Goal: Task Accomplishment & Management: Use online tool/utility

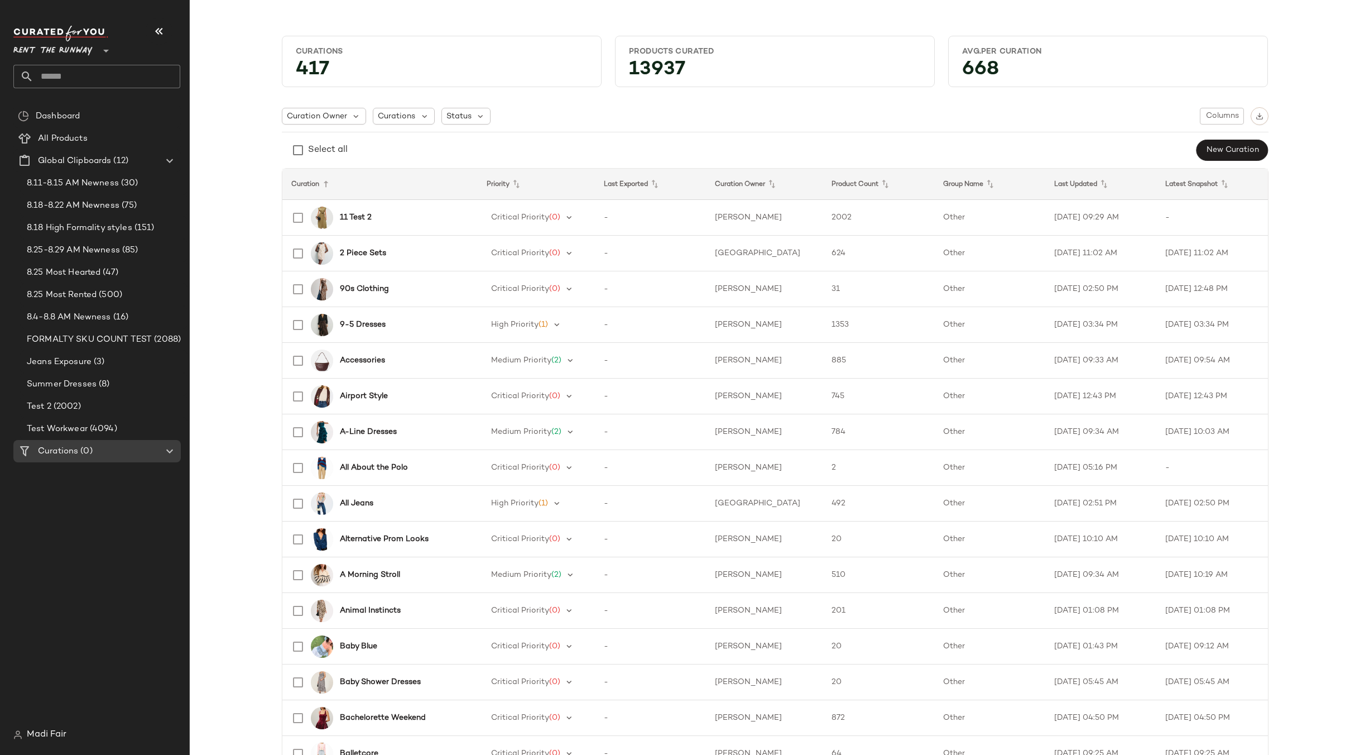
click at [56, 73] on input "text" at bounding box center [106, 76] width 147 height 23
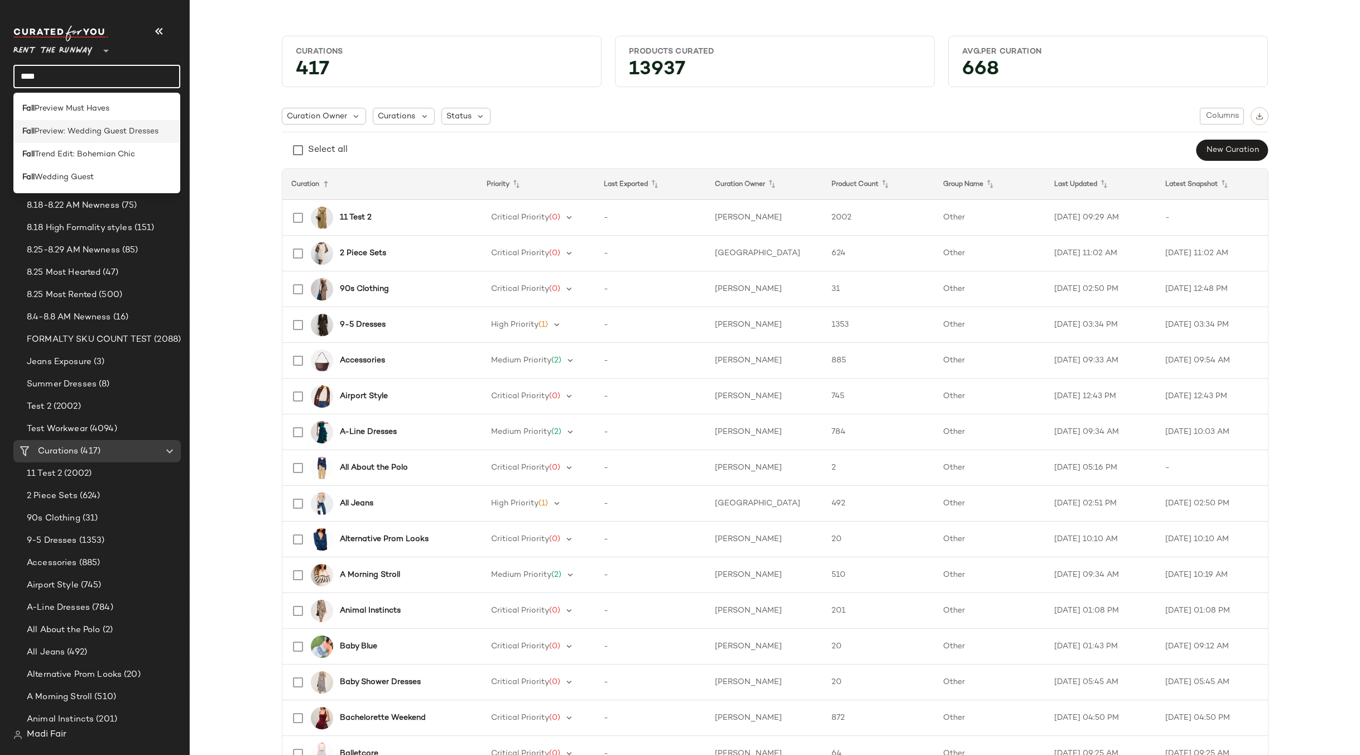
type input "****"
click at [57, 133] on span "Preview: Wedding Guest Dresses" at bounding box center [97, 132] width 124 height 12
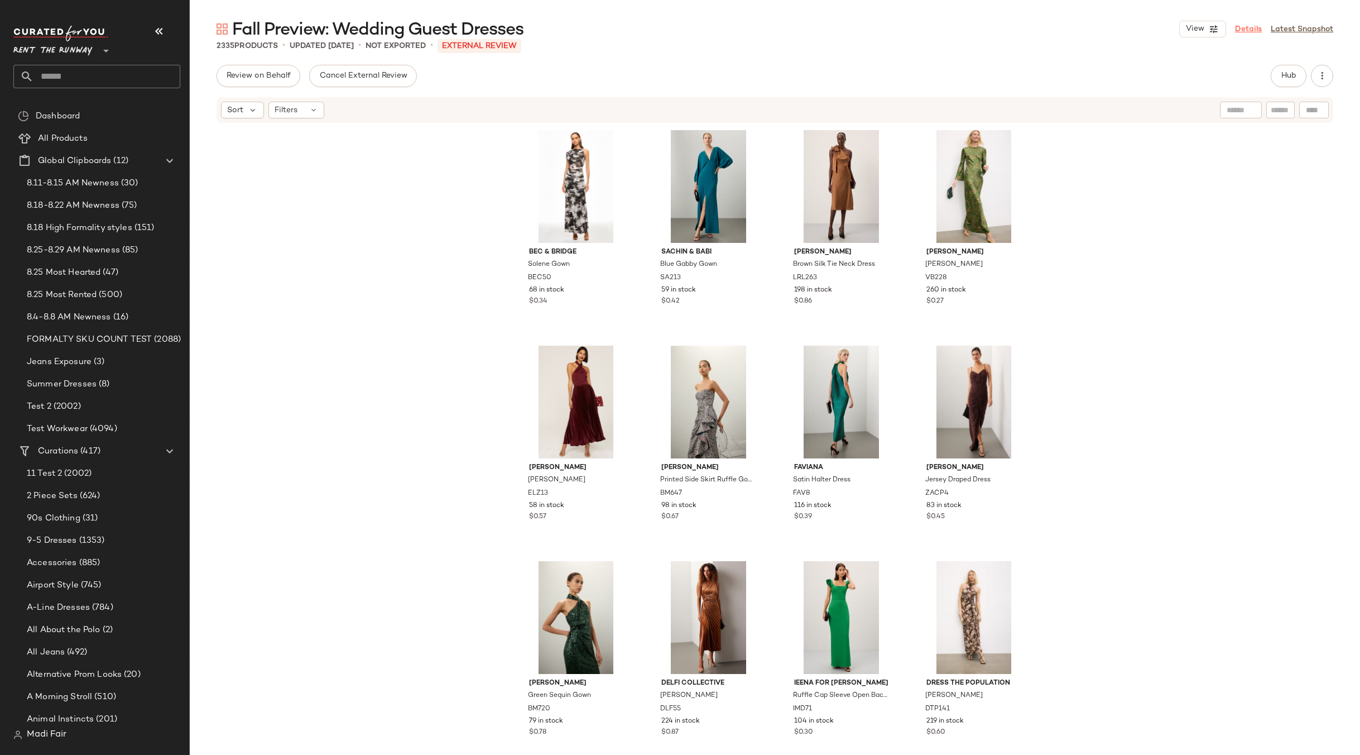
click at [1259, 25] on link "Details" at bounding box center [1248, 29] width 27 height 12
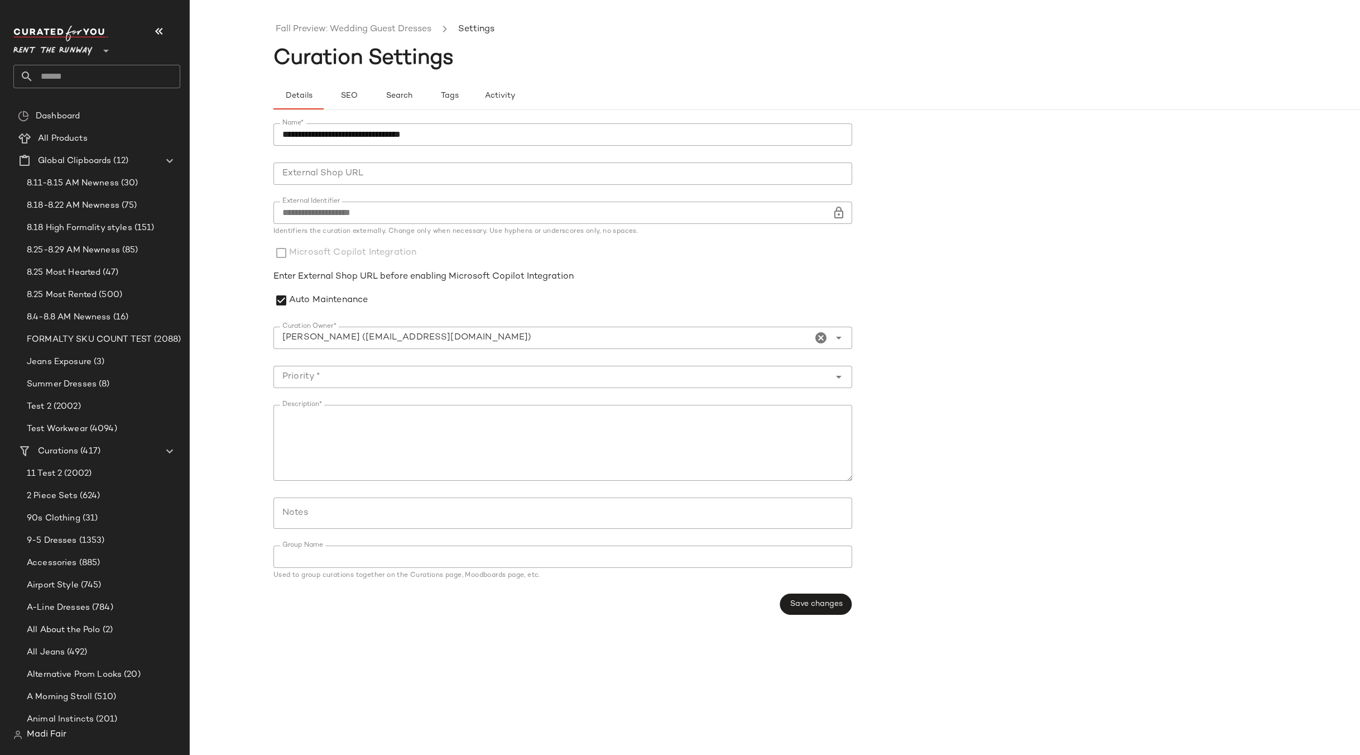
click at [71, 40] on span "Rent the Runway" at bounding box center [52, 48] width 79 height 20
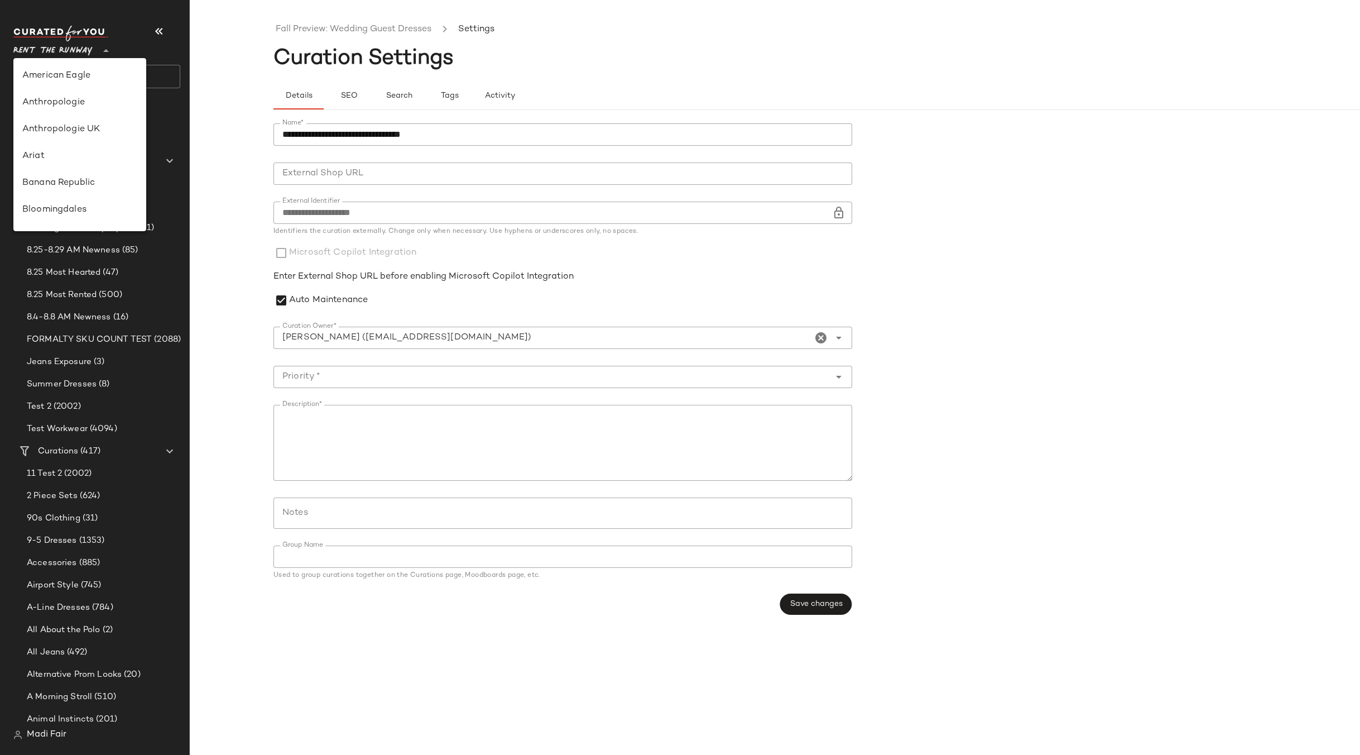
scroll to position [509, 0]
click at [71, 154] on div "Saks OFF 5TH" at bounding box center [79, 156] width 115 height 13
type input "**"
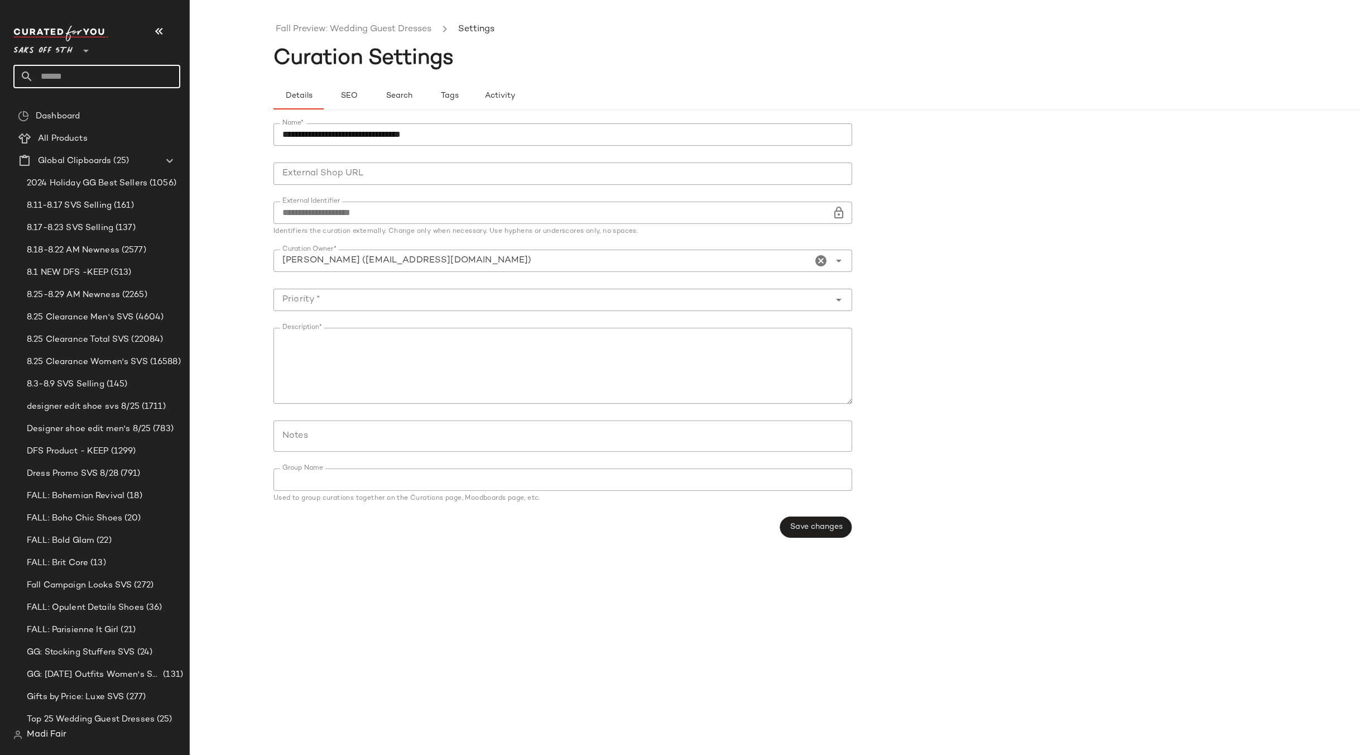
click at [66, 69] on input "text" at bounding box center [106, 76] width 147 height 23
type input "*"
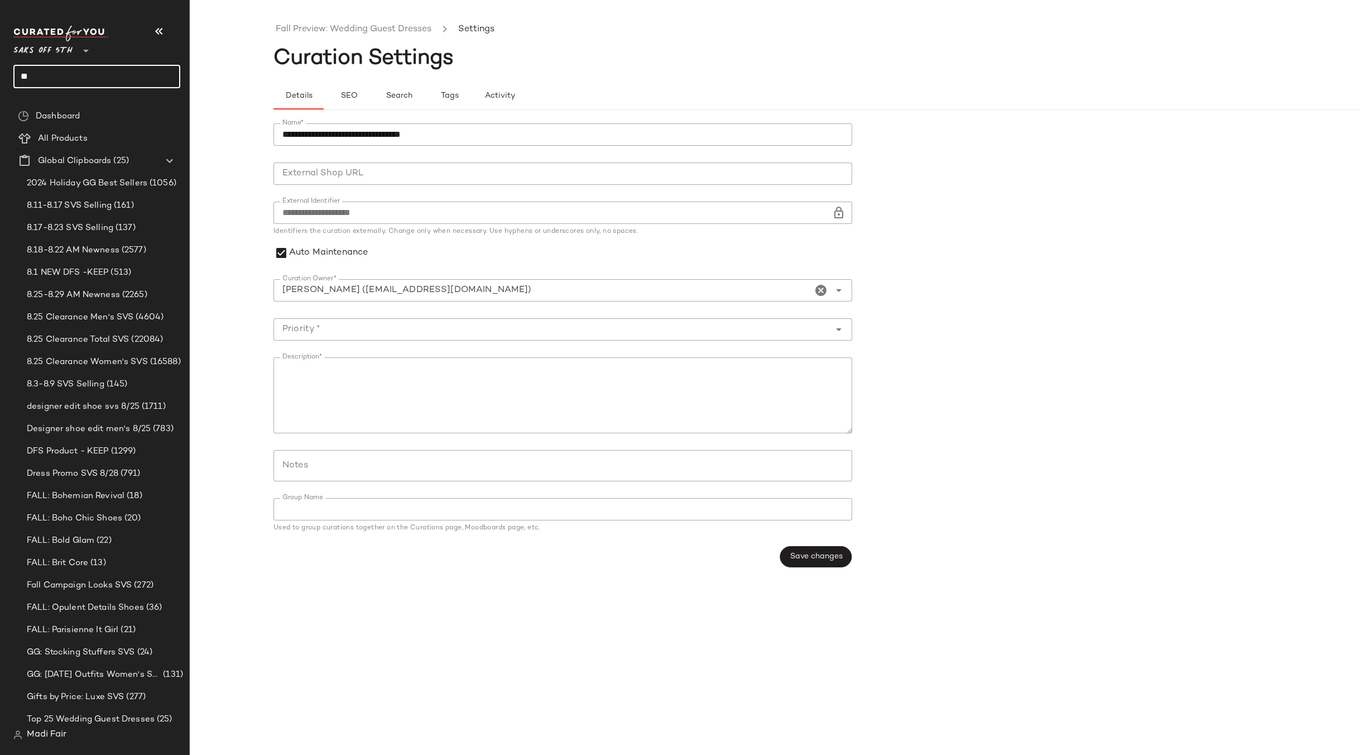
type input "*"
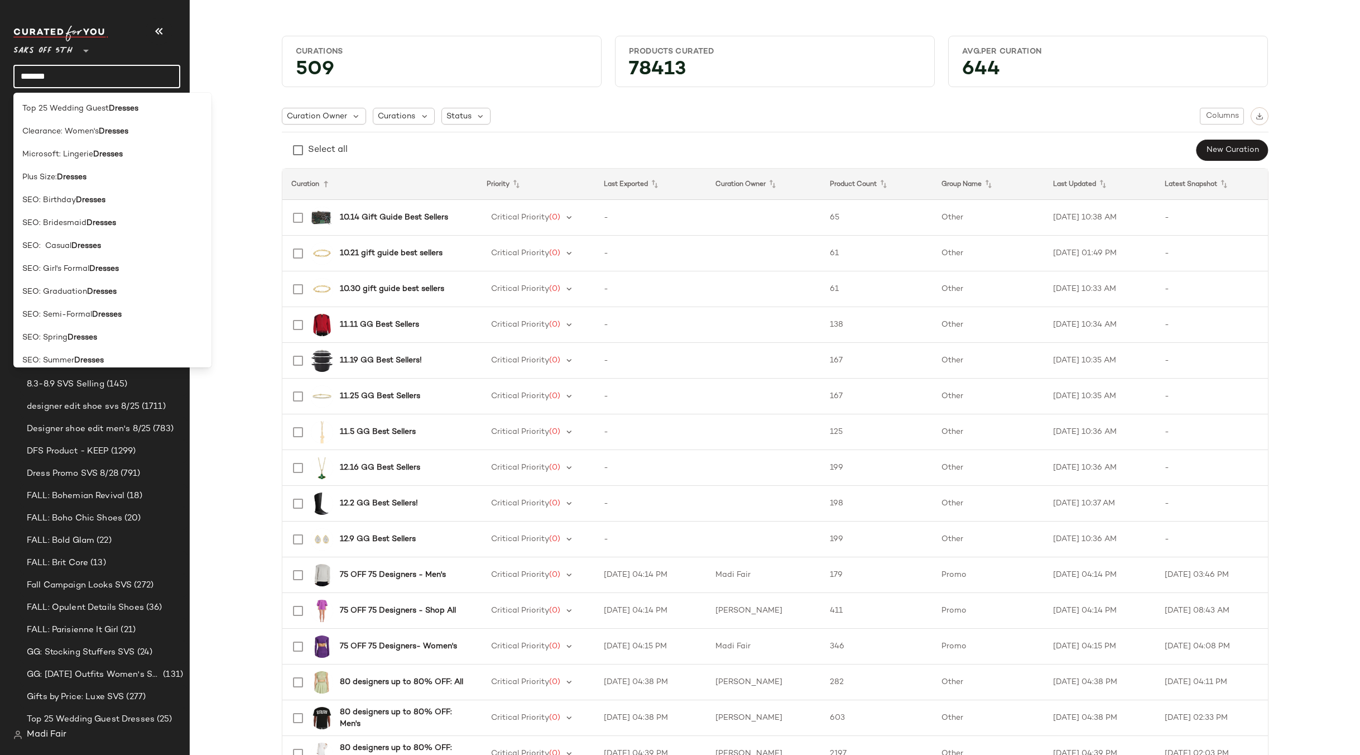
click at [74, 72] on input "*******" at bounding box center [96, 76] width 167 height 23
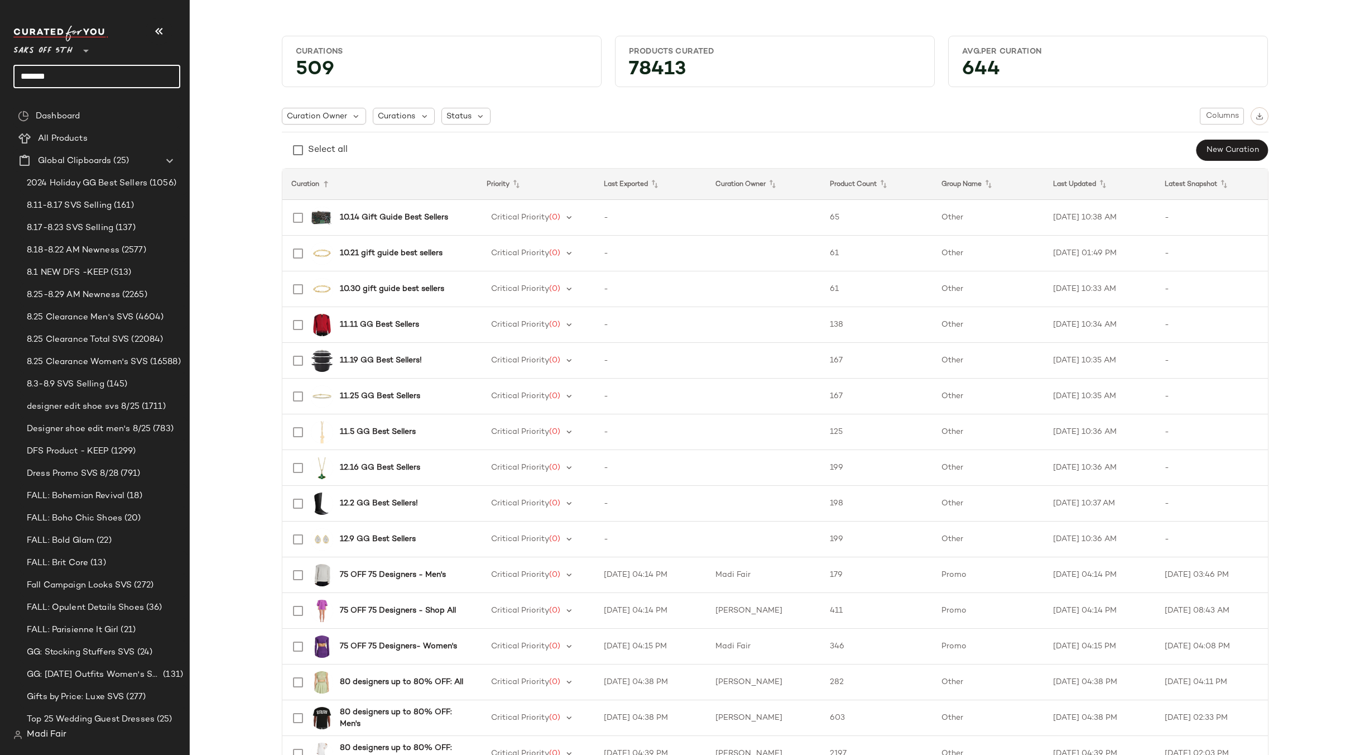
drag, startPoint x: 44, startPoint y: 76, endPoint x: 10, endPoint y: 78, distance: 33.5
click at [10, 78] on nav "Saks OFF 5TH ** ******* Dashboard All Products Global Clipboards (25) 2024 Holi…" at bounding box center [95, 377] width 190 height 755
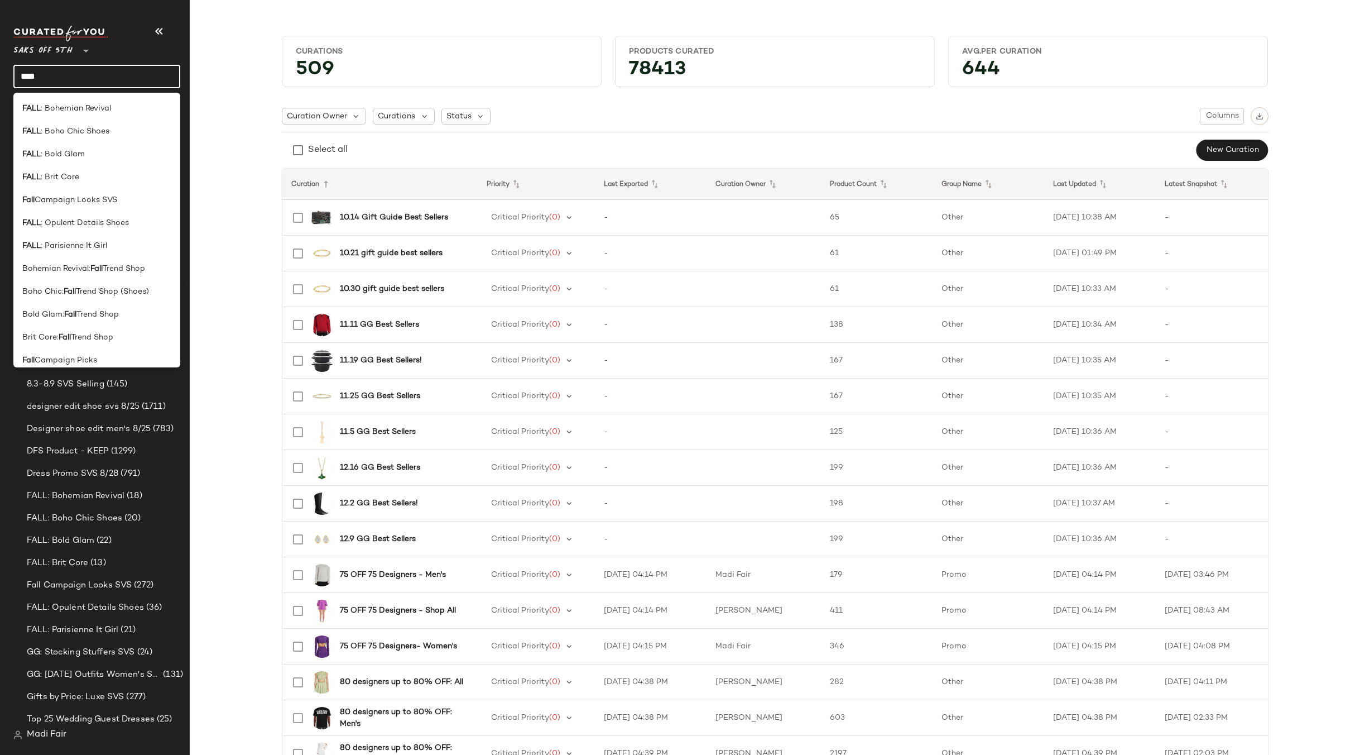
drag, startPoint x: 55, startPoint y: 76, endPoint x: -3, endPoint y: 78, distance: 58.7
click at [0, 78] on html "Saks OFF 5TH ** **** Dashboard All Products Global Clipboards (25) 2024 Holiday…" at bounding box center [680, 377] width 1360 height 755
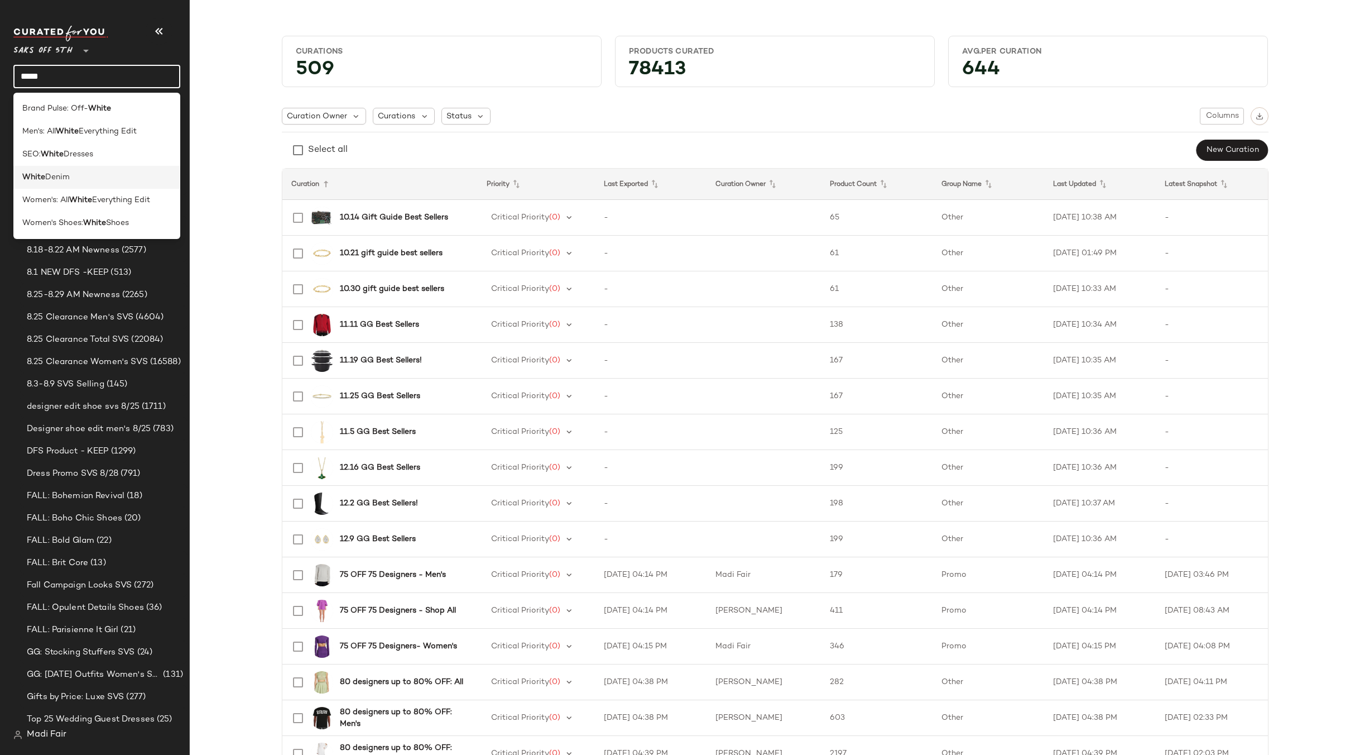
type input "*****"
click at [86, 176] on div "White Denim" at bounding box center [96, 177] width 149 height 12
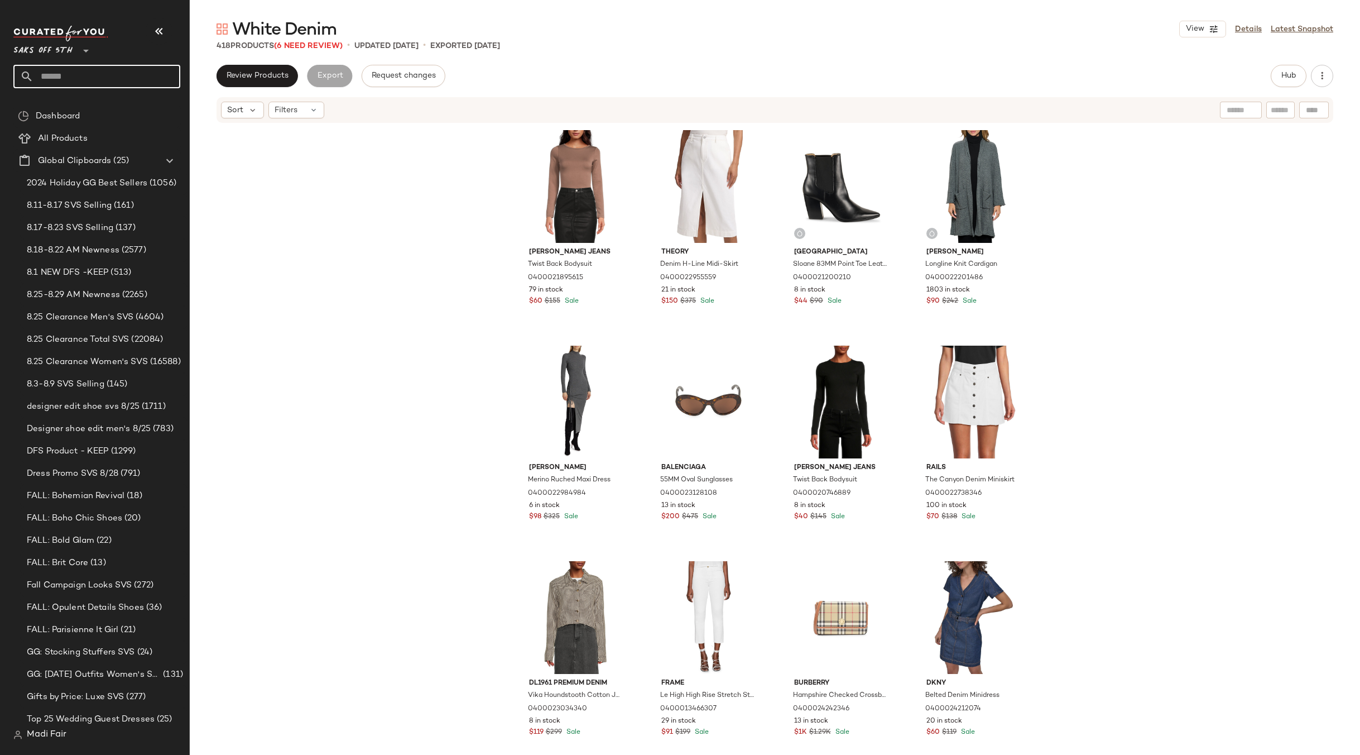
click at [61, 70] on input "text" at bounding box center [106, 76] width 147 height 23
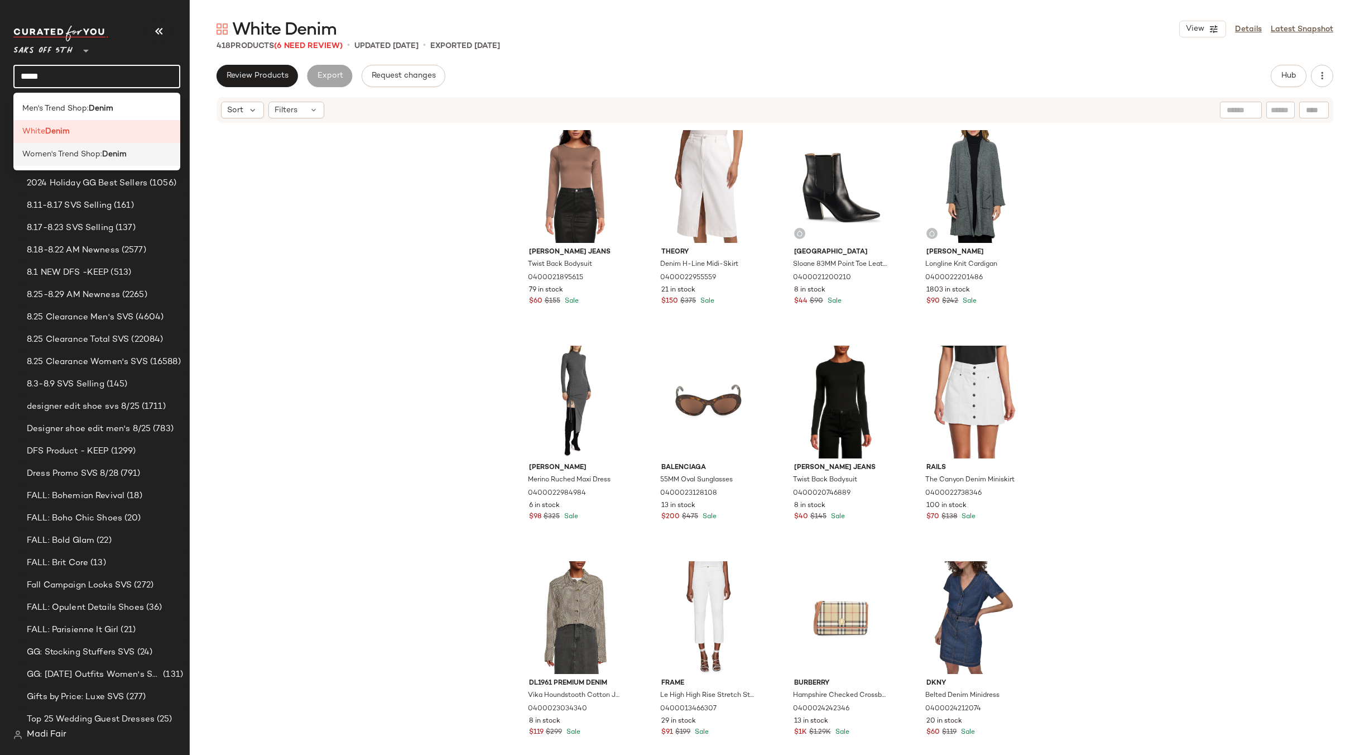
type input "*****"
click at [88, 155] on span "Women's Trend Shop:" at bounding box center [62, 154] width 80 height 12
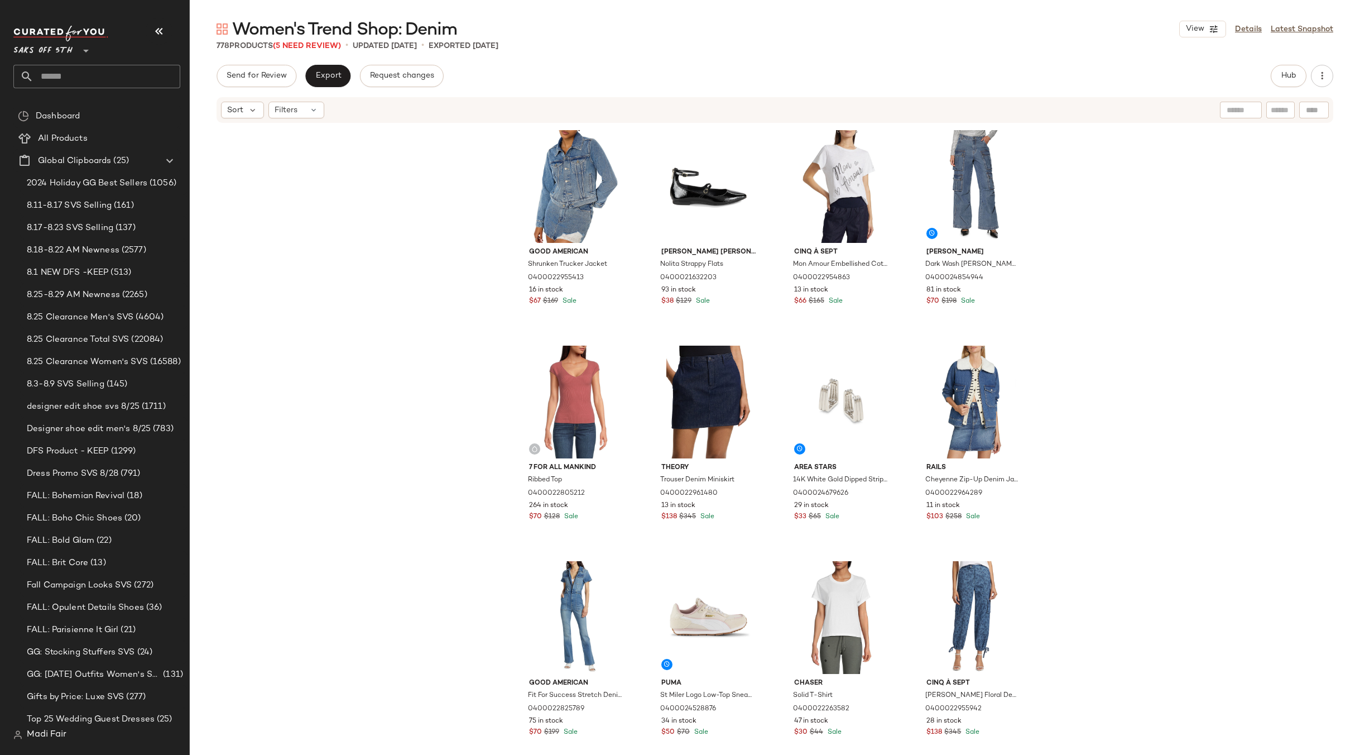
click at [61, 66] on input "text" at bounding box center [106, 76] width 147 height 23
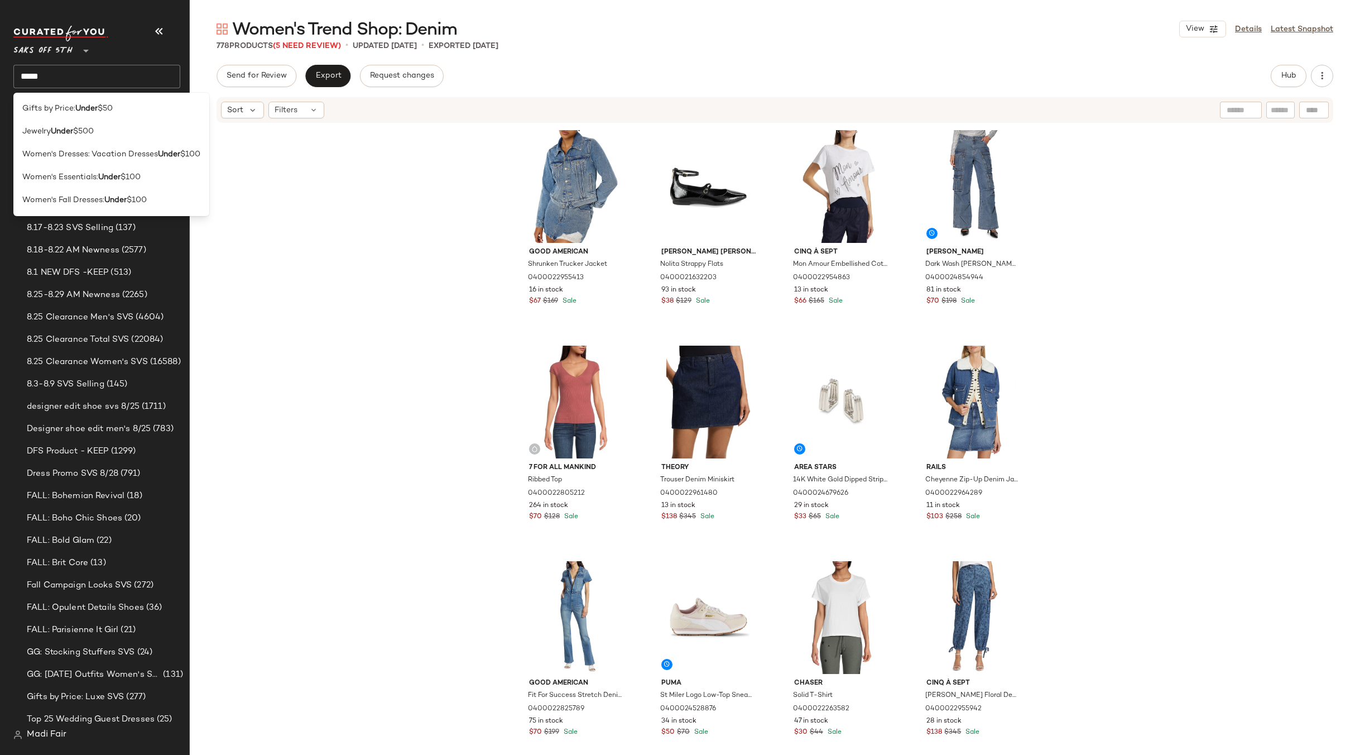
drag, startPoint x: 337, startPoint y: 260, endPoint x: 358, endPoint y: 22, distance: 239.2
click at [337, 260] on div "Good American Shrunken Trucker Jacket 0400022955413 16 in stock $67 $169 Sale K…" at bounding box center [775, 432] width 1171 height 617
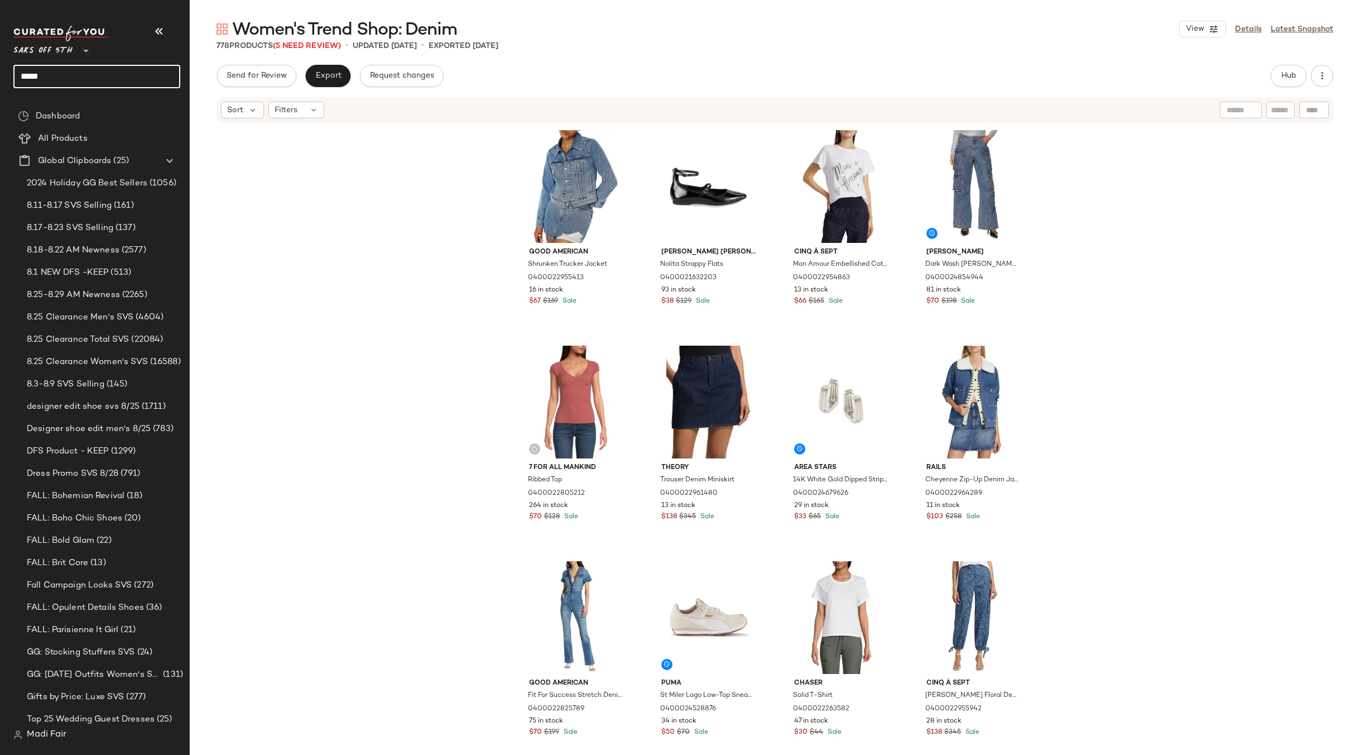
drag, startPoint x: 64, startPoint y: 78, endPoint x: 17, endPoint y: 75, distance: 47.0
click at [17, 75] on input "*****" at bounding box center [96, 76] width 167 height 23
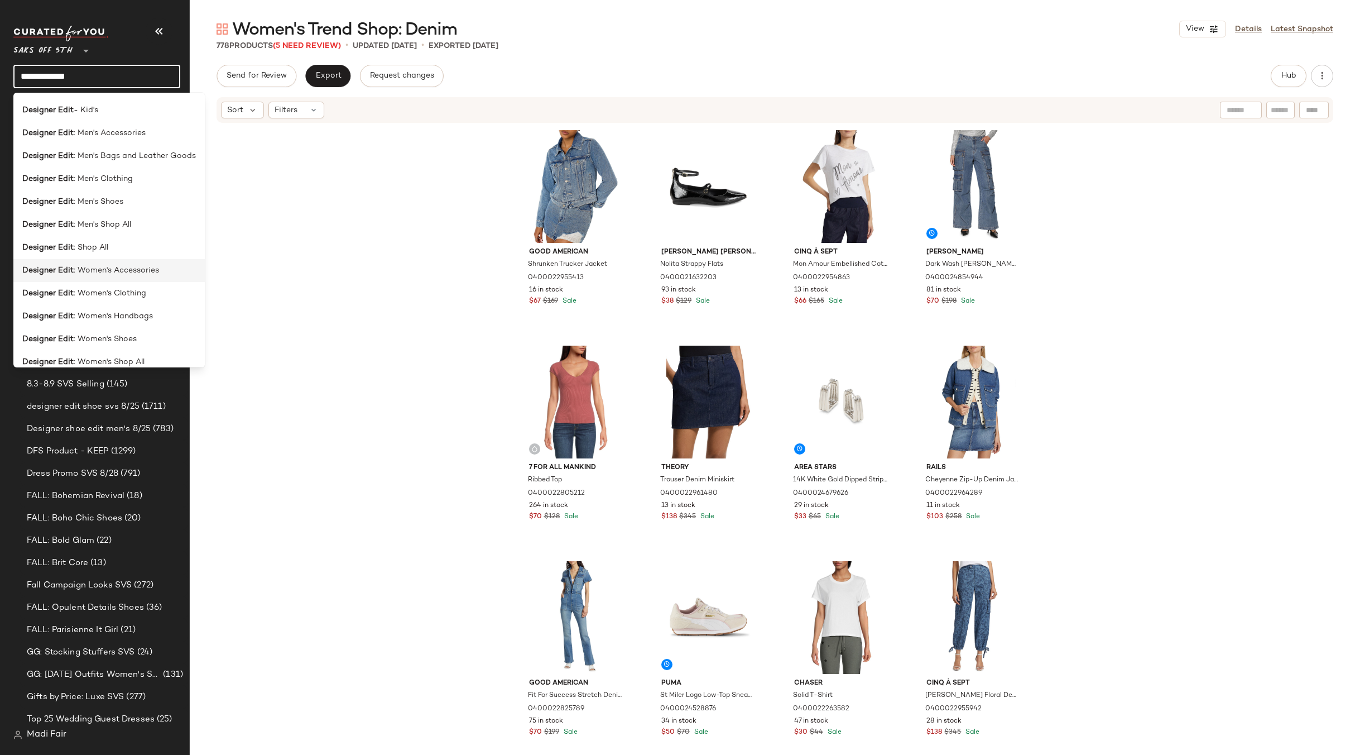
scroll to position [32, 0]
type input "**********"
click at [133, 258] on span ": Women's Accessories" at bounding box center [116, 260] width 85 height 12
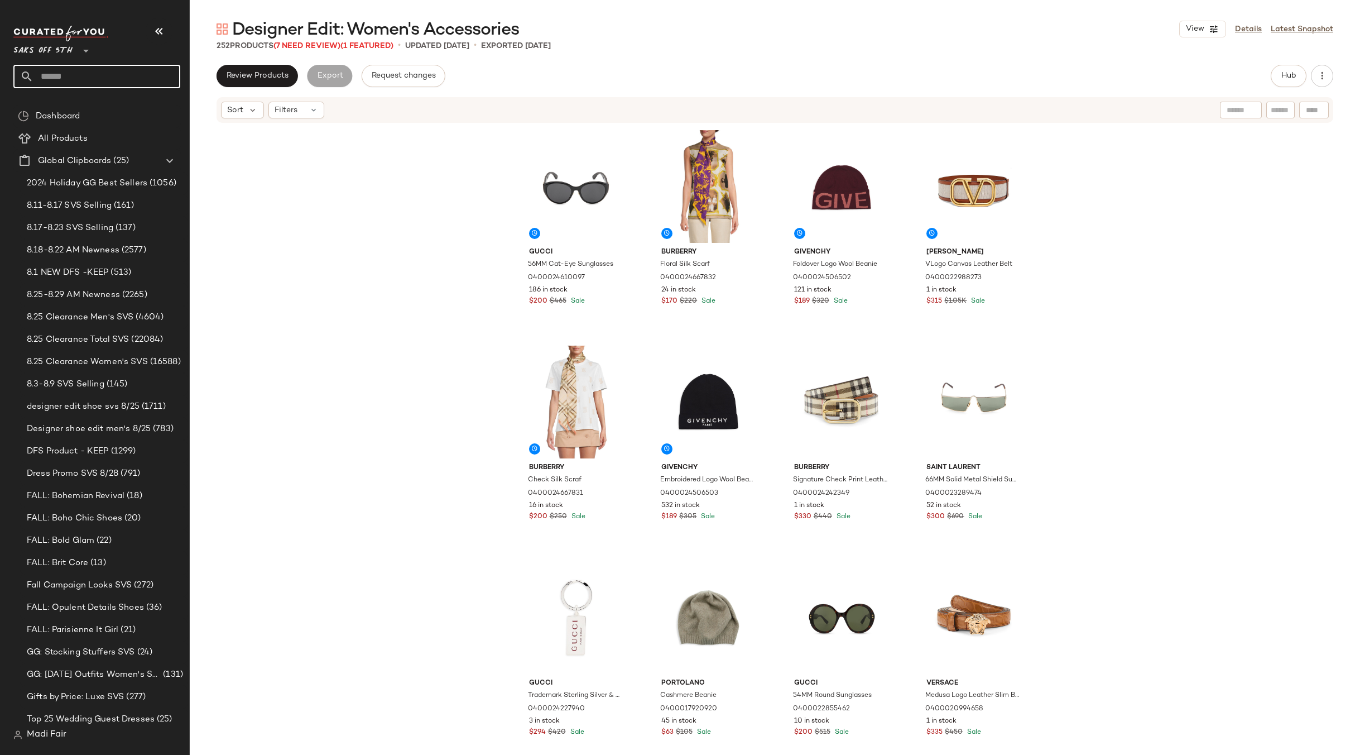
click at [58, 74] on input "text" at bounding box center [106, 76] width 147 height 23
type input "****"
click at [65, 110] on span "Women's Trend Shop:" at bounding box center [62, 109] width 80 height 12
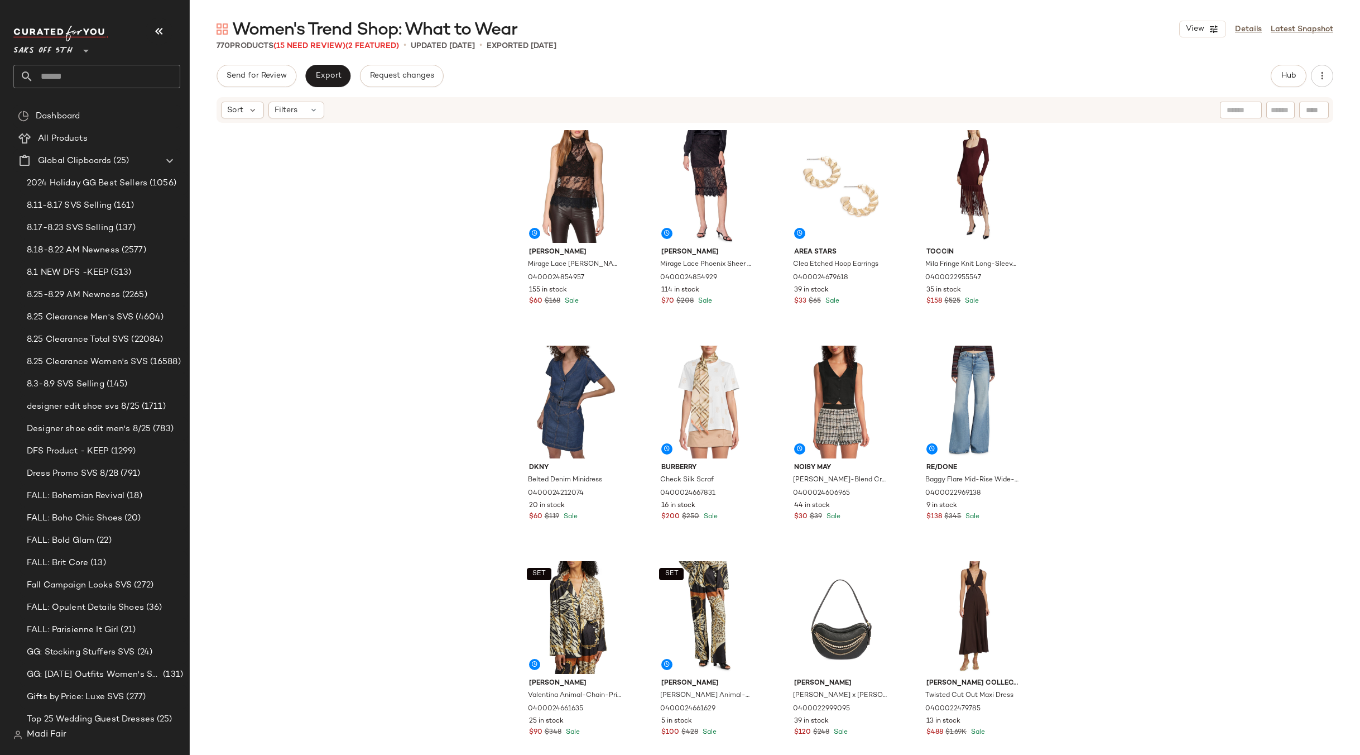
click at [84, 76] on input "text" at bounding box center [106, 76] width 147 height 23
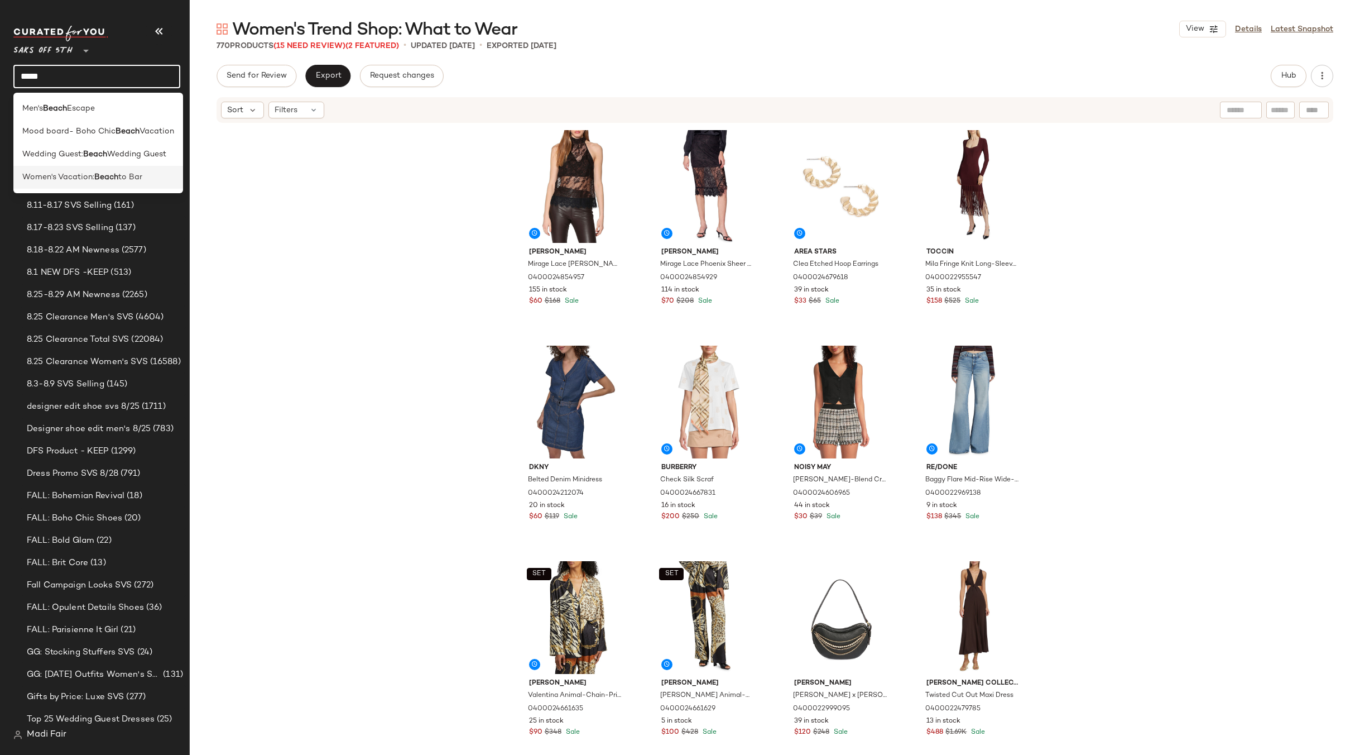
type input "*****"
click at [78, 175] on span "Women's Vacation:" at bounding box center [58, 177] width 72 height 12
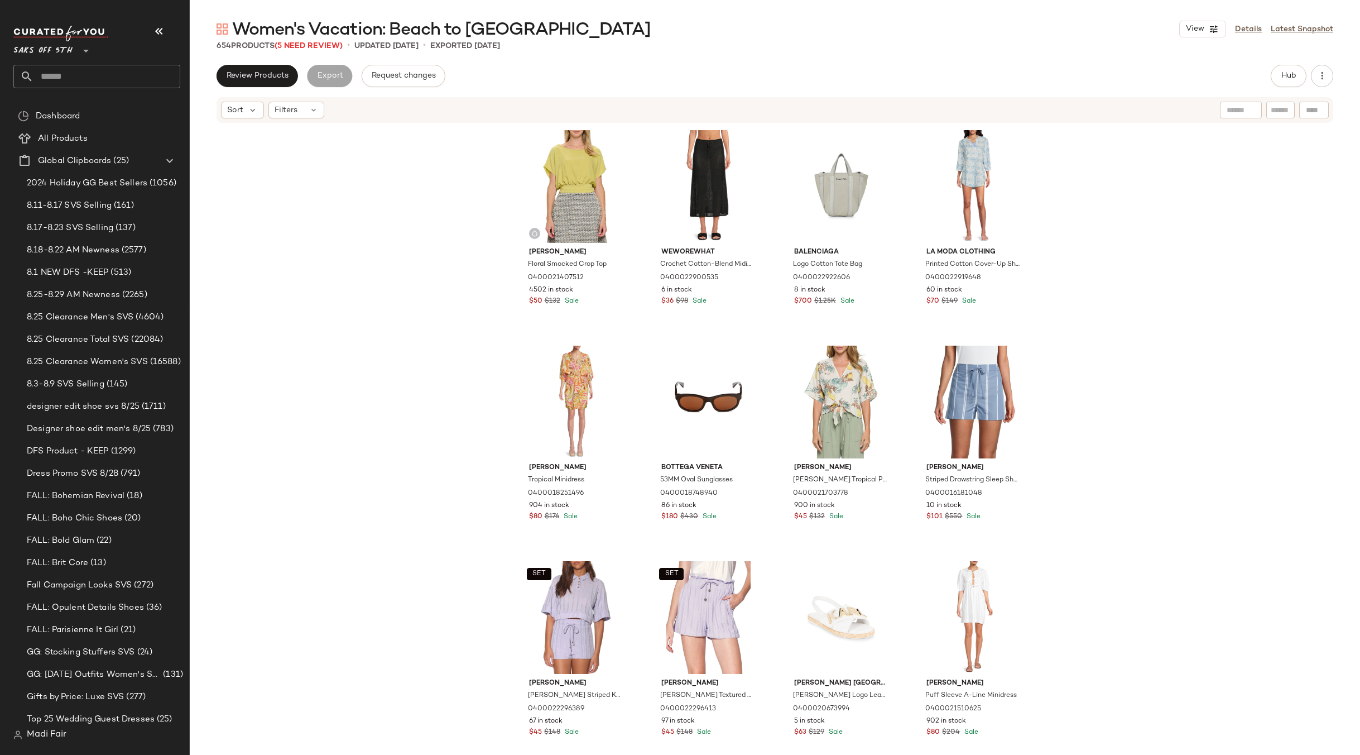
click at [66, 72] on input "text" at bounding box center [106, 76] width 147 height 23
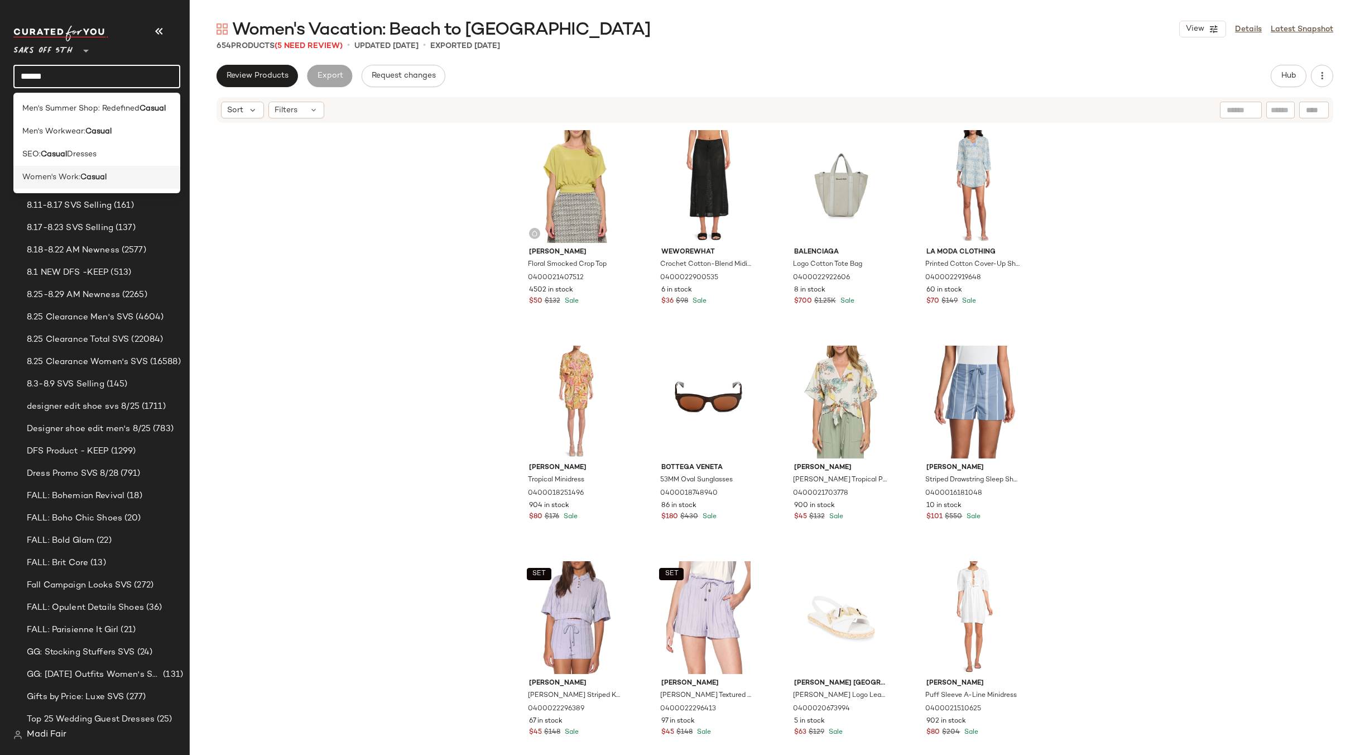
type input "******"
click at [81, 176] on b "Casual" at bounding box center [93, 177] width 26 height 12
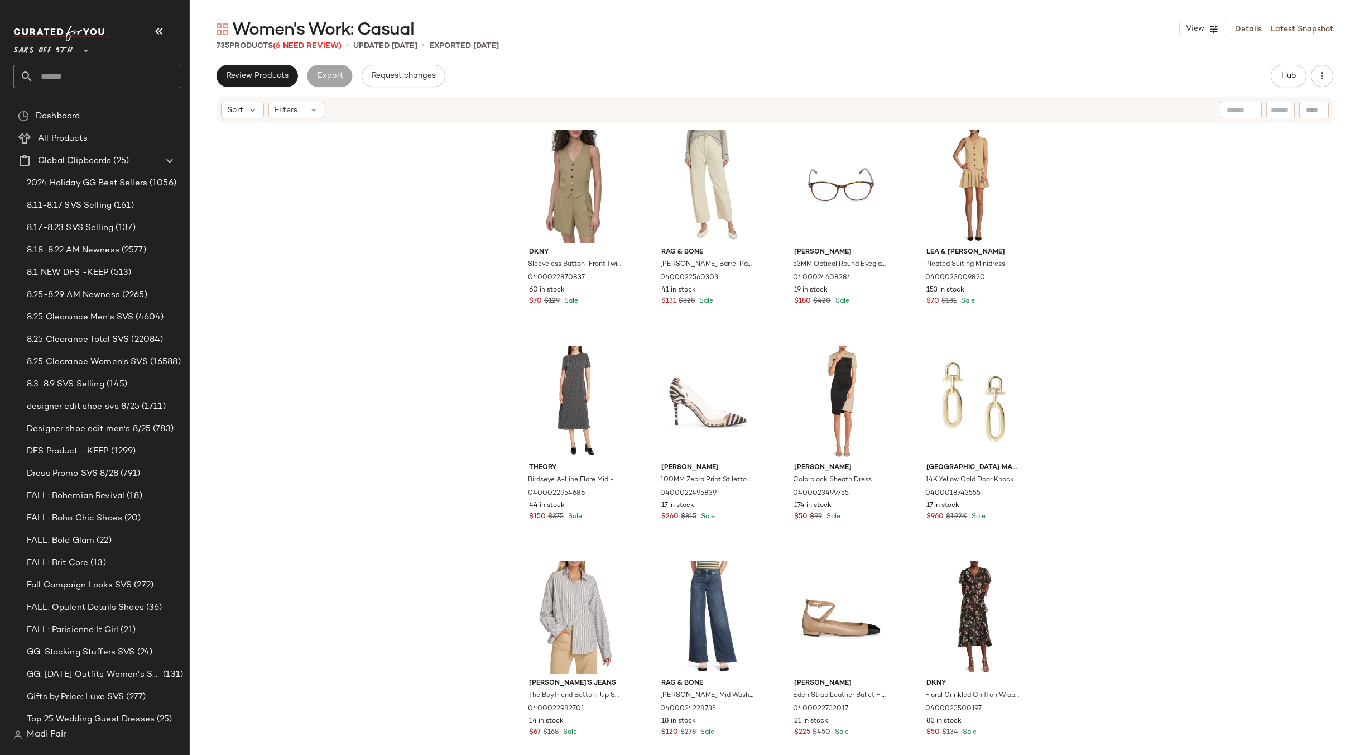
click at [71, 79] on input "text" at bounding box center [106, 76] width 147 height 23
drag, startPoint x: 126, startPoint y: 79, endPoint x: -2, endPoint y: 79, distance: 127.3
click at [0, 79] on html "**********" at bounding box center [680, 377] width 1360 height 755
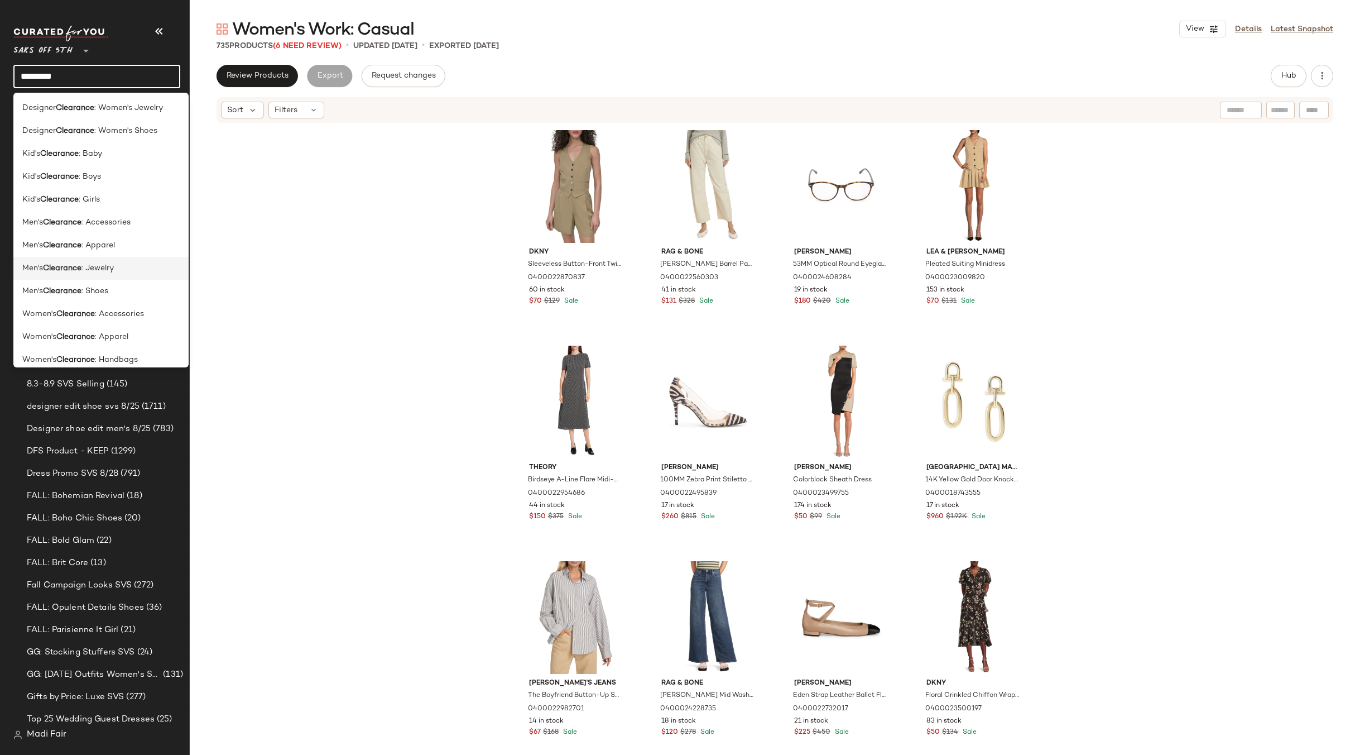
scroll to position [650, 0]
type input "*********"
click at [127, 279] on span ": Apparel" at bounding box center [111, 283] width 33 height 12
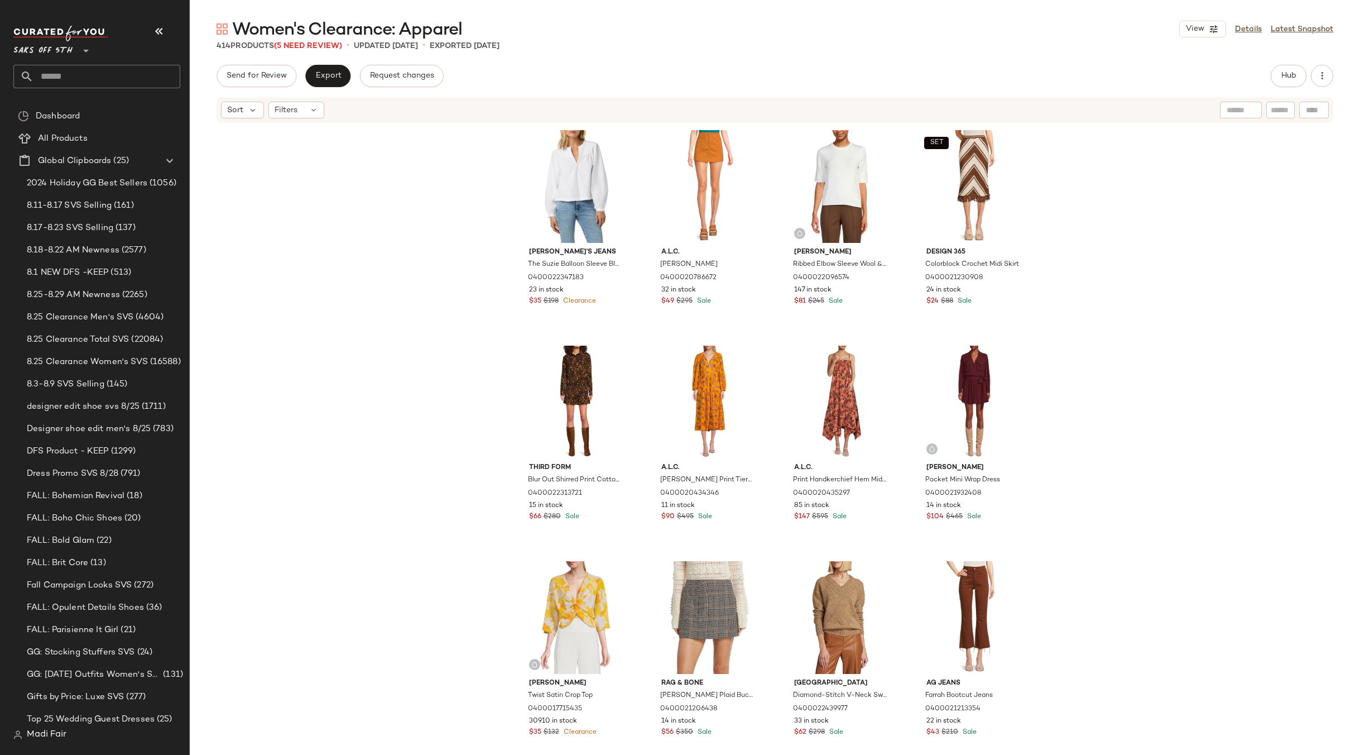
click at [53, 71] on input "text" at bounding box center [106, 76] width 147 height 23
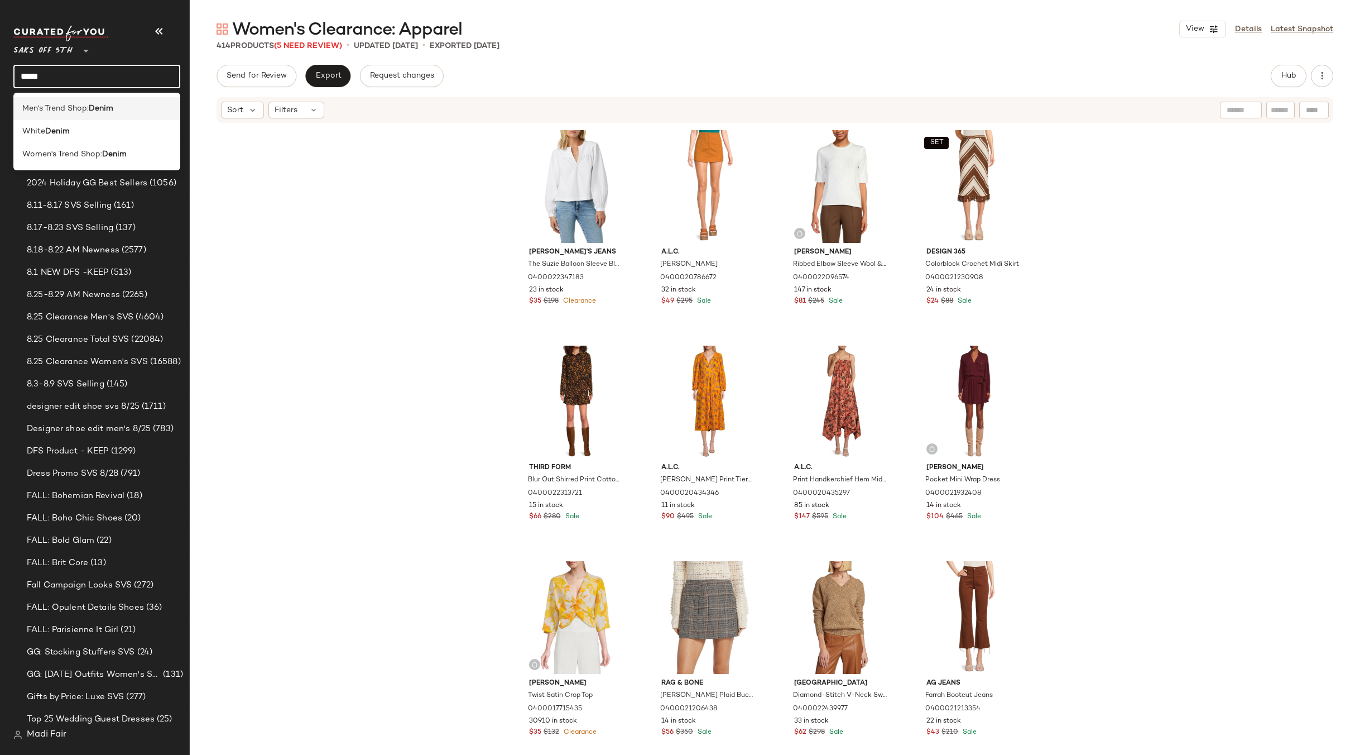
type input "*****"
click at [72, 111] on span "Men's Trend Shop:" at bounding box center [55, 109] width 66 height 12
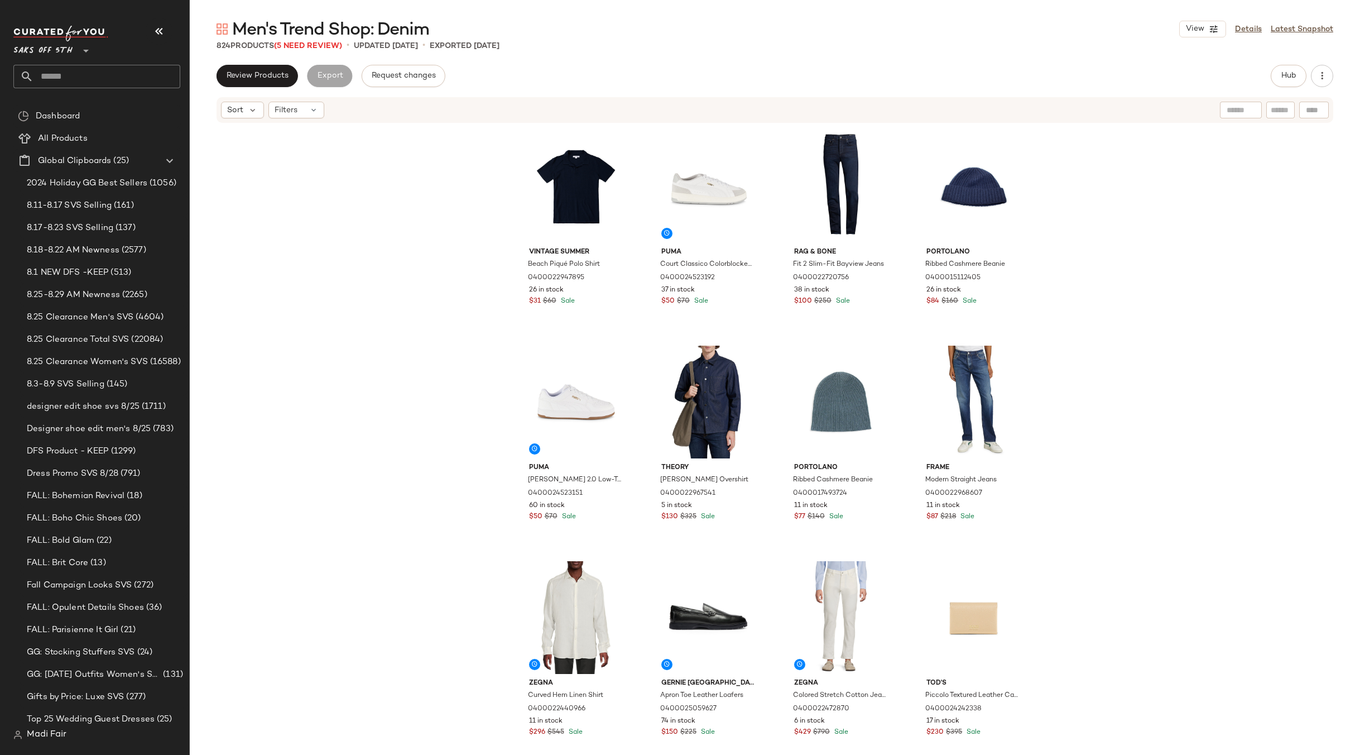
click at [70, 73] on input "text" at bounding box center [106, 76] width 147 height 23
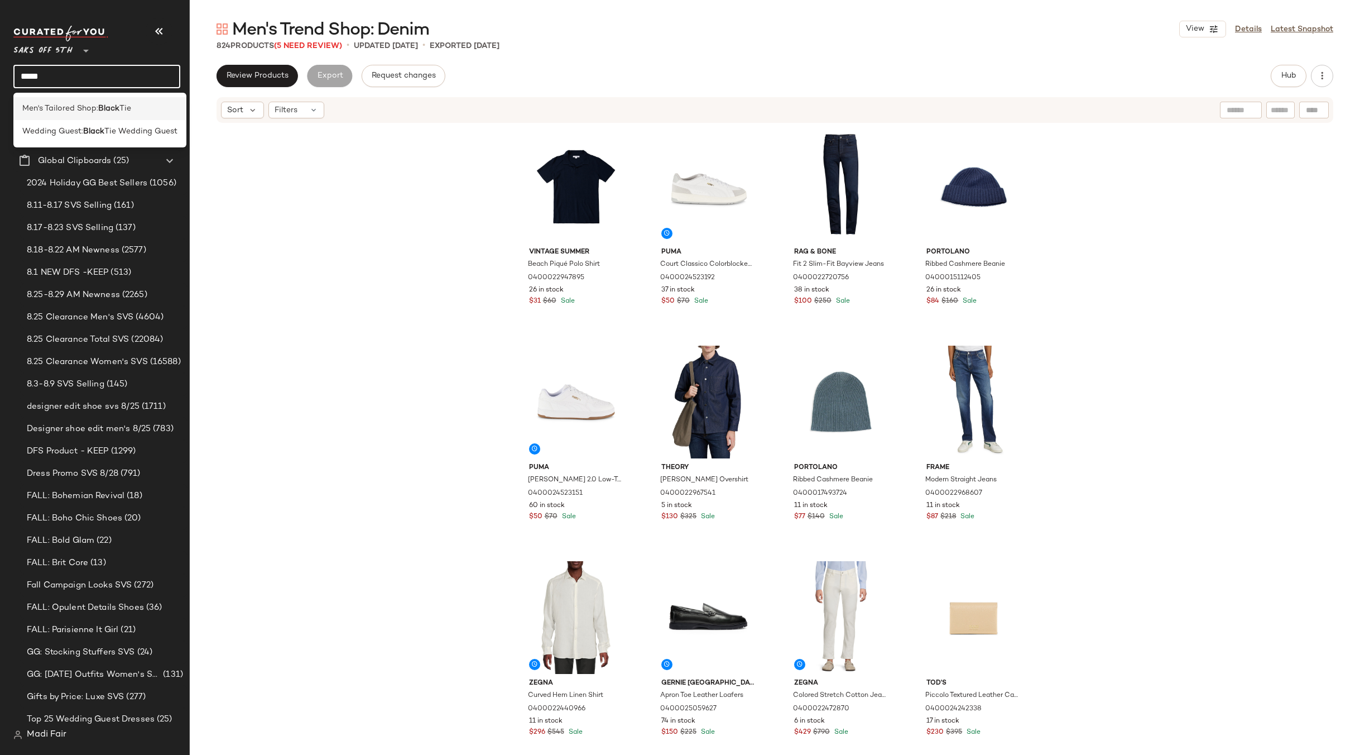
type input "*****"
click at [89, 108] on span "Men's Tailored Shop:" at bounding box center [60, 109] width 76 height 12
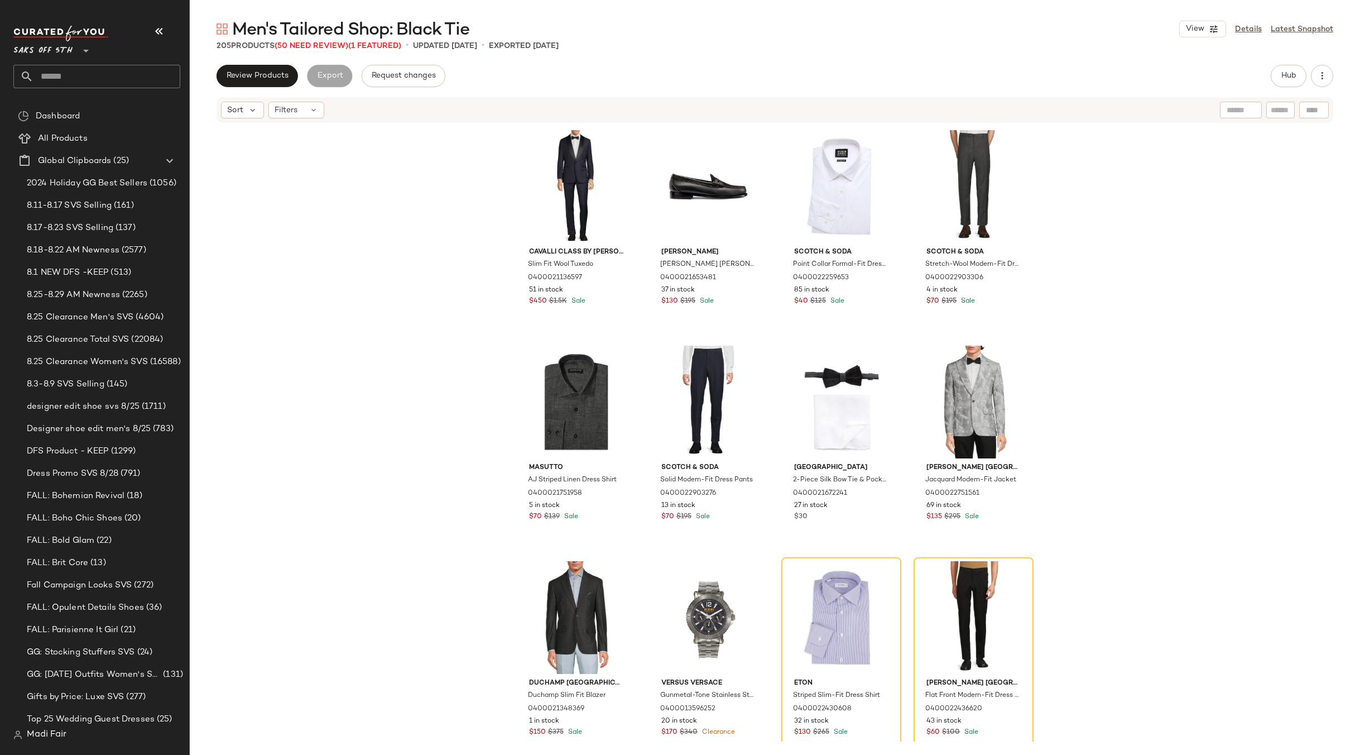
click at [65, 73] on input "text" at bounding box center [106, 76] width 147 height 23
click at [296, 199] on div "Cavalli Class by Roberto Cavalli Slim Fit Wool Tuxedo 0400021136597 51 in stock…" at bounding box center [775, 432] width 1171 height 617
click at [106, 79] on input "*****" at bounding box center [96, 76] width 167 height 23
type input "*"
click at [17, 77] on input "*****" at bounding box center [96, 76] width 167 height 23
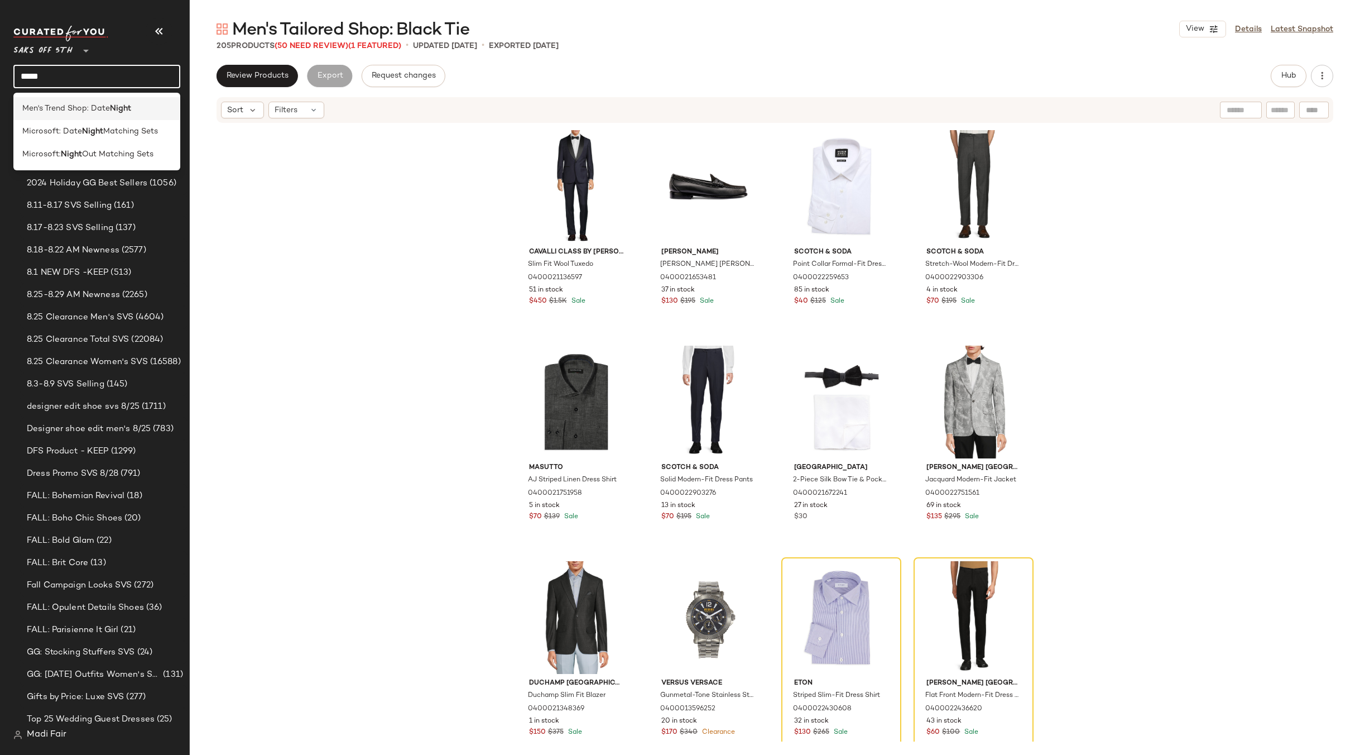
type input "*****"
click at [88, 113] on span "Men's Trend Shop: Date" at bounding box center [66, 109] width 88 height 12
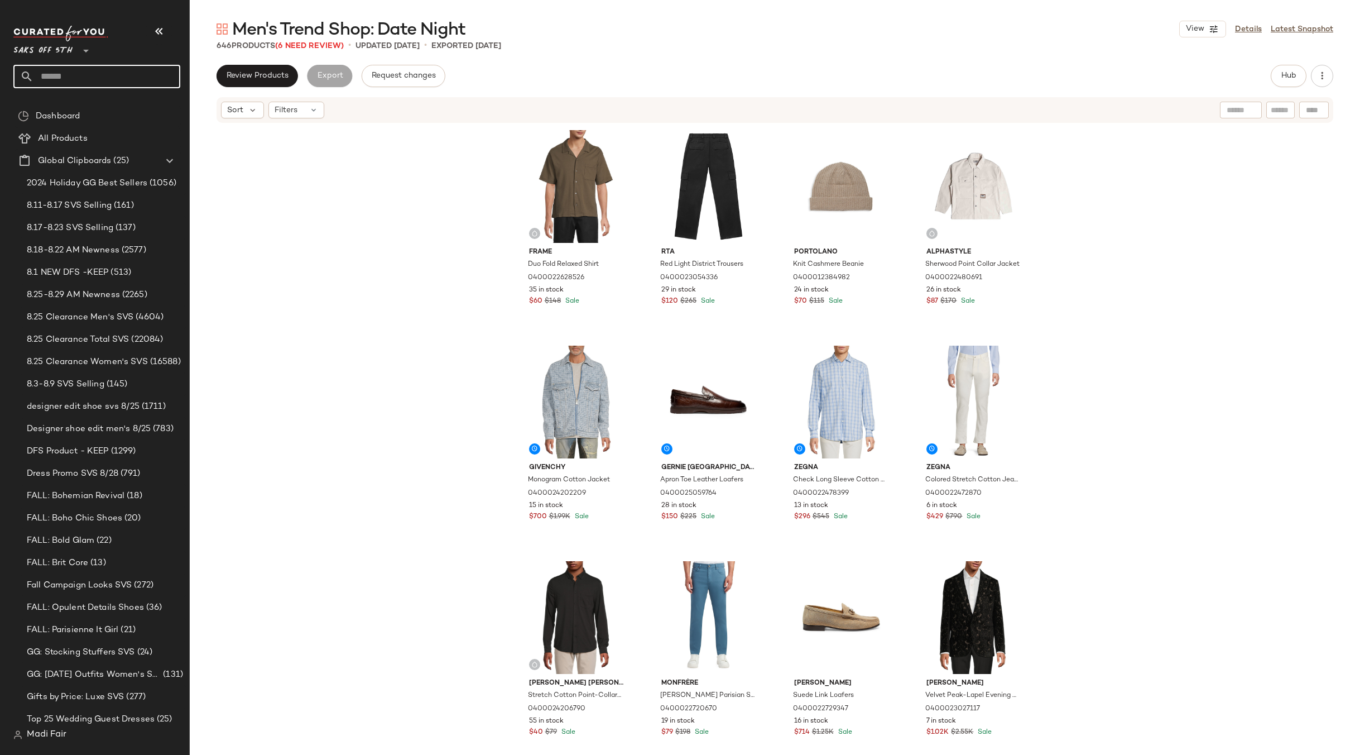
click at [54, 83] on input "text" at bounding box center [106, 76] width 147 height 23
type input "****"
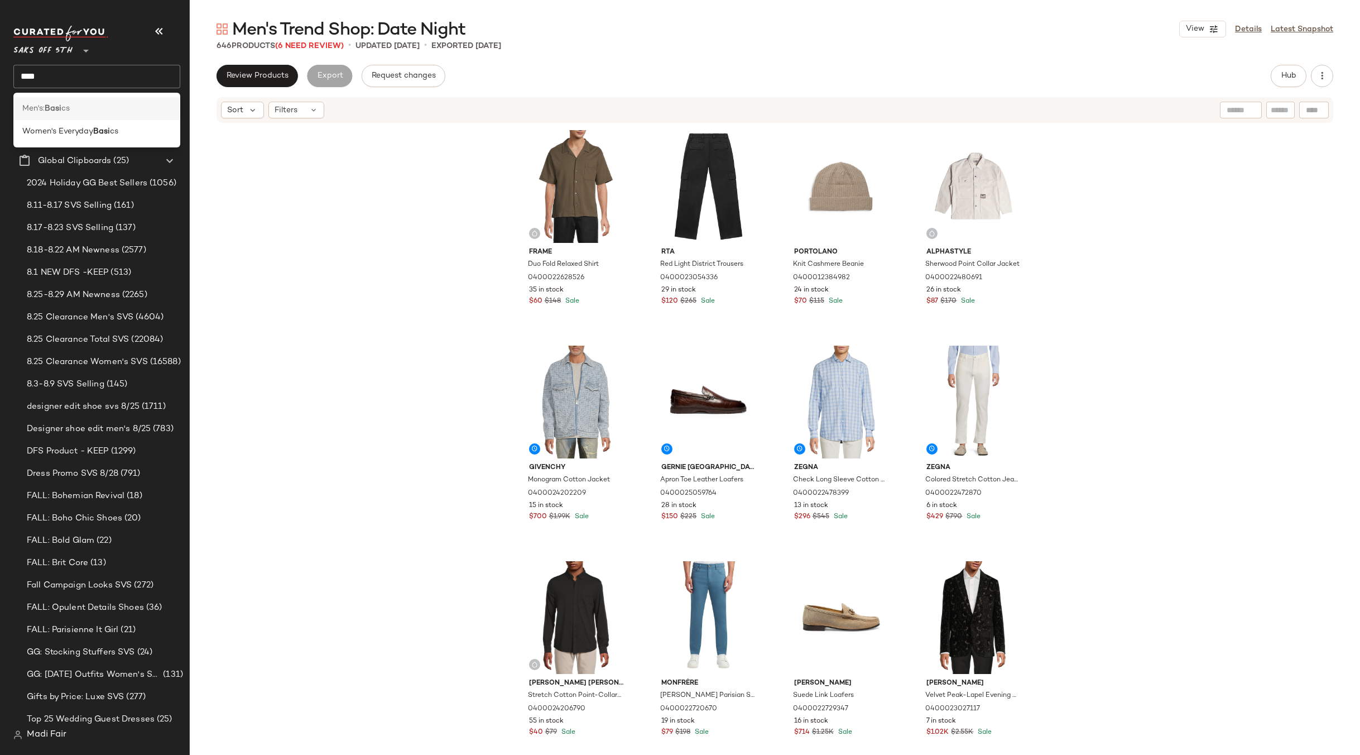
click at [76, 107] on div "Men's: Basi cs" at bounding box center [96, 109] width 149 height 12
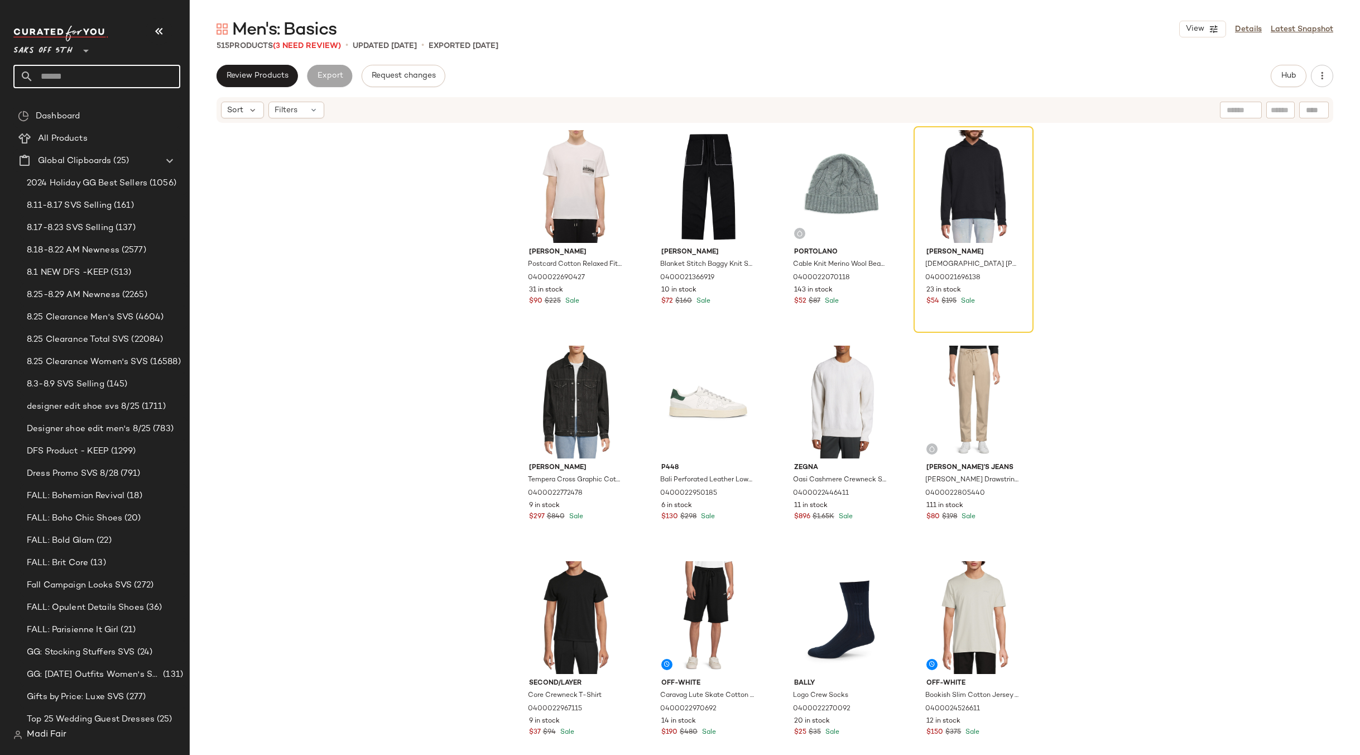
click at [83, 78] on input "text" at bounding box center [106, 76] width 147 height 23
type input "*"
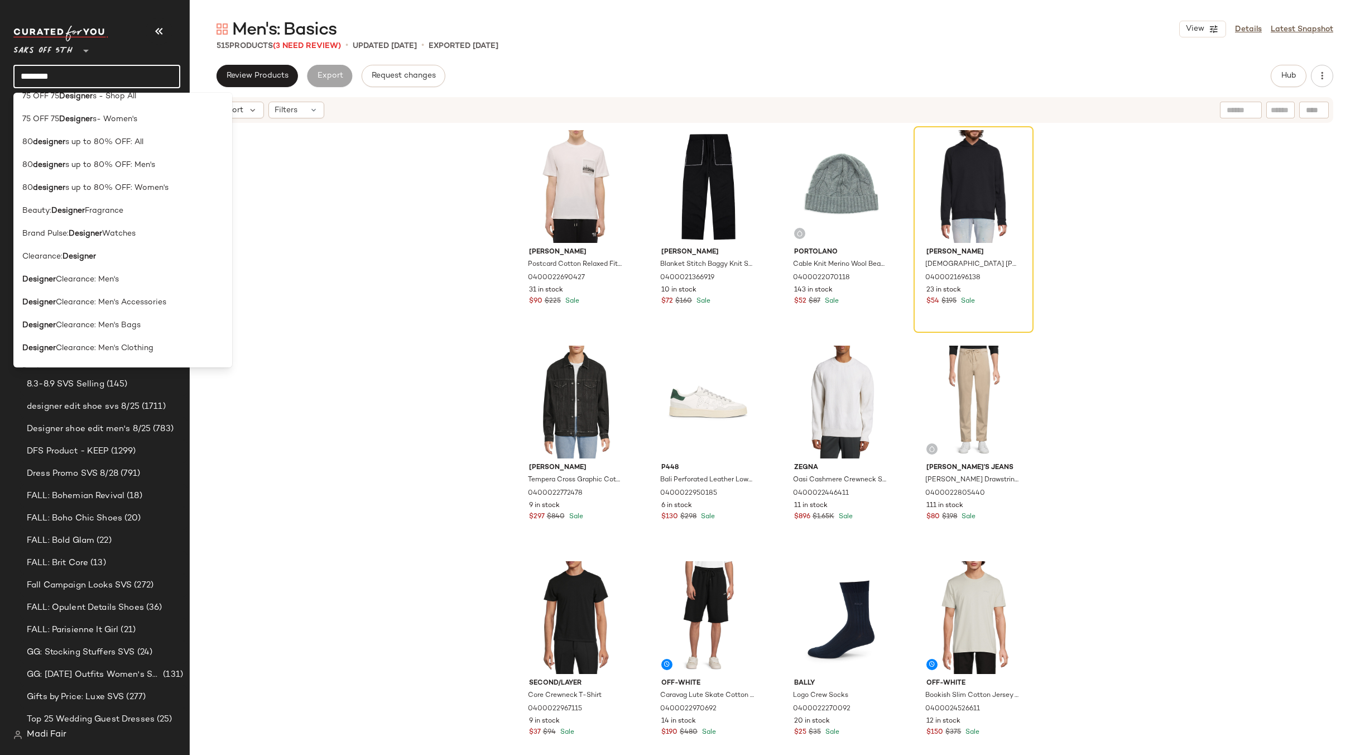
scroll to position [335, 0]
type input "********"
click at [376, 308] on div "Helmut Lang Postcard Cotton Relaxed Fit T-Shirt 0400022690427 31 in stock $90 $…" at bounding box center [775, 432] width 1171 height 617
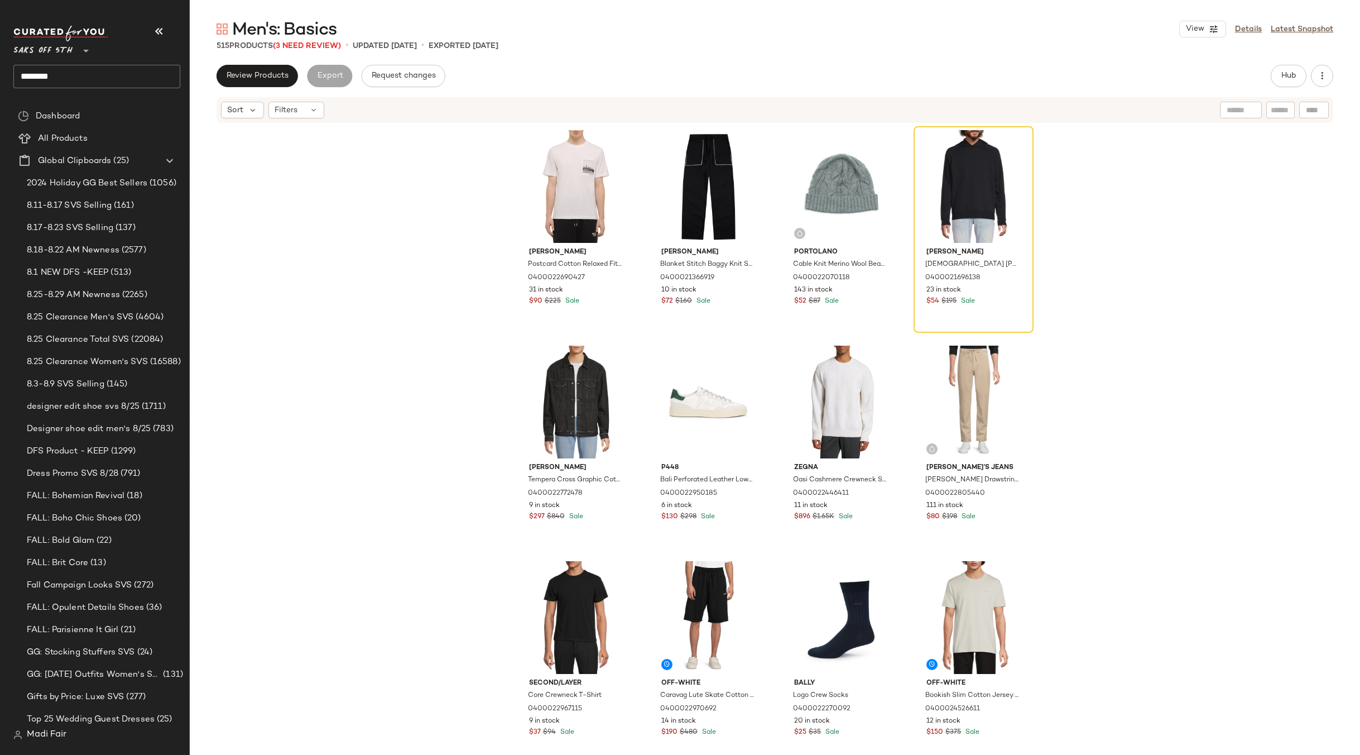
drag, startPoint x: 79, startPoint y: 77, endPoint x: 82, endPoint y: 82, distance: 6.0
click at [79, 77] on input "********" at bounding box center [96, 76] width 167 height 23
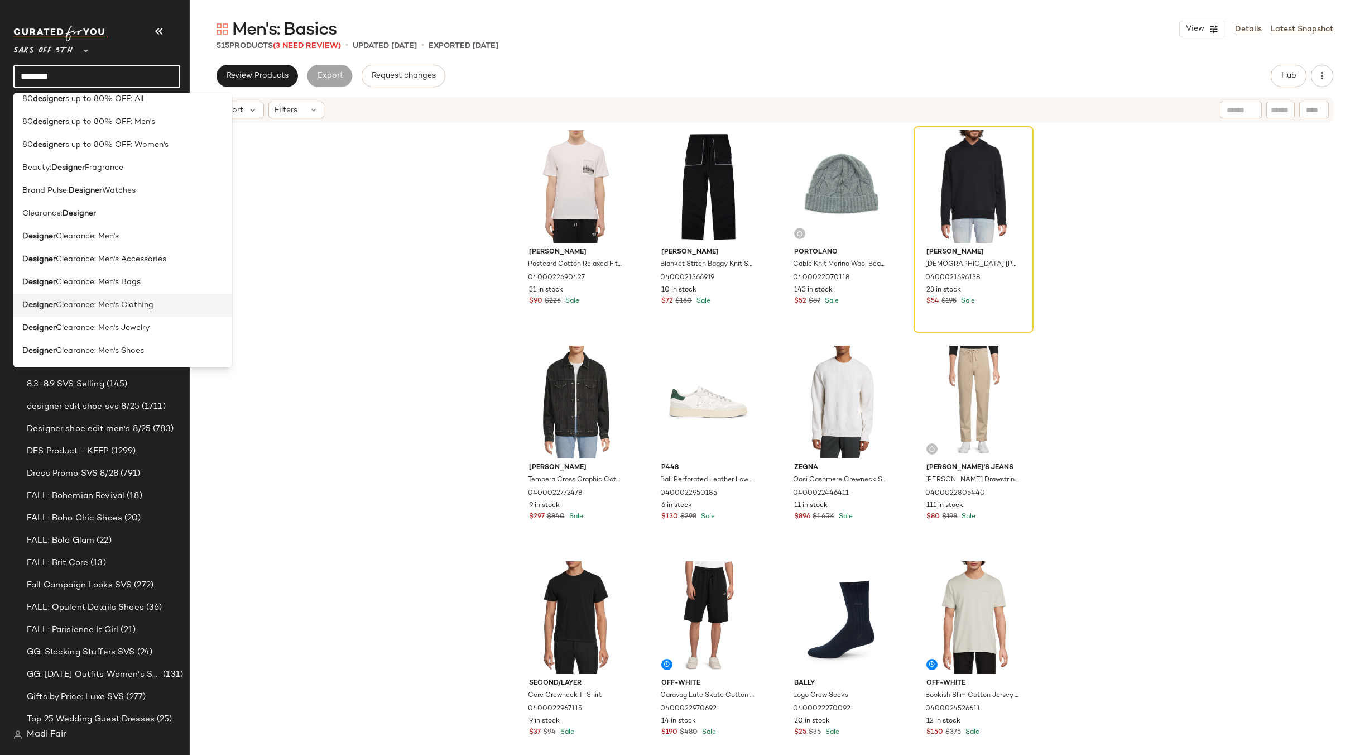
scroll to position [112, 0]
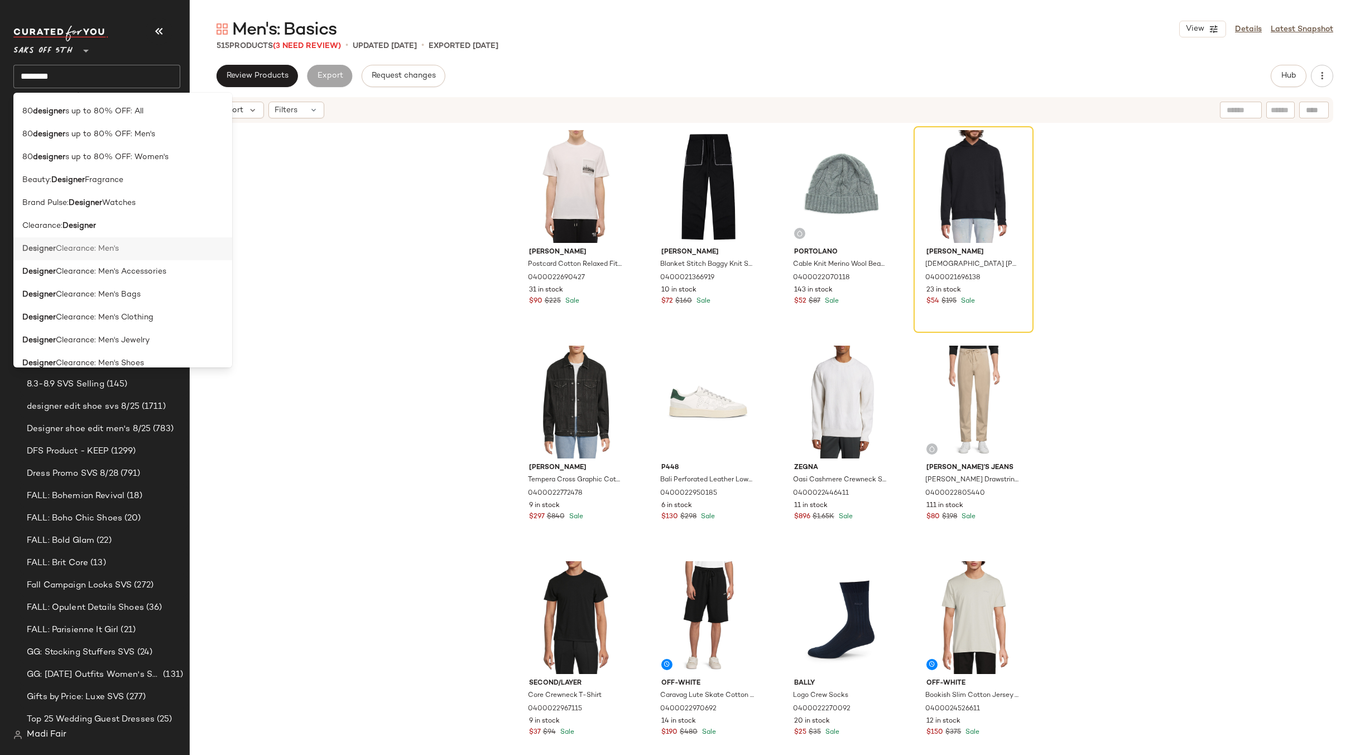
click at [140, 253] on div "Designer Clearance: Men's" at bounding box center [122, 249] width 201 height 12
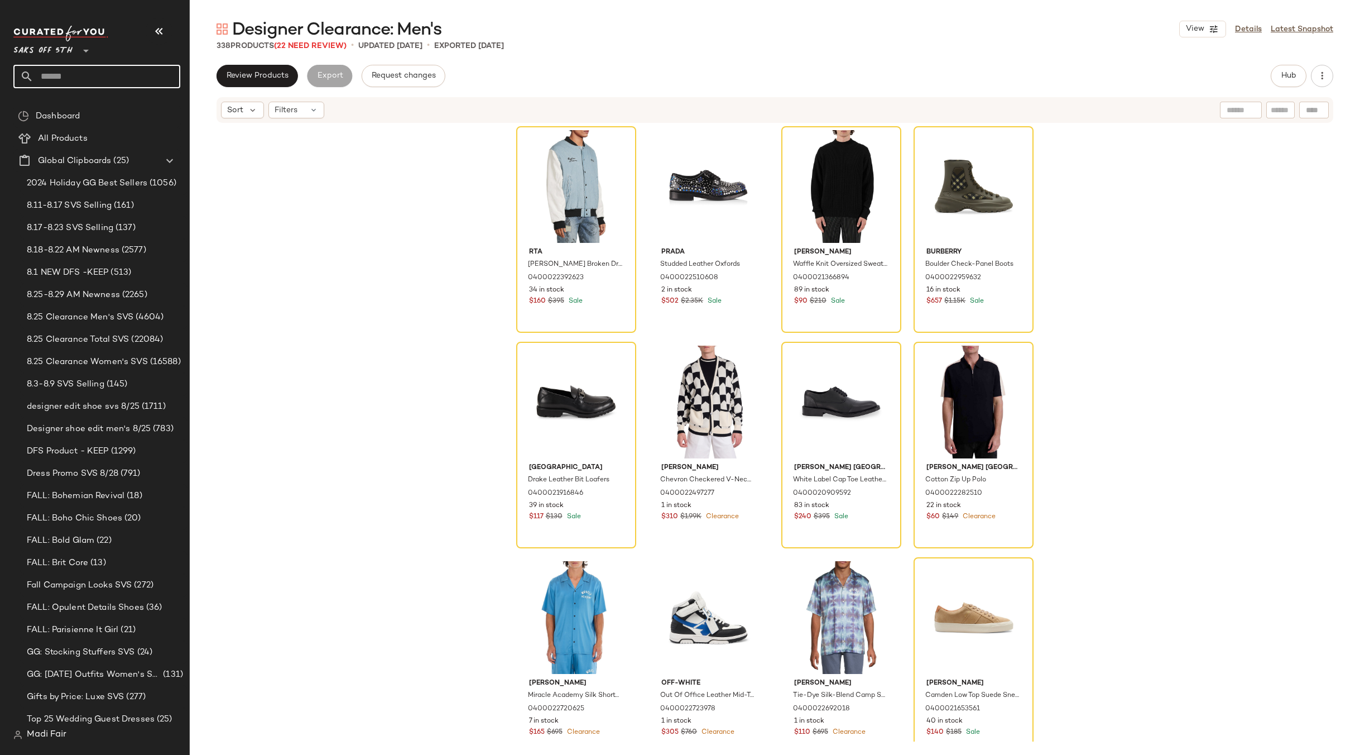
drag, startPoint x: 57, startPoint y: 77, endPoint x: 59, endPoint y: 69, distance: 8.0
click at [57, 77] on input "text" at bounding box center [106, 76] width 147 height 23
type input "*****"
click at [84, 106] on span "Summer Jewelry:" at bounding box center [54, 109] width 64 height 12
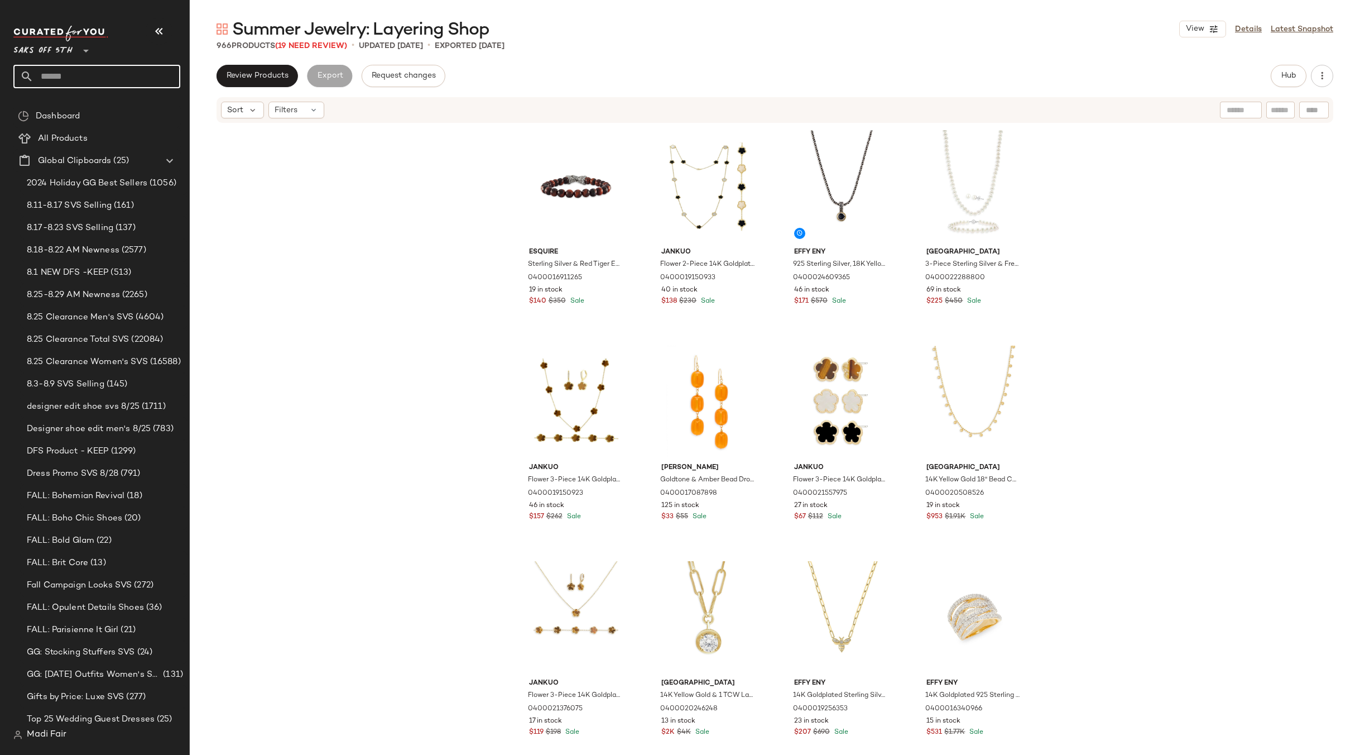
click at [51, 72] on input "text" at bounding box center [106, 76] width 147 height 23
type input "****"
click at [63, 130] on b "Ward" at bounding box center [91, 132] width 67 height 12
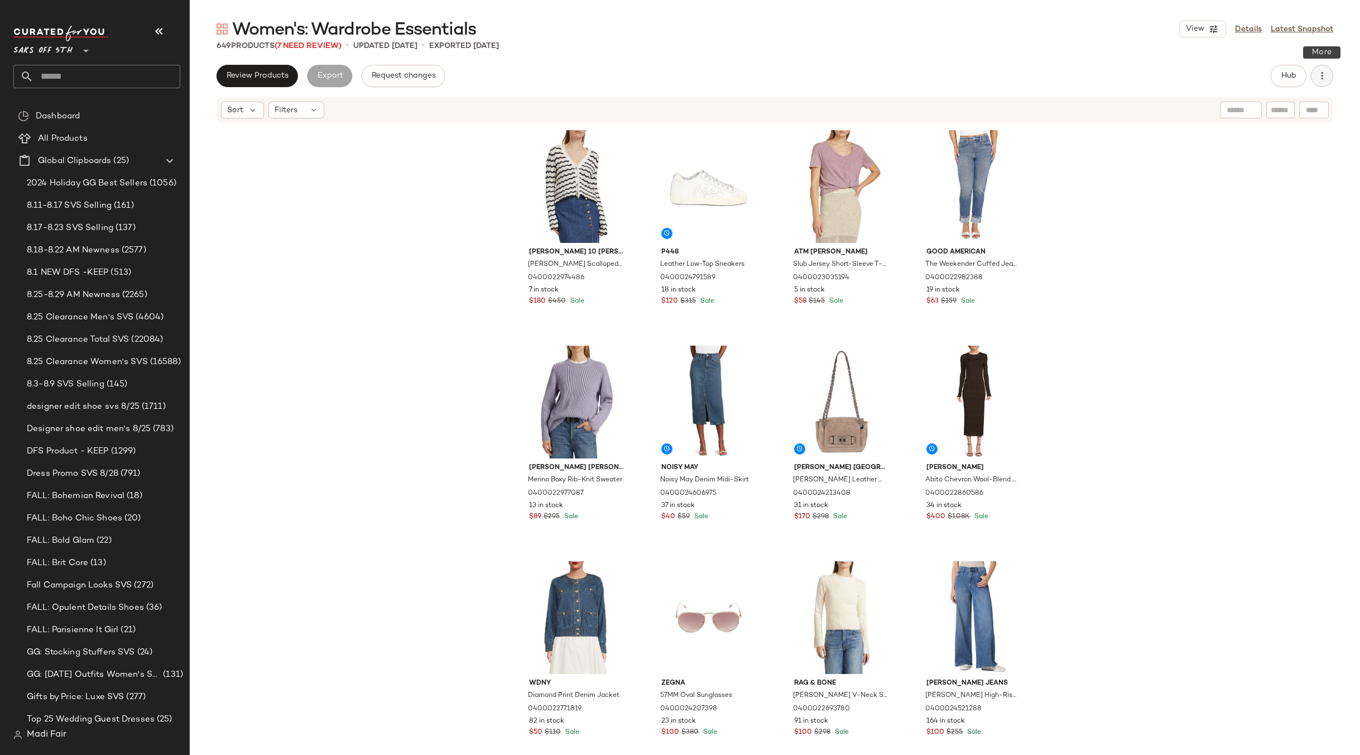
click at [1321, 74] on icon "button" at bounding box center [1322, 75] width 11 height 11
click at [1293, 152] on div "Clear Suggested Products" at bounding box center [1264, 161] width 138 height 27
click at [305, 111] on div "Filters" at bounding box center [296, 110] width 56 height 17
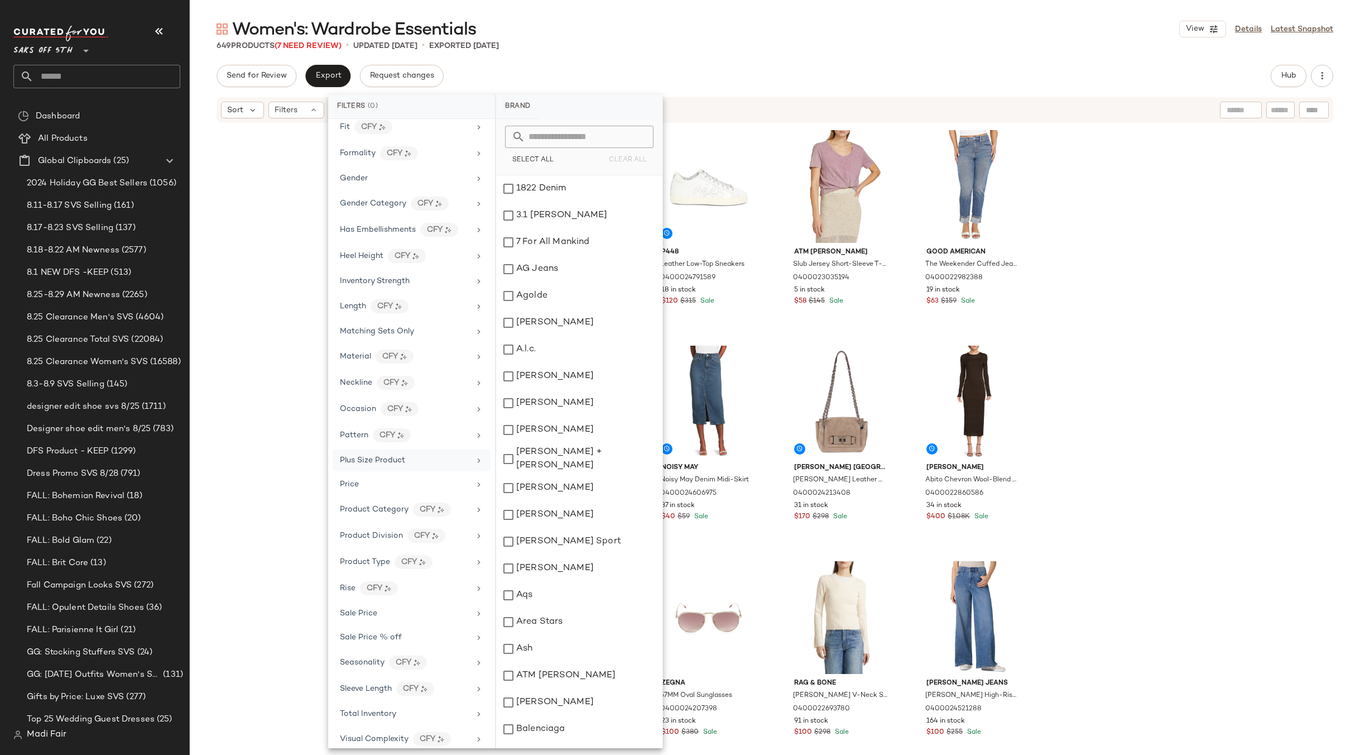
scroll to position [310, 0]
click at [387, 698] on div "Total Inventory" at bounding box center [368, 704] width 56 height 12
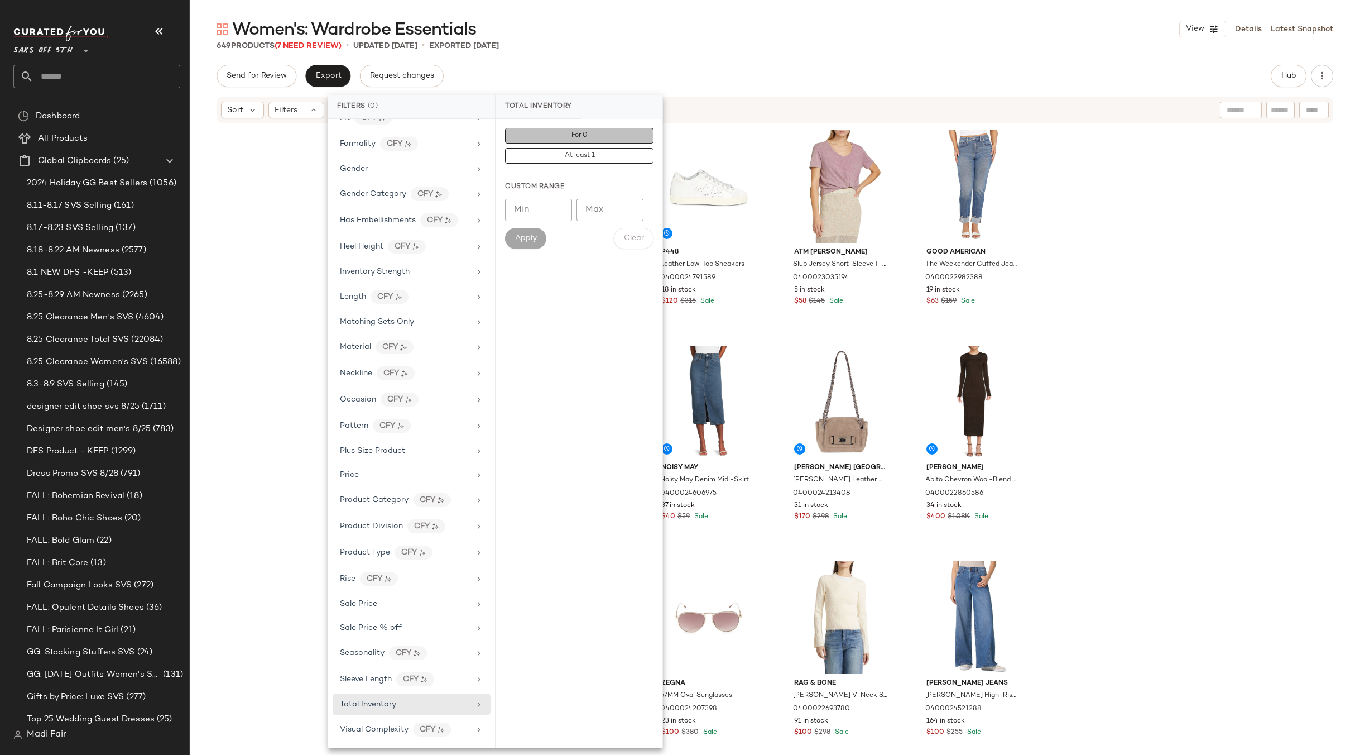
click at [596, 148] on button "For 0" at bounding box center [579, 156] width 148 height 16
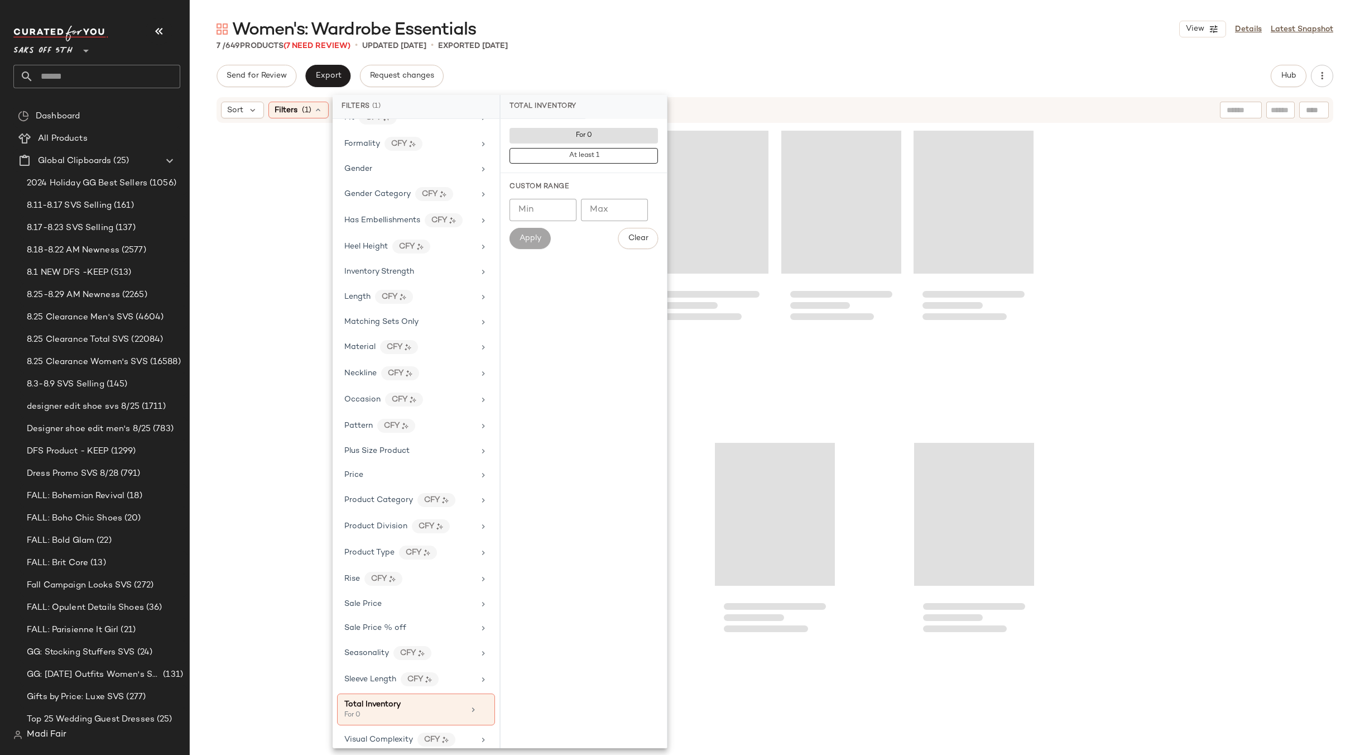
click at [1091, 240] on div at bounding box center [775, 432] width 1171 height 617
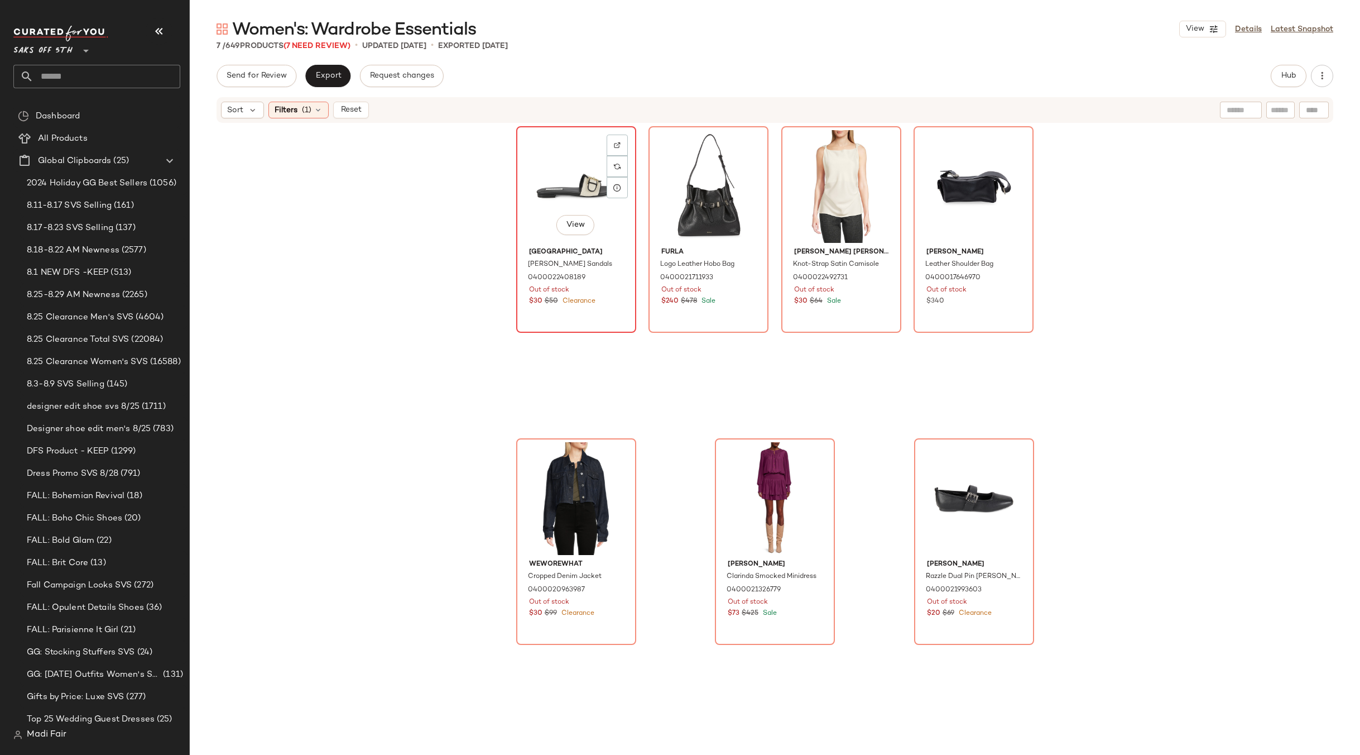
click at [567, 196] on div "View" at bounding box center [576, 186] width 112 height 113
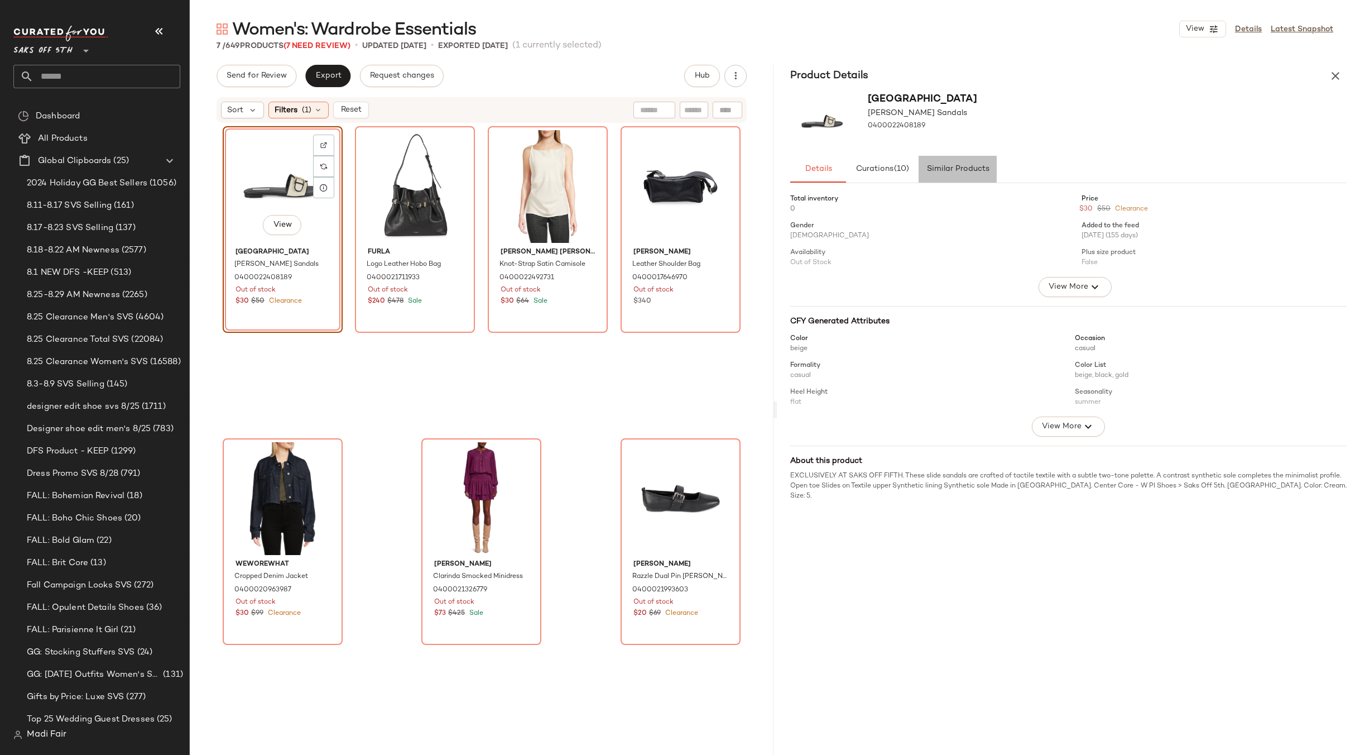
click at [976, 166] on span "Similar Products" at bounding box center [957, 169] width 63 height 9
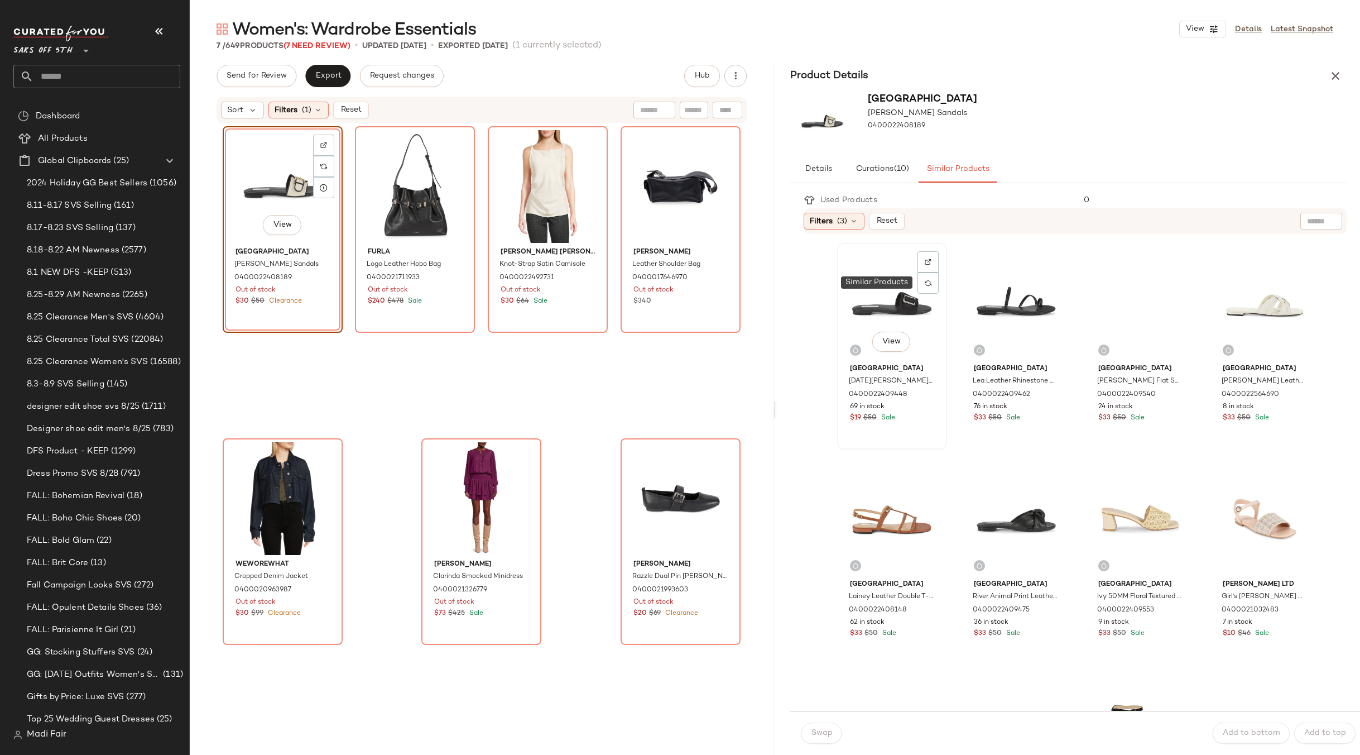
click at [918, 287] on div at bounding box center [928, 282] width 21 height 21
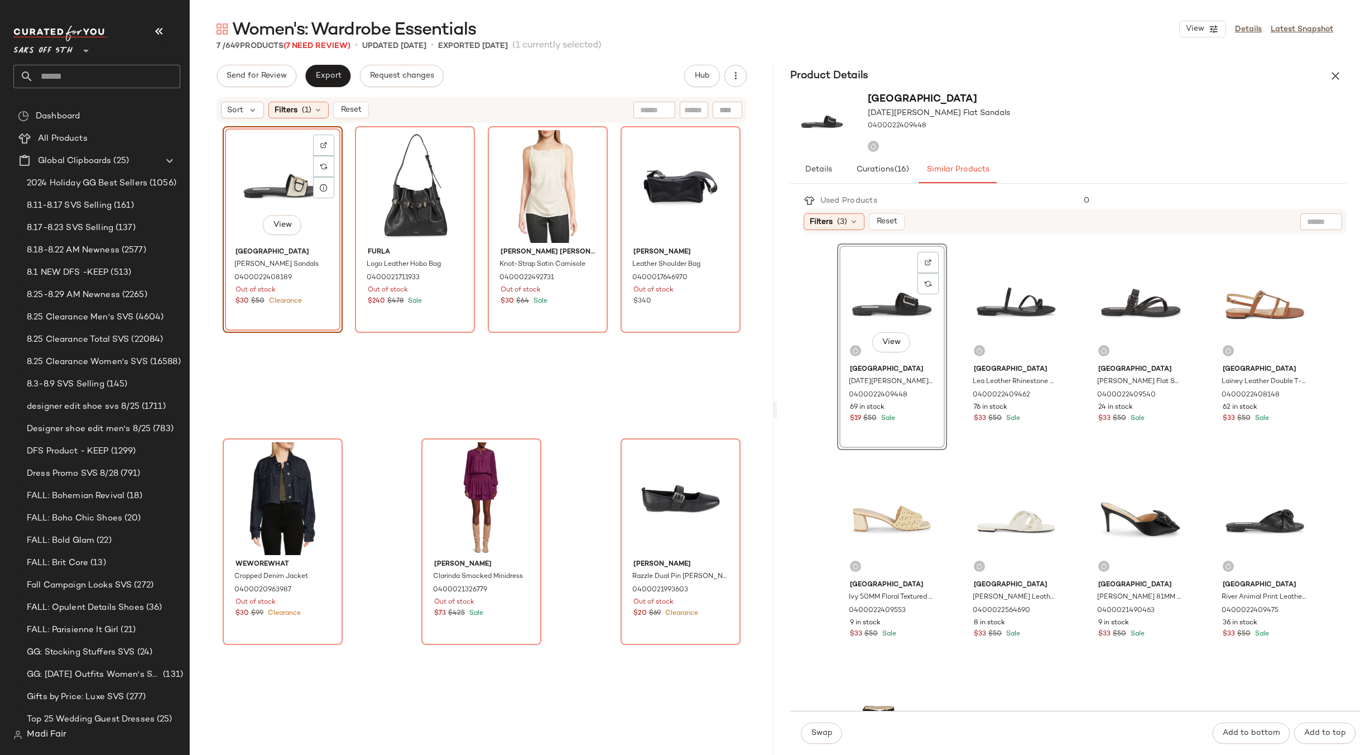
click at [892, 280] on div "View" at bounding box center [892, 303] width 102 height 113
click at [832, 739] on button "Swap" at bounding box center [822, 732] width 41 height 21
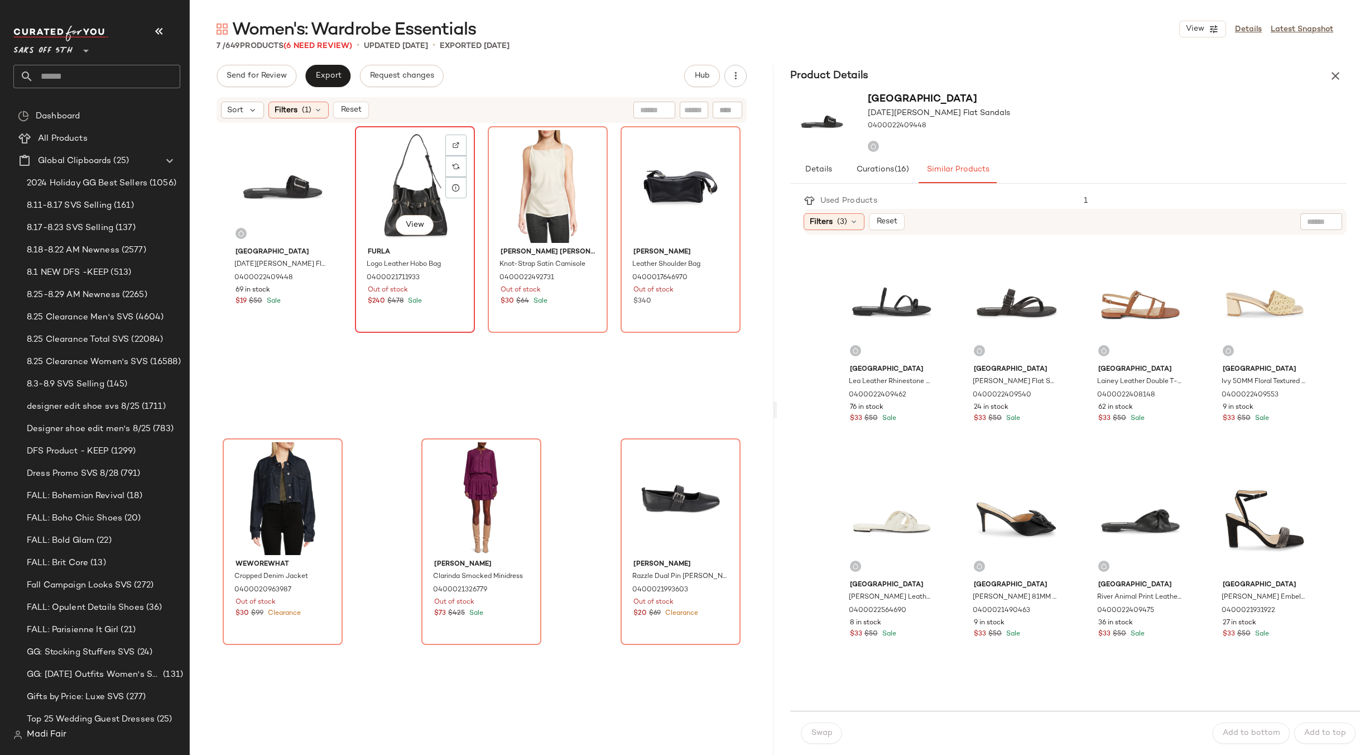
click at [386, 184] on div "View" at bounding box center [415, 186] width 112 height 113
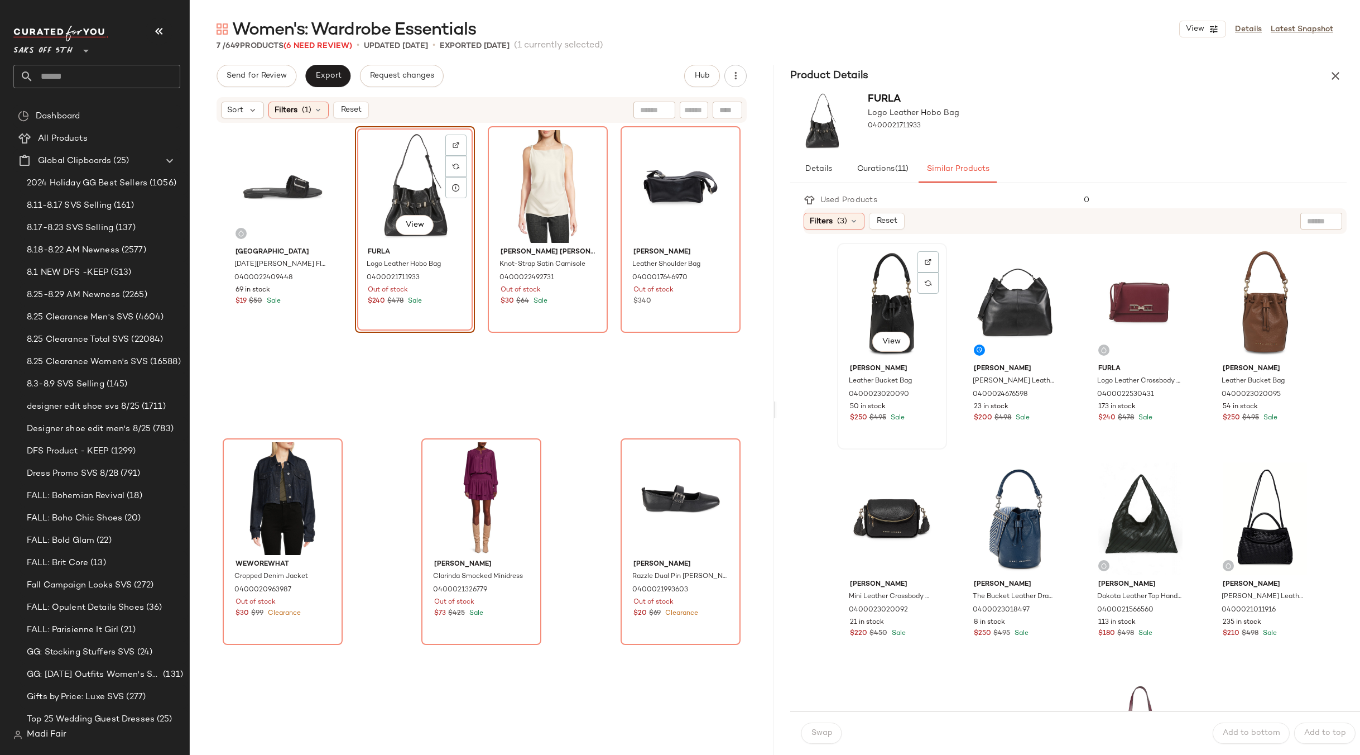
click at [912, 305] on div "View" at bounding box center [892, 303] width 102 height 113
click at [828, 728] on span "Swap" at bounding box center [822, 732] width 22 height 9
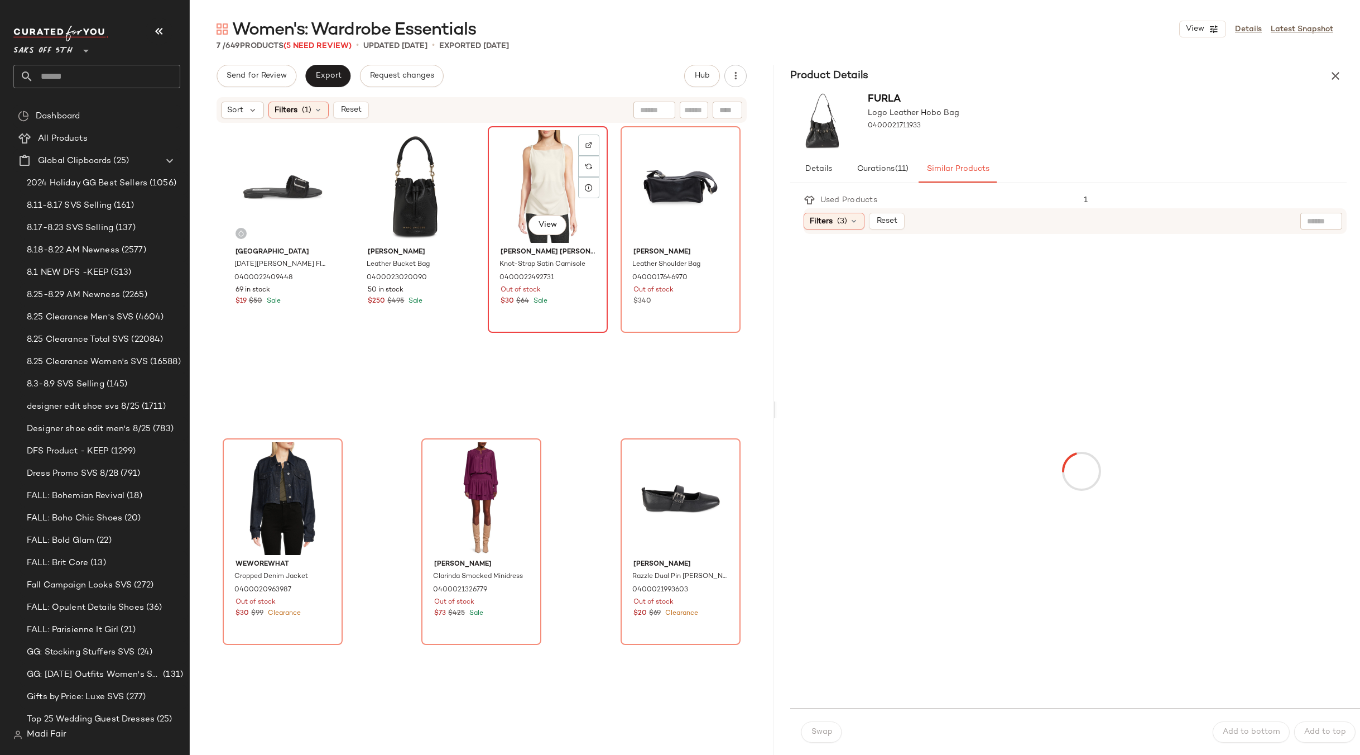
click at [532, 184] on div "View" at bounding box center [548, 186] width 112 height 113
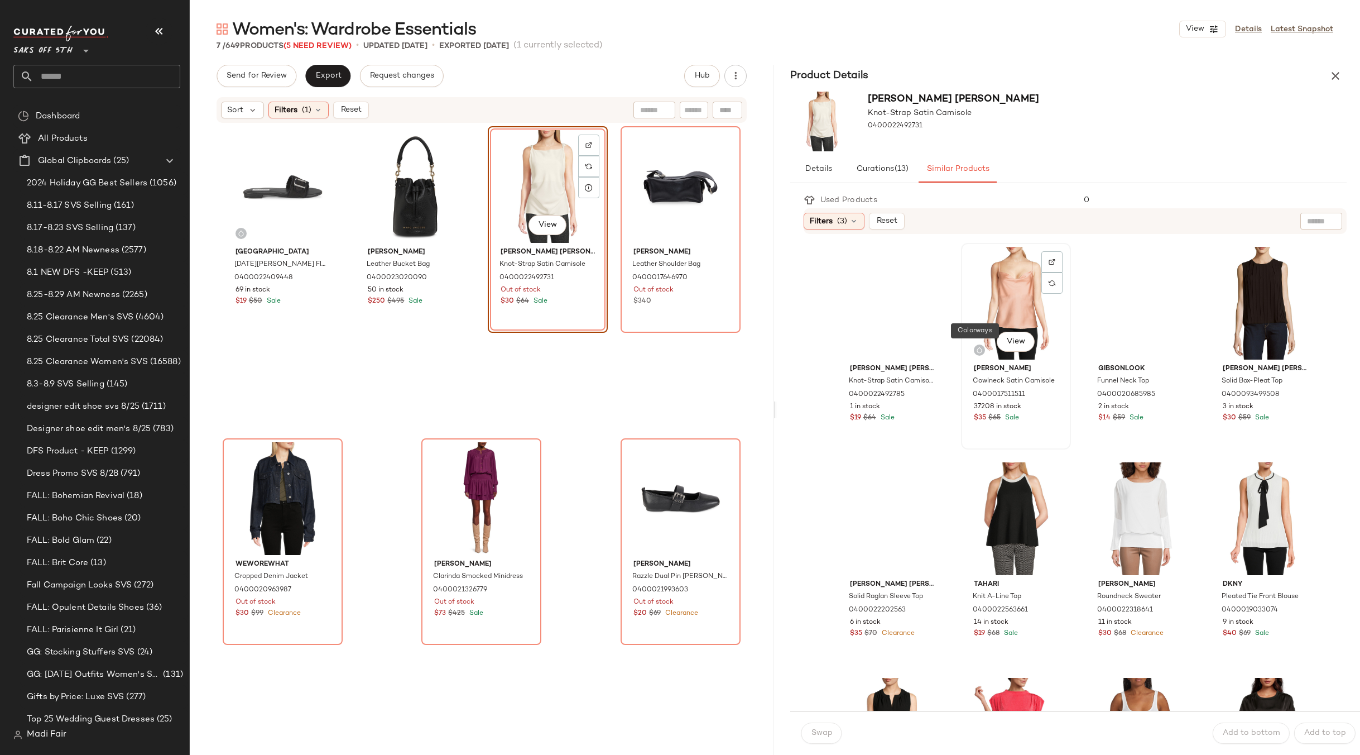
click at [998, 296] on div "View" at bounding box center [1016, 303] width 102 height 113
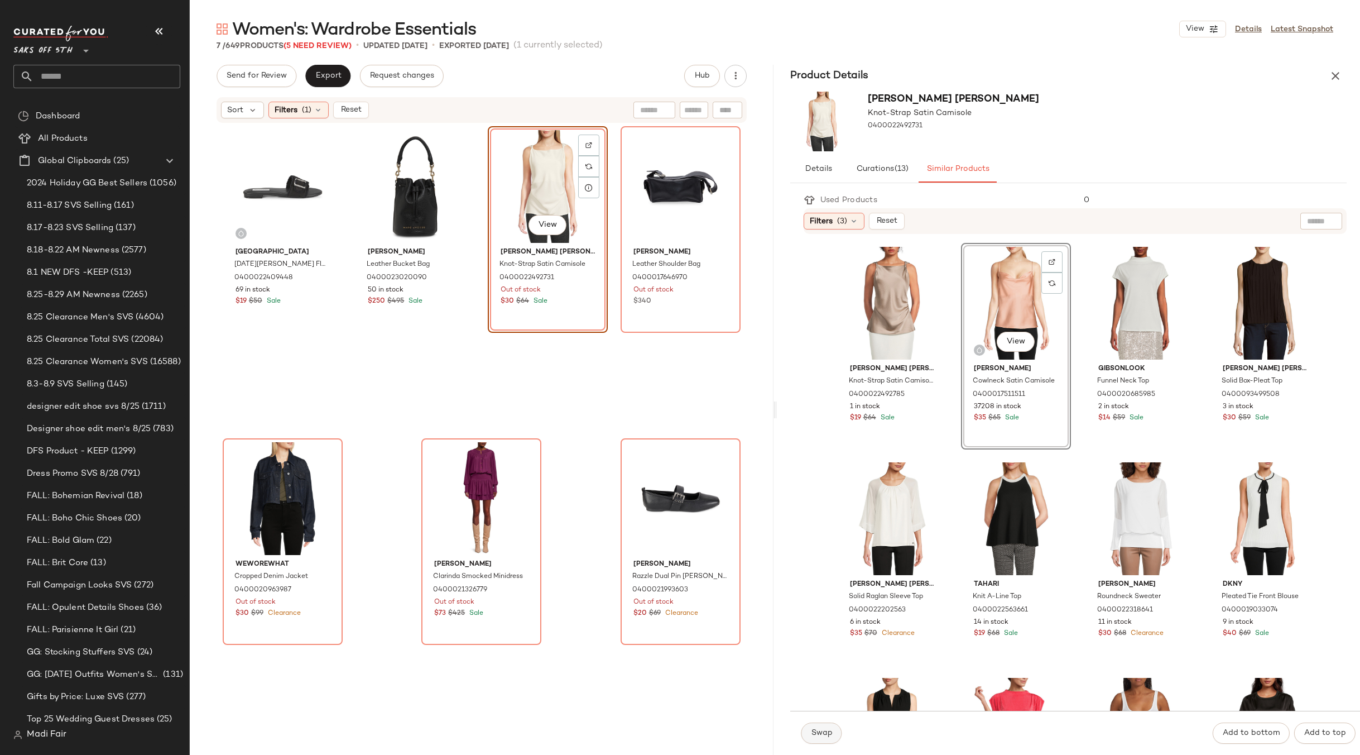
click at [821, 732] on span "Swap" at bounding box center [822, 732] width 22 height 9
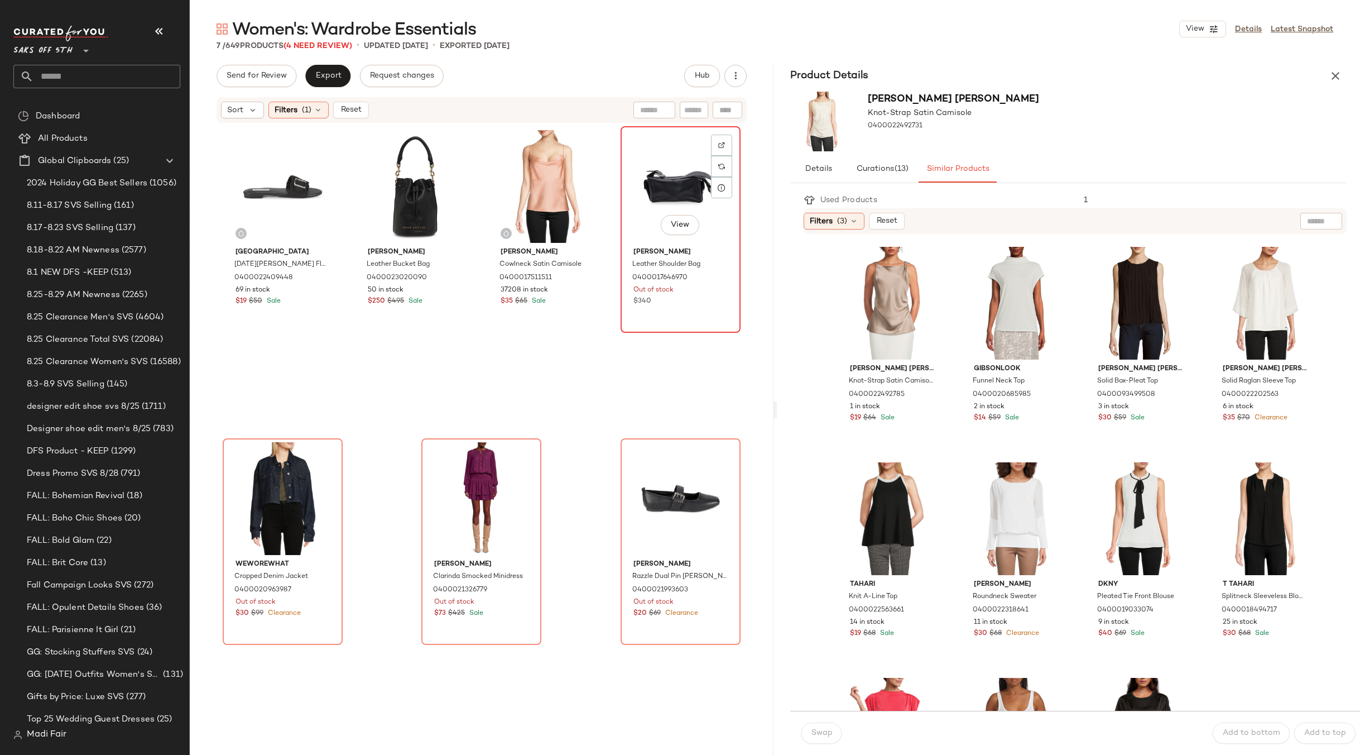
click at [649, 172] on div "View" at bounding box center [681, 186] width 112 height 113
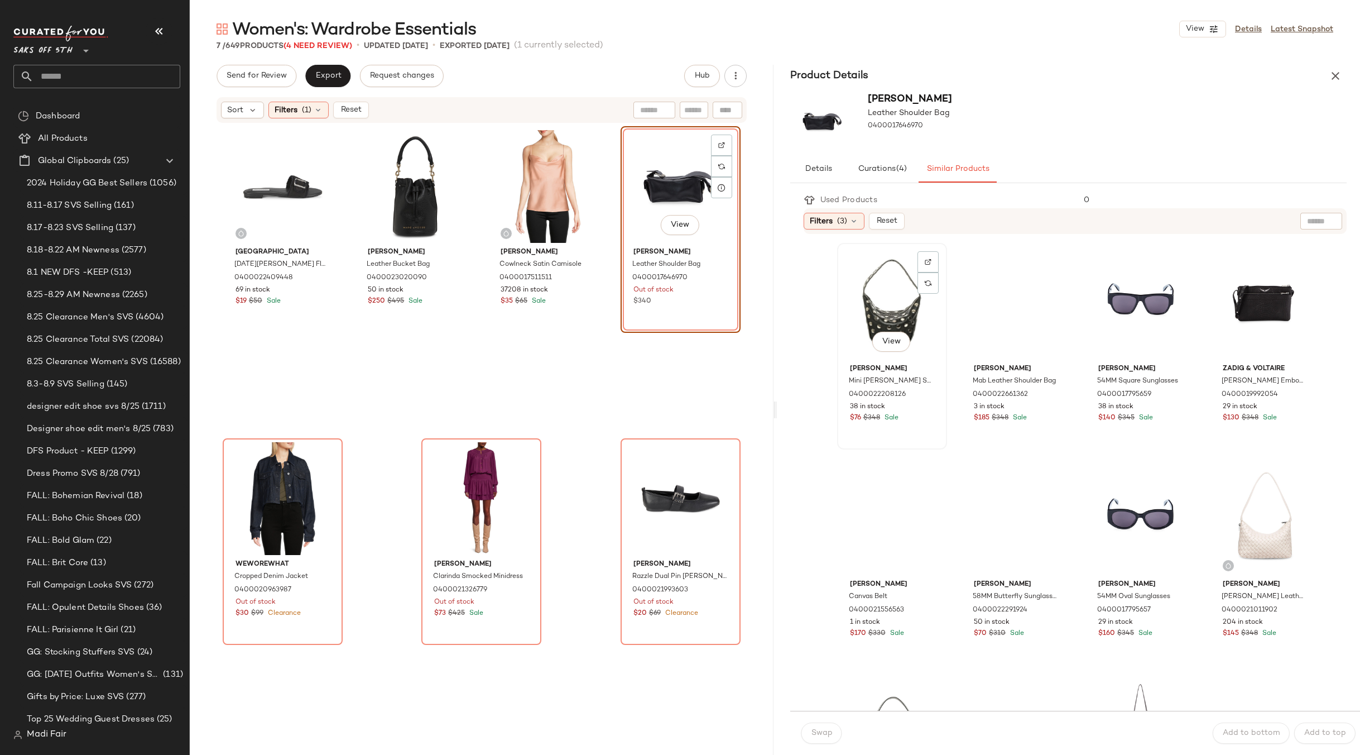
click at [853, 267] on div "View" at bounding box center [892, 303] width 102 height 113
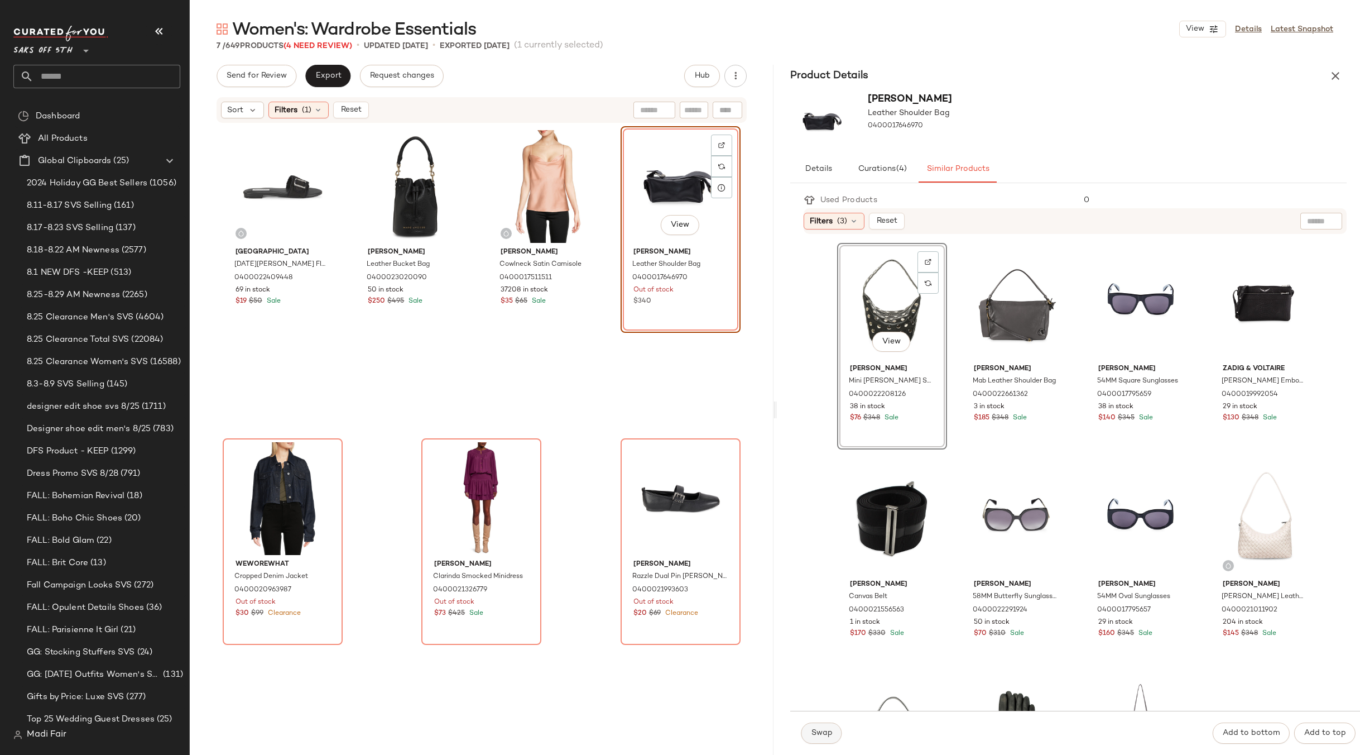
click at [831, 736] on span "Swap" at bounding box center [822, 732] width 22 height 9
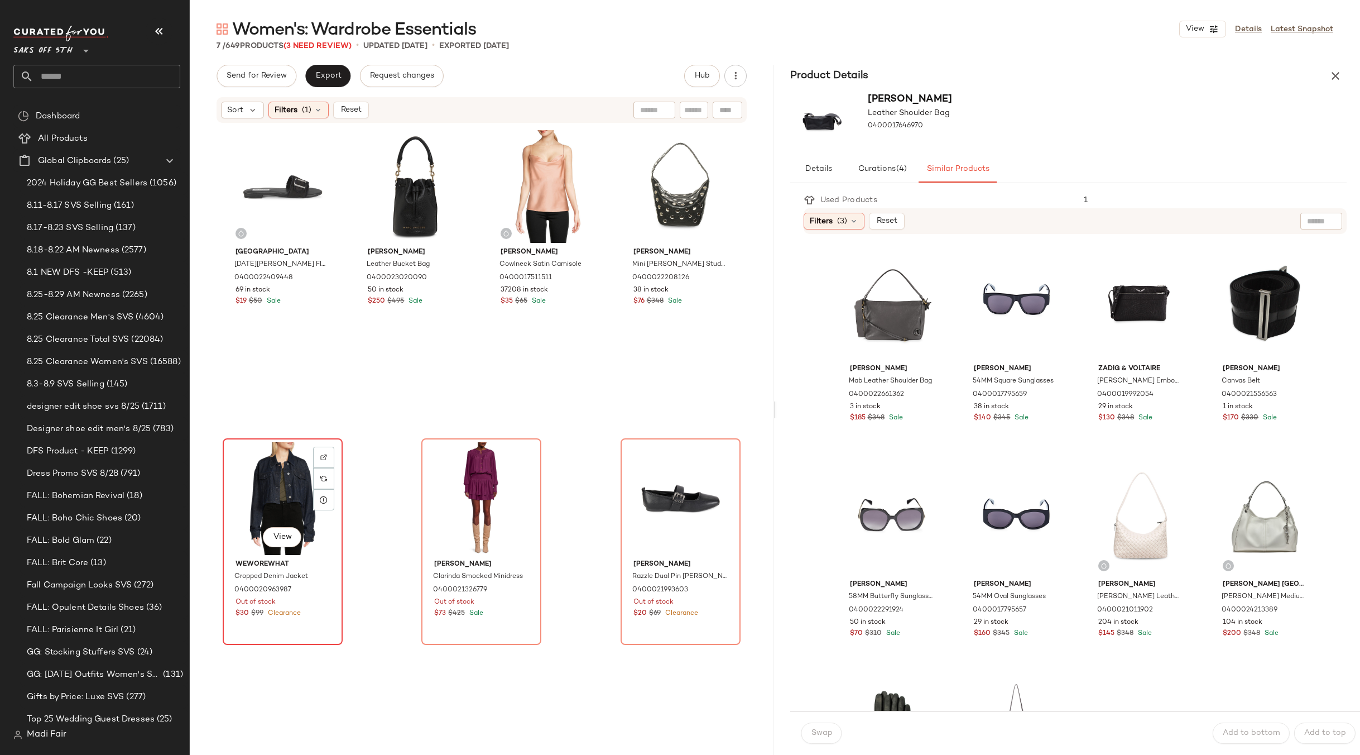
click at [272, 468] on div "View" at bounding box center [283, 498] width 112 height 113
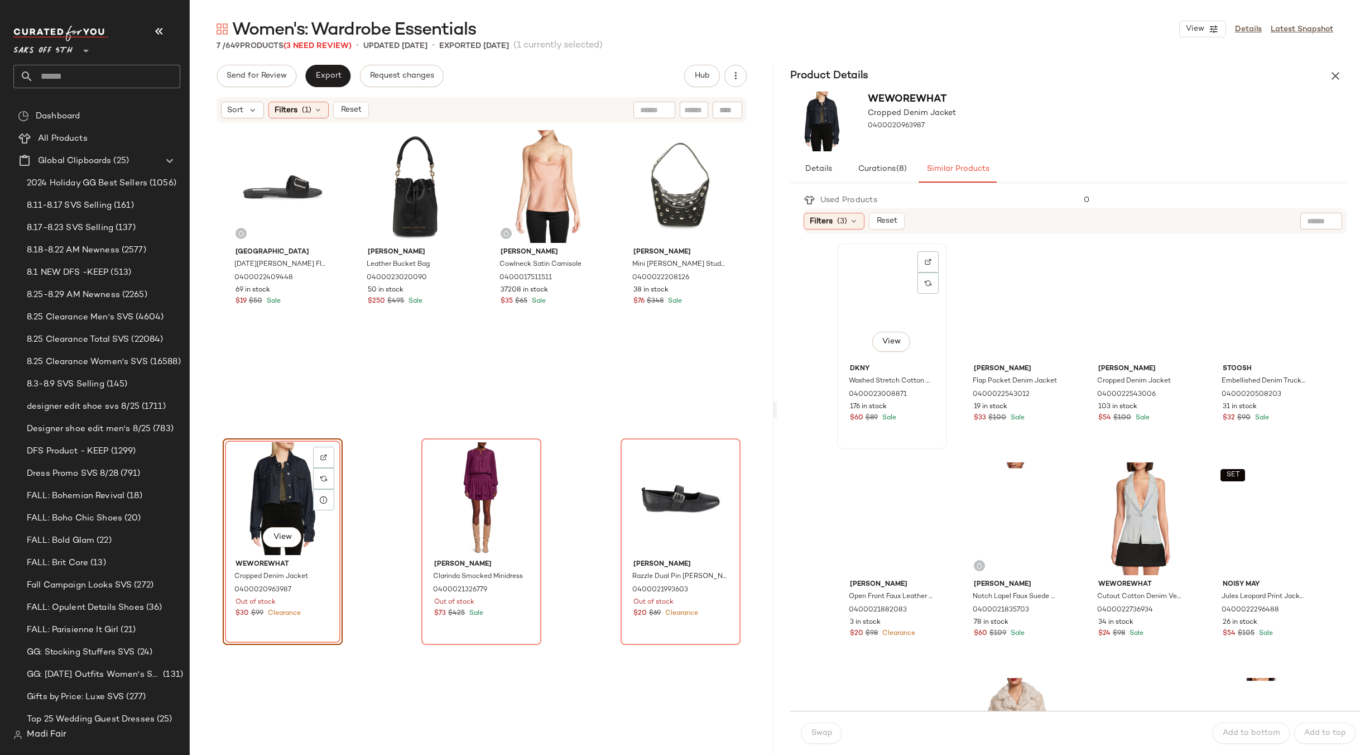
click at [902, 287] on div "View" at bounding box center [892, 303] width 102 height 113
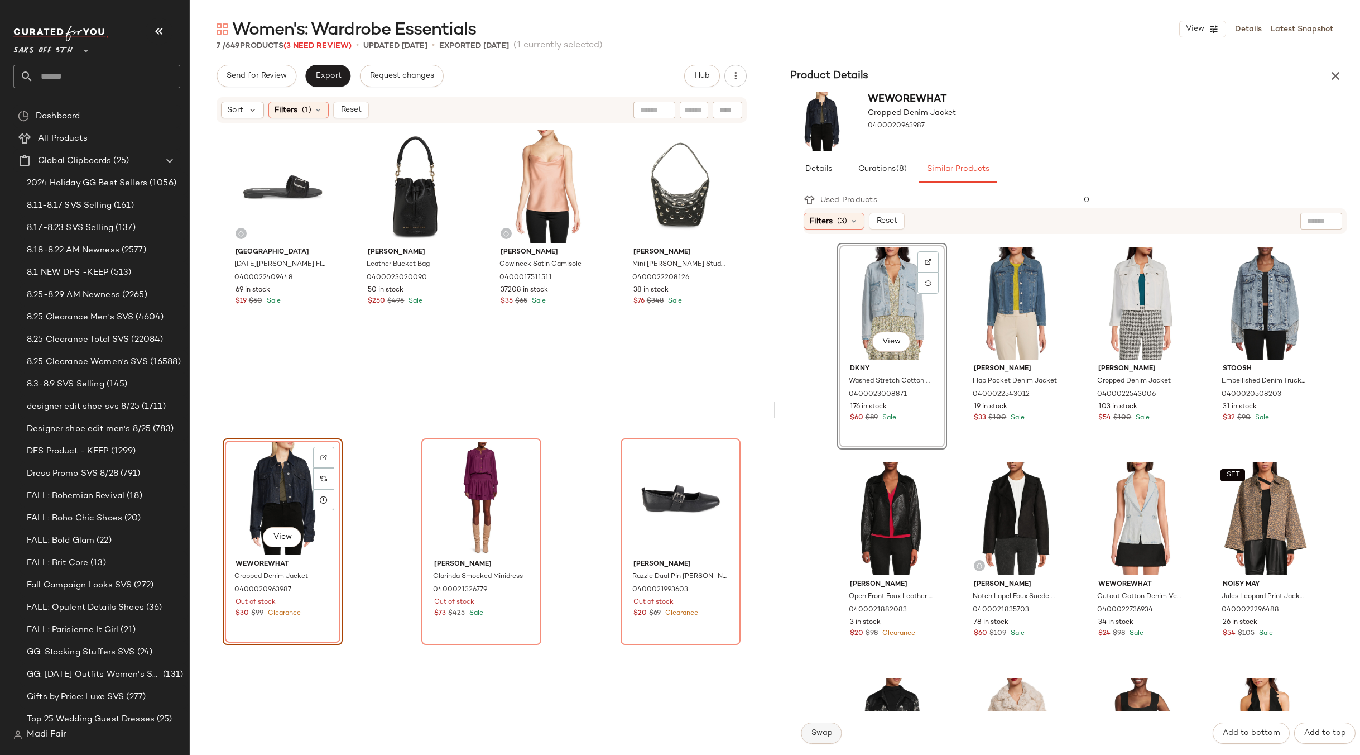
click at [821, 738] on button "Swap" at bounding box center [822, 732] width 41 height 21
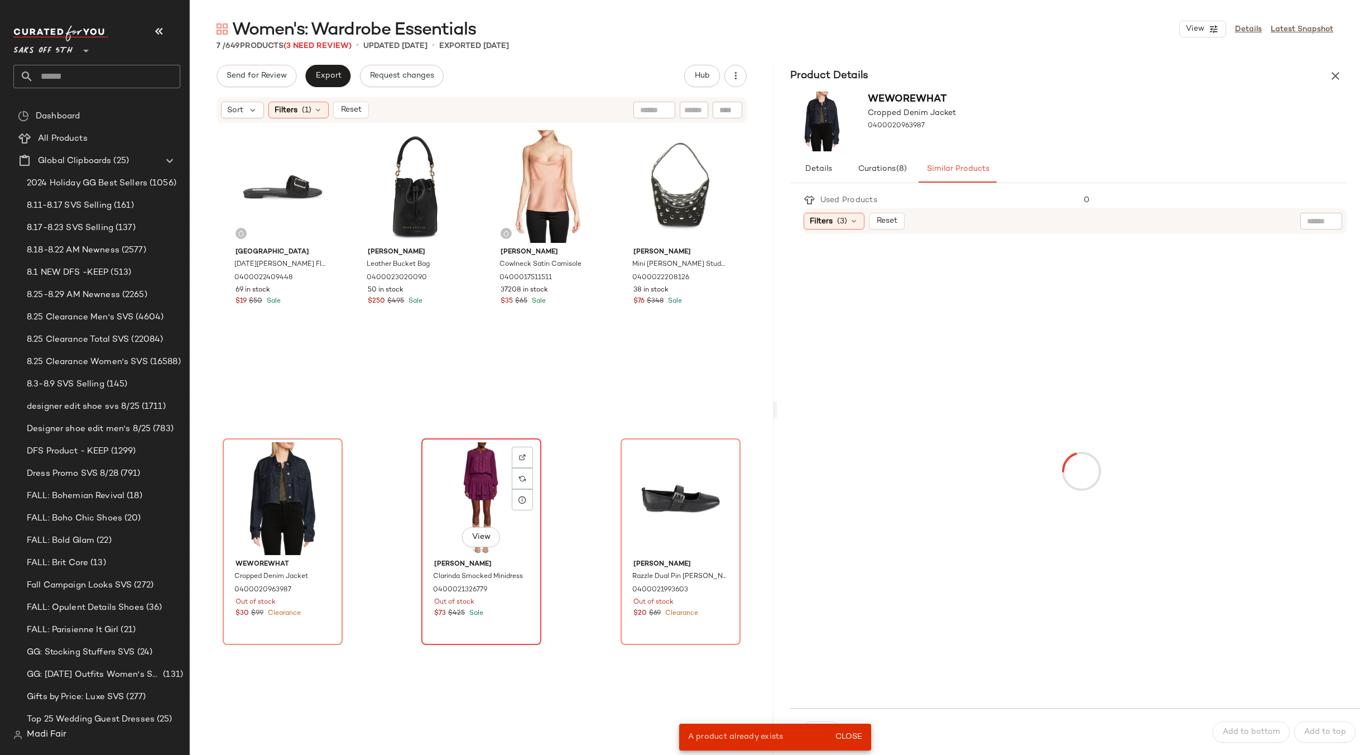
click at [449, 447] on div "View" at bounding box center [481, 498] width 112 height 113
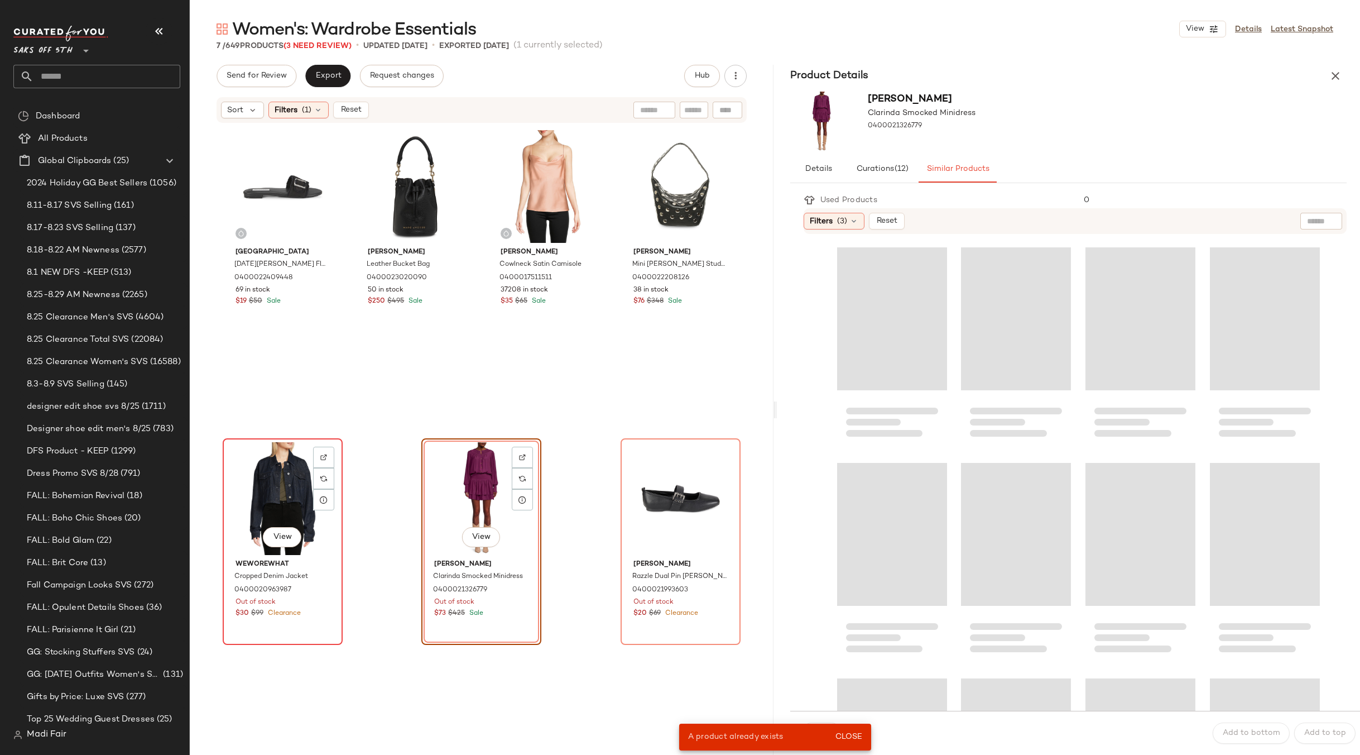
click at [259, 478] on div "View" at bounding box center [283, 498] width 112 height 113
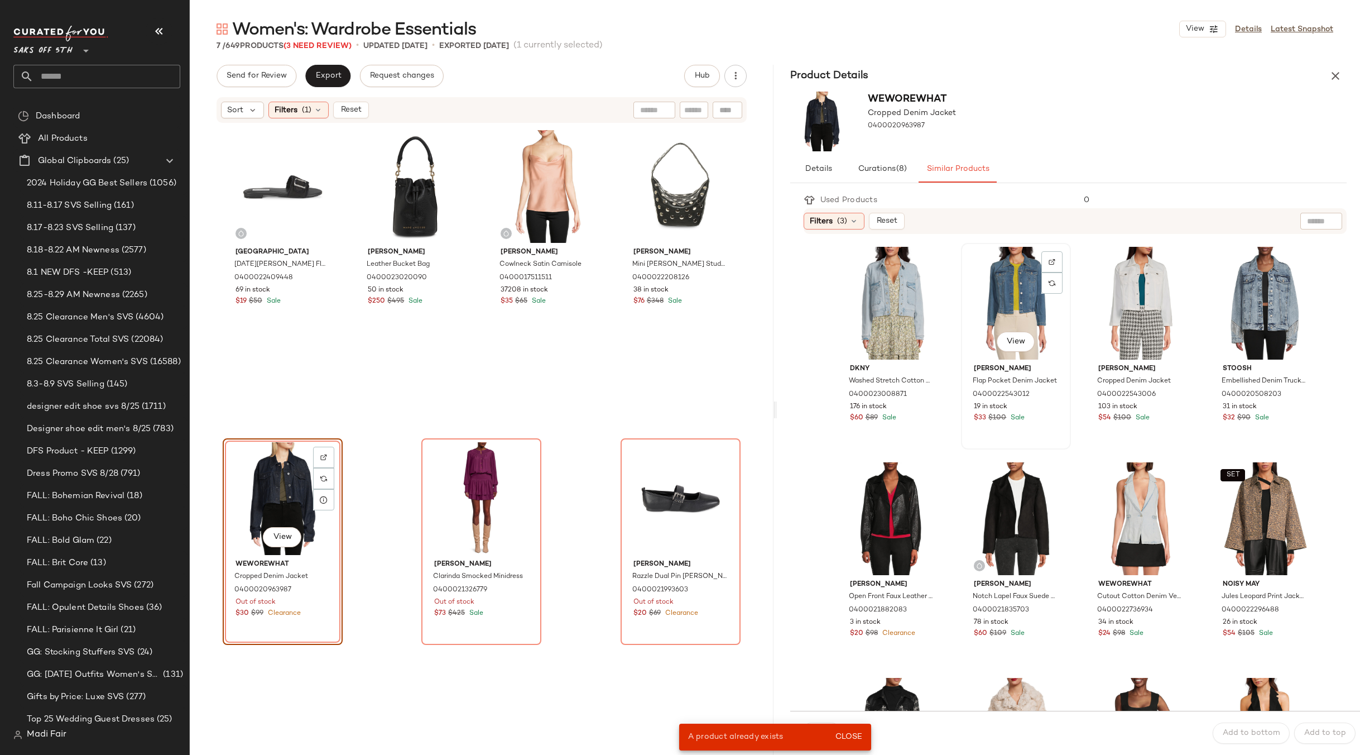
click at [1009, 274] on div "View" at bounding box center [1016, 303] width 102 height 113
click at [855, 738] on span "Close" at bounding box center [848, 736] width 27 height 9
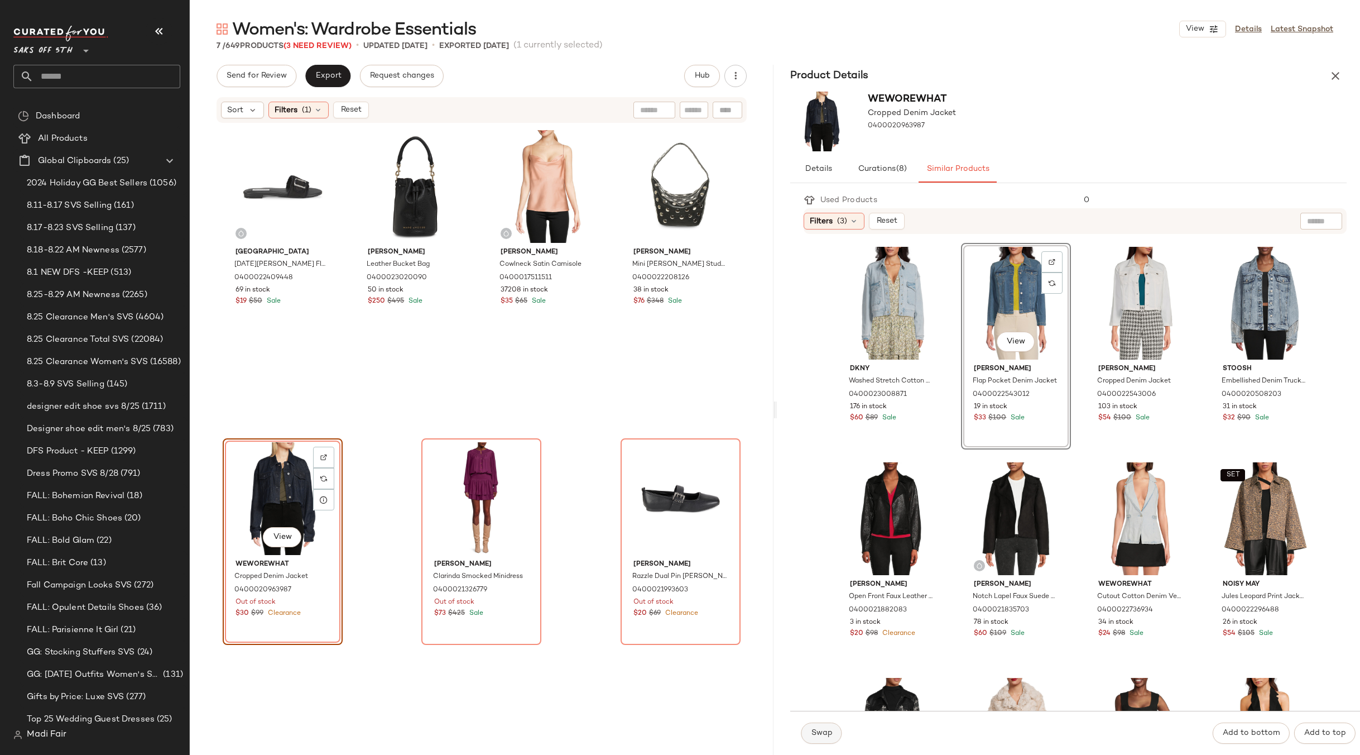
click at [823, 729] on span "Swap" at bounding box center [822, 732] width 22 height 9
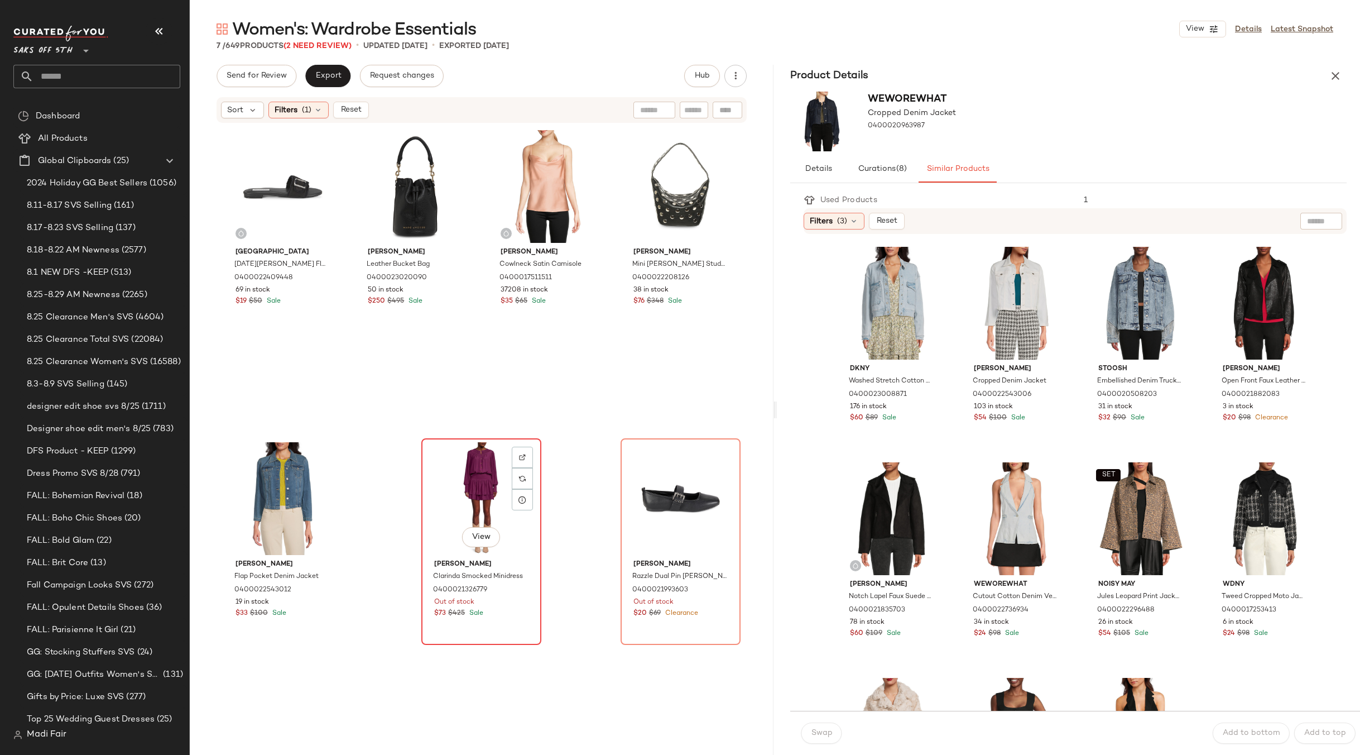
click at [449, 474] on div "View" at bounding box center [481, 498] width 112 height 113
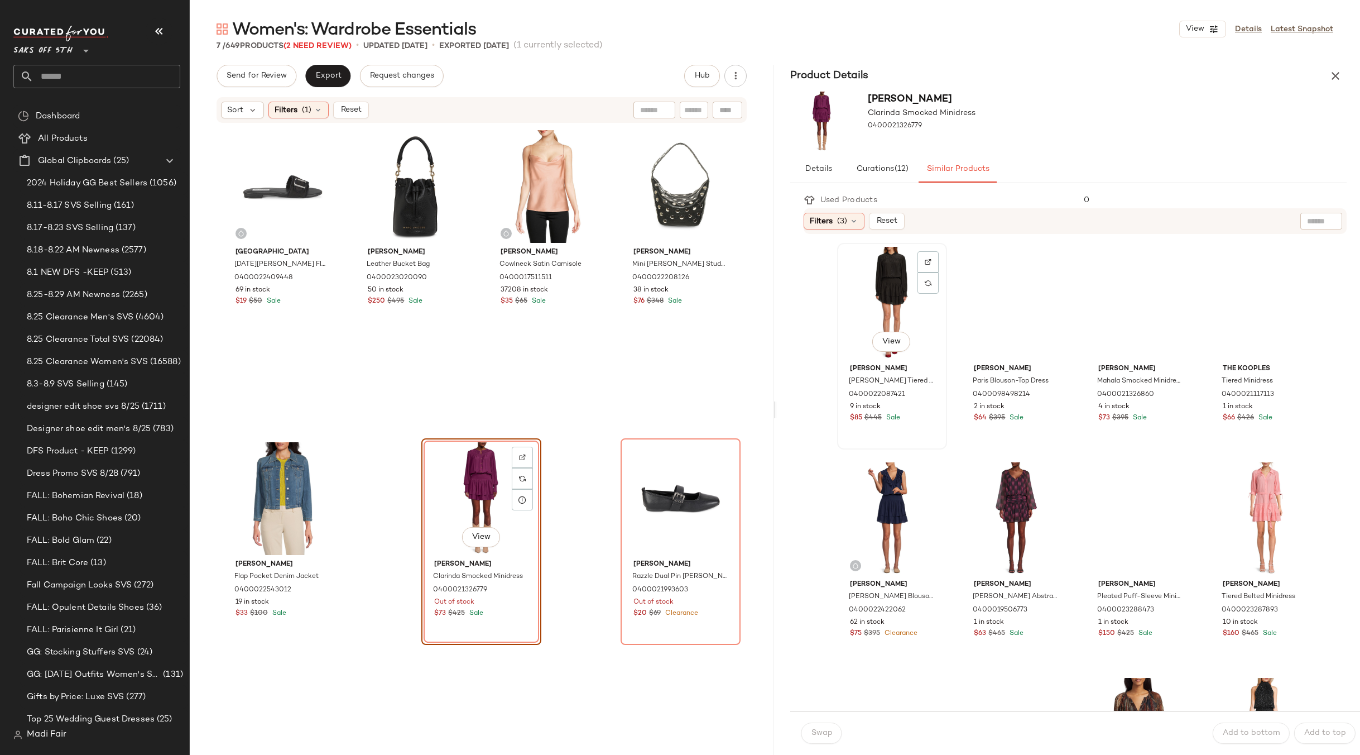
click at [907, 286] on div "View" at bounding box center [892, 303] width 102 height 113
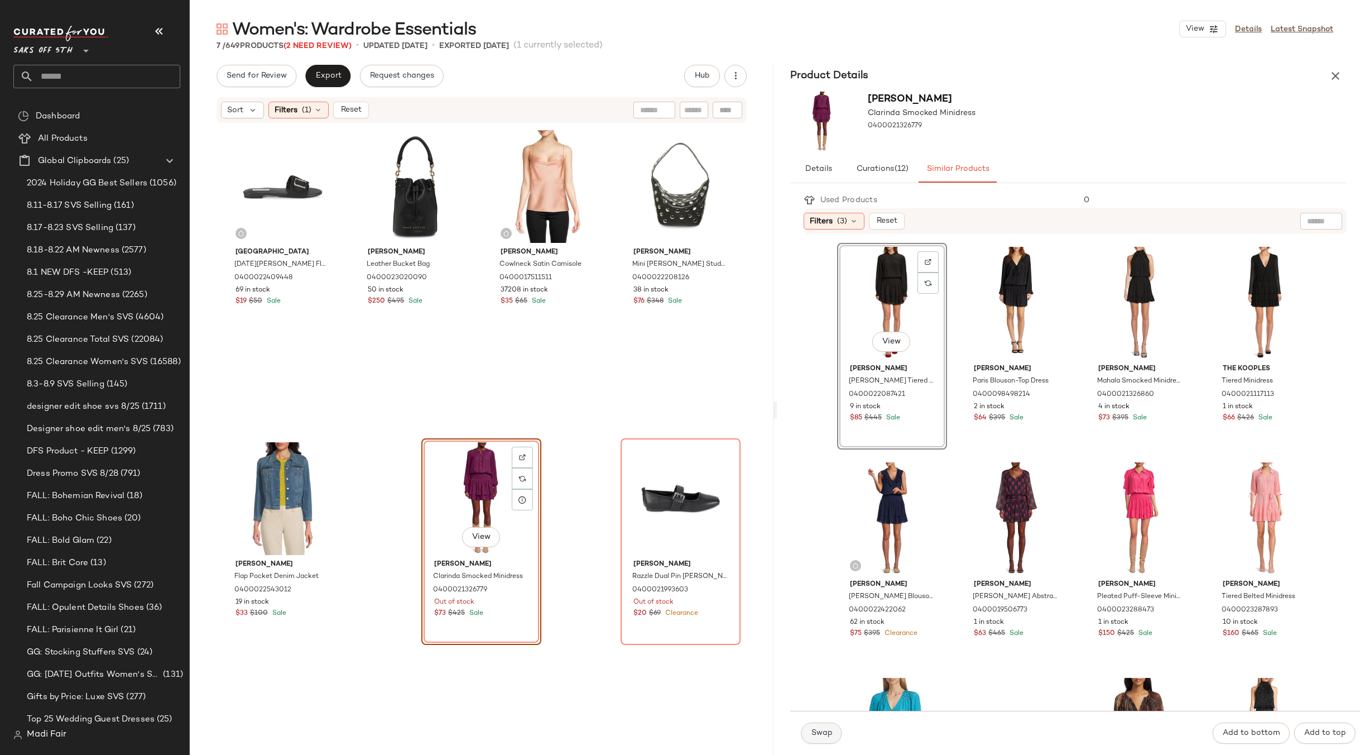
click at [833, 724] on button "Swap" at bounding box center [822, 732] width 41 height 21
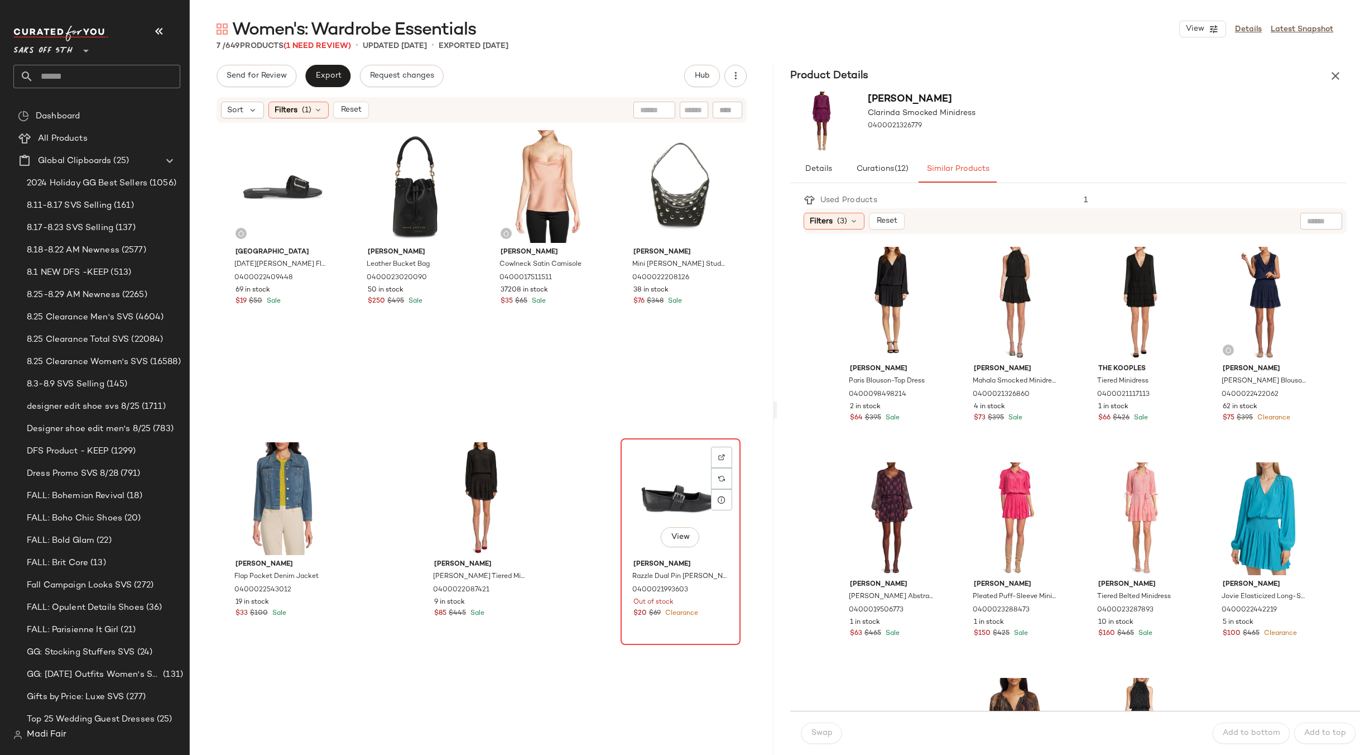
click at [677, 509] on div "View" at bounding box center [681, 498] width 112 height 113
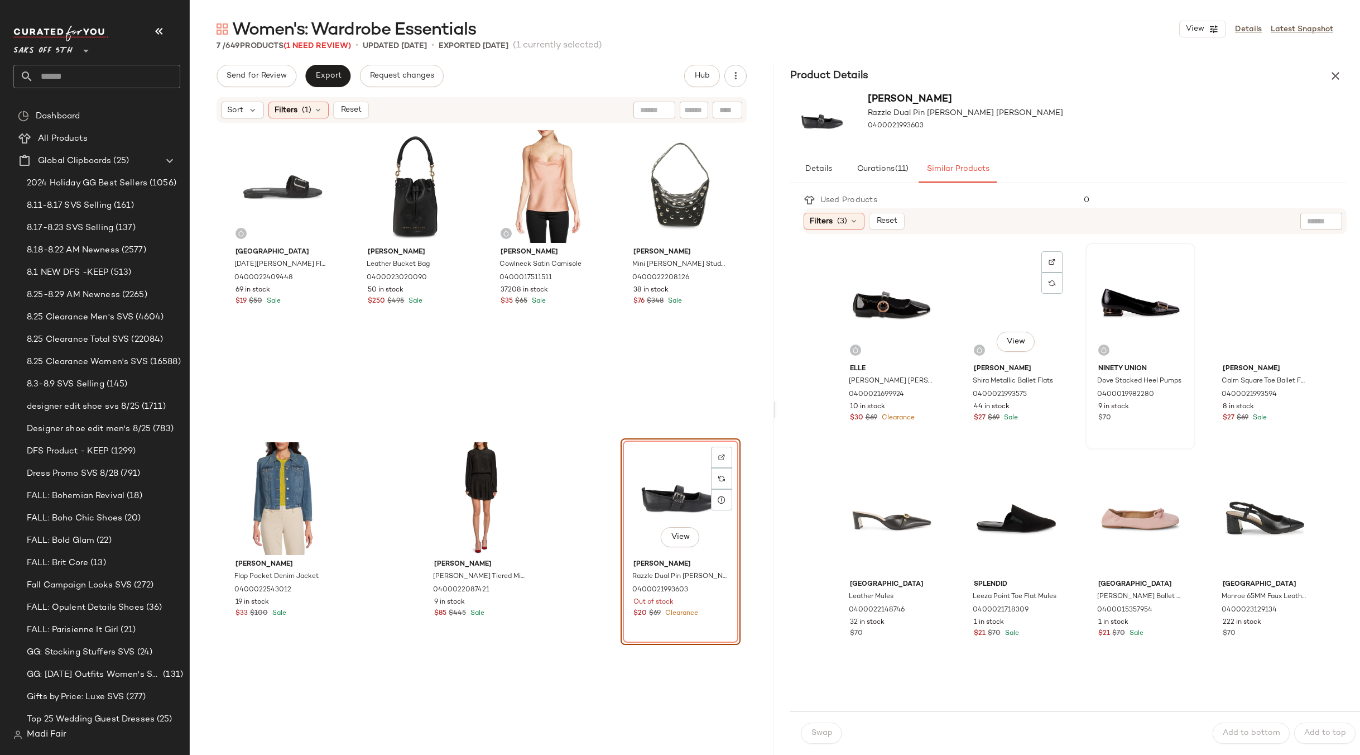
click at [1100, 299] on div at bounding box center [1141, 303] width 102 height 113
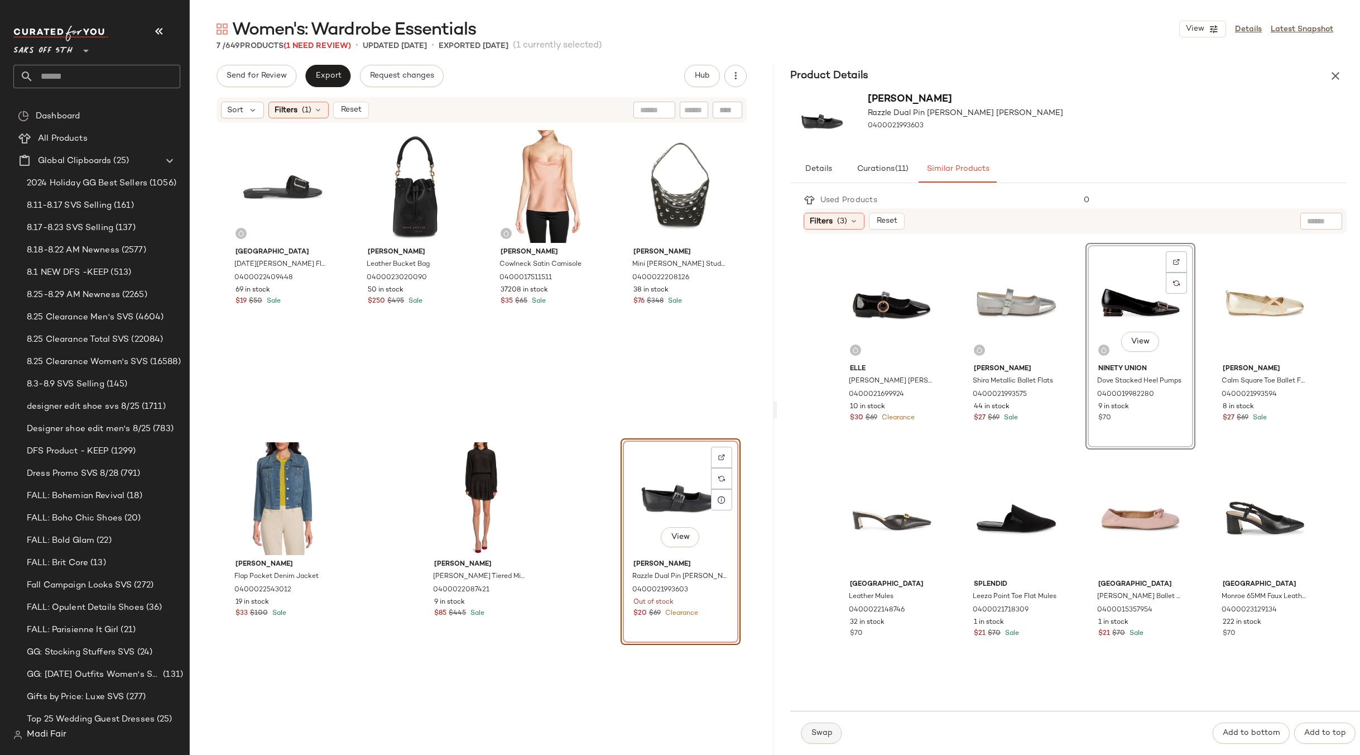
click at [826, 726] on button "Swap" at bounding box center [822, 732] width 41 height 21
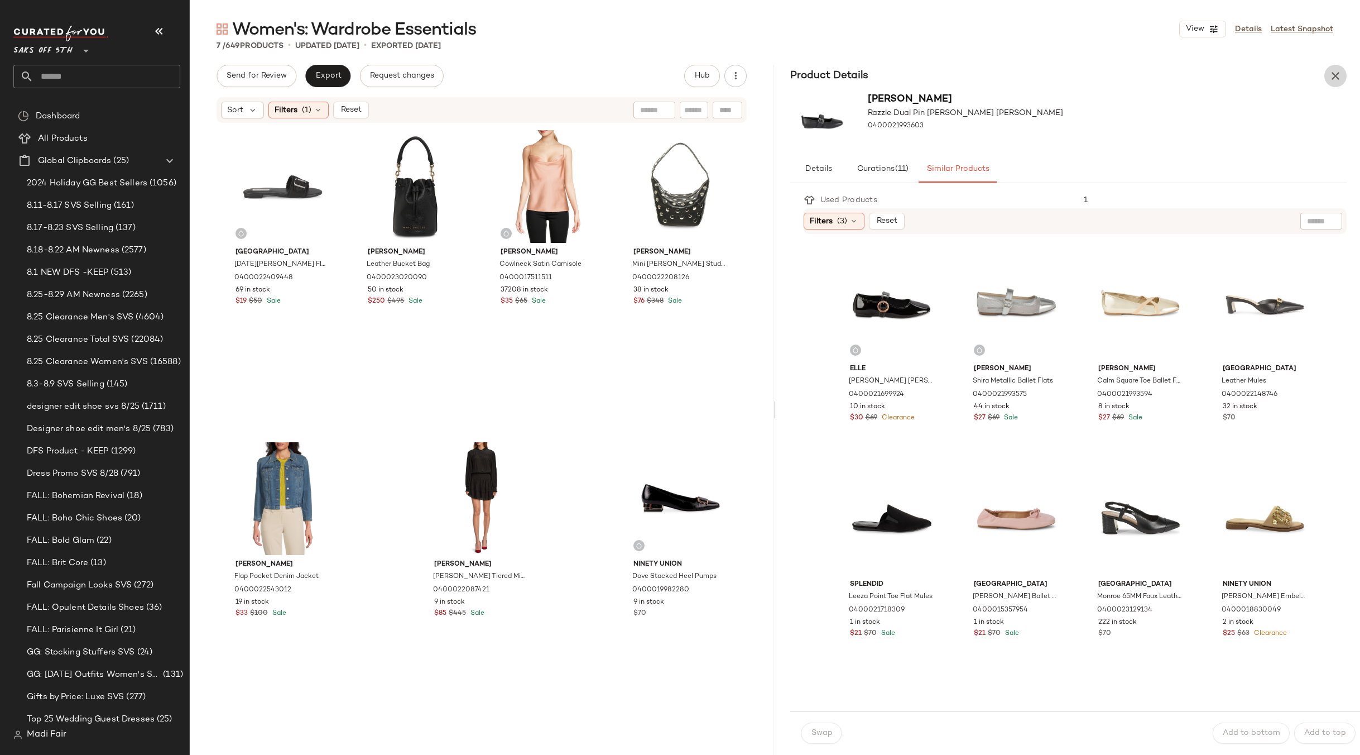
drag, startPoint x: 1336, startPoint y: 74, endPoint x: 880, endPoint y: 84, distance: 456.2
click at [1336, 74] on icon "button" at bounding box center [1335, 75] width 13 height 13
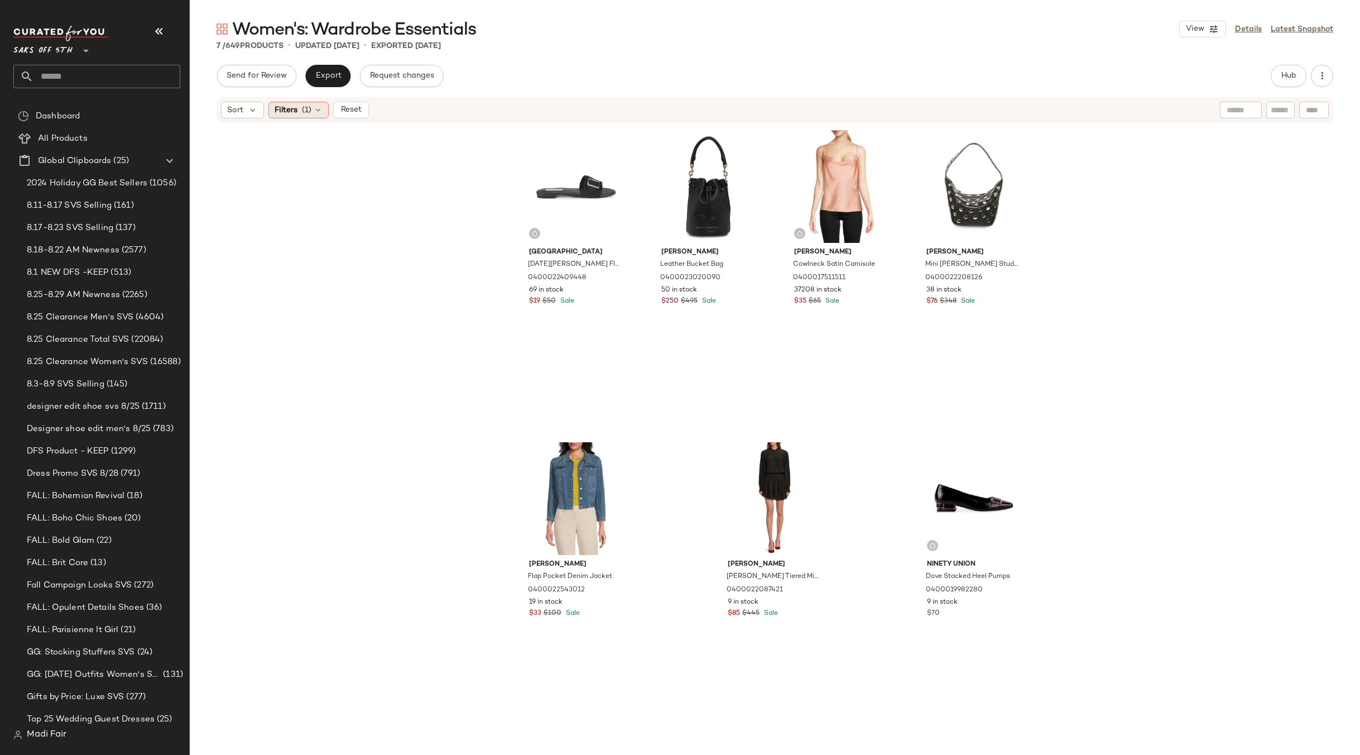
click at [312, 107] on div "Filters (1)" at bounding box center [298, 110] width 60 height 17
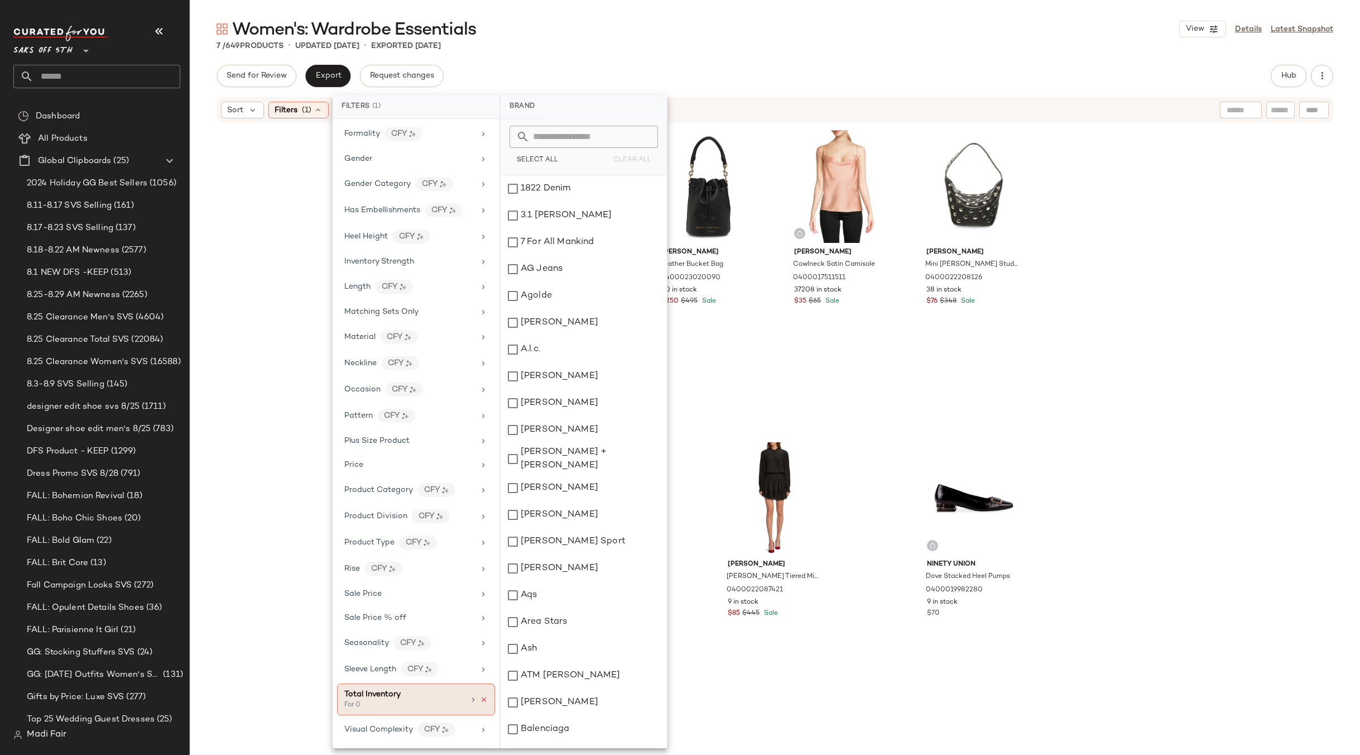
click at [482, 698] on icon at bounding box center [484, 700] width 8 height 8
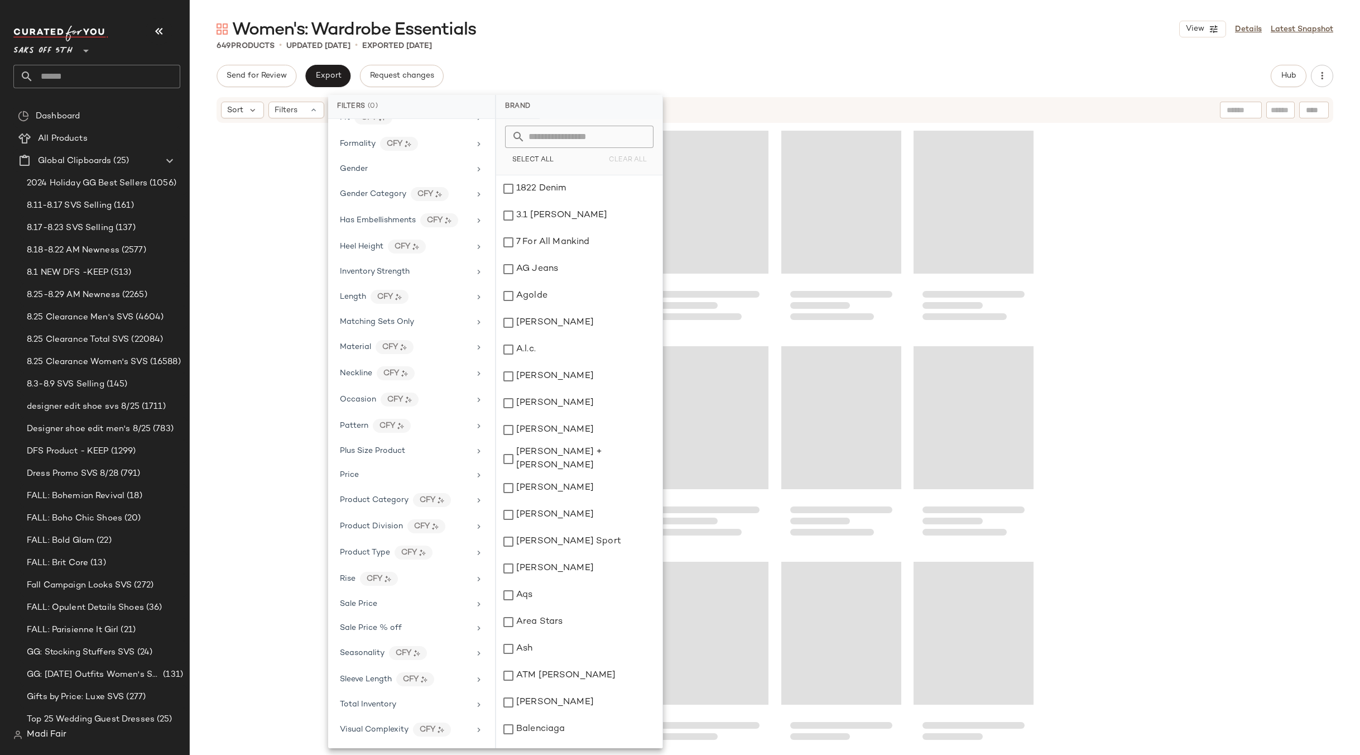
click at [584, 53] on div "Women's: Wardrobe Essentials View Details Latest Snapshot 649 Products • update…" at bounding box center [775, 386] width 1171 height 737
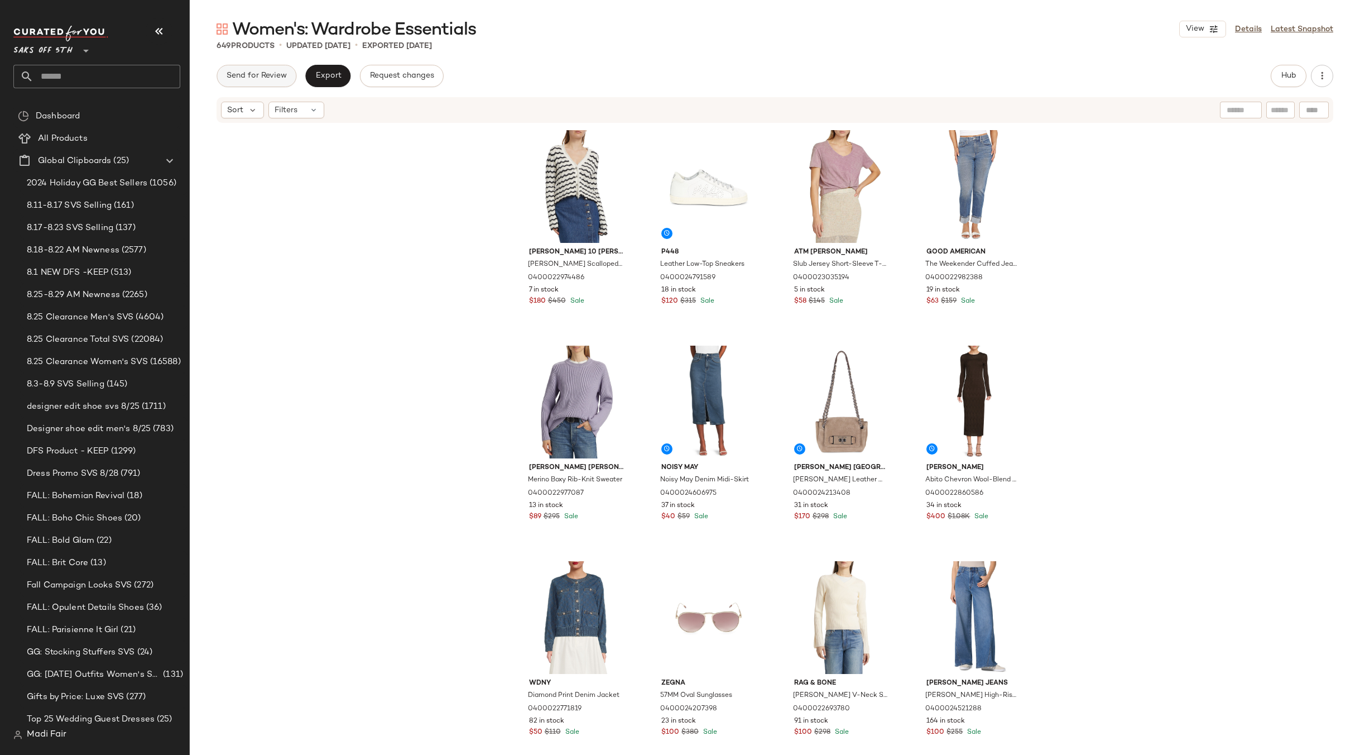
click at [257, 84] on button "Send for Review" at bounding box center [257, 76] width 80 height 22
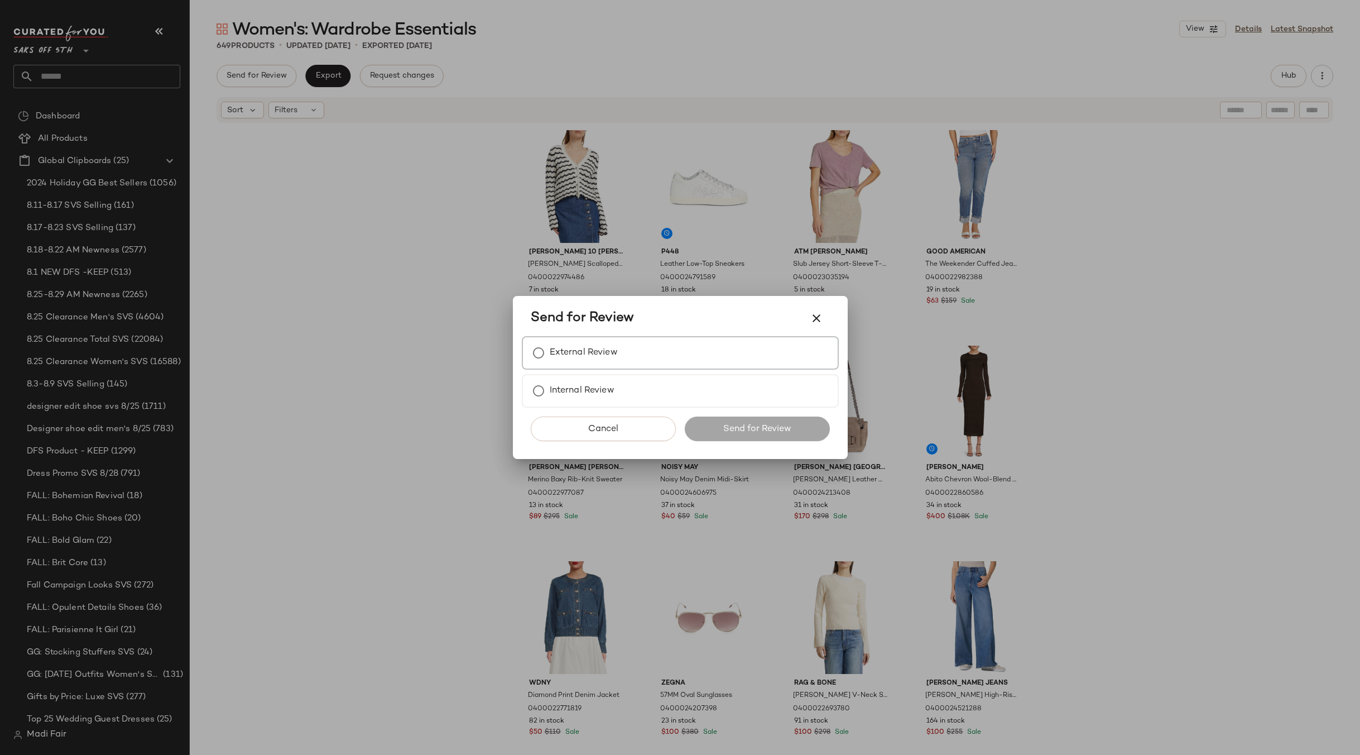
click at [570, 344] on label "External Review" at bounding box center [584, 353] width 68 height 22
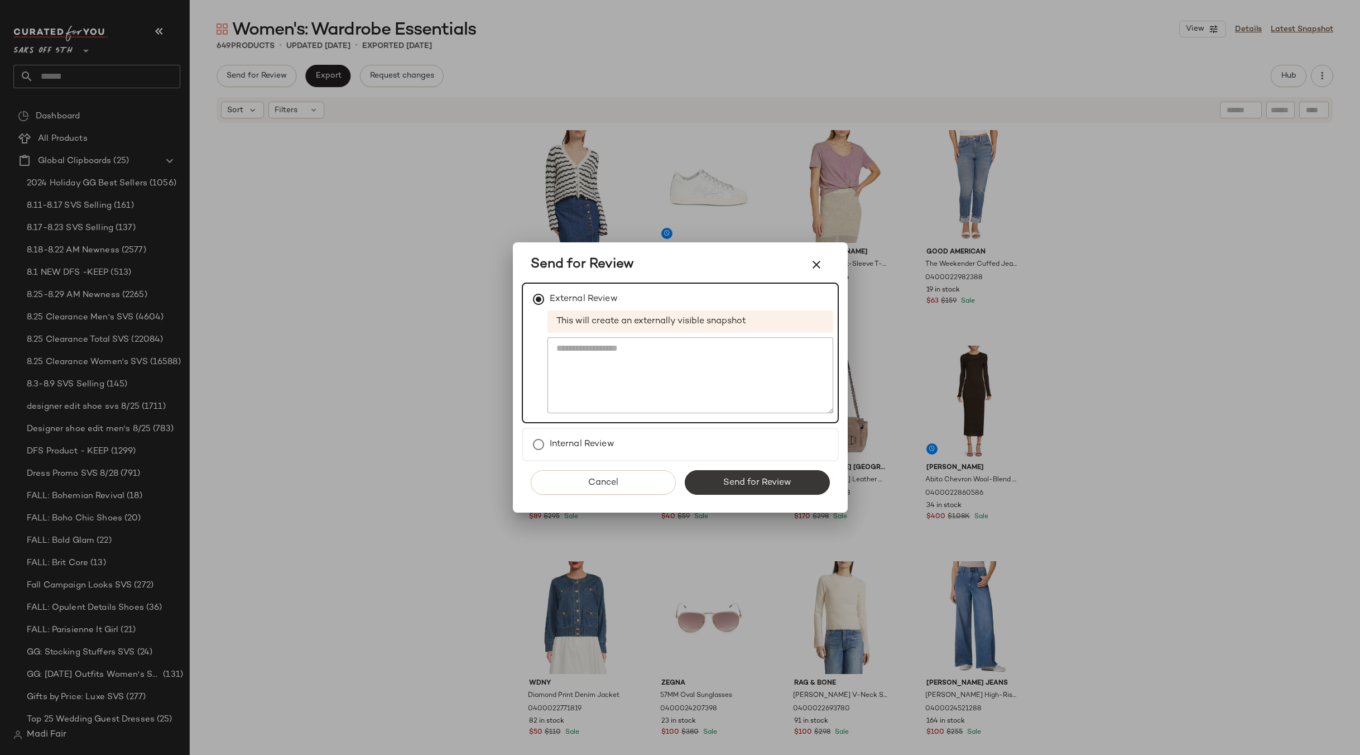
click at [744, 474] on button "Send for Review" at bounding box center [757, 482] width 145 height 25
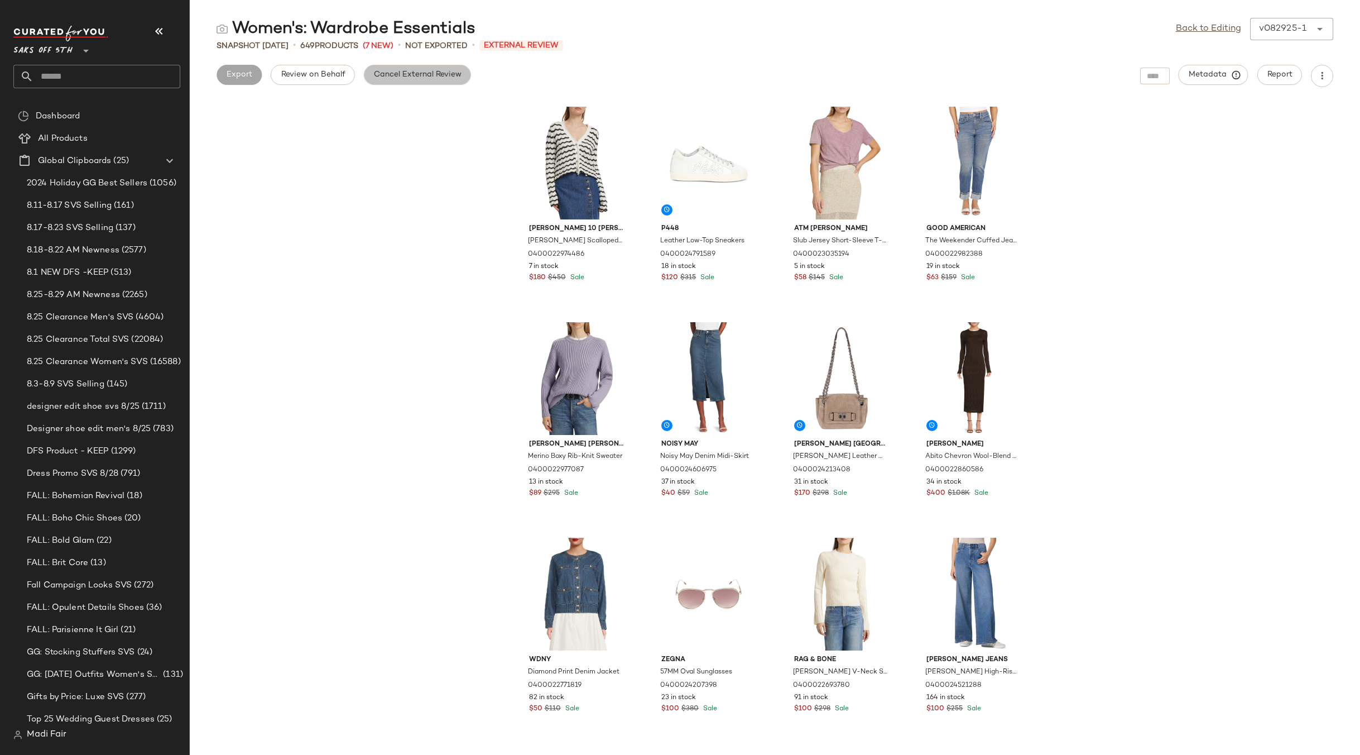
click at [419, 73] on span "Cancel External Review" at bounding box center [417, 74] width 88 height 9
click at [1229, 30] on link "Back to Editing" at bounding box center [1208, 28] width 65 height 13
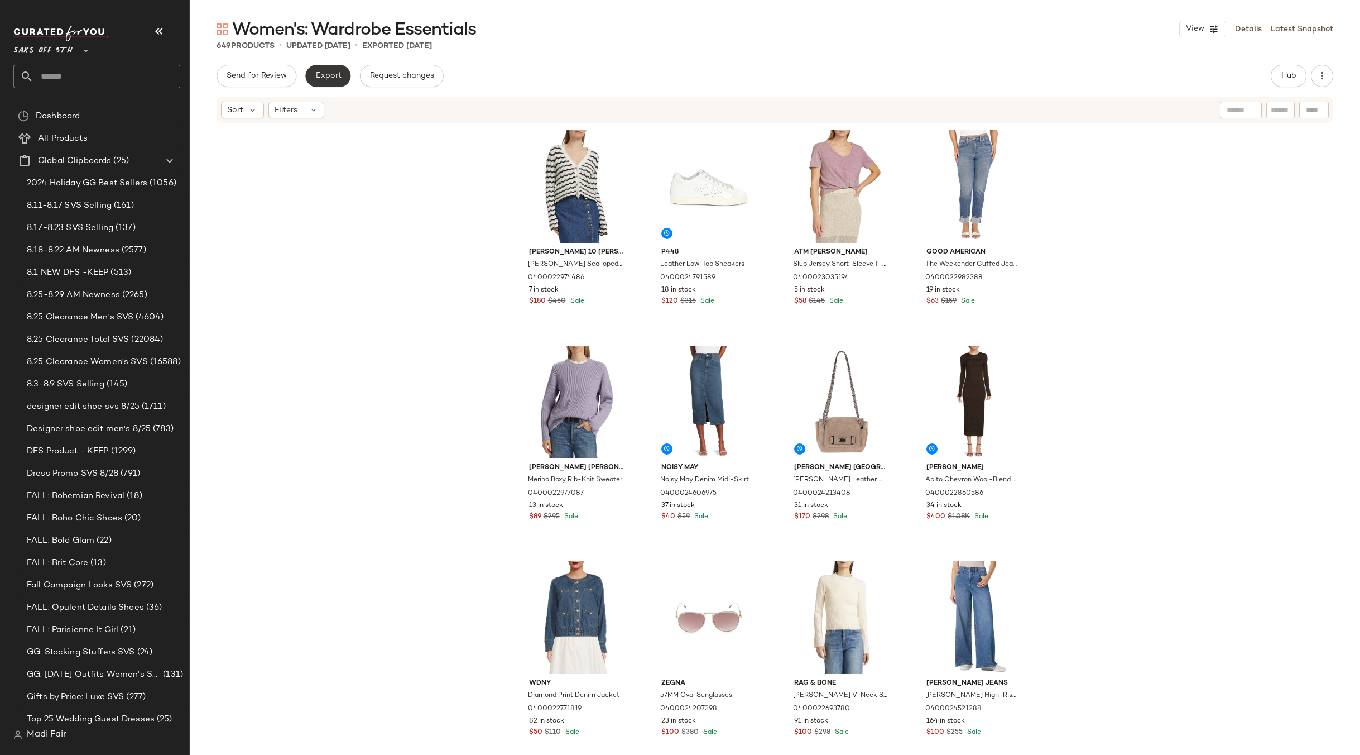
click at [337, 73] on span "Export" at bounding box center [328, 75] width 26 height 9
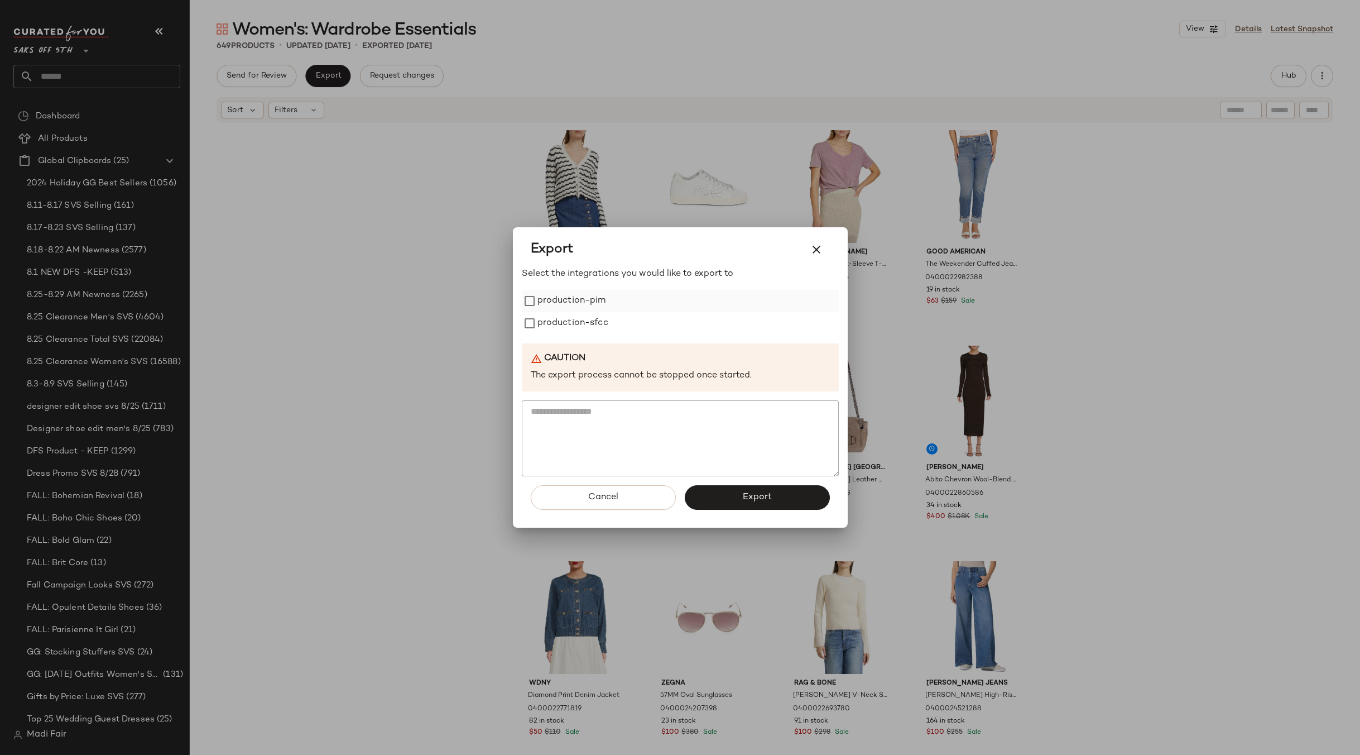
click at [597, 296] on label "production-pim" at bounding box center [572, 301] width 69 height 22
click at [592, 323] on label "production-sfcc" at bounding box center [573, 323] width 71 height 22
click at [727, 488] on button "Export" at bounding box center [757, 497] width 145 height 25
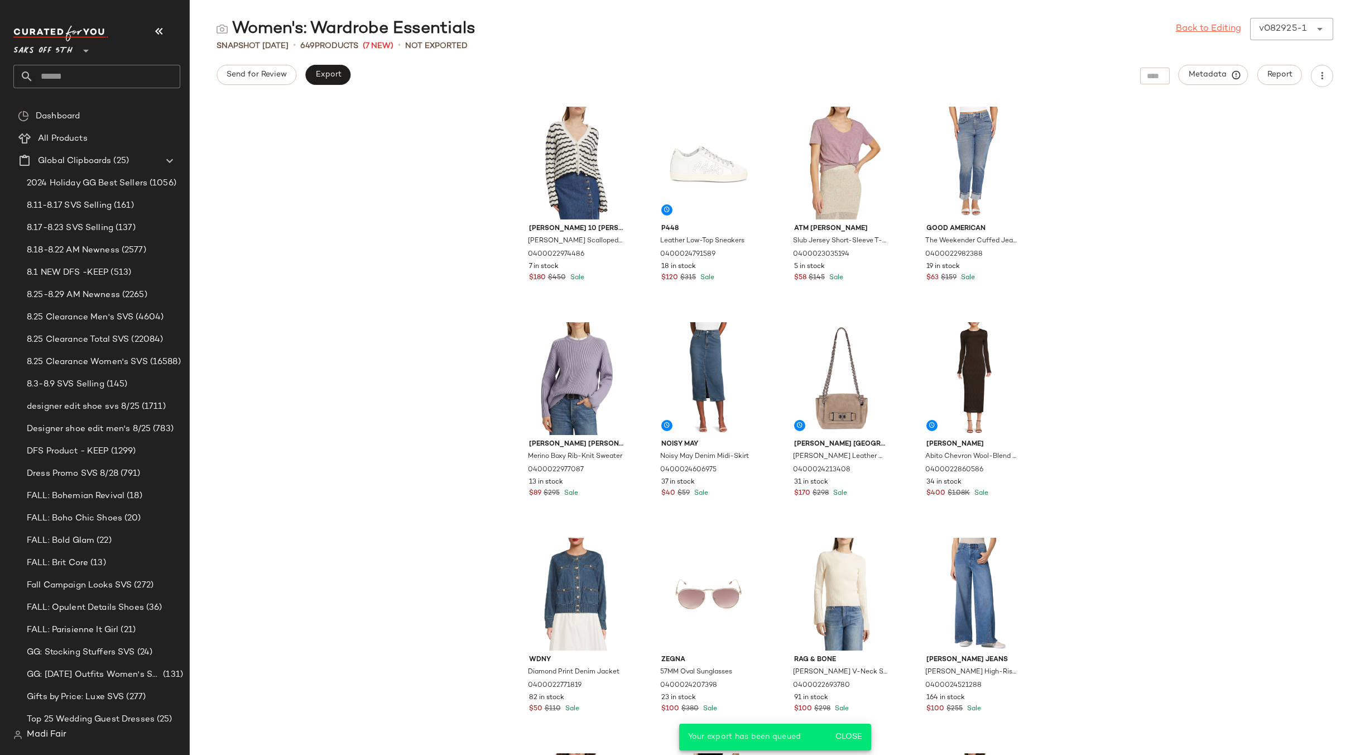
click at [1196, 23] on link "Back to Editing" at bounding box center [1208, 28] width 65 height 13
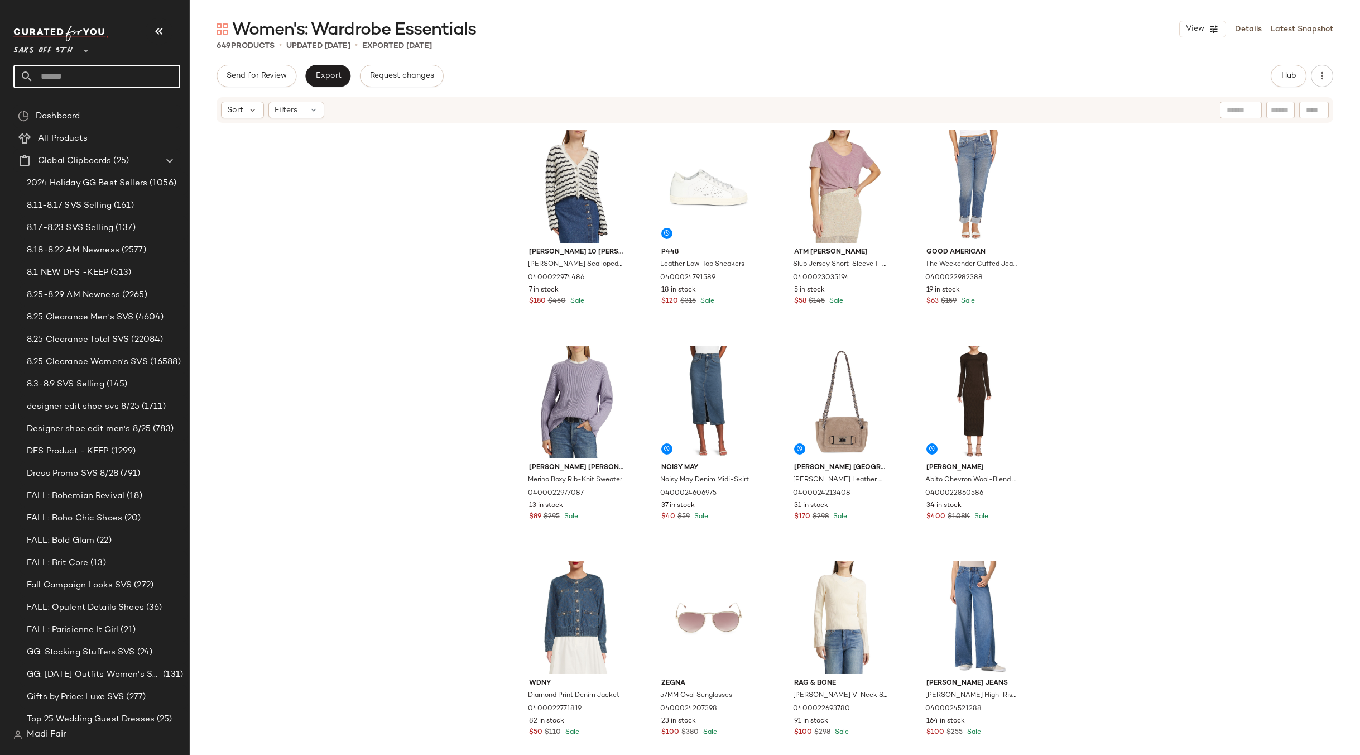
click at [77, 68] on input "text" at bounding box center [106, 76] width 147 height 23
type input "******"
click at [88, 137] on span "Women's Trend Shop:" at bounding box center [62, 132] width 80 height 12
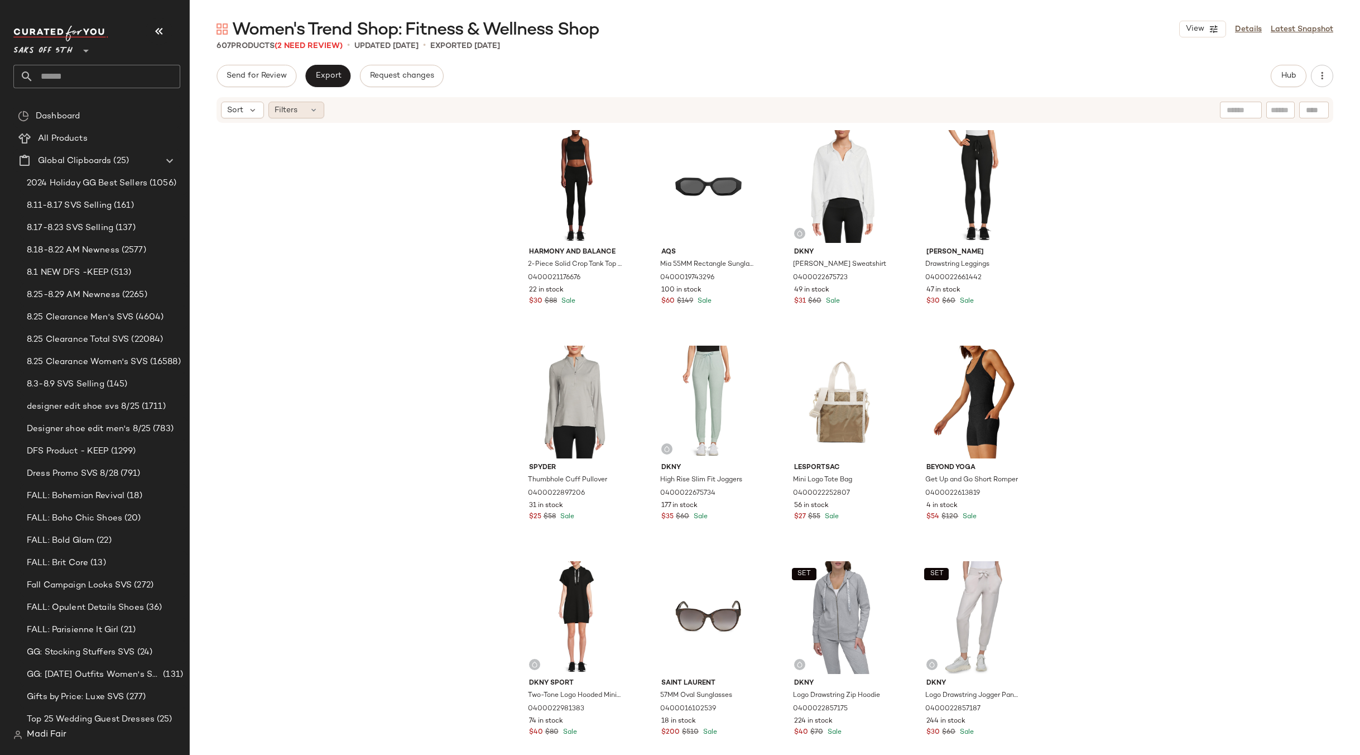
click at [291, 114] on span "Filters" at bounding box center [286, 110] width 23 height 12
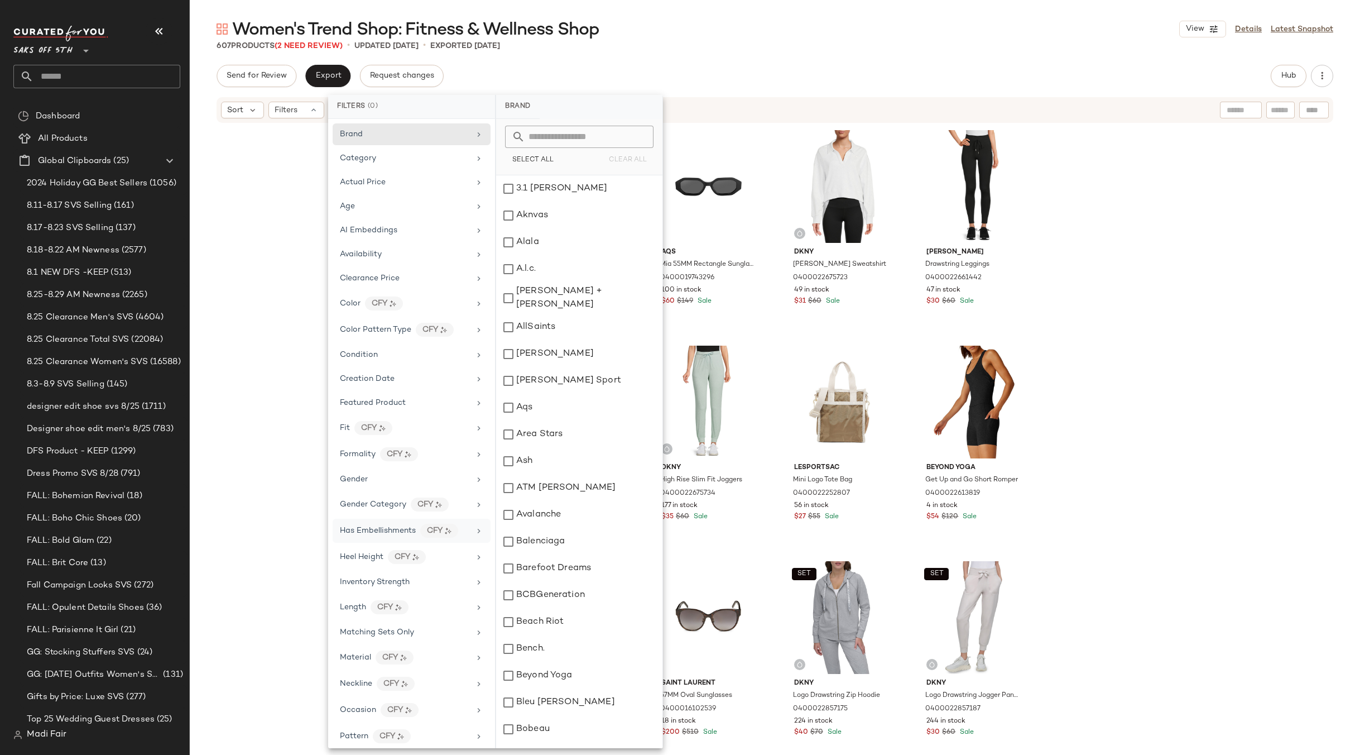
scroll to position [310, 0]
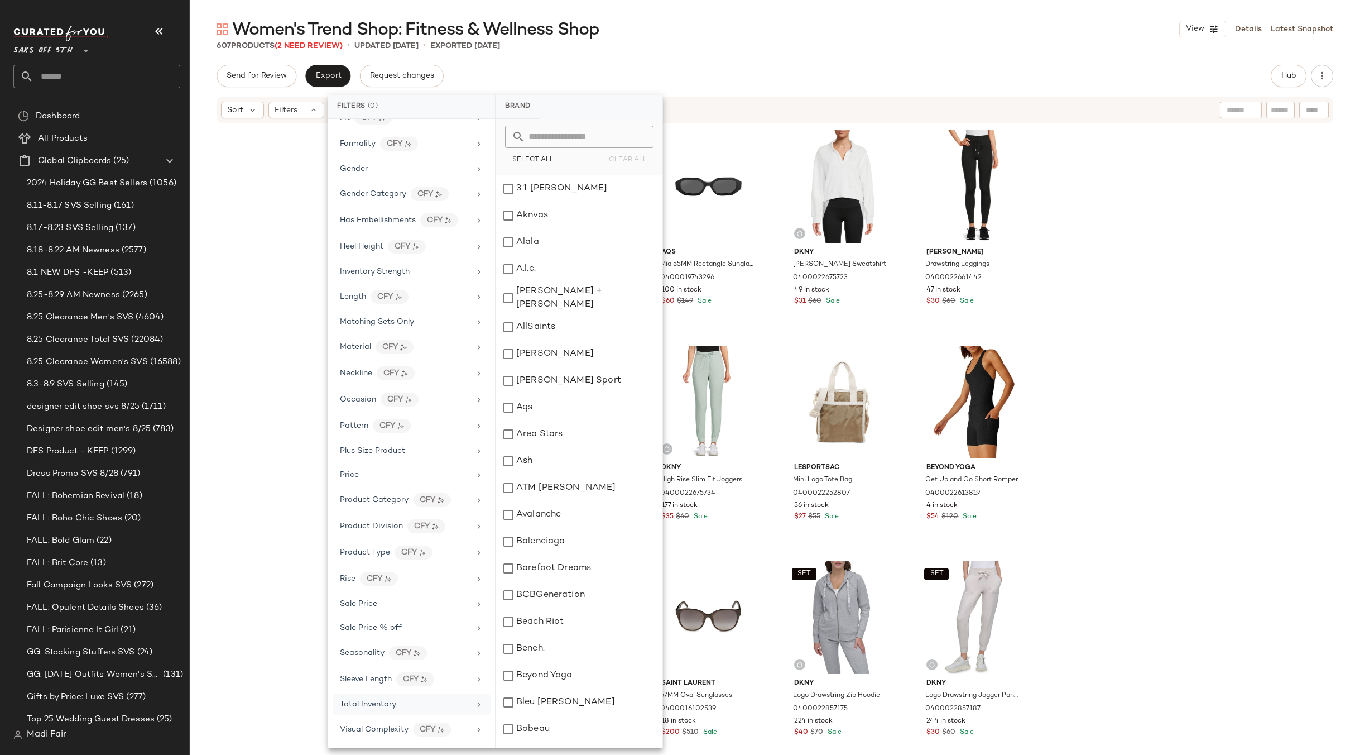
drag, startPoint x: 409, startPoint y: 708, endPoint x: 556, endPoint y: 348, distance: 388.8
click at [409, 708] on div "Total Inventory" at bounding box center [405, 704] width 130 height 12
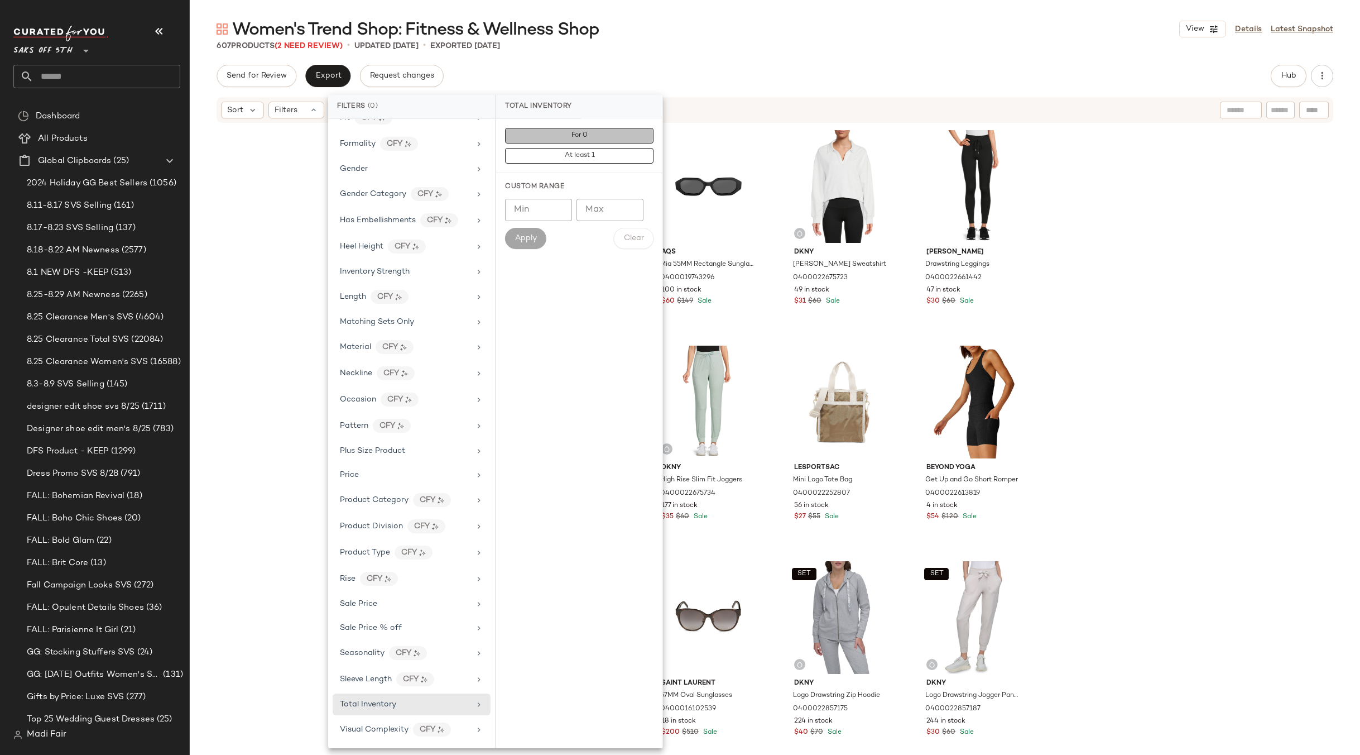
click at [609, 148] on button "For 0" at bounding box center [579, 156] width 148 height 16
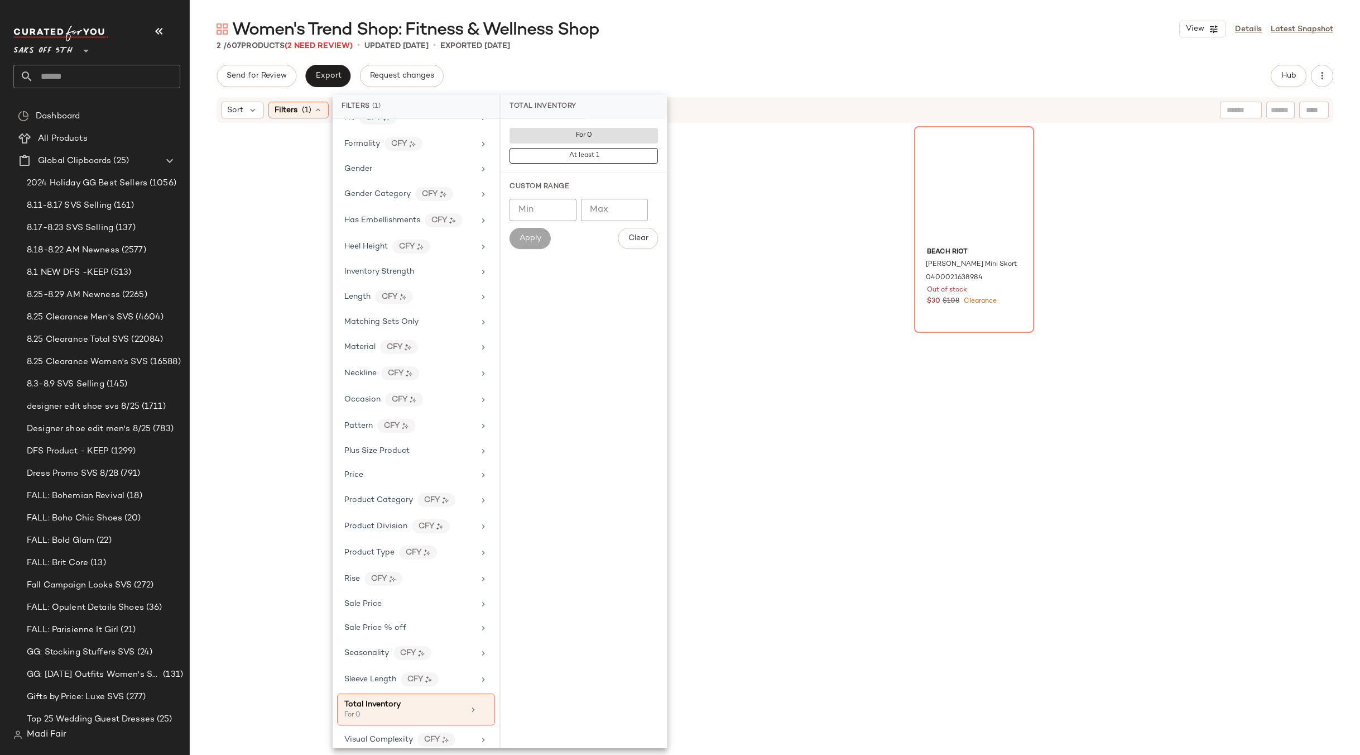
drag, startPoint x: 809, startPoint y: 324, endPoint x: 784, endPoint y: 305, distance: 30.7
click at [808, 323] on div "Beyond Yoga Powerbeyond Strive Pocket Midi Leggings 0400022613652 Out of stock …" at bounding box center [775, 433] width 518 height 615
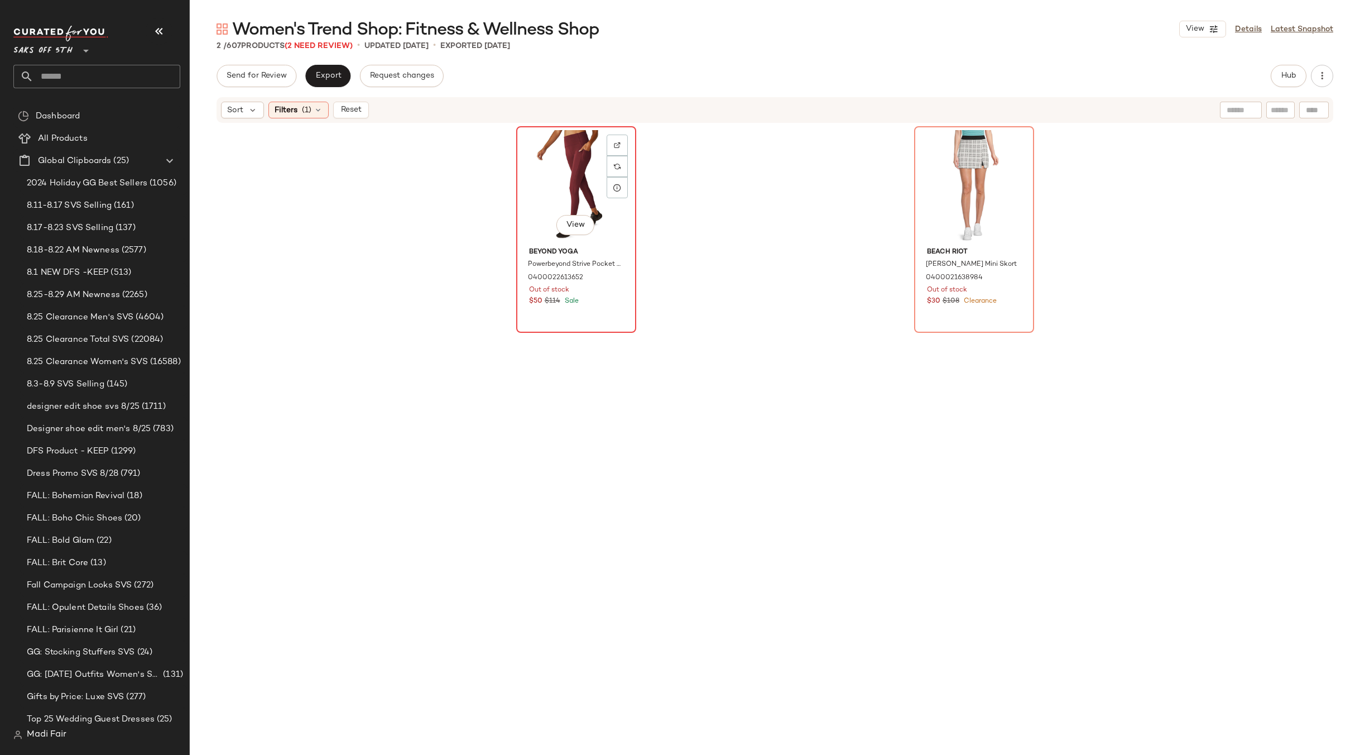
click at [538, 164] on div "View" at bounding box center [576, 186] width 112 height 113
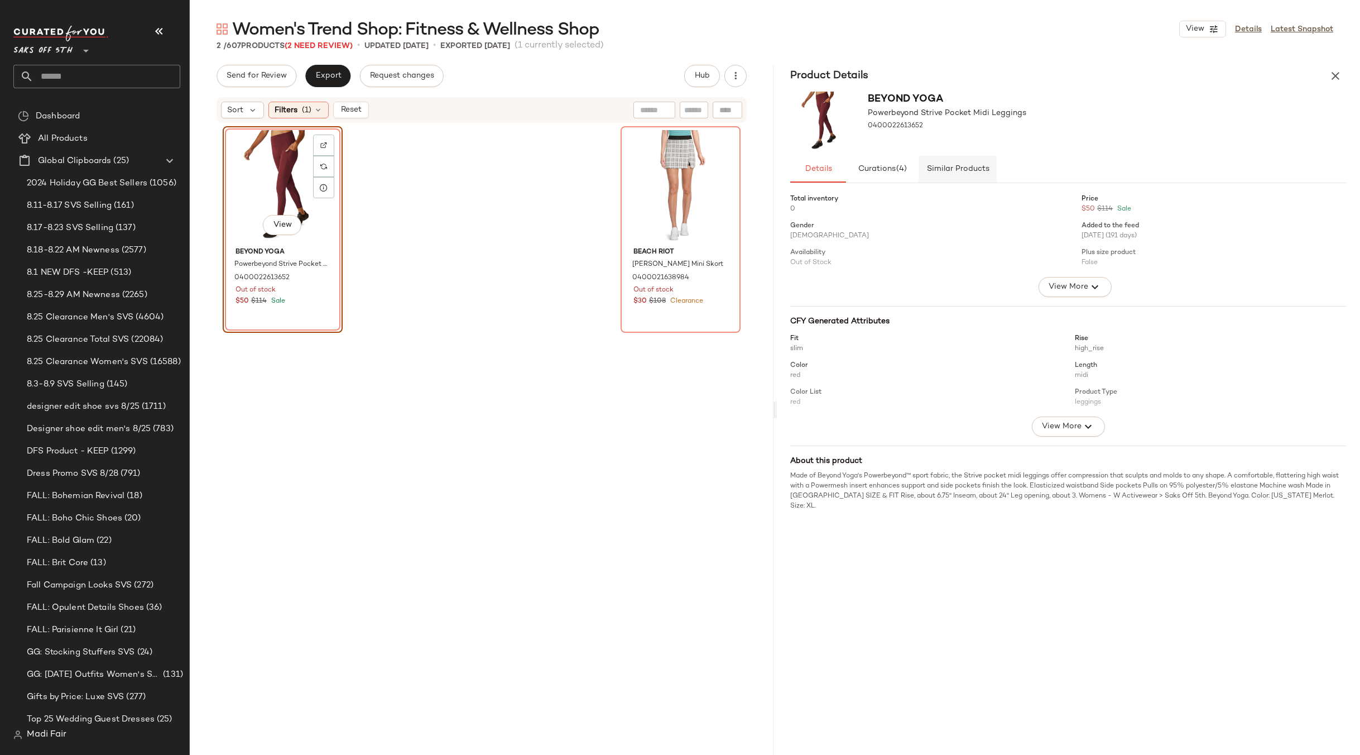
click at [983, 170] on span "Similar Products" at bounding box center [957, 169] width 63 height 9
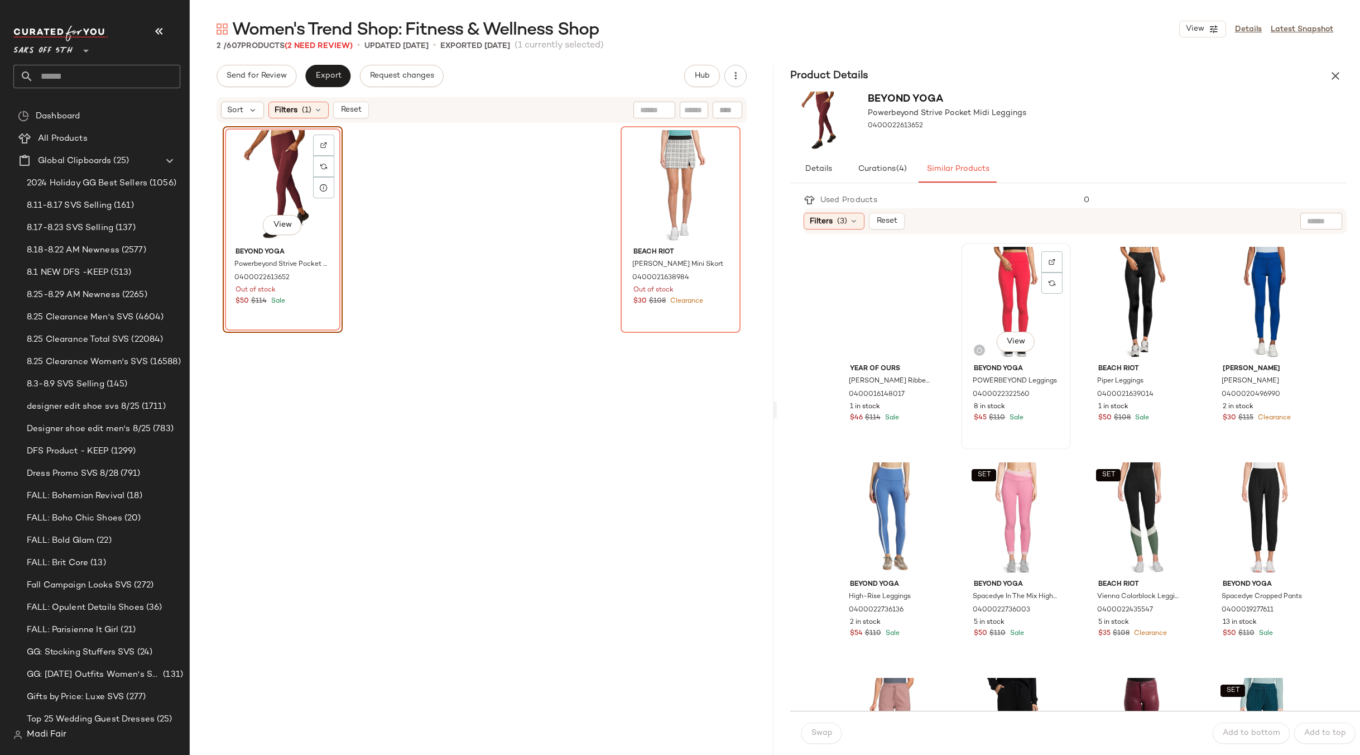
click at [1017, 282] on div "View" at bounding box center [1016, 303] width 102 height 113
click at [832, 728] on button "Swap" at bounding box center [822, 732] width 41 height 21
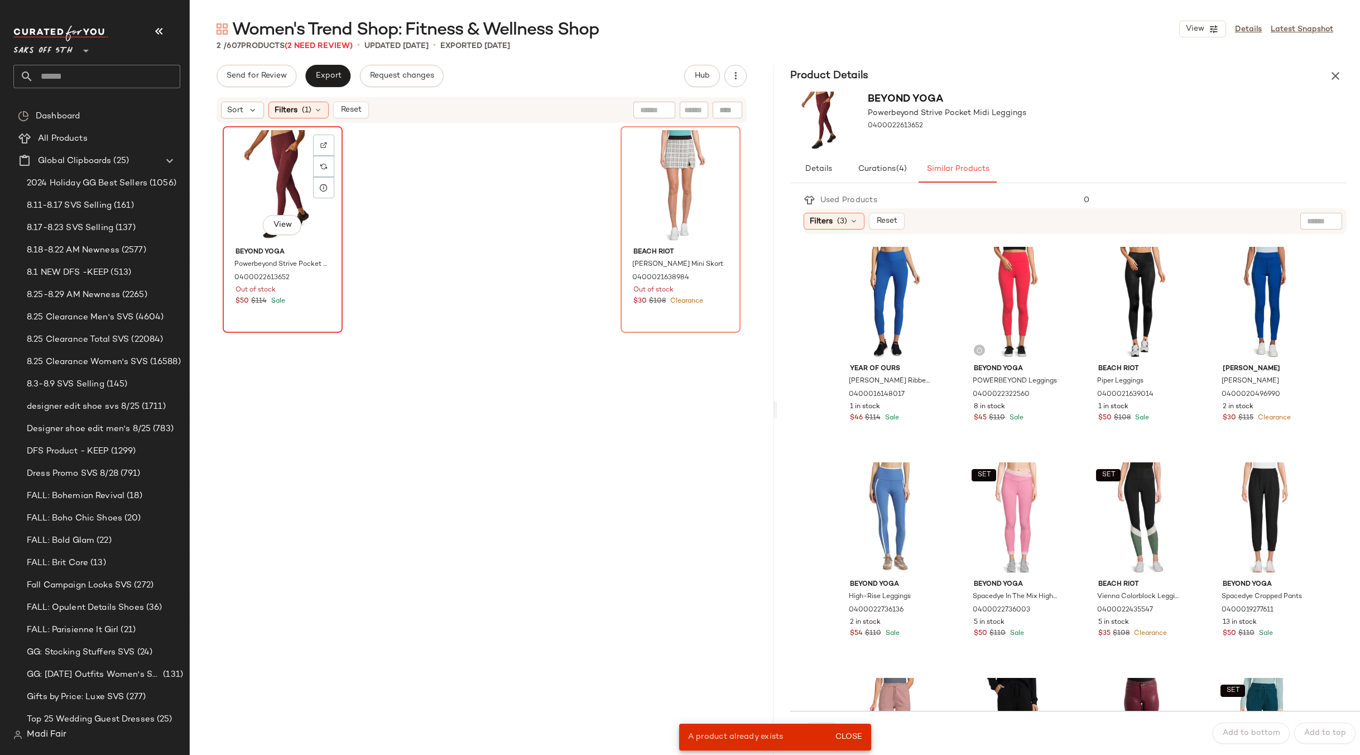
click at [278, 182] on div "View" at bounding box center [283, 186] width 112 height 113
click at [869, 270] on div "View" at bounding box center [892, 303] width 102 height 113
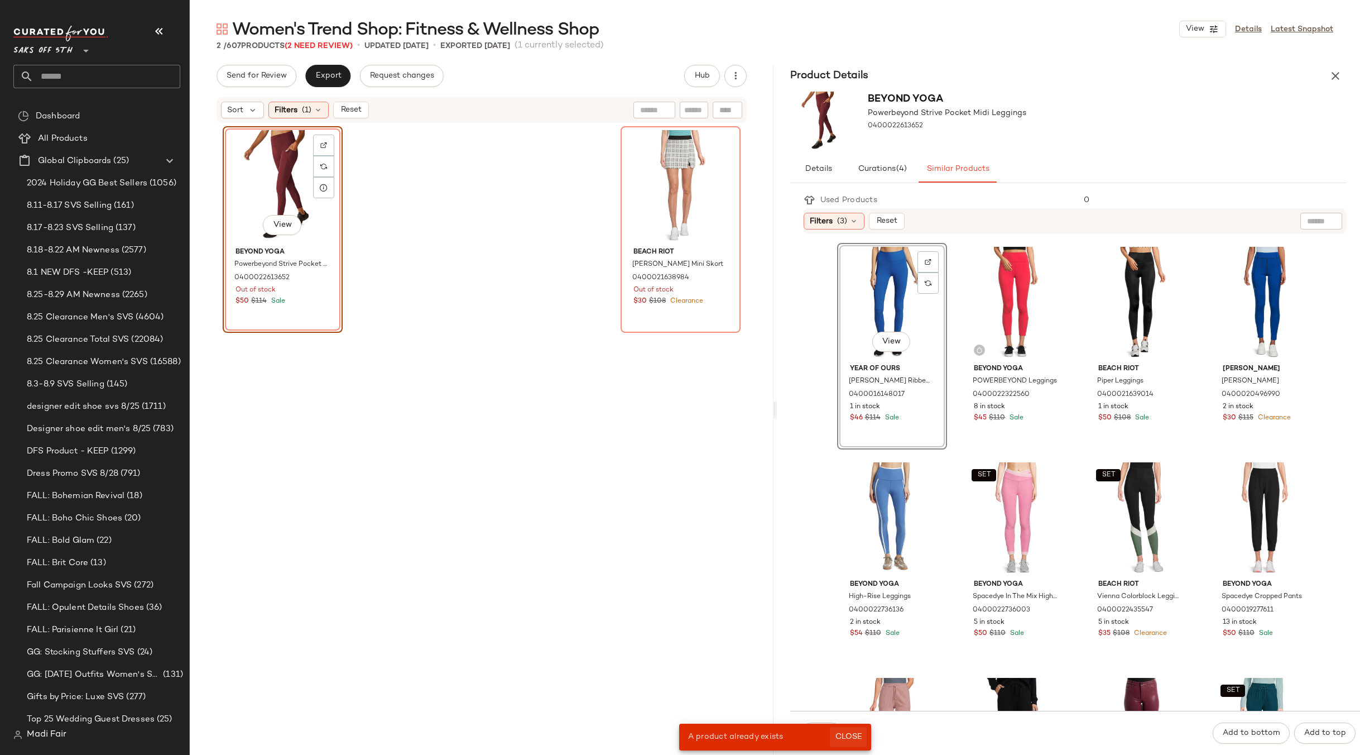
click at [848, 735] on span "Close" at bounding box center [848, 736] width 27 height 9
click at [824, 730] on span "Swap" at bounding box center [822, 732] width 22 height 9
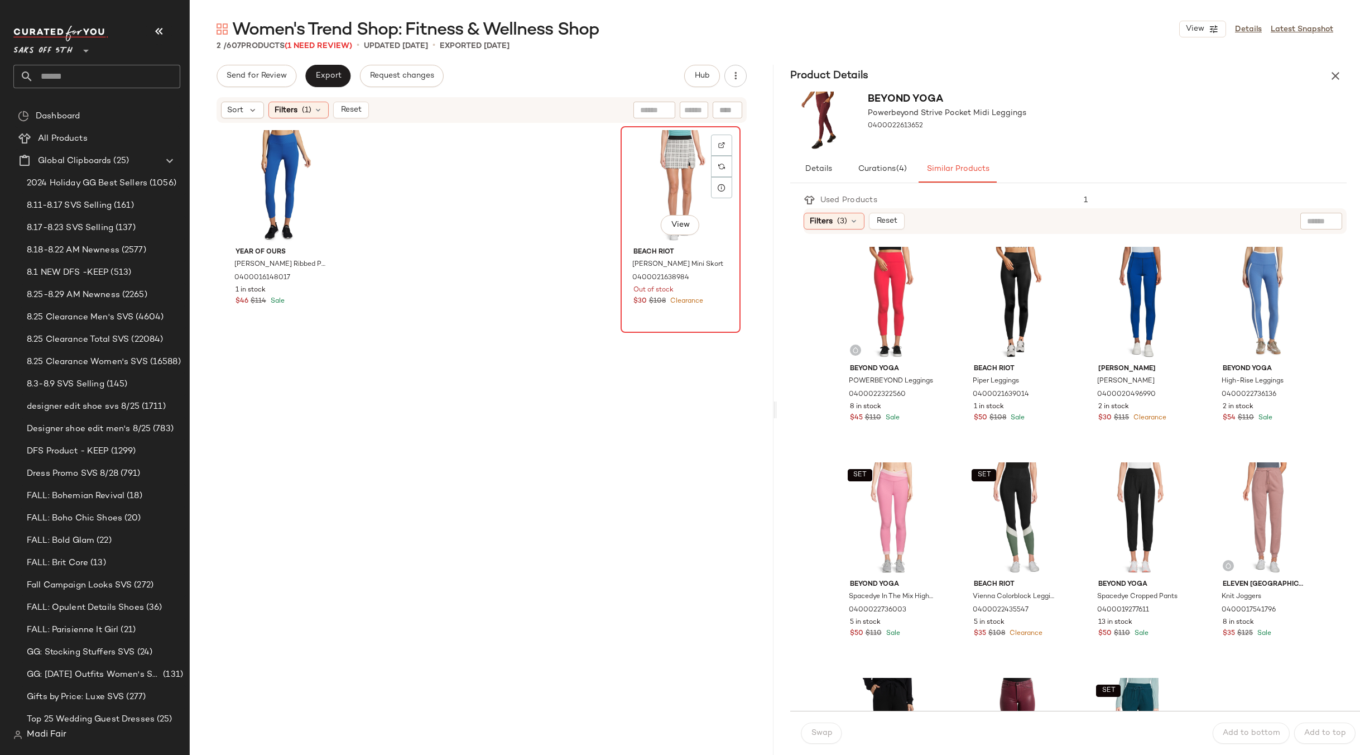
click at [686, 166] on div "View" at bounding box center [681, 186] width 112 height 113
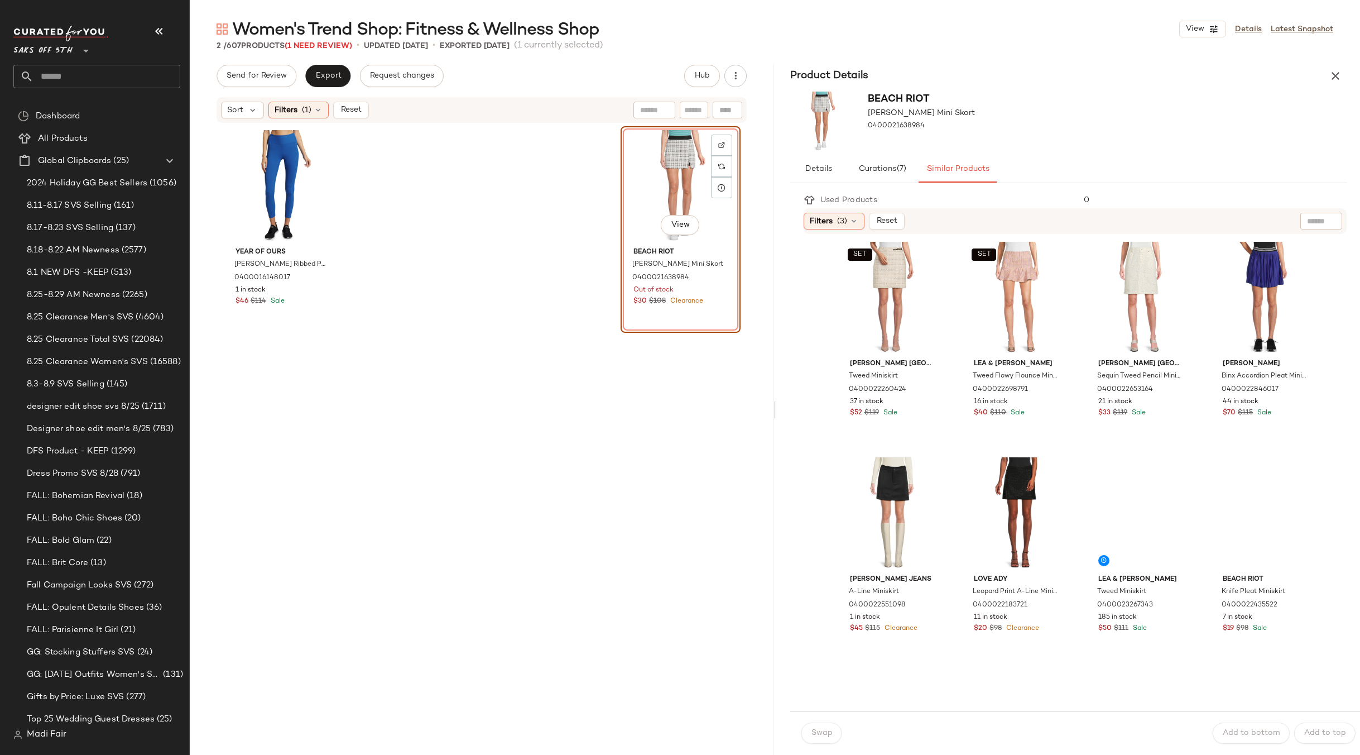
scroll to position [447, 0]
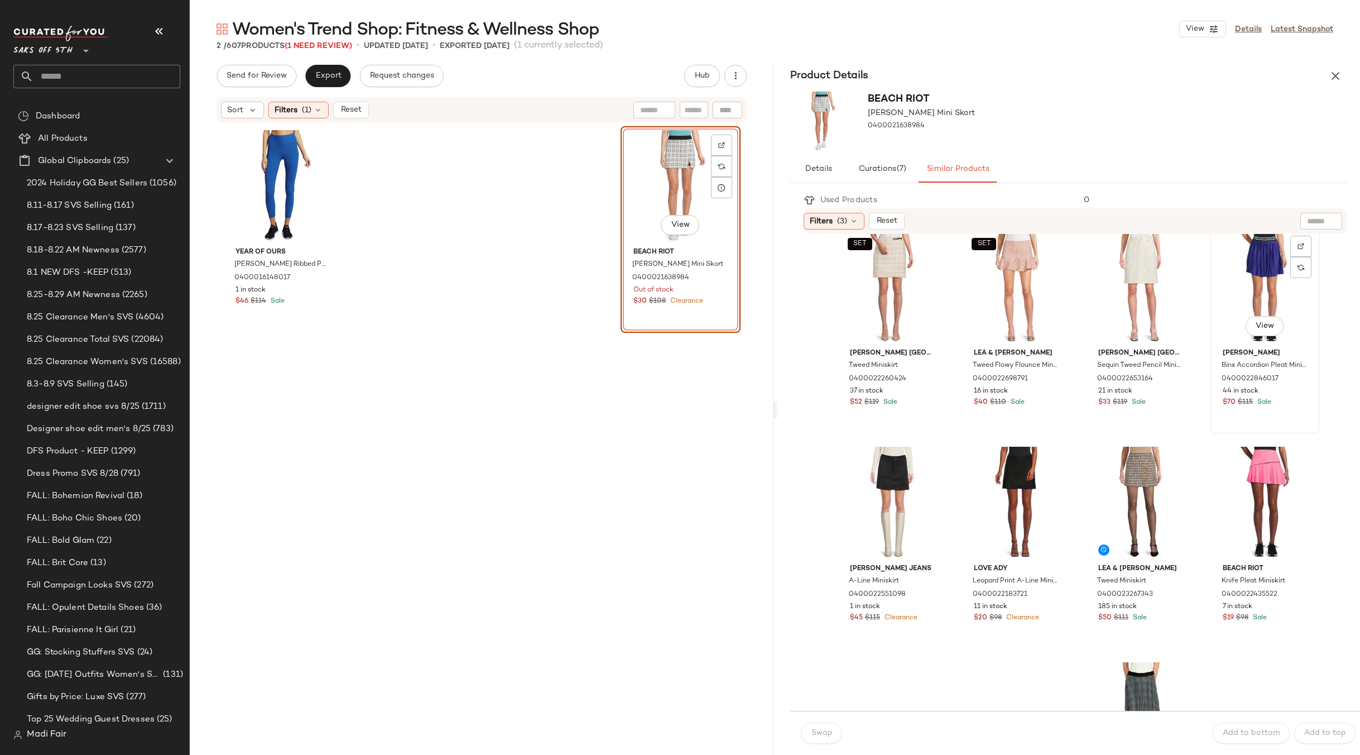
click at [1222, 260] on div "View" at bounding box center [1265, 287] width 102 height 113
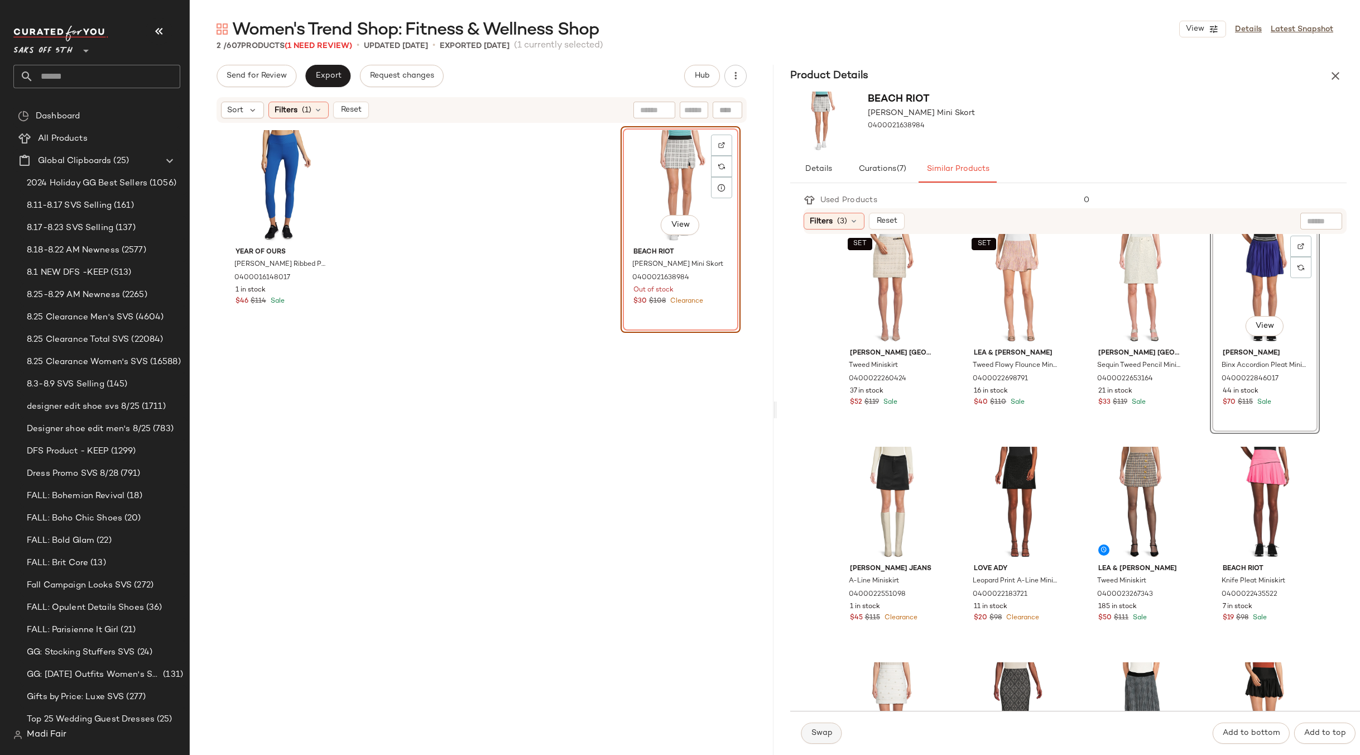
click at [829, 728] on span "Swap" at bounding box center [822, 732] width 22 height 9
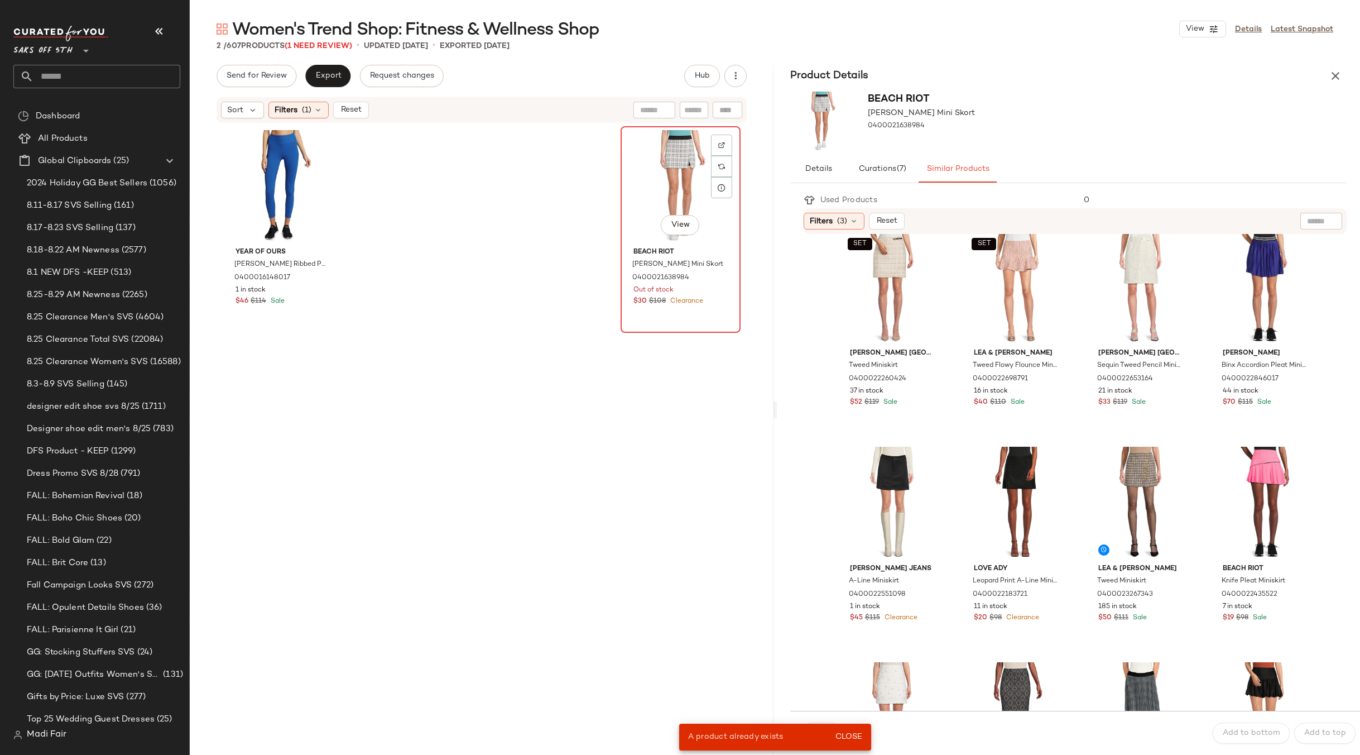
click at [658, 196] on div "View" at bounding box center [681, 186] width 112 height 113
click at [1234, 472] on div "View" at bounding box center [1265, 503] width 102 height 113
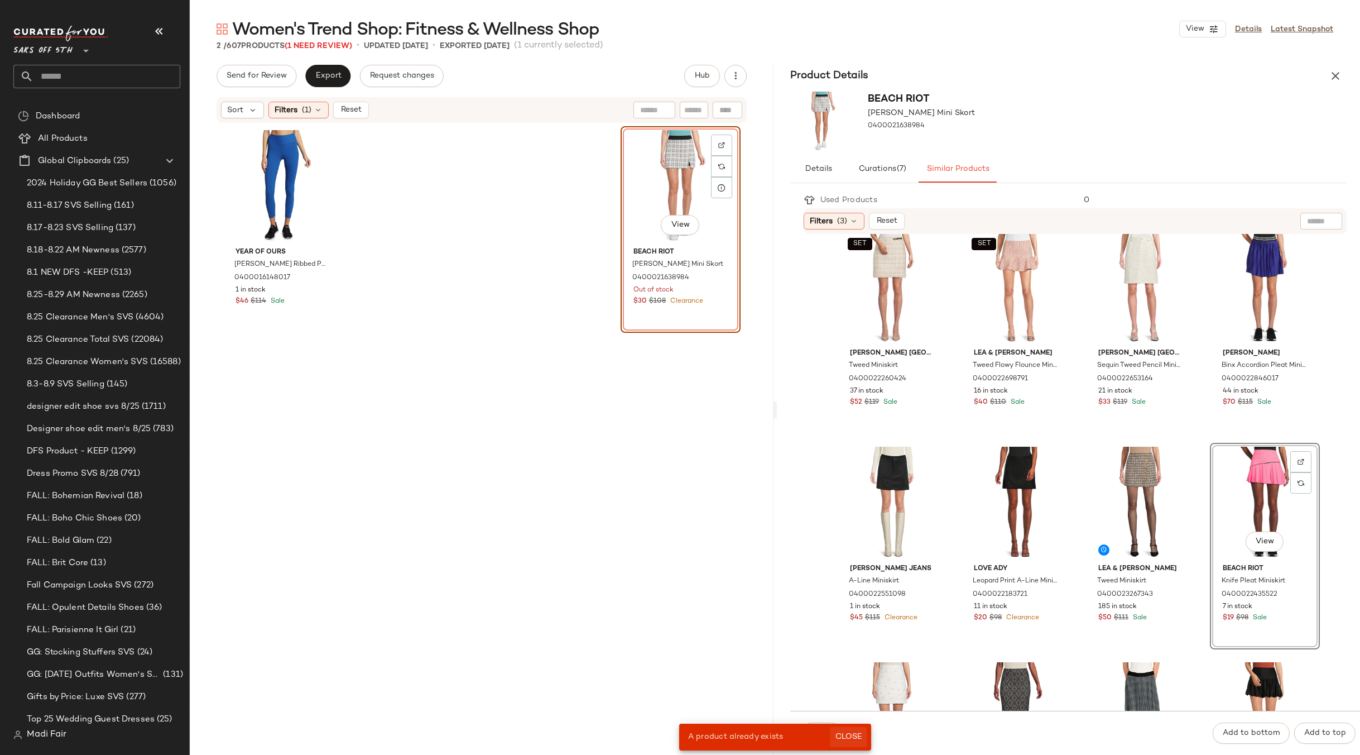
drag, startPoint x: 847, startPoint y: 739, endPoint x: 838, endPoint y: 739, distance: 8.4
click at [846, 739] on span "Close" at bounding box center [848, 736] width 27 height 9
click at [818, 733] on span "Swap" at bounding box center [822, 732] width 22 height 9
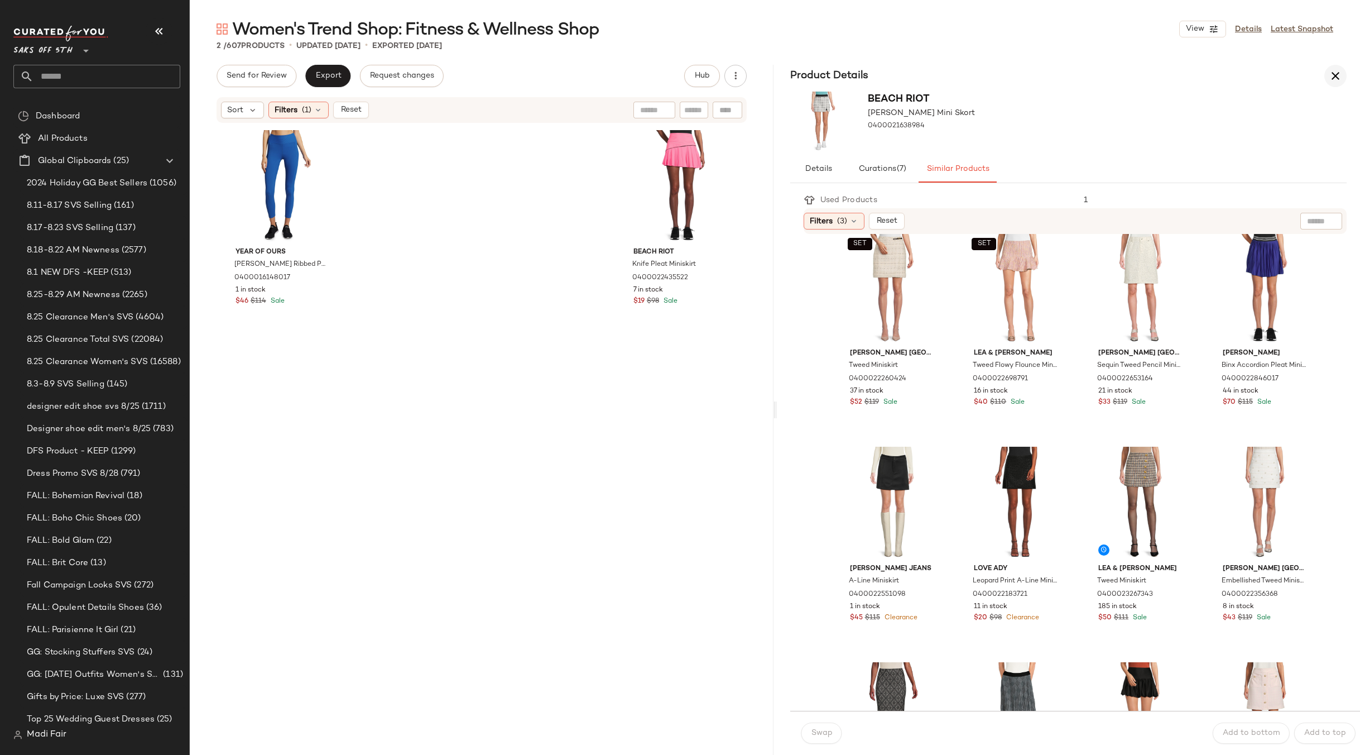
click at [1334, 75] on icon "button" at bounding box center [1335, 75] width 13 height 13
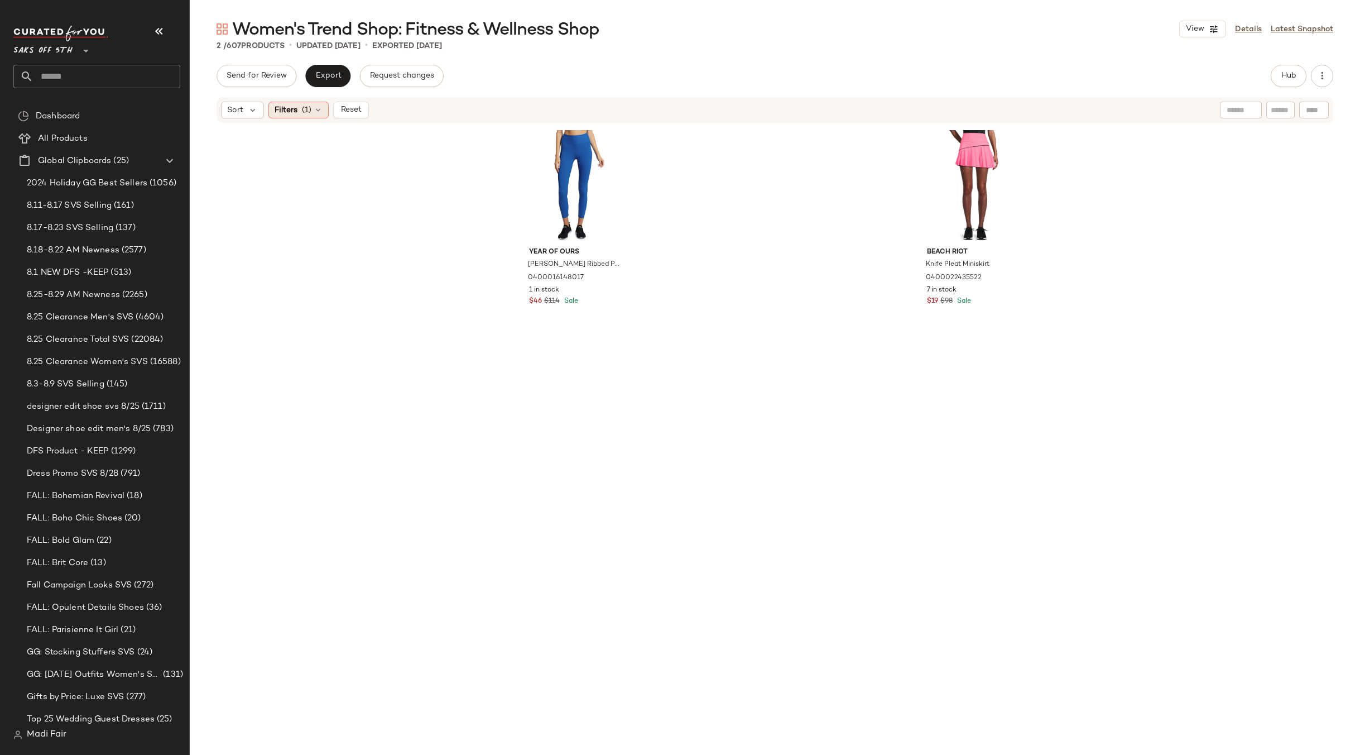
click at [304, 106] on span "(1)" at bounding box center [306, 110] width 9 height 12
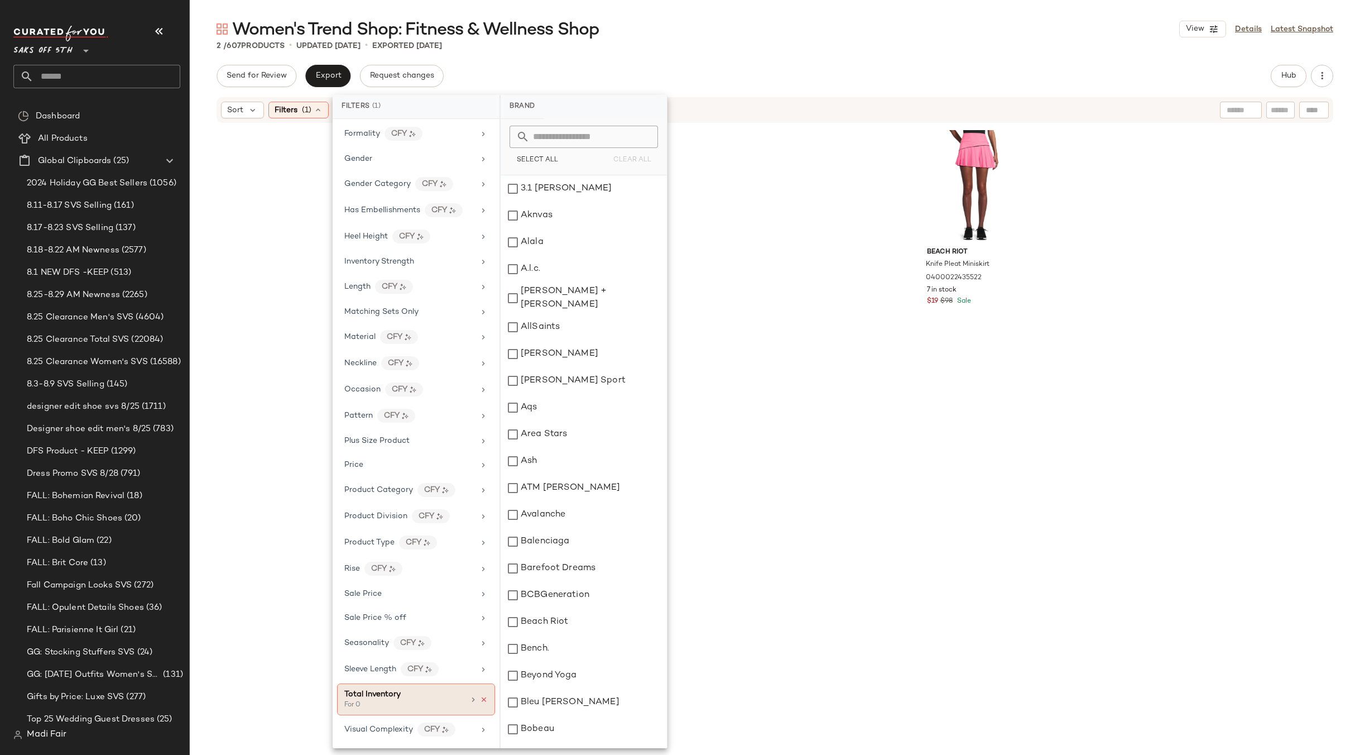
click at [480, 698] on icon at bounding box center [484, 700] width 8 height 8
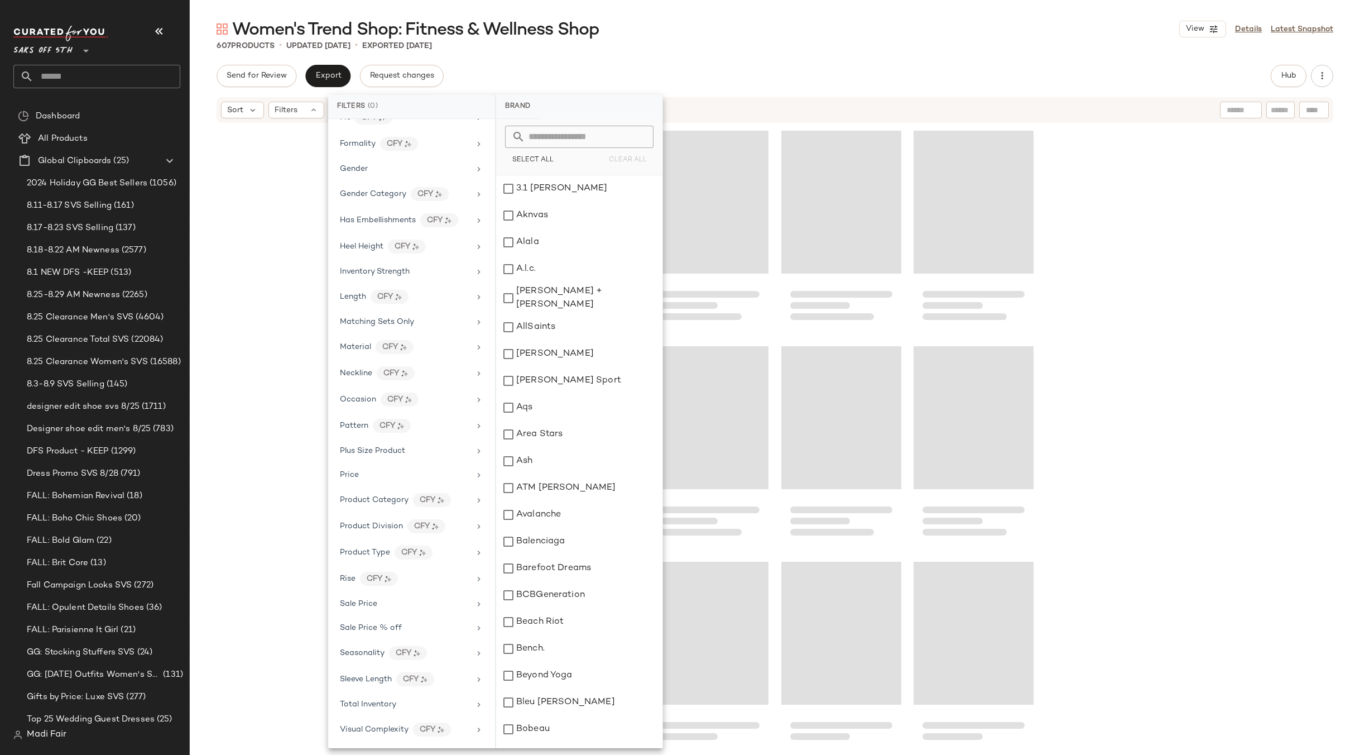
click at [759, 454] on div "Loading..." at bounding box center [709, 417] width 120 height 143
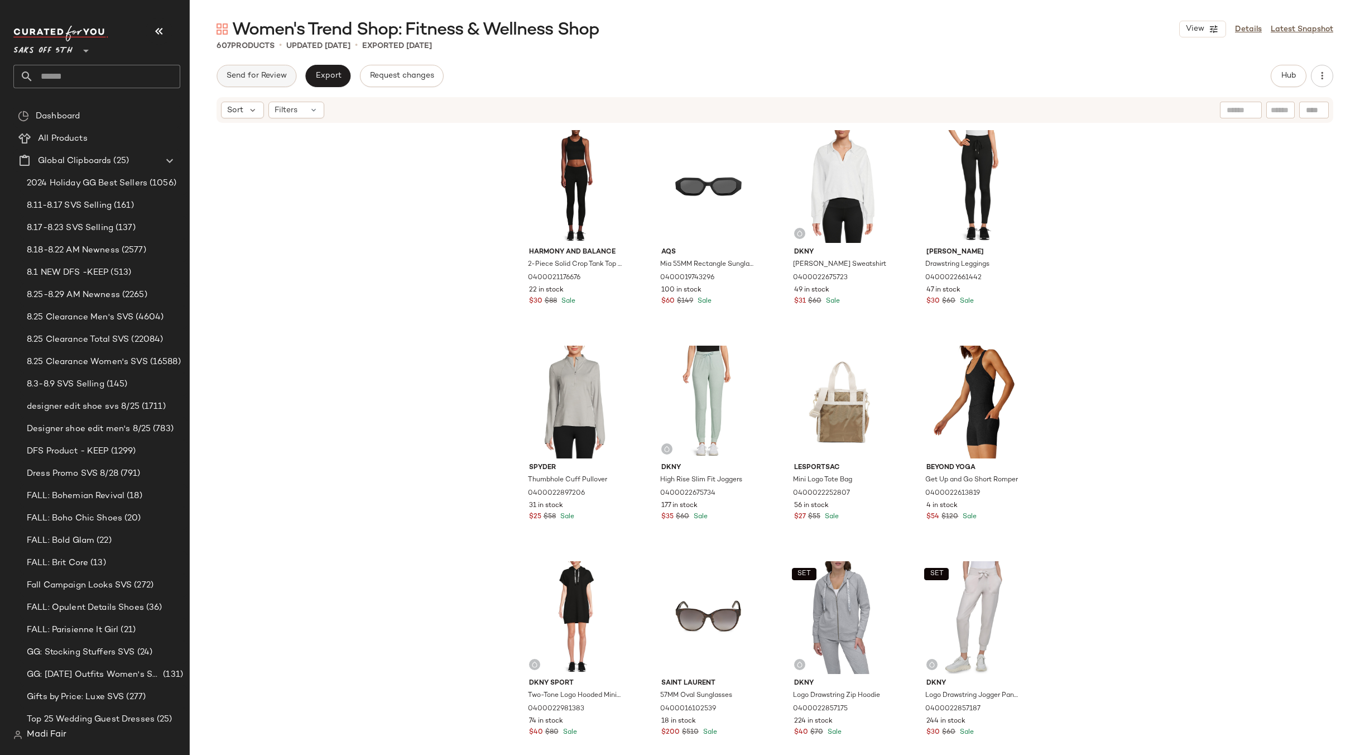
click at [269, 79] on span "Send for Review" at bounding box center [256, 75] width 61 height 9
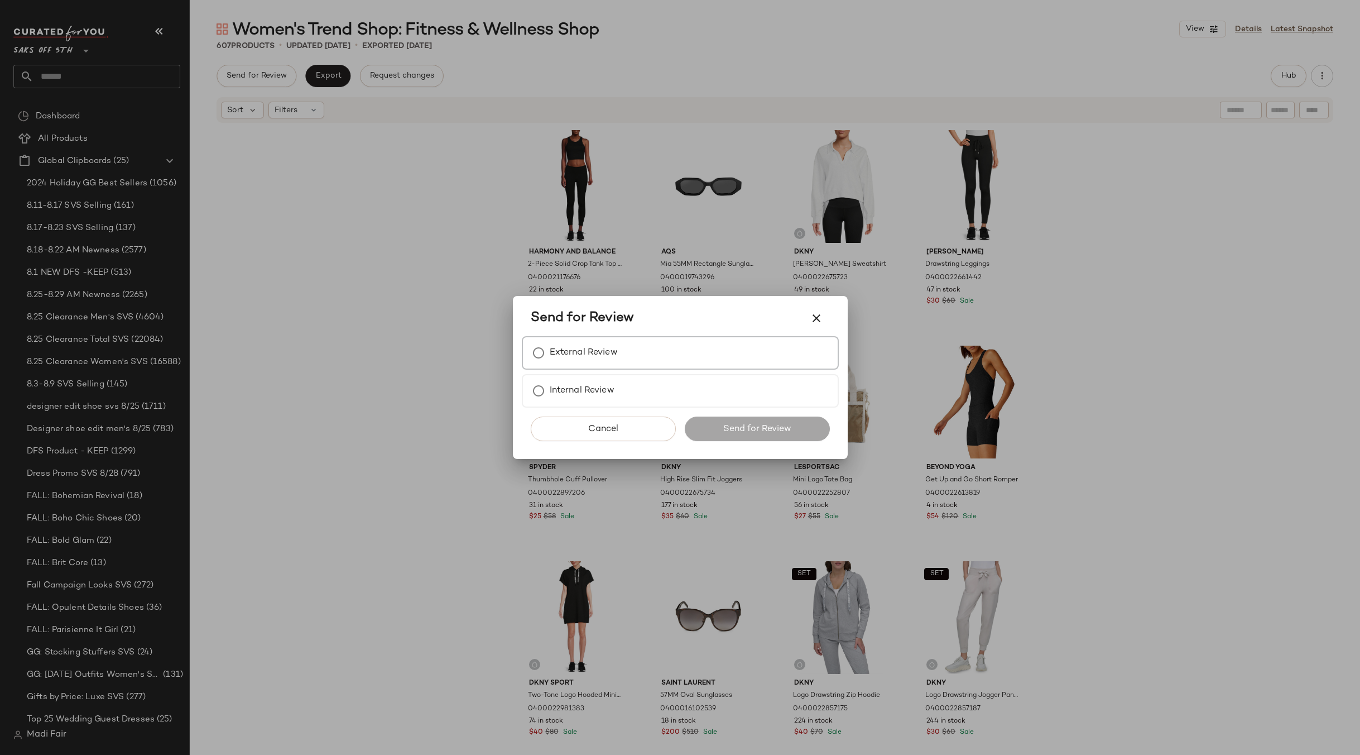
click at [572, 359] on label "External Review" at bounding box center [584, 353] width 68 height 22
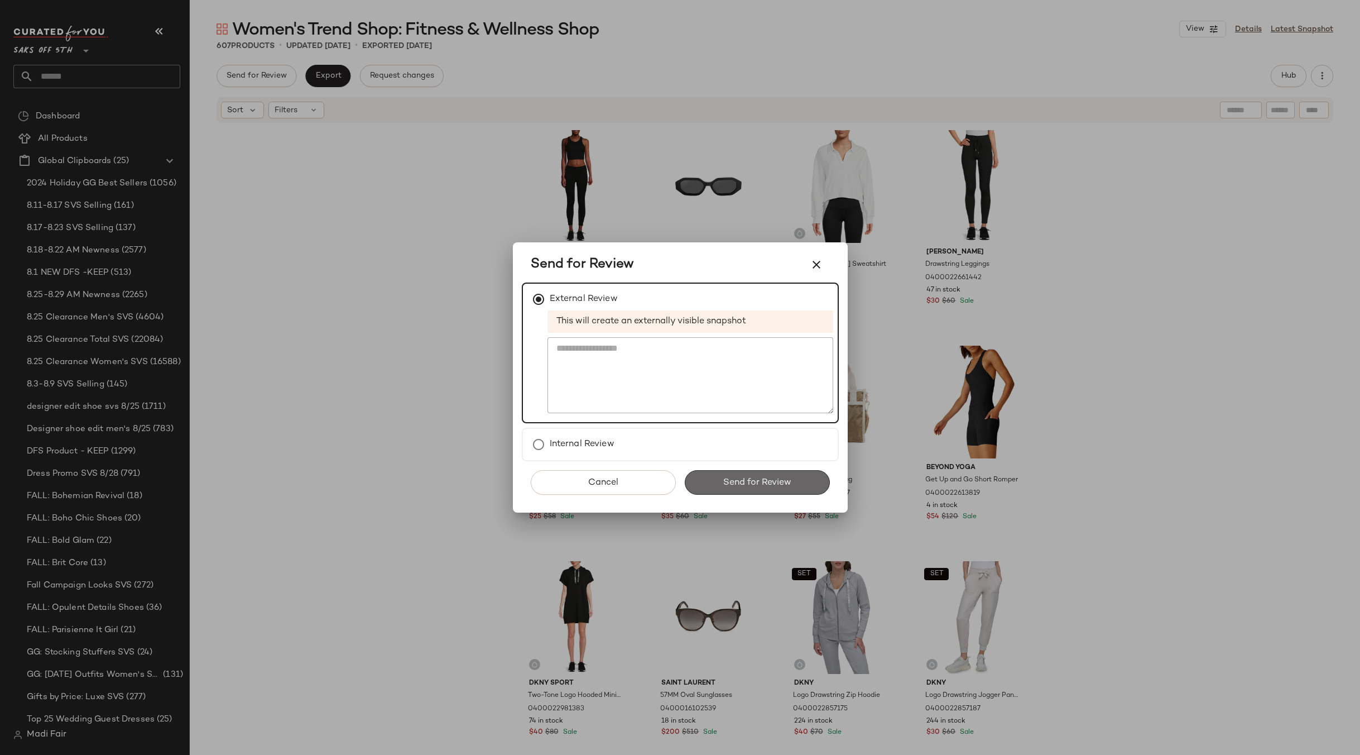
click at [740, 474] on button "Send for Review" at bounding box center [757, 482] width 145 height 25
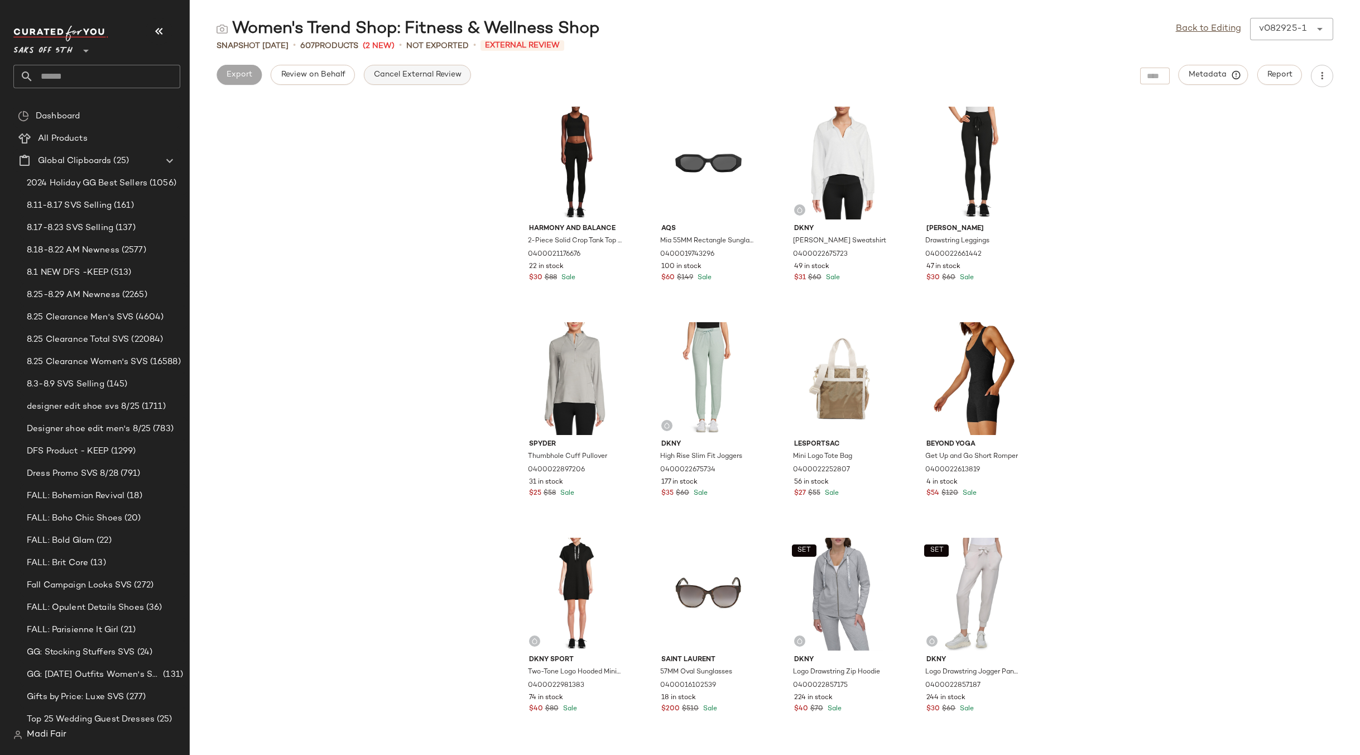
click at [420, 75] on span "Cancel External Review" at bounding box center [417, 74] width 88 height 9
drag, startPoint x: 1216, startPoint y: 30, endPoint x: 1169, endPoint y: 35, distance: 47.1
click at [1216, 30] on link "Back to Editing" at bounding box center [1208, 28] width 65 height 13
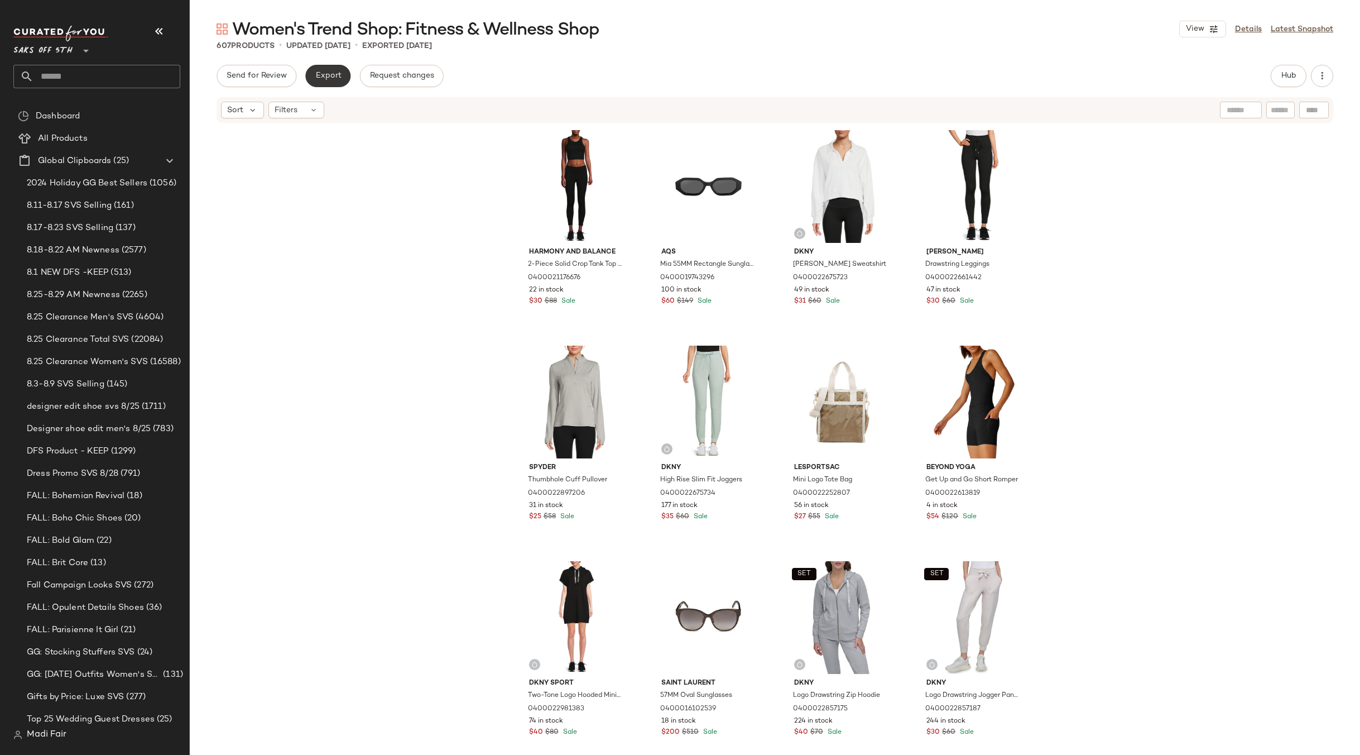
click at [327, 78] on span "Export" at bounding box center [328, 75] width 26 height 9
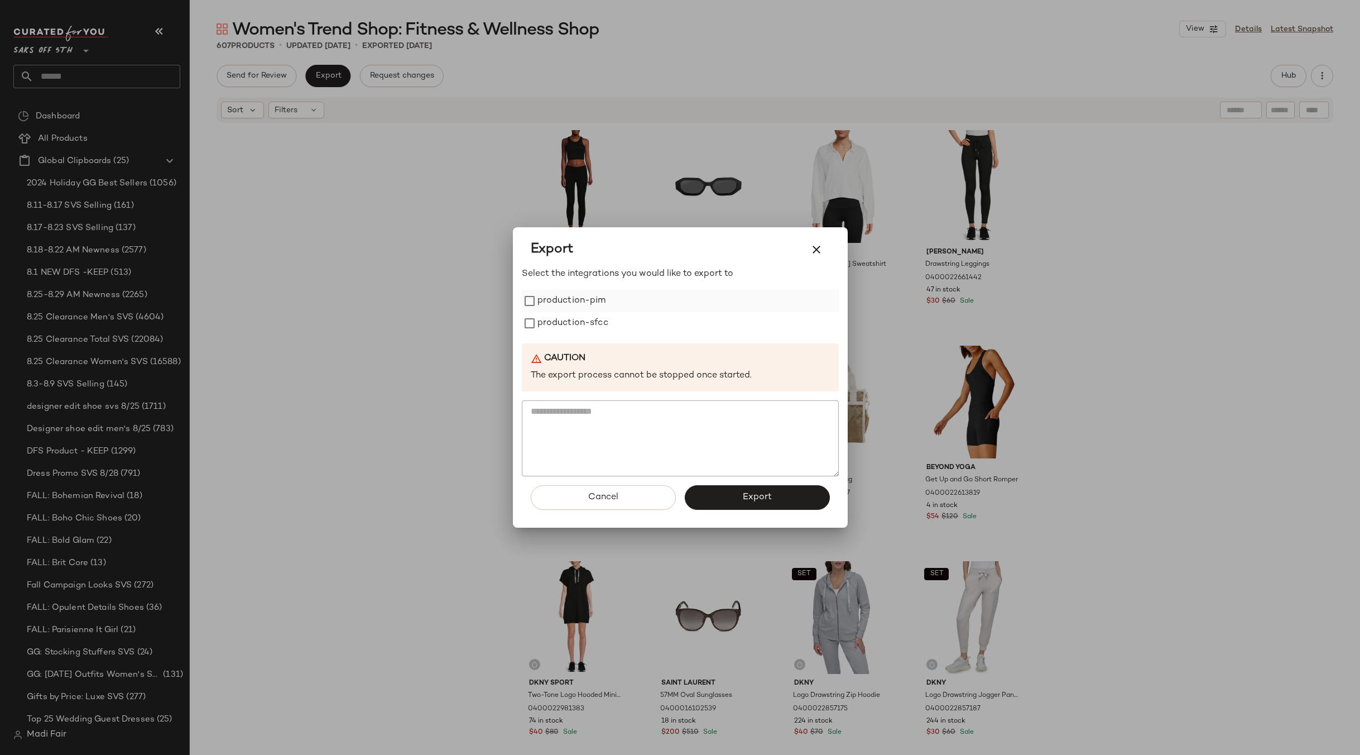
click at [586, 290] on label "production-pim" at bounding box center [572, 301] width 69 height 22
click at [589, 323] on label "production-sfcc" at bounding box center [573, 323] width 71 height 22
click at [733, 487] on button "Export" at bounding box center [757, 497] width 145 height 25
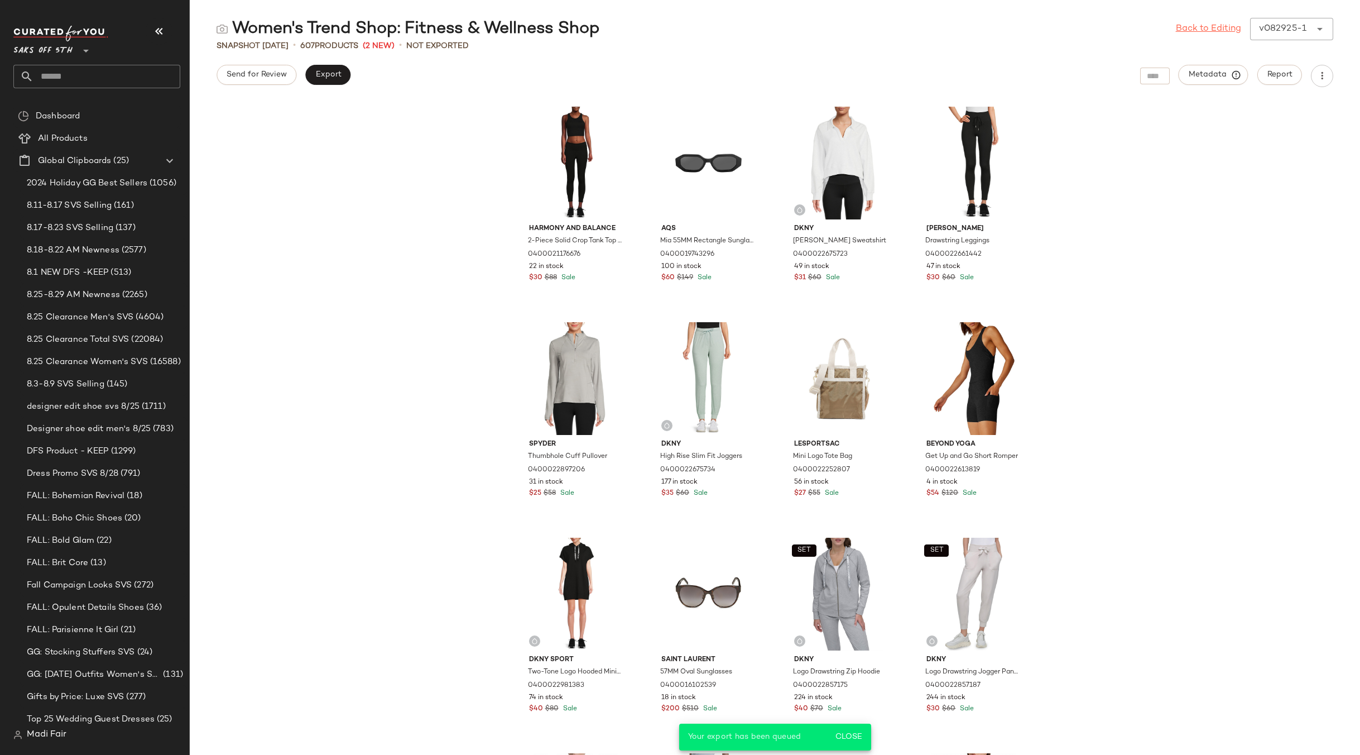
click at [1193, 30] on link "Back to Editing" at bounding box center [1208, 28] width 65 height 13
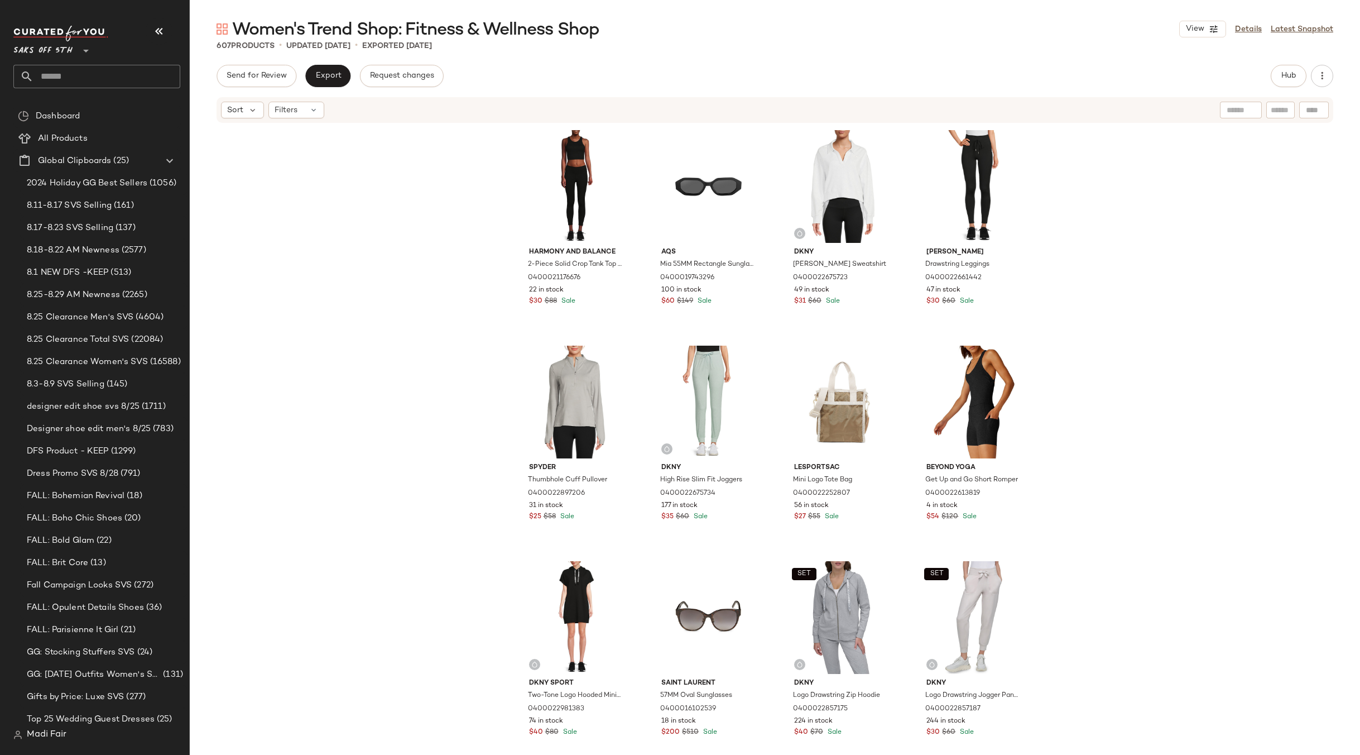
click at [80, 72] on input "text" at bounding box center [106, 76] width 147 height 23
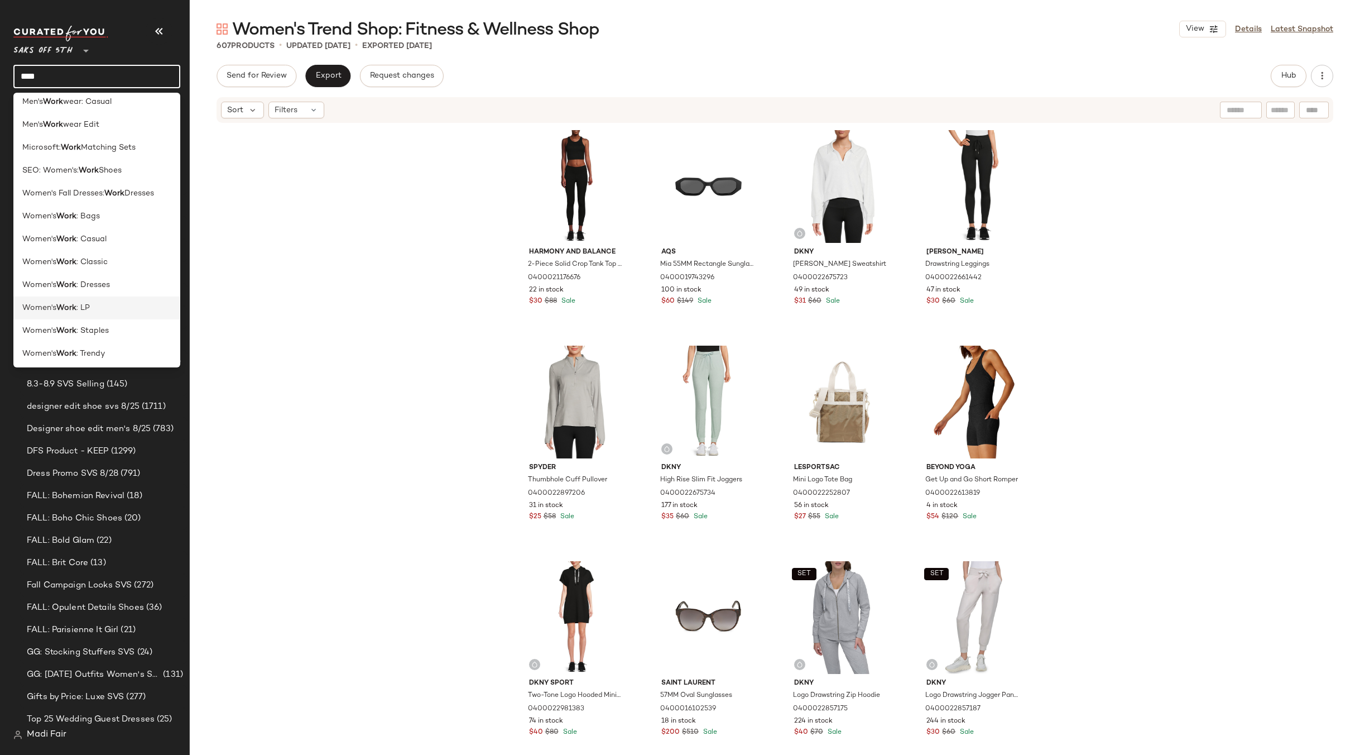
scroll to position [9, 0]
type input "****"
click at [96, 307] on div "Women's Work : LP" at bounding box center [96, 306] width 149 height 12
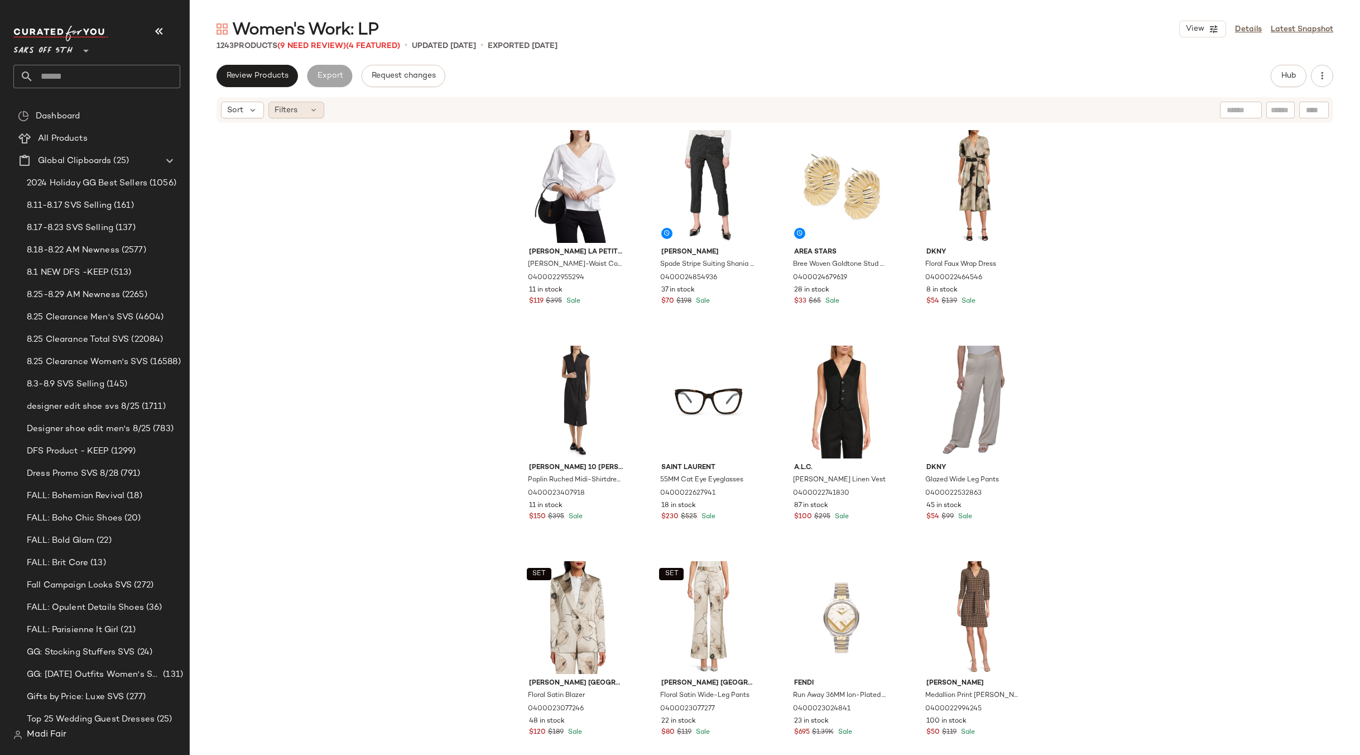
click at [313, 112] on icon at bounding box center [313, 110] width 9 height 9
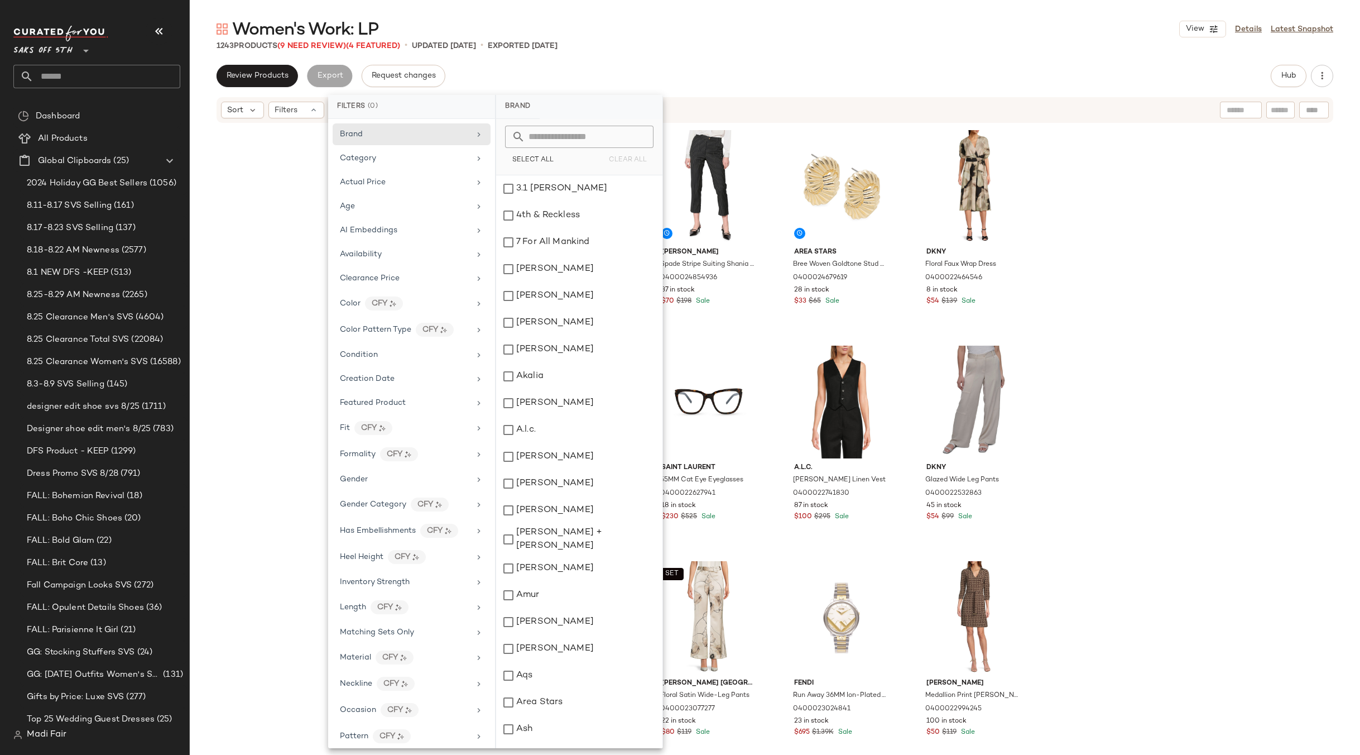
click at [829, 24] on div "Women's Work: LP View Details Latest Snapshot" at bounding box center [775, 29] width 1171 height 22
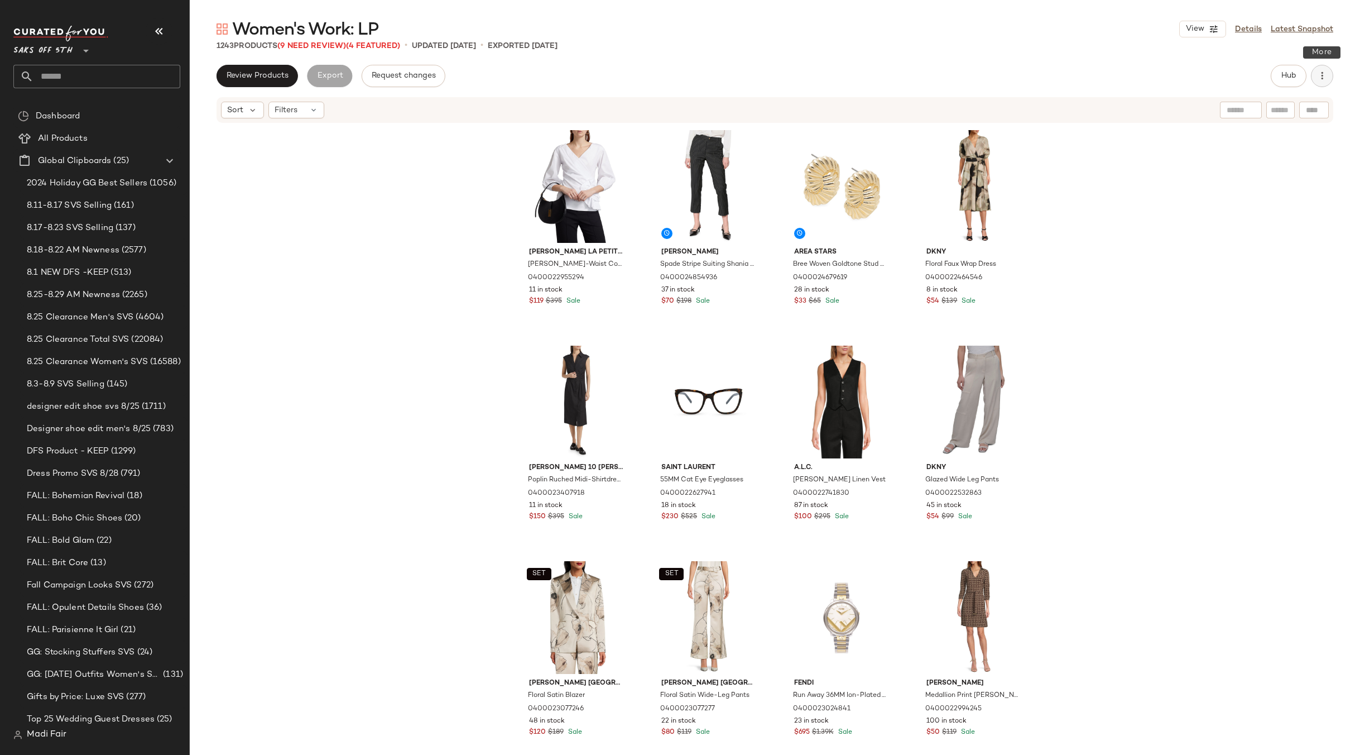
click at [1326, 73] on icon "button" at bounding box center [1322, 75] width 11 height 11
click at [1244, 156] on span "Clear Suggested Products" at bounding box center [1271, 162] width 105 height 12
click at [305, 108] on div "Filters" at bounding box center [296, 110] width 56 height 17
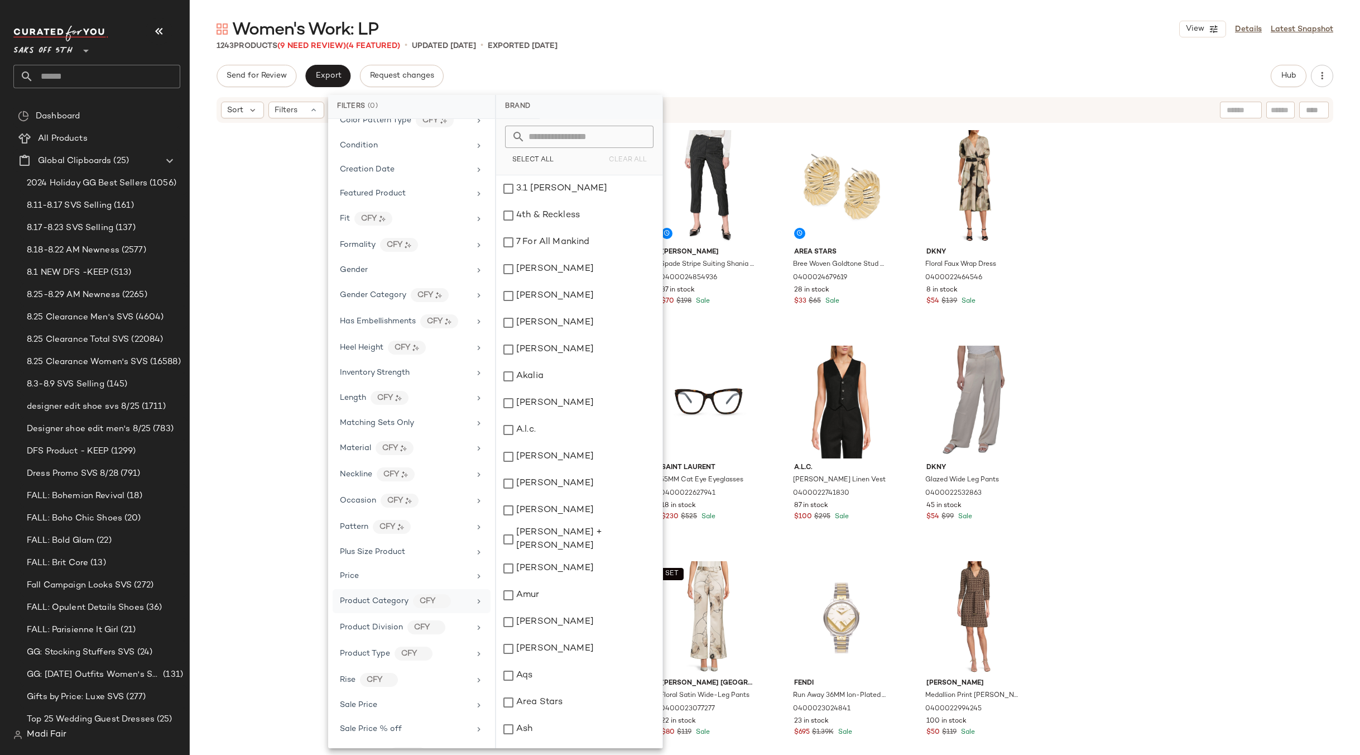
scroll to position [310, 0]
click at [400, 707] on div "Total Inventory" at bounding box center [405, 704] width 130 height 12
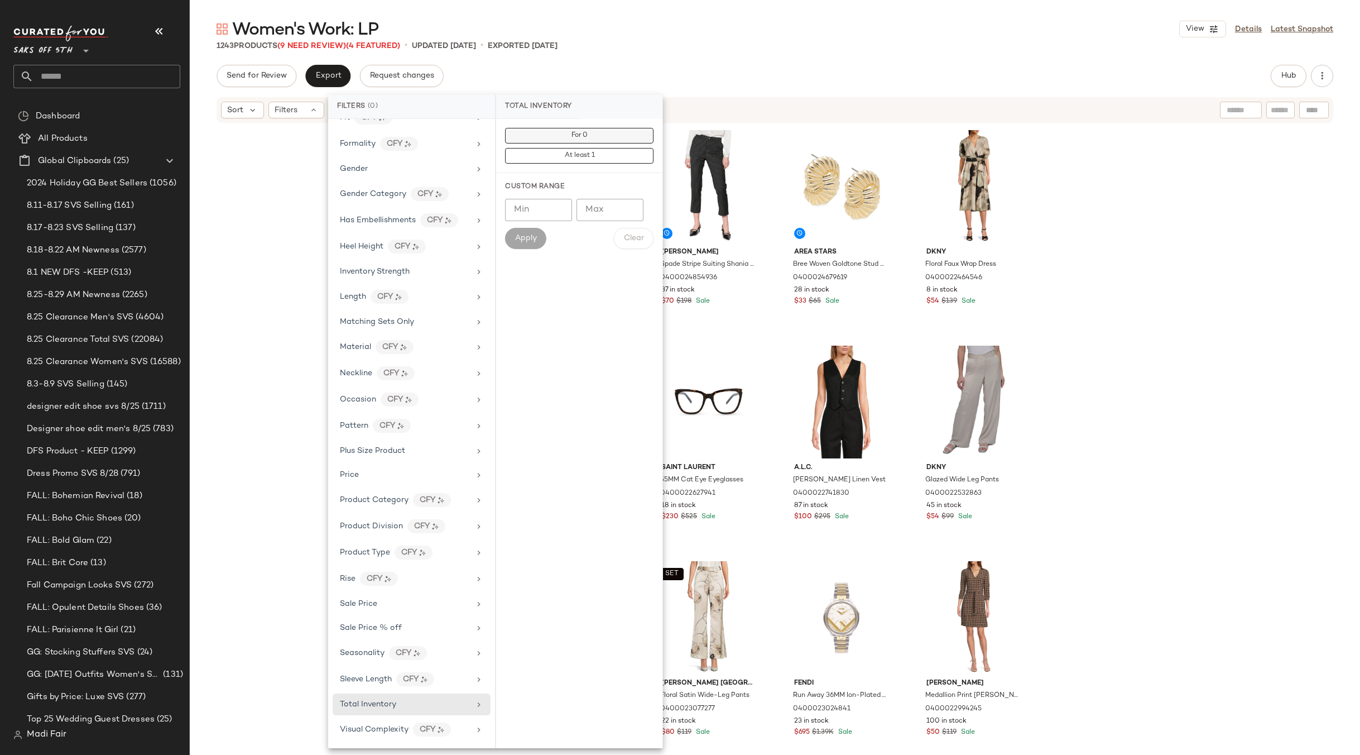
click at [598, 148] on button "For 0" at bounding box center [579, 156] width 148 height 16
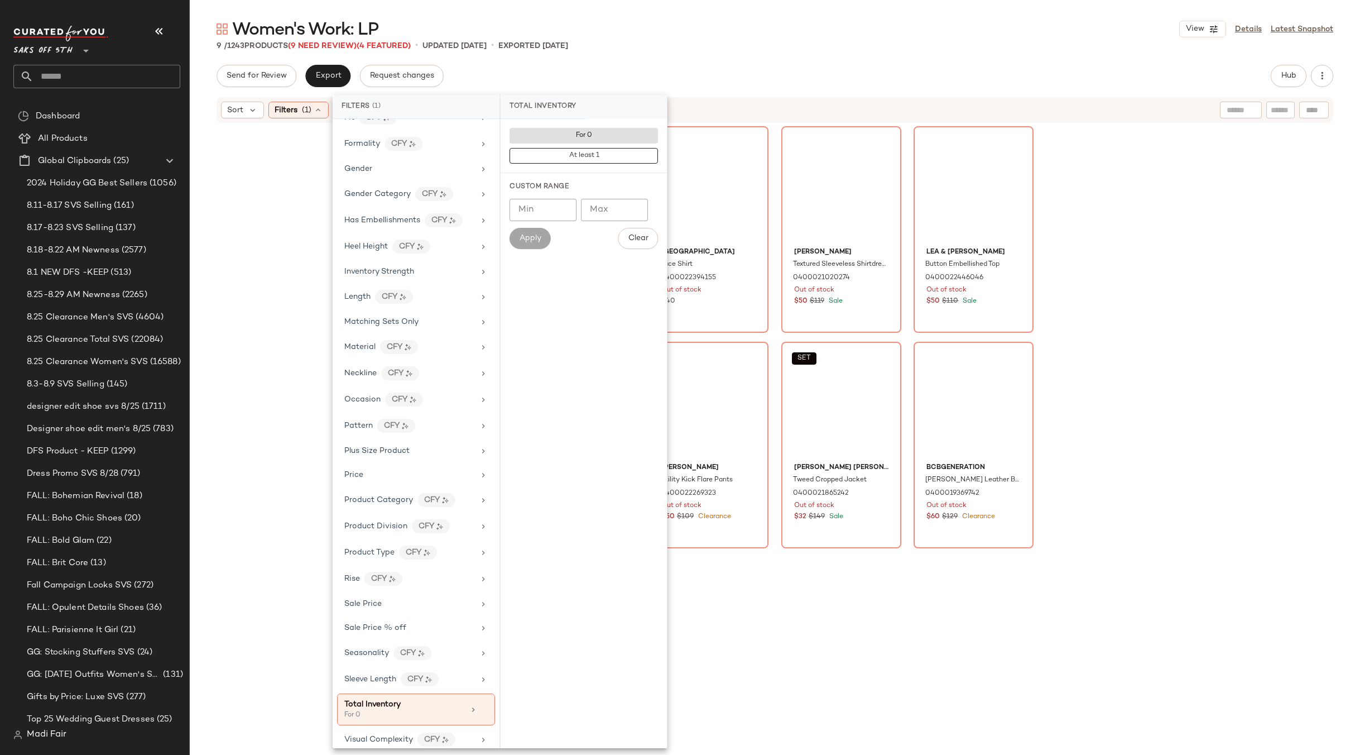
drag, startPoint x: 323, startPoint y: 254, endPoint x: 426, endPoint y: 233, distance: 104.8
click at [322, 254] on div "Saks Fifth Avenue 100% Linen Double-Breasted Relaxed-Fit Vest 0400022379364 Out…" at bounding box center [775, 432] width 1171 height 617
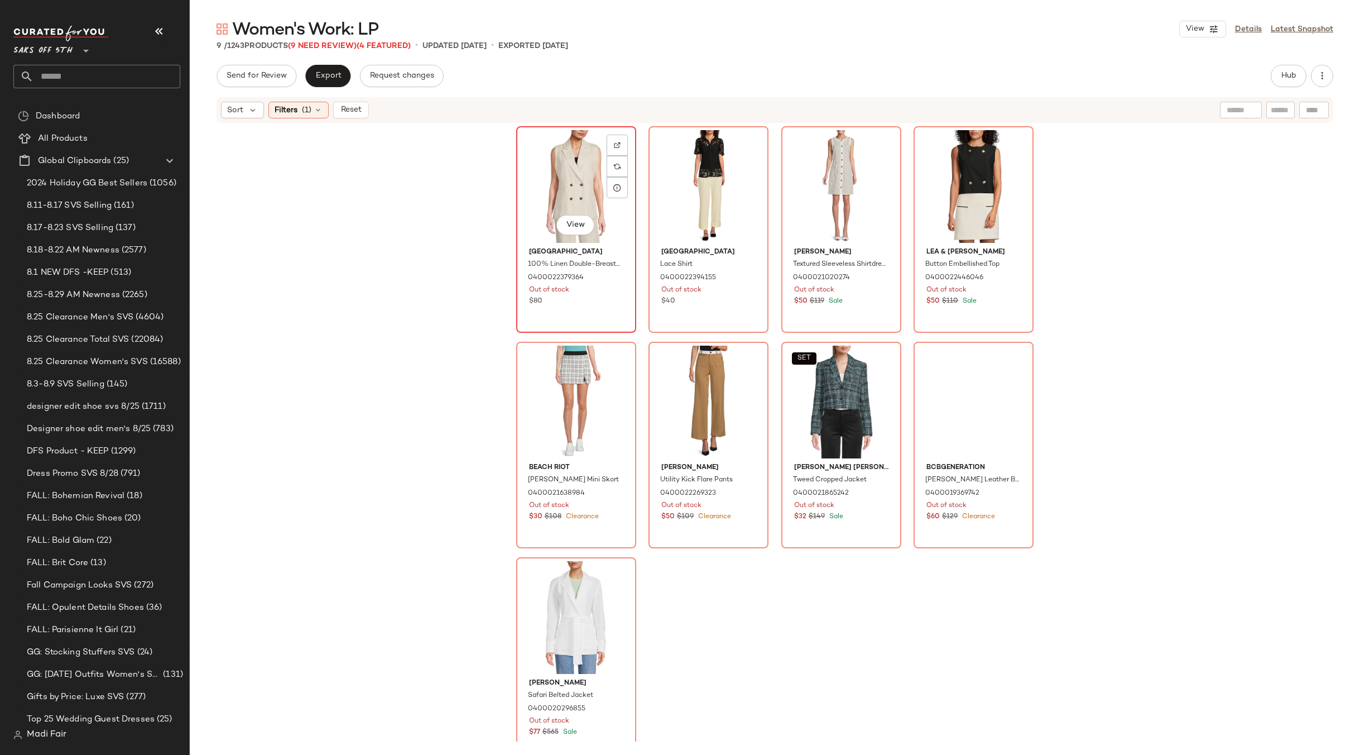
click at [563, 174] on div "View" at bounding box center [576, 186] width 112 height 113
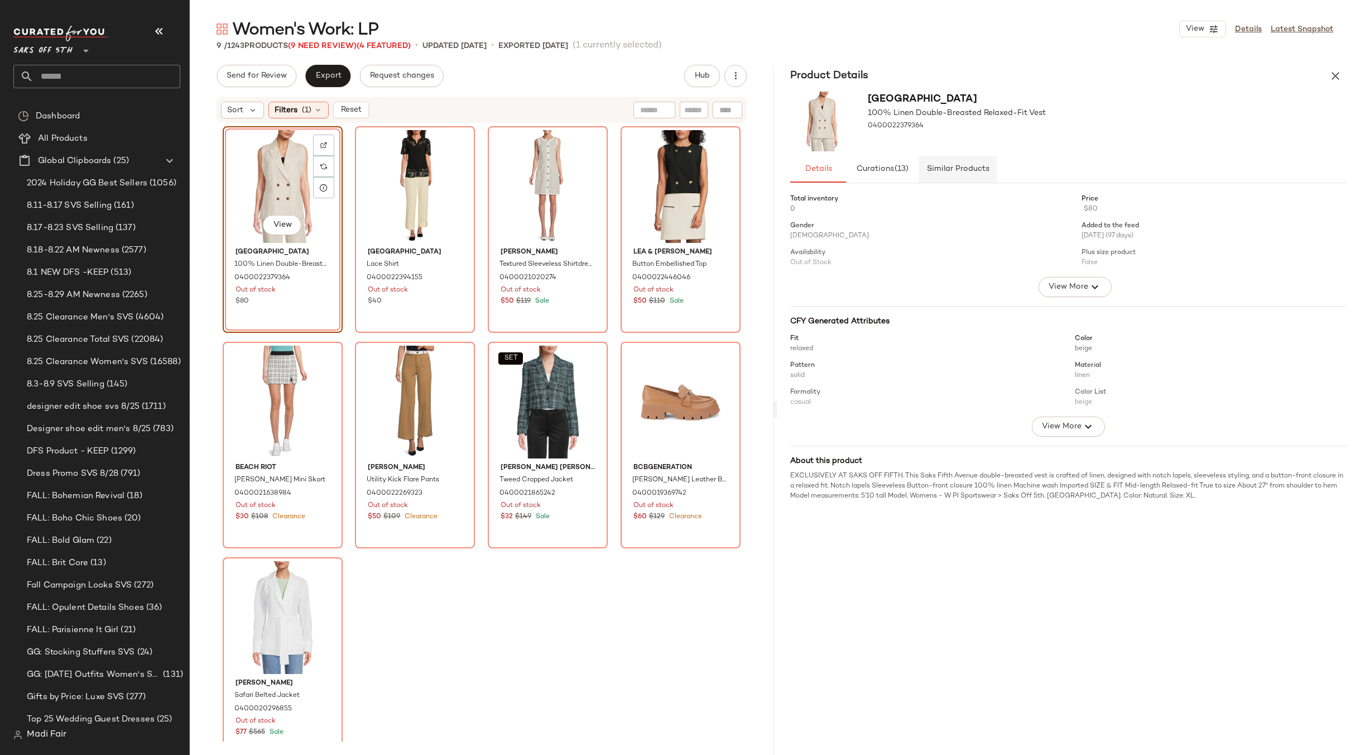
click at [963, 161] on button "Similar Products" at bounding box center [958, 169] width 78 height 27
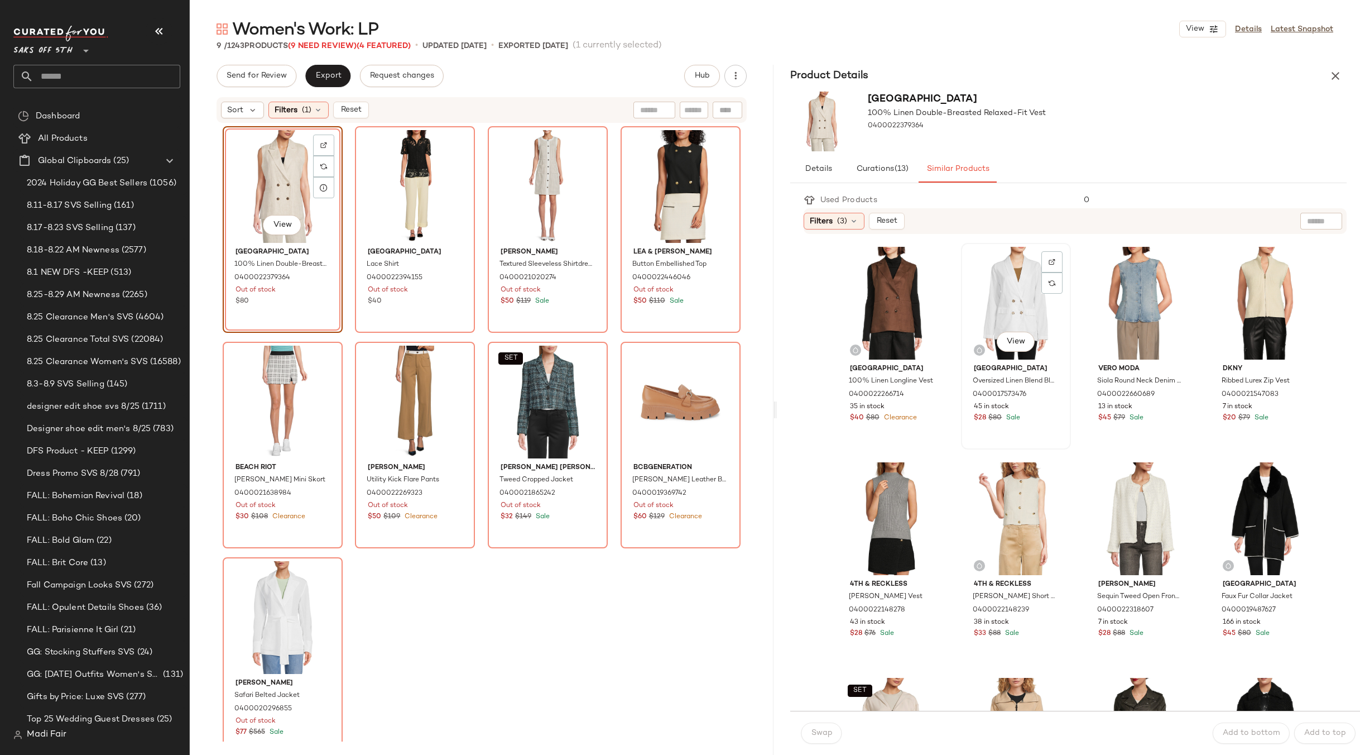
click at [986, 276] on div "View" at bounding box center [1016, 303] width 102 height 113
click at [827, 737] on span "Swap" at bounding box center [822, 732] width 22 height 9
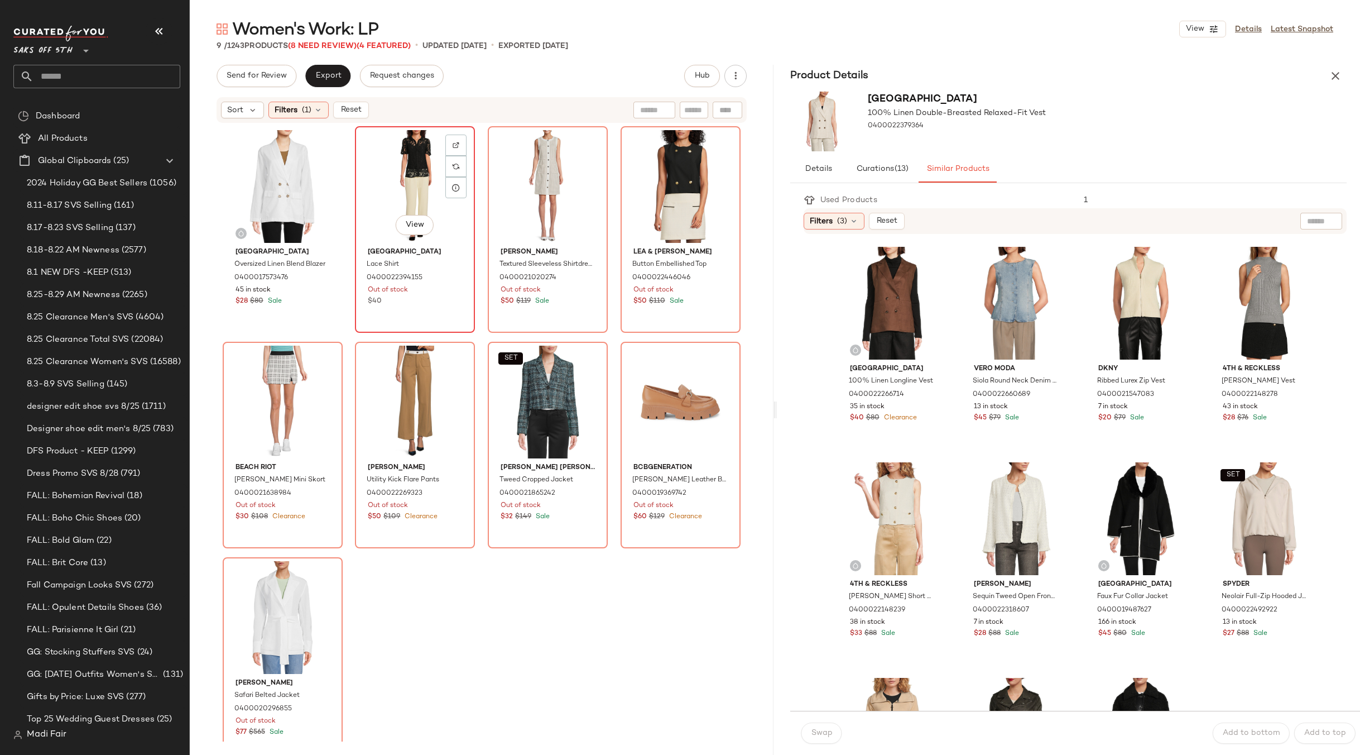
click at [411, 150] on div "View" at bounding box center [415, 186] width 112 height 113
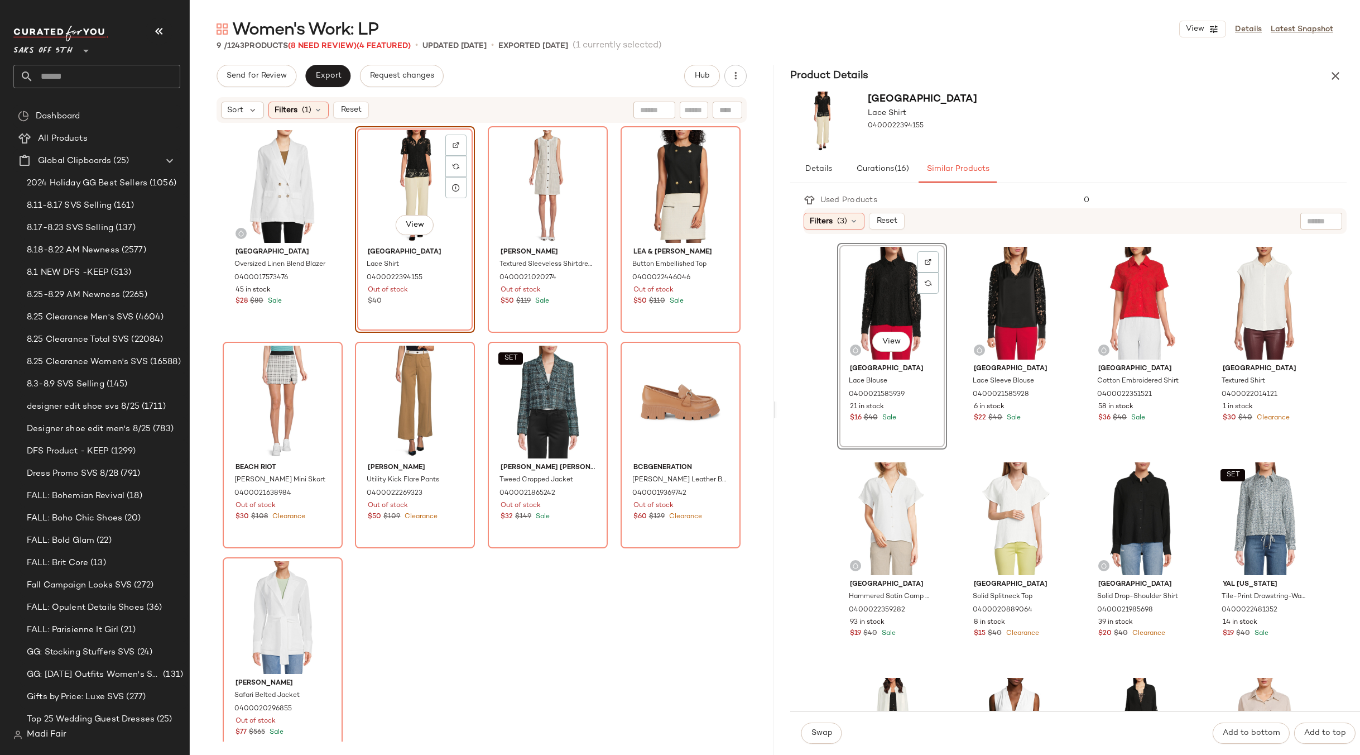
click at [816, 746] on div "Swap Add to bottom Add to top" at bounding box center [1075, 733] width 570 height 44
click at [817, 736] on span "Swap" at bounding box center [822, 732] width 22 height 9
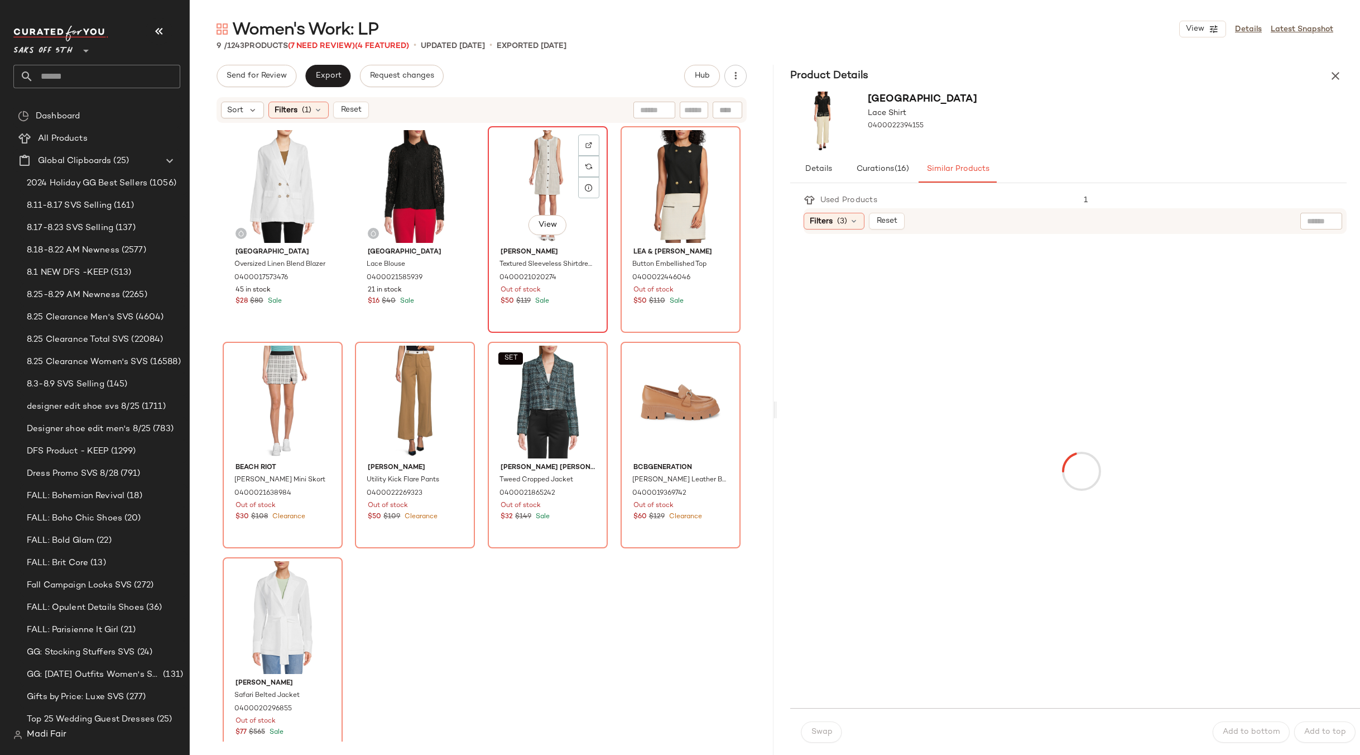
click at [532, 173] on div "View" at bounding box center [548, 186] width 112 height 113
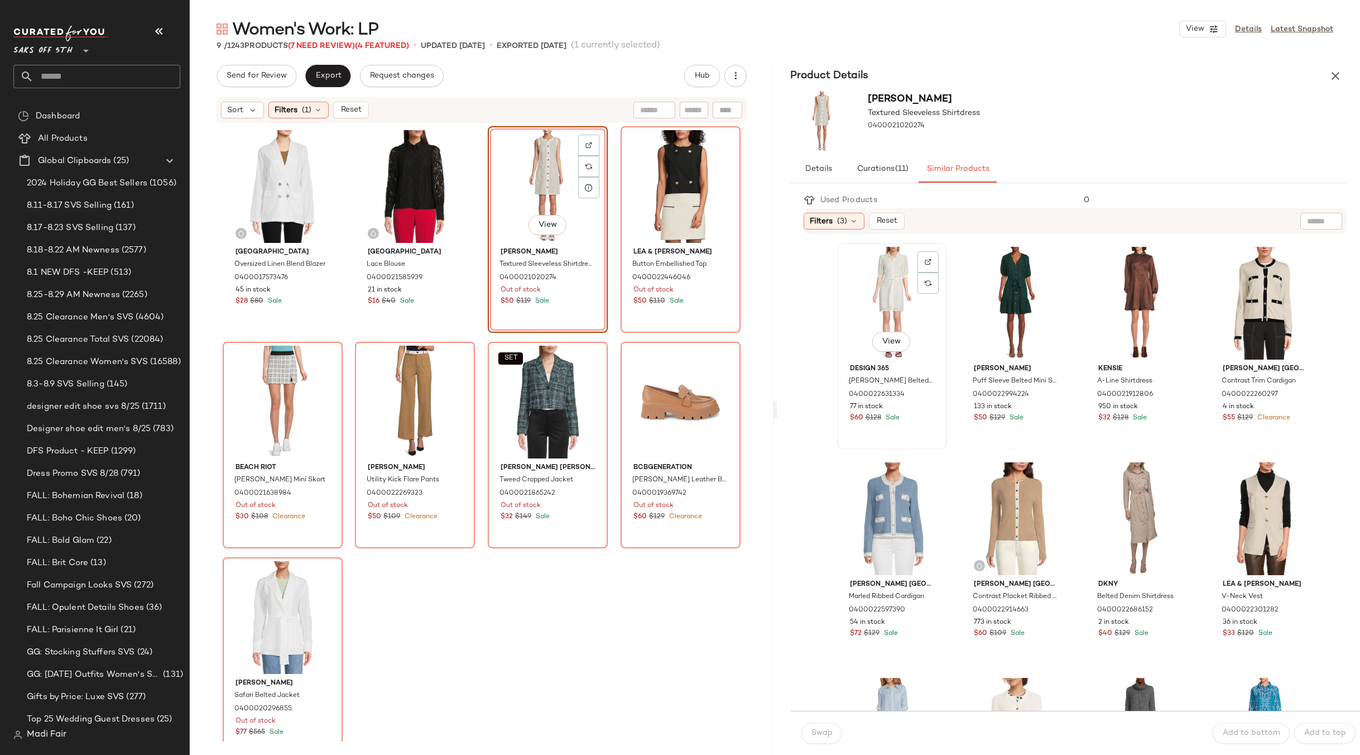
click at [876, 282] on div "View" at bounding box center [892, 303] width 102 height 113
click at [824, 730] on span "Swap" at bounding box center [822, 732] width 22 height 9
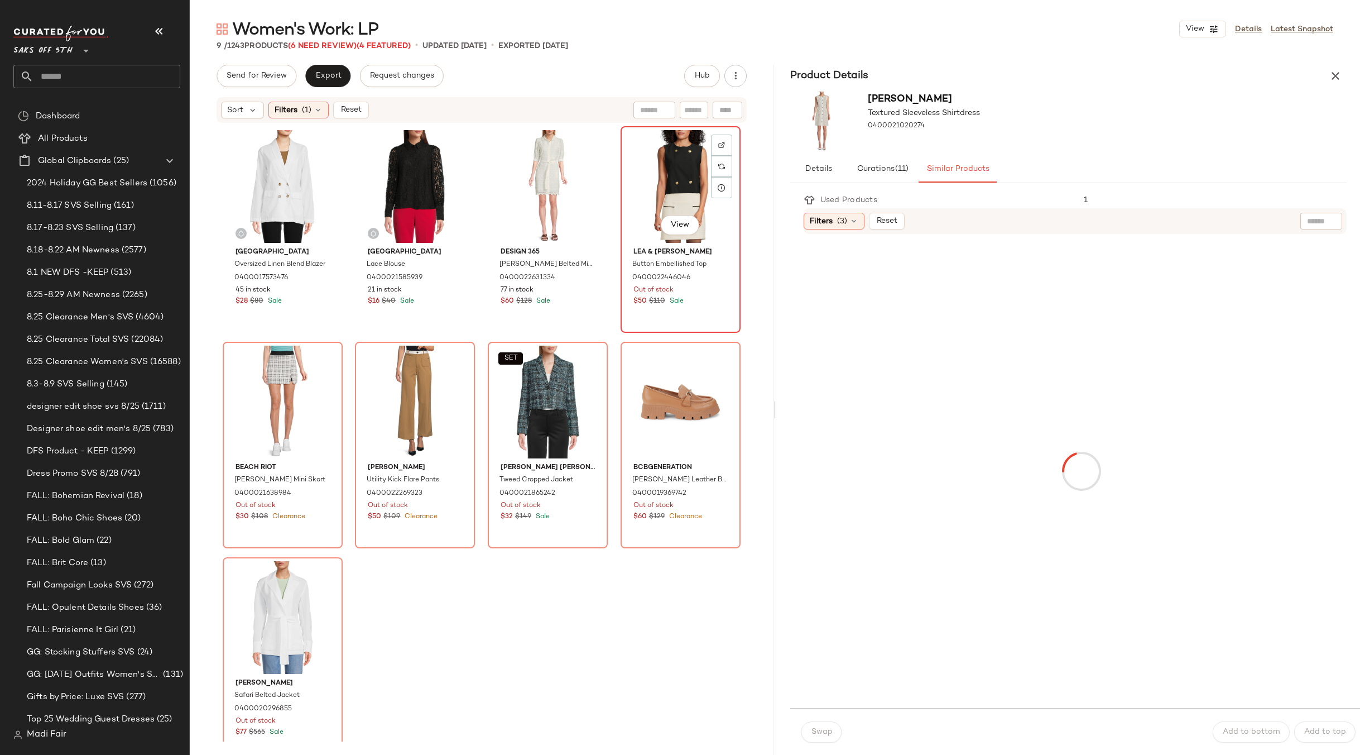
click at [671, 157] on div "View" at bounding box center [681, 186] width 112 height 113
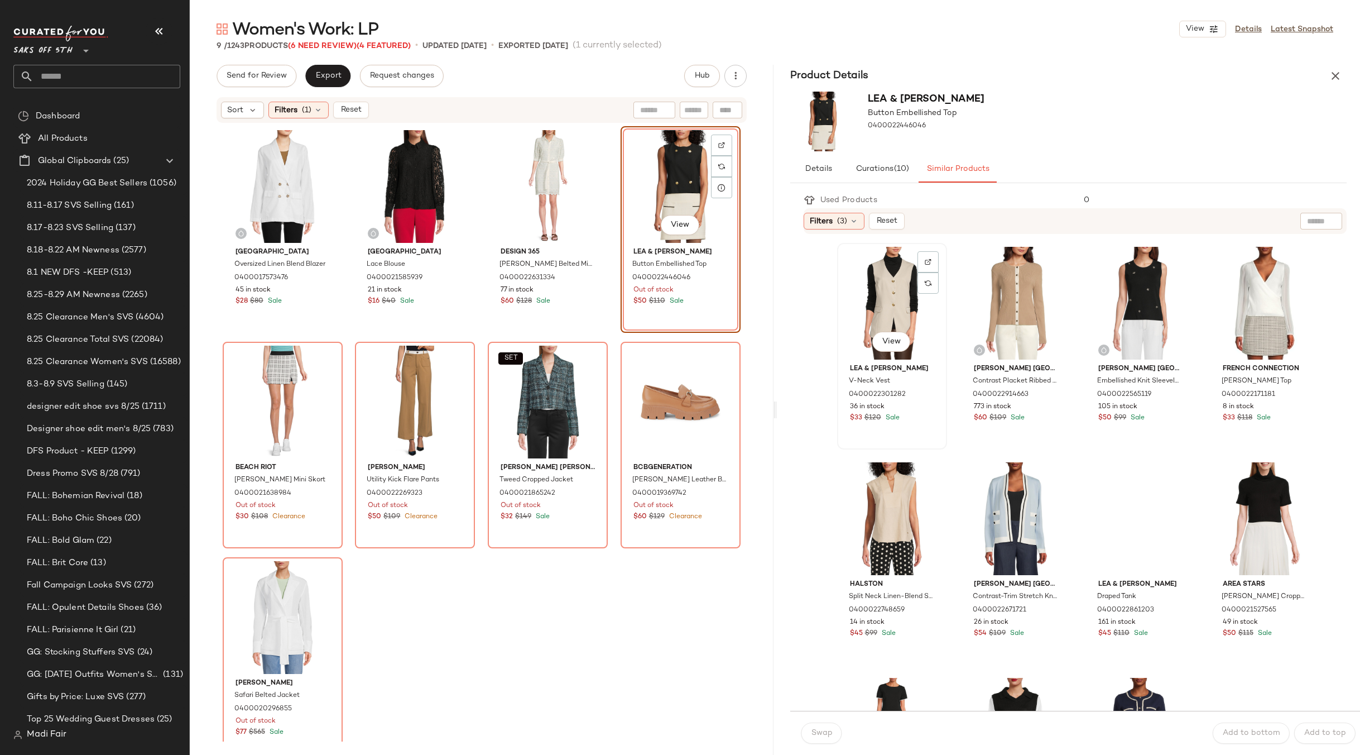
click at [871, 270] on div "View" at bounding box center [892, 303] width 102 height 113
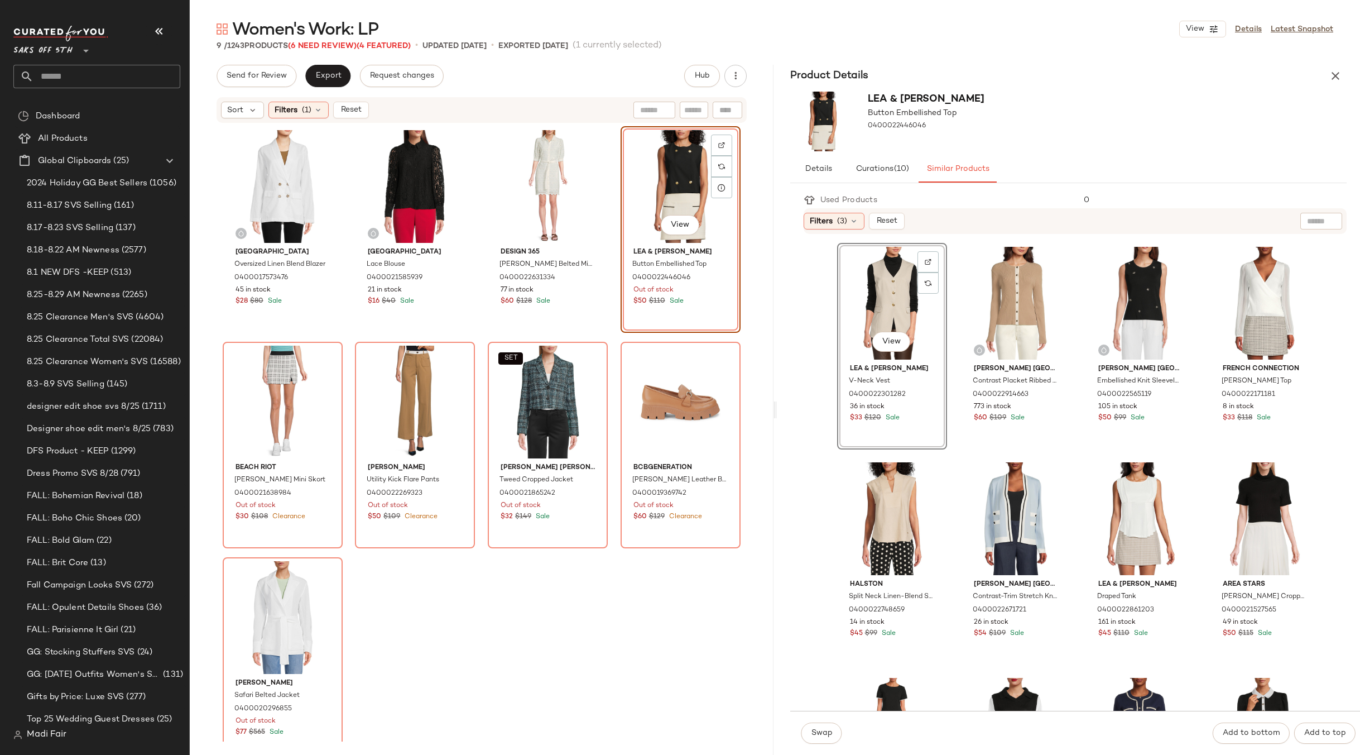
click at [837, 722] on div "Swap" at bounding box center [822, 732] width 41 height 21
click at [829, 732] on span "Swap" at bounding box center [822, 732] width 22 height 9
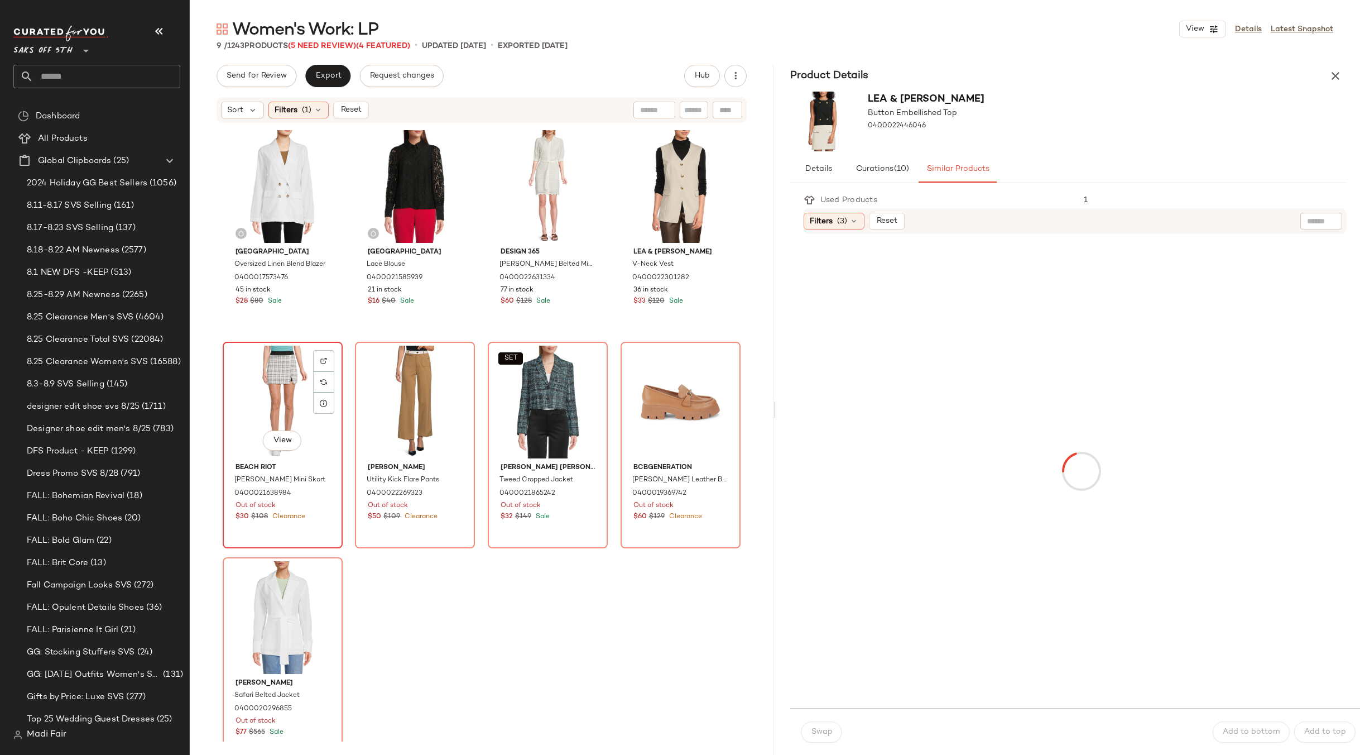
click at [284, 370] on div "View" at bounding box center [283, 402] width 112 height 113
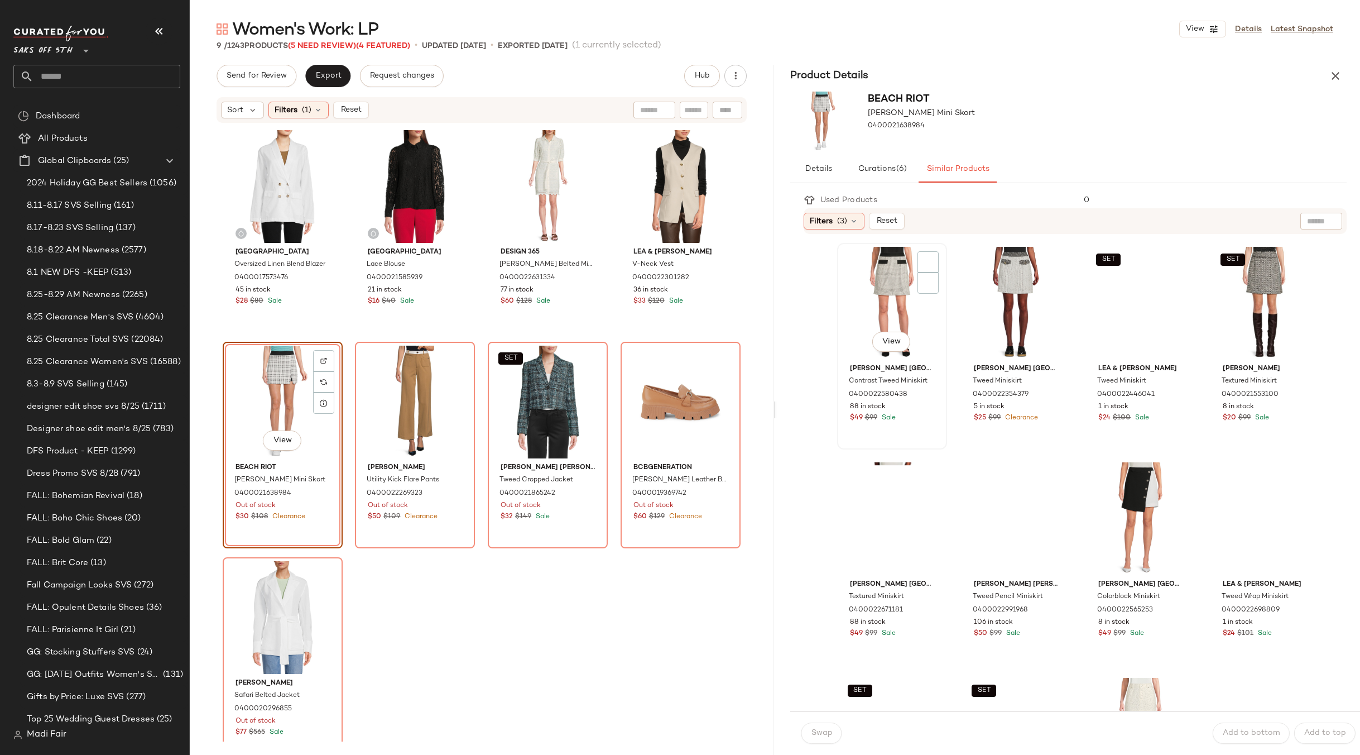
click at [873, 249] on div "View" at bounding box center [892, 303] width 102 height 113
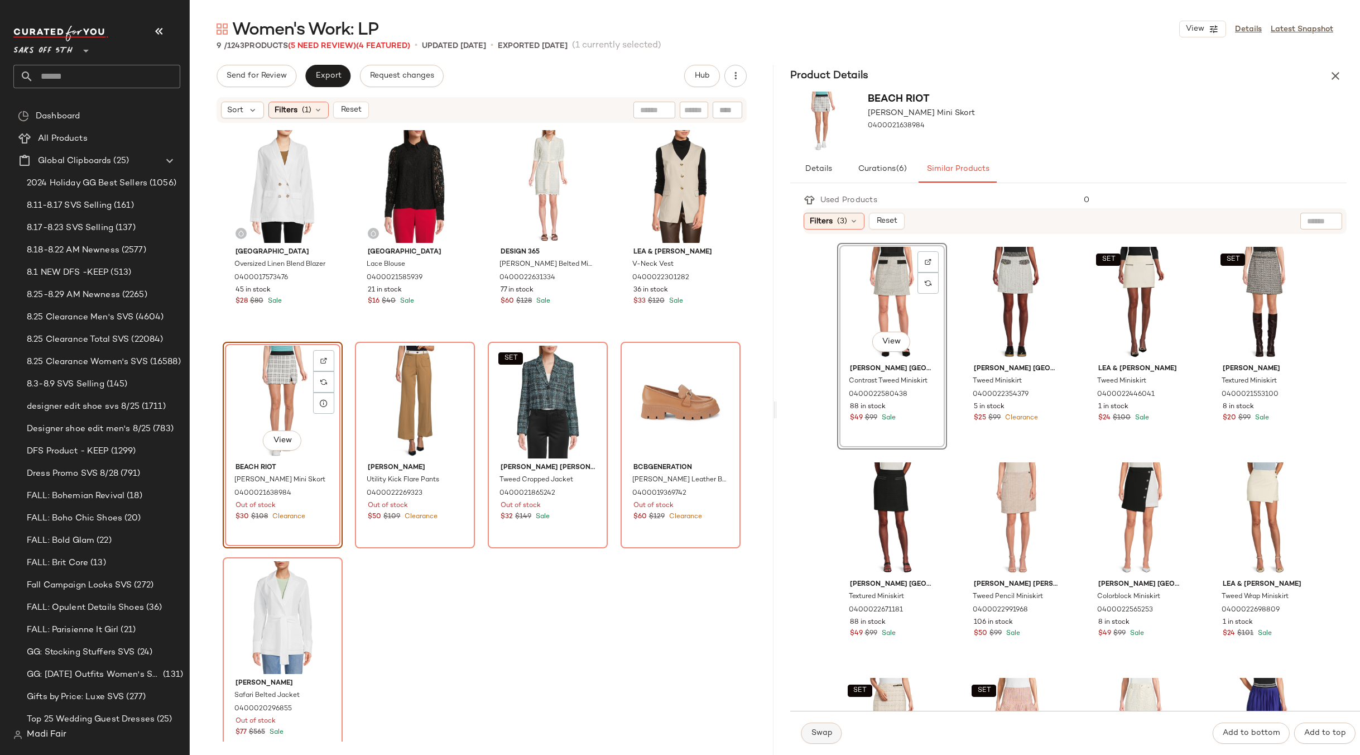
click at [817, 729] on span "Swap" at bounding box center [822, 732] width 22 height 9
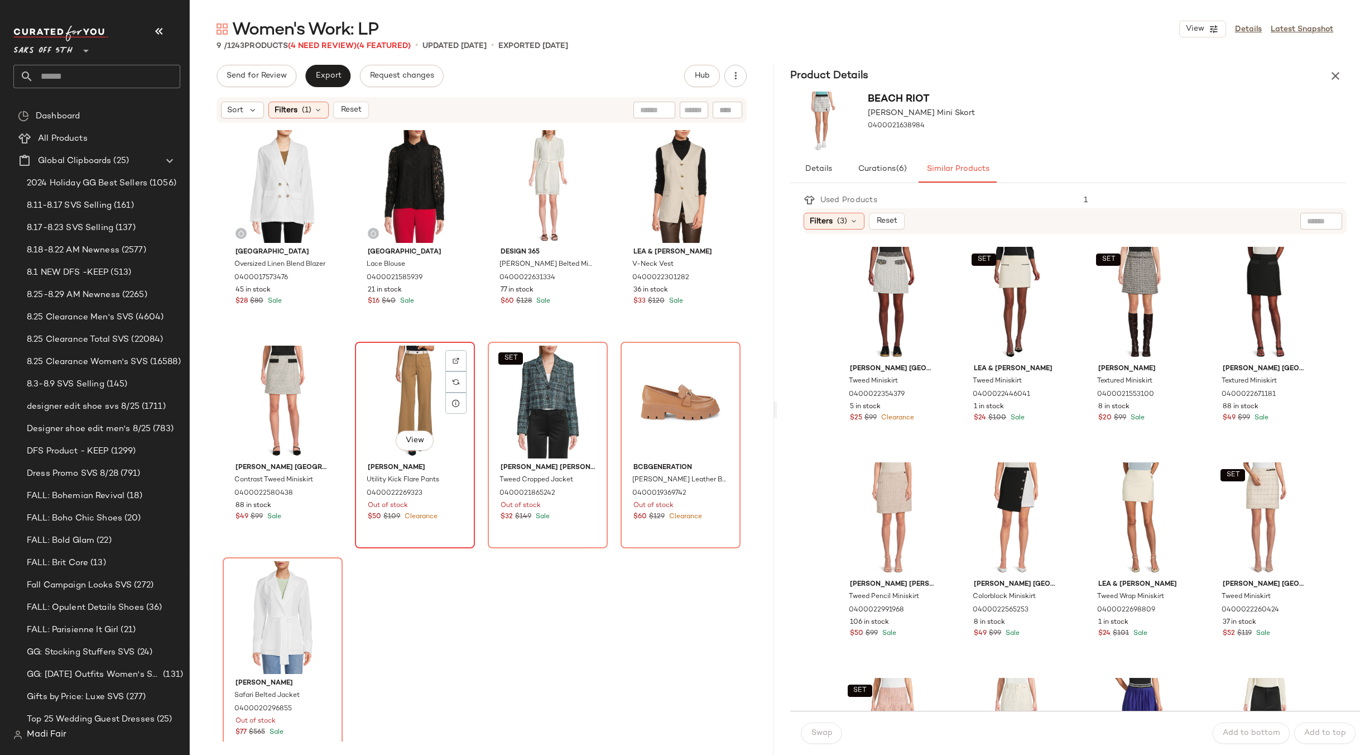
click at [406, 405] on div "View" at bounding box center [415, 402] width 112 height 113
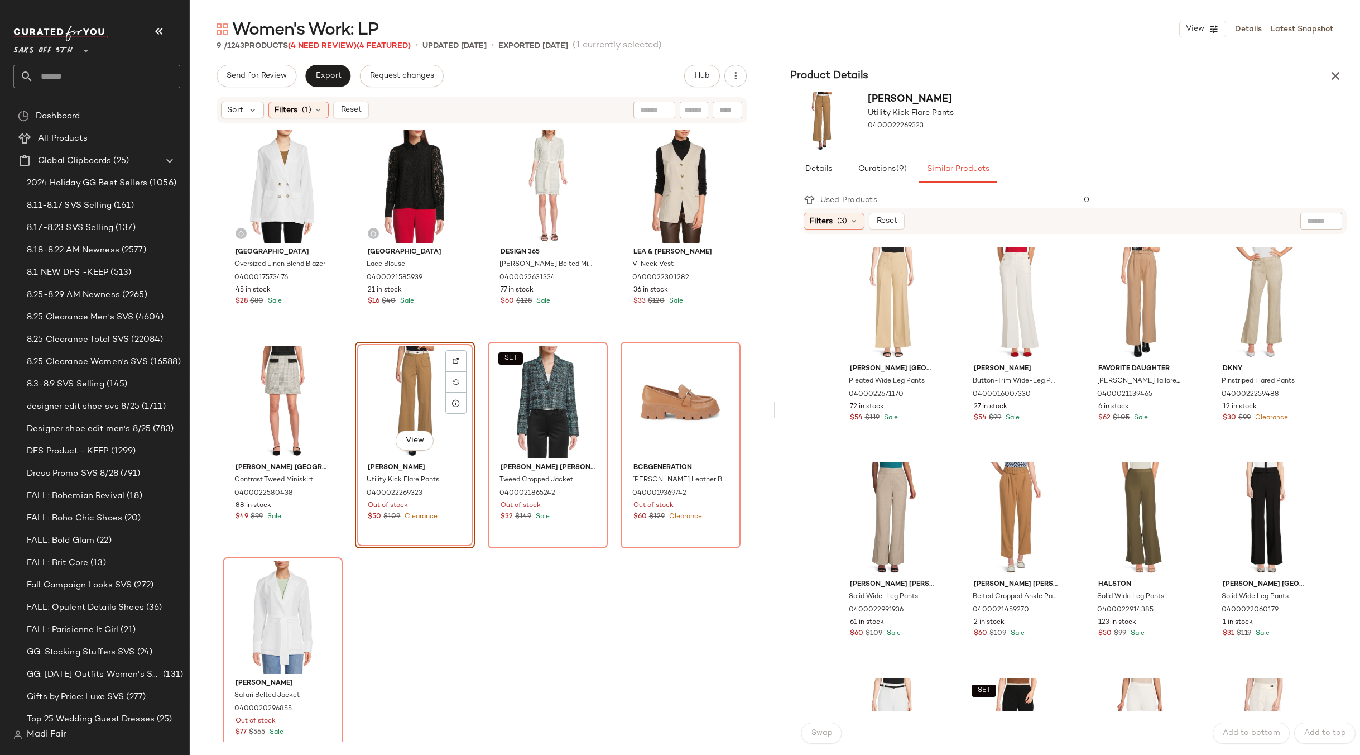
click at [386, 385] on div "View" at bounding box center [415, 402] width 112 height 113
click at [853, 278] on div "View" at bounding box center [892, 303] width 102 height 113
click at [821, 725] on button "Swap" at bounding box center [822, 732] width 41 height 21
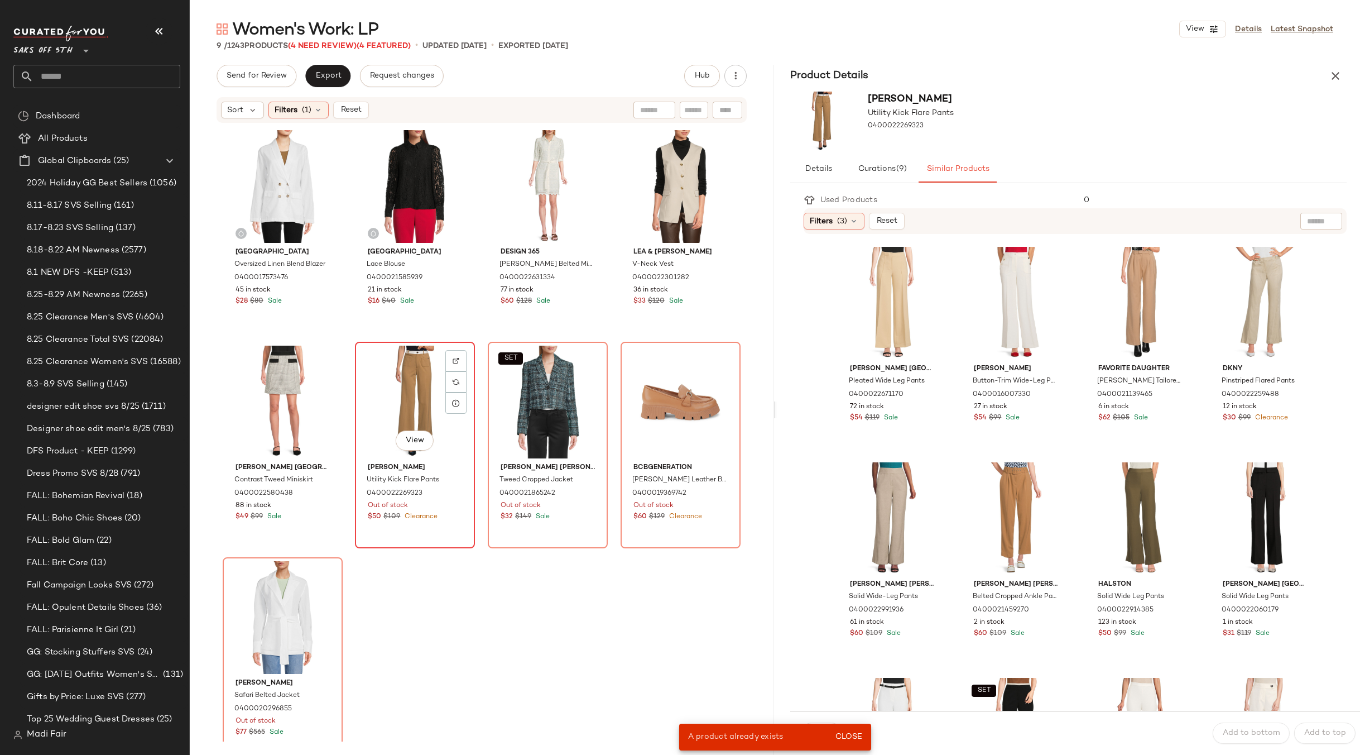
click at [391, 407] on div "View" at bounding box center [415, 402] width 112 height 113
click at [1123, 274] on div "View" at bounding box center [1141, 303] width 102 height 113
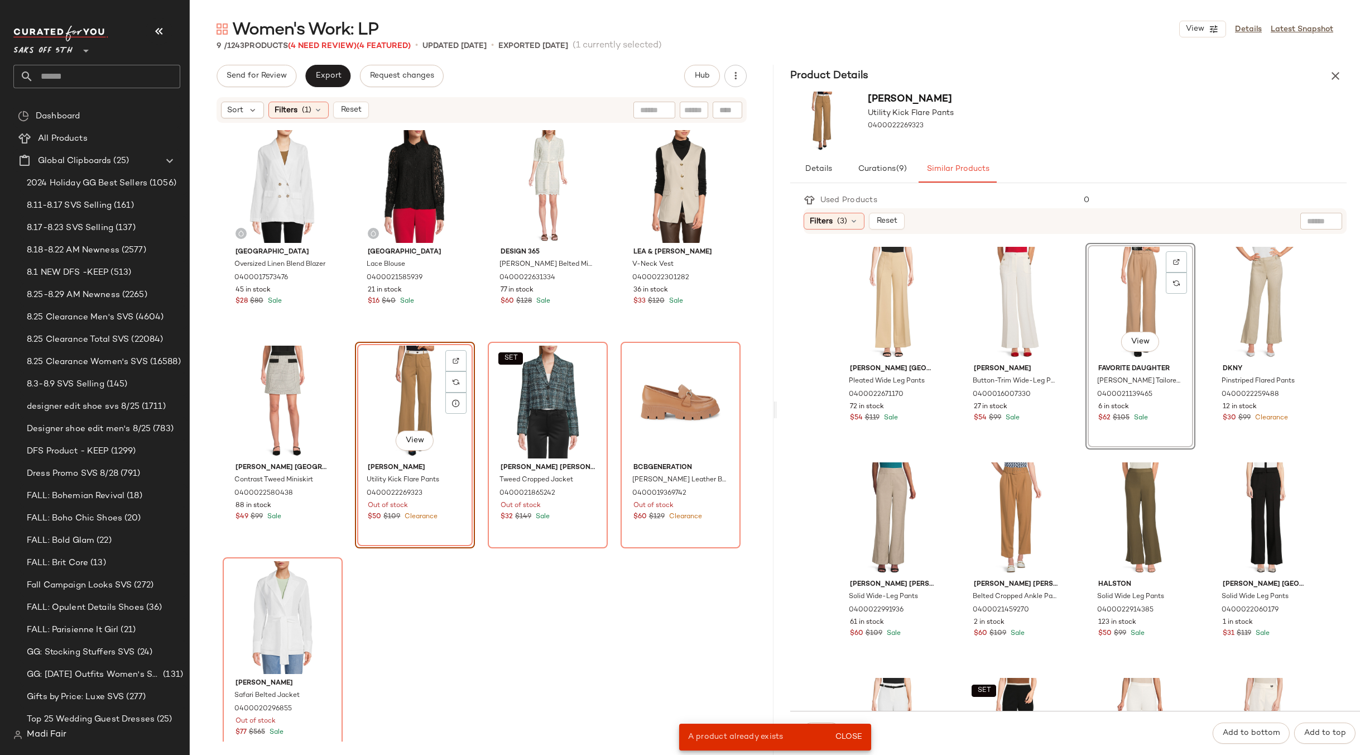
drag, startPoint x: 851, startPoint y: 735, endPoint x: 824, endPoint y: 727, distance: 28.1
click at [848, 734] on span "Close" at bounding box center [848, 736] width 27 height 9
click at [823, 726] on button "Swap" at bounding box center [822, 732] width 41 height 21
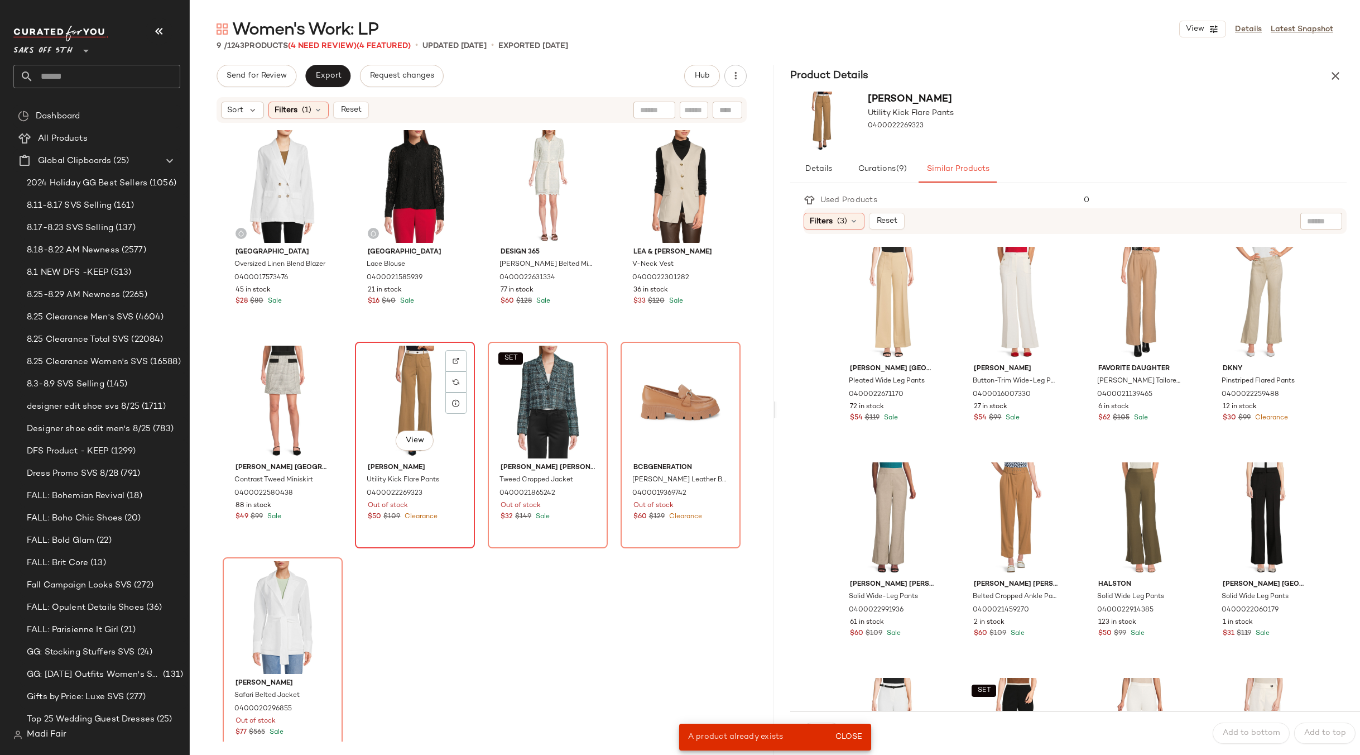
click at [394, 361] on div "View" at bounding box center [415, 402] width 112 height 113
click at [895, 497] on div "View" at bounding box center [892, 518] width 102 height 113
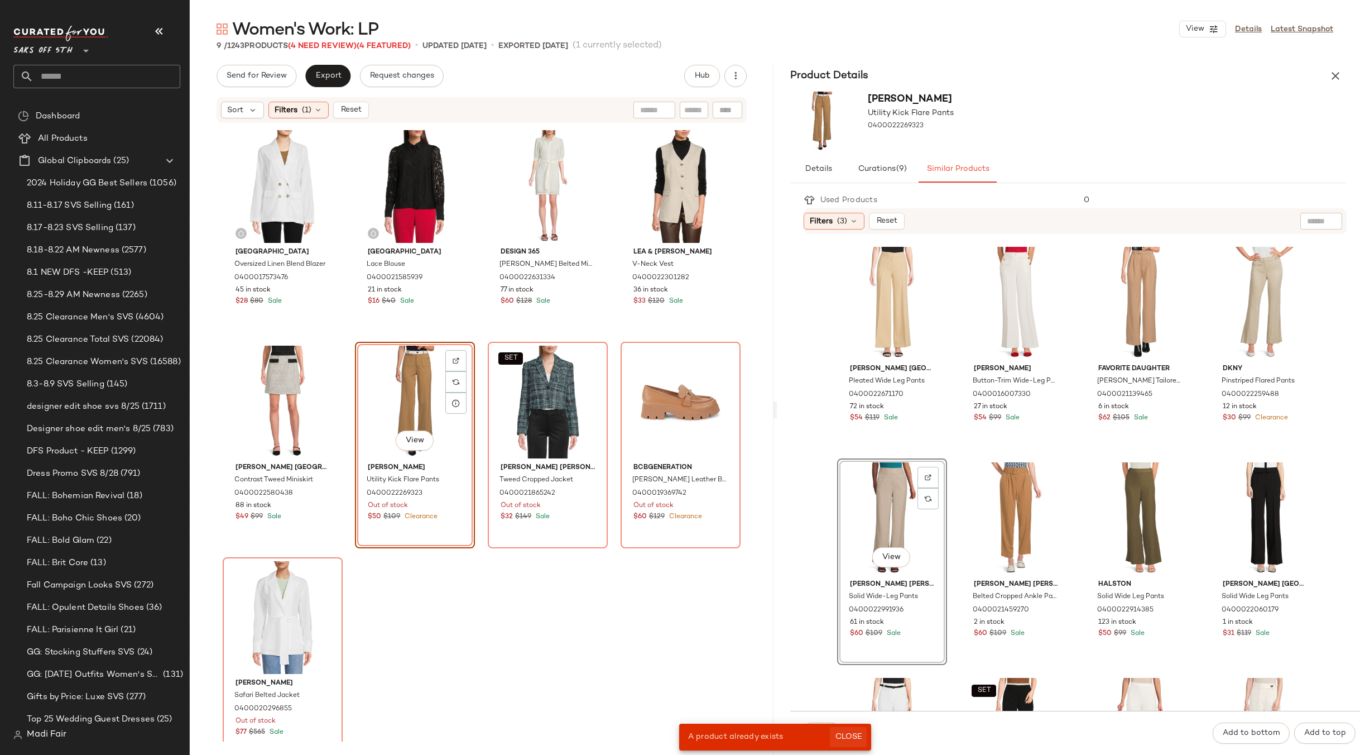
click at [857, 731] on button "Close" at bounding box center [848, 737] width 36 height 20
click at [829, 731] on span "Swap" at bounding box center [822, 732] width 22 height 9
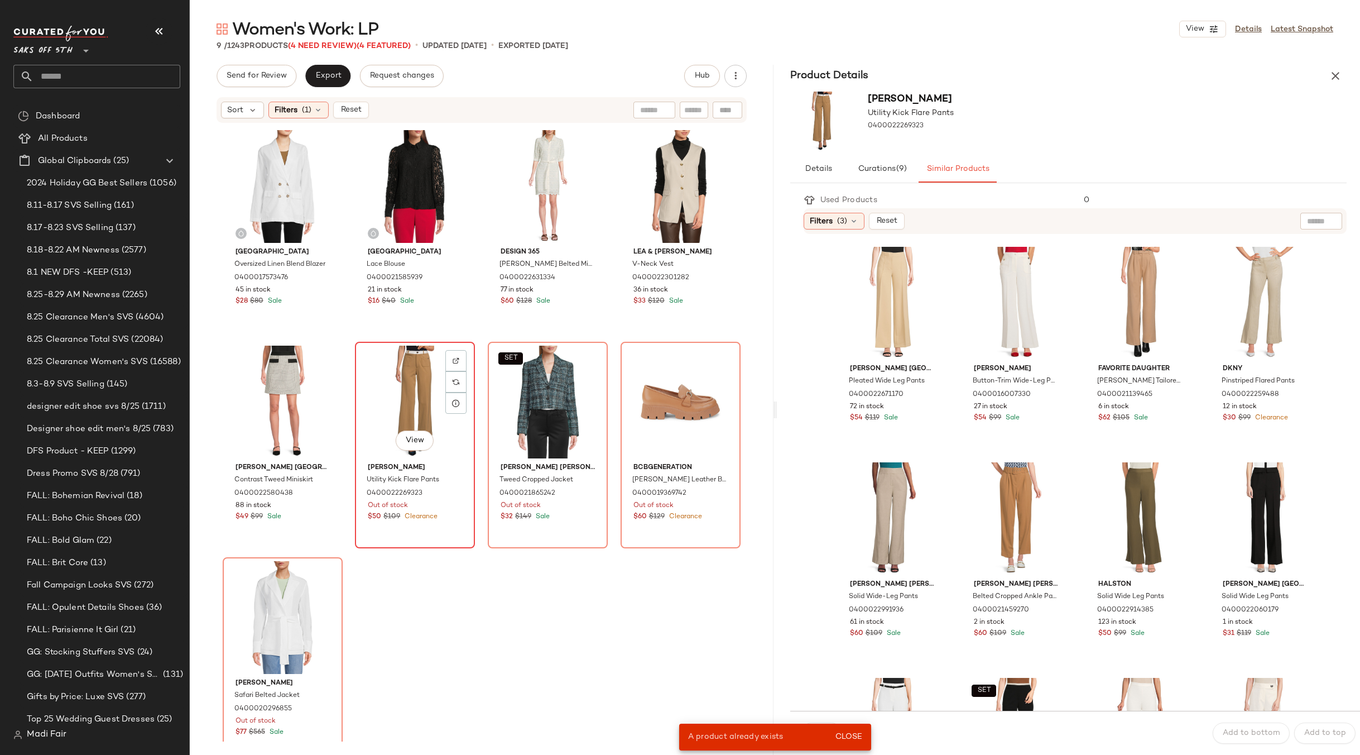
click at [404, 392] on div "View" at bounding box center [415, 402] width 112 height 113
click at [1021, 487] on div "View" at bounding box center [1016, 518] width 102 height 113
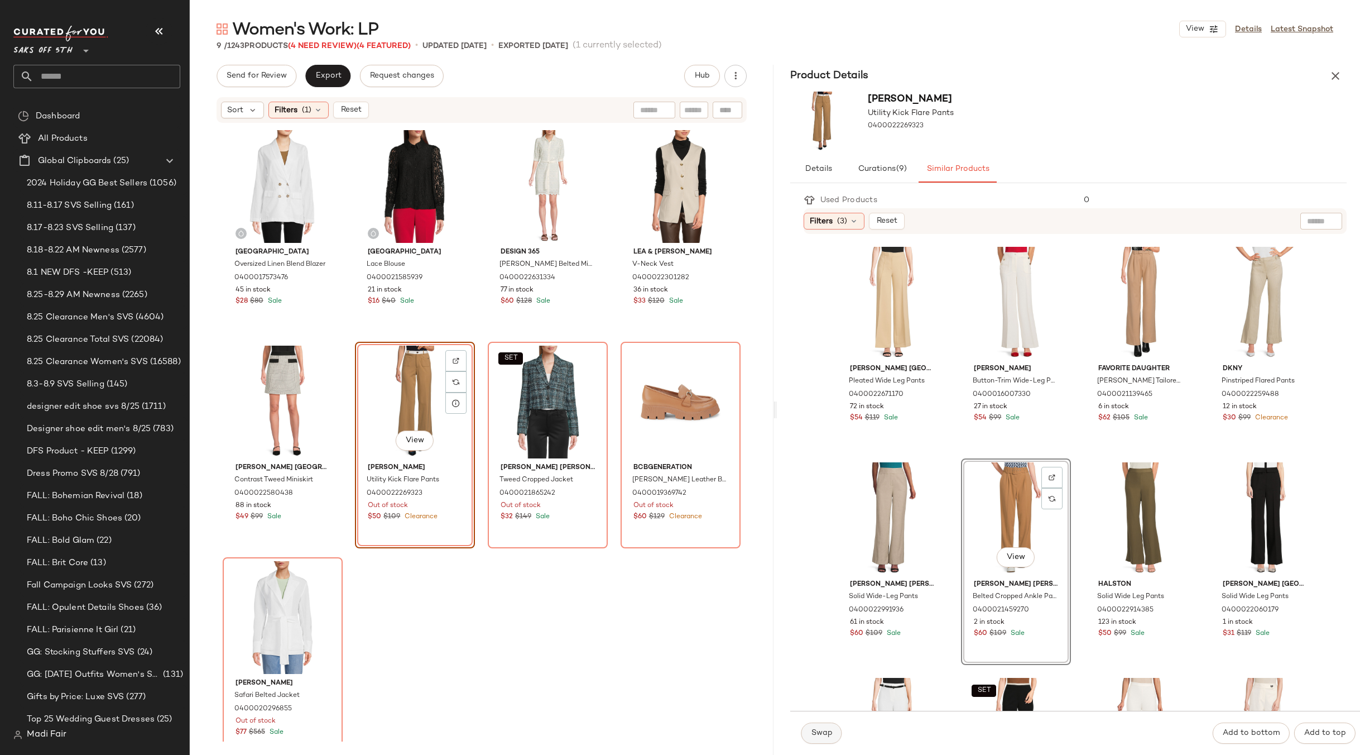
click at [826, 737] on span "Swap" at bounding box center [822, 732] width 22 height 9
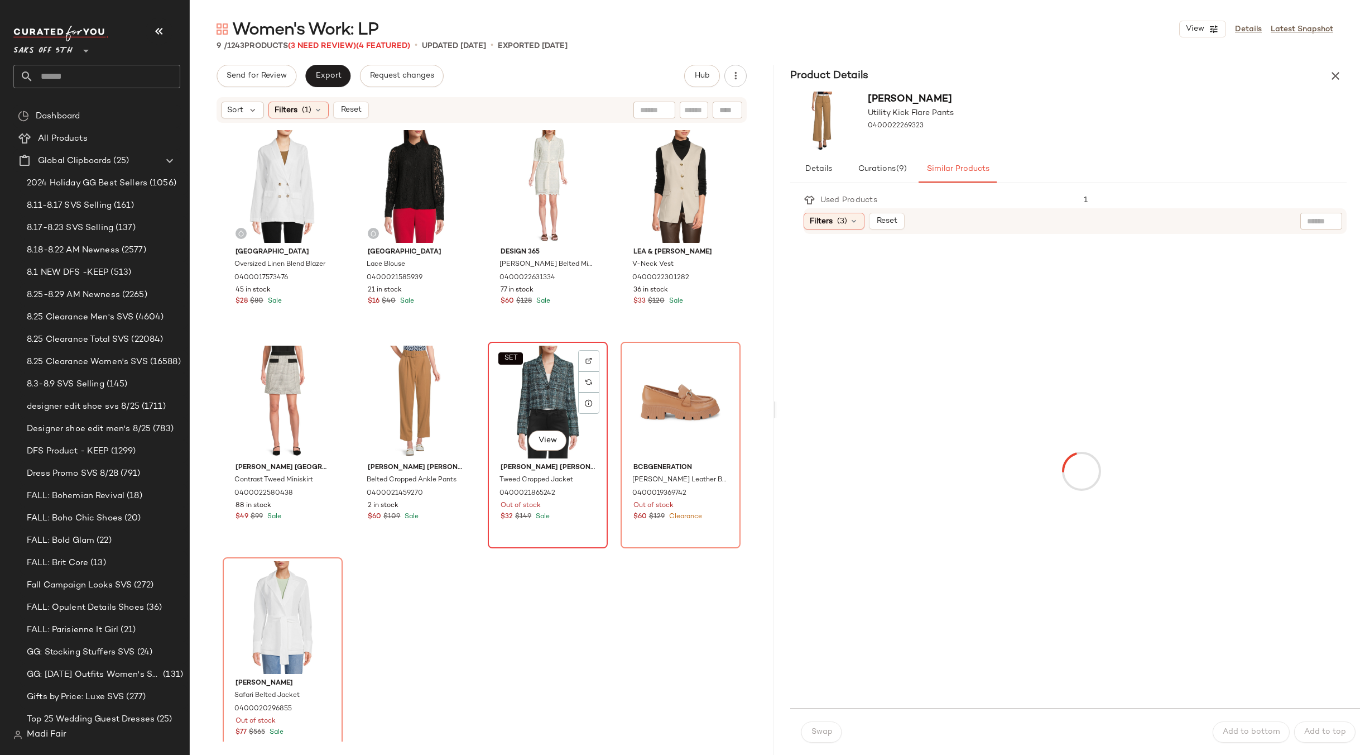
click at [531, 383] on div "SET View" at bounding box center [548, 402] width 112 height 113
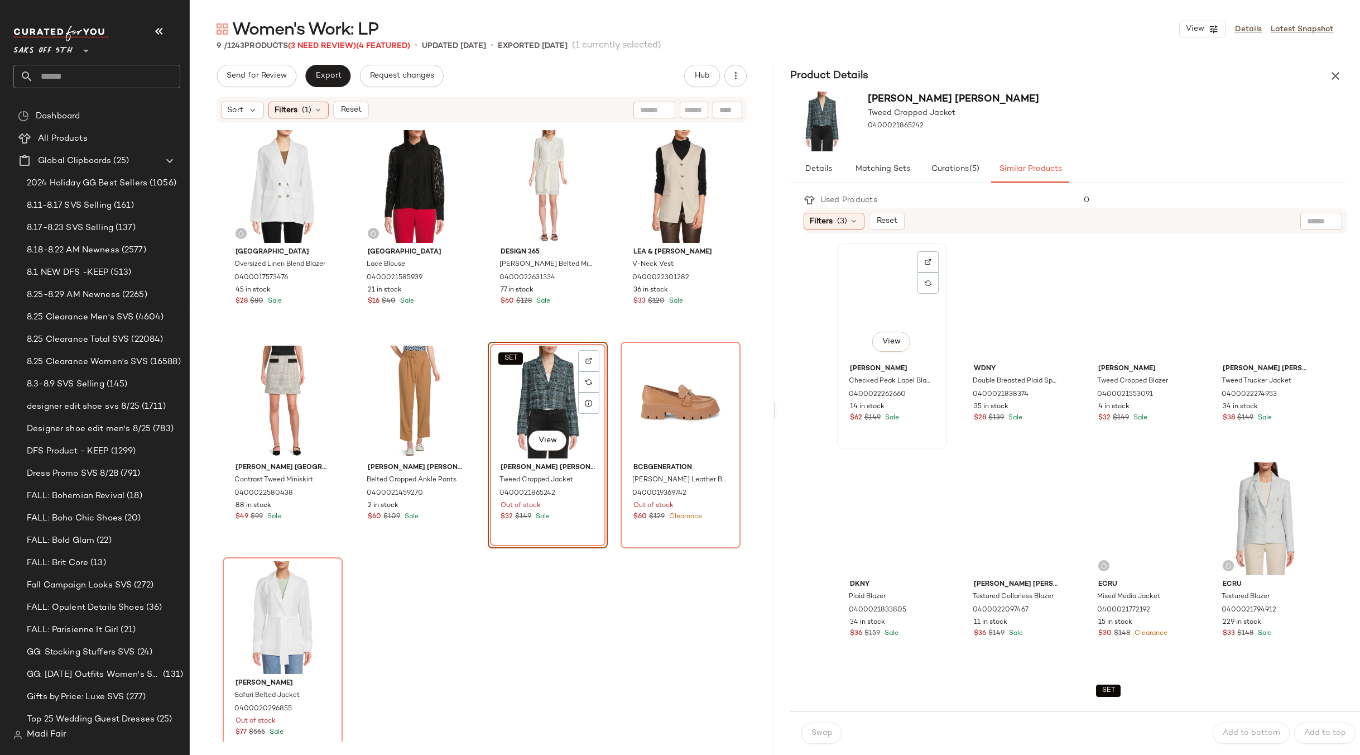
click at [877, 303] on div "View" at bounding box center [892, 303] width 102 height 113
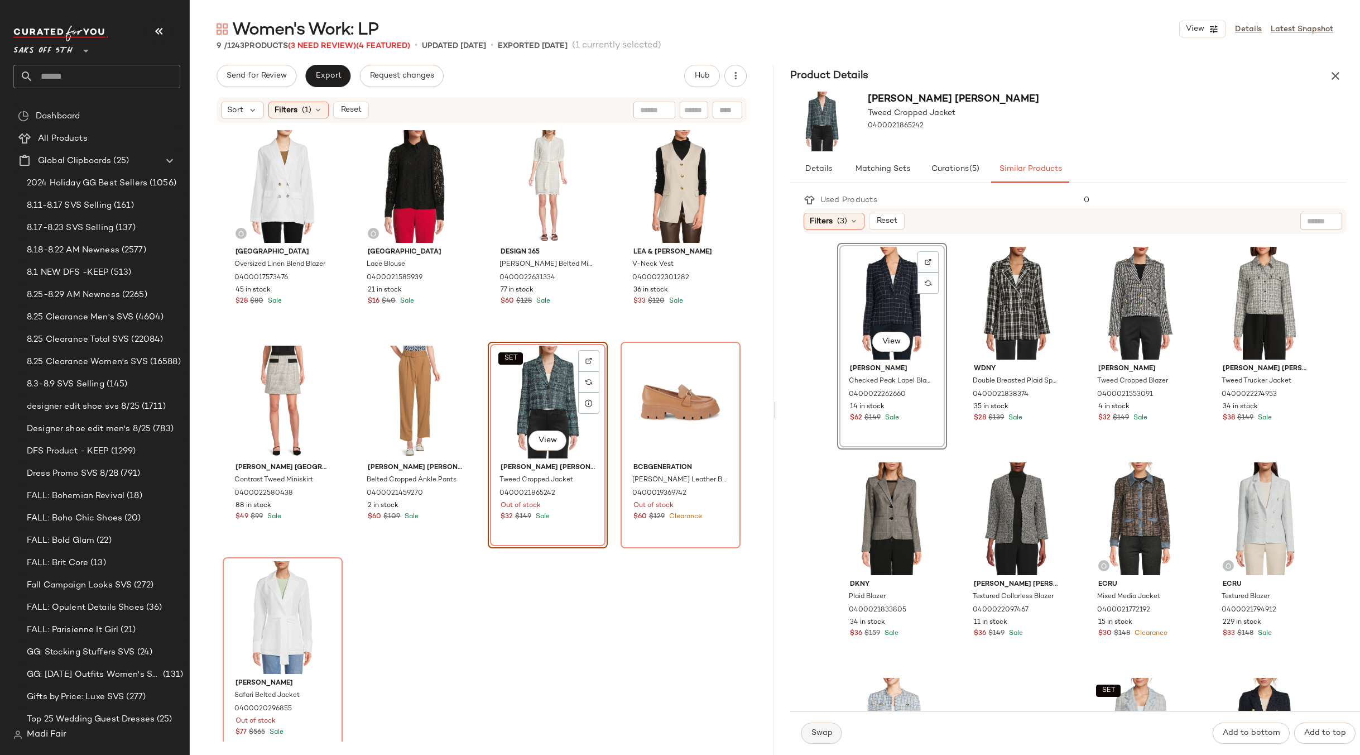
click at [824, 729] on span "Swap" at bounding box center [822, 732] width 22 height 9
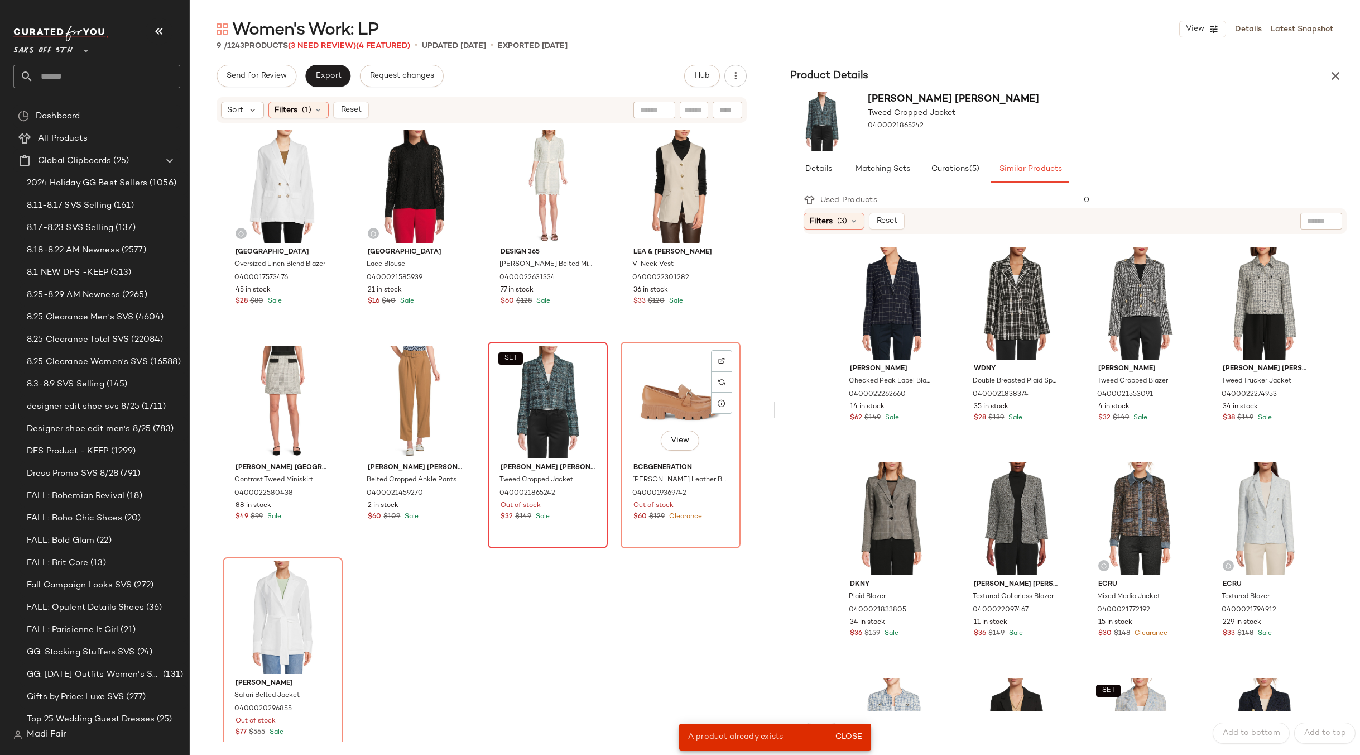
click at [536, 391] on div "SET" at bounding box center [548, 402] width 112 height 113
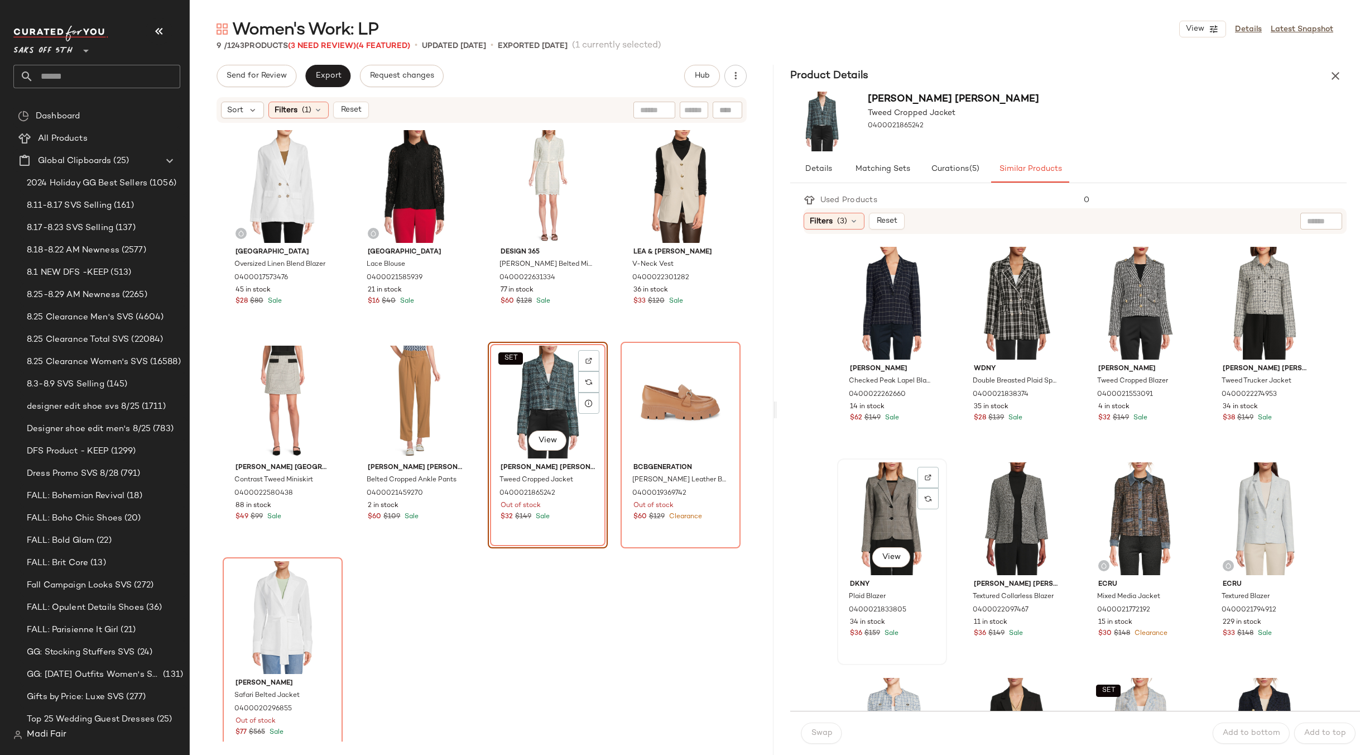
click at [873, 507] on div "View" at bounding box center [892, 518] width 102 height 113
click at [820, 733] on span "Swap" at bounding box center [822, 732] width 22 height 9
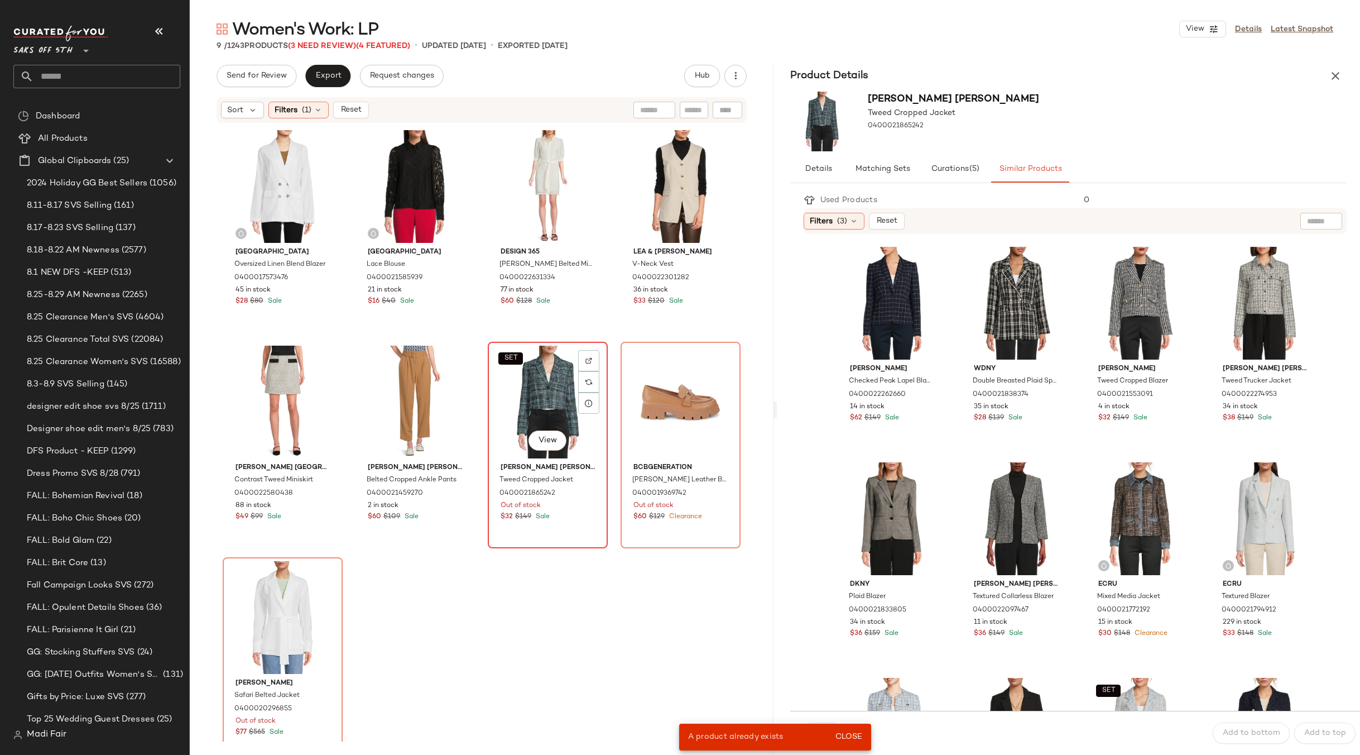
click at [537, 395] on div "SET View" at bounding box center [548, 402] width 112 height 113
click at [1227, 288] on div "View" at bounding box center [1265, 303] width 102 height 113
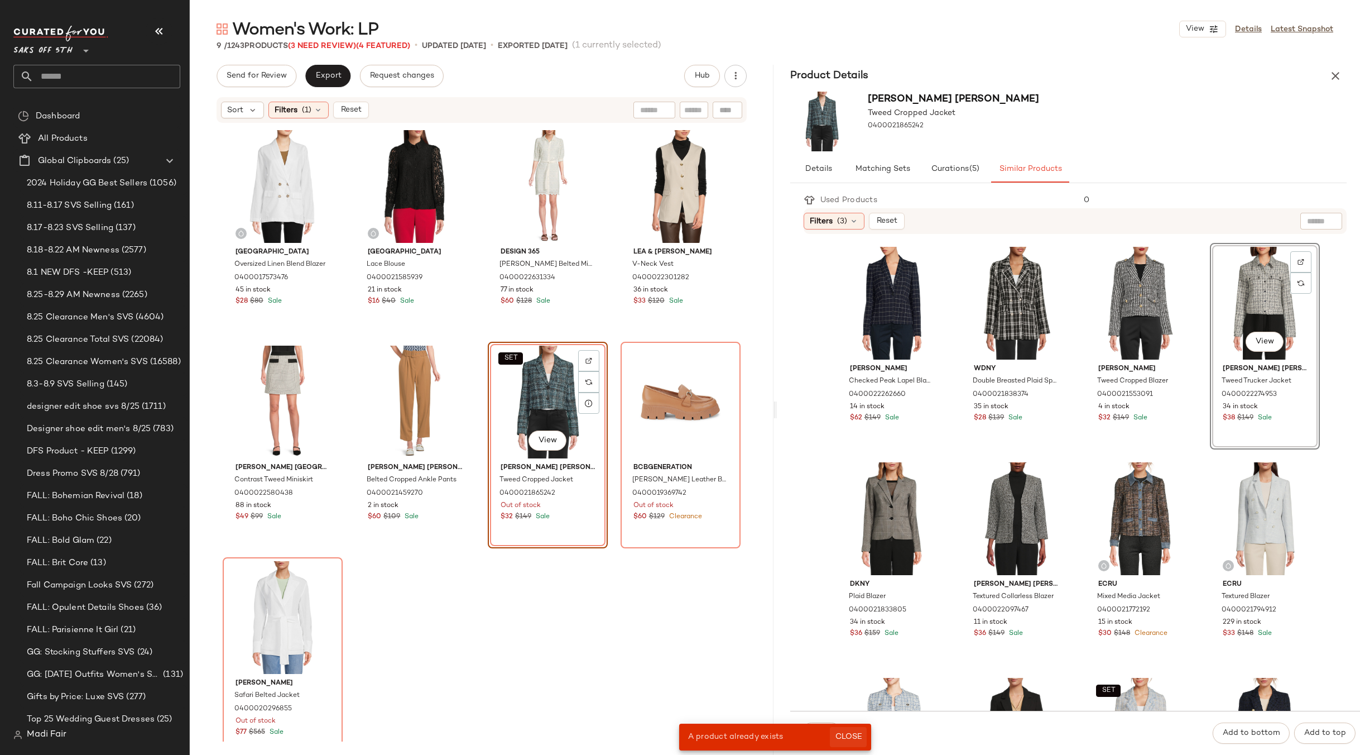
click at [846, 730] on button "Close" at bounding box center [848, 737] width 36 height 20
click at [824, 729] on span "Swap" at bounding box center [822, 732] width 22 height 9
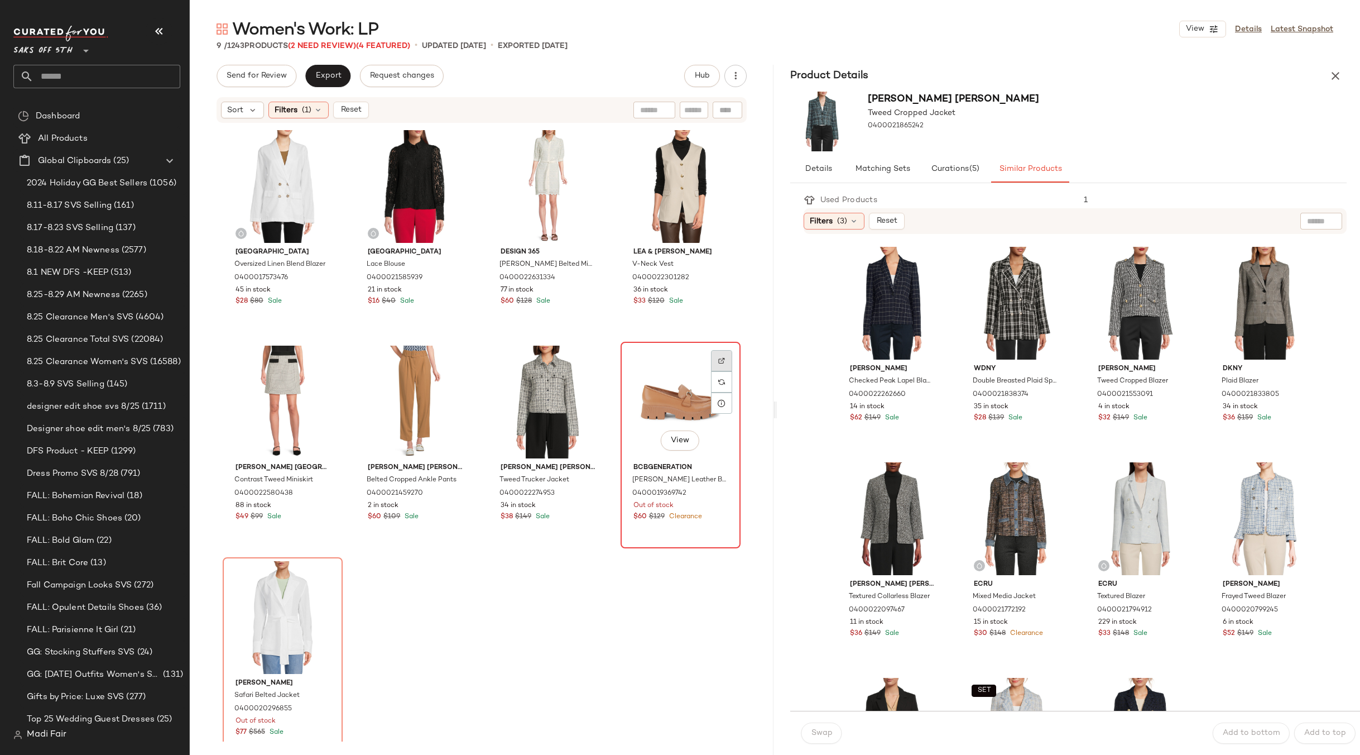
click at [718, 357] on img at bounding box center [721, 360] width 7 height 7
click at [641, 372] on div at bounding box center [681, 402] width 112 height 113
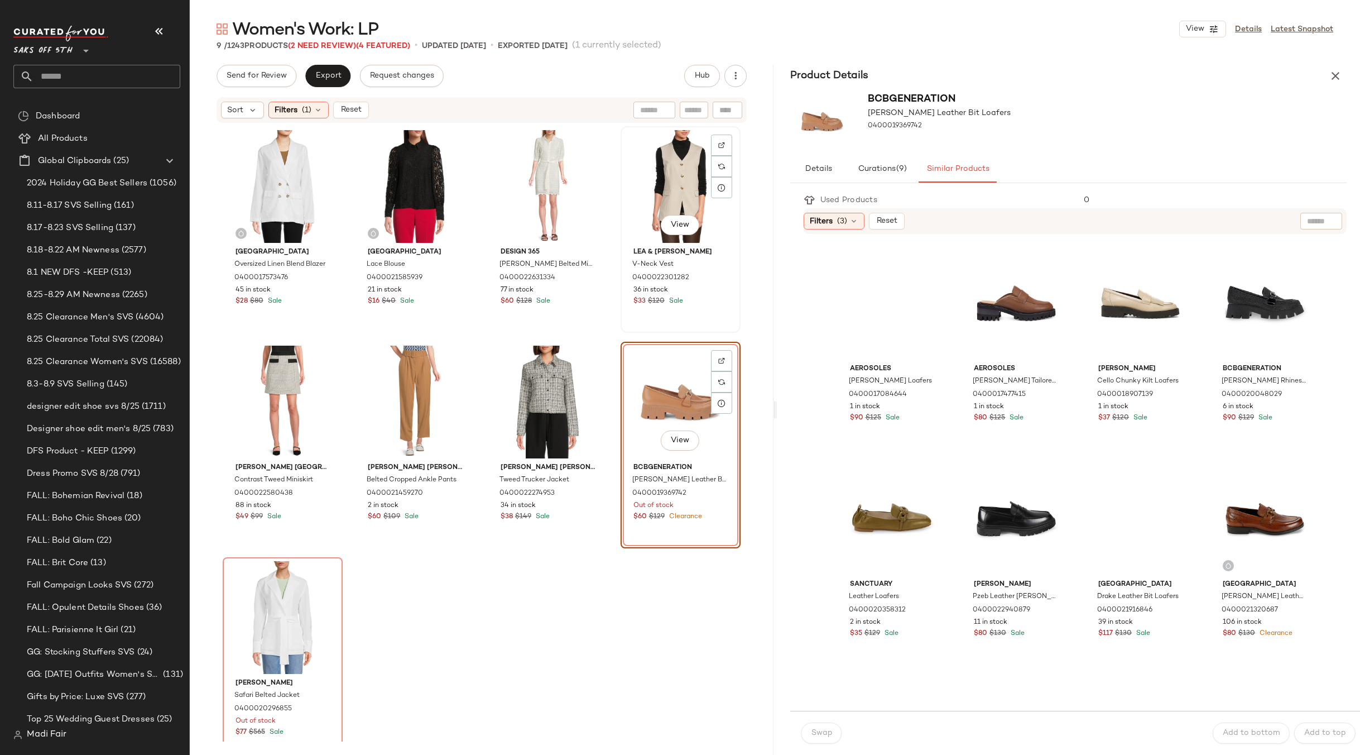
click at [733, 238] on div "View Lea & Viola V-Neck Vest 0400022301282 36 in stock $33 $120 Sale" at bounding box center [681, 229] width 118 height 204
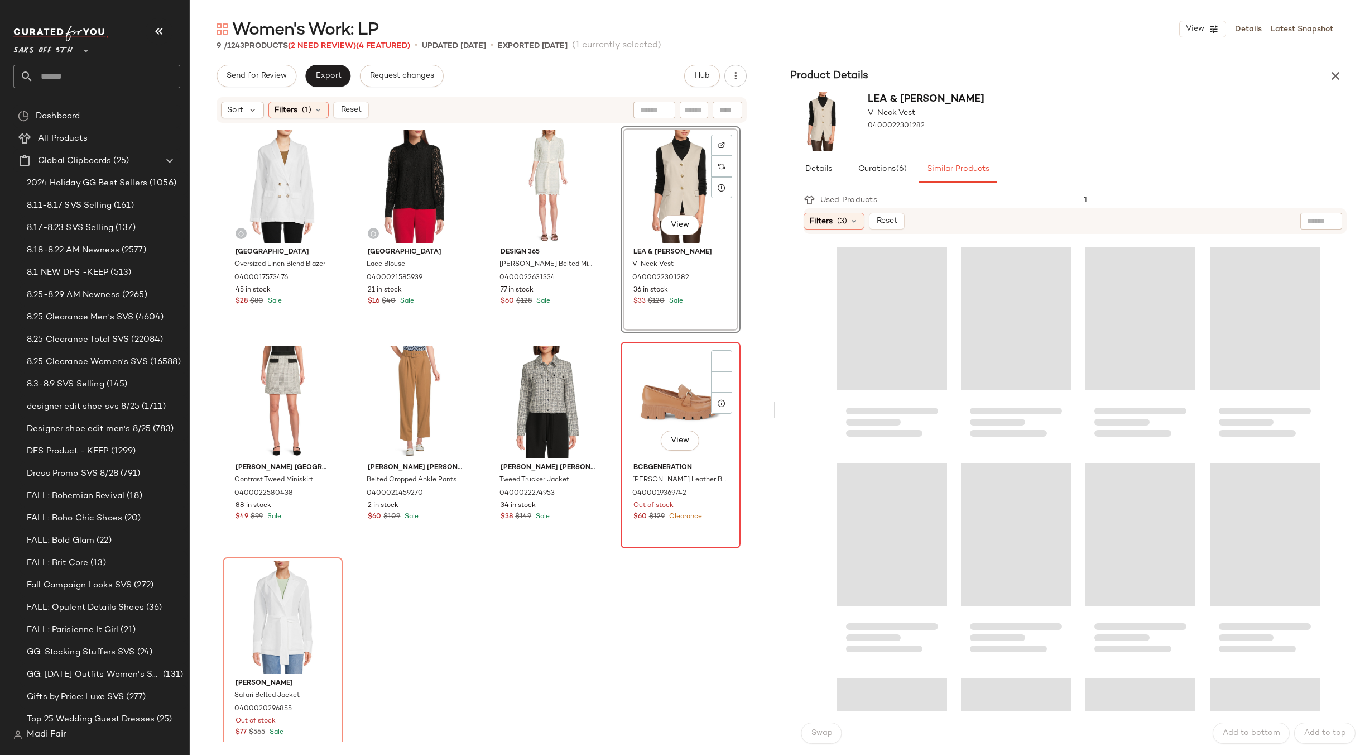
click at [685, 370] on div "View" at bounding box center [681, 402] width 112 height 113
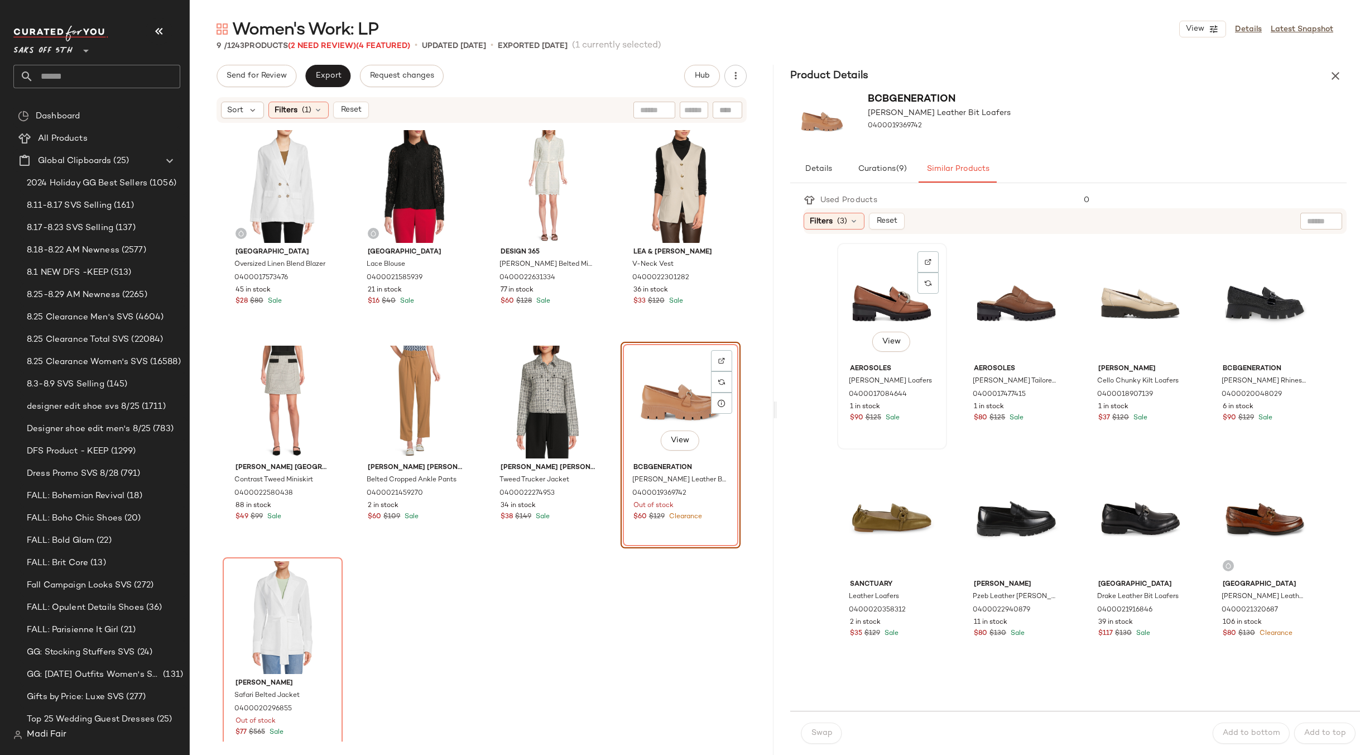
click at [899, 306] on div "View" at bounding box center [892, 303] width 102 height 113
click at [826, 733] on span "Swap" at bounding box center [822, 732] width 22 height 9
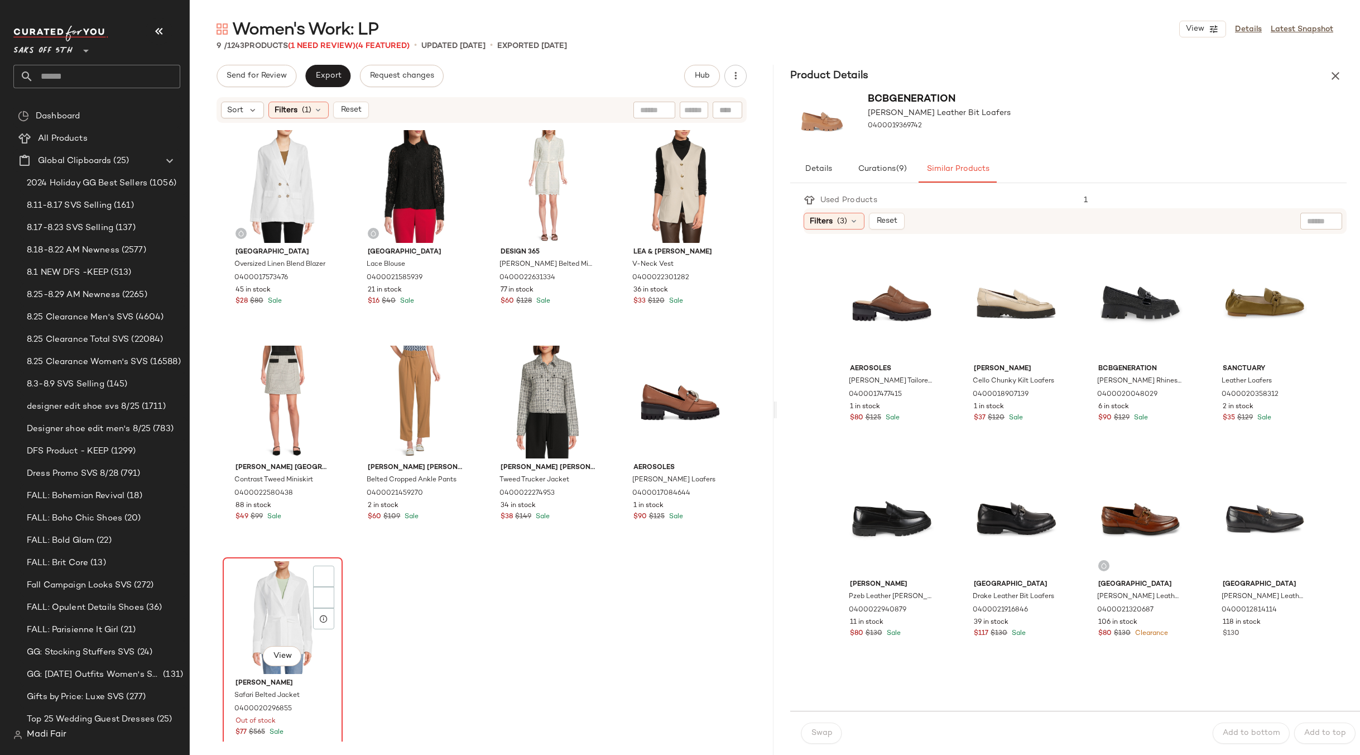
click at [230, 591] on div "View" at bounding box center [283, 617] width 112 height 113
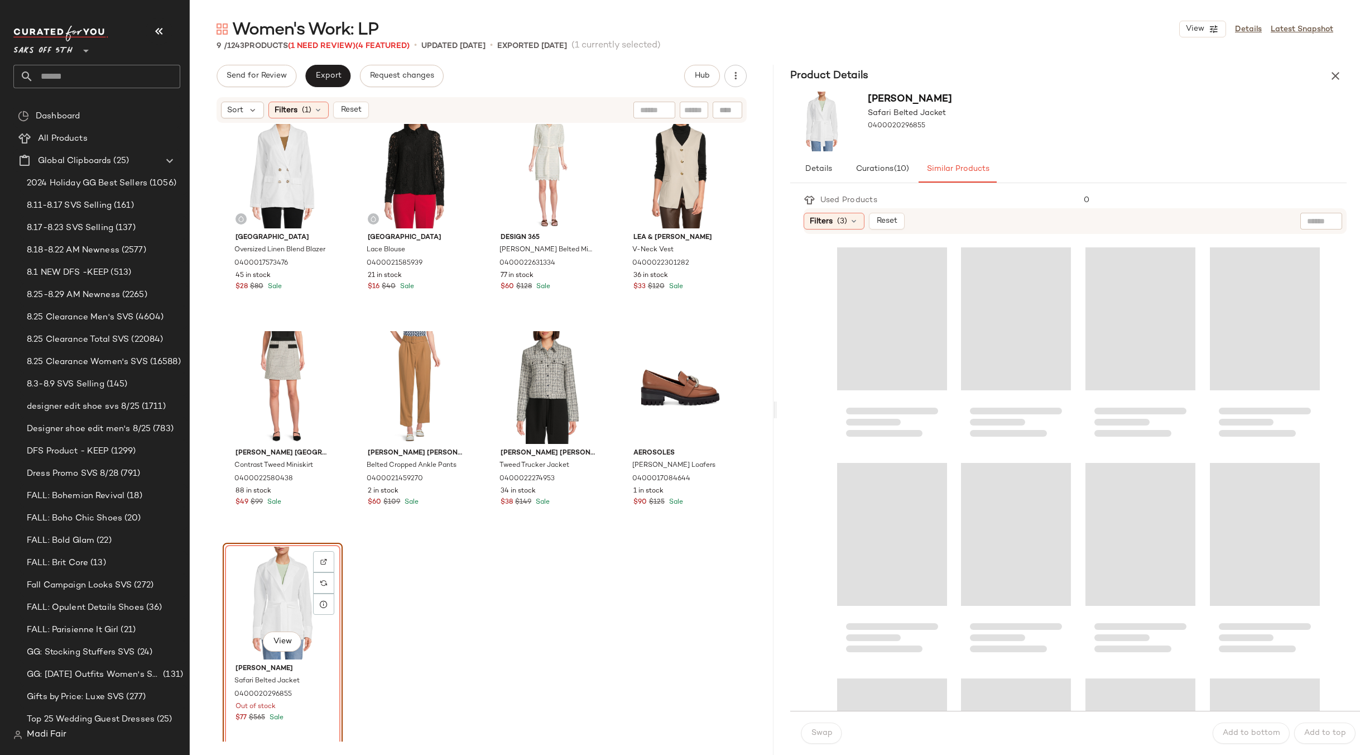
scroll to position [22, 0]
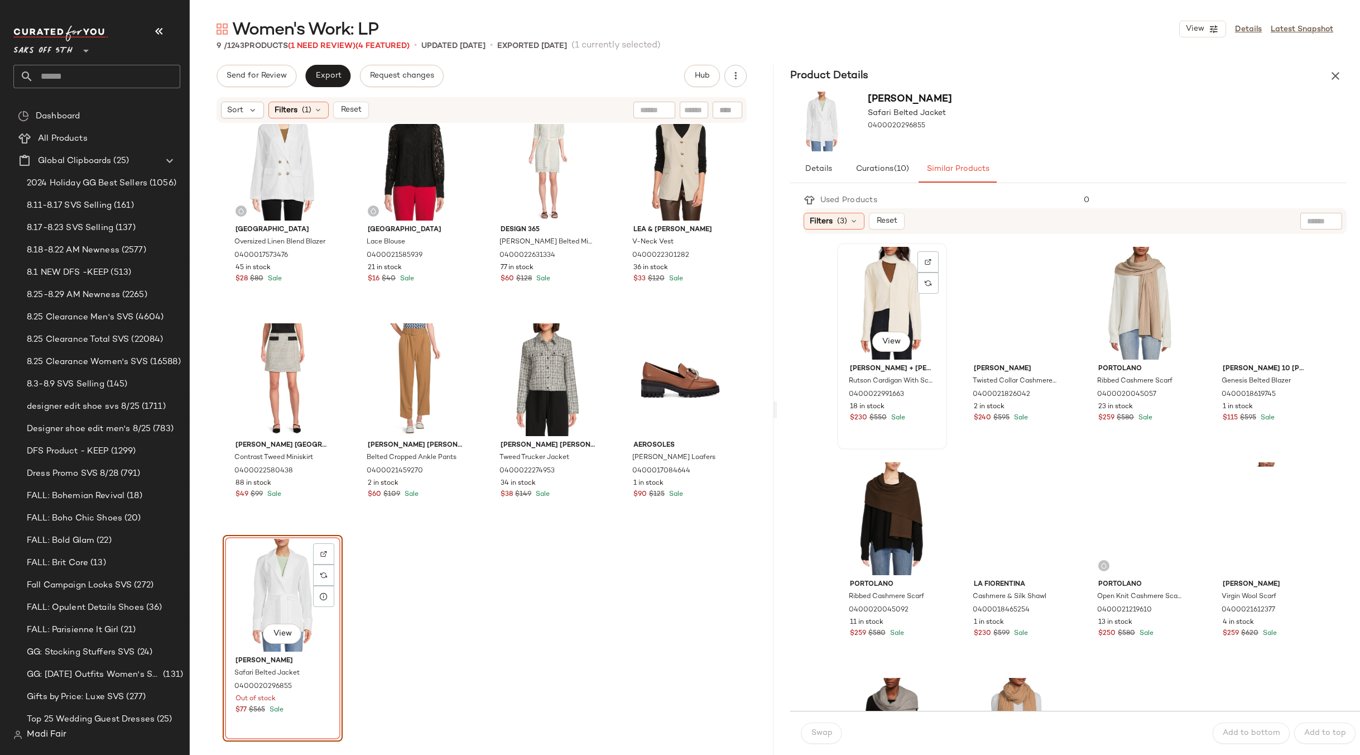
drag, startPoint x: 888, startPoint y: 304, endPoint x: 888, endPoint y: 320, distance: 16.2
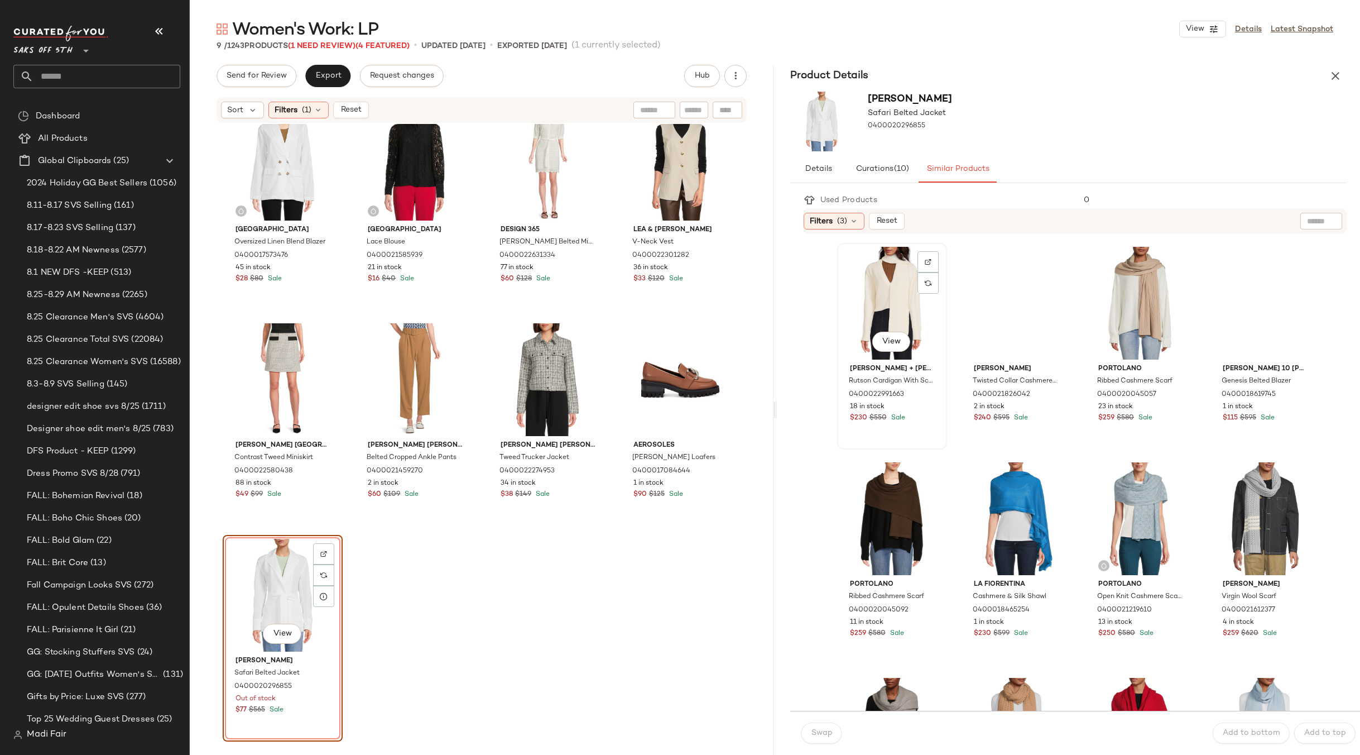
click at [888, 304] on div "View" at bounding box center [892, 303] width 102 height 113
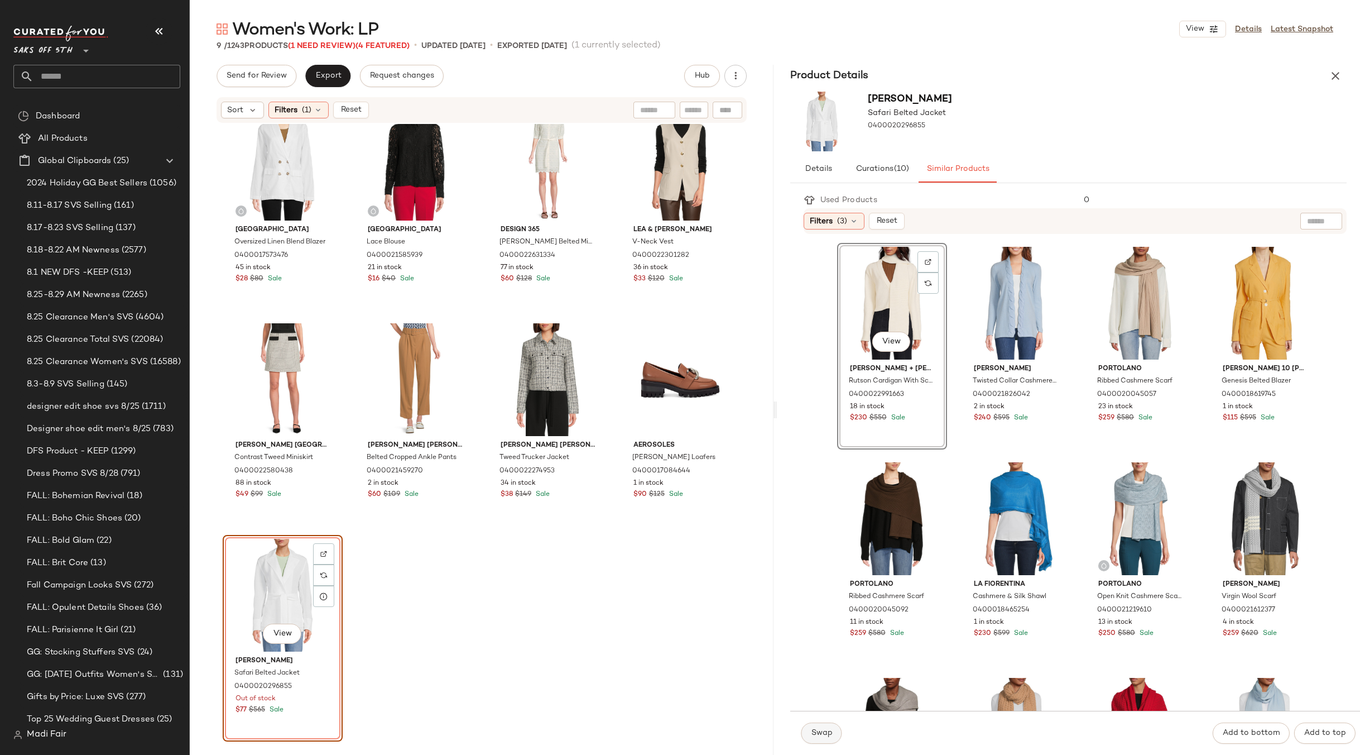
click at [818, 735] on span "Swap" at bounding box center [822, 732] width 22 height 9
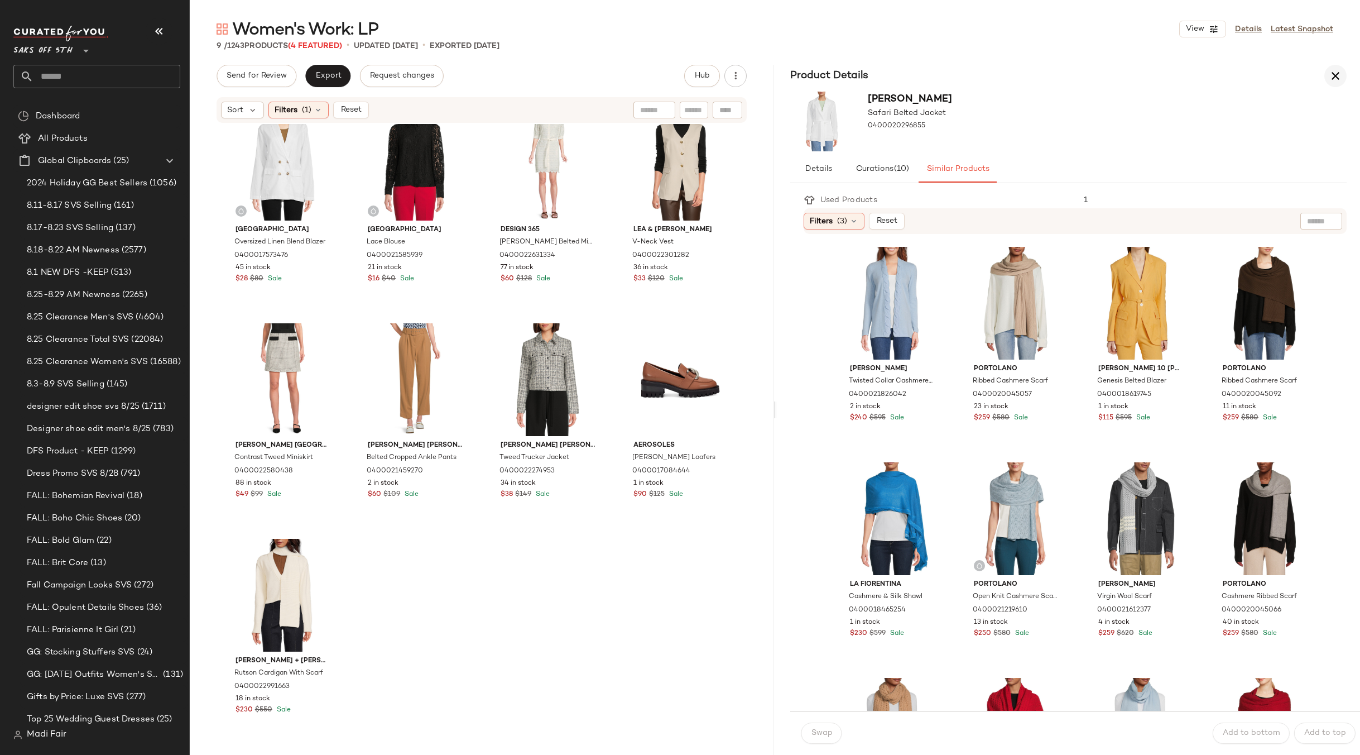
click at [1330, 72] on icon "button" at bounding box center [1335, 75] width 13 height 13
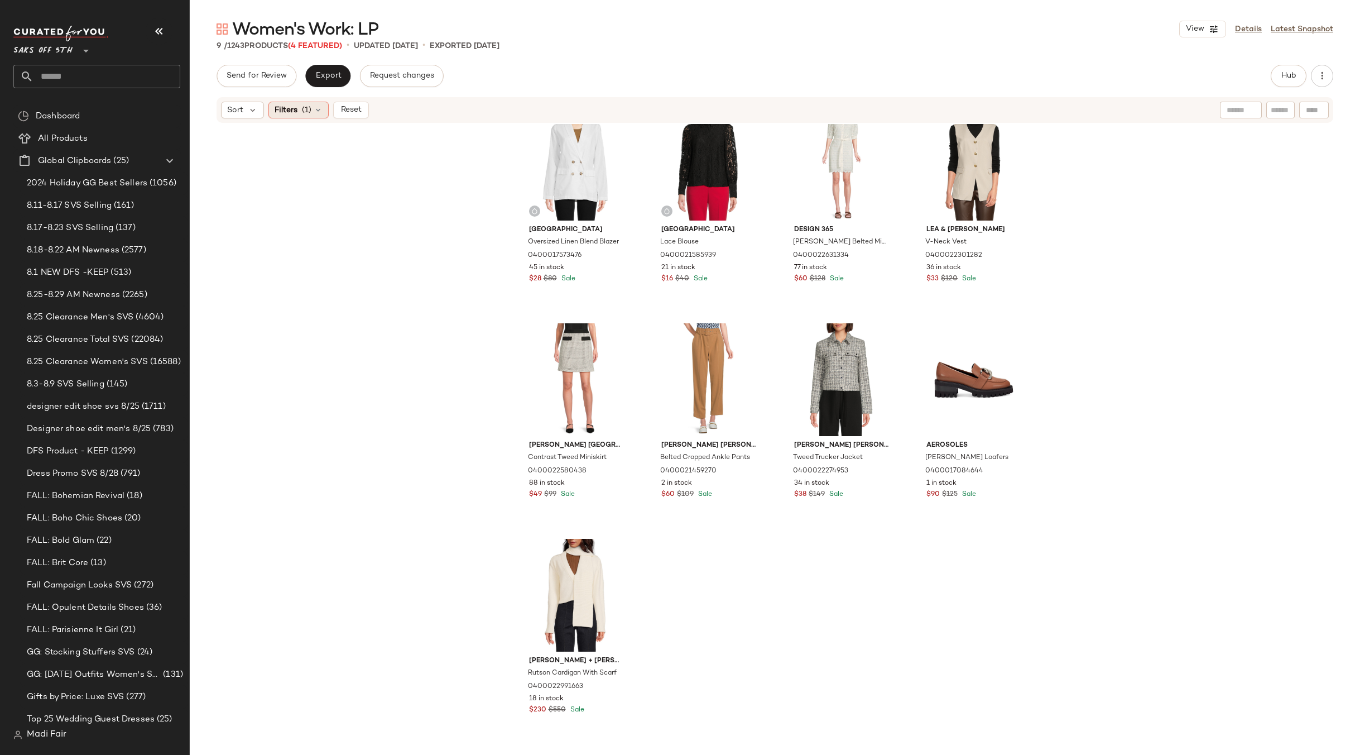
click at [298, 114] on div "Filters (1)" at bounding box center [298, 110] width 60 height 17
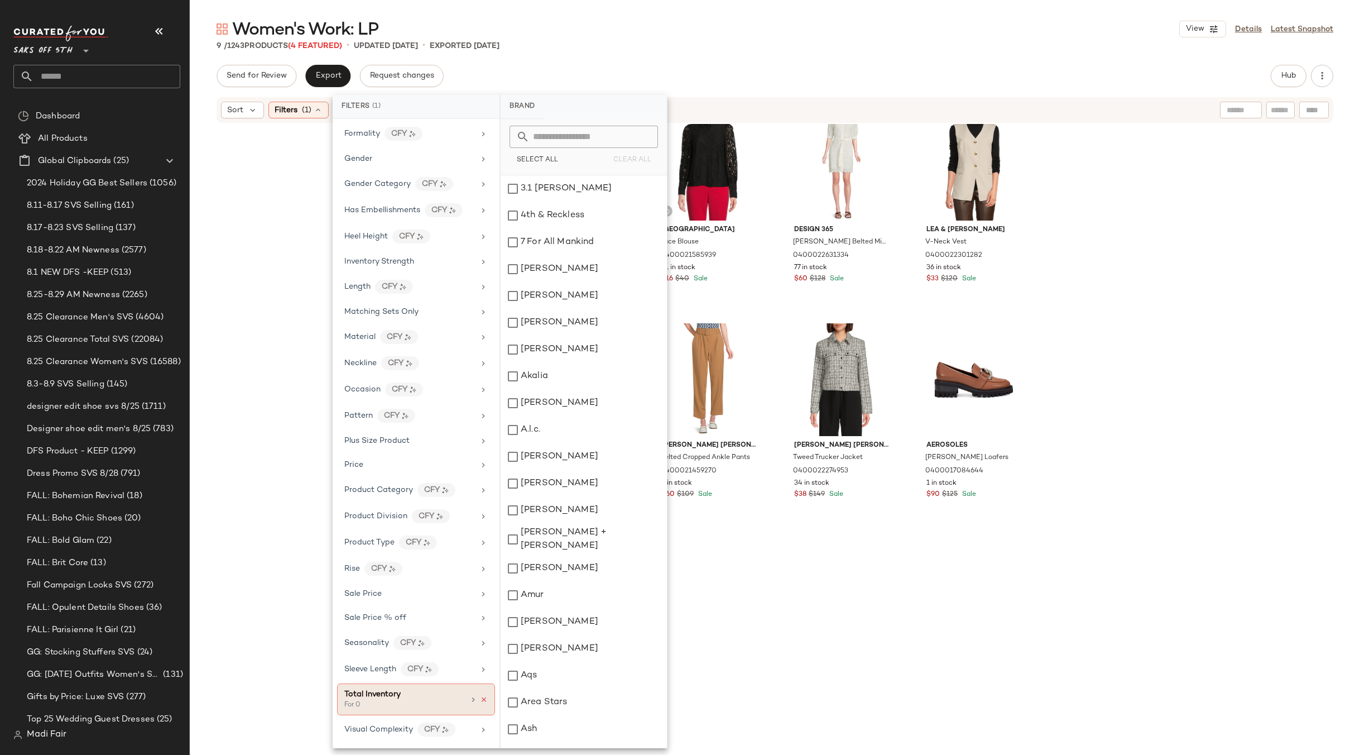
click at [480, 697] on icon at bounding box center [484, 700] width 8 height 8
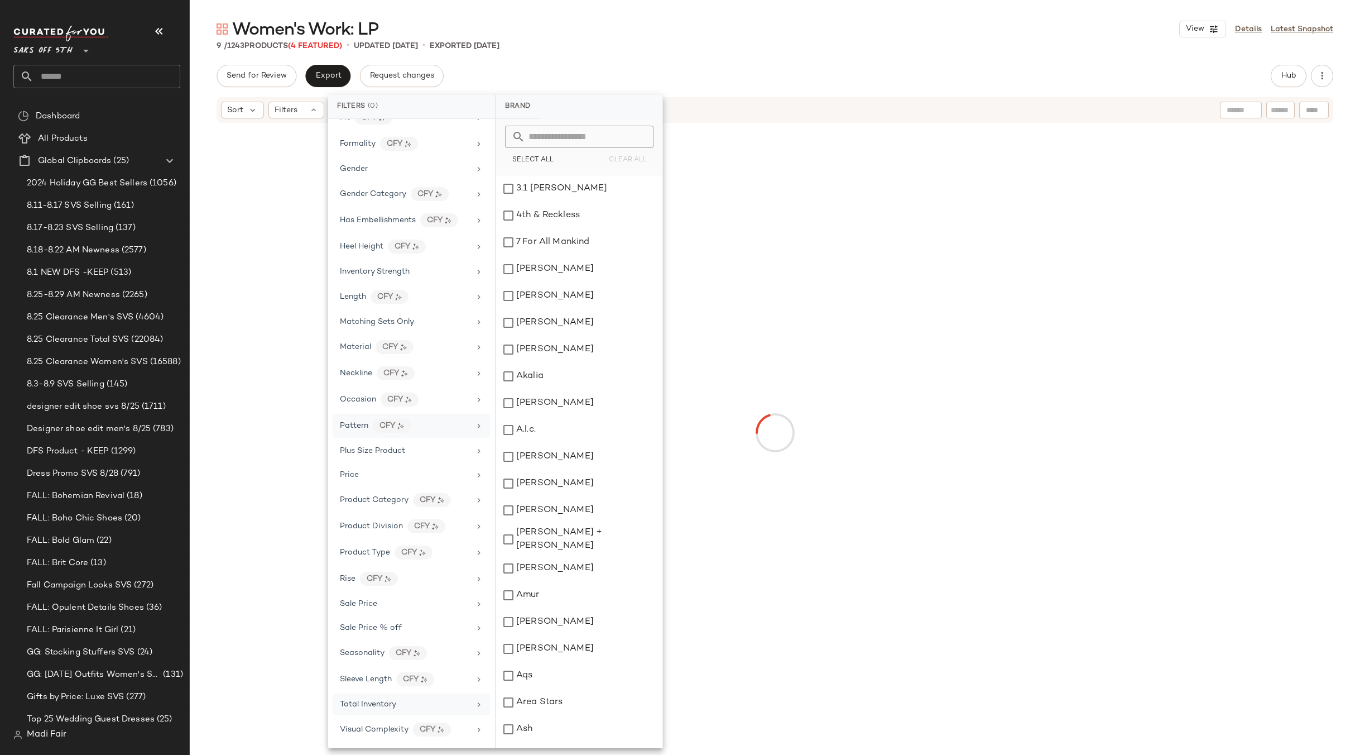
scroll to position [310, 0]
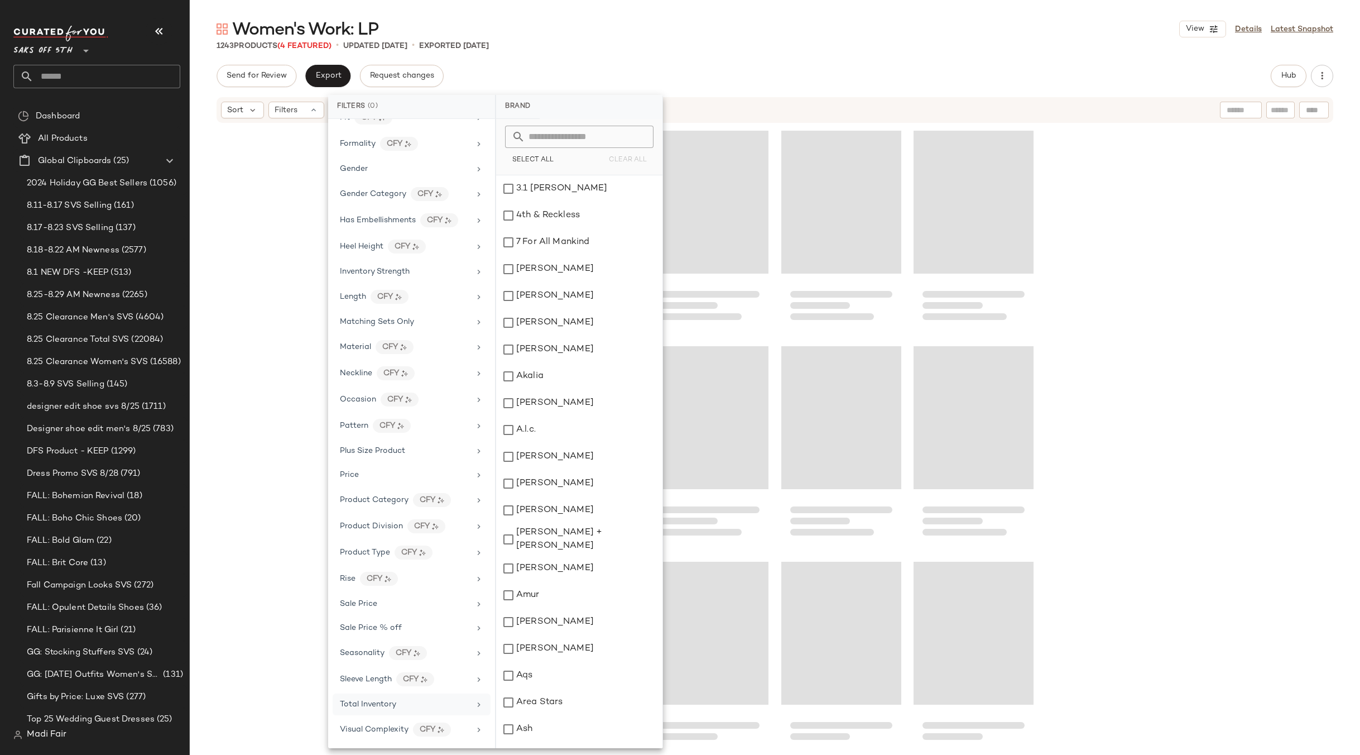
click at [284, 274] on div at bounding box center [775, 432] width 1171 height 617
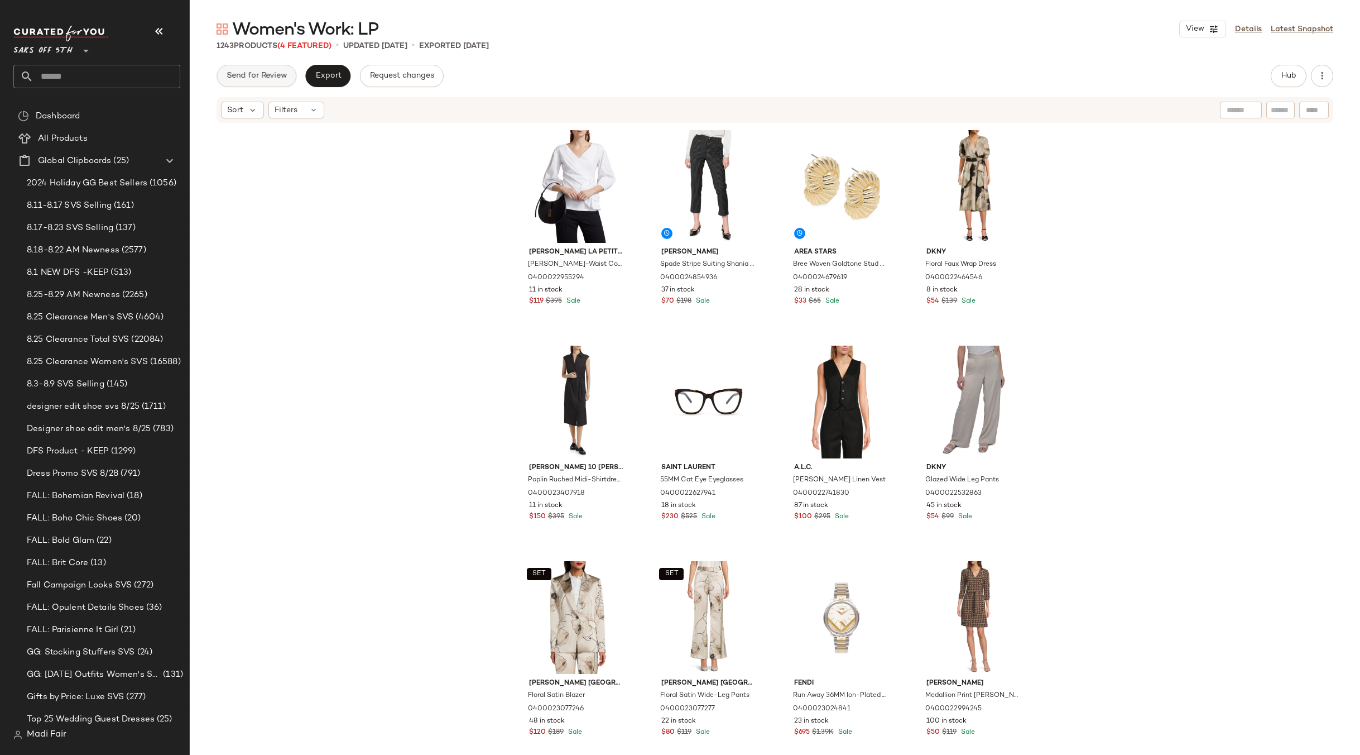
click at [258, 66] on button "Send for Review" at bounding box center [257, 76] width 80 height 22
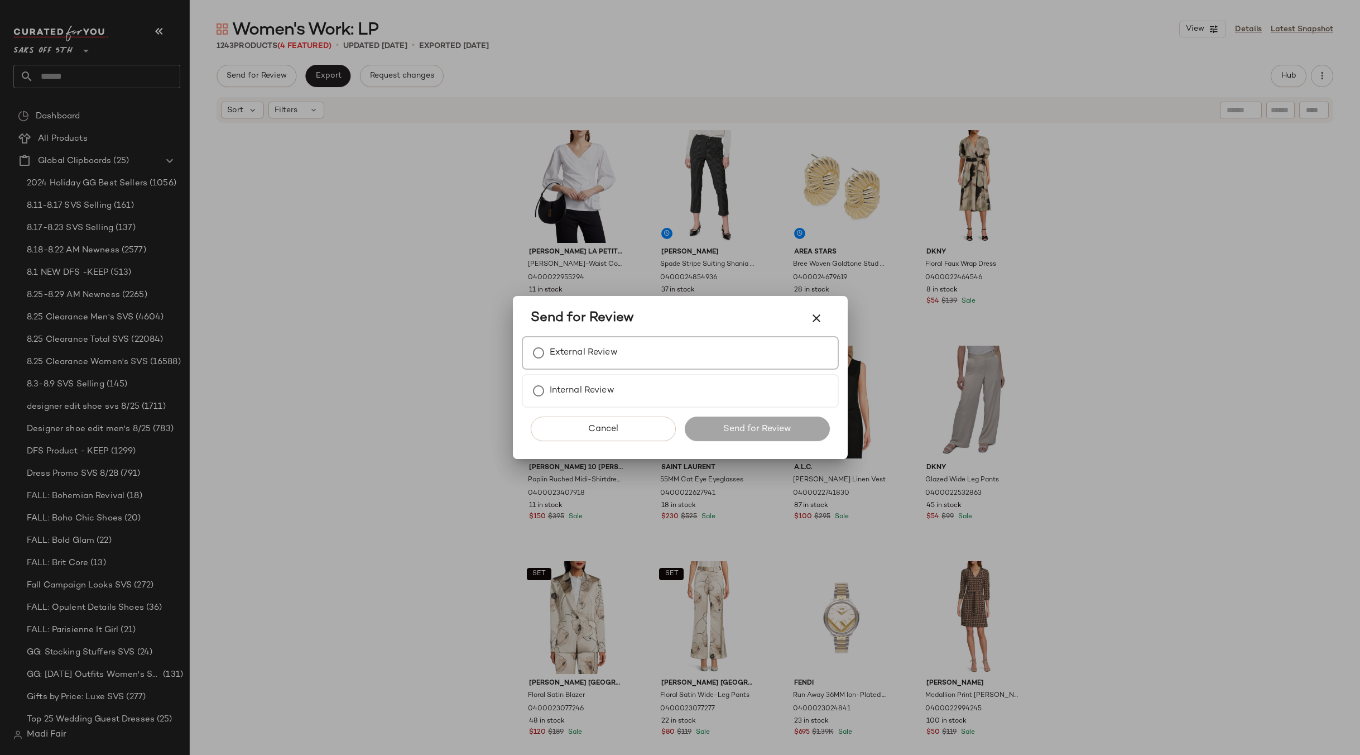
click at [583, 349] on label "External Review" at bounding box center [584, 353] width 68 height 22
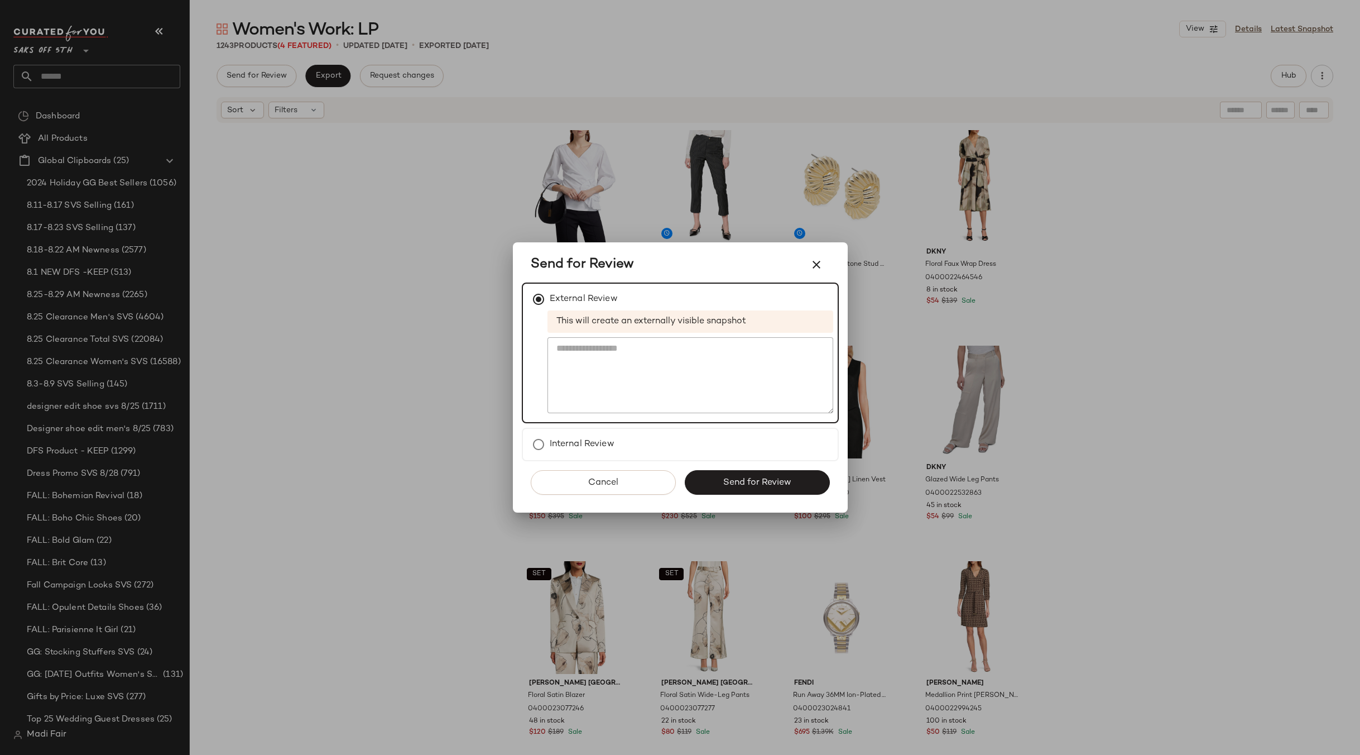
click at [730, 473] on button "Send for Review" at bounding box center [757, 482] width 145 height 25
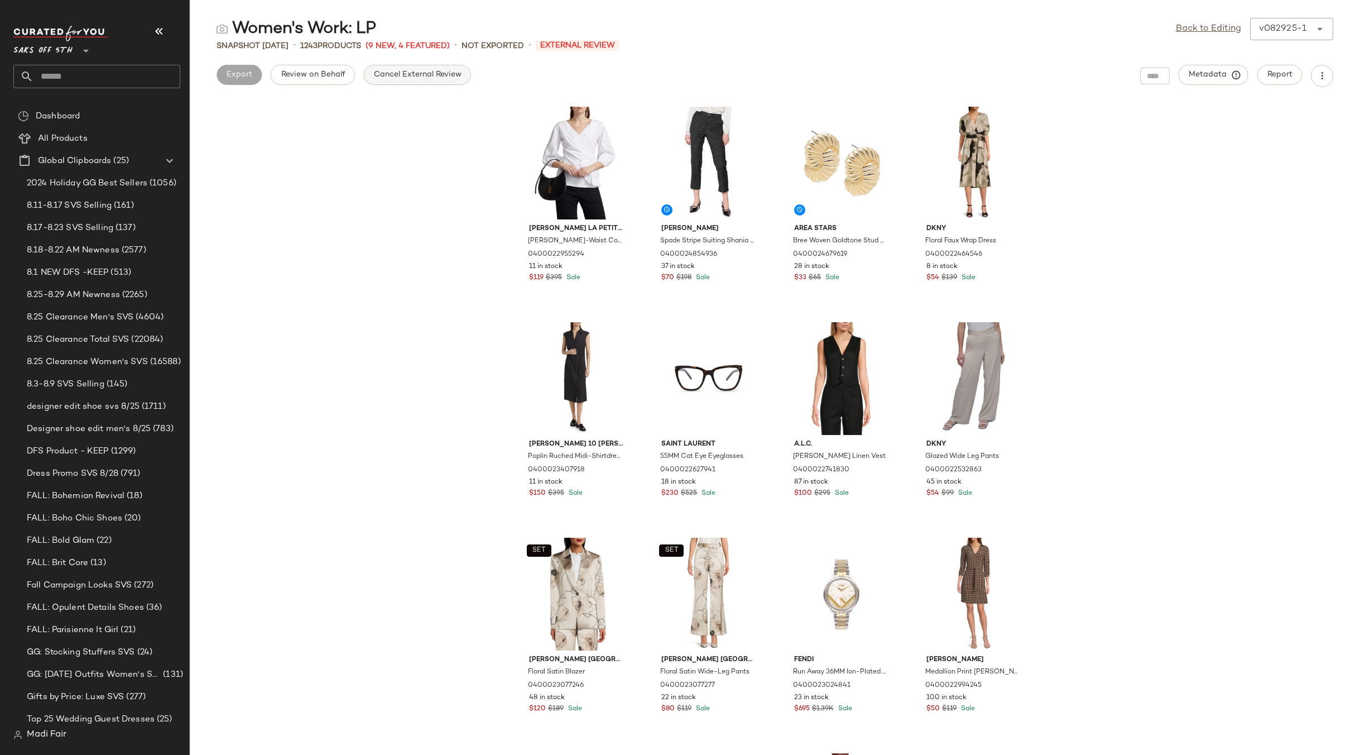
click at [399, 80] on button "Cancel External Review" at bounding box center [417, 75] width 107 height 20
drag, startPoint x: 1193, startPoint y: 31, endPoint x: 1151, endPoint y: 32, distance: 42.4
click at [1193, 31] on link "Back to Editing" at bounding box center [1208, 28] width 65 height 13
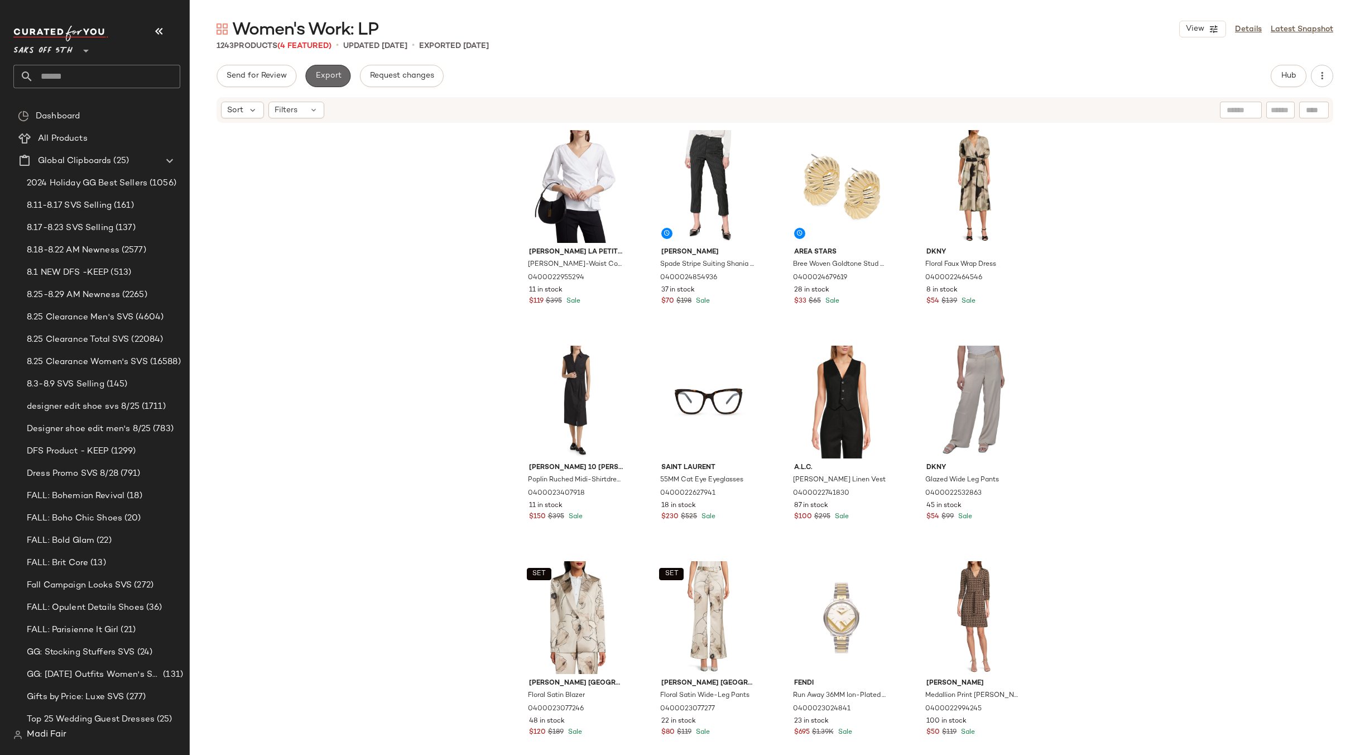
click at [332, 80] on span "Export" at bounding box center [328, 75] width 26 height 9
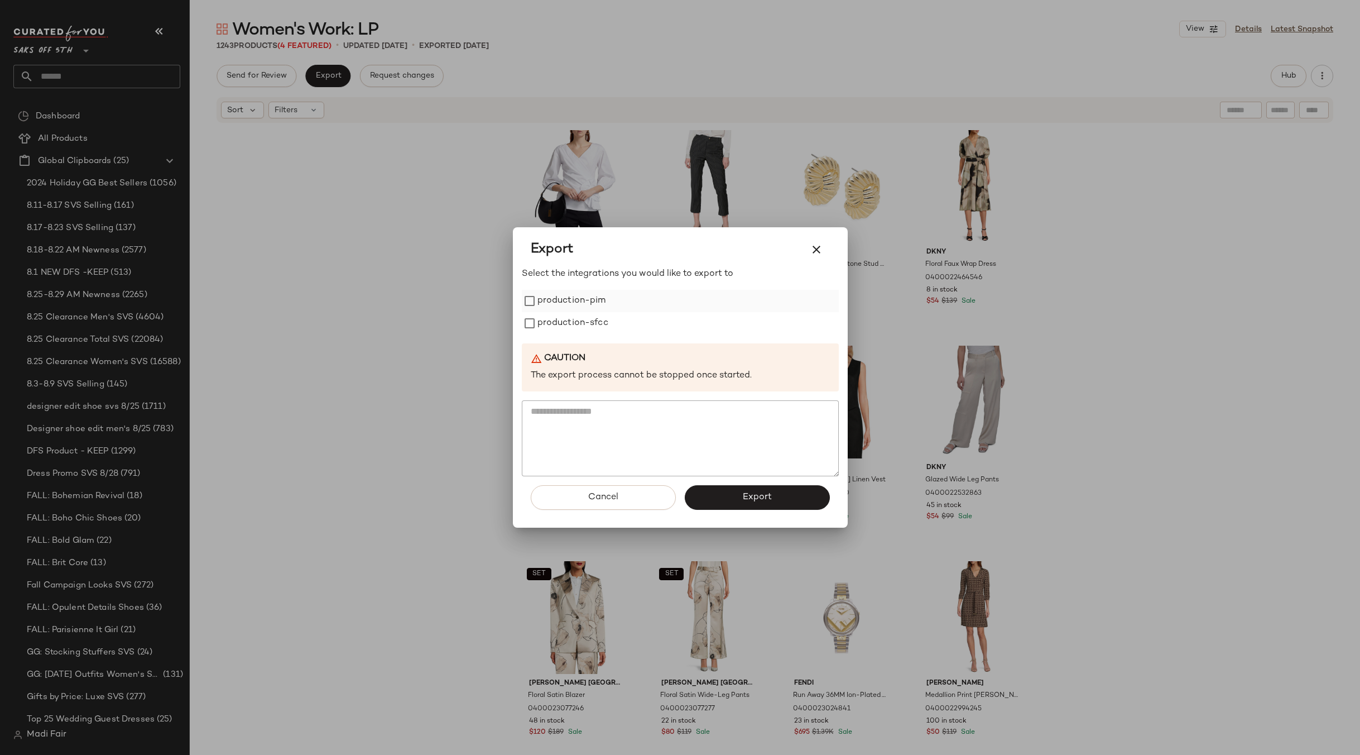
click at [594, 300] on label "production-pim" at bounding box center [572, 301] width 69 height 22
click at [590, 324] on label "production-sfcc" at bounding box center [573, 323] width 71 height 22
click at [714, 498] on button "Export" at bounding box center [757, 497] width 145 height 25
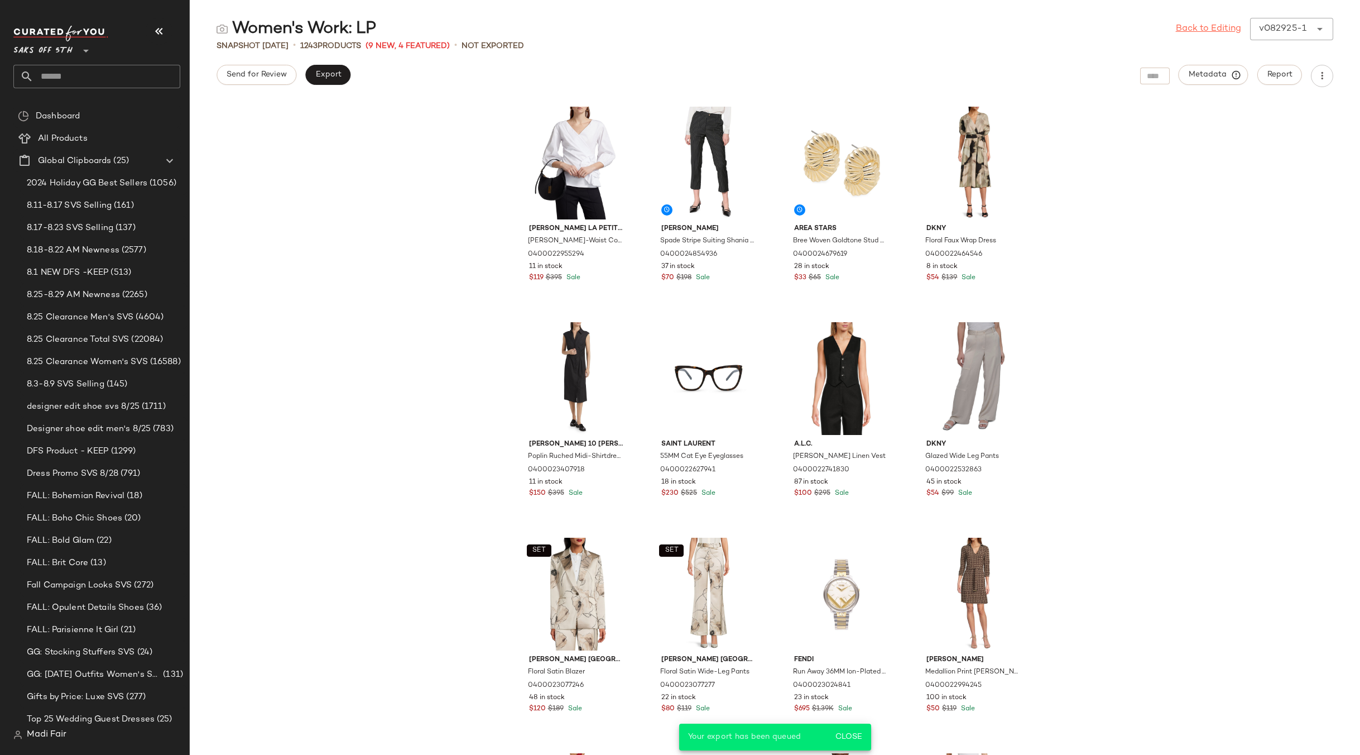
click at [1225, 28] on link "Back to Editing" at bounding box center [1208, 28] width 65 height 13
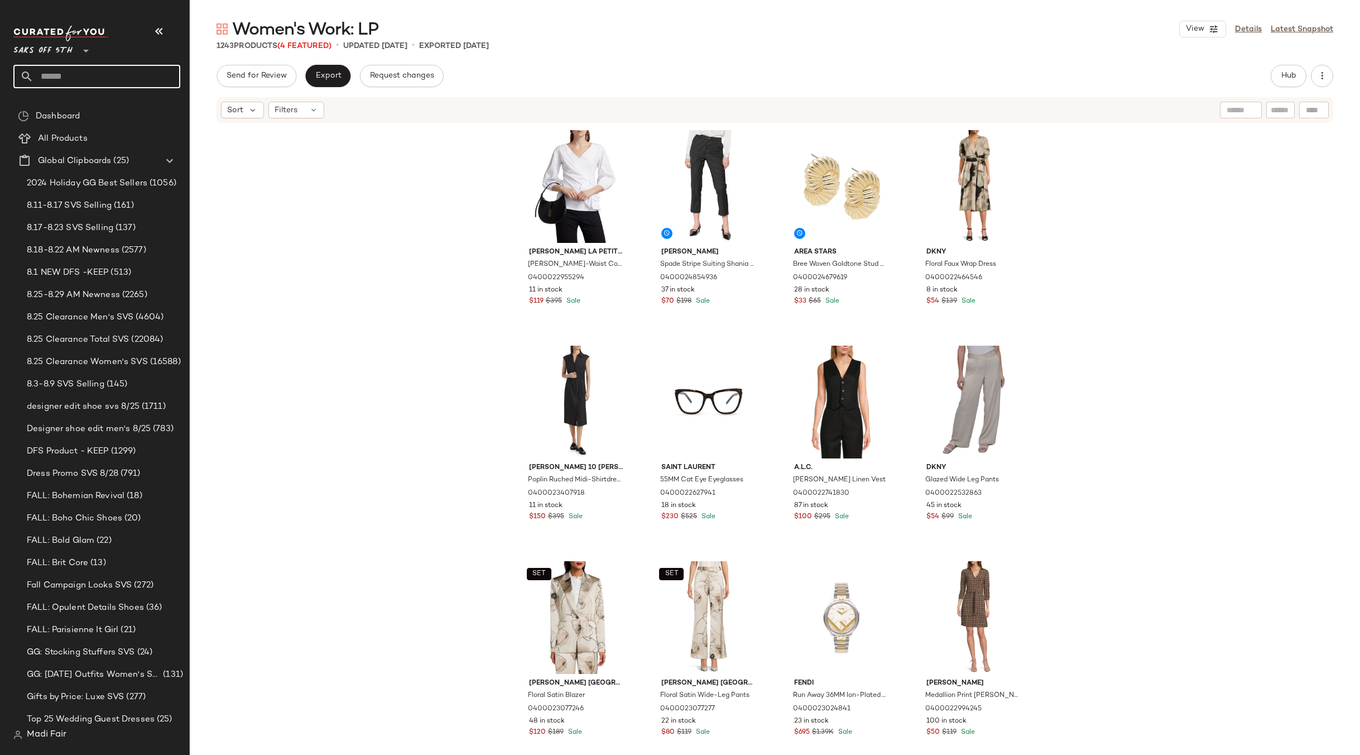
click at [72, 78] on input "text" at bounding box center [106, 76] width 147 height 23
type input "*"
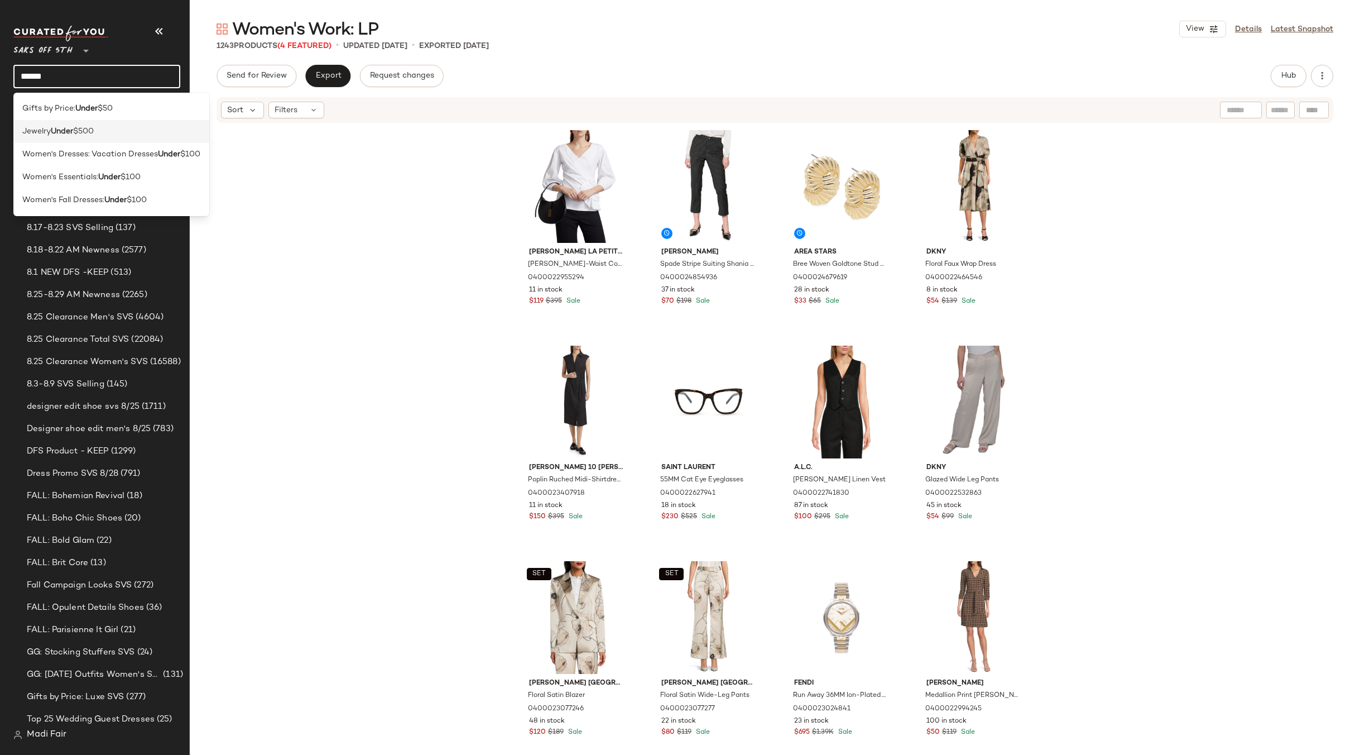
type input "*****"
click at [93, 128] on span "$500" at bounding box center [83, 132] width 21 height 12
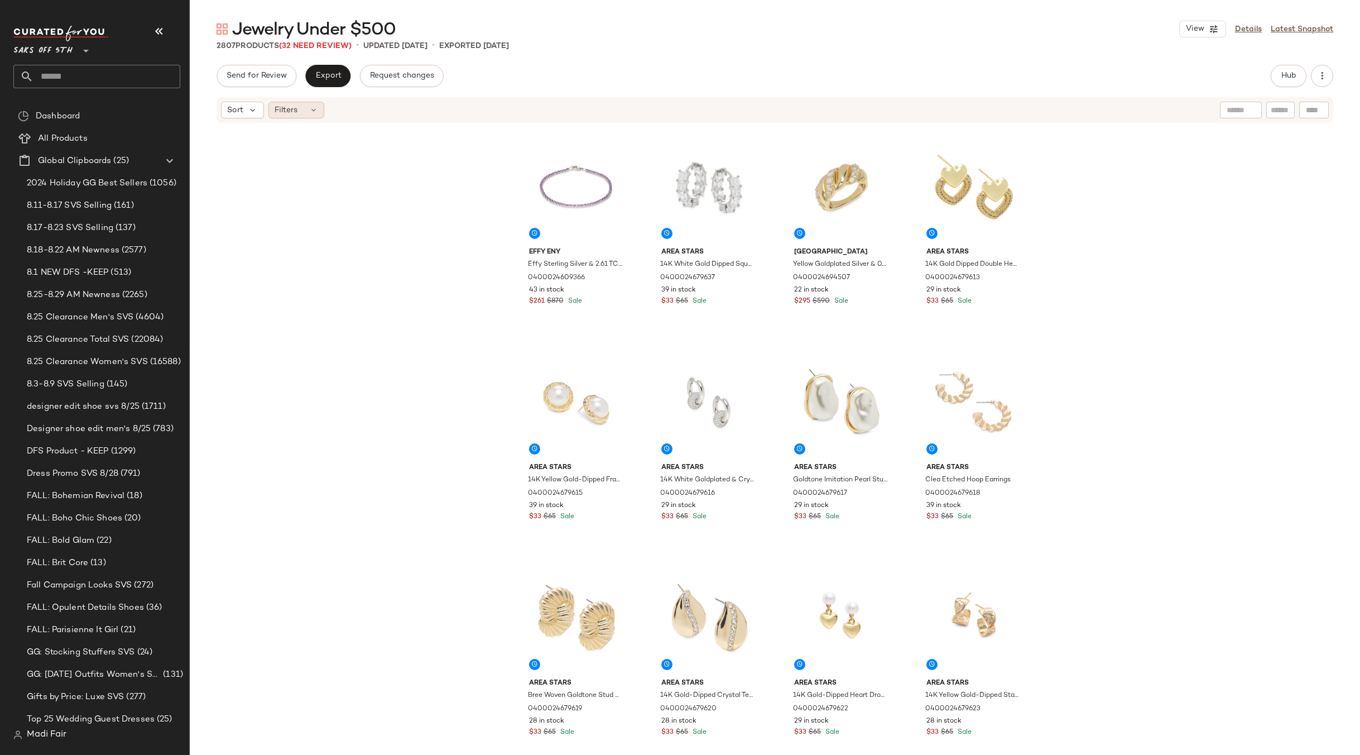
click at [309, 110] on icon at bounding box center [313, 110] width 9 height 9
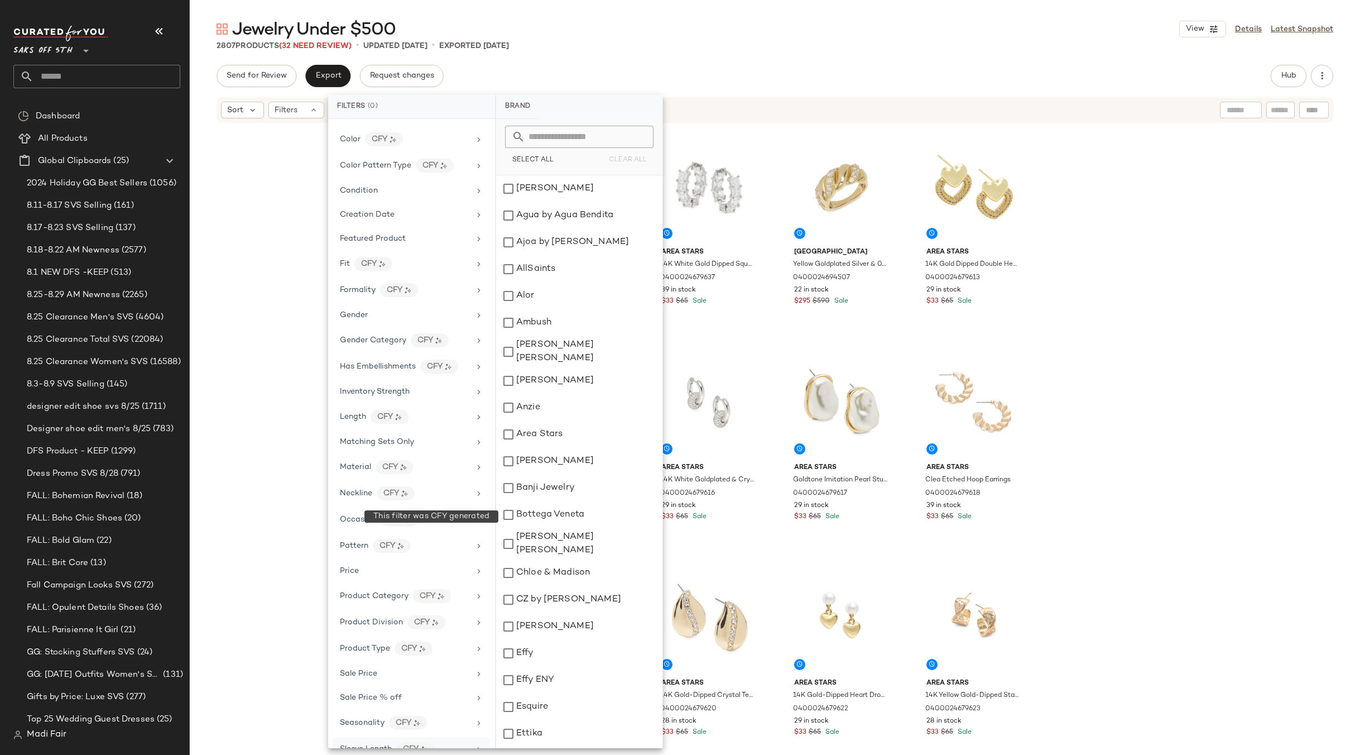
scroll to position [234, 0]
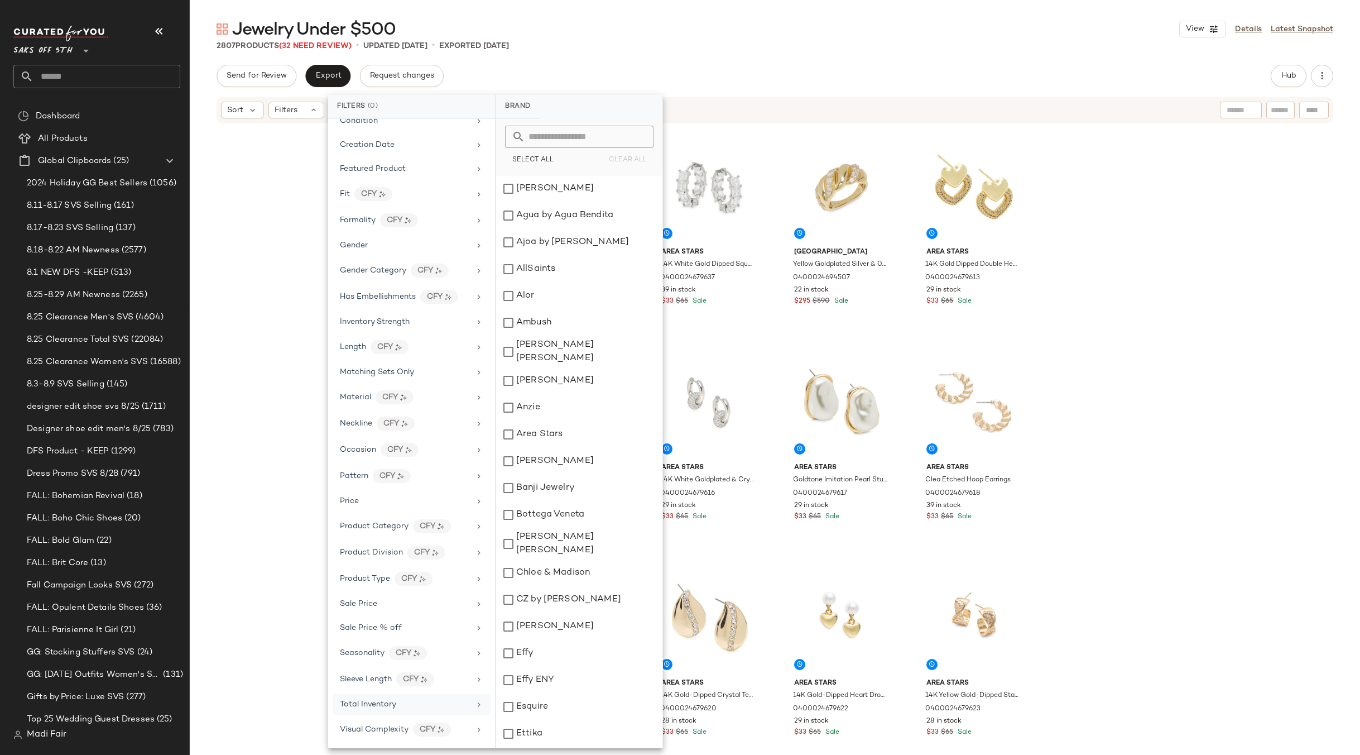
click at [425, 717] on div "Total Inventory" at bounding box center [412, 729] width 158 height 24
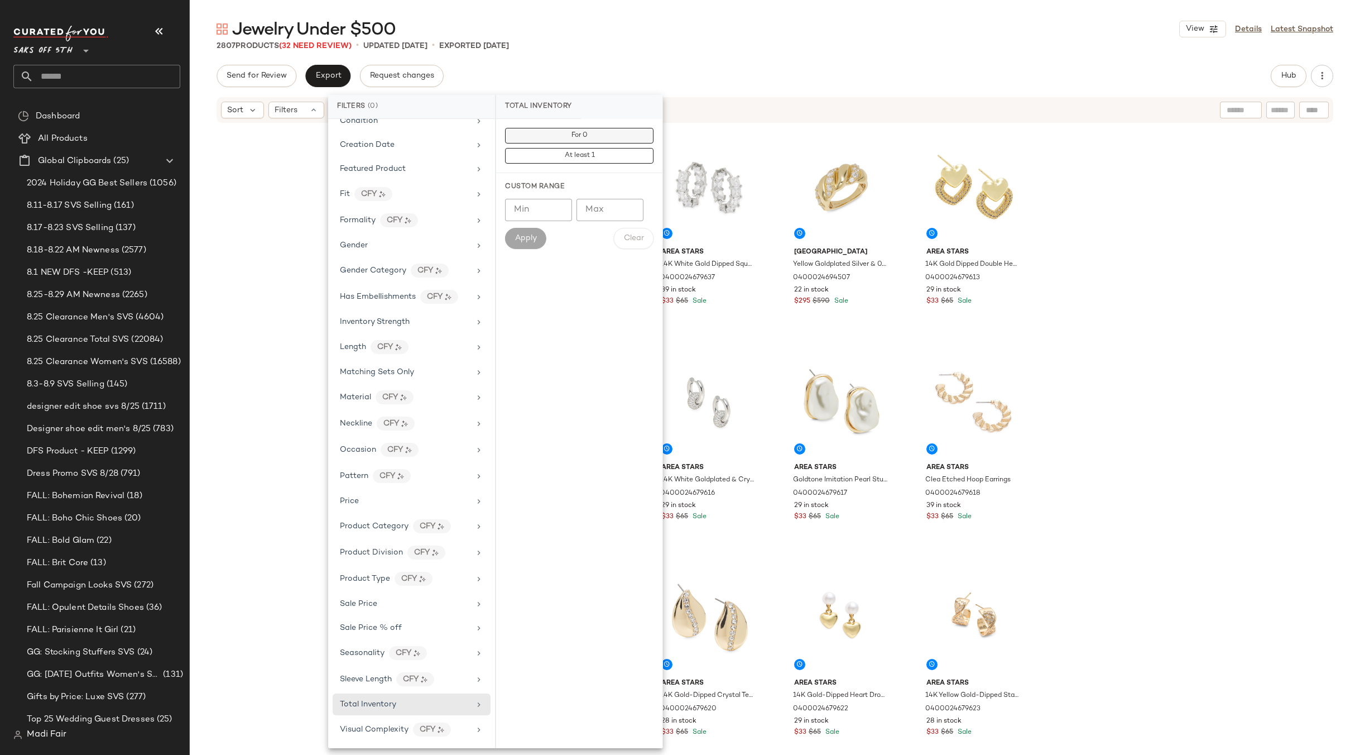
click at [578, 135] on span "For 0" at bounding box center [579, 136] width 17 height 8
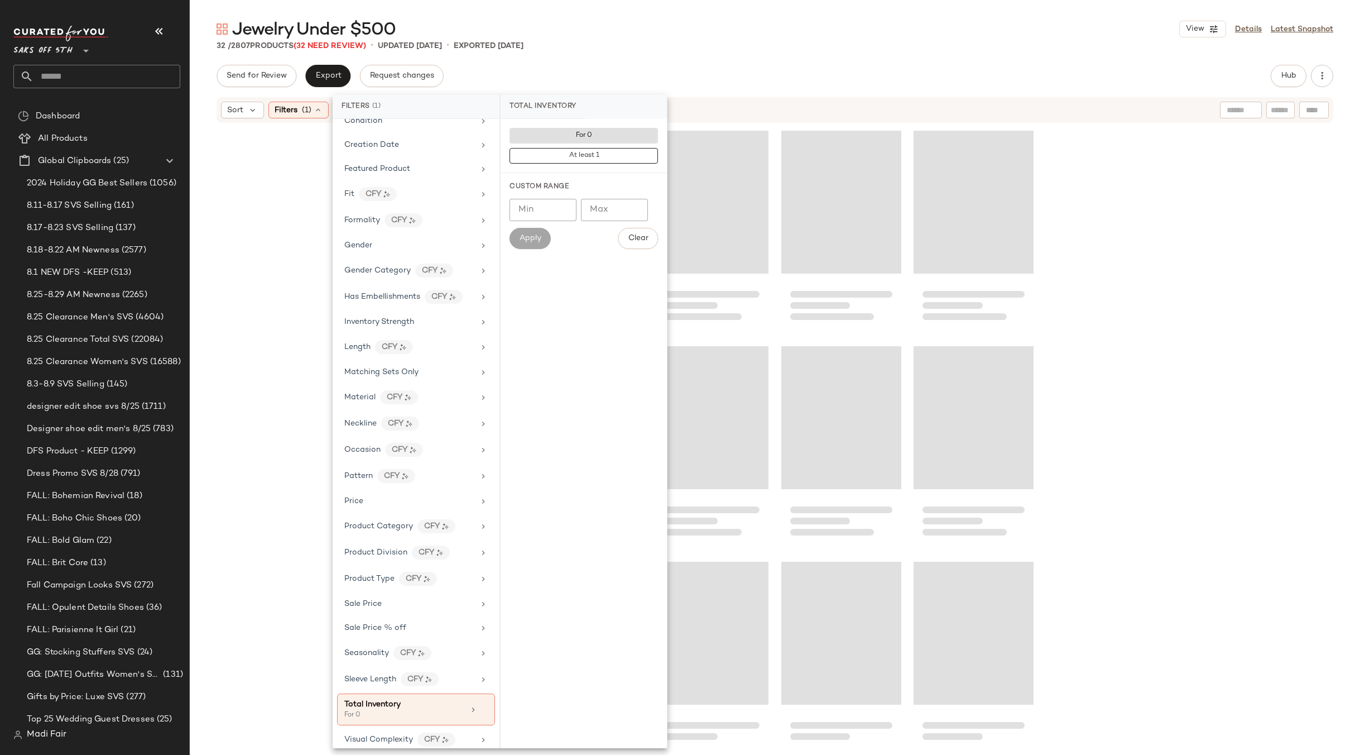
click at [611, 31] on div "Jewelry Under $500 View Details Latest Snapshot" at bounding box center [775, 29] width 1171 height 22
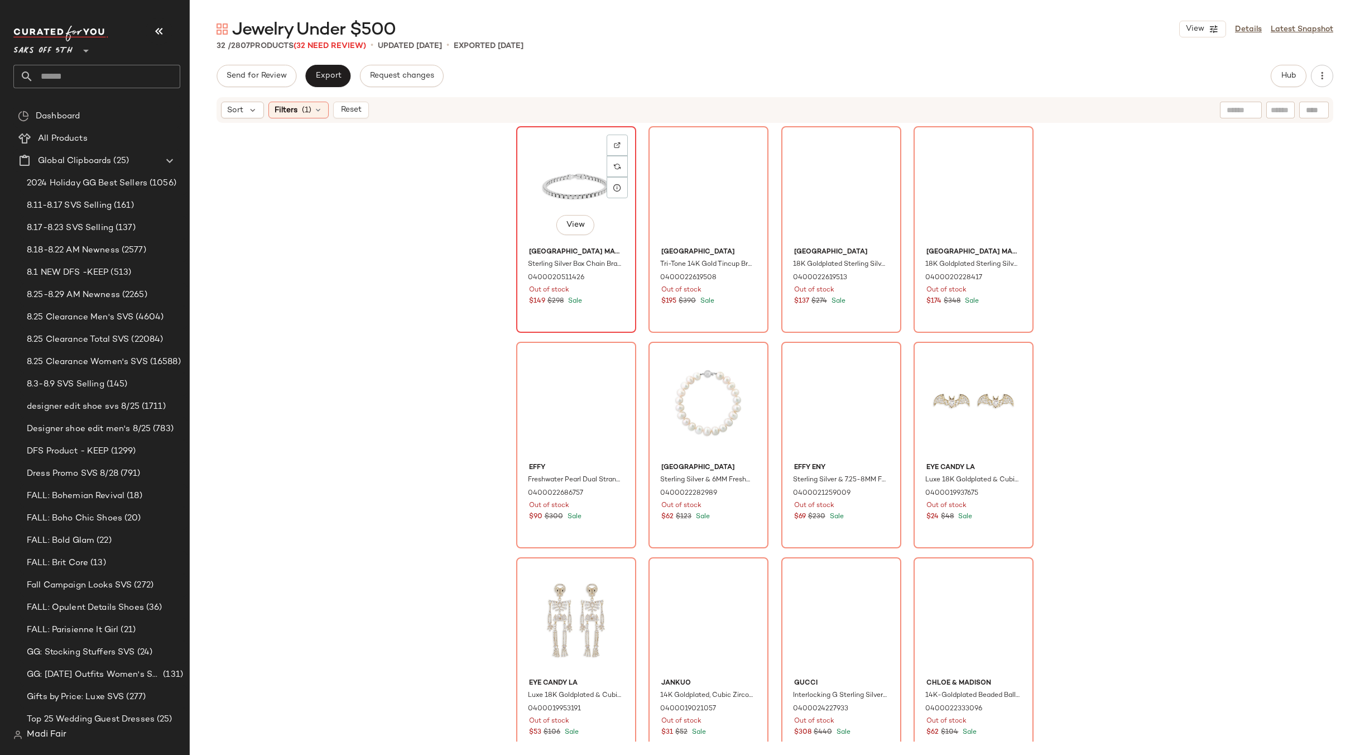
click at [572, 179] on div "View" at bounding box center [576, 186] width 112 height 113
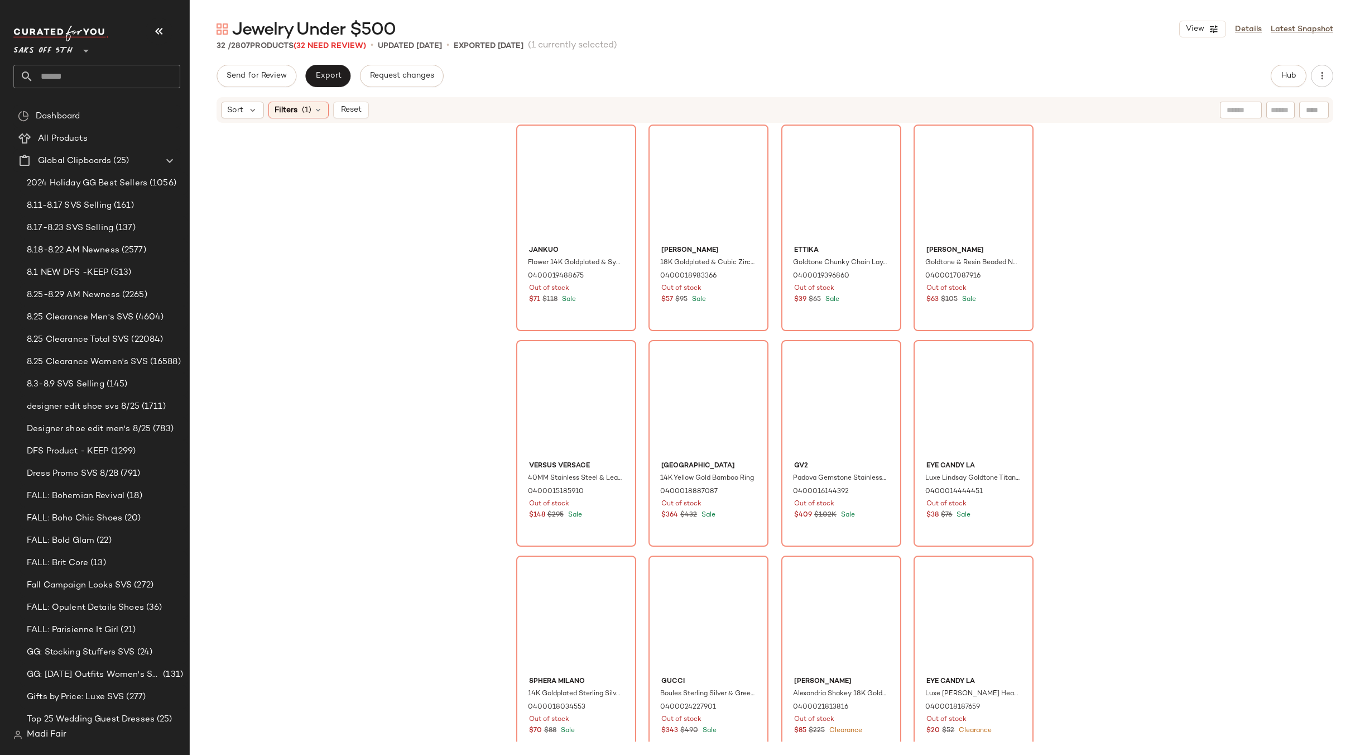
scroll to position [1109, 0]
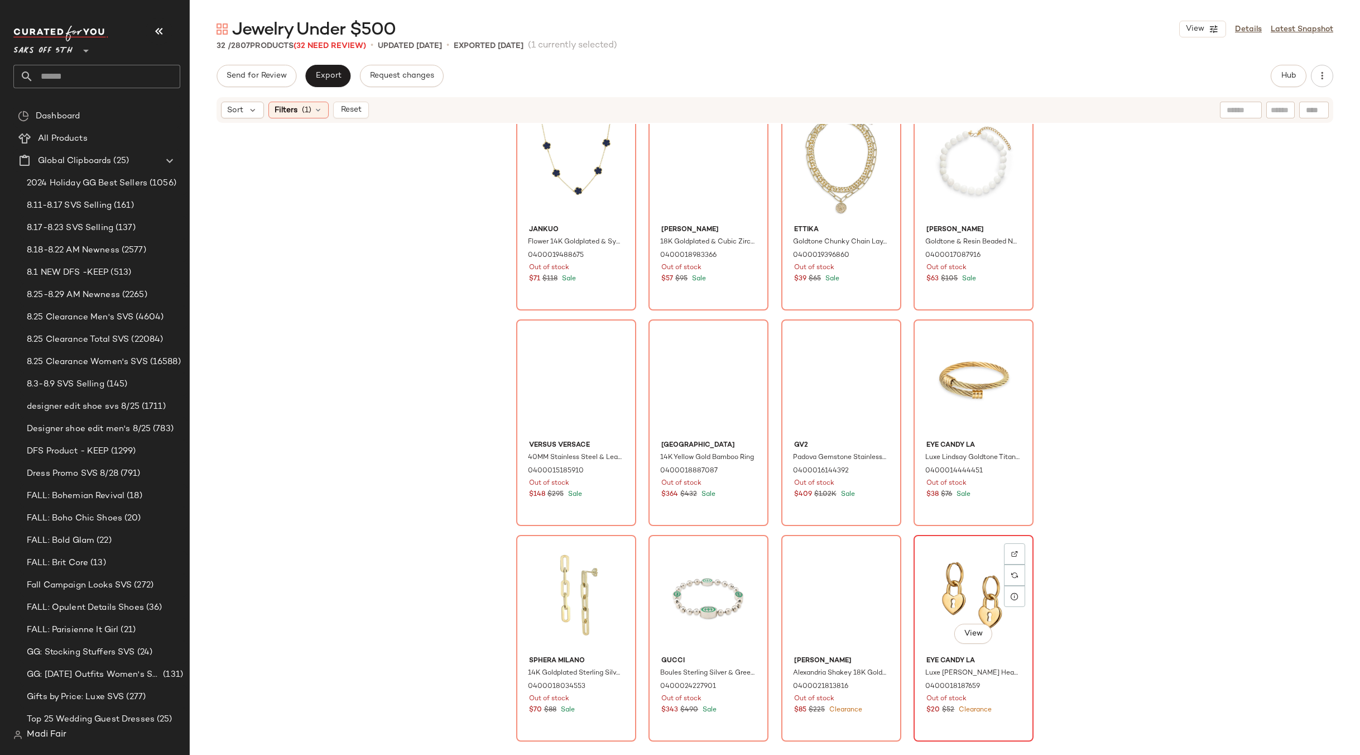
click at [944, 587] on div "View" at bounding box center [974, 595] width 112 height 113
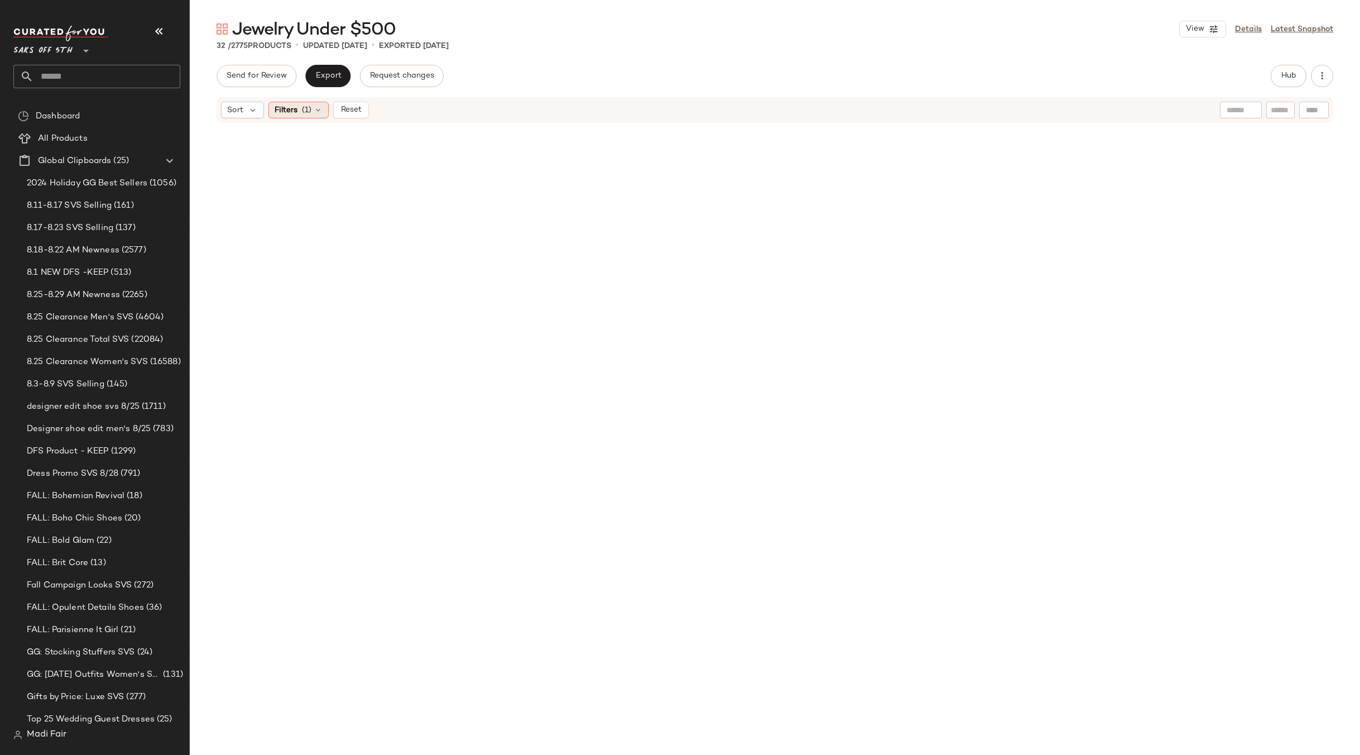
click at [314, 111] on icon at bounding box center [318, 110] width 9 height 9
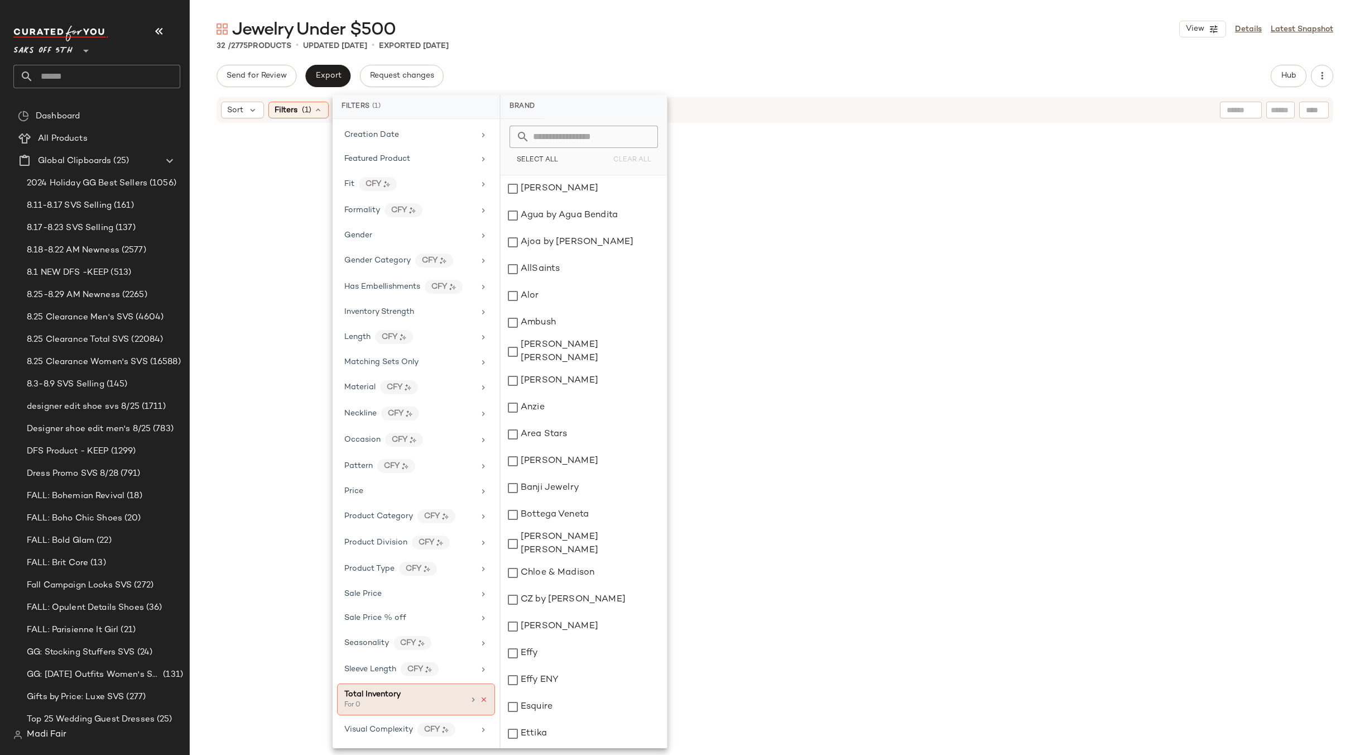
click at [480, 701] on icon at bounding box center [484, 700] width 8 height 8
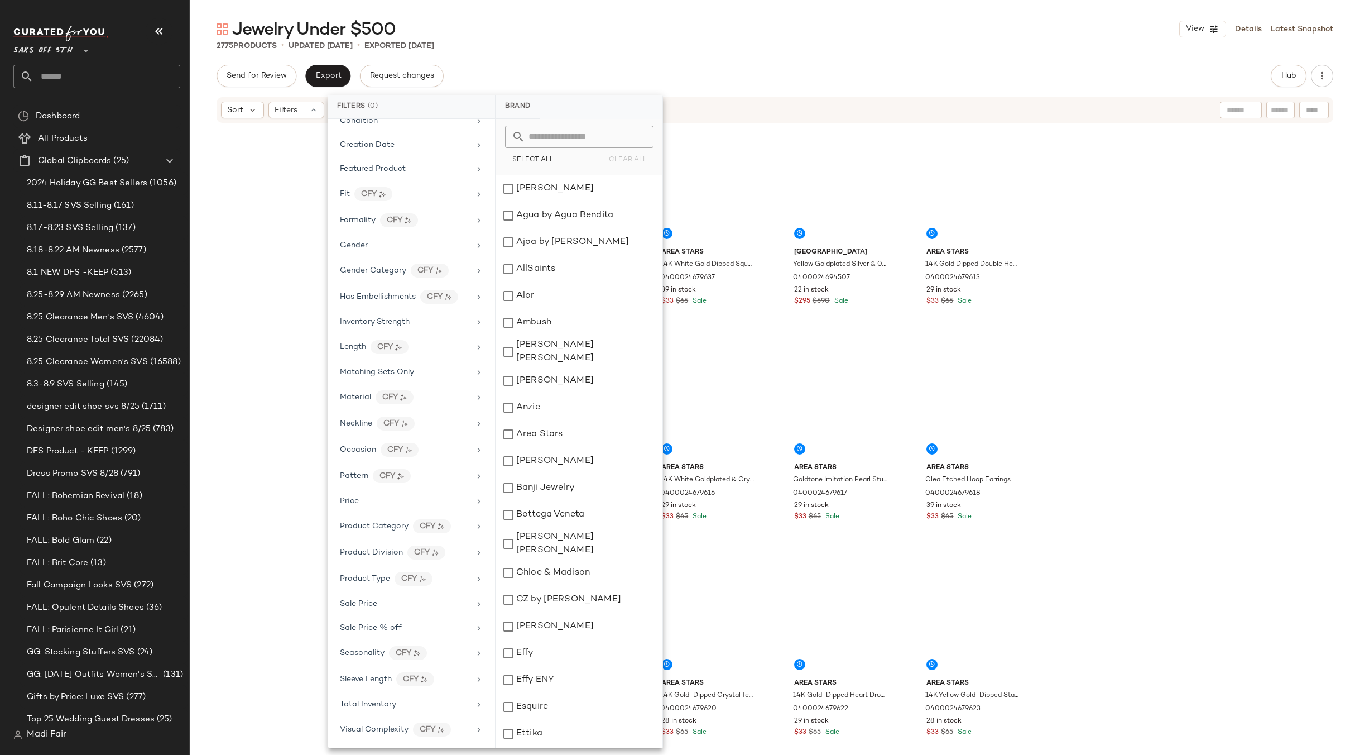
click at [798, 36] on div "Jewelry Under $500 View Details Latest Snapshot" at bounding box center [775, 29] width 1171 height 22
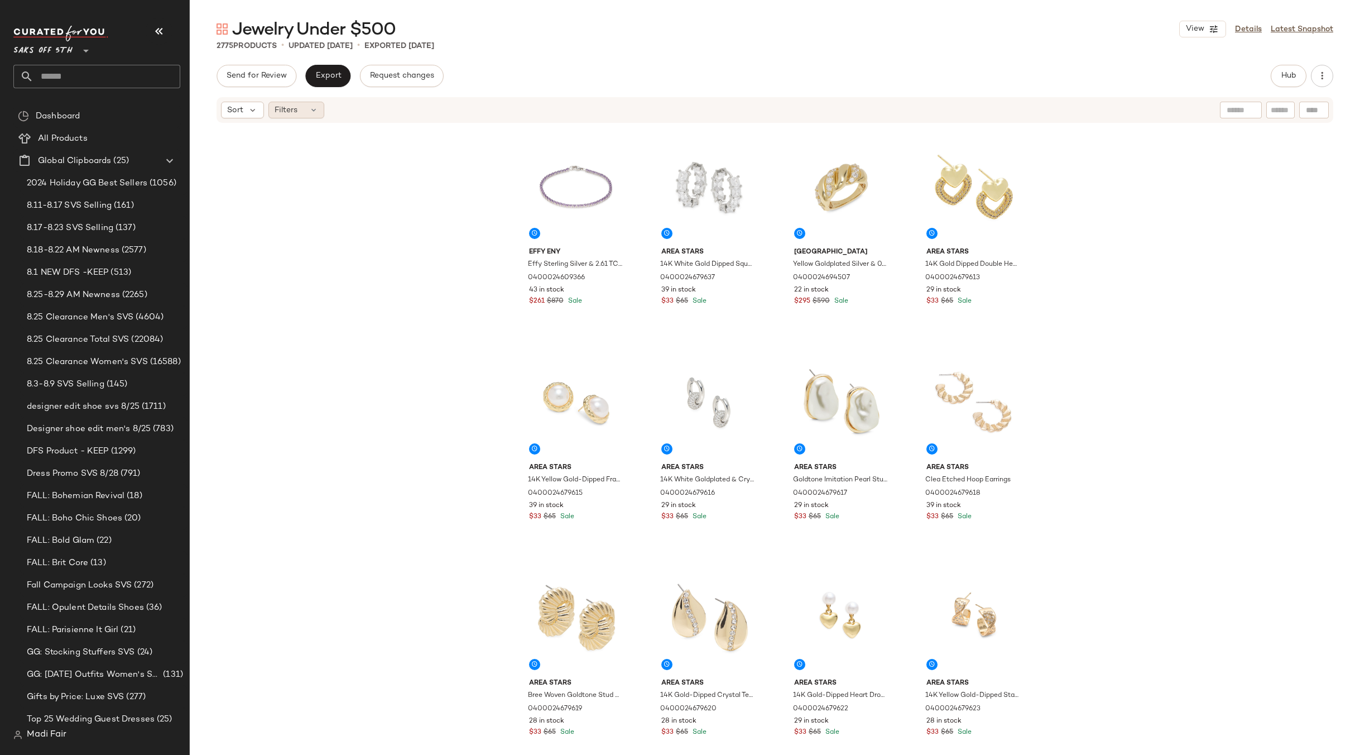
click at [284, 112] on span "Filters" at bounding box center [286, 110] width 23 height 12
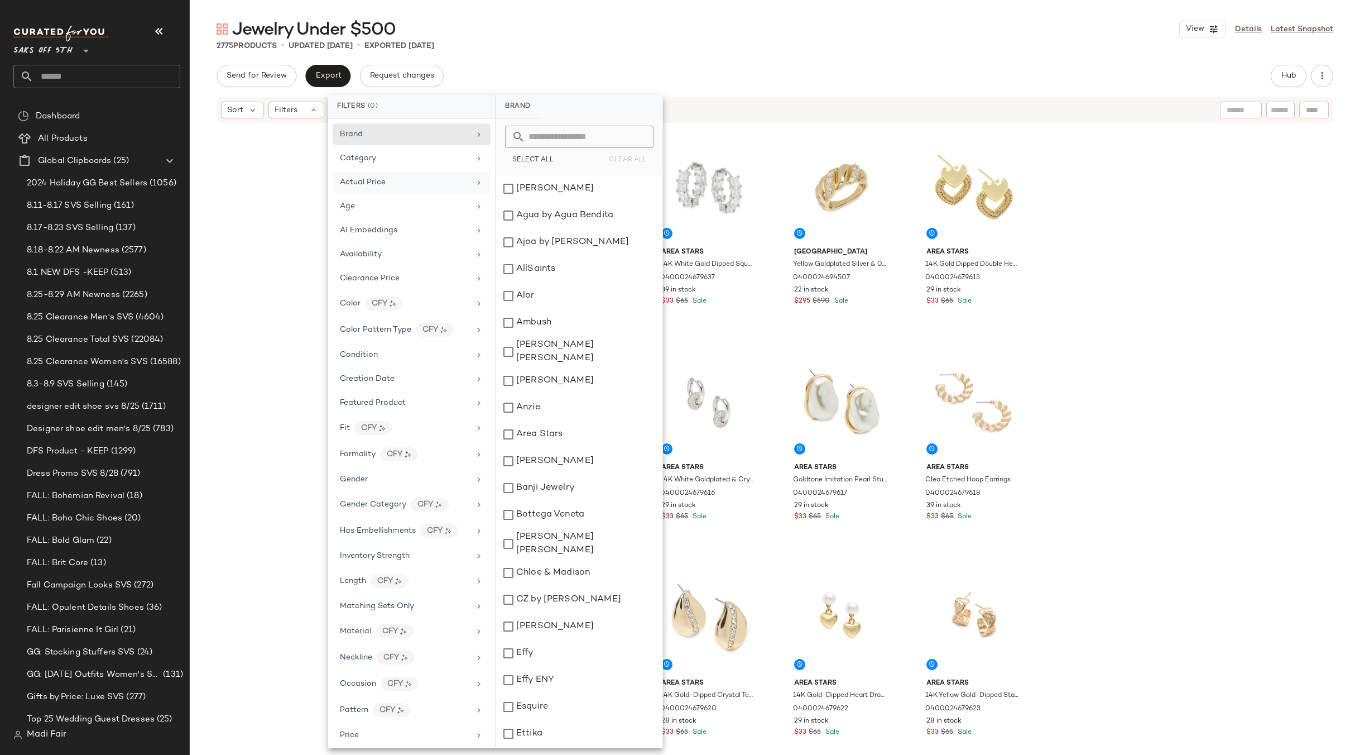
click at [397, 181] on div "Actual Price" at bounding box center [405, 182] width 130 height 12
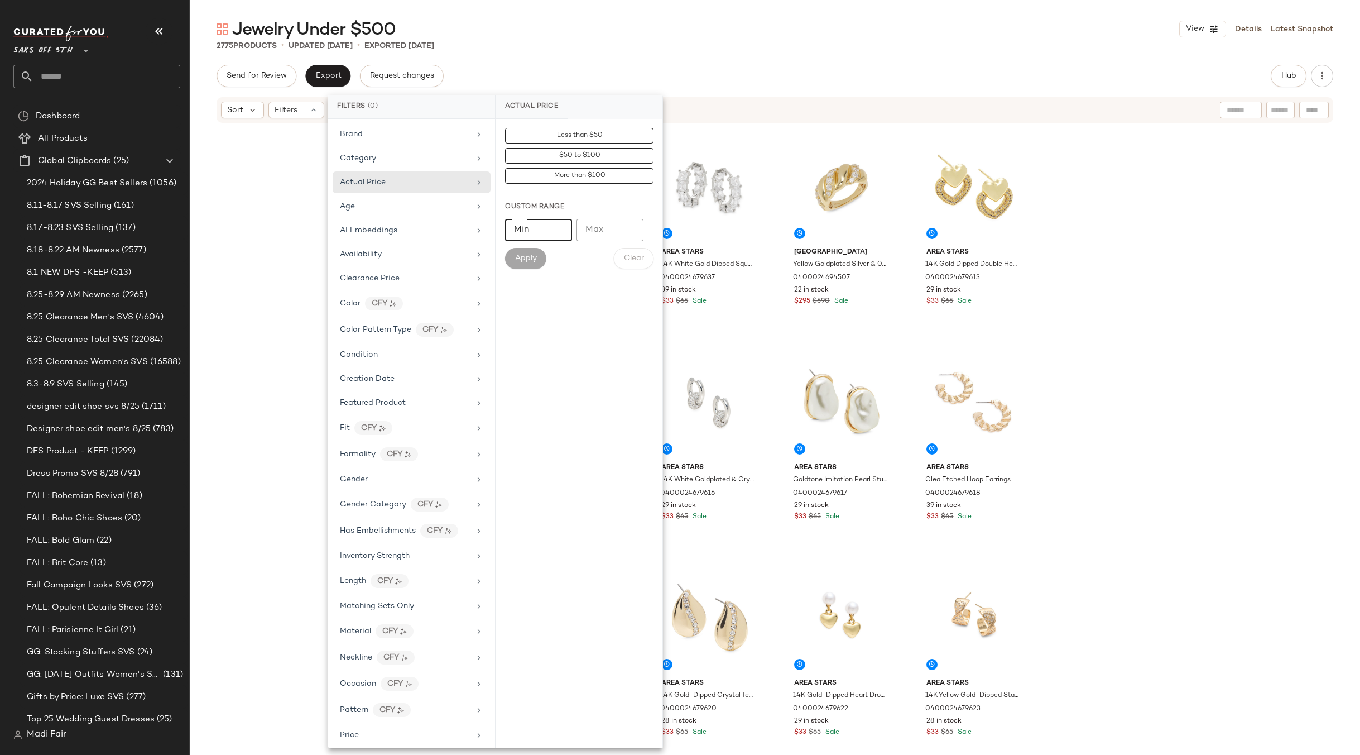
click at [526, 228] on input "Min" at bounding box center [538, 230] width 67 height 22
type input "***"
click at [523, 256] on span "Apply" at bounding box center [526, 258] width 22 height 9
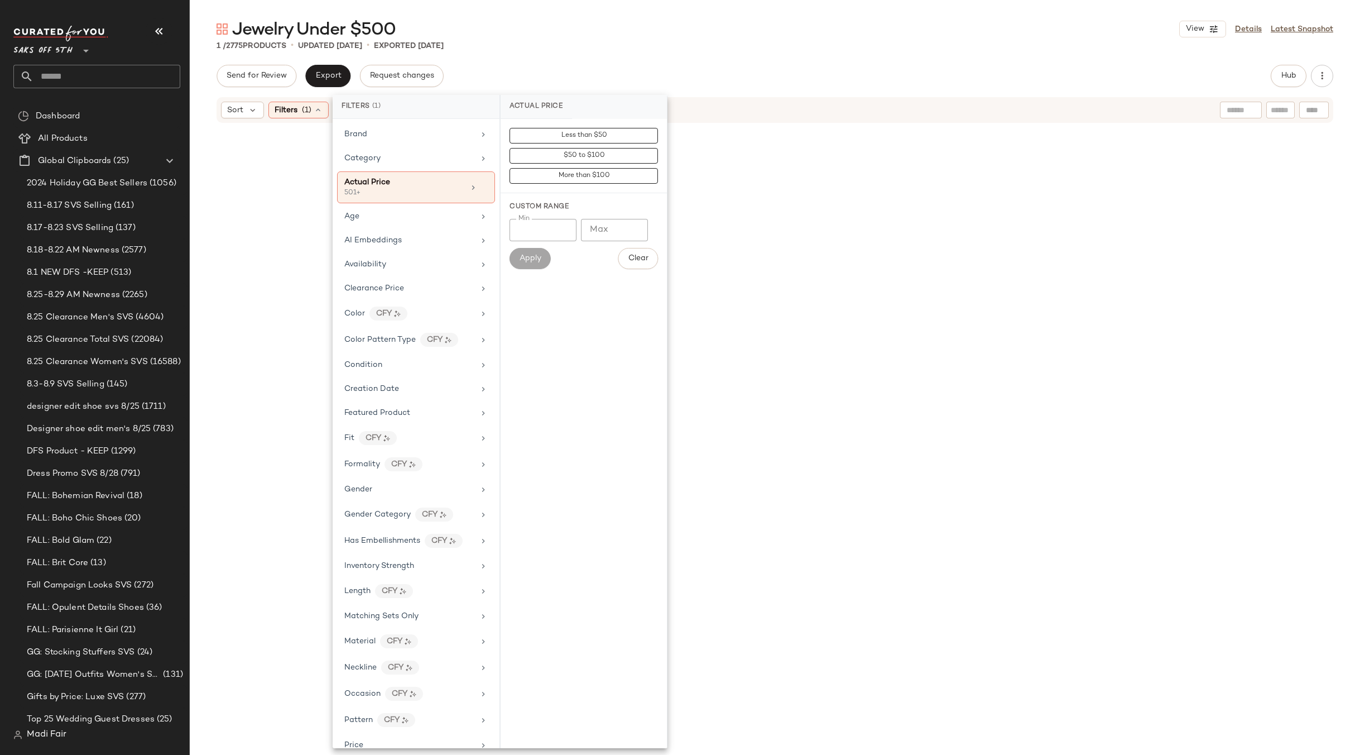
click at [574, 49] on div "1 / 2775 Products • updated Aug 29th • Exported Aug 28th" at bounding box center [775, 45] width 1171 height 11
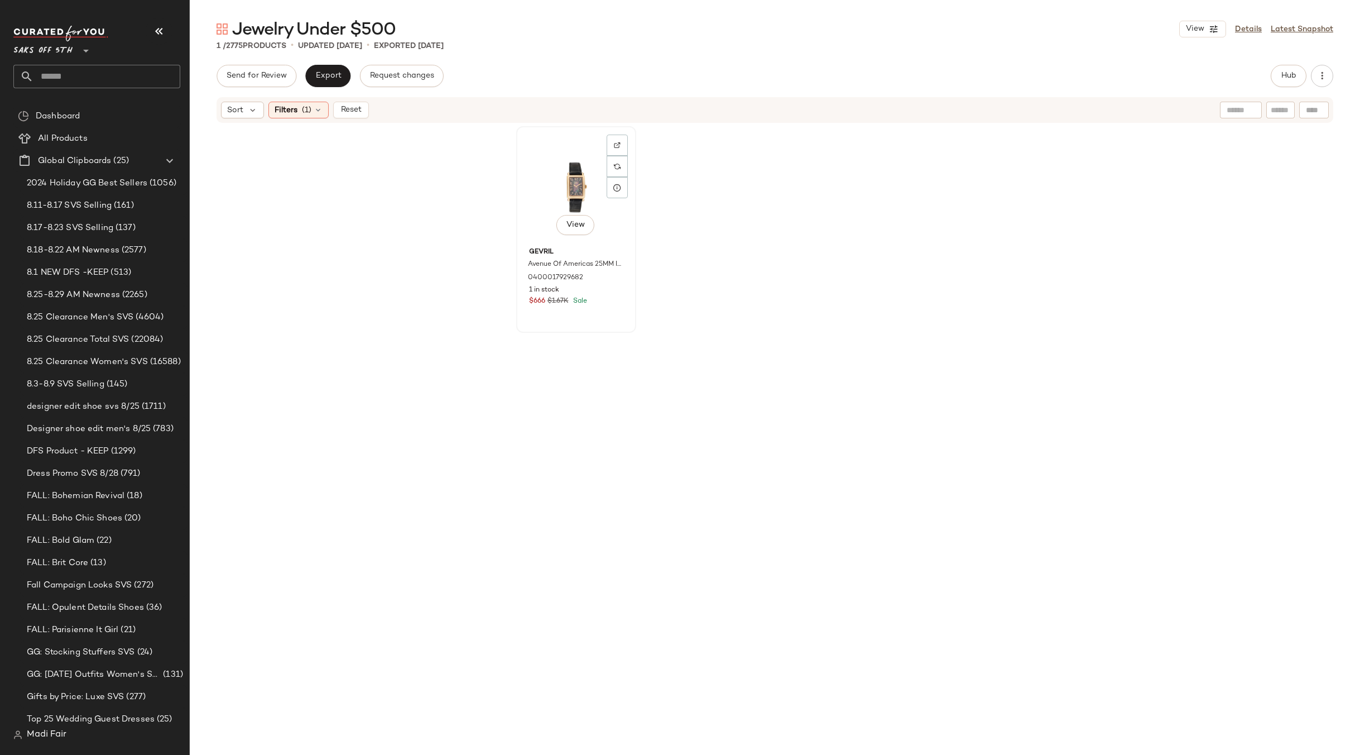
click at [560, 208] on div "View" at bounding box center [576, 186] width 112 height 113
click at [315, 106] on icon at bounding box center [318, 110] width 9 height 9
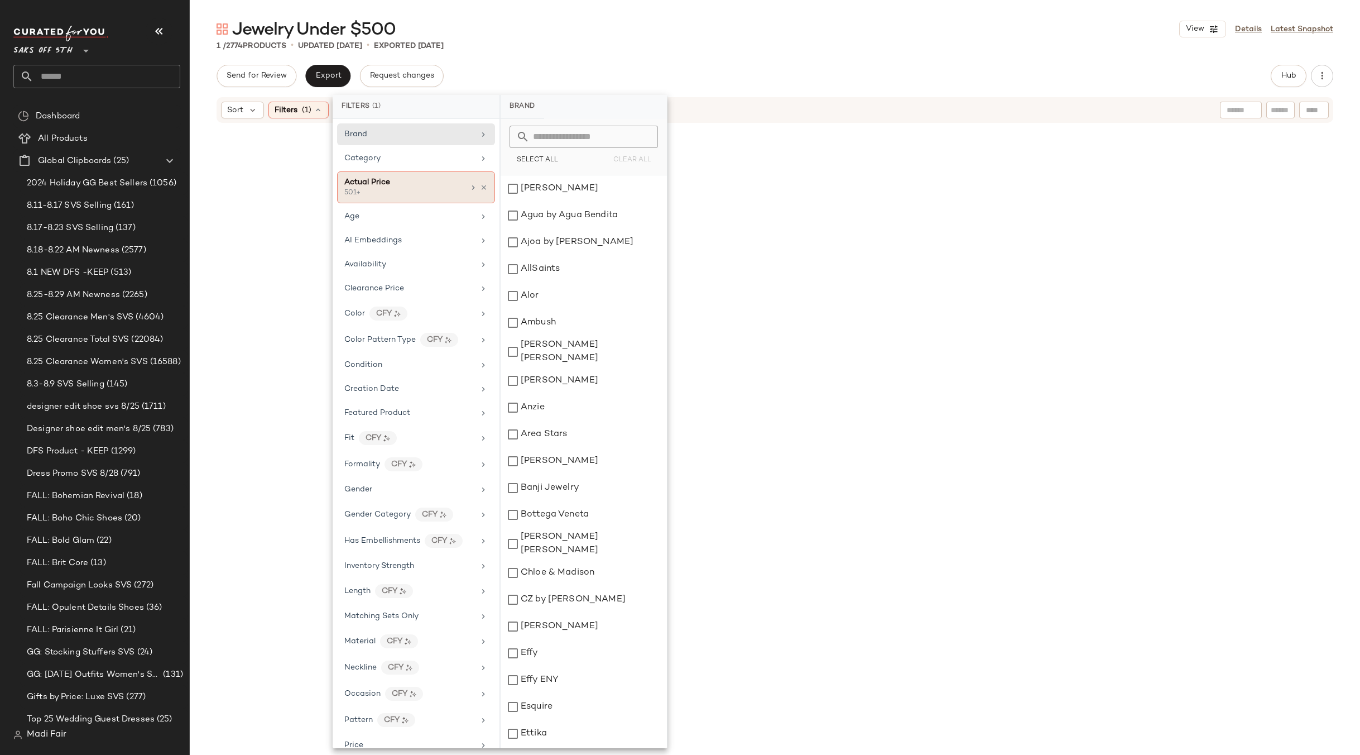
click at [480, 186] on icon at bounding box center [484, 188] width 8 height 8
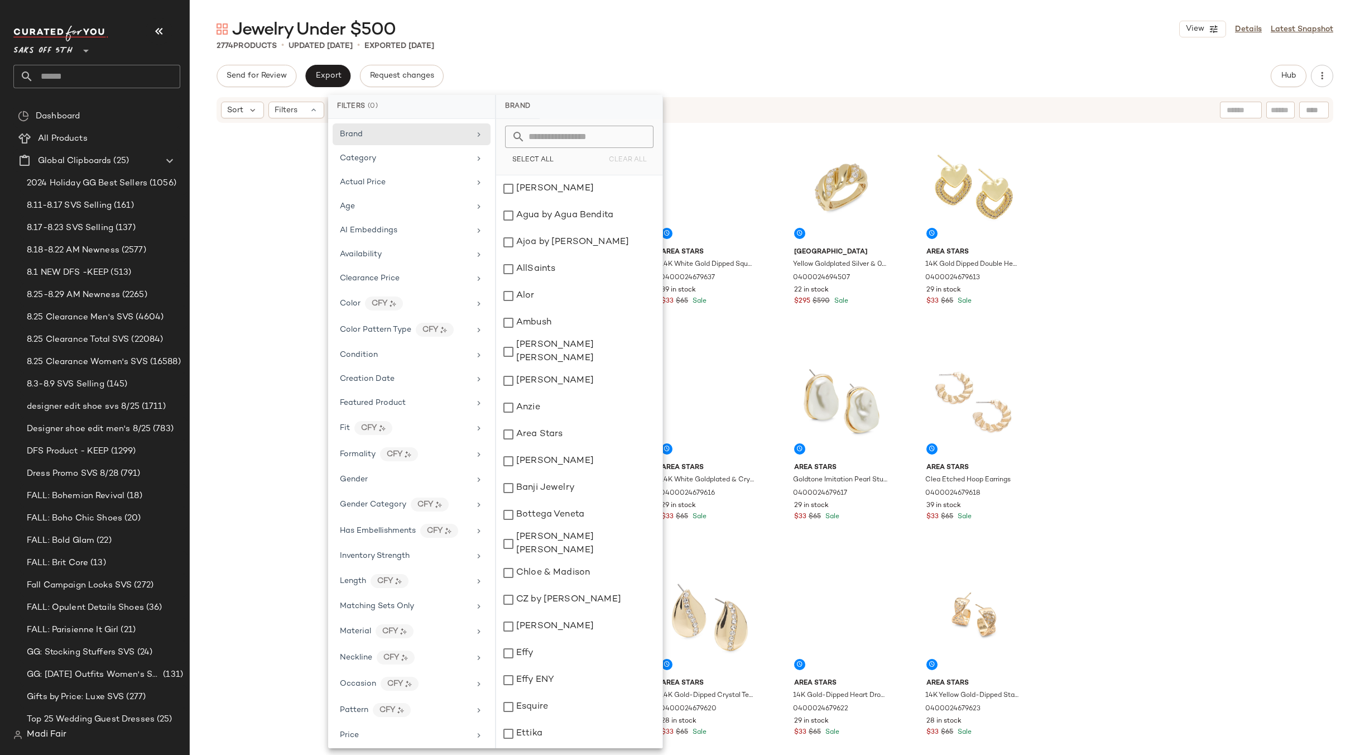
click at [550, 32] on div "Jewelry Under $500 View Details Latest Snapshot" at bounding box center [775, 29] width 1171 height 22
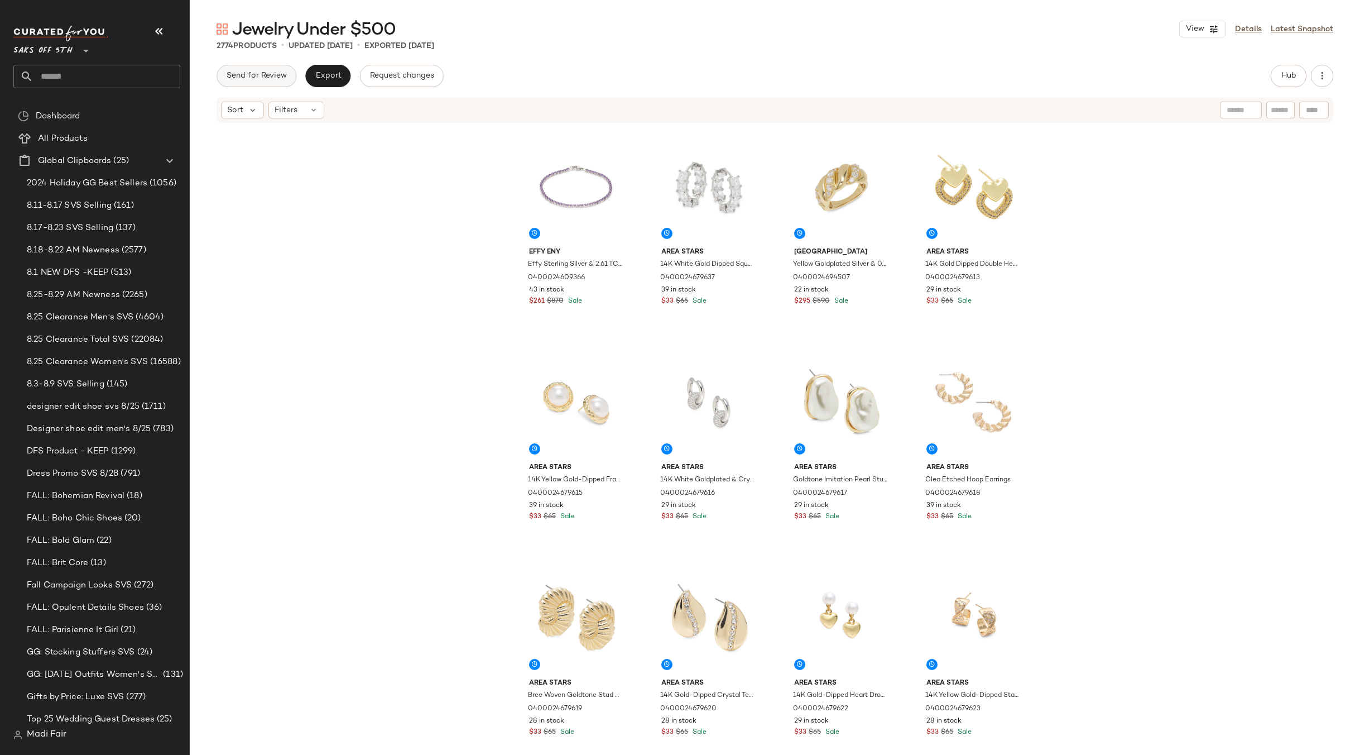
click at [237, 71] on span "Send for Review" at bounding box center [256, 75] width 61 height 9
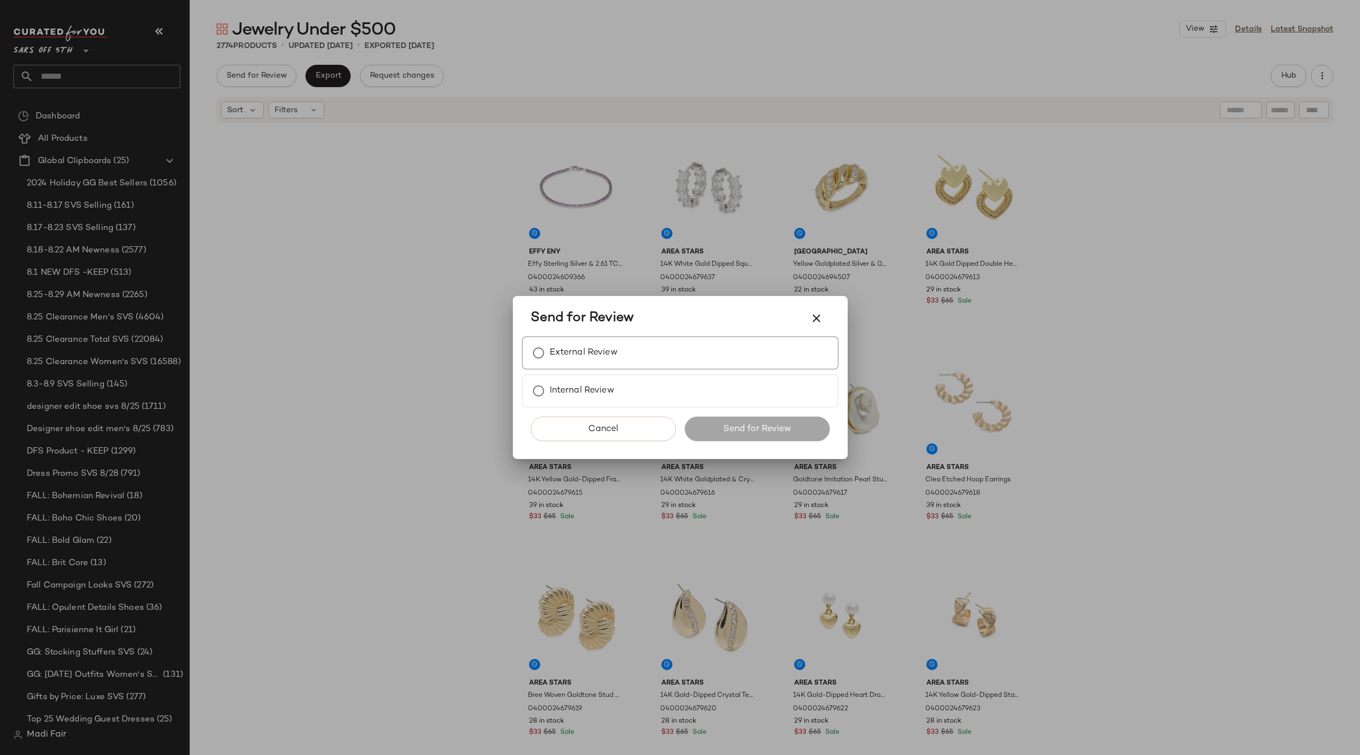
click at [555, 349] on label "External Review" at bounding box center [584, 353] width 68 height 22
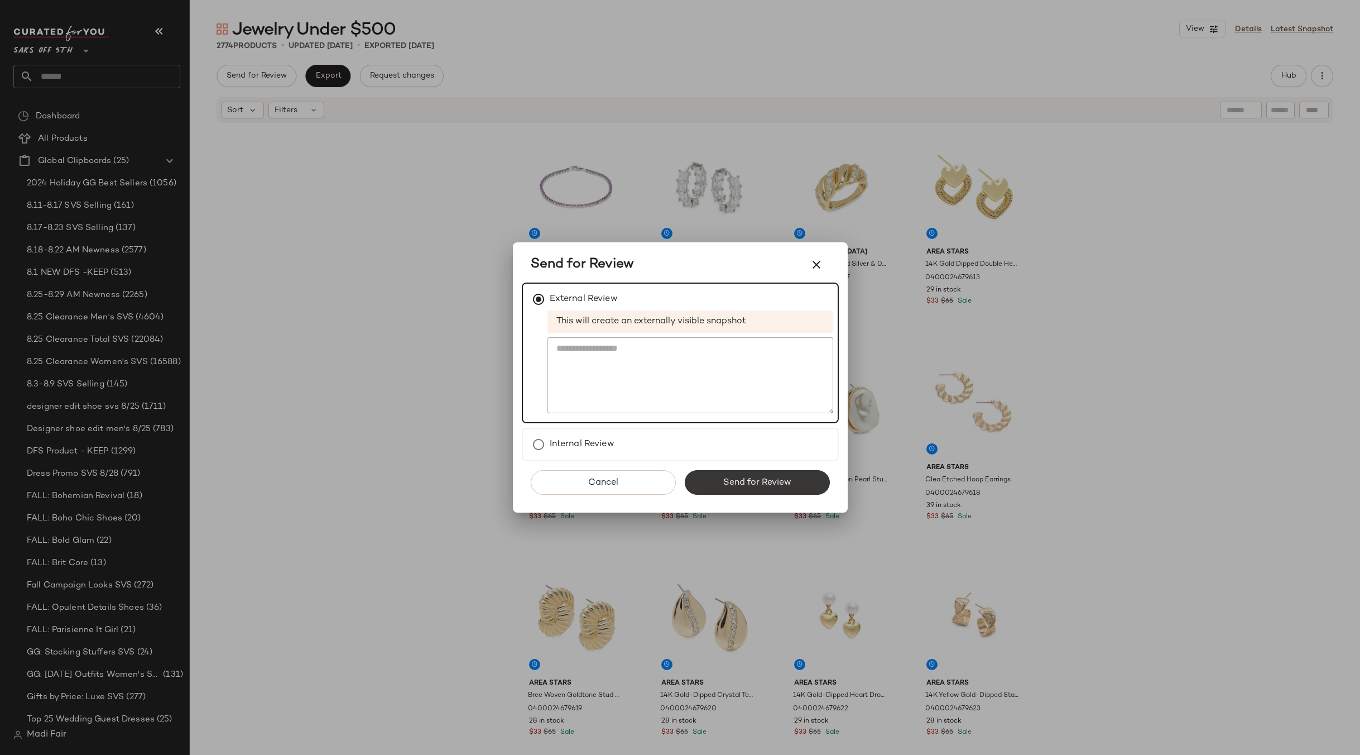
click at [735, 478] on span "Send for Review" at bounding box center [757, 482] width 69 height 11
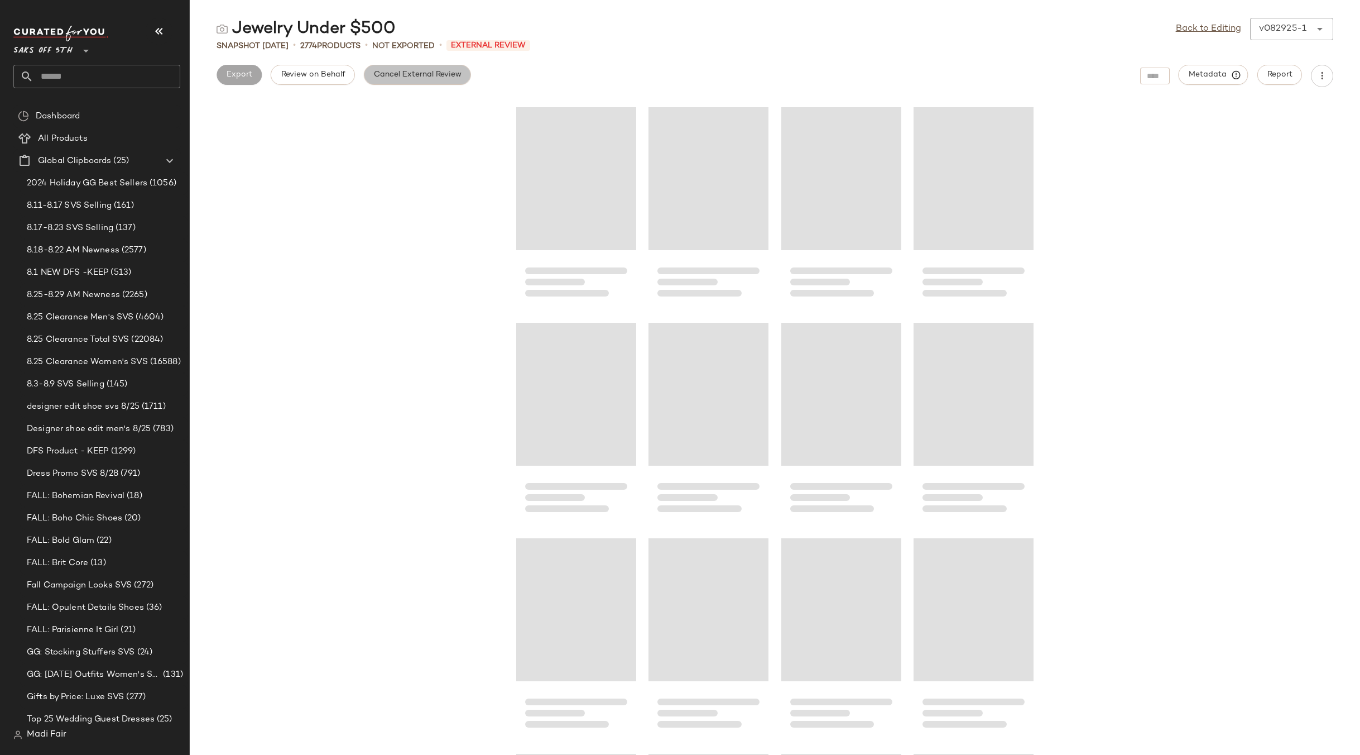
click at [385, 76] on span "Cancel External Review" at bounding box center [417, 74] width 88 height 9
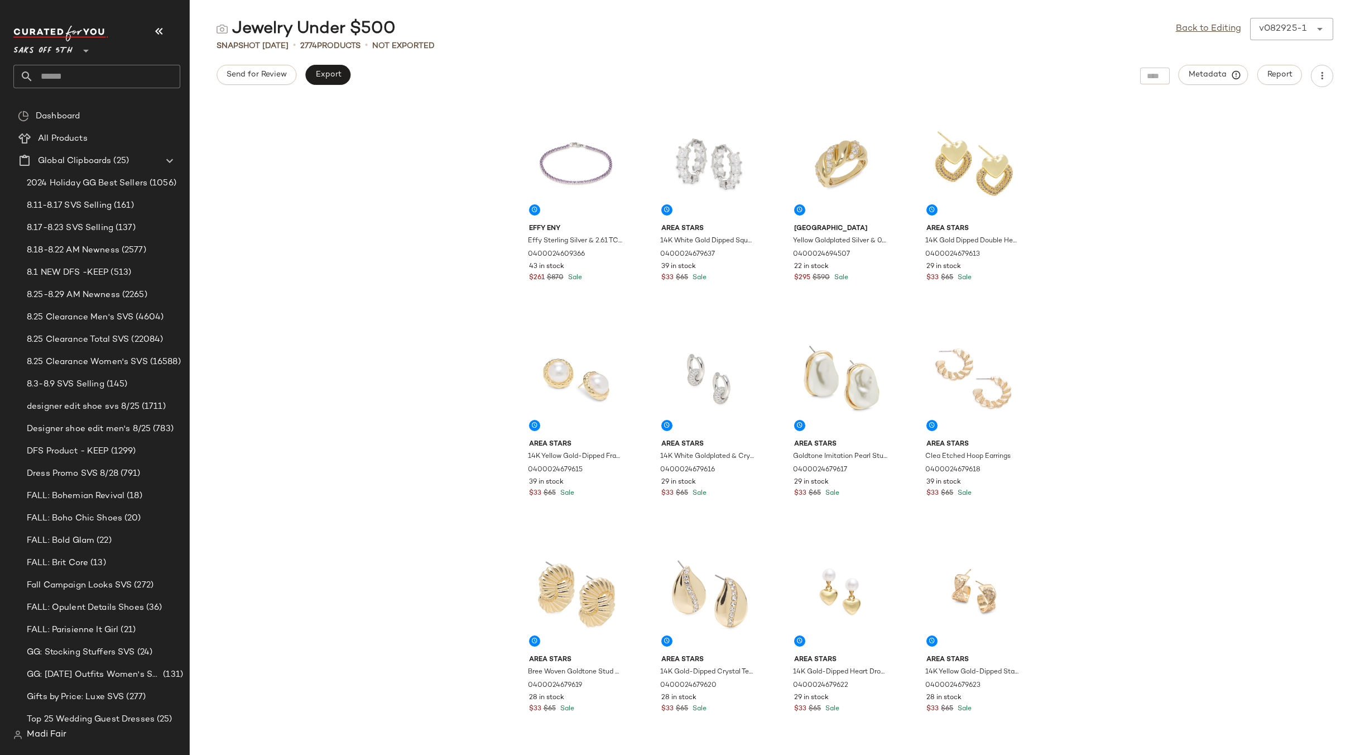
drag, startPoint x: 1191, startPoint y: 27, endPoint x: 1112, endPoint y: 47, distance: 81.2
click at [1191, 27] on link "Back to Editing" at bounding box center [1208, 28] width 65 height 13
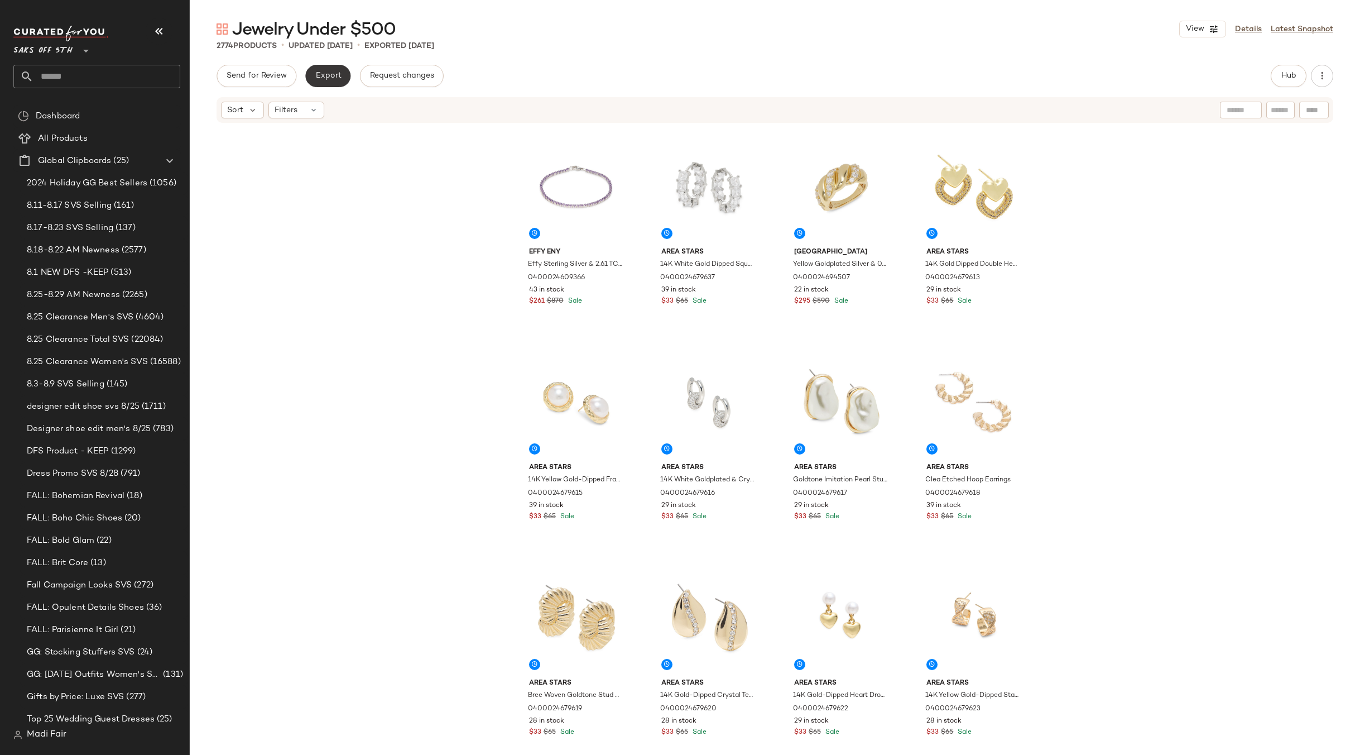
click at [328, 74] on span "Export" at bounding box center [328, 75] width 26 height 9
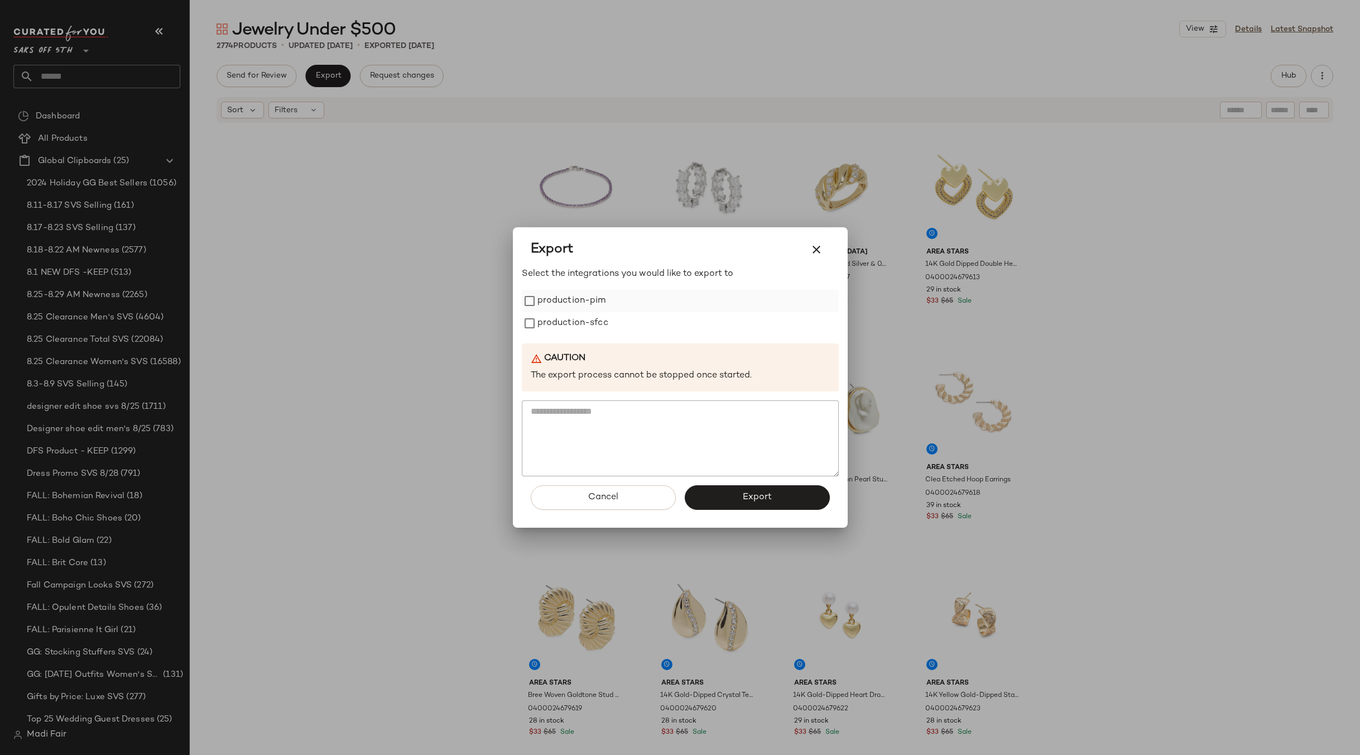
click at [597, 305] on label "production-pim" at bounding box center [572, 301] width 69 height 22
click at [593, 333] on label "production-sfcc" at bounding box center [573, 323] width 71 height 22
click at [745, 506] on button "Export" at bounding box center [757, 497] width 145 height 25
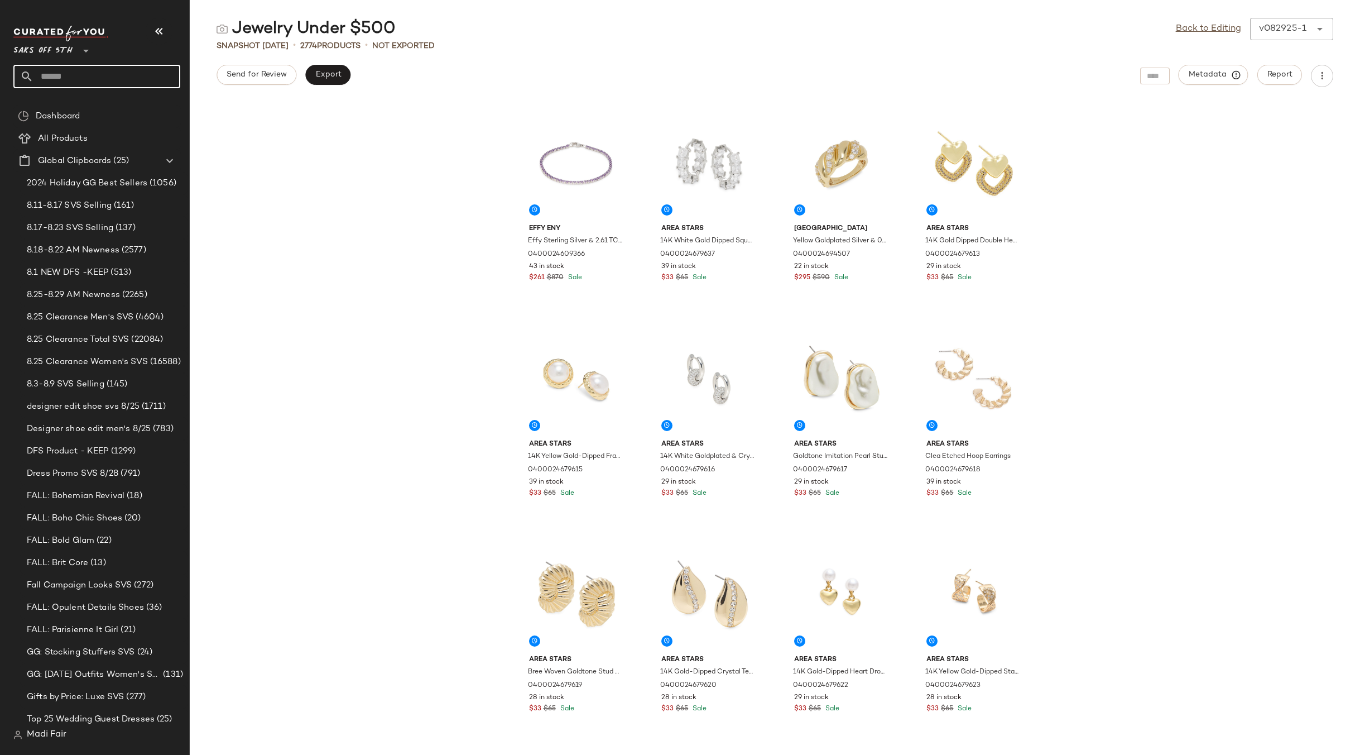
click at [69, 78] on input "text" at bounding box center [106, 76] width 147 height 23
type input "*******"
click at [48, 109] on span "Women's Fall Dresses:" at bounding box center [63, 109] width 82 height 12
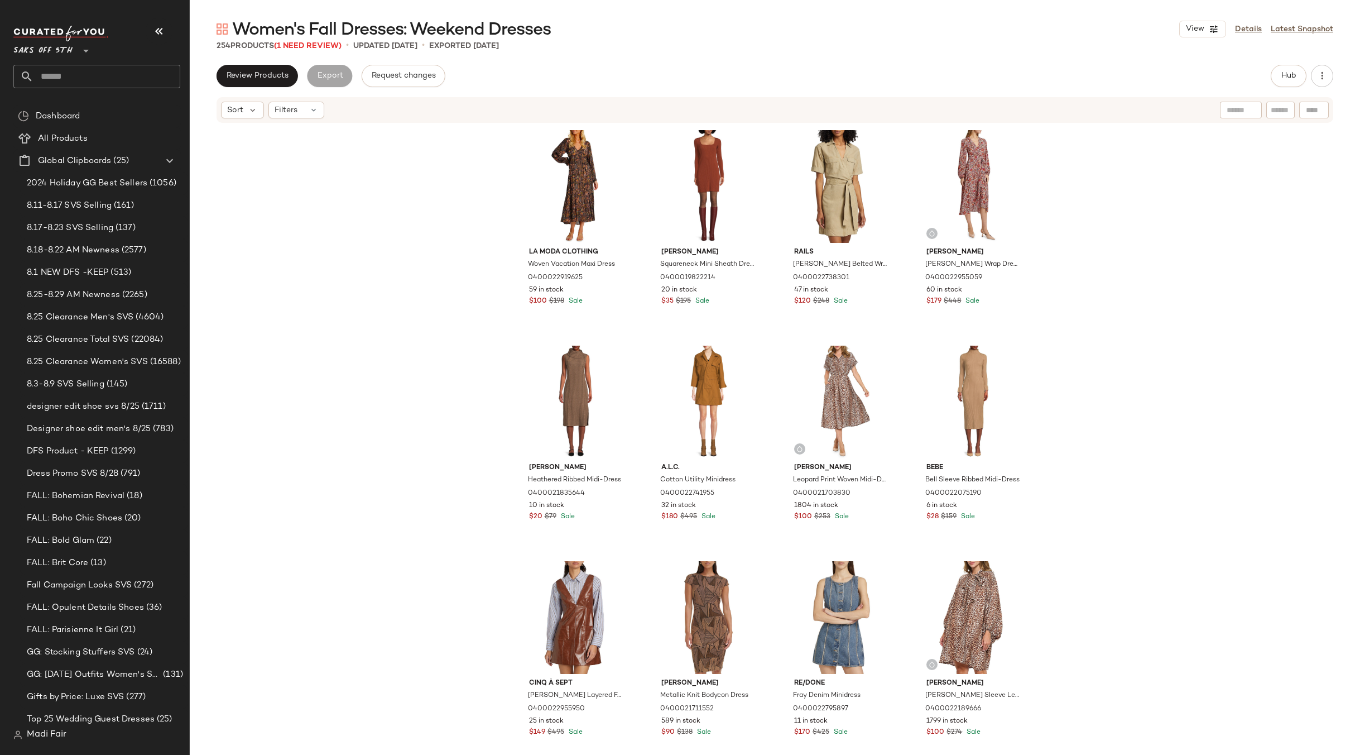
click at [80, 79] on input "text" at bounding box center [106, 76] width 147 height 23
type input "****"
click at [260, 238] on div "La Moda Clothing Woven Vacation Maxi Dress 0400022919625 59 in stock $100 $198 …" at bounding box center [775, 432] width 1171 height 617
click at [69, 78] on input "****" at bounding box center [96, 76] width 167 height 23
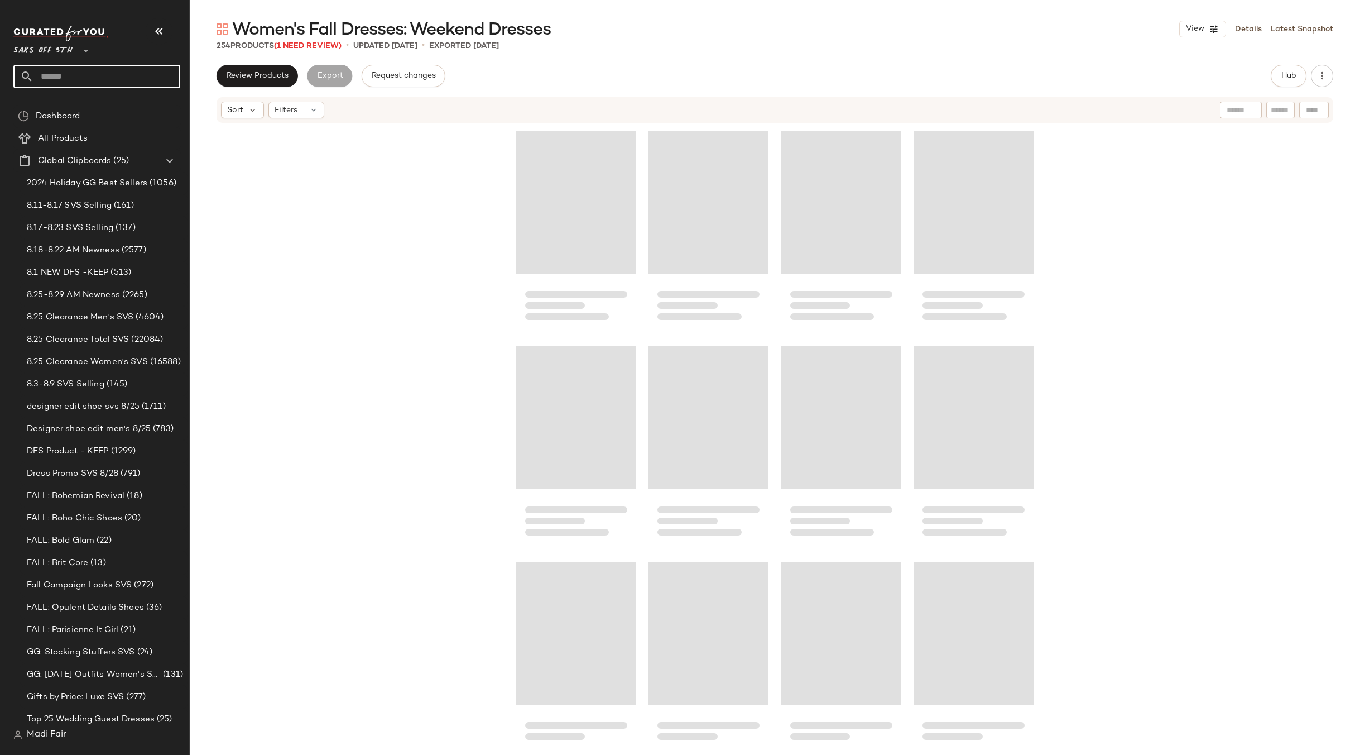
click at [121, 83] on input "text" at bounding box center [106, 76] width 147 height 23
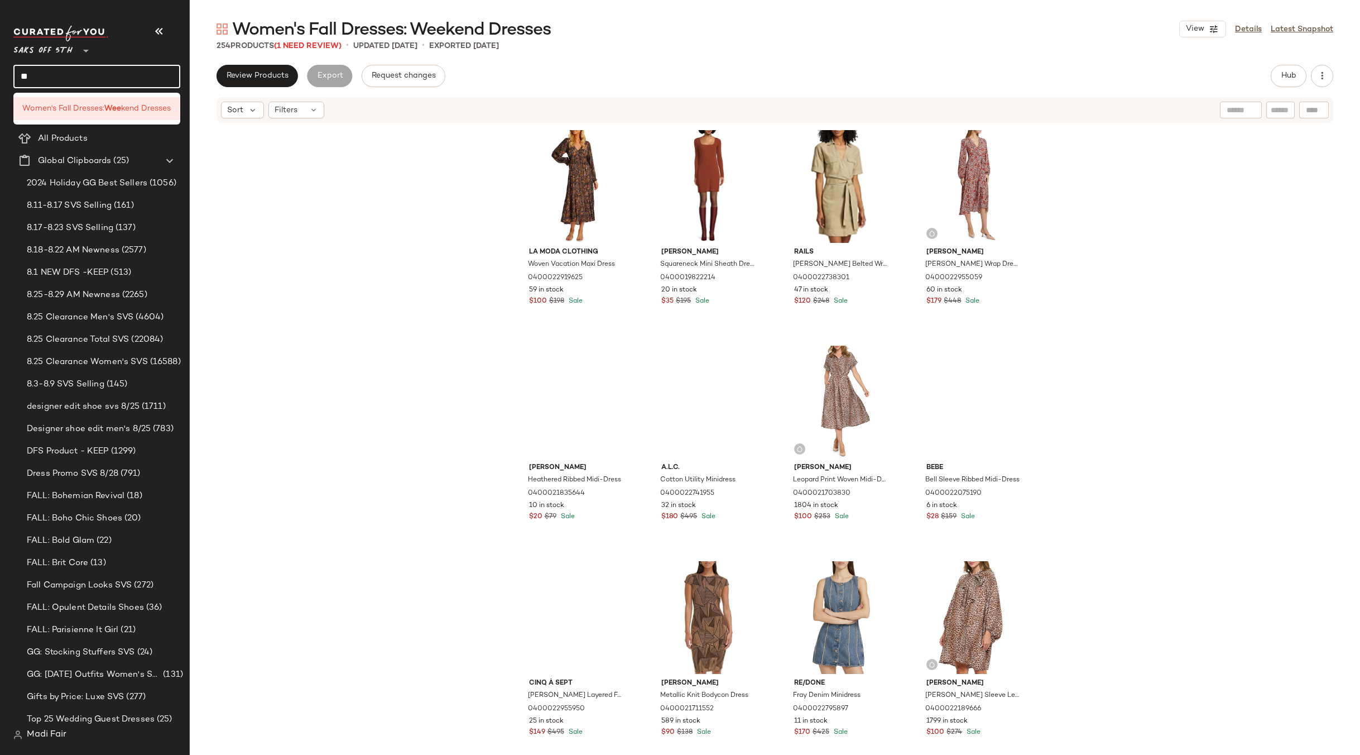
type input "*"
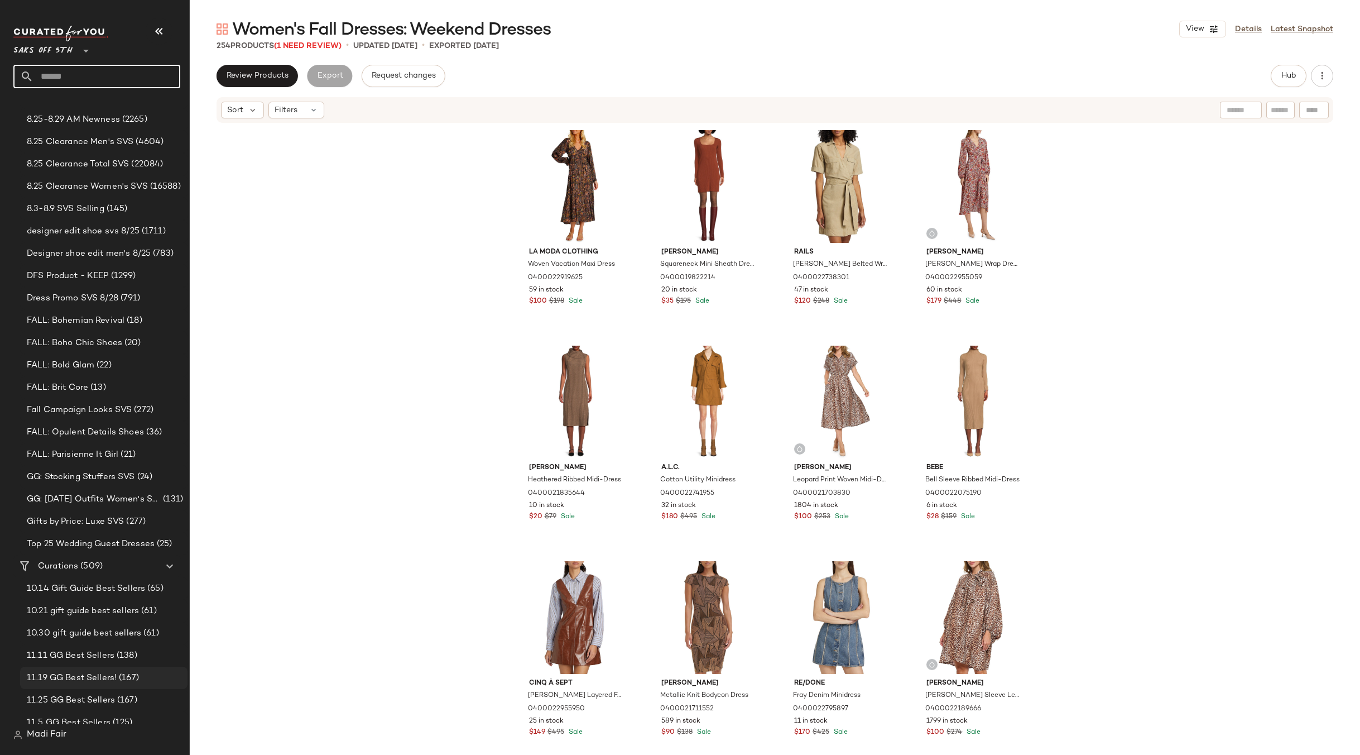
scroll to position [447, 0]
click at [73, 296] on span "Curations" at bounding box center [58, 295] width 40 height 13
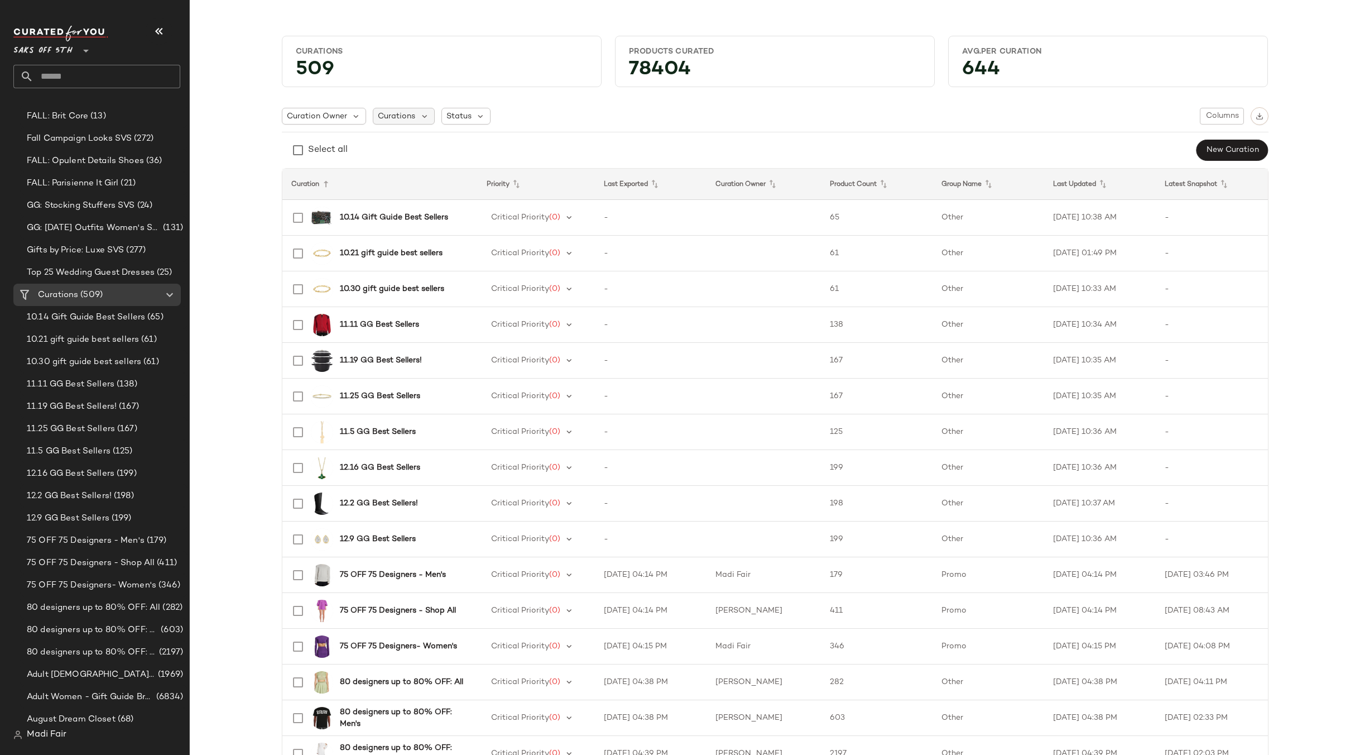
click at [373, 113] on div "Curations" at bounding box center [404, 116] width 62 height 17
click at [405, 143] on input "text" at bounding box center [442, 146] width 128 height 17
type input "****"
click at [464, 115] on span "Status" at bounding box center [459, 117] width 25 height 12
click at [480, 148] on span "Archived" at bounding box center [482, 144] width 33 height 22
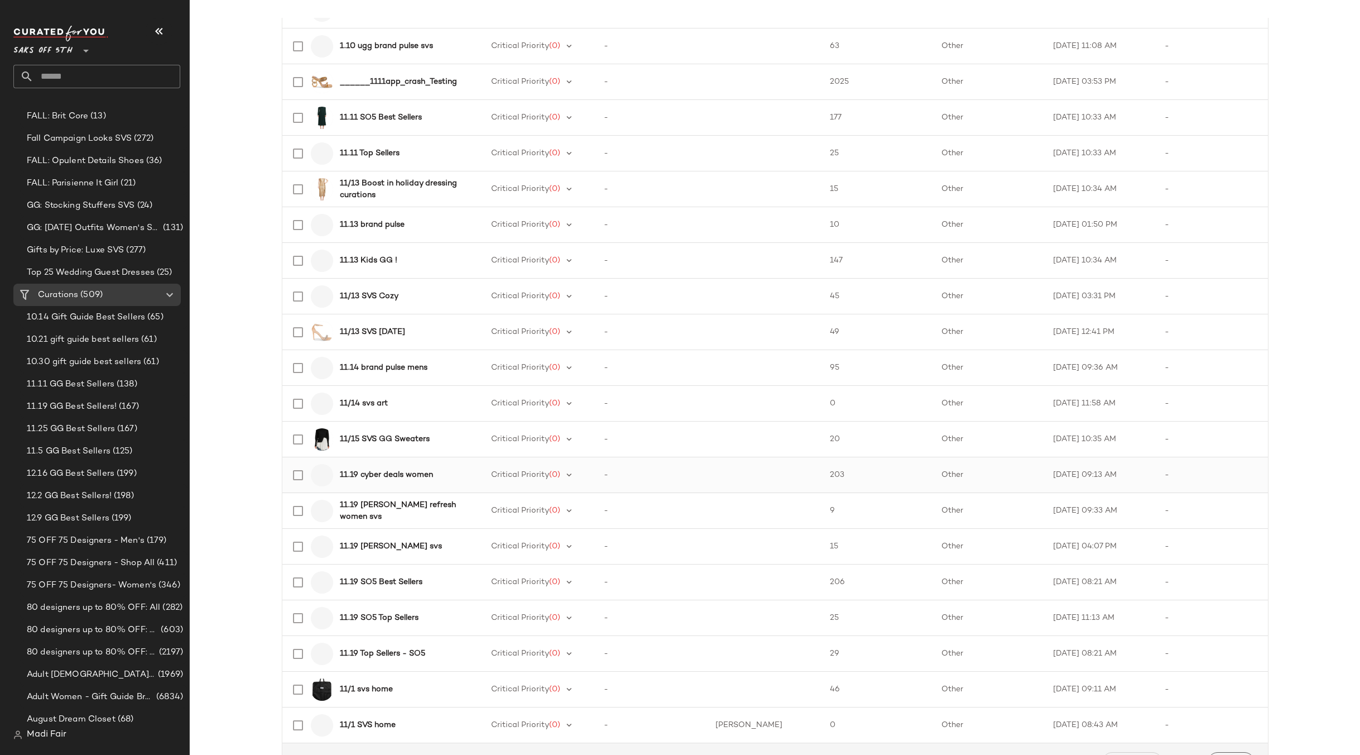
scroll to position [1297, 0]
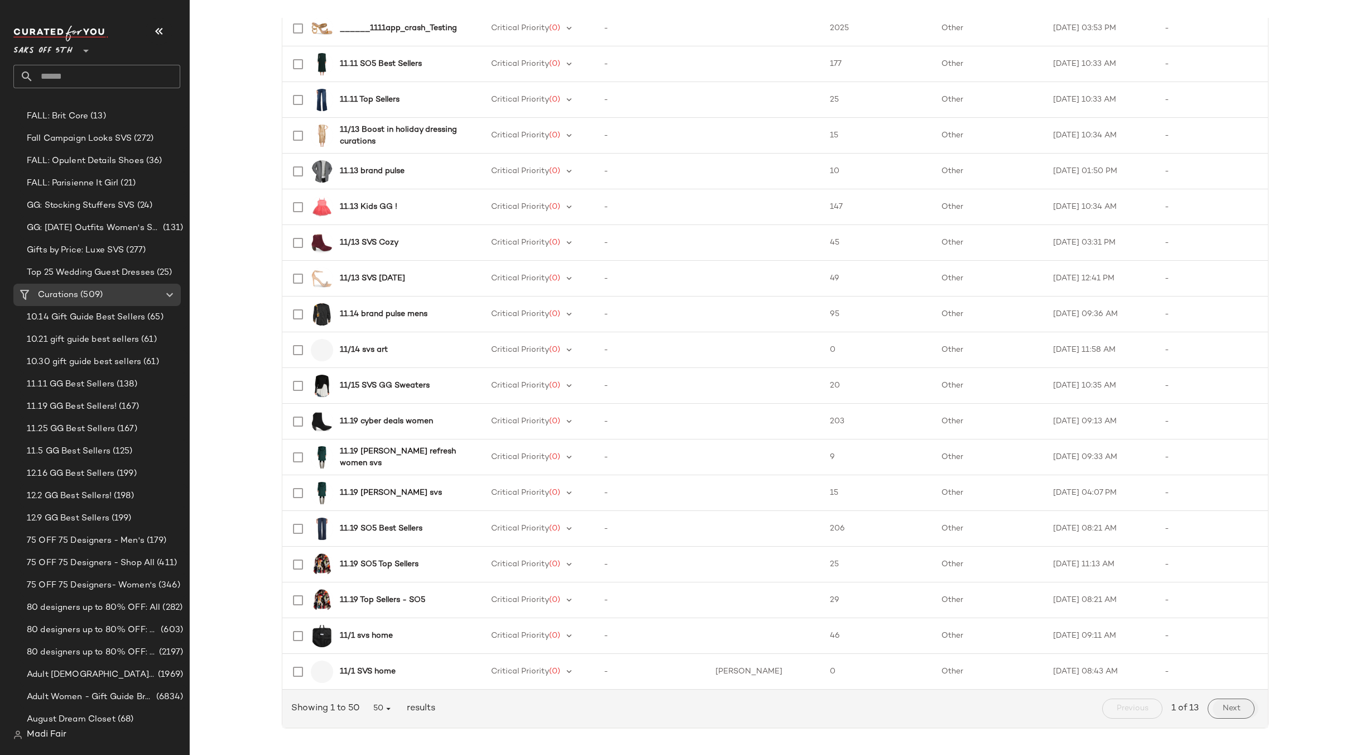
click at [1243, 711] on button "Next" at bounding box center [1231, 708] width 46 height 20
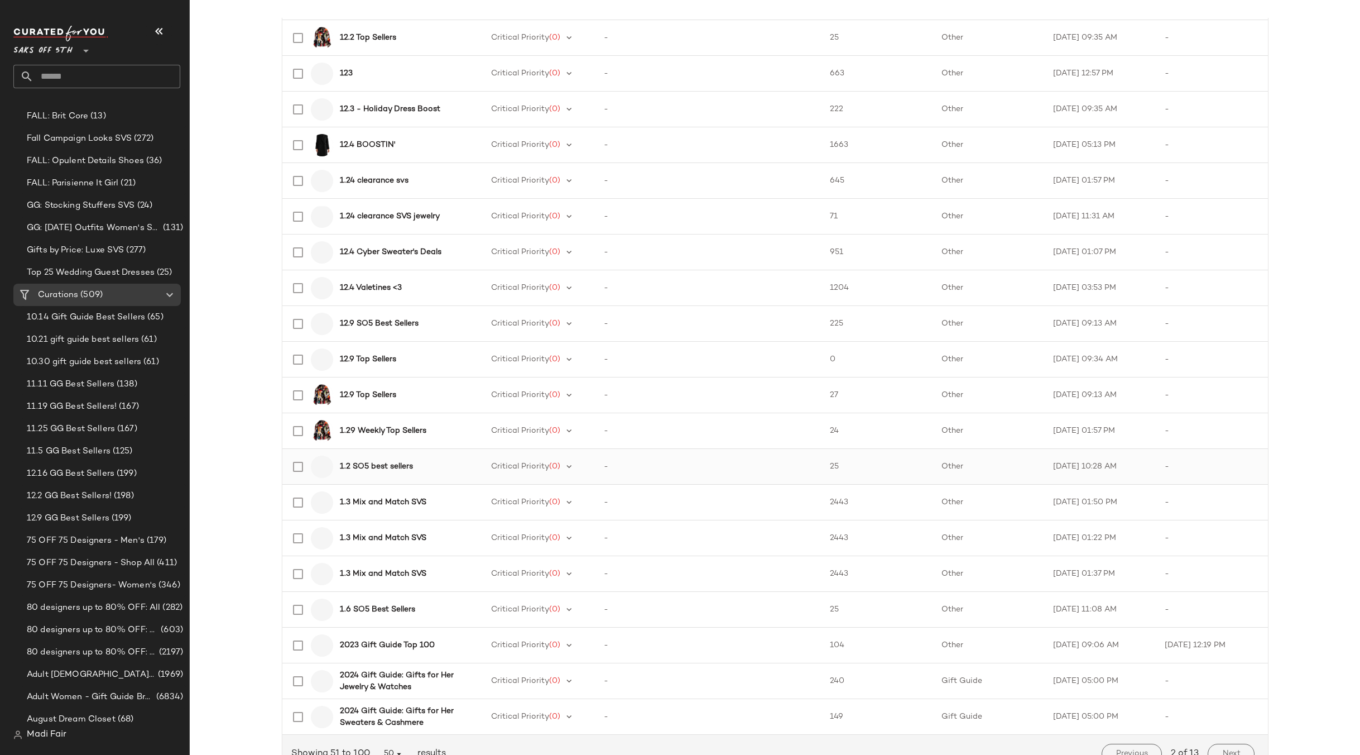
scroll to position [1297, 0]
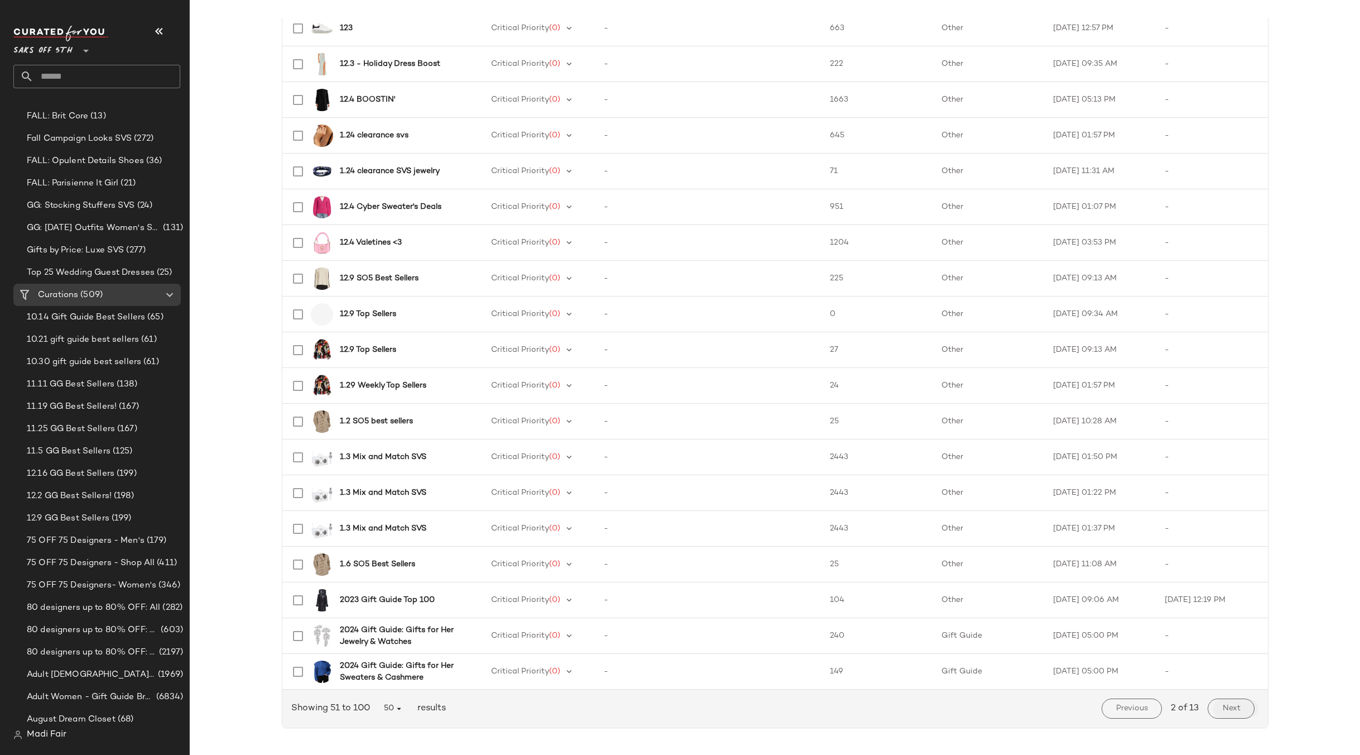
click at [1231, 713] on button "Next" at bounding box center [1231, 708] width 46 height 20
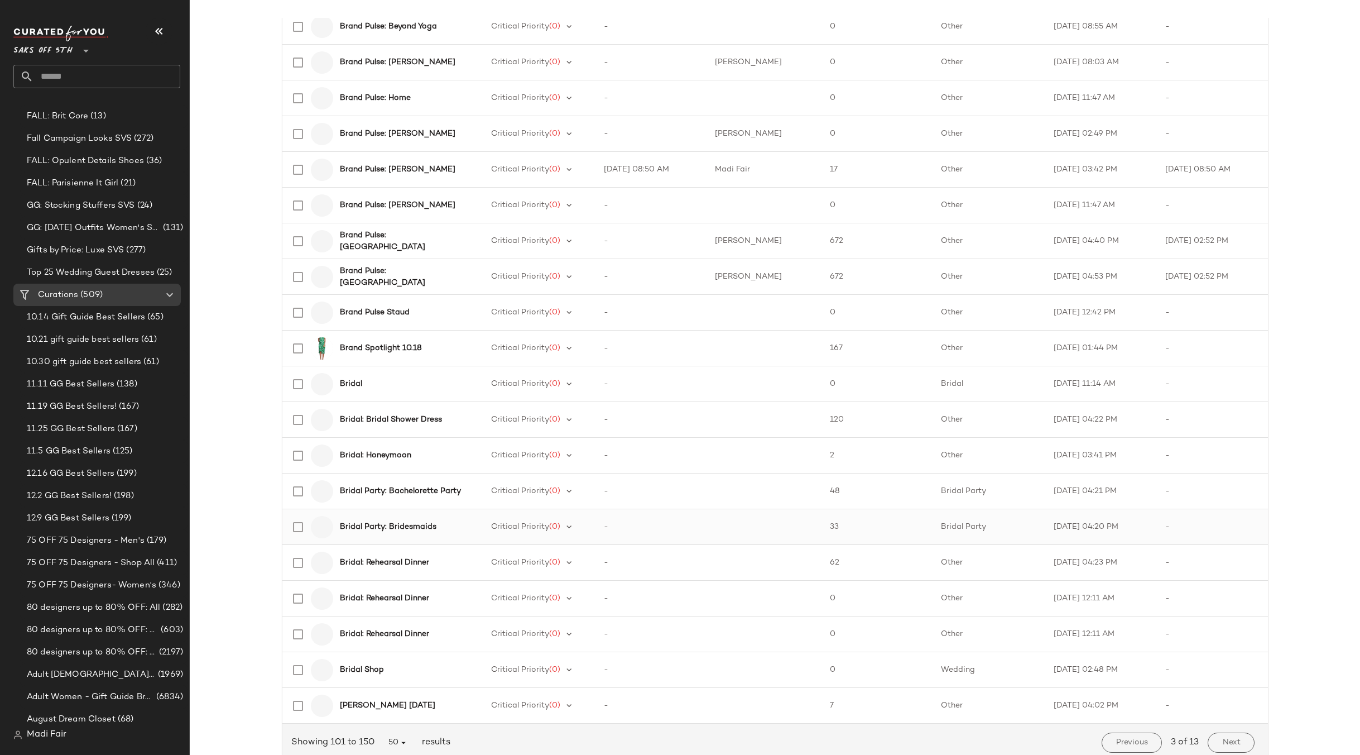
scroll to position [1297, 0]
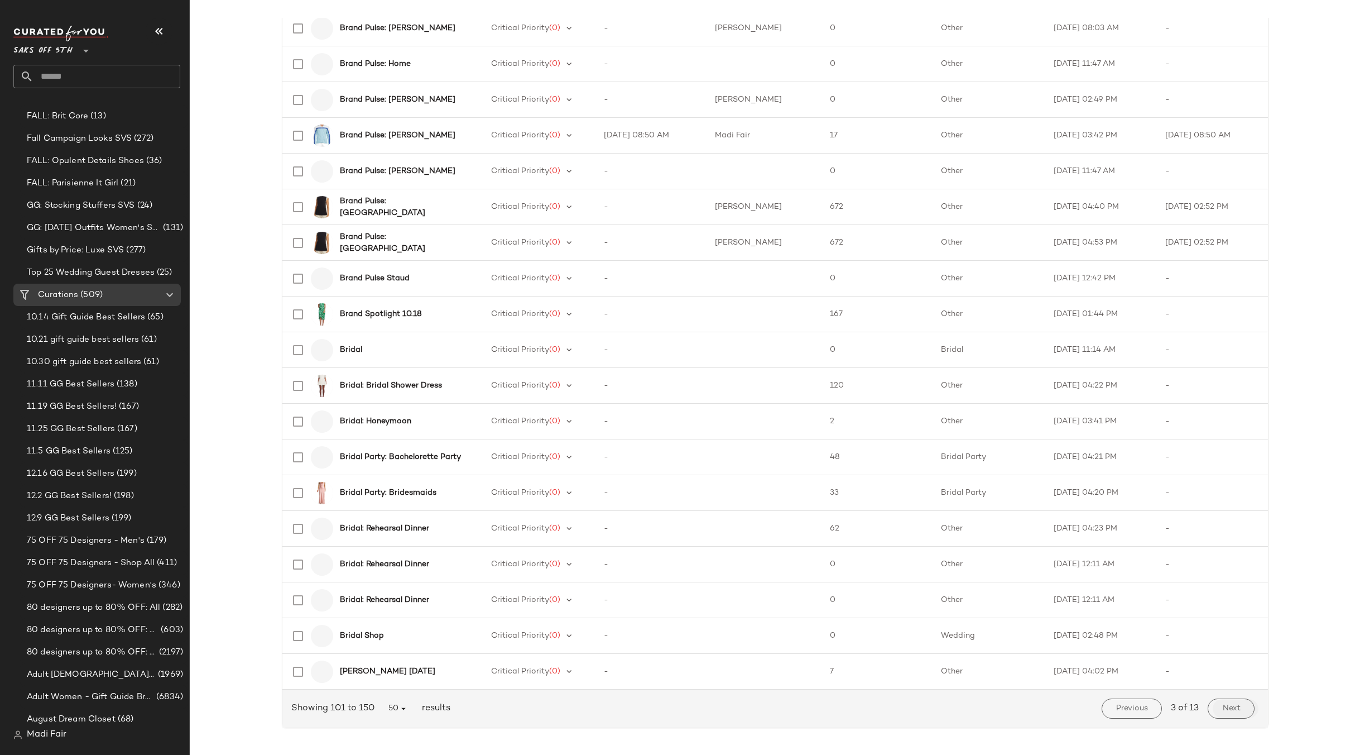
click at [1243, 712] on button "Next" at bounding box center [1231, 708] width 46 height 20
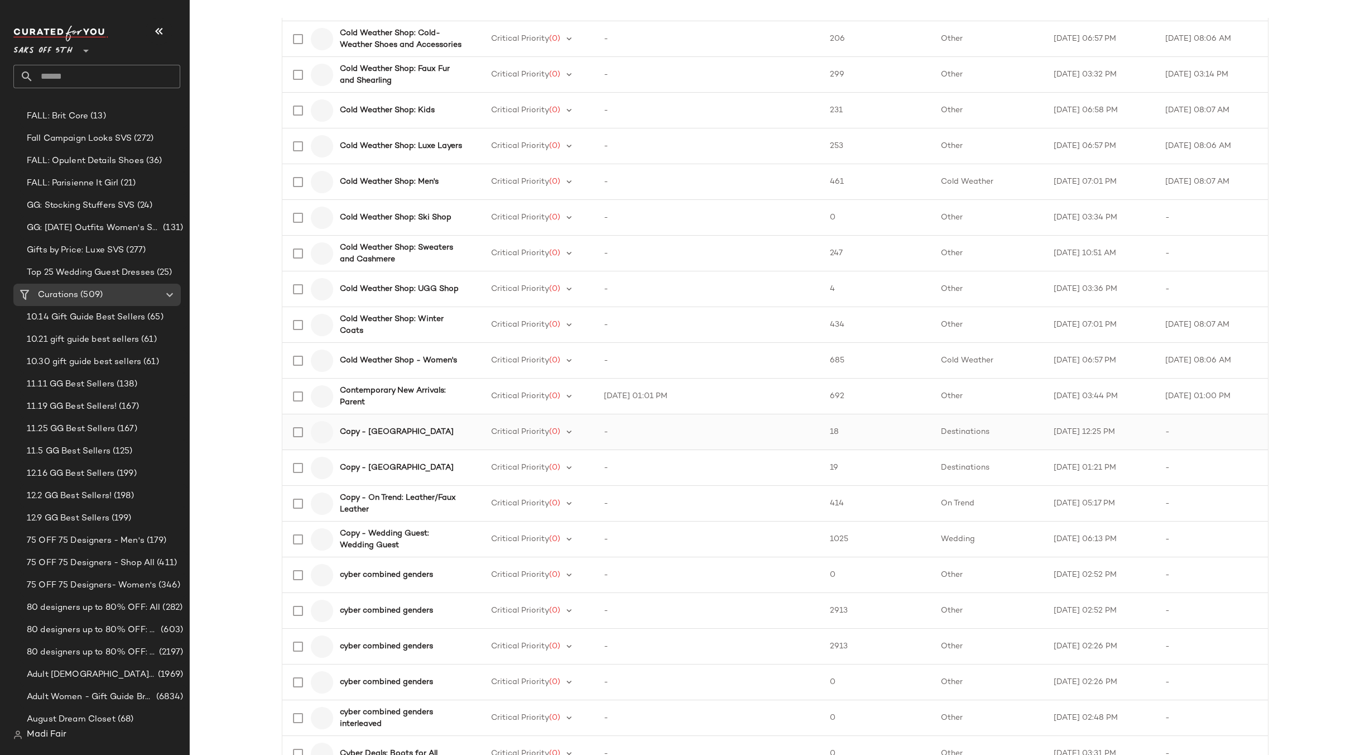
scroll to position [1297, 0]
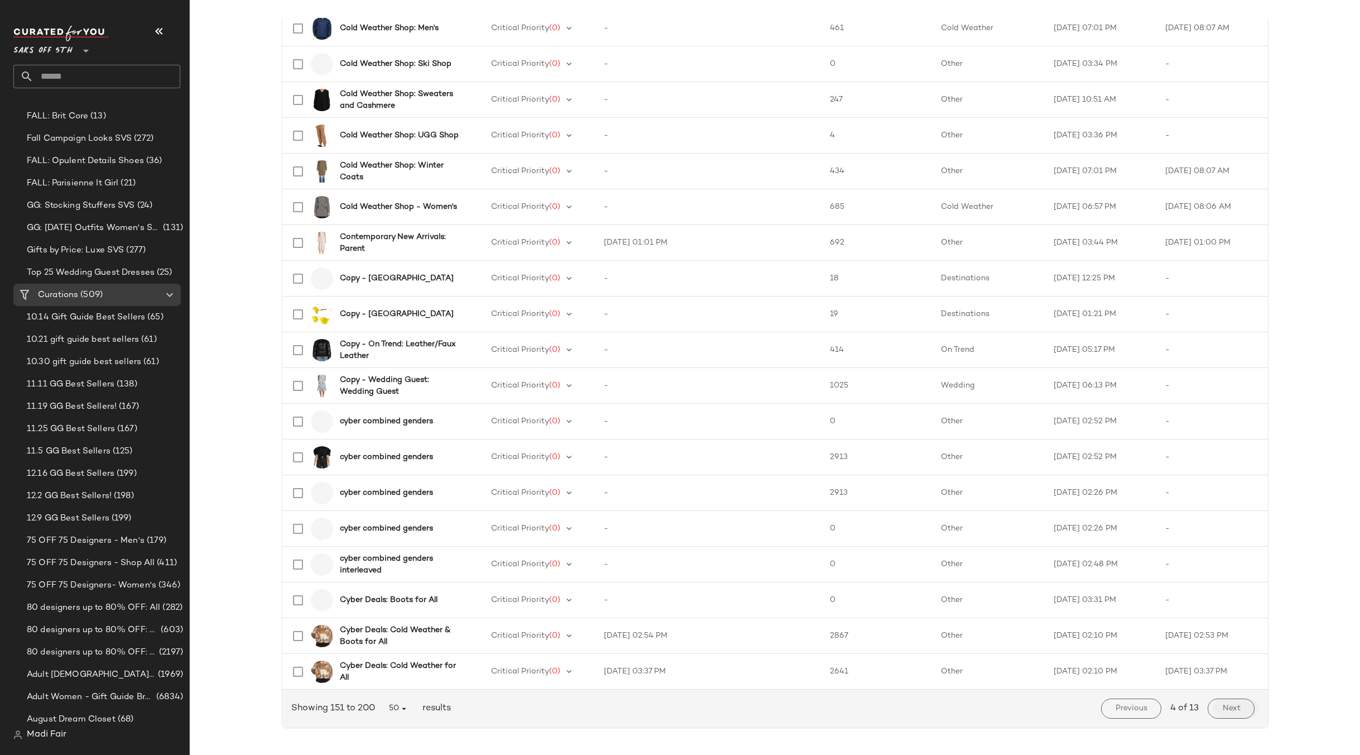
click at [1237, 717] on button "Next" at bounding box center [1231, 708] width 46 height 20
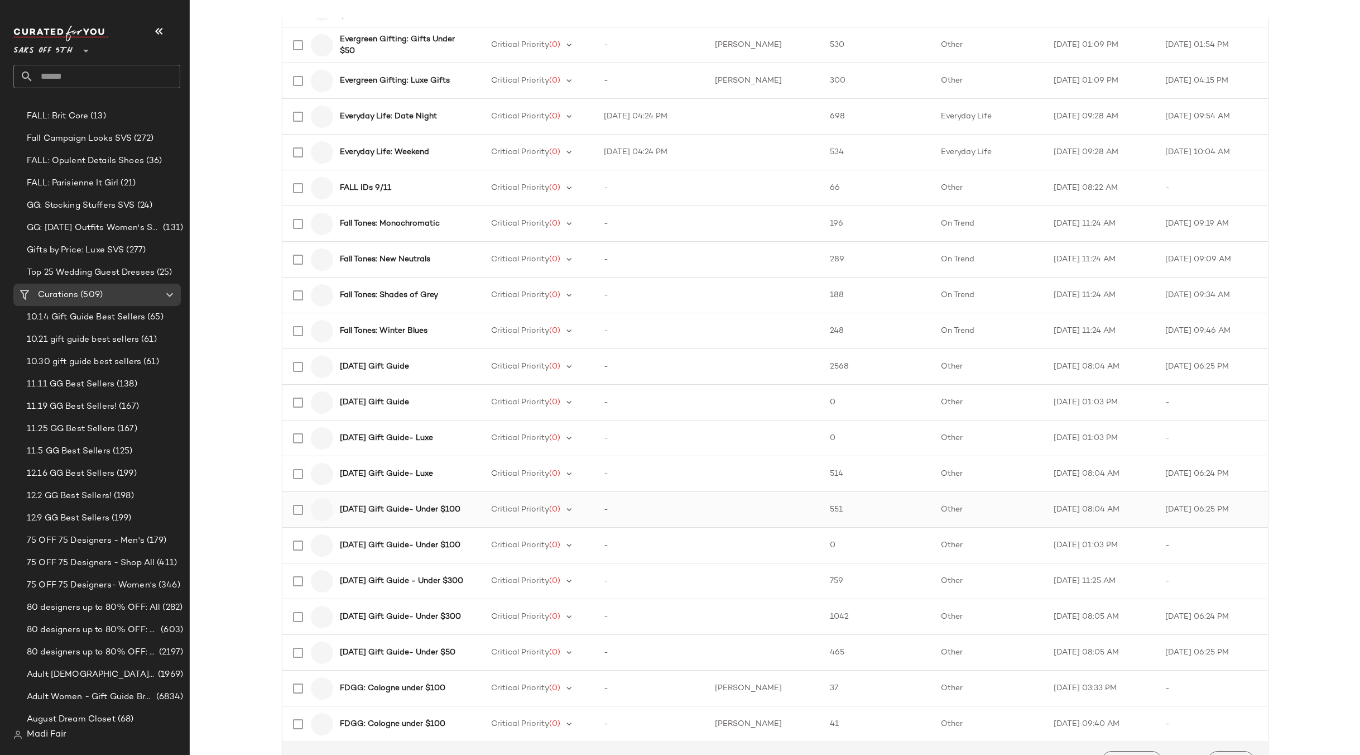
scroll to position [1297, 0]
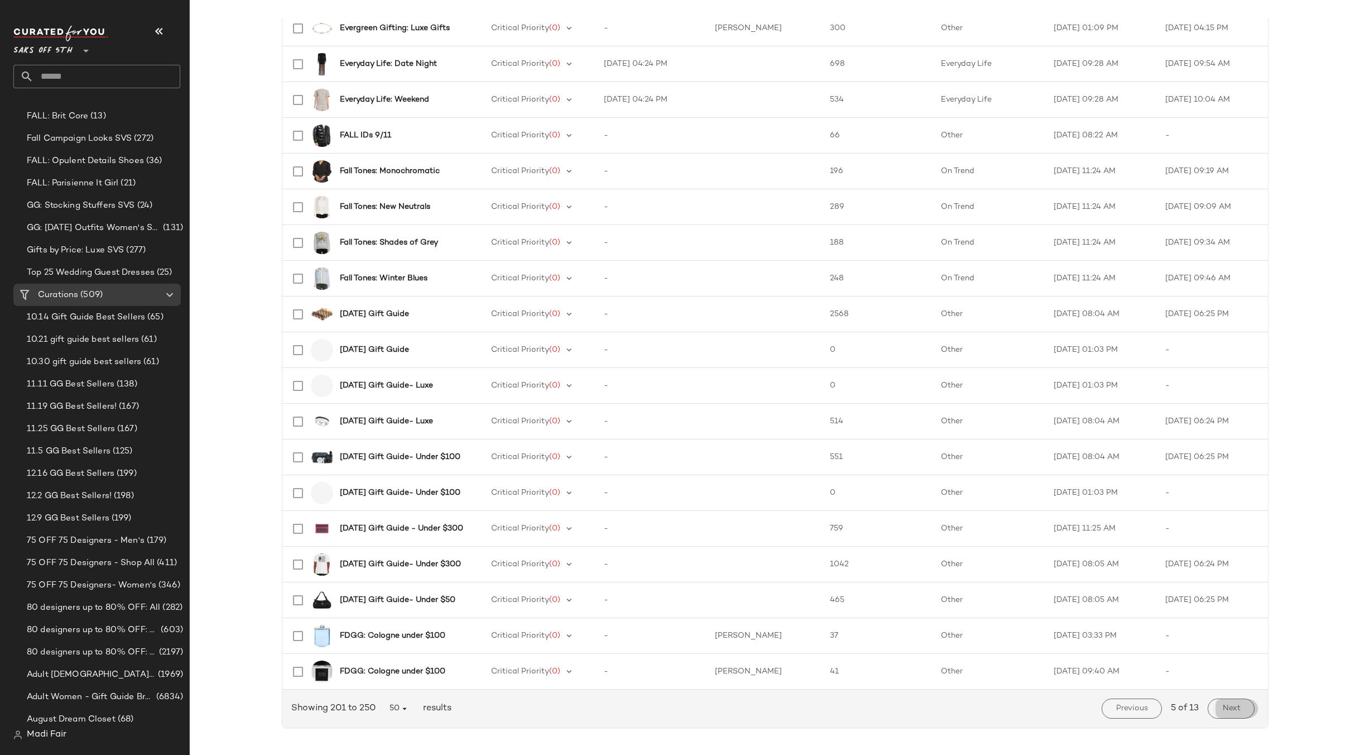
click at [1225, 701] on button "Next" at bounding box center [1231, 708] width 46 height 20
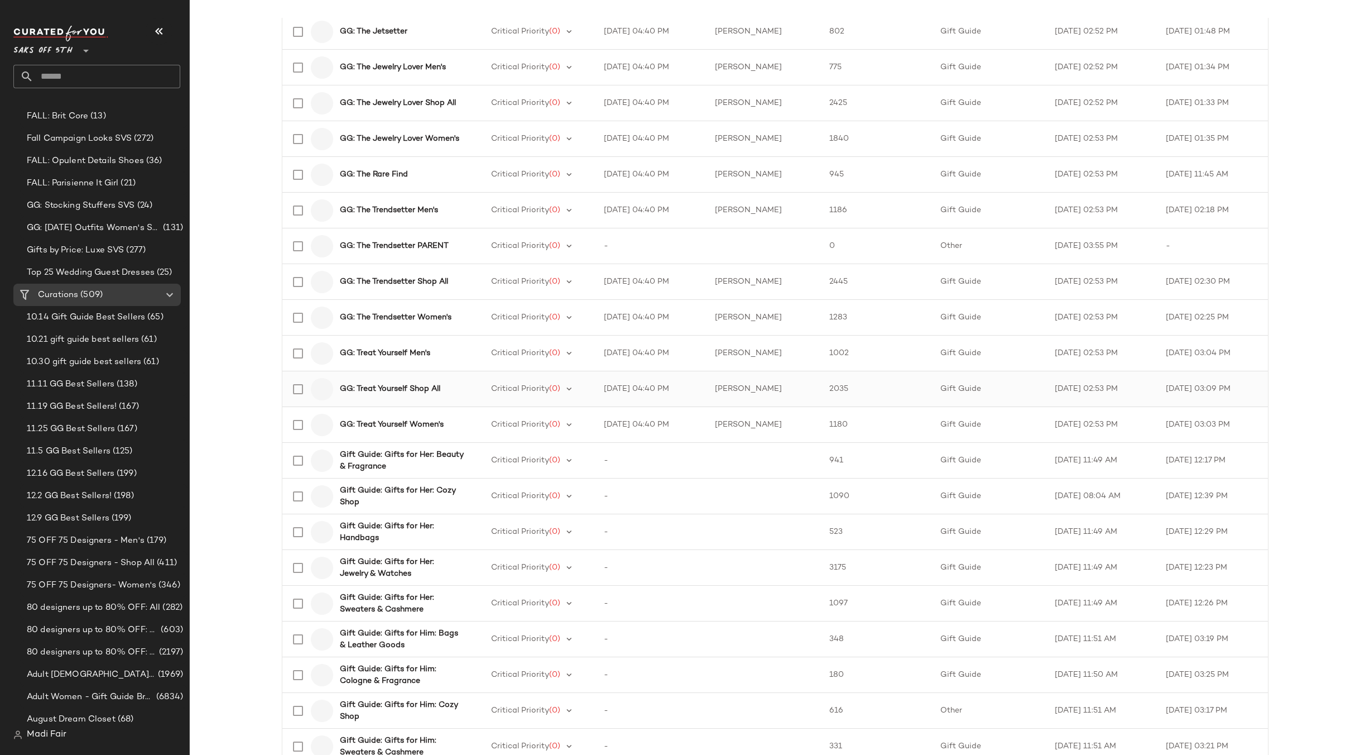
scroll to position [1297, 0]
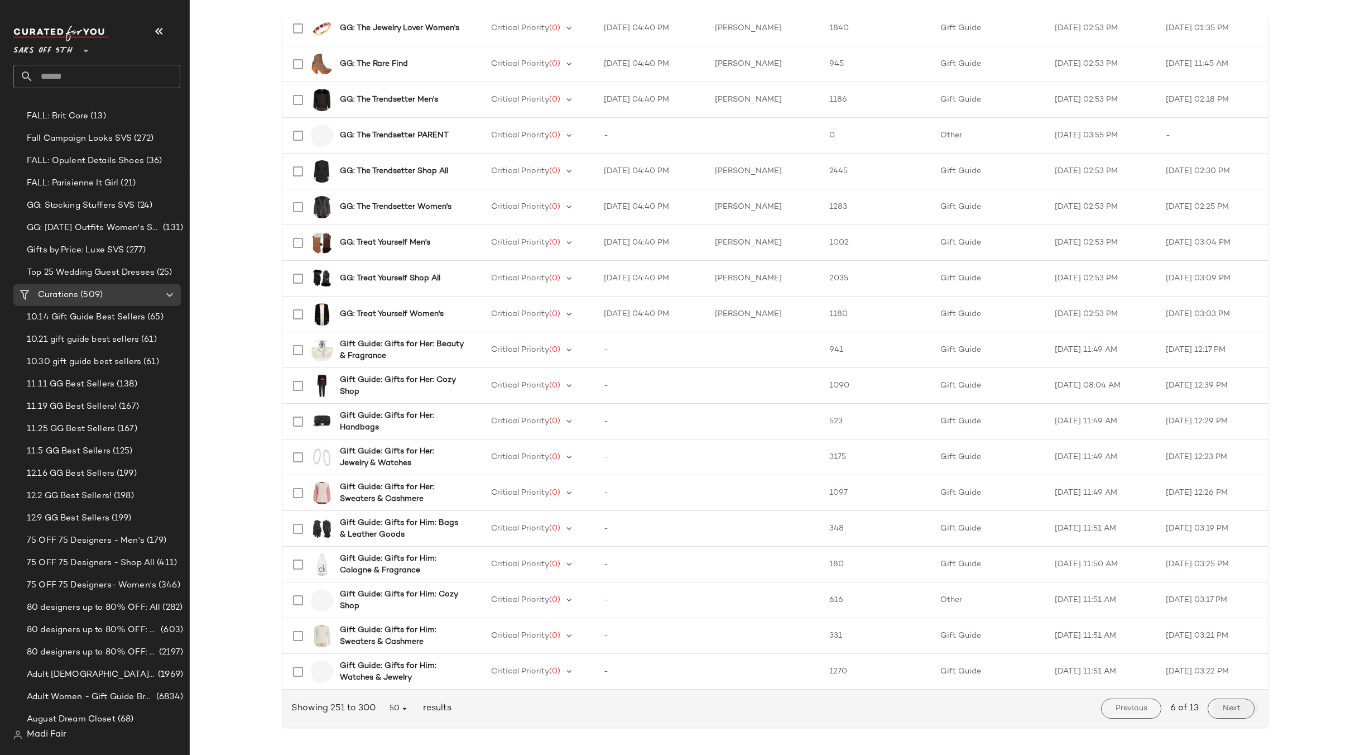
click at [1222, 704] on span "Next" at bounding box center [1231, 708] width 18 height 9
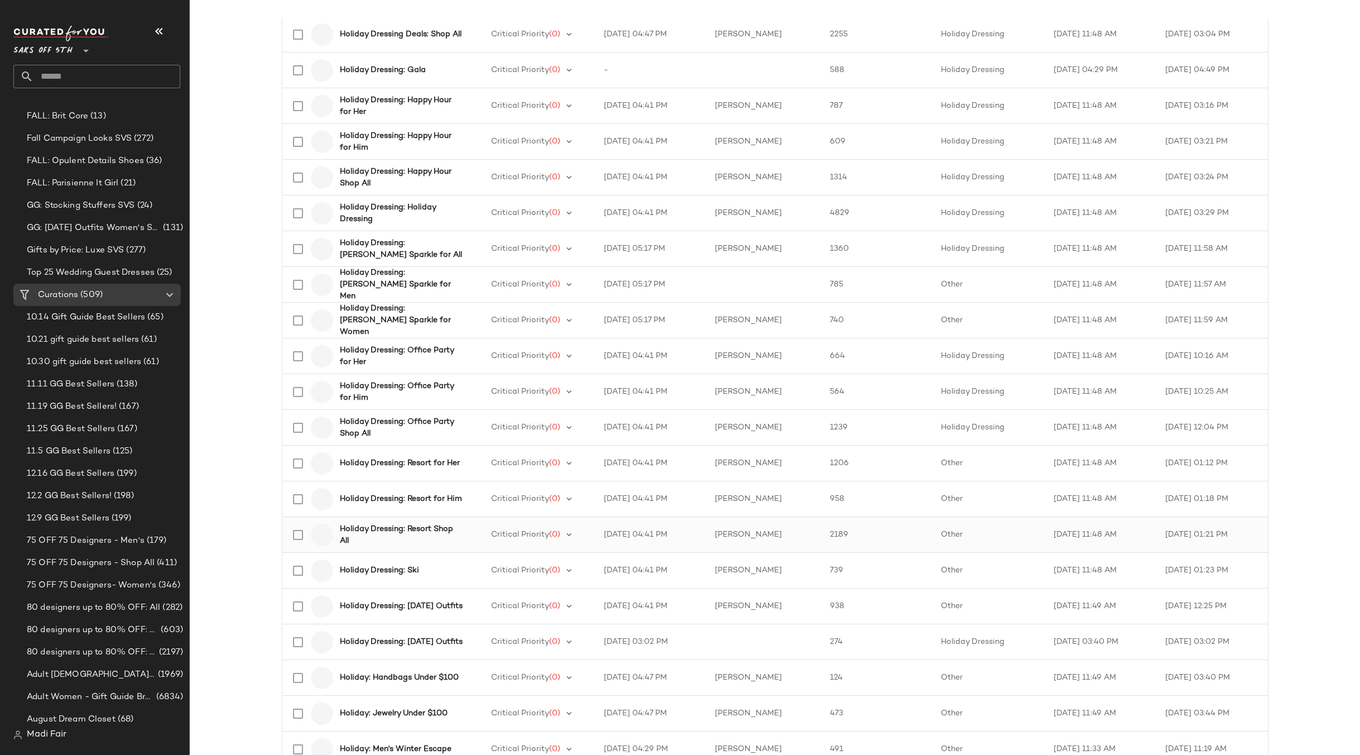
scroll to position [1297, 0]
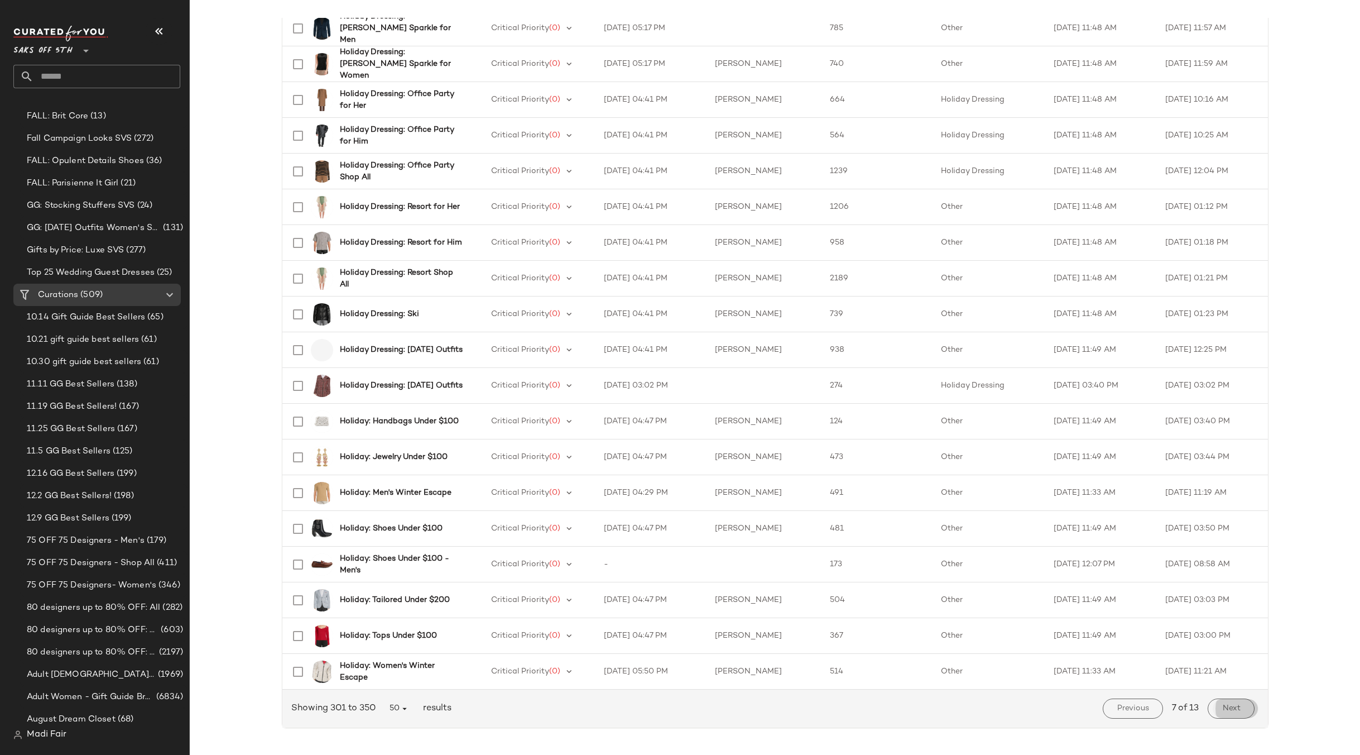
click at [1222, 713] on span "Next" at bounding box center [1231, 708] width 18 height 9
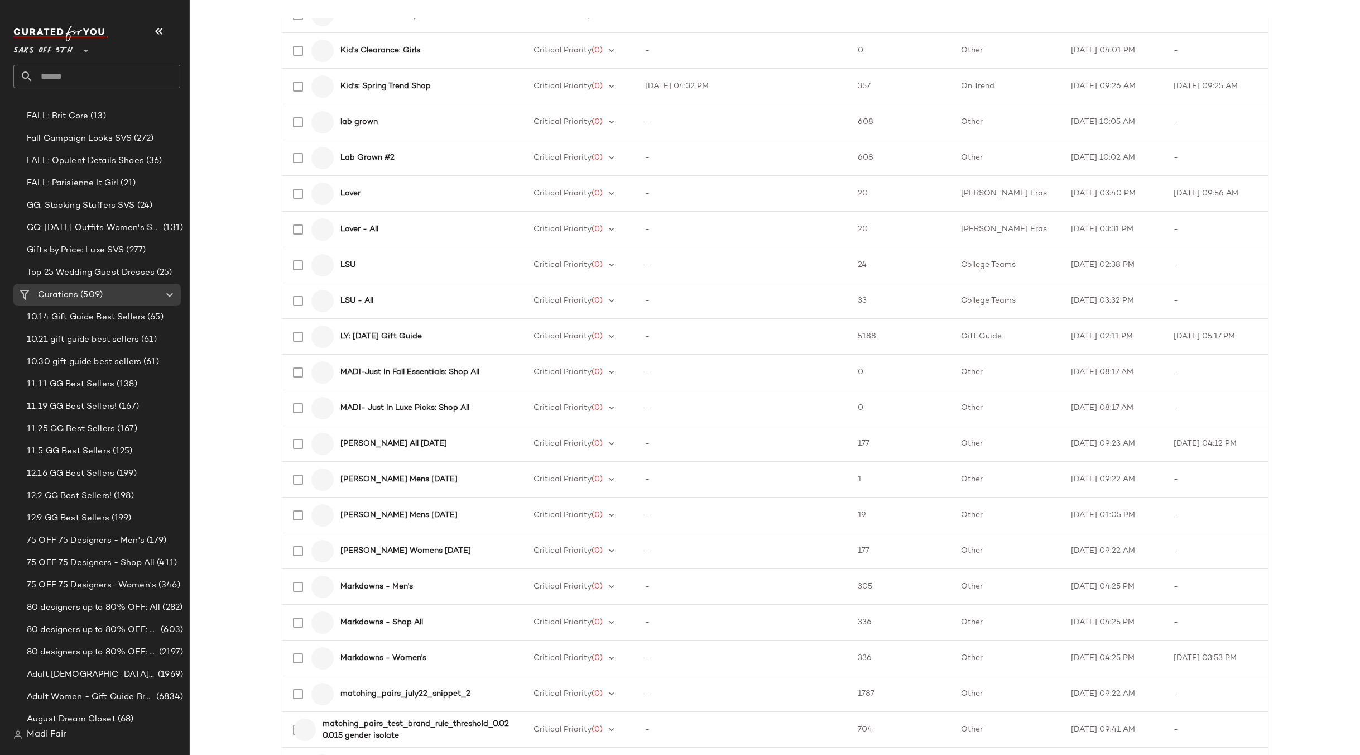
scroll to position [1297, 0]
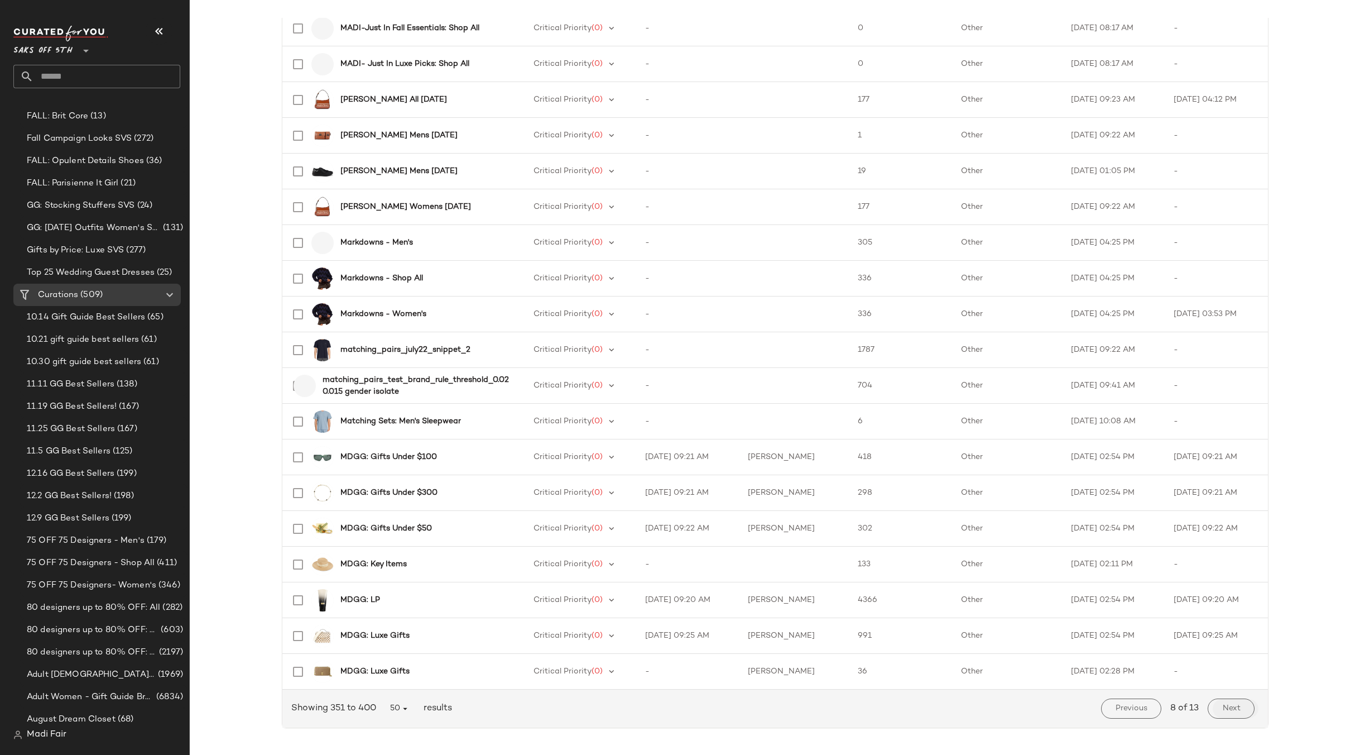
click at [1233, 709] on span "Next" at bounding box center [1231, 708] width 18 height 9
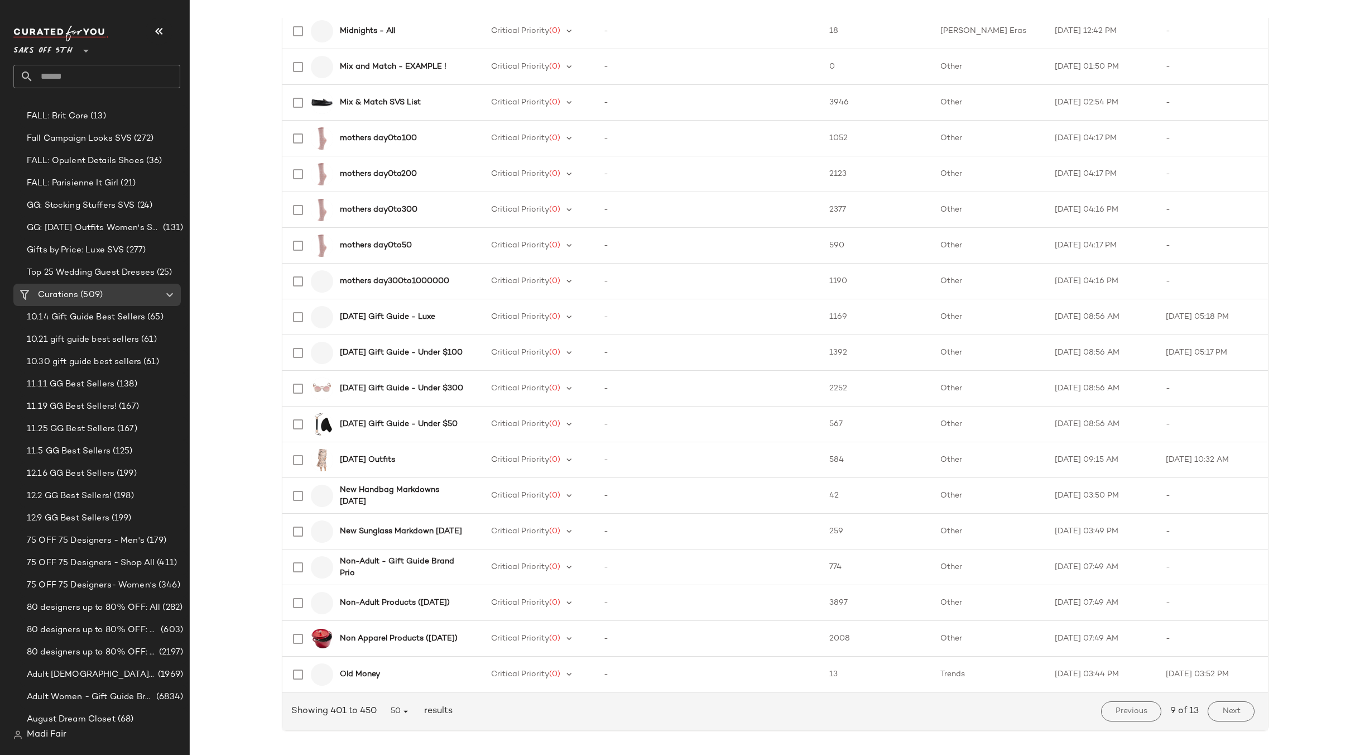
scroll to position [1297, 0]
click at [1239, 713] on button "Next" at bounding box center [1231, 708] width 46 height 20
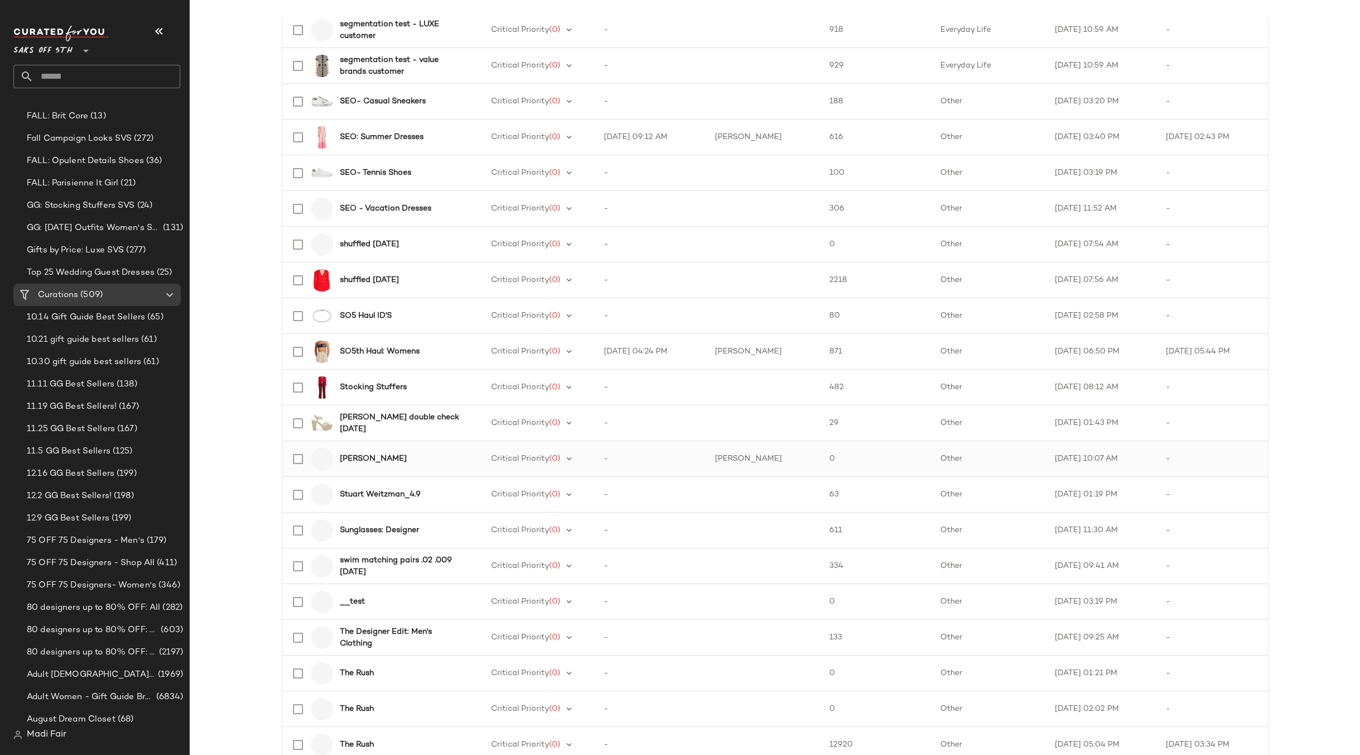
scroll to position [1297, 0]
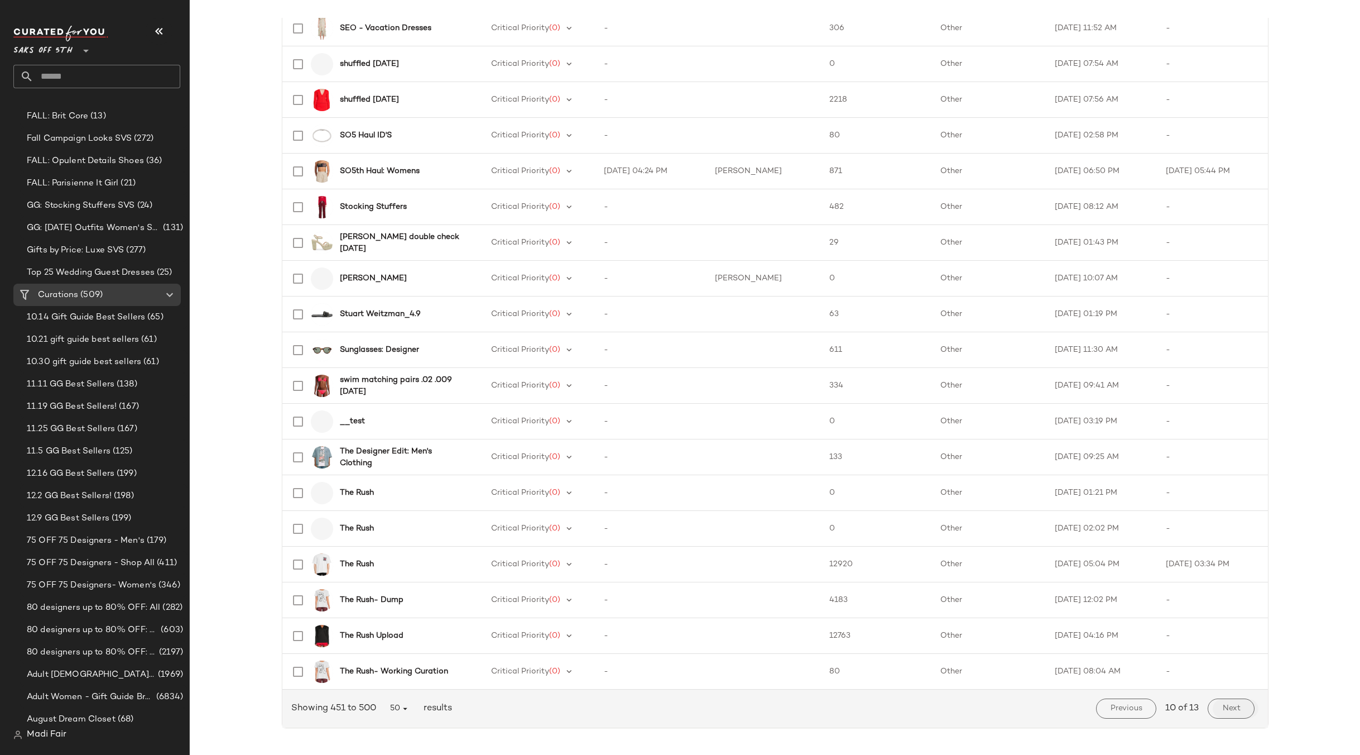
click at [1236, 702] on button "Next" at bounding box center [1231, 708] width 46 height 20
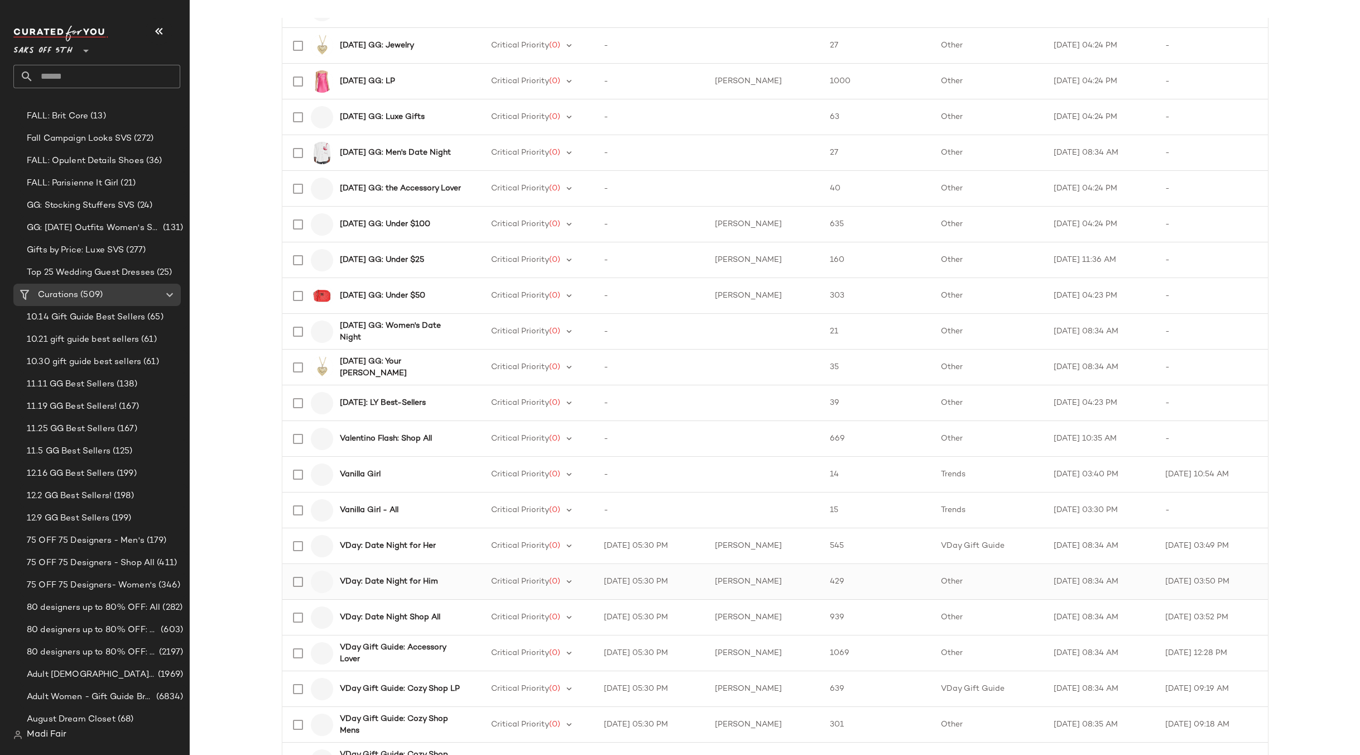
scroll to position [1297, 0]
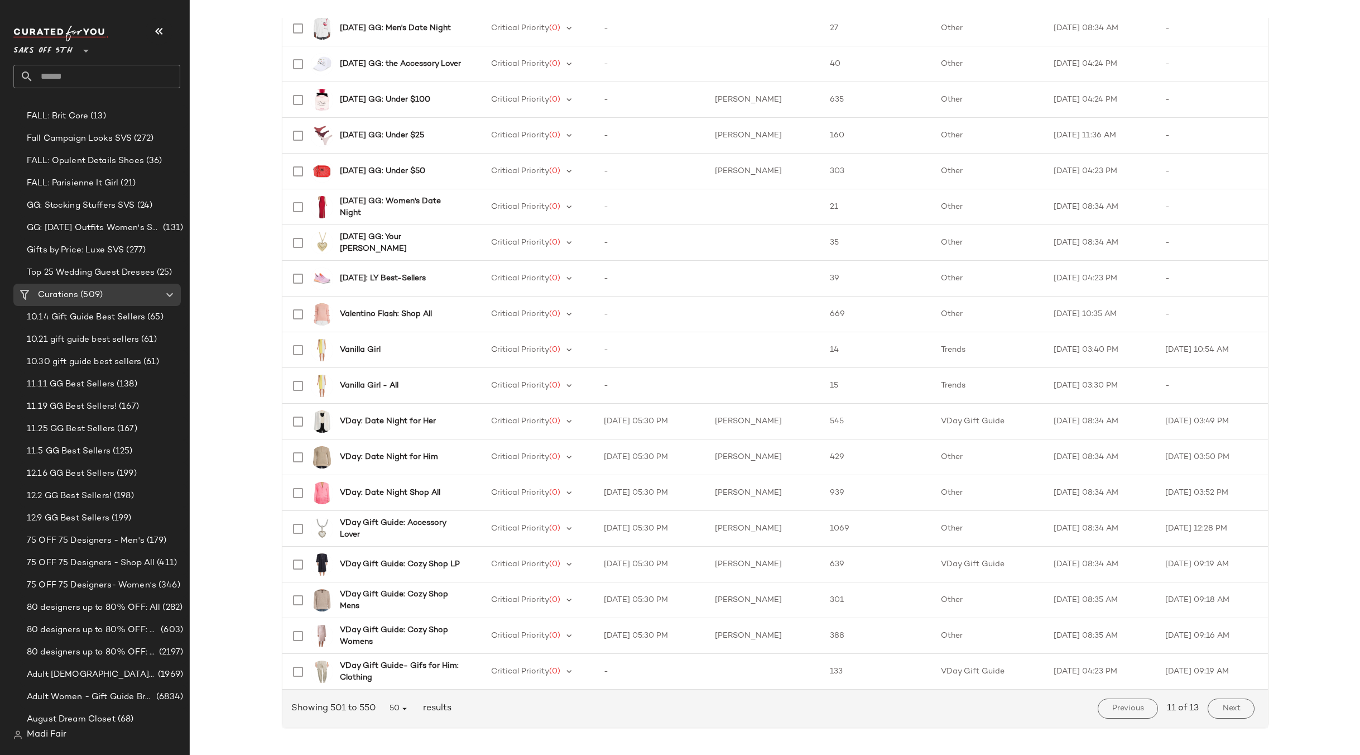
click at [1236, 706] on span "Next" at bounding box center [1231, 708] width 18 height 9
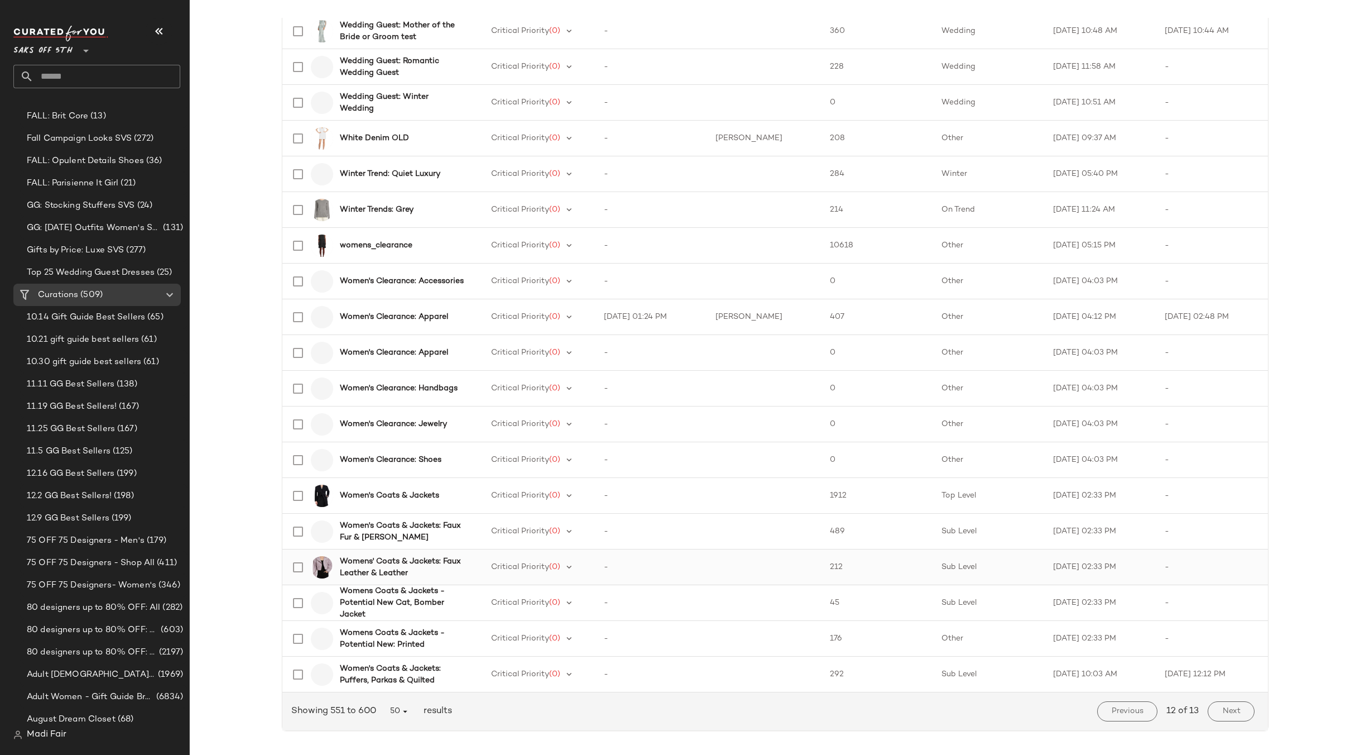
scroll to position [1297, 0]
drag, startPoint x: 1222, startPoint y: 709, endPoint x: 1195, endPoint y: 690, distance: 33.4
click at [1222, 709] on span "Next" at bounding box center [1231, 708] width 18 height 9
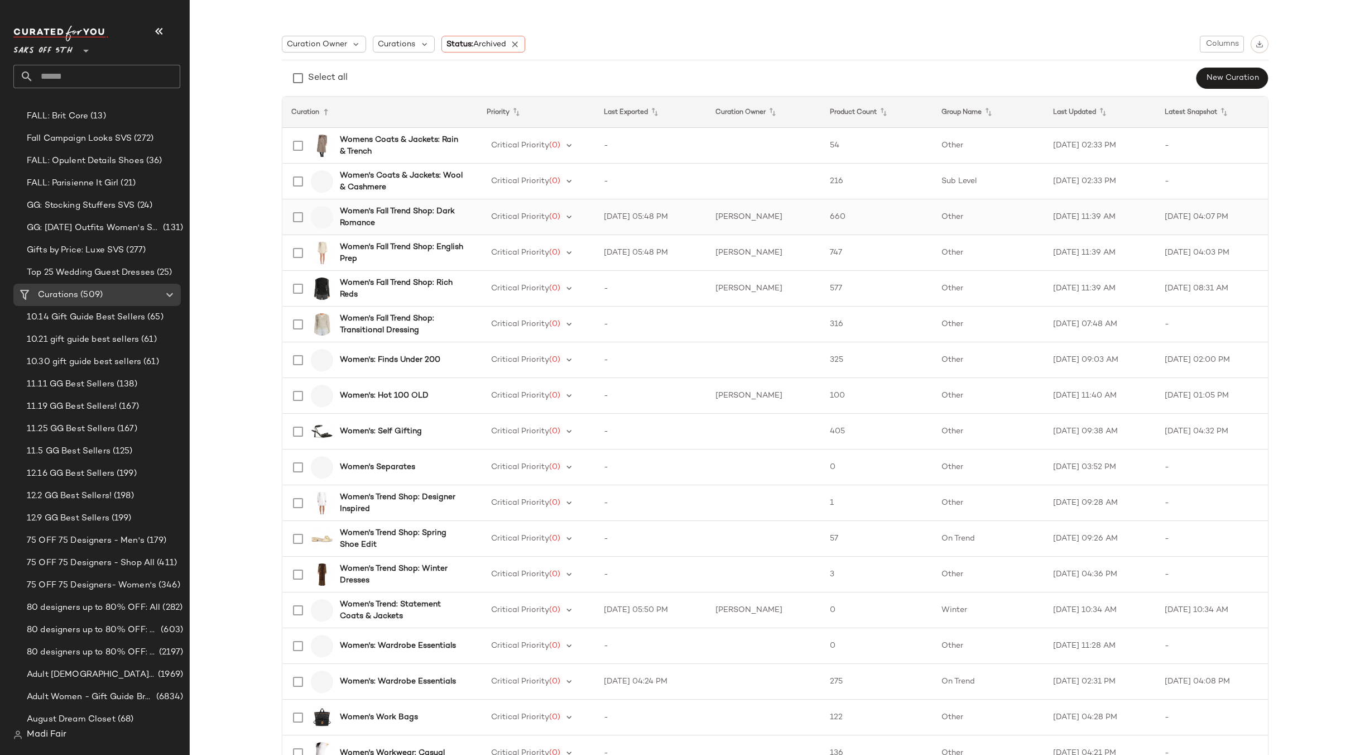
scroll to position [46, 0]
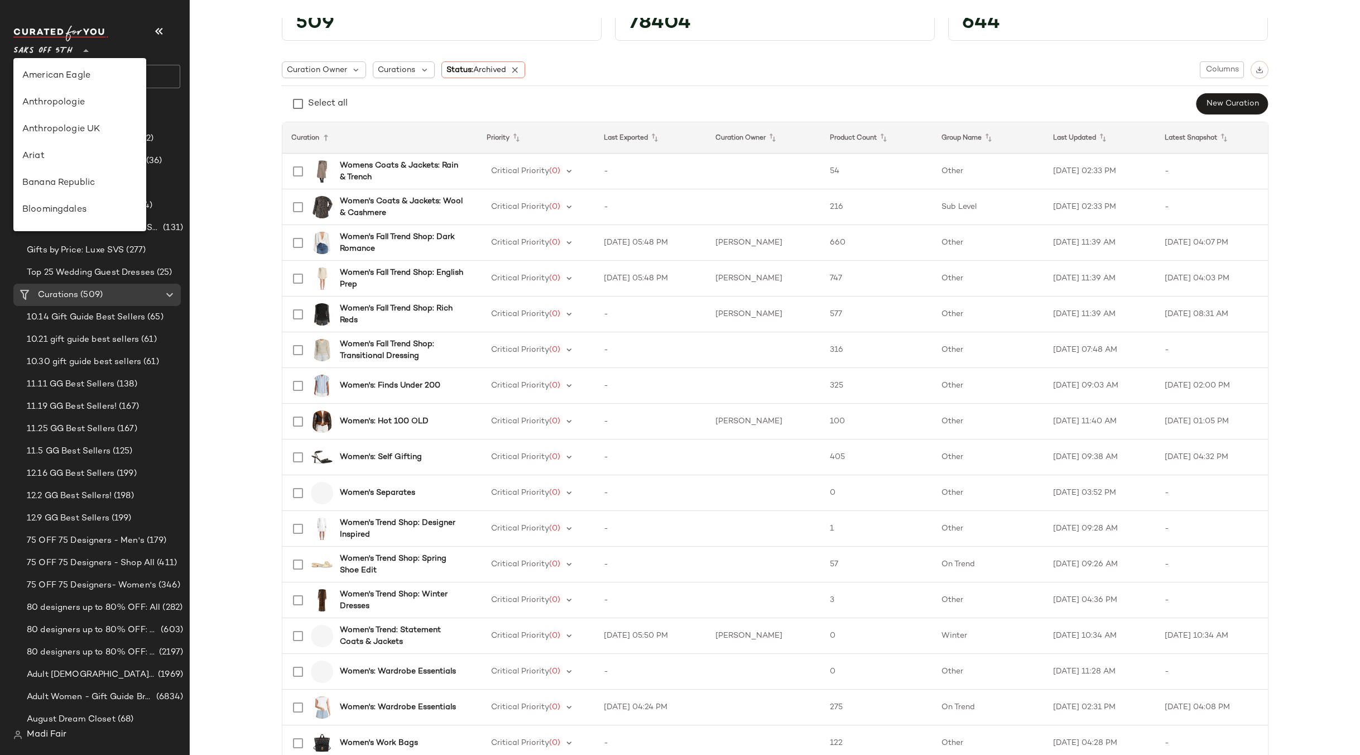
click at [72, 50] on span "Saks OFF 5TH" at bounding box center [42, 48] width 59 height 20
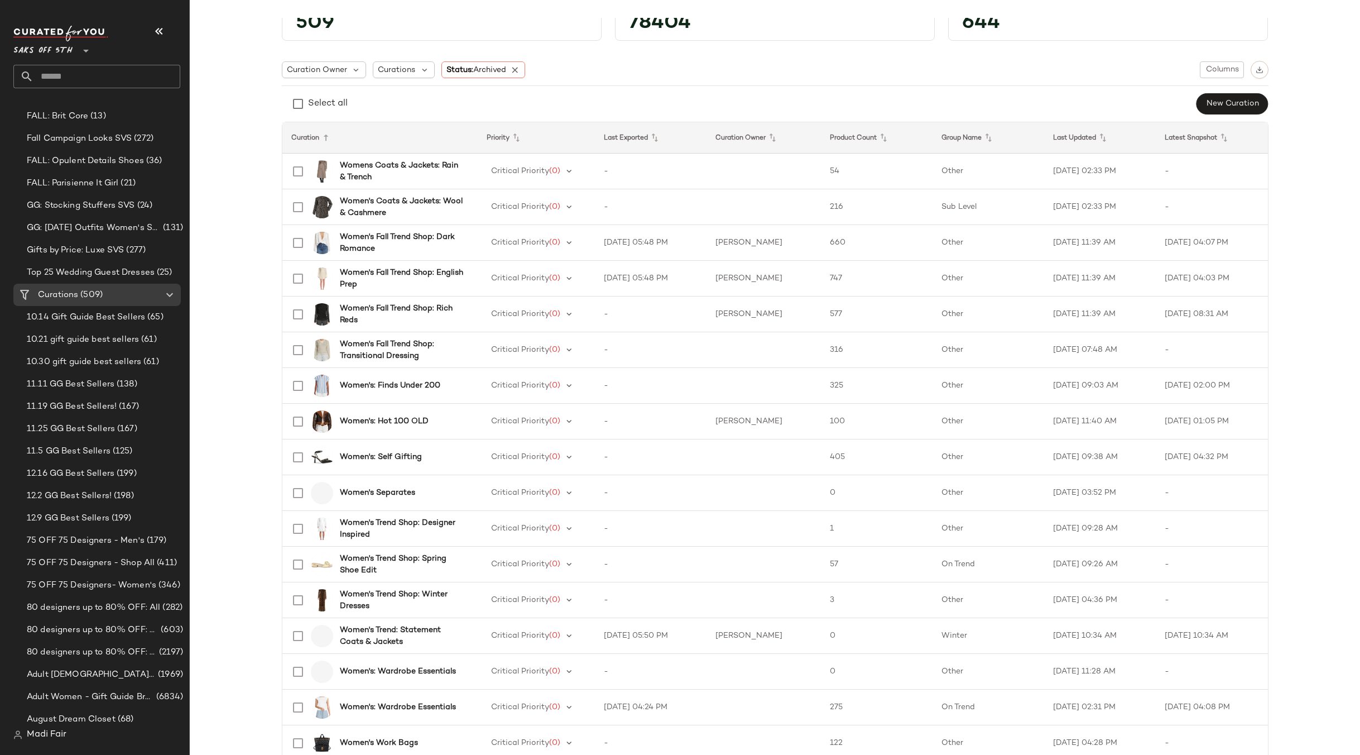
scroll to position [0, 0]
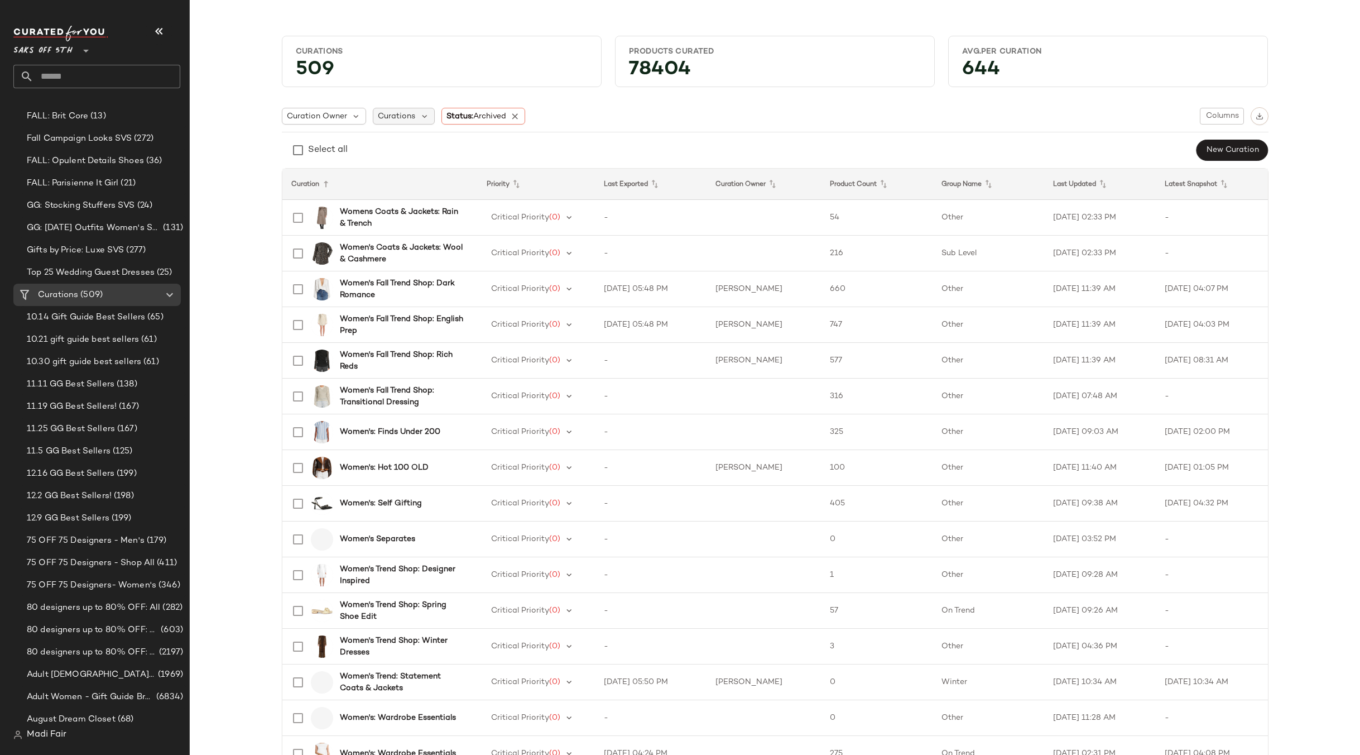
click at [411, 123] on div "Curations" at bounding box center [404, 116] width 62 height 17
drag, startPoint x: 420, startPoint y: 148, endPoint x: 409, endPoint y: 147, distance: 11.2
click at [409, 147] on input "****" at bounding box center [448, 146] width 140 height 17
type input "*"
click at [608, 112] on div "Curation Owner Curations Status: Archived Columns" at bounding box center [775, 116] width 987 height 18
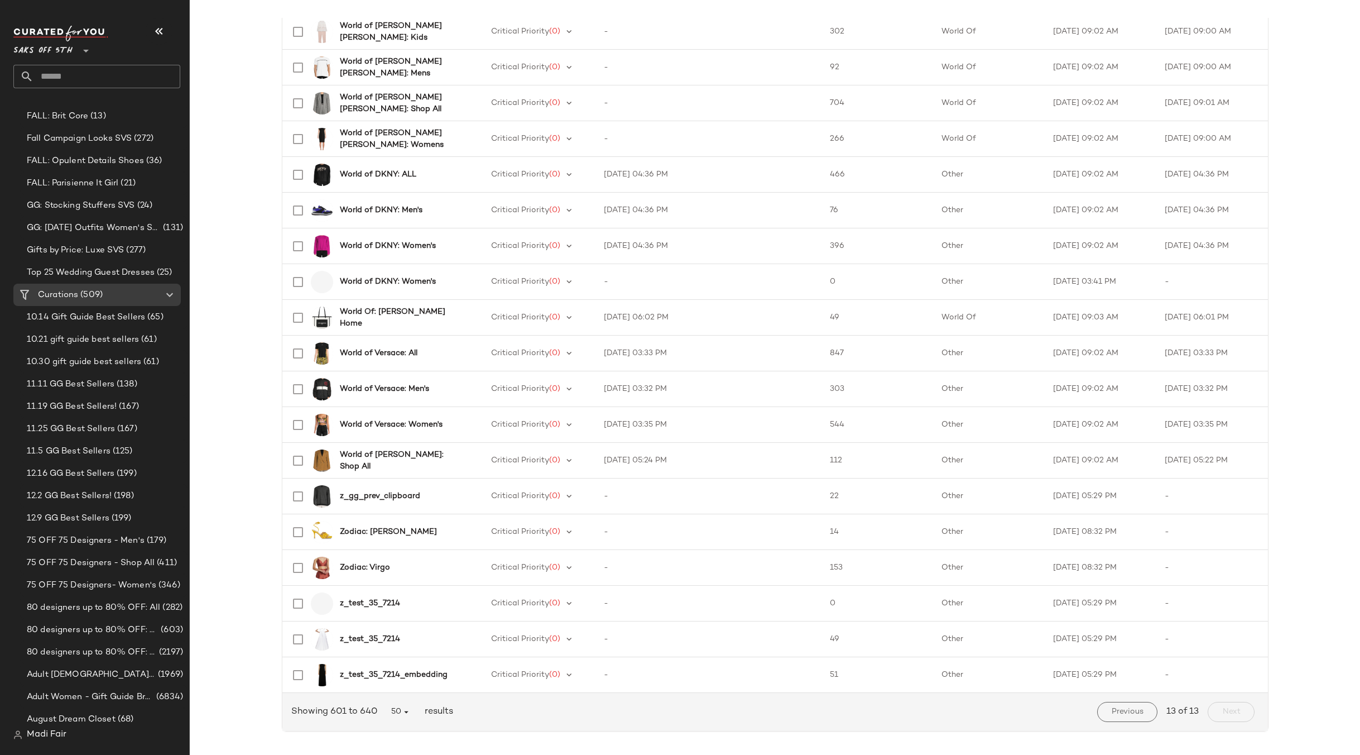
scroll to position [939, 0]
click at [1121, 715] on button "Previous" at bounding box center [1127, 708] width 60 height 20
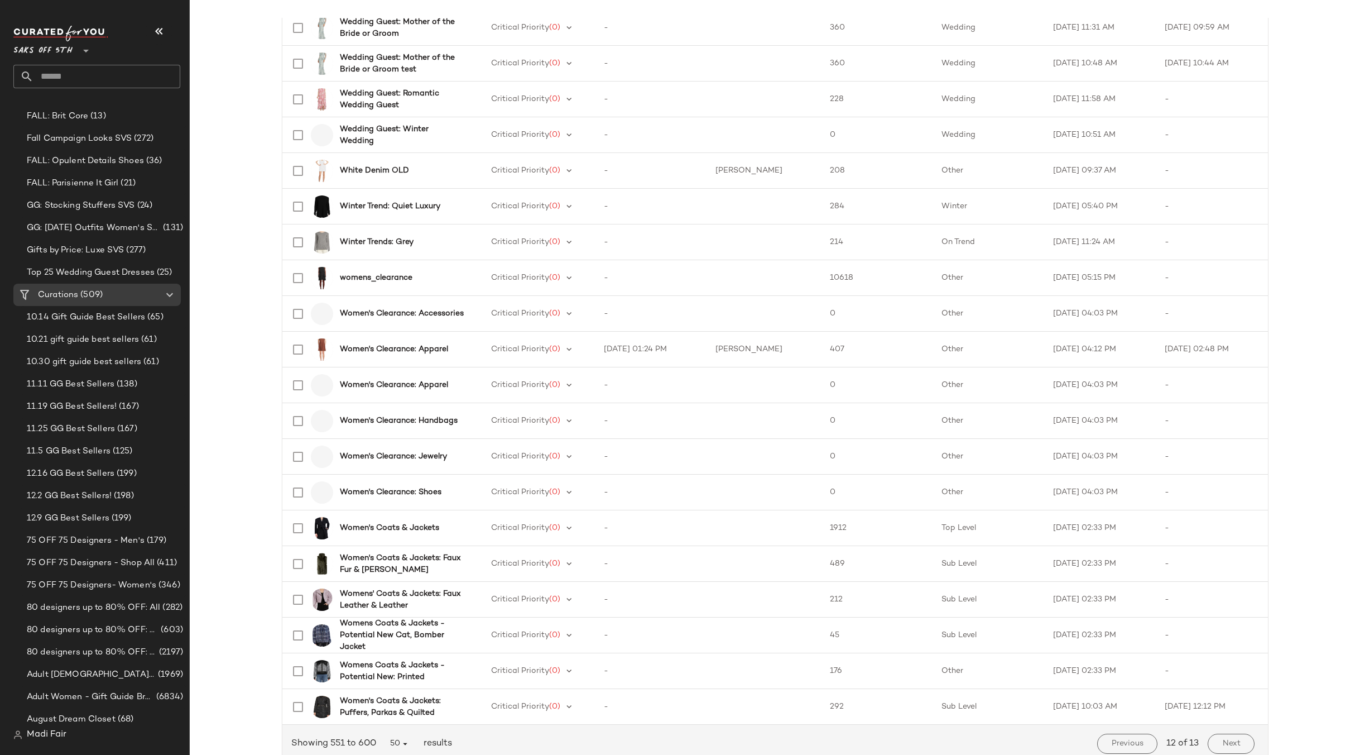
scroll to position [1297, 0]
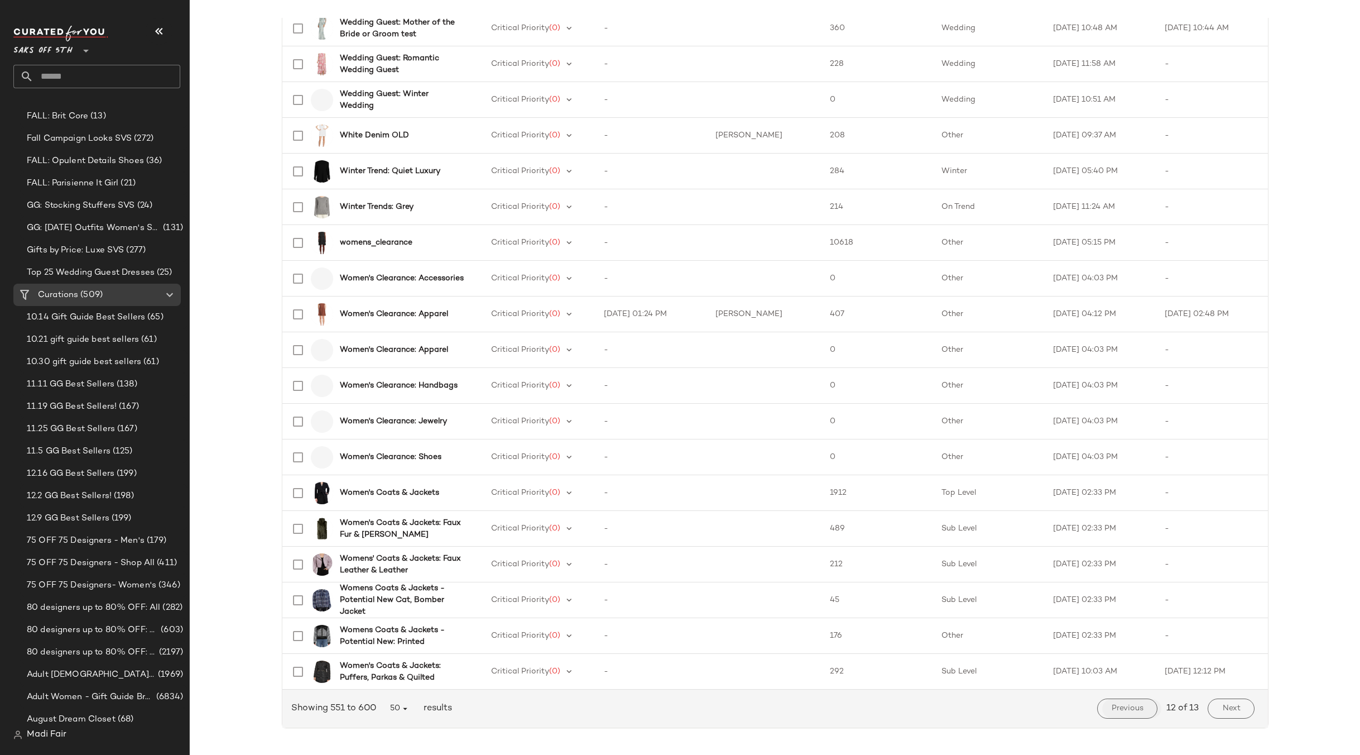
drag, startPoint x: 1130, startPoint y: 706, endPoint x: 1092, endPoint y: 681, distance: 46.0
click at [1130, 706] on span "Previous" at bounding box center [1127, 708] width 32 height 9
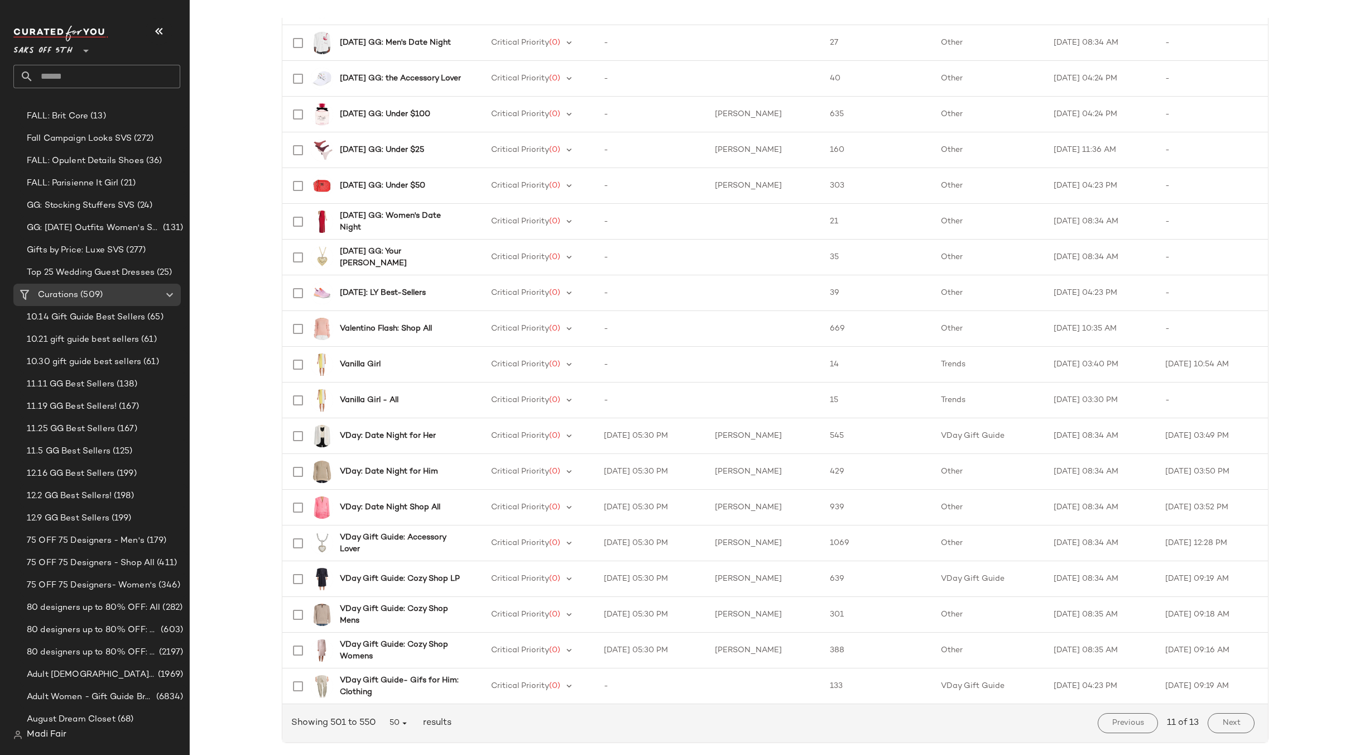
scroll to position [1297, 0]
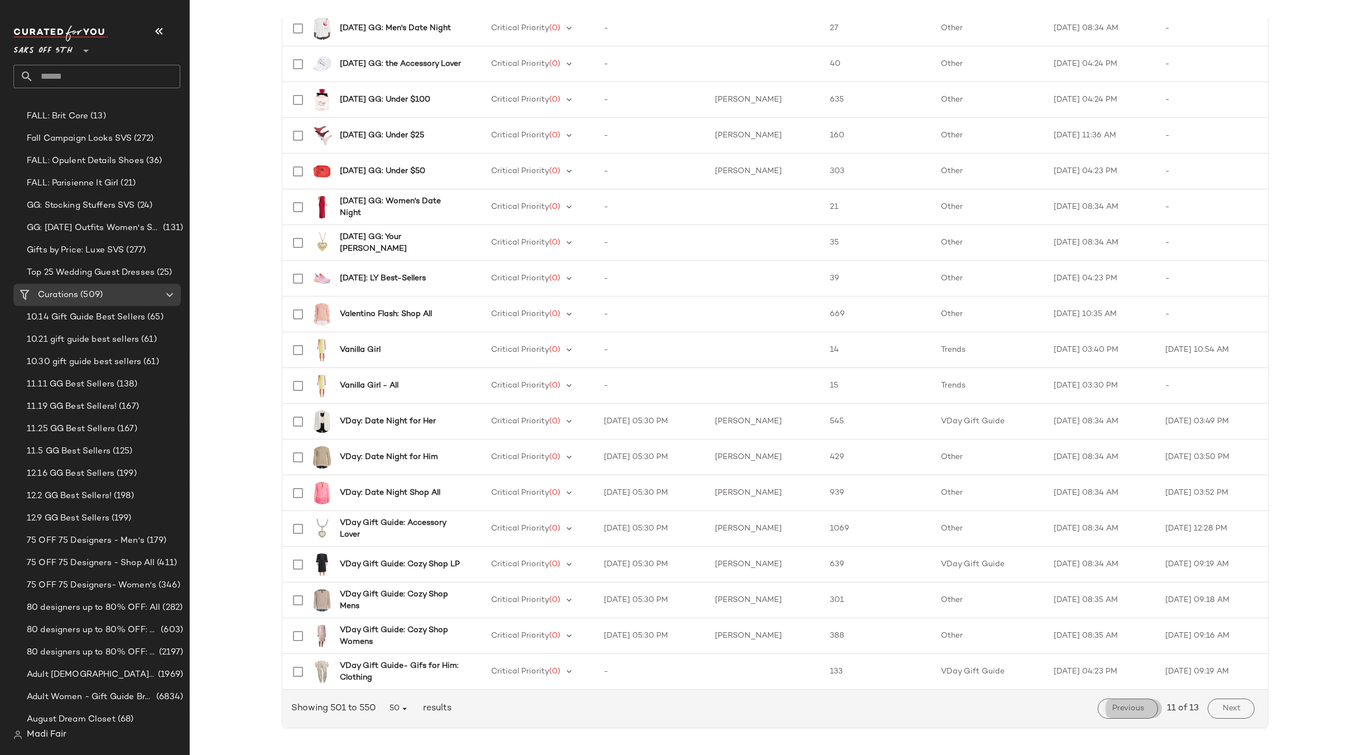
click at [1115, 706] on span "Previous" at bounding box center [1128, 708] width 32 height 9
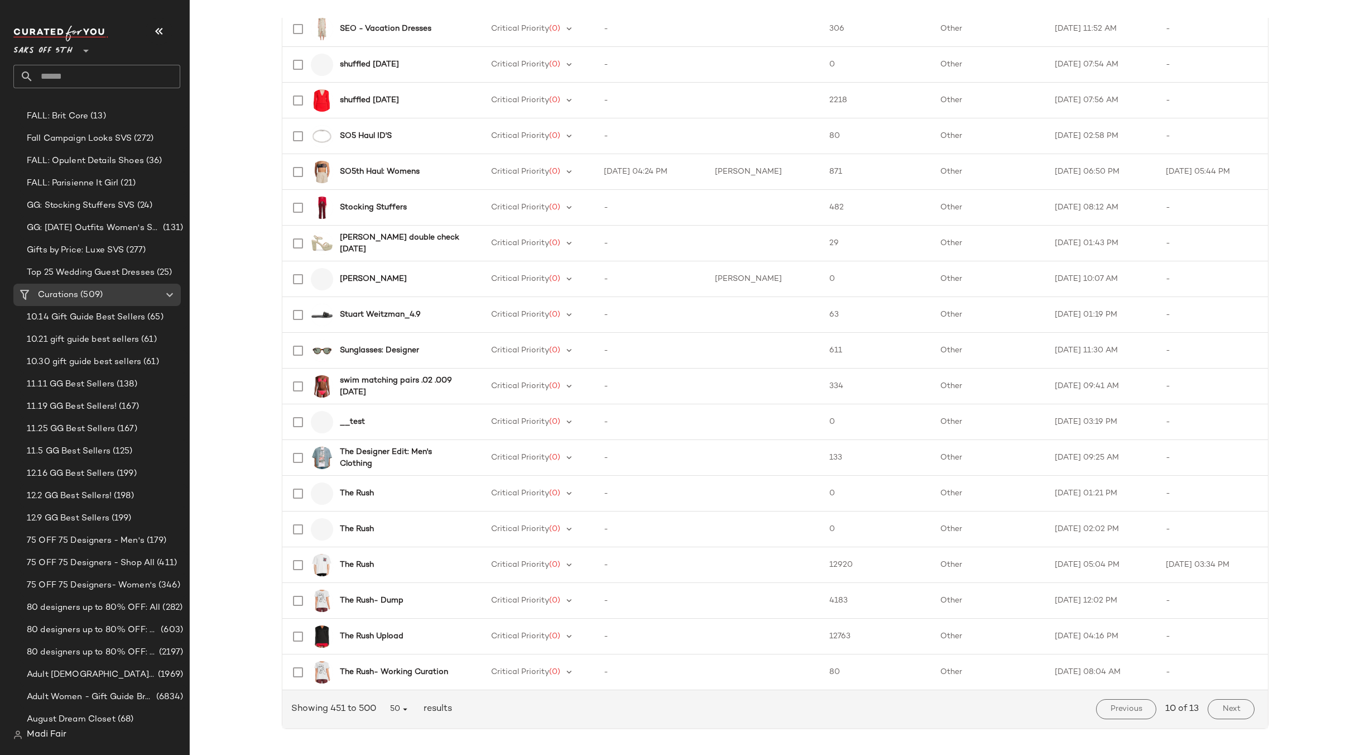
scroll to position [1297, 0]
click at [1128, 704] on span "Previous" at bounding box center [1126, 708] width 32 height 9
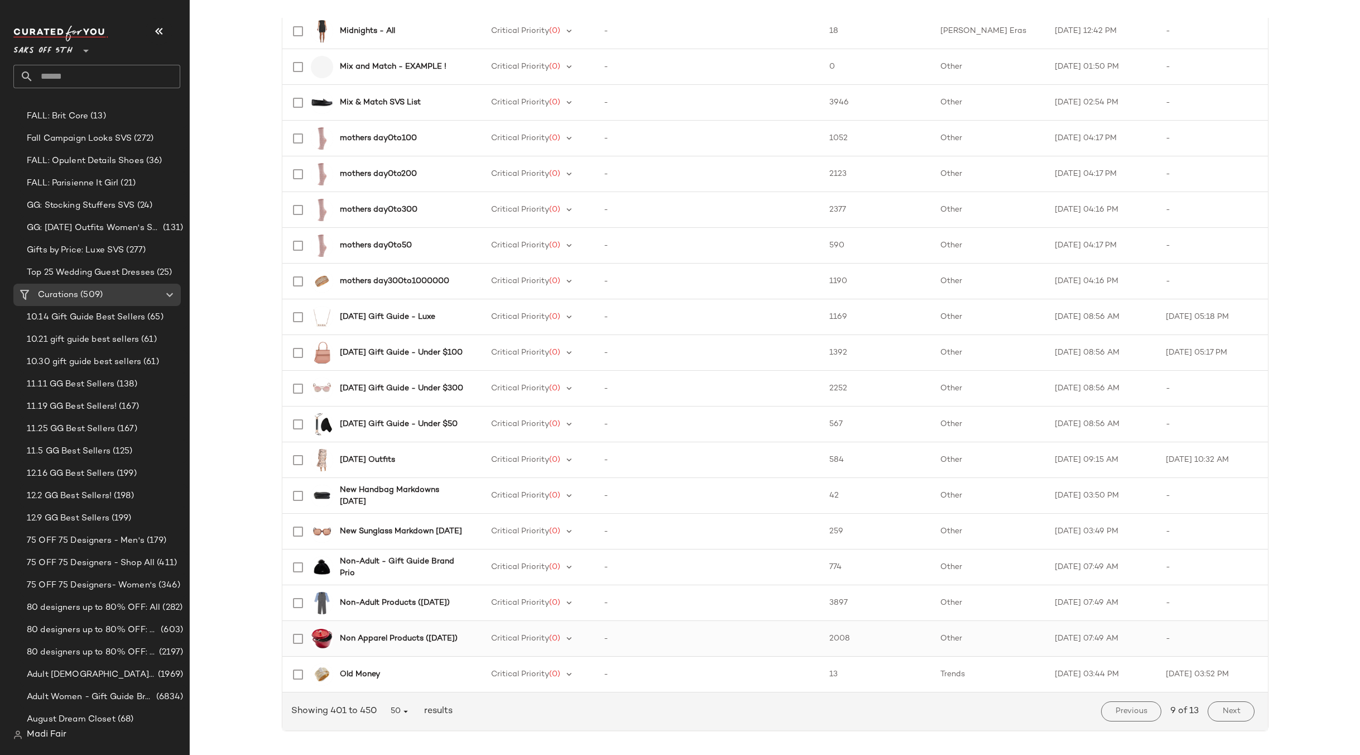
scroll to position [1297, 0]
click at [1125, 703] on button "Previous" at bounding box center [1131, 708] width 60 height 20
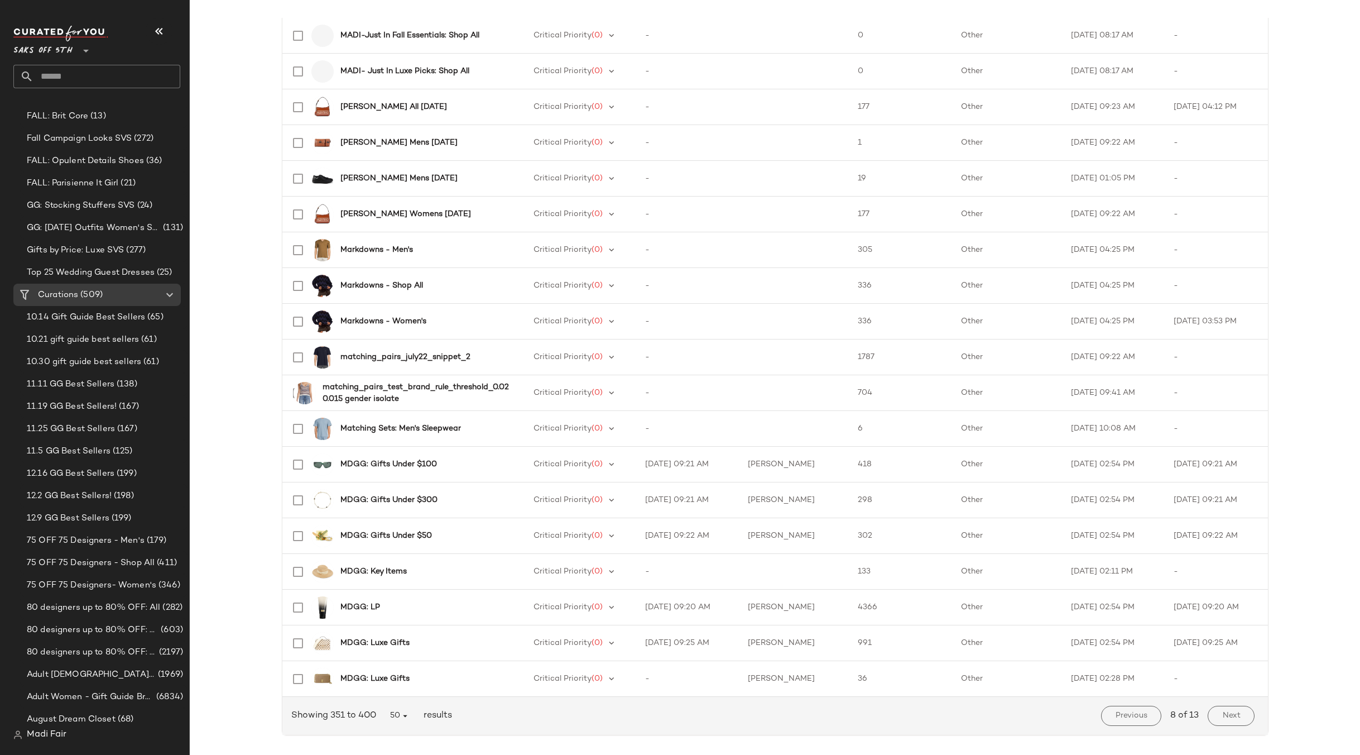
scroll to position [1297, 0]
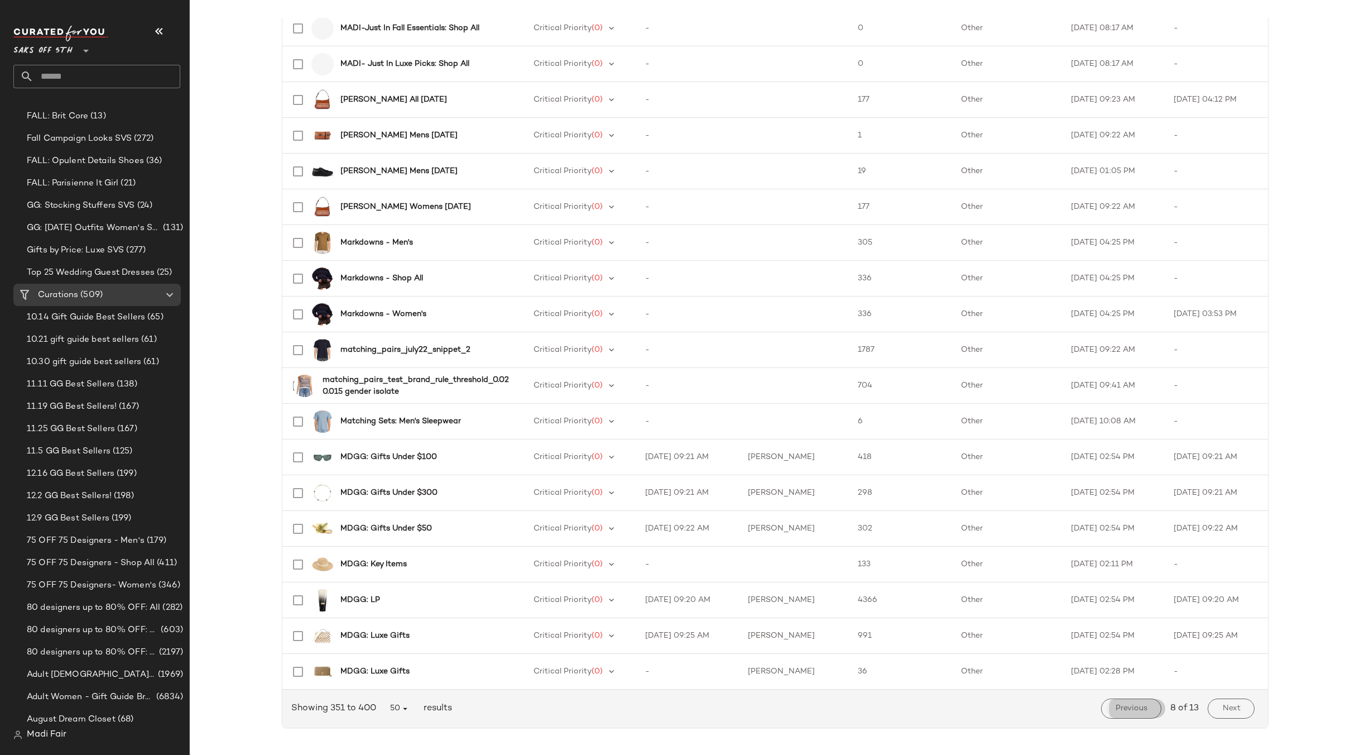
click at [1131, 703] on button "Previous" at bounding box center [1131, 708] width 60 height 20
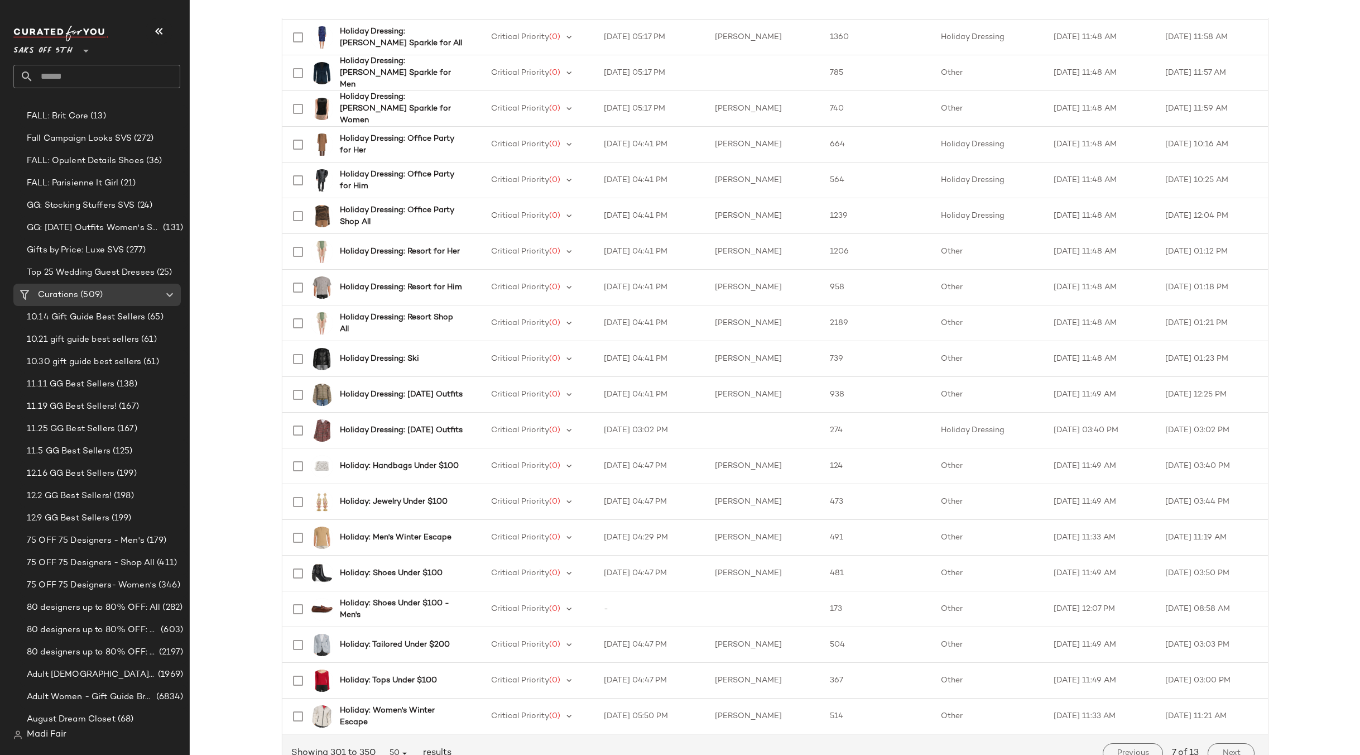
scroll to position [1297, 0]
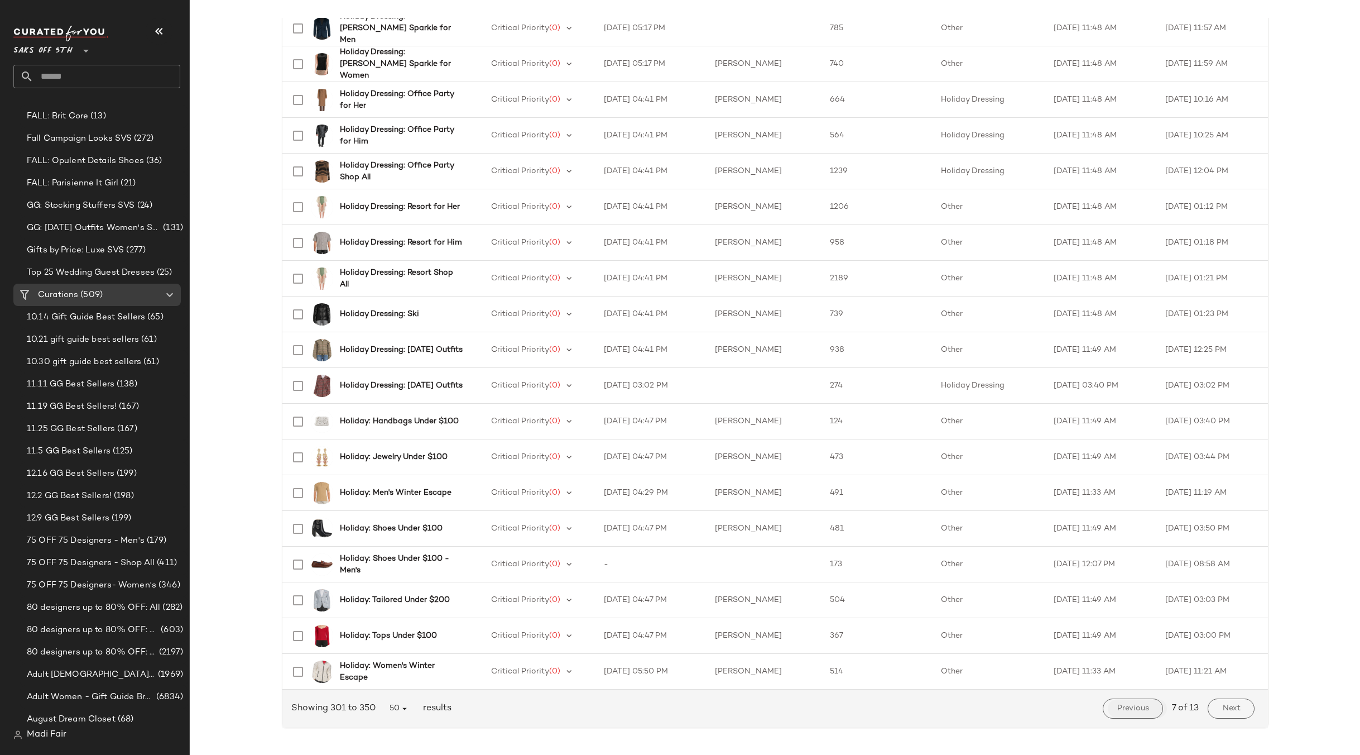
click at [1138, 714] on button "Previous" at bounding box center [1133, 708] width 60 height 20
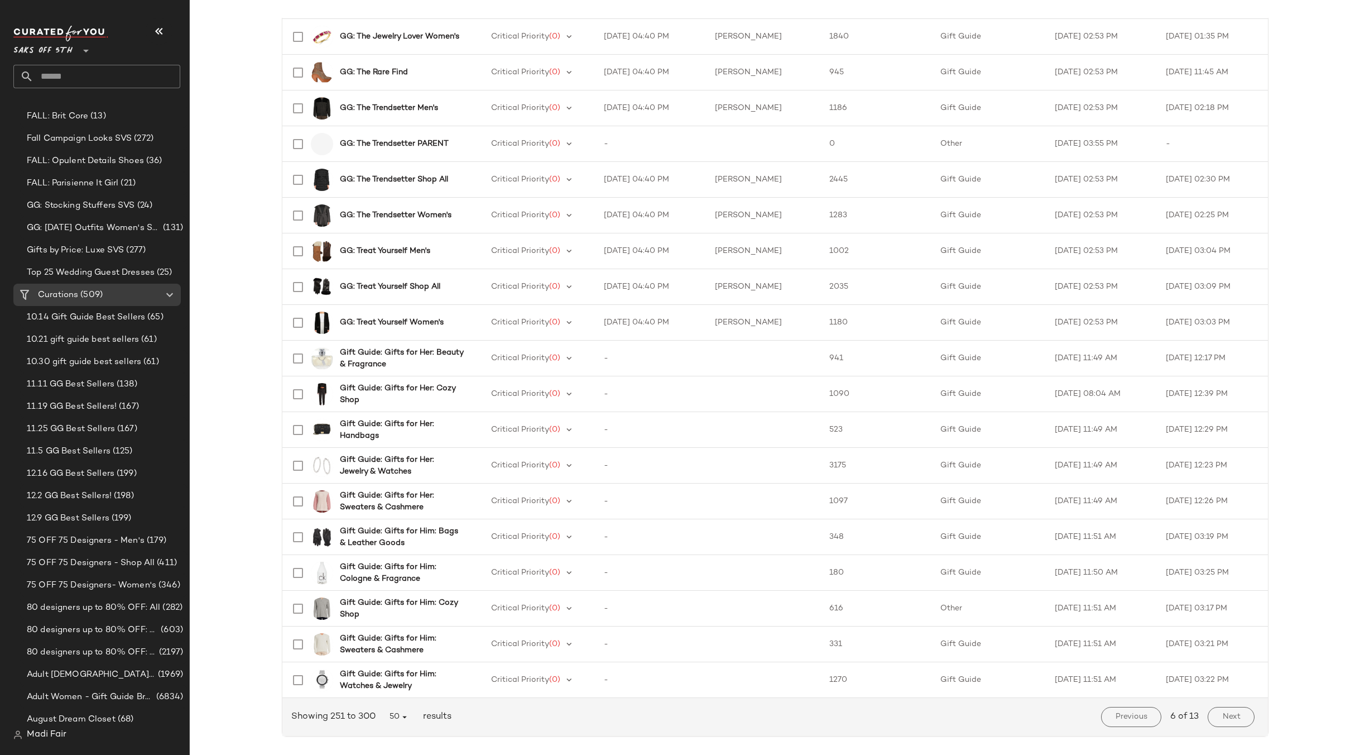
scroll to position [1297, 0]
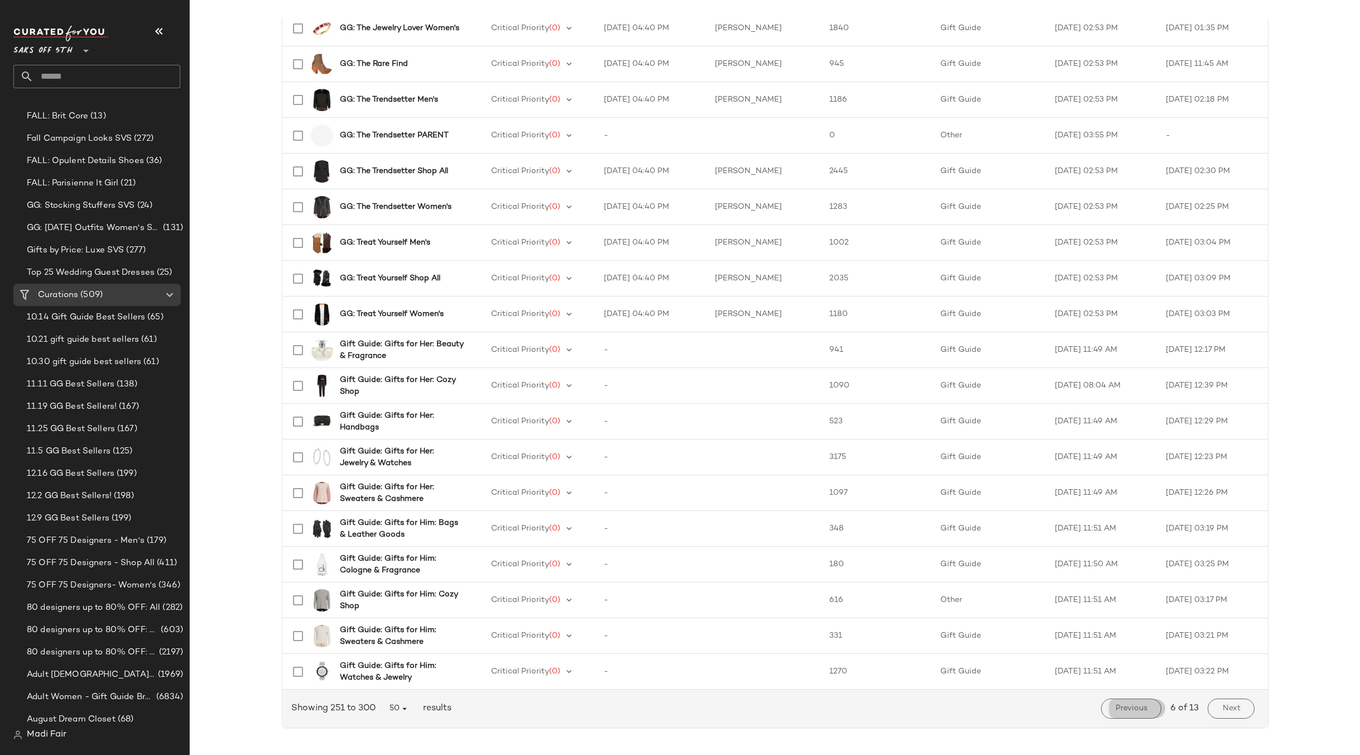
click at [1122, 709] on span "Previous" at bounding box center [1131, 708] width 32 height 9
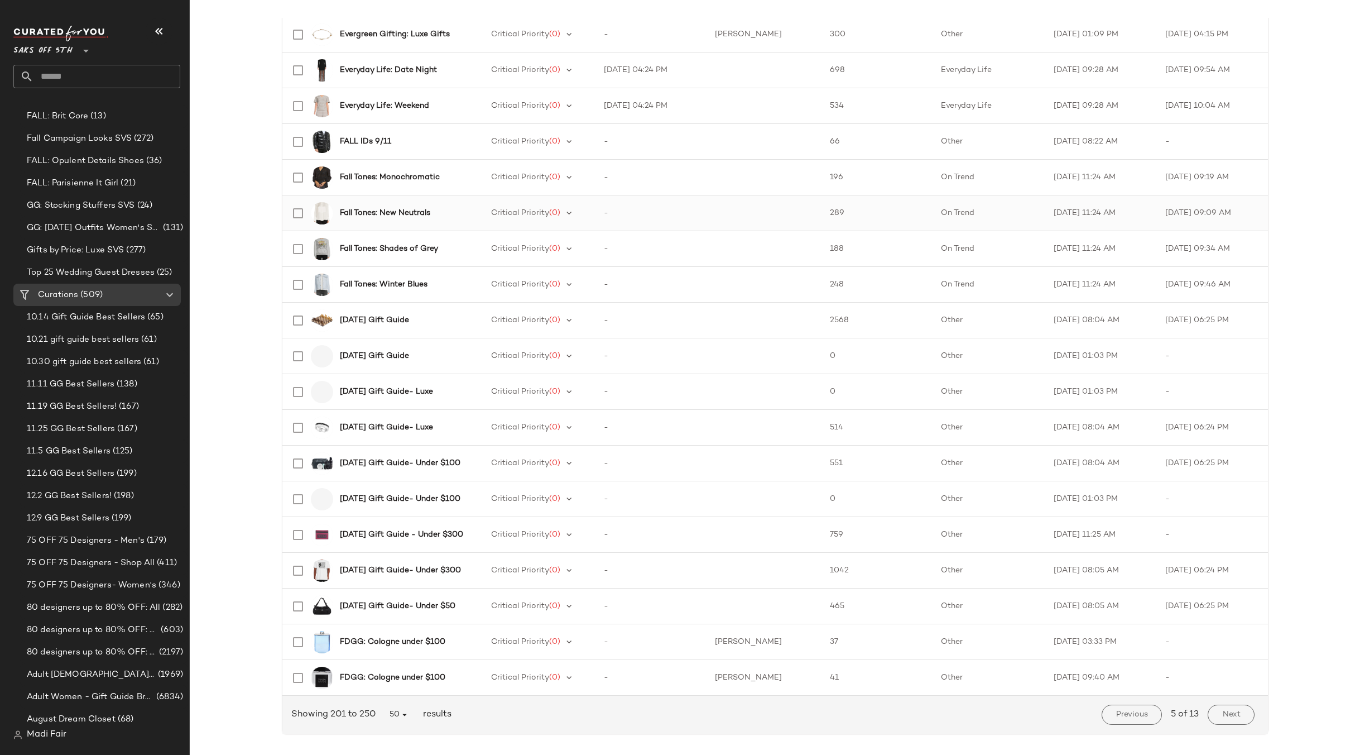
scroll to position [1297, 0]
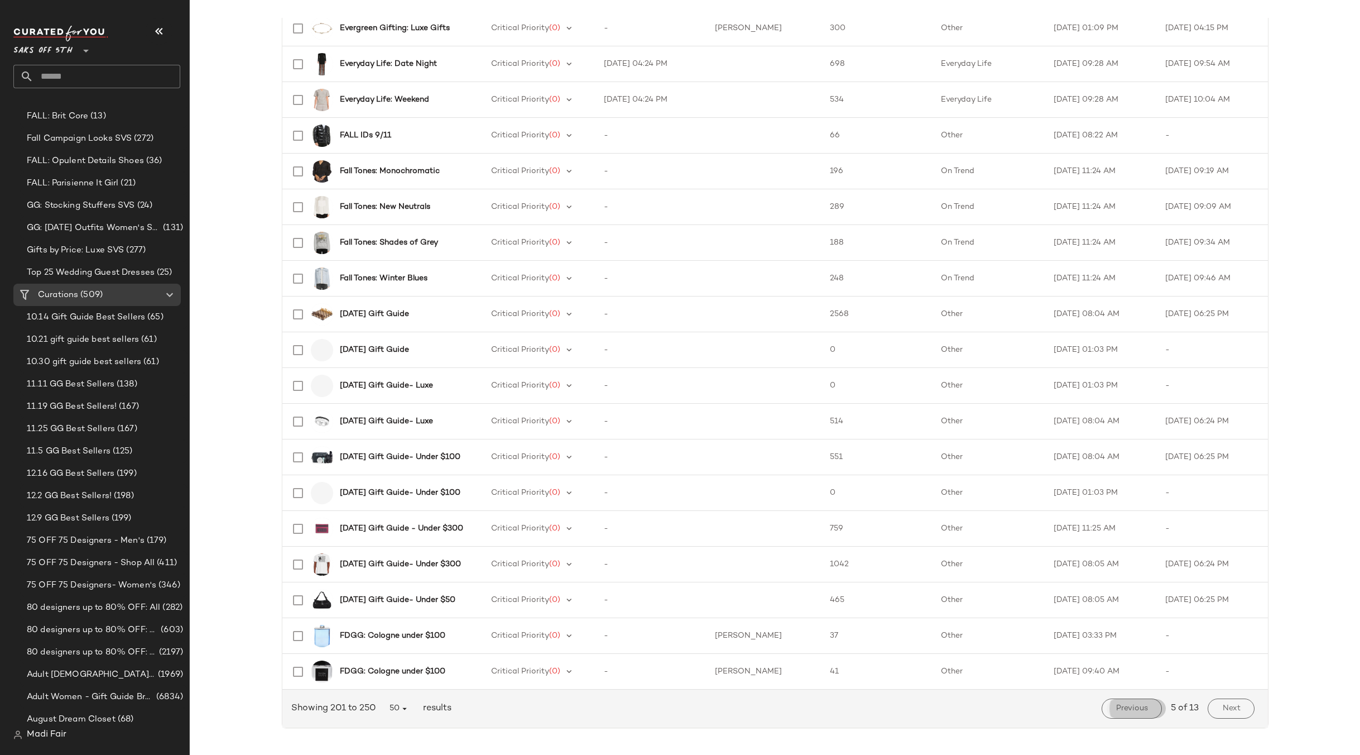
click at [1126, 702] on button "Previous" at bounding box center [1132, 708] width 60 height 20
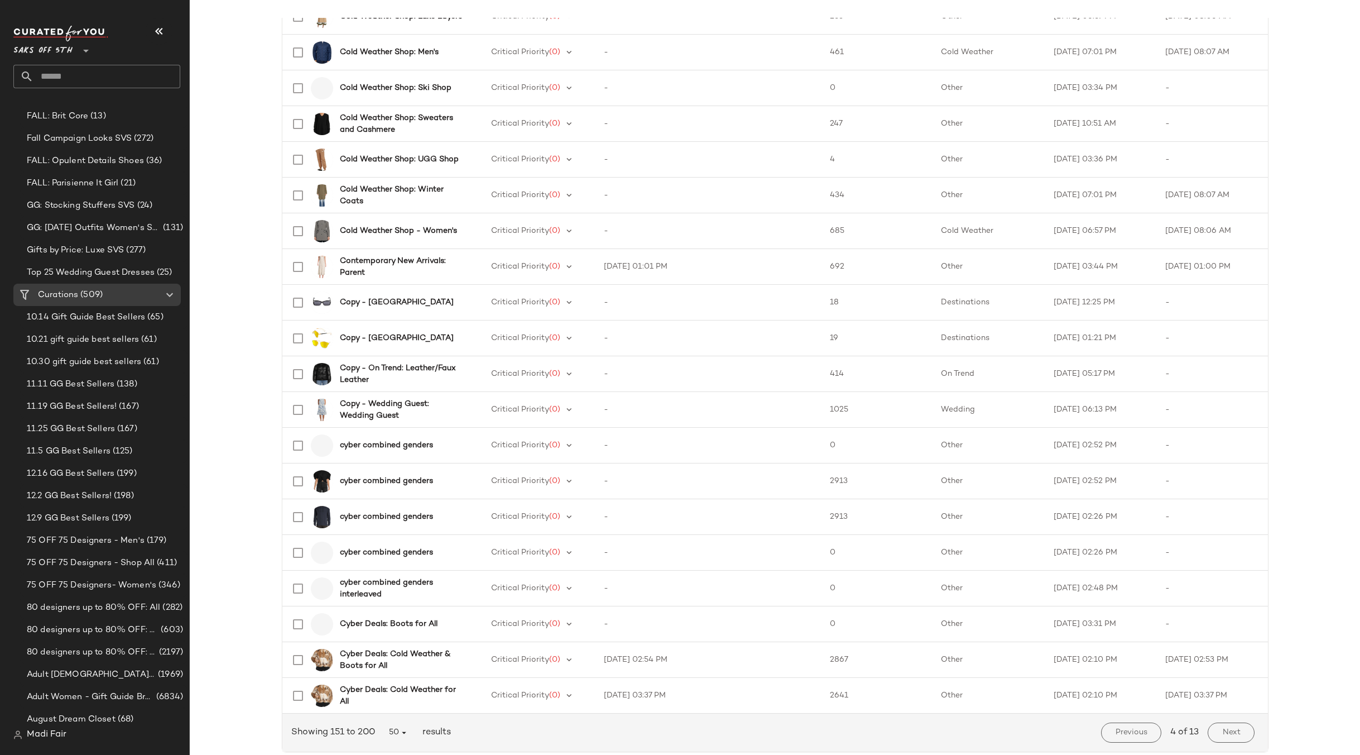
scroll to position [1297, 0]
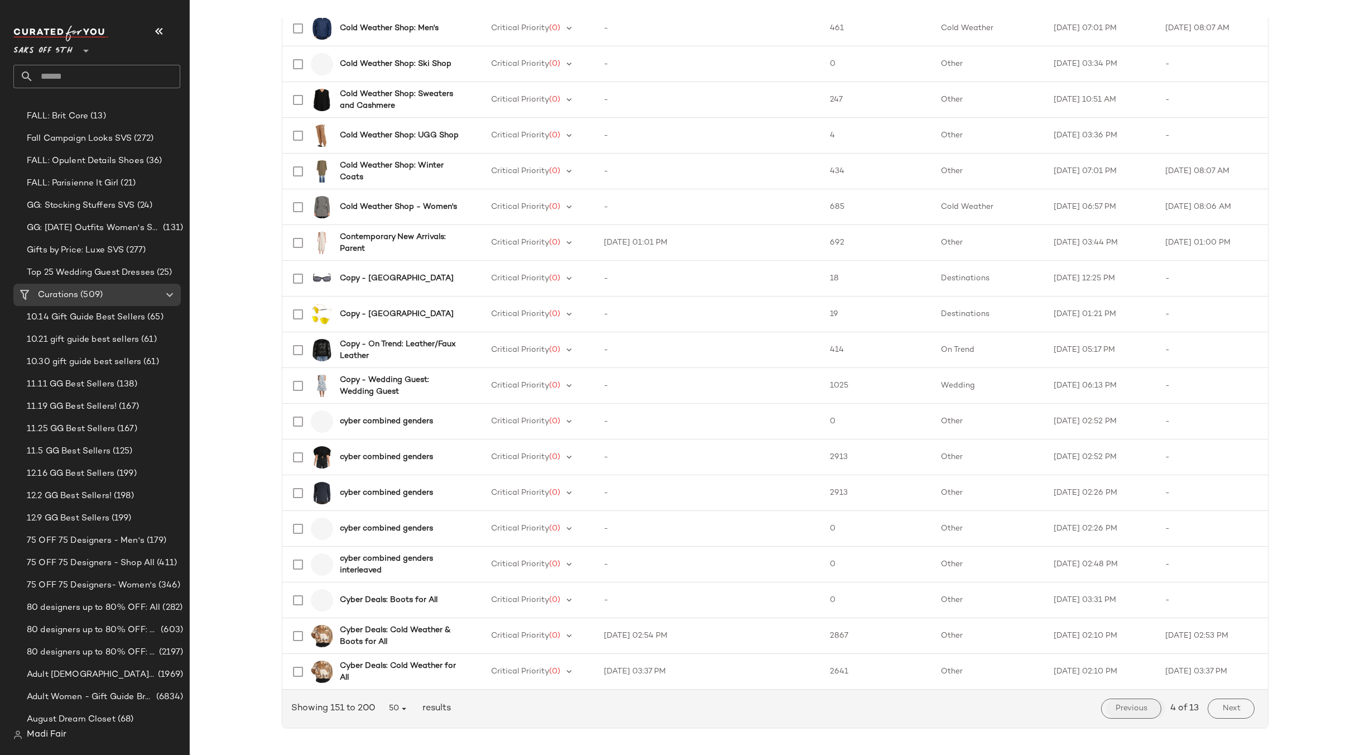
drag, startPoint x: 1145, startPoint y: 706, endPoint x: 1098, endPoint y: 679, distance: 54.2
click at [1144, 705] on button "Previous" at bounding box center [1131, 708] width 60 height 20
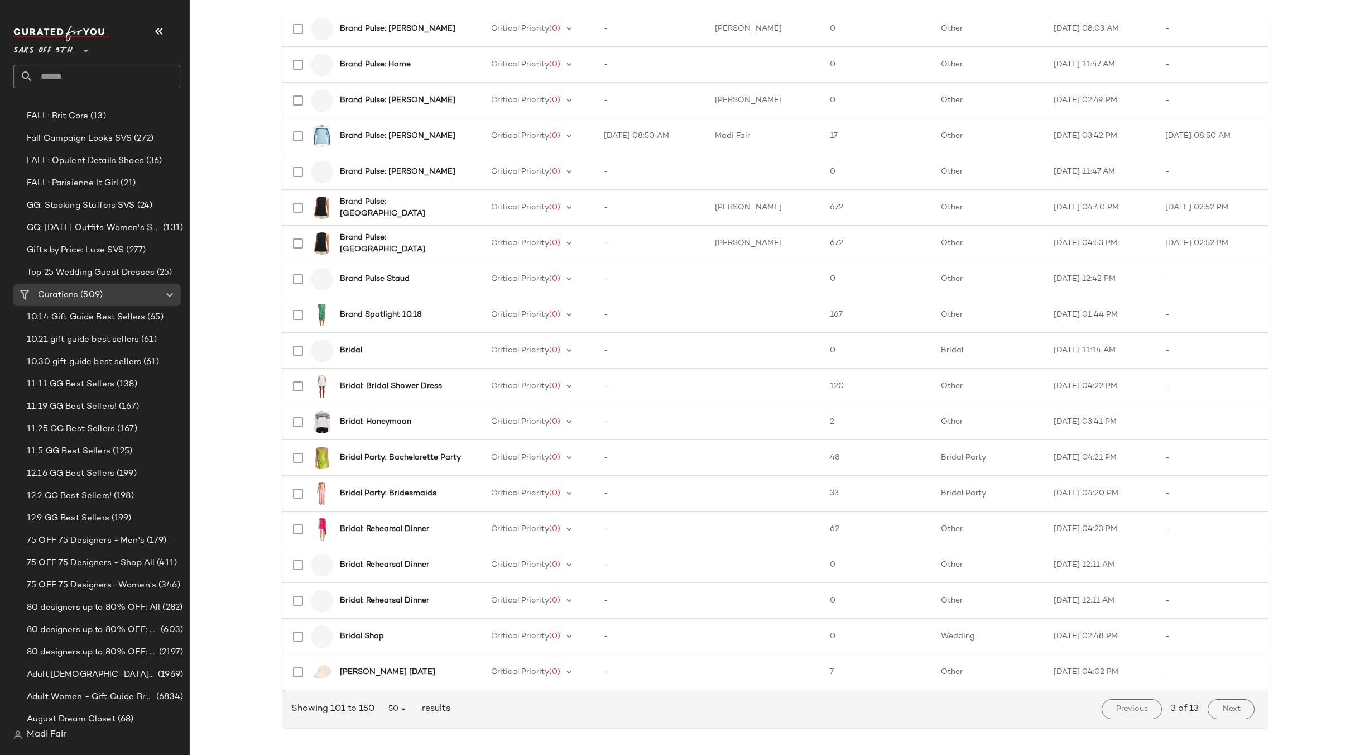
scroll to position [1297, 0]
click at [1133, 701] on button "Previous" at bounding box center [1132, 708] width 60 height 20
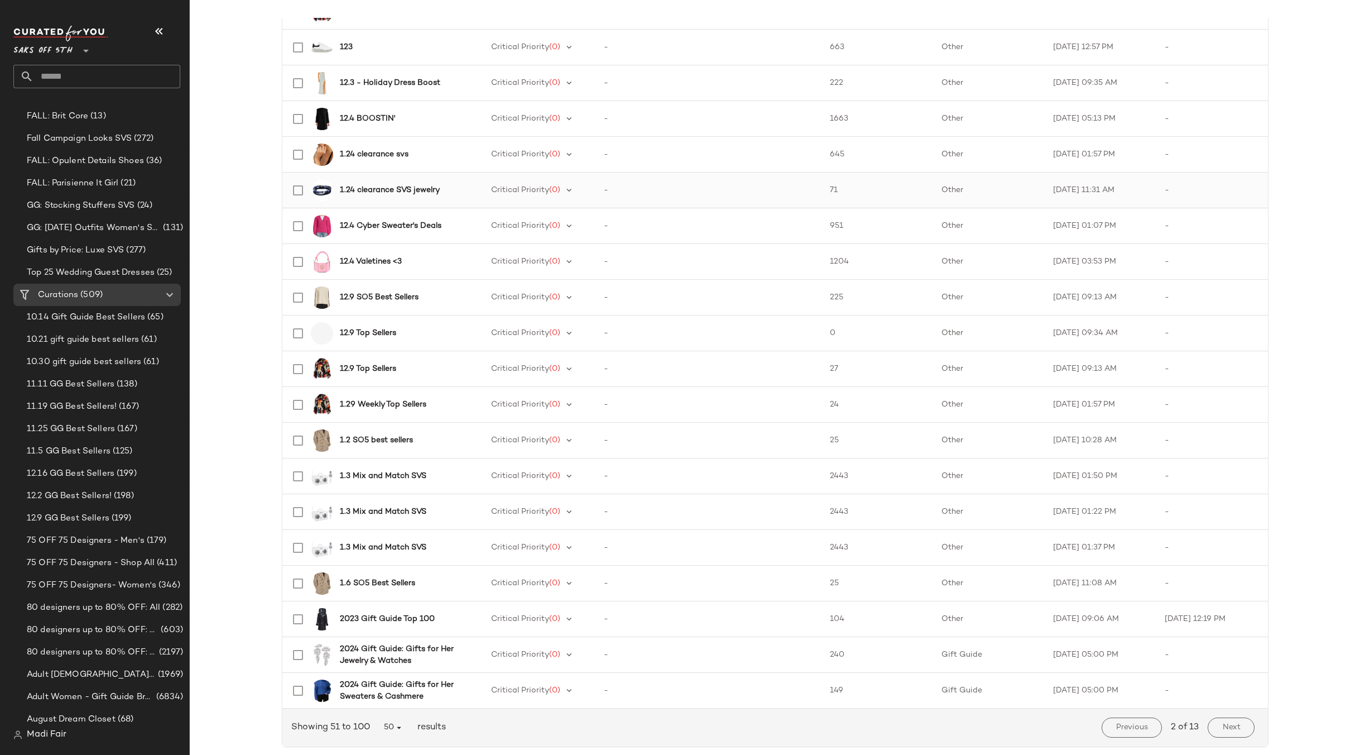
scroll to position [1297, 0]
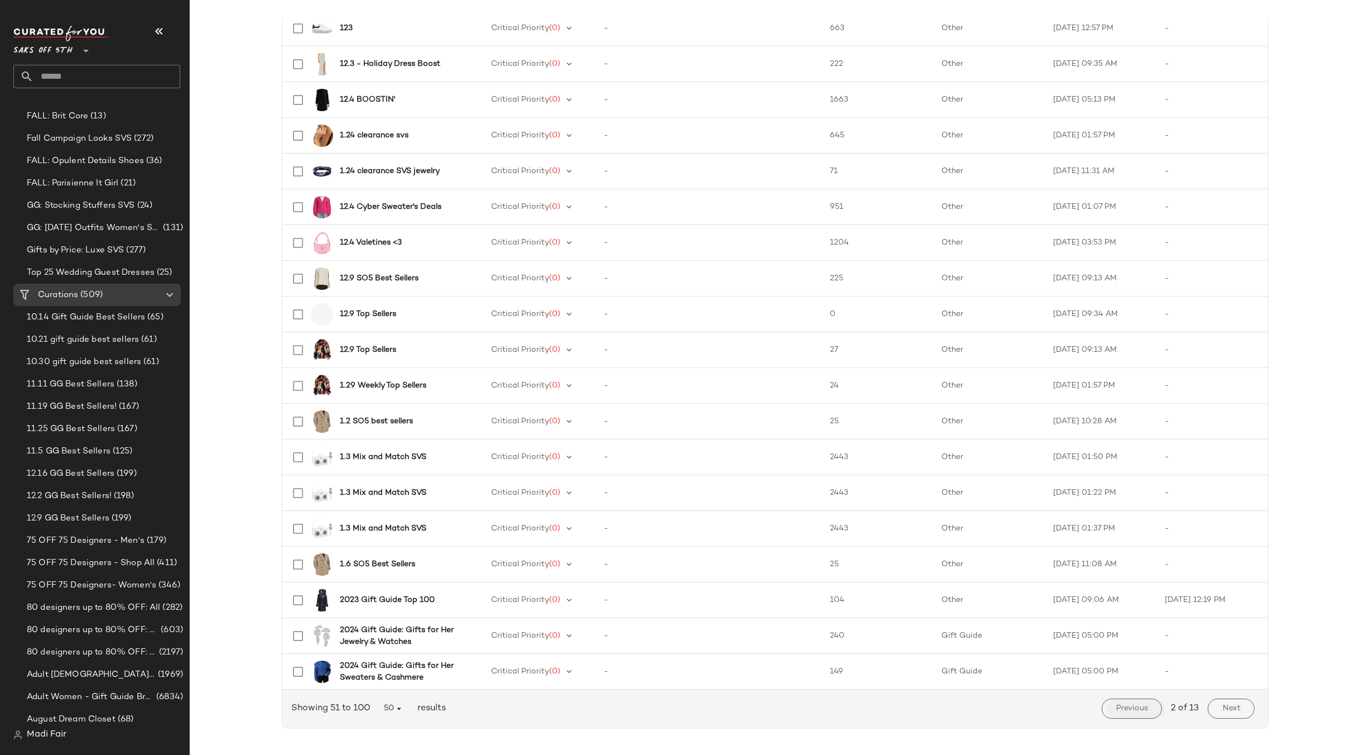
click at [1133, 701] on button "Previous" at bounding box center [1132, 708] width 60 height 20
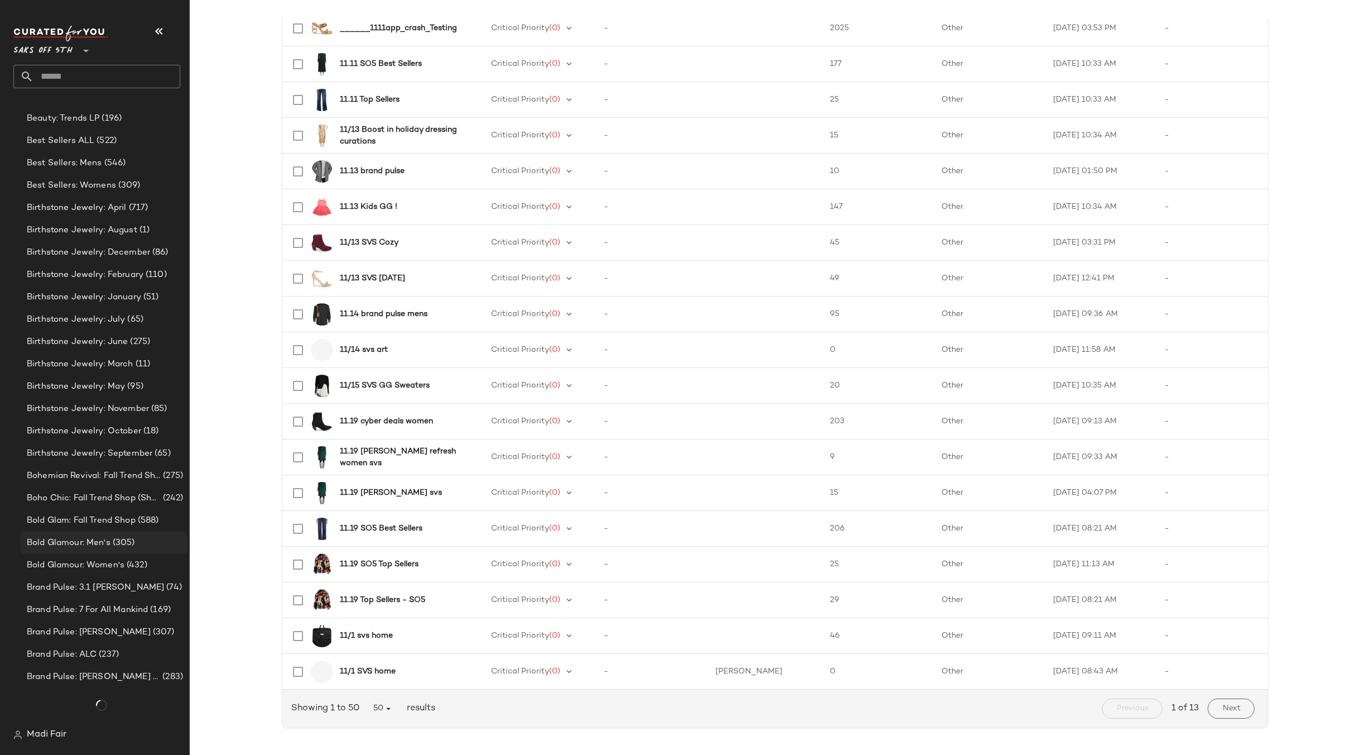
scroll to position [1181, 0]
click at [95, 541] on span "Bold Glamour: Men's" at bounding box center [69, 542] width 84 height 13
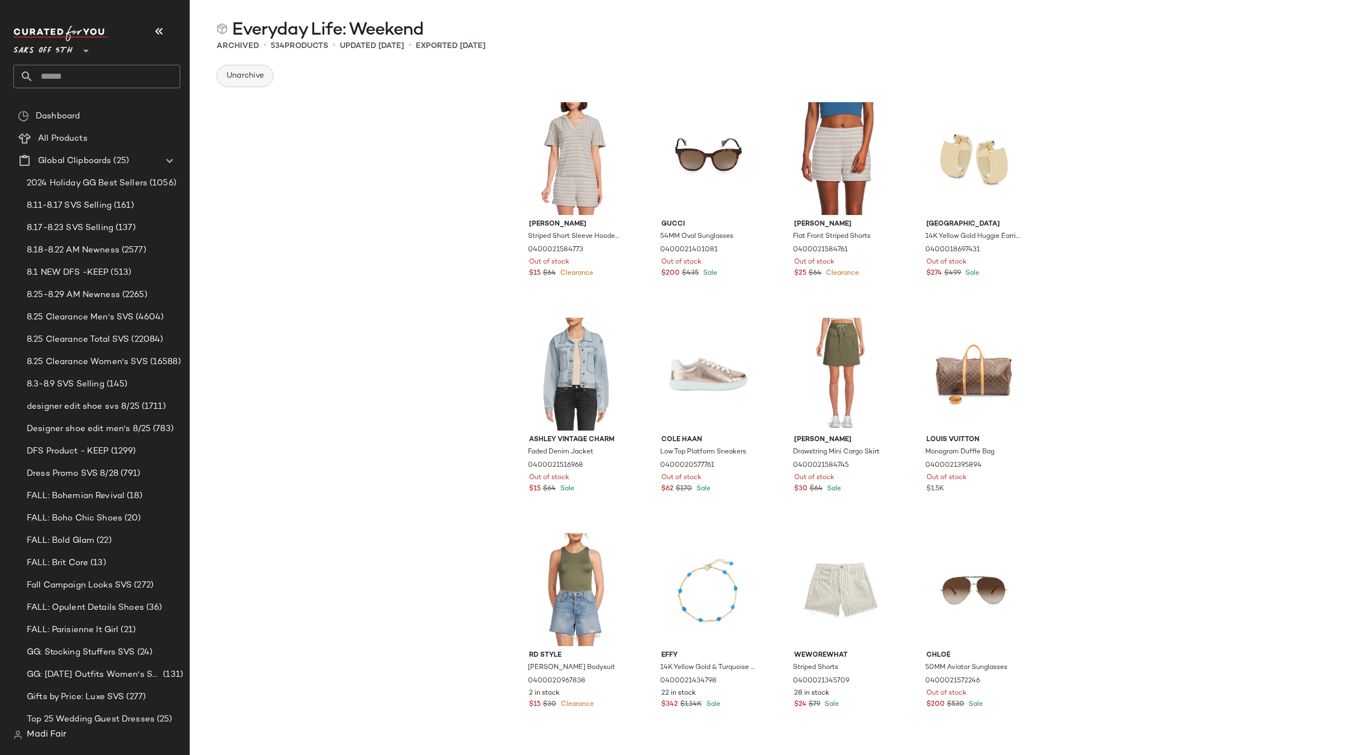
click at [247, 78] on span "Unarchive" at bounding box center [245, 75] width 38 height 9
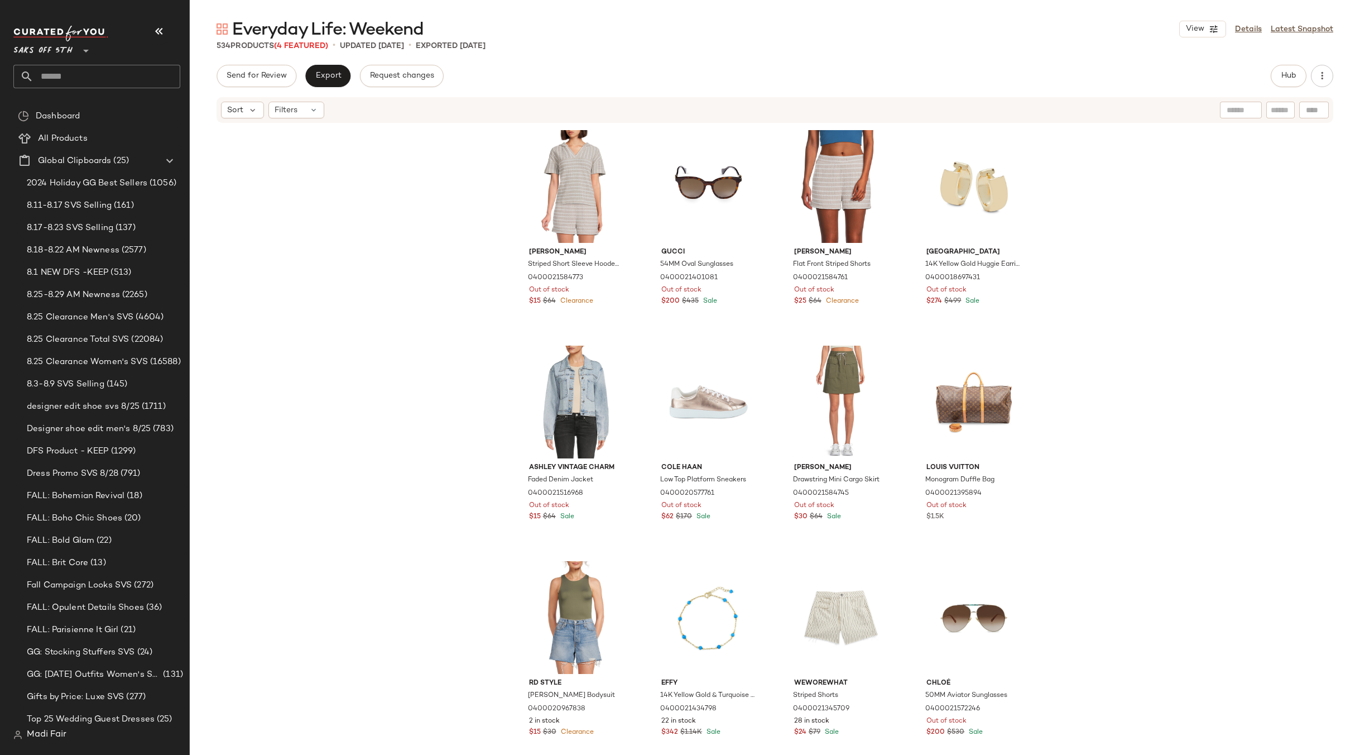
click at [65, 48] on span "Saks OFF 5TH" at bounding box center [42, 48] width 59 height 20
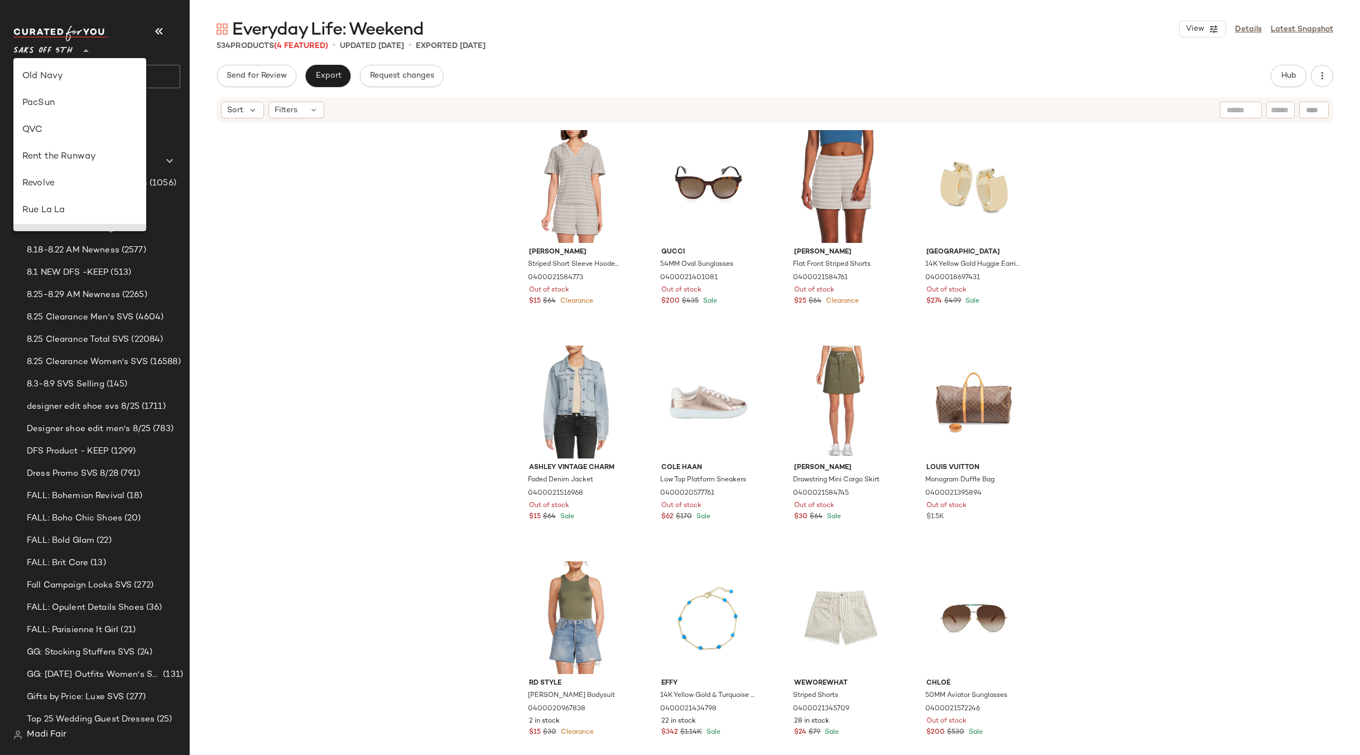
scroll to position [422, 0]
click at [88, 159] on div "Rent the Runway" at bounding box center [79, 162] width 115 height 13
type input "**"
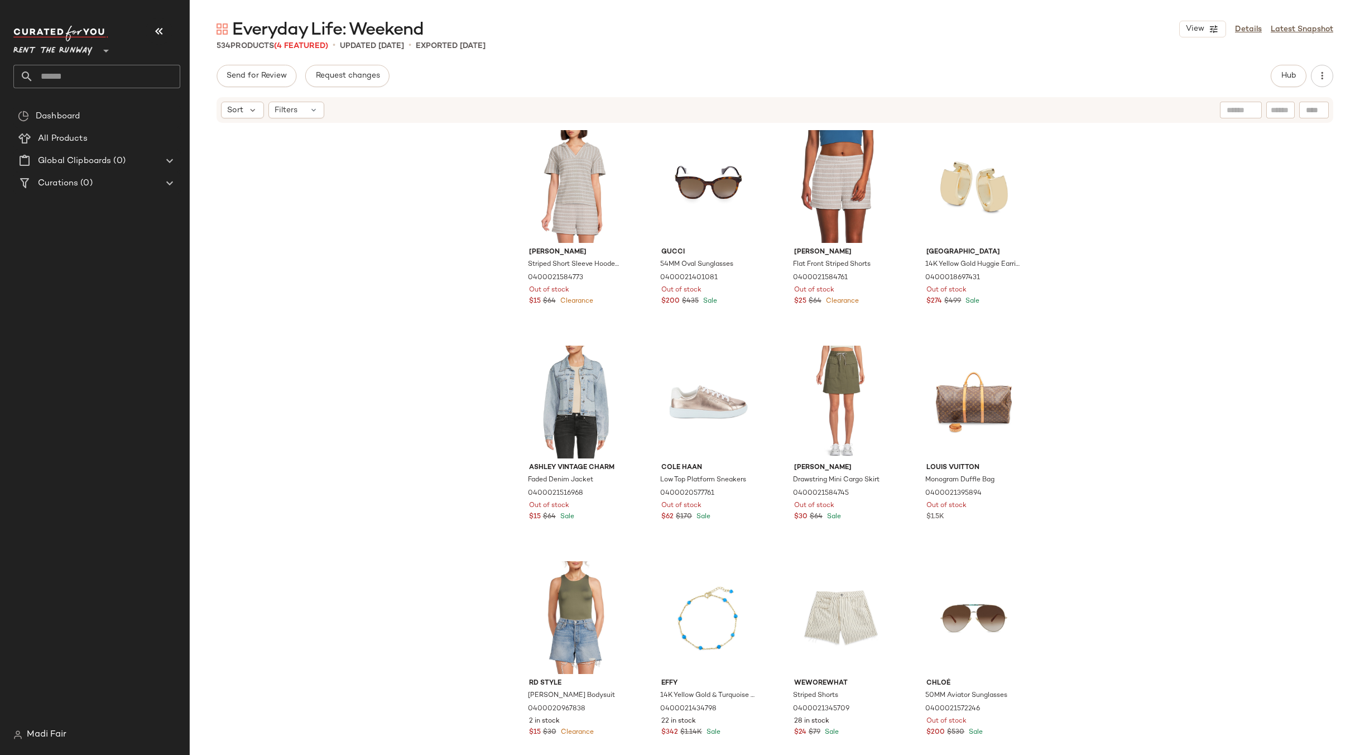
click at [79, 77] on input "text" at bounding box center [106, 76] width 147 height 23
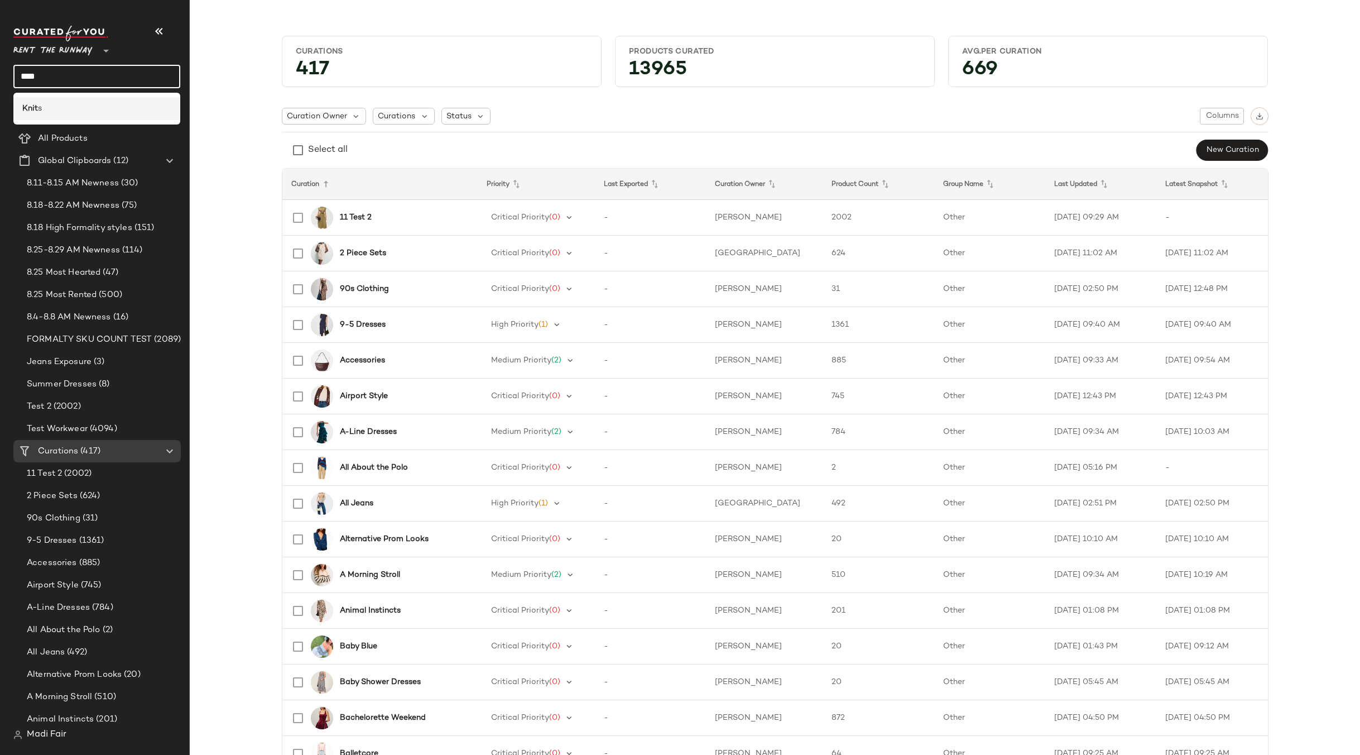
type input "****"
click at [81, 106] on div "Knit s" at bounding box center [96, 109] width 149 height 12
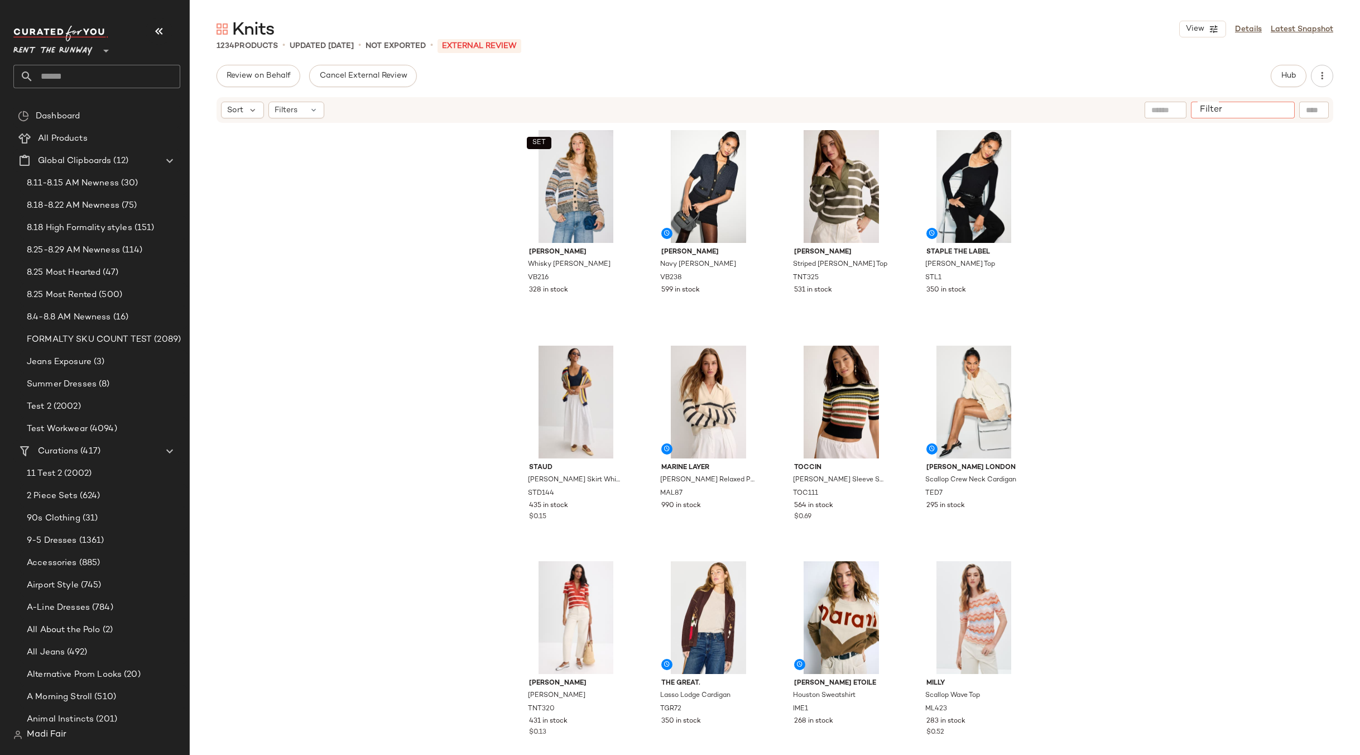
click at [1277, 108] on input "Filter" at bounding box center [1243, 110] width 95 height 12
drag, startPoint x: 1240, startPoint y: 111, endPoint x: 365, endPoint y: 70, distance: 875.7
click at [366, 70] on button "Cancel External Review" at bounding box center [362, 76] width 107 height 22
click at [1278, 104] on div at bounding box center [1281, 110] width 28 height 17
paste input "******"
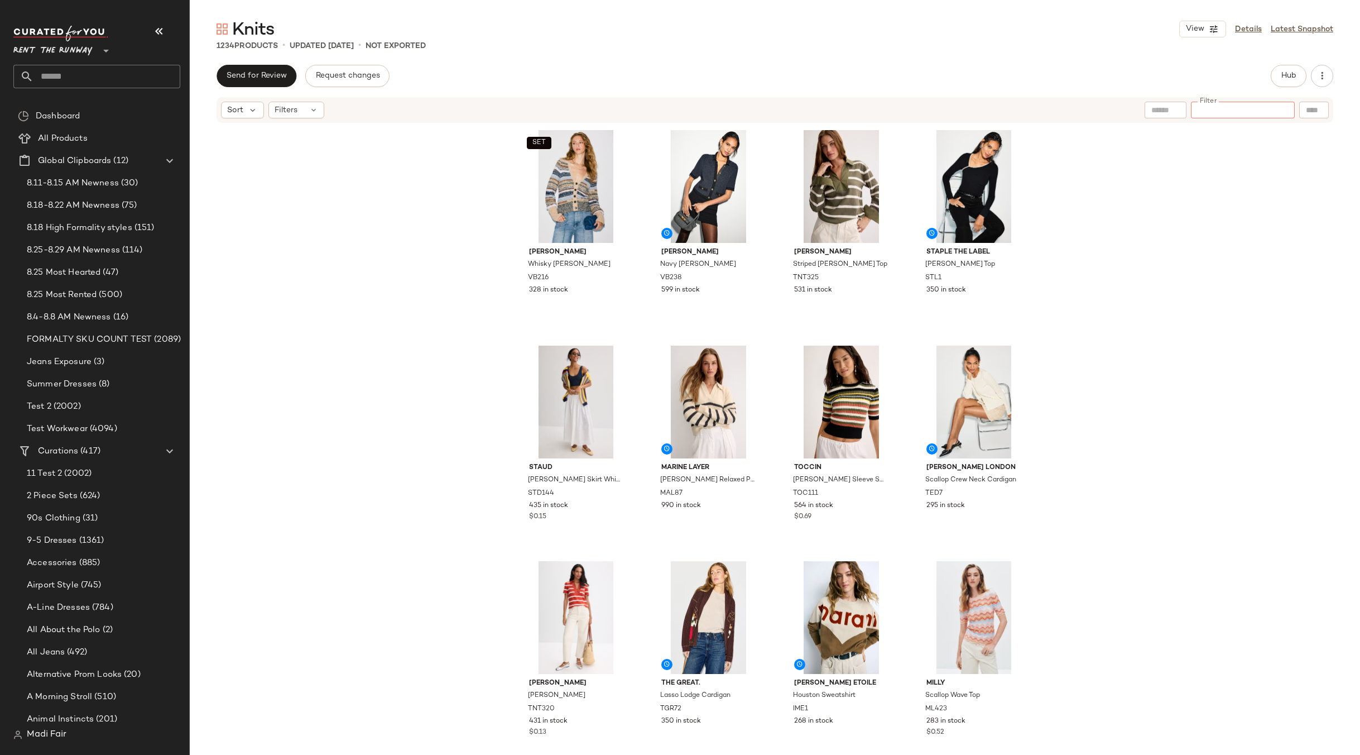
type input "******"
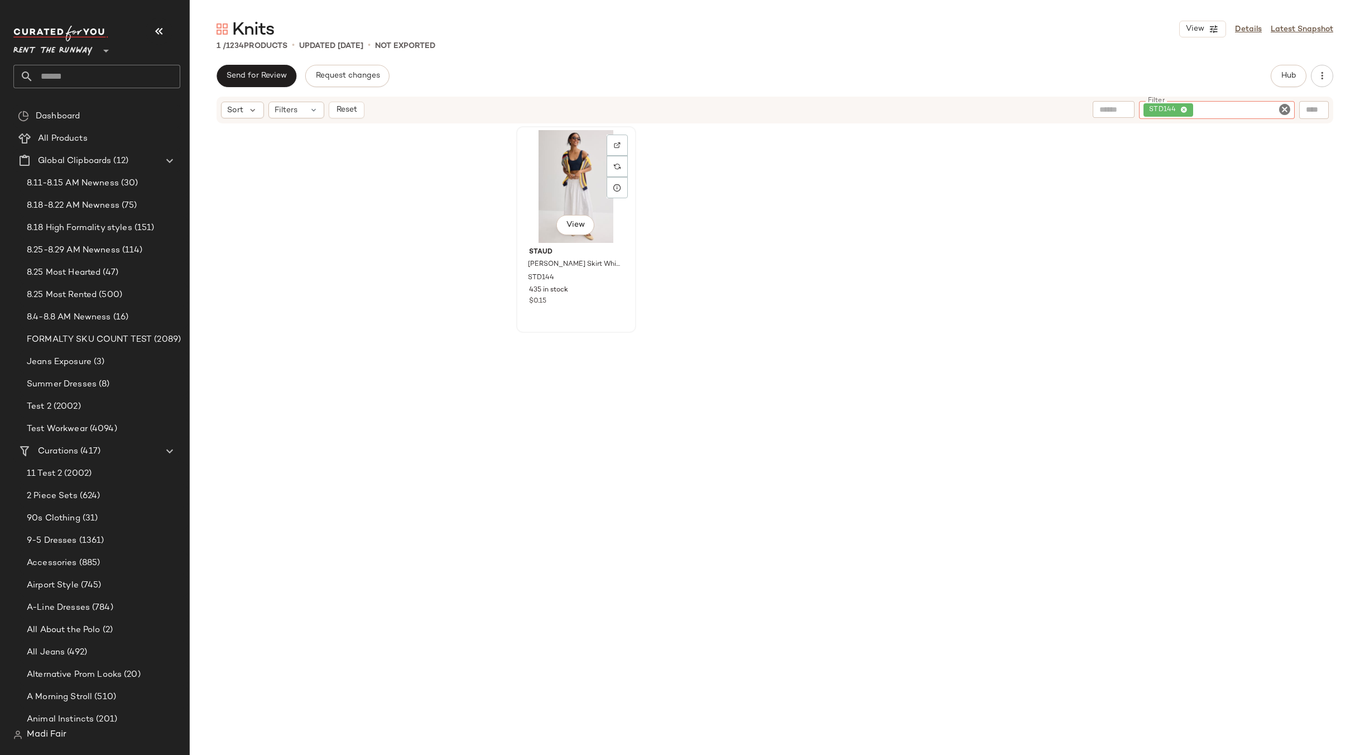
click at [557, 189] on div "View" at bounding box center [576, 186] width 112 height 113
click at [1248, 108] on div "STD144" at bounding box center [1217, 110] width 156 height 18
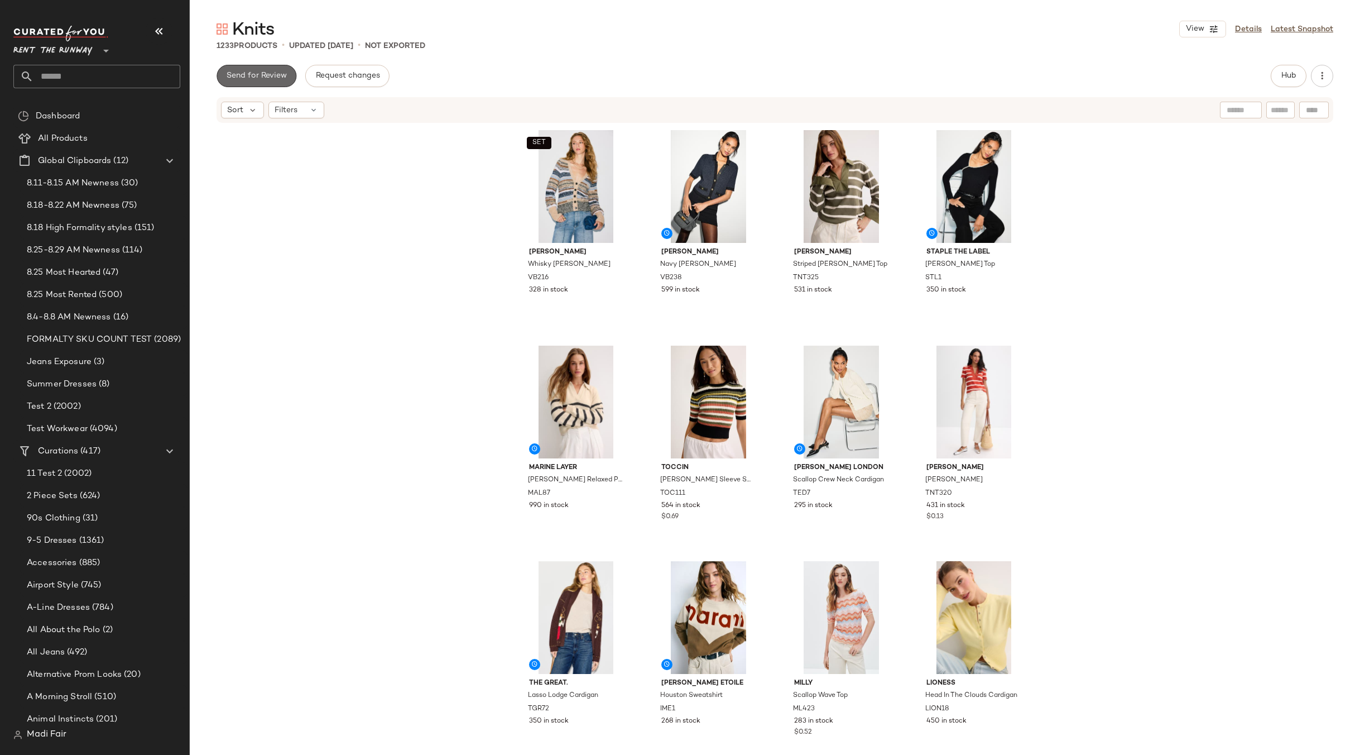
click at [266, 76] on span "Send for Review" at bounding box center [256, 75] width 61 height 9
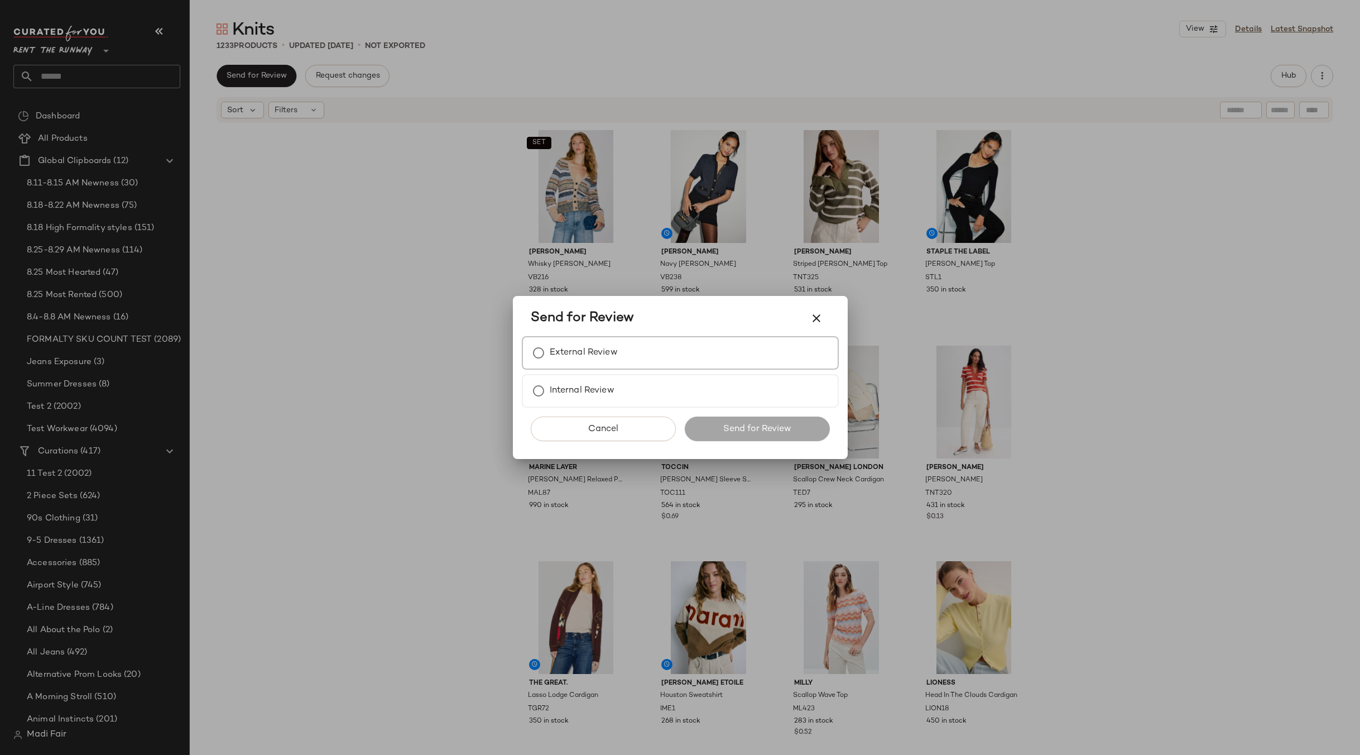
click at [637, 358] on div "External Review" at bounding box center [680, 352] width 317 height 33
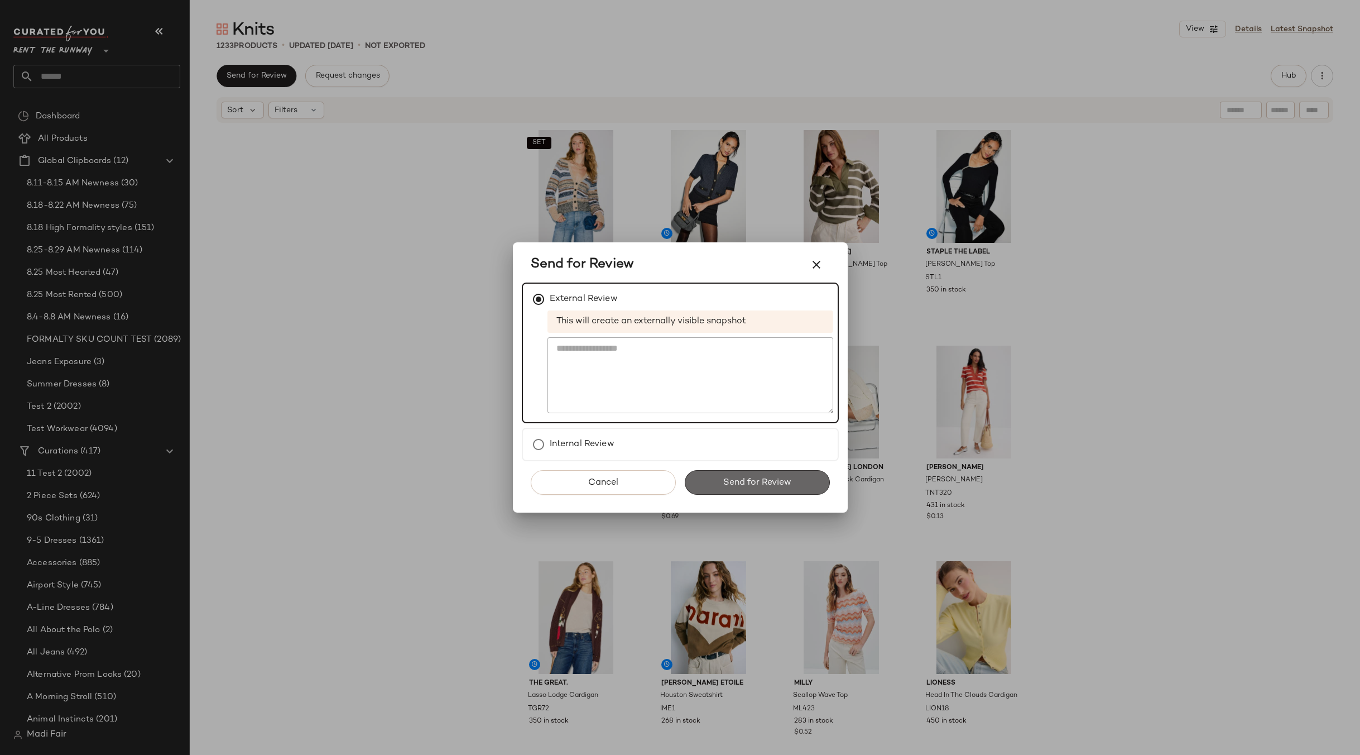
click at [759, 481] on span "Send for Review" at bounding box center [757, 482] width 69 height 11
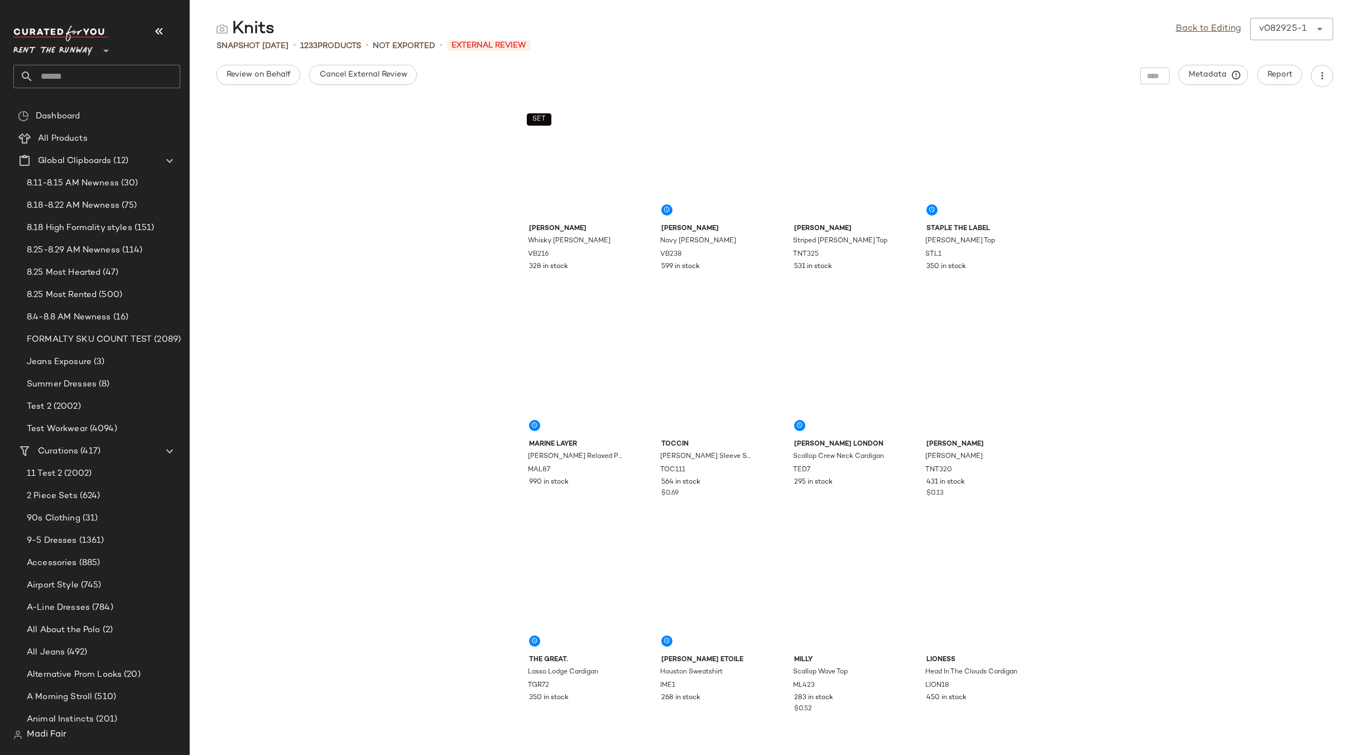
click at [71, 44] on span "Rent the Runway" at bounding box center [52, 48] width 79 height 20
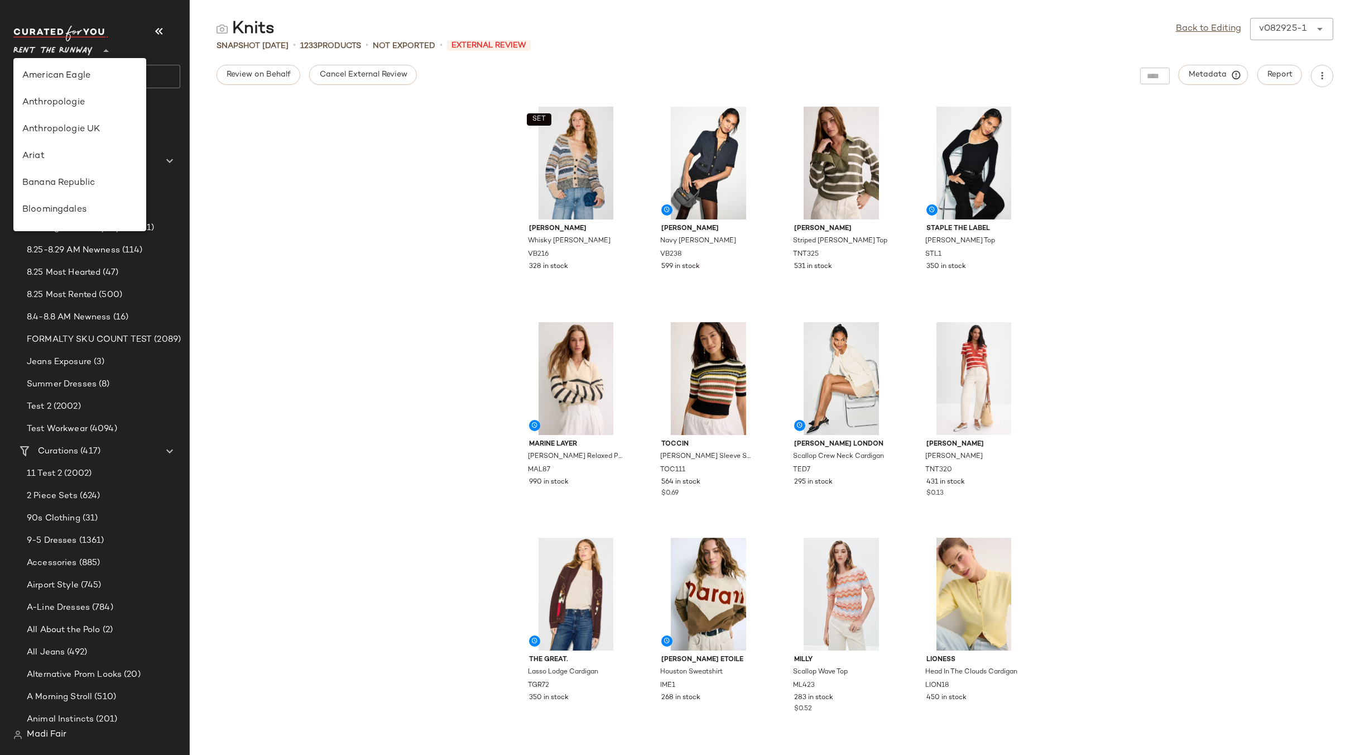
scroll to position [509, 0]
click at [93, 158] on div "Saks OFF 5TH" at bounding box center [79, 156] width 115 height 13
type input "**"
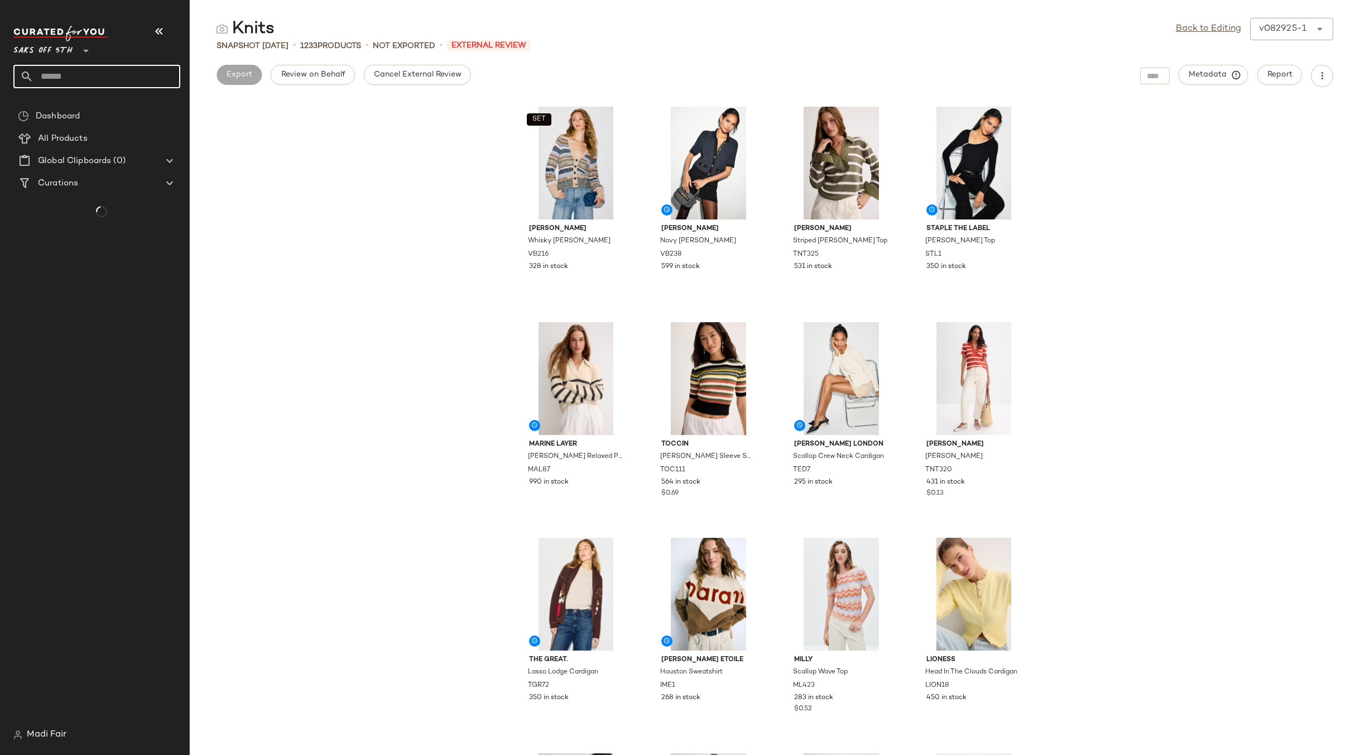
click at [75, 69] on input "text" at bounding box center [106, 76] width 147 height 23
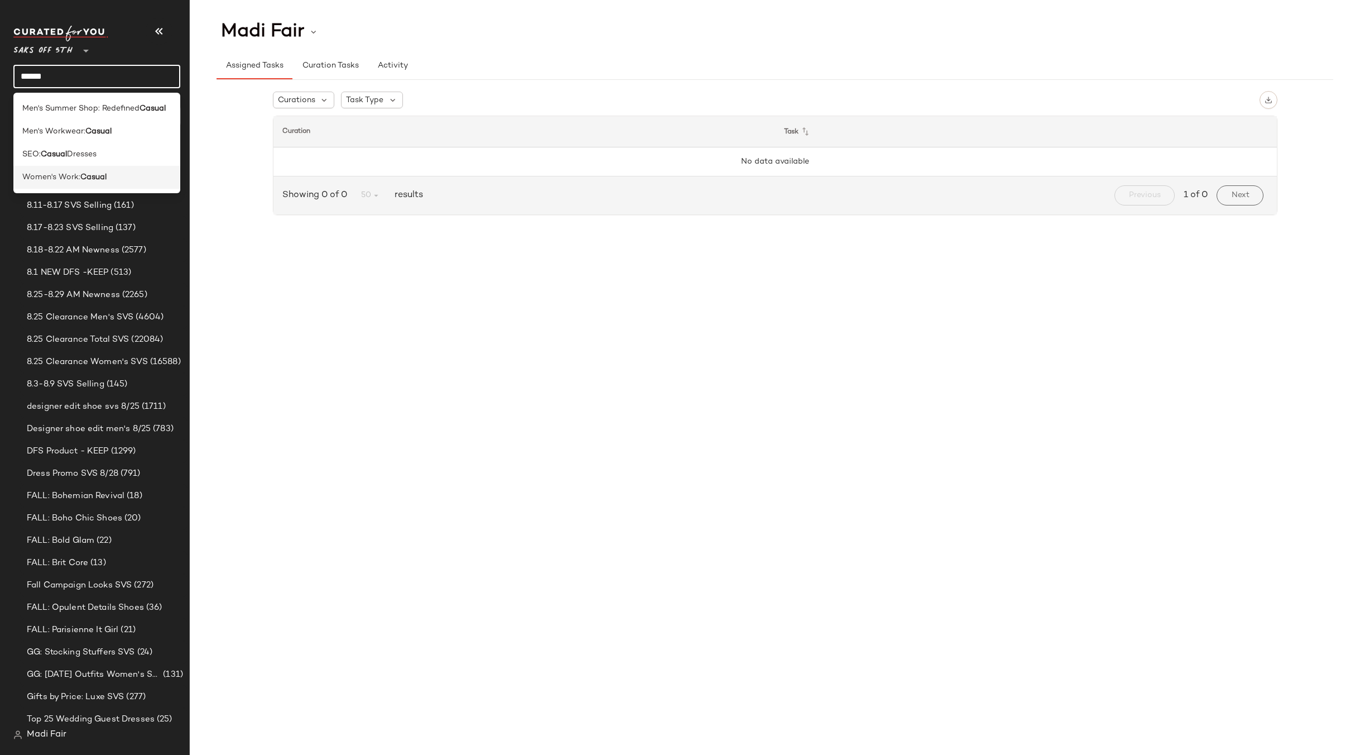
type input "******"
click at [116, 172] on div "Women's Work: Casual" at bounding box center [96, 177] width 149 height 12
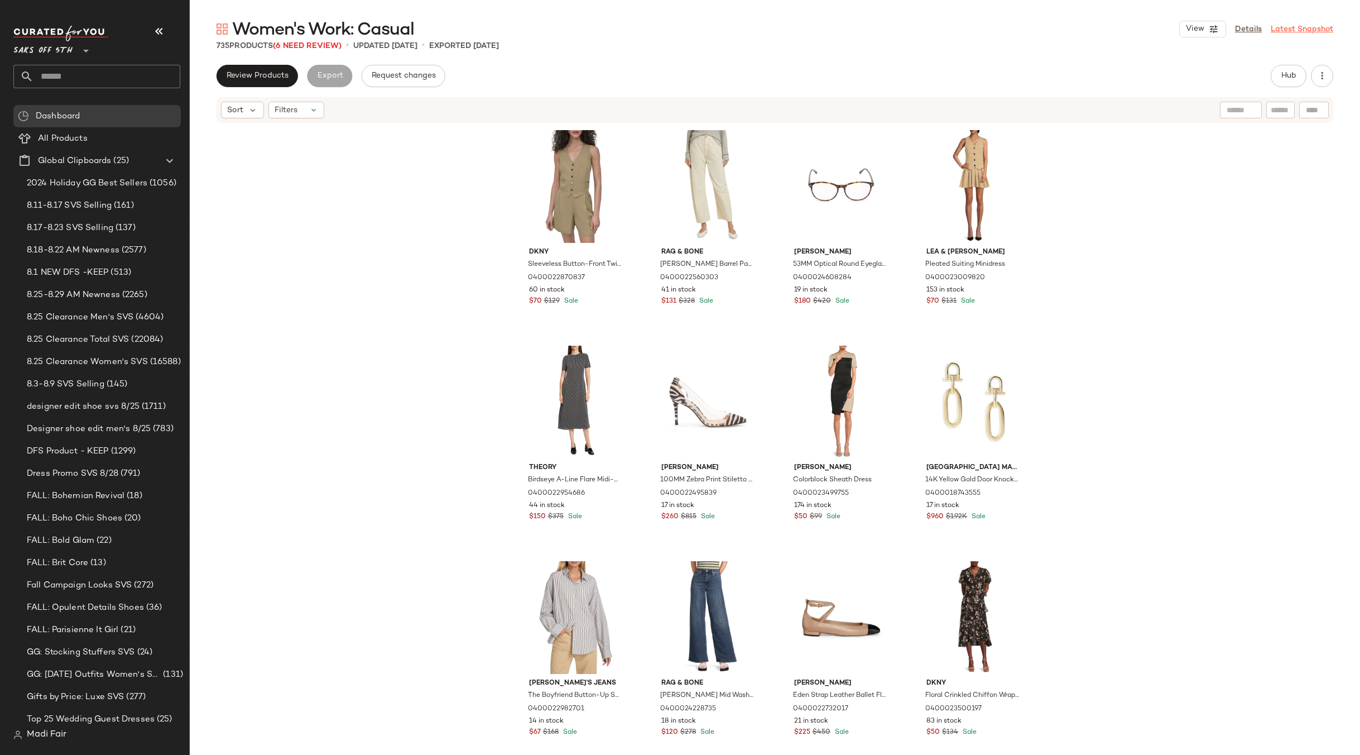
click at [1302, 31] on link "Latest Snapshot" at bounding box center [1302, 29] width 63 height 12
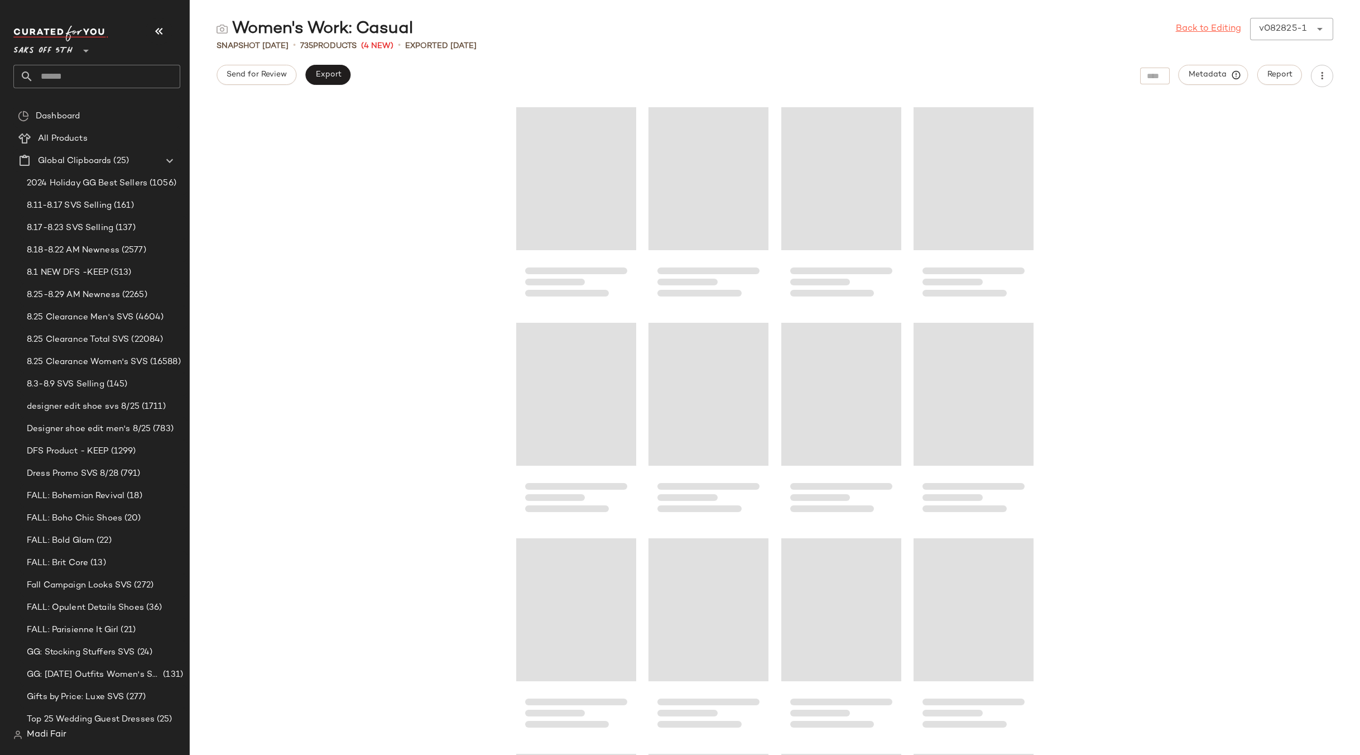
click at [1234, 30] on link "Back to Editing" at bounding box center [1208, 28] width 65 height 13
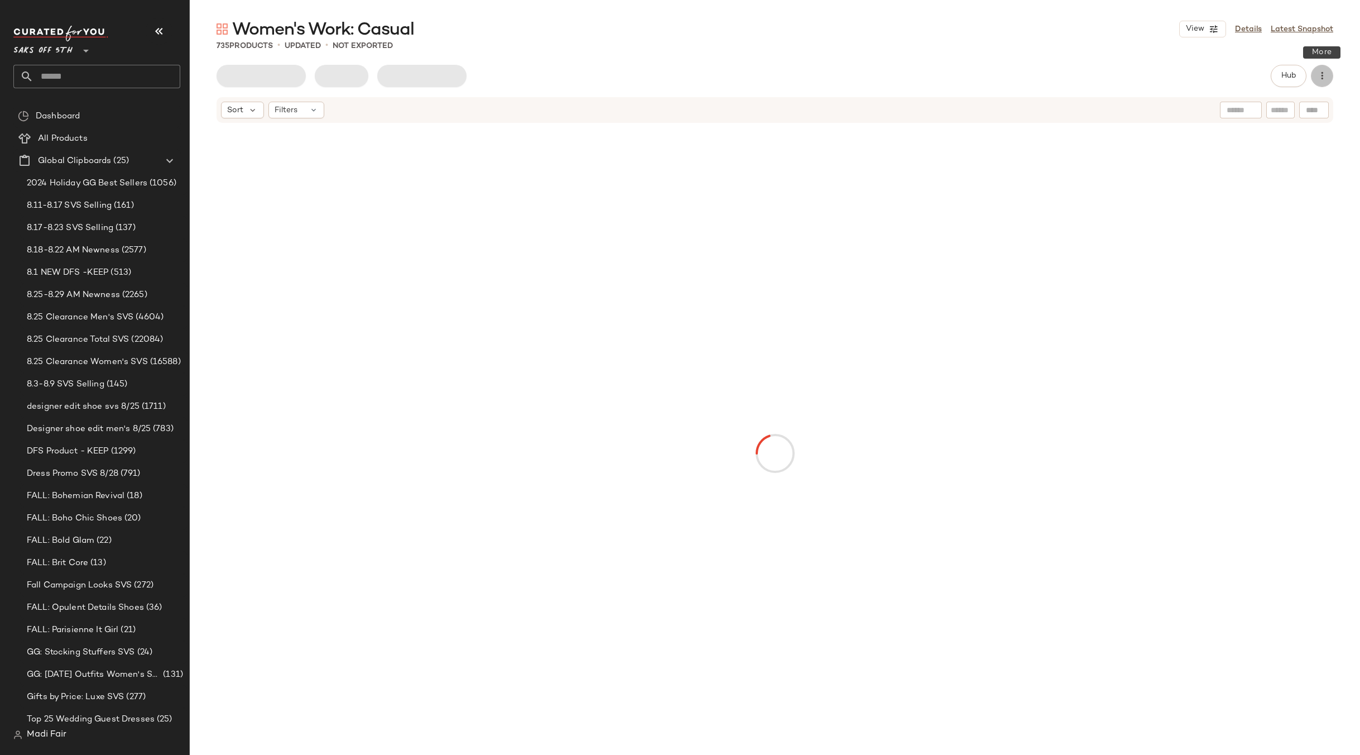
click at [1321, 71] on icon "button" at bounding box center [1322, 75] width 11 height 11
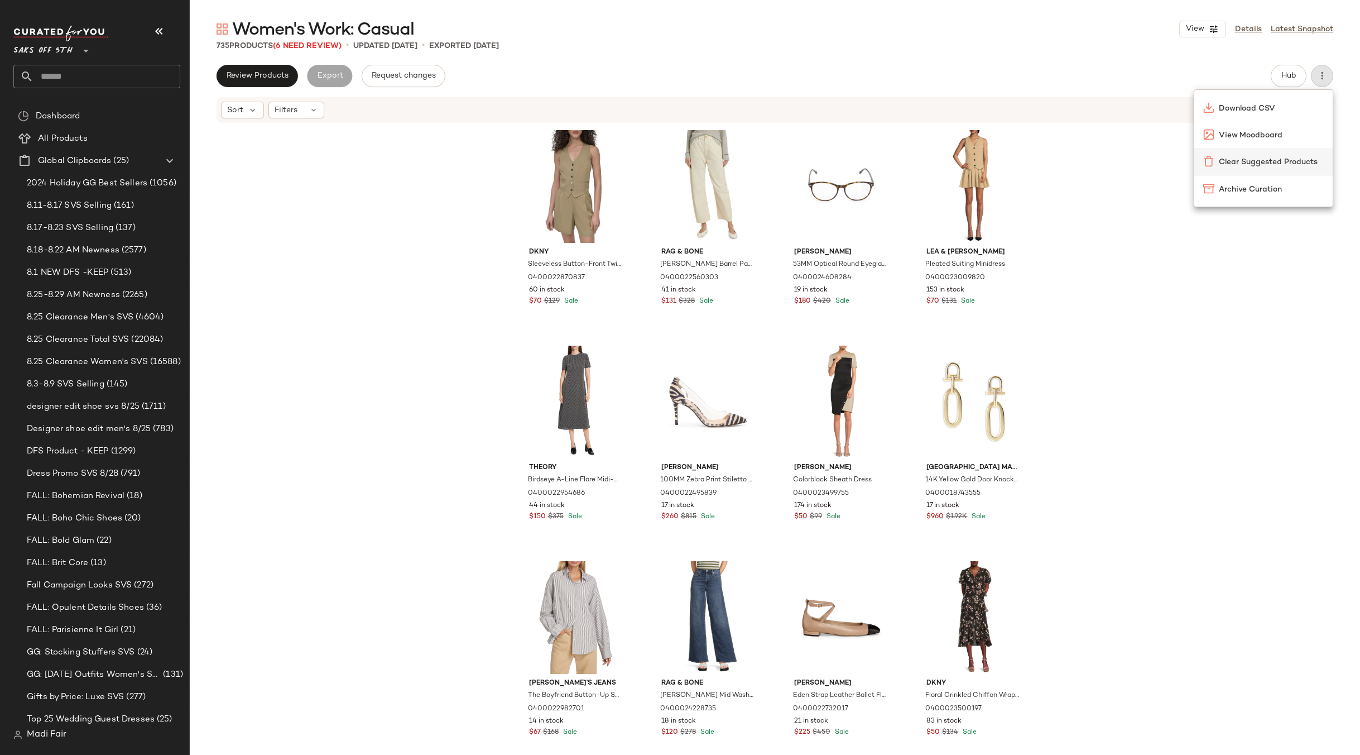
click at [1275, 157] on span "Clear Suggested Products" at bounding box center [1271, 162] width 105 height 12
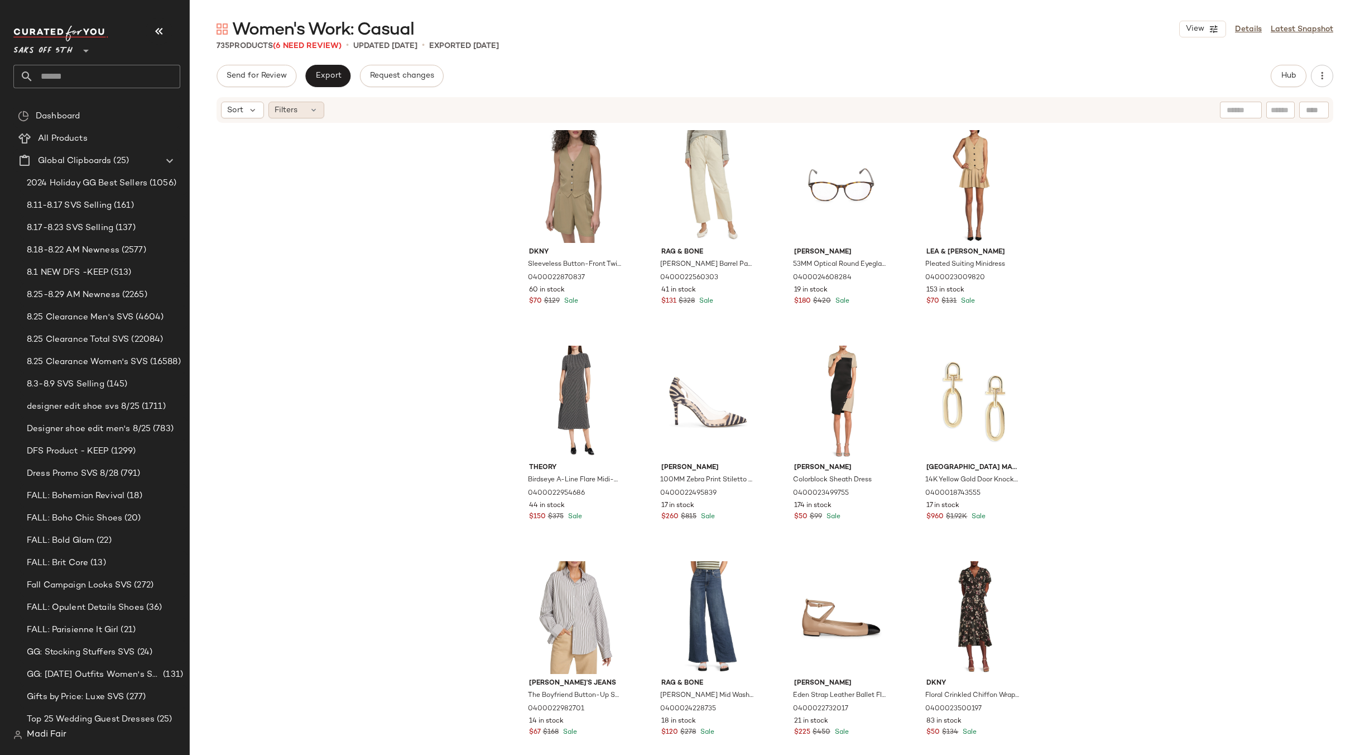
click at [312, 111] on icon at bounding box center [313, 110] width 9 height 9
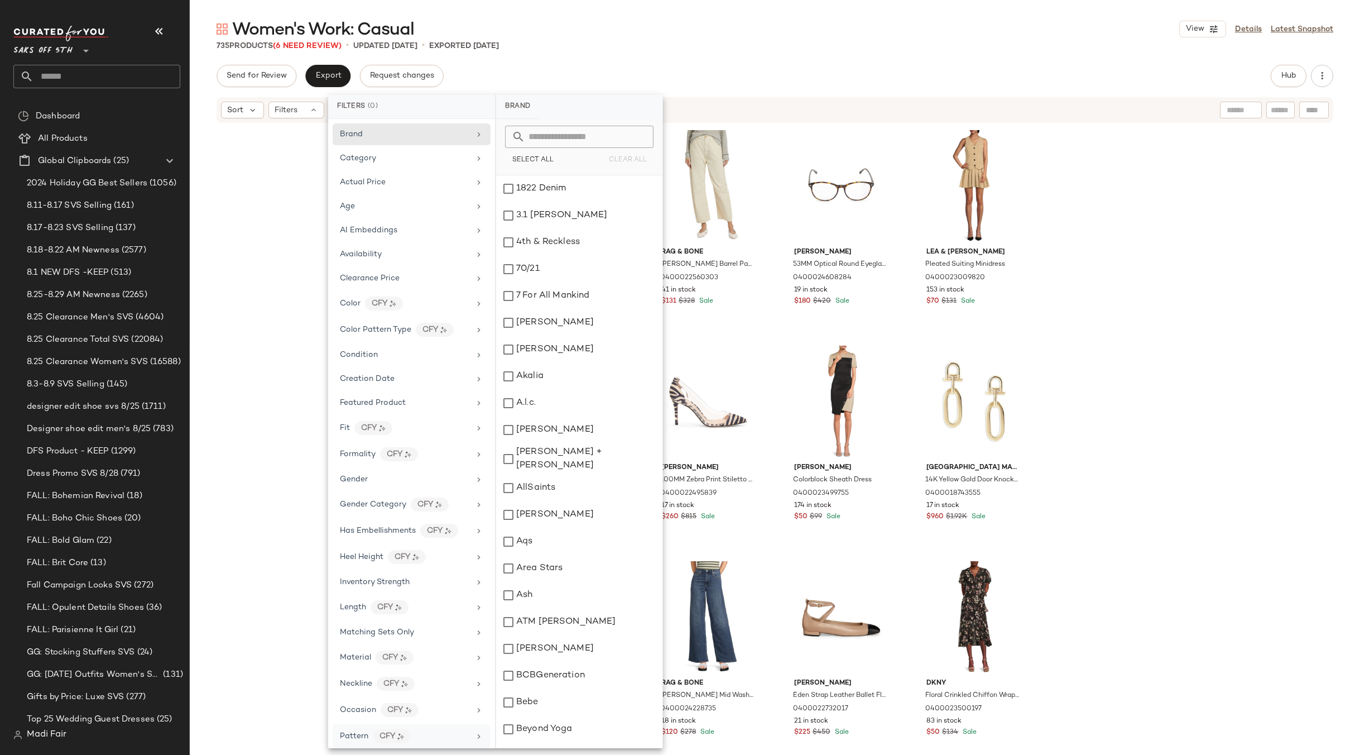
scroll to position [310, 0]
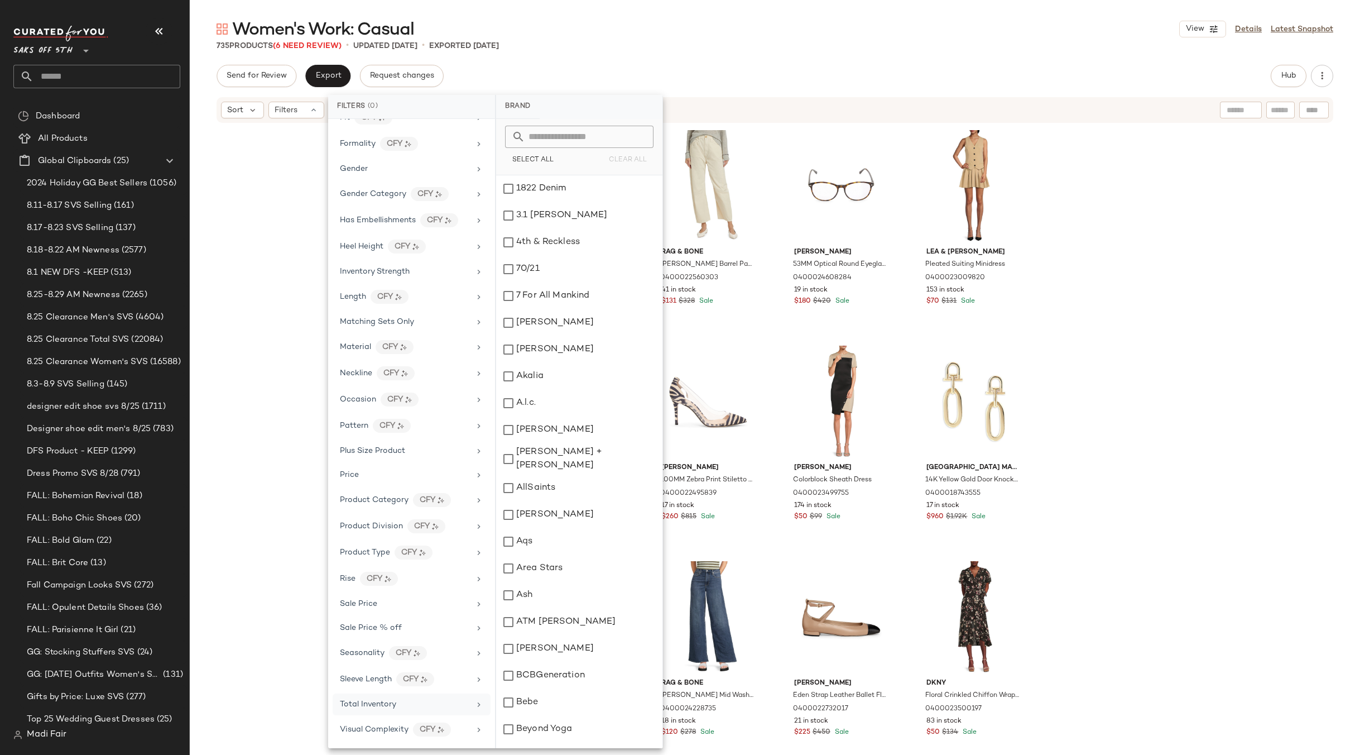
click at [365, 705] on span "Total Inventory" at bounding box center [368, 704] width 56 height 8
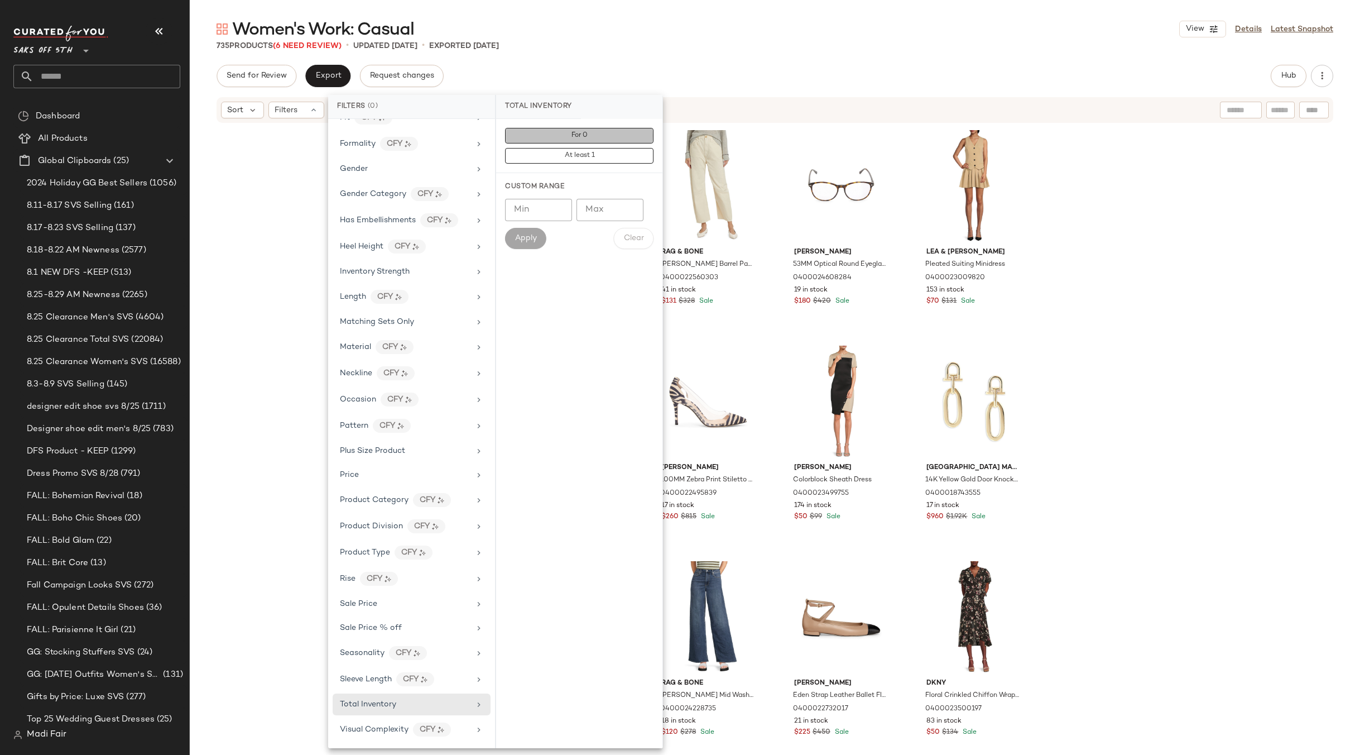
click at [600, 148] on button "For 0" at bounding box center [579, 156] width 148 height 16
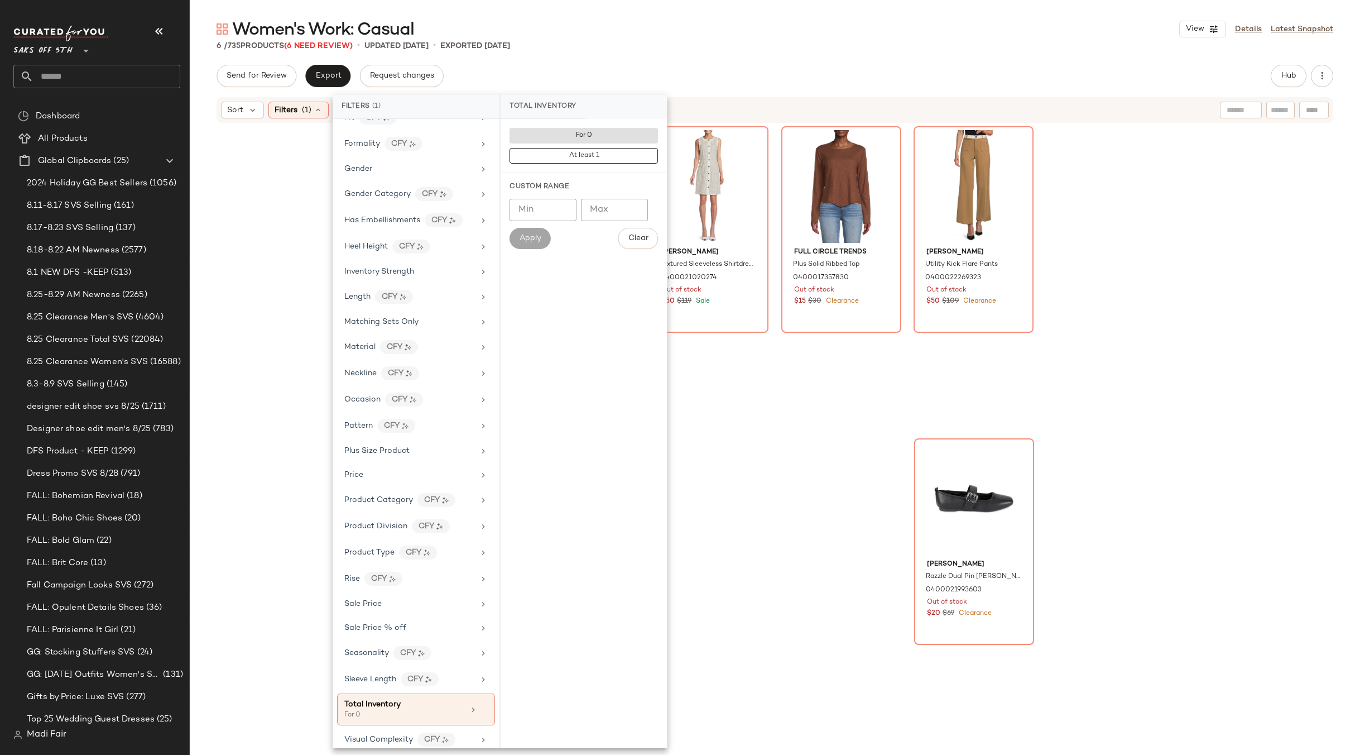
click at [248, 262] on div "Max Studio Linen-Blend V-Neck Button-Front Cardigan 0400022772952 Out of stock …" at bounding box center [775, 432] width 1171 height 617
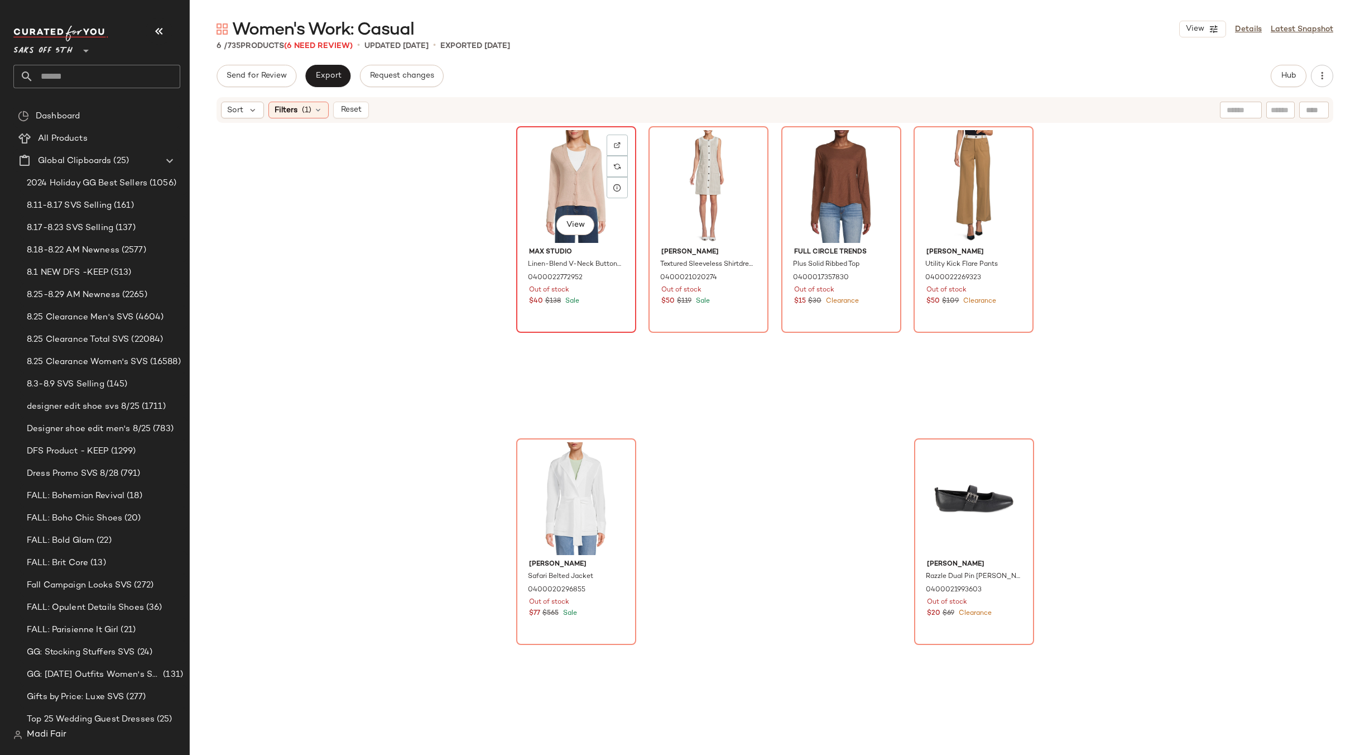
click at [564, 179] on div "View" at bounding box center [576, 186] width 112 height 113
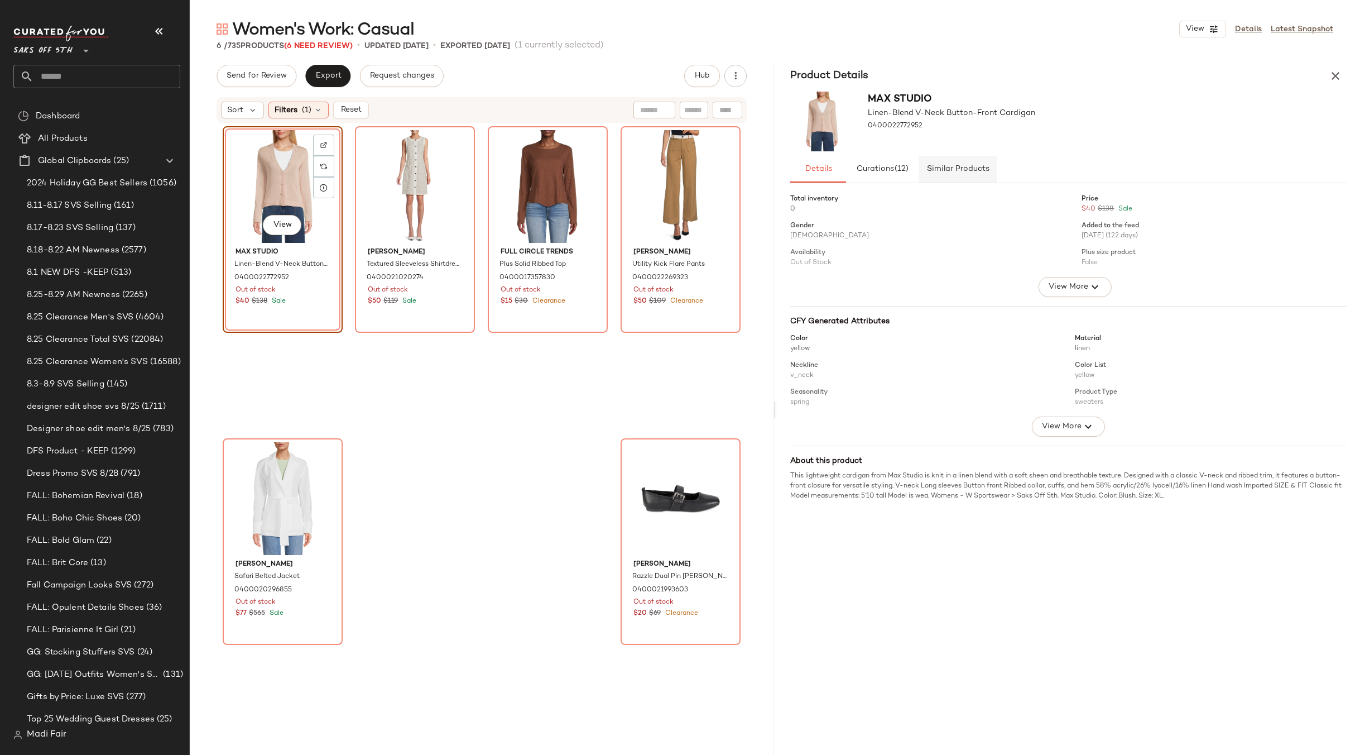
click at [940, 175] on button "Similar Products" at bounding box center [958, 169] width 78 height 27
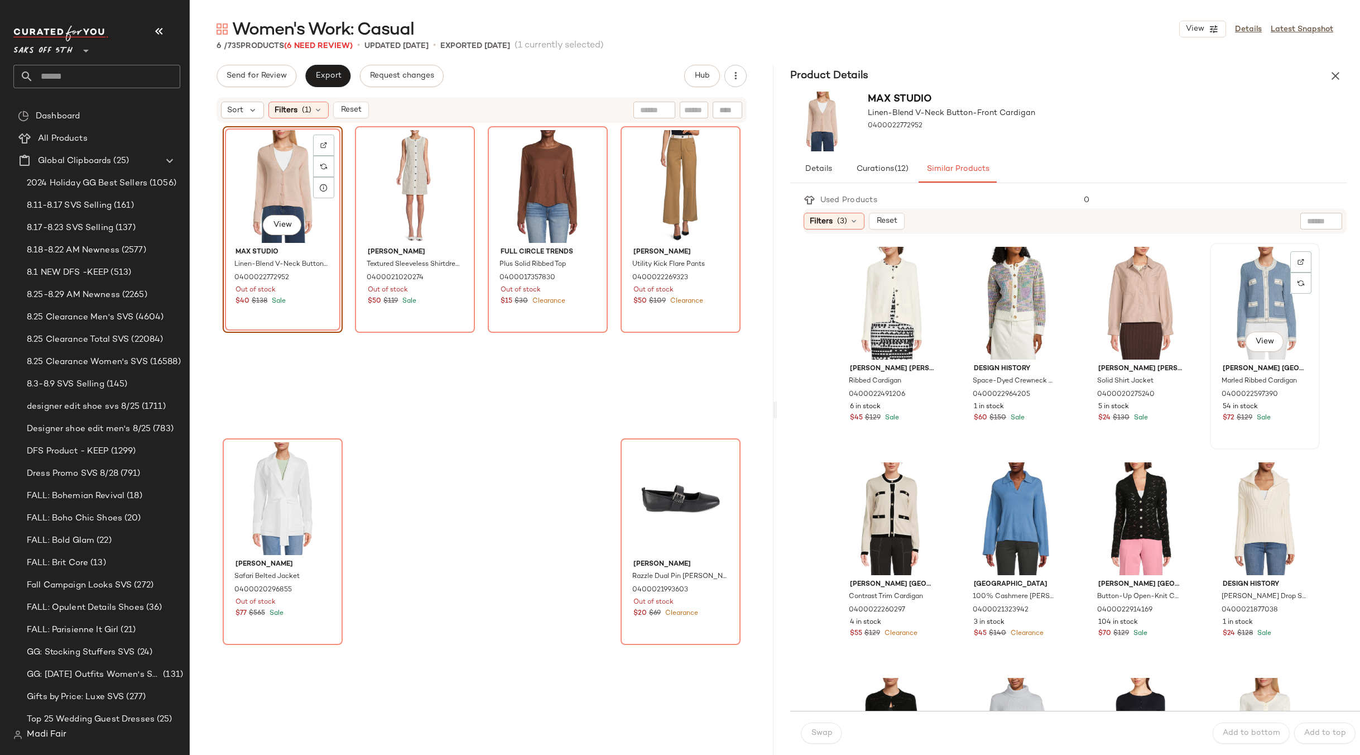
click at [1235, 275] on div "View" at bounding box center [1265, 303] width 102 height 113
click at [827, 731] on span "Swap" at bounding box center [822, 732] width 22 height 9
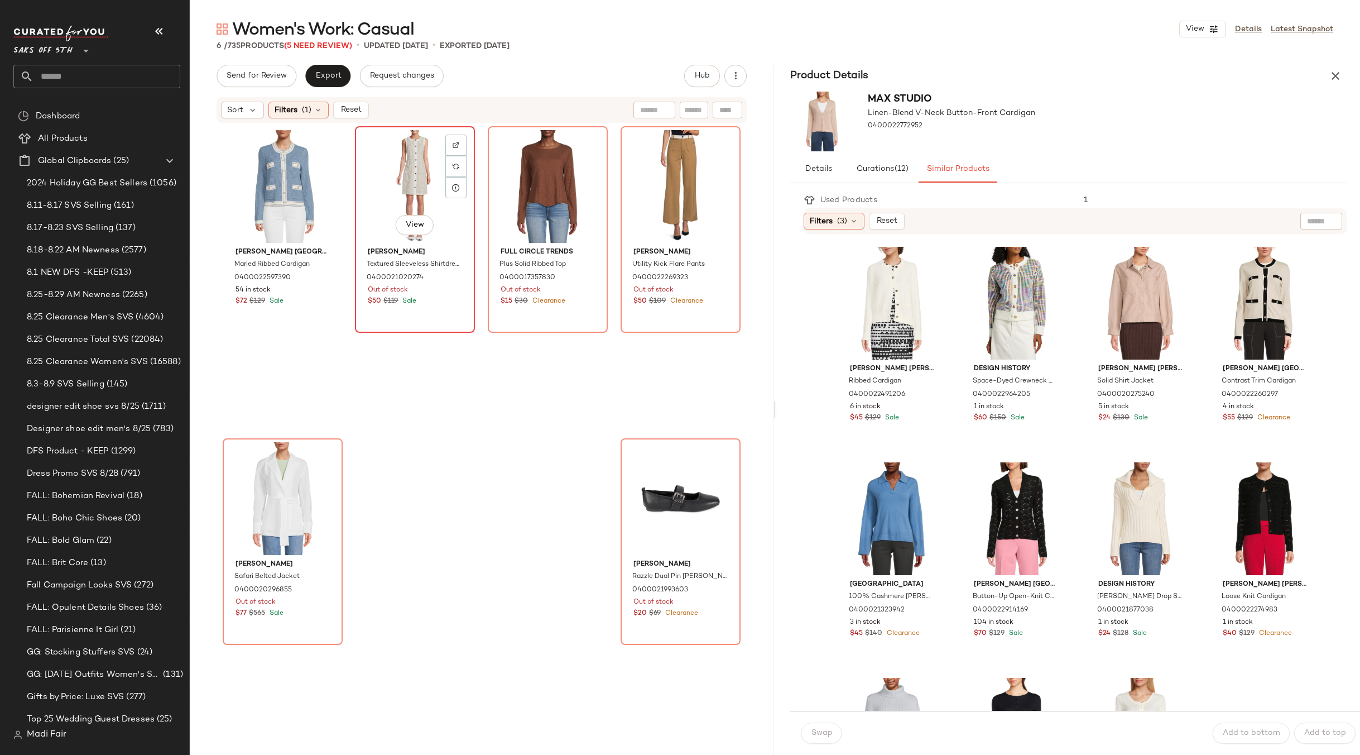
click at [413, 168] on div "View" at bounding box center [415, 186] width 112 height 113
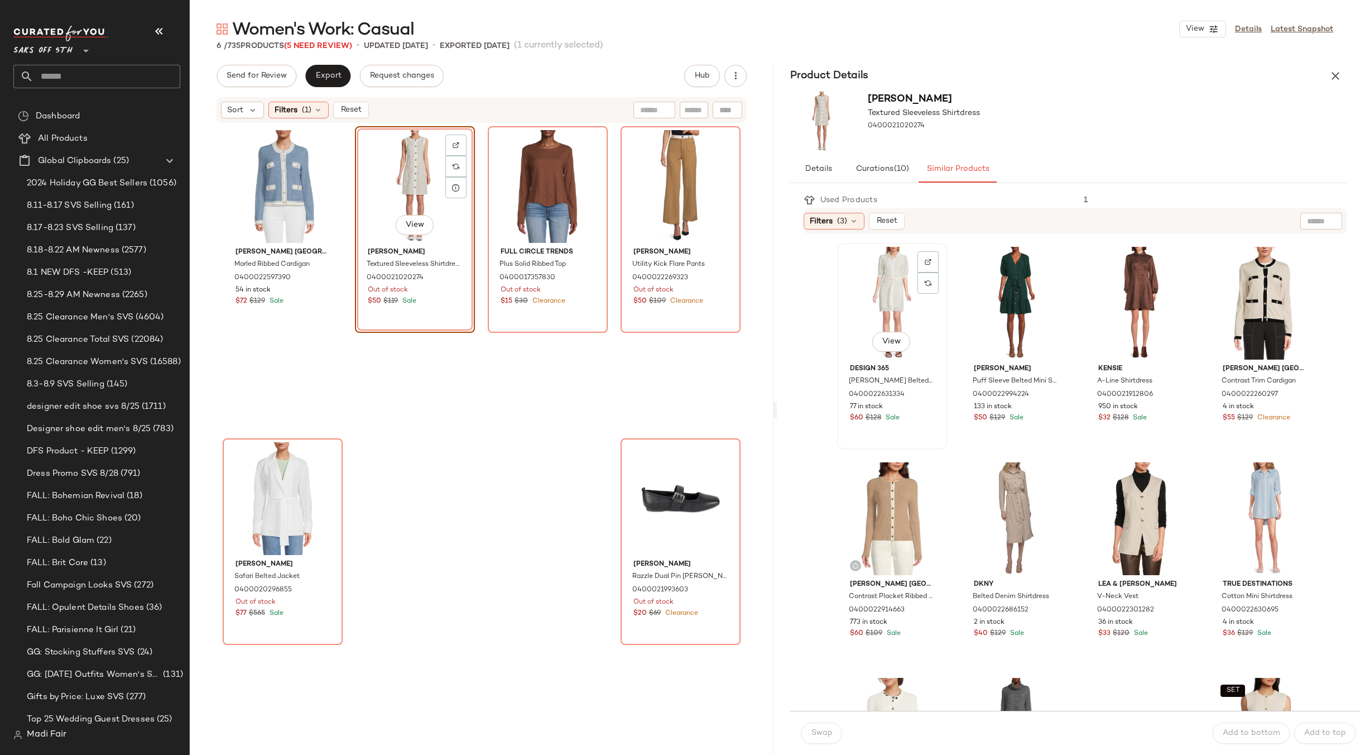
click at [896, 290] on div "View" at bounding box center [892, 303] width 102 height 113
click at [1018, 275] on div "View" at bounding box center [1016, 303] width 102 height 113
click at [818, 731] on span "Swap" at bounding box center [822, 732] width 22 height 9
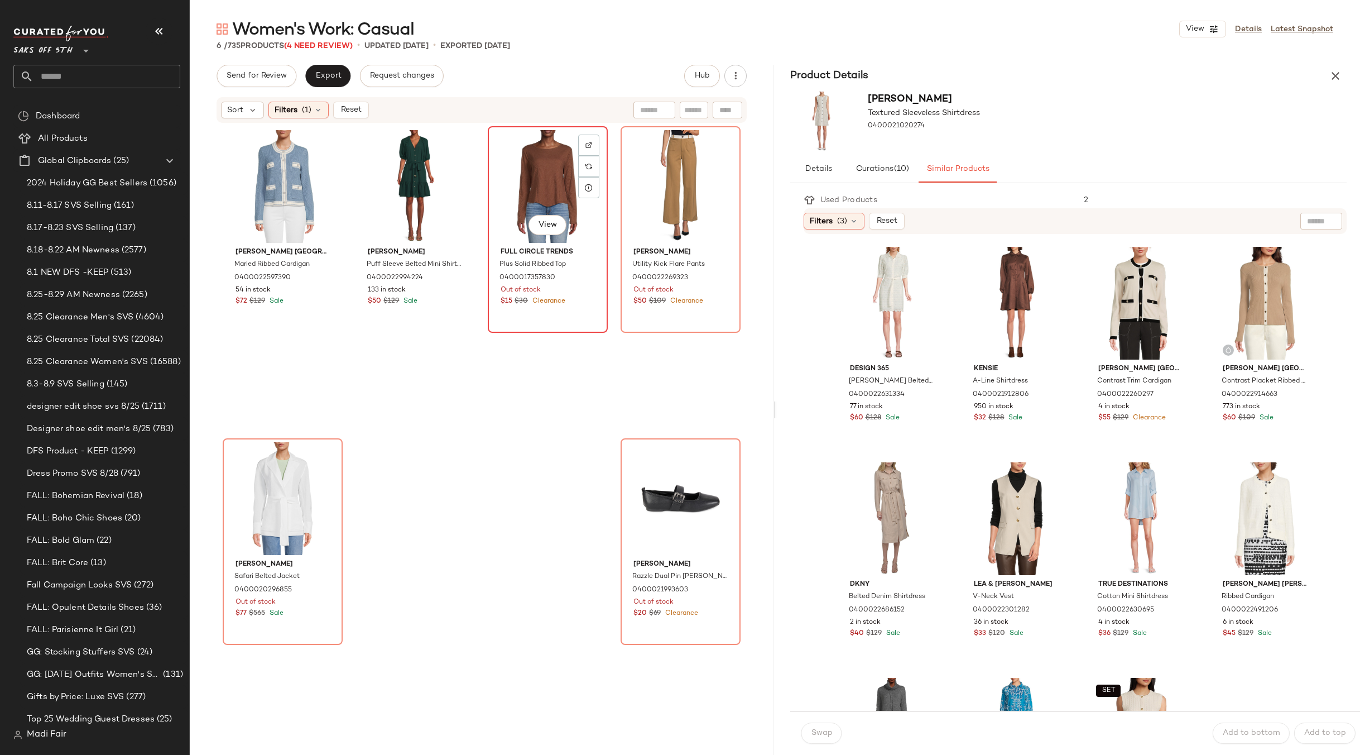
click at [537, 165] on div "View" at bounding box center [548, 186] width 112 height 113
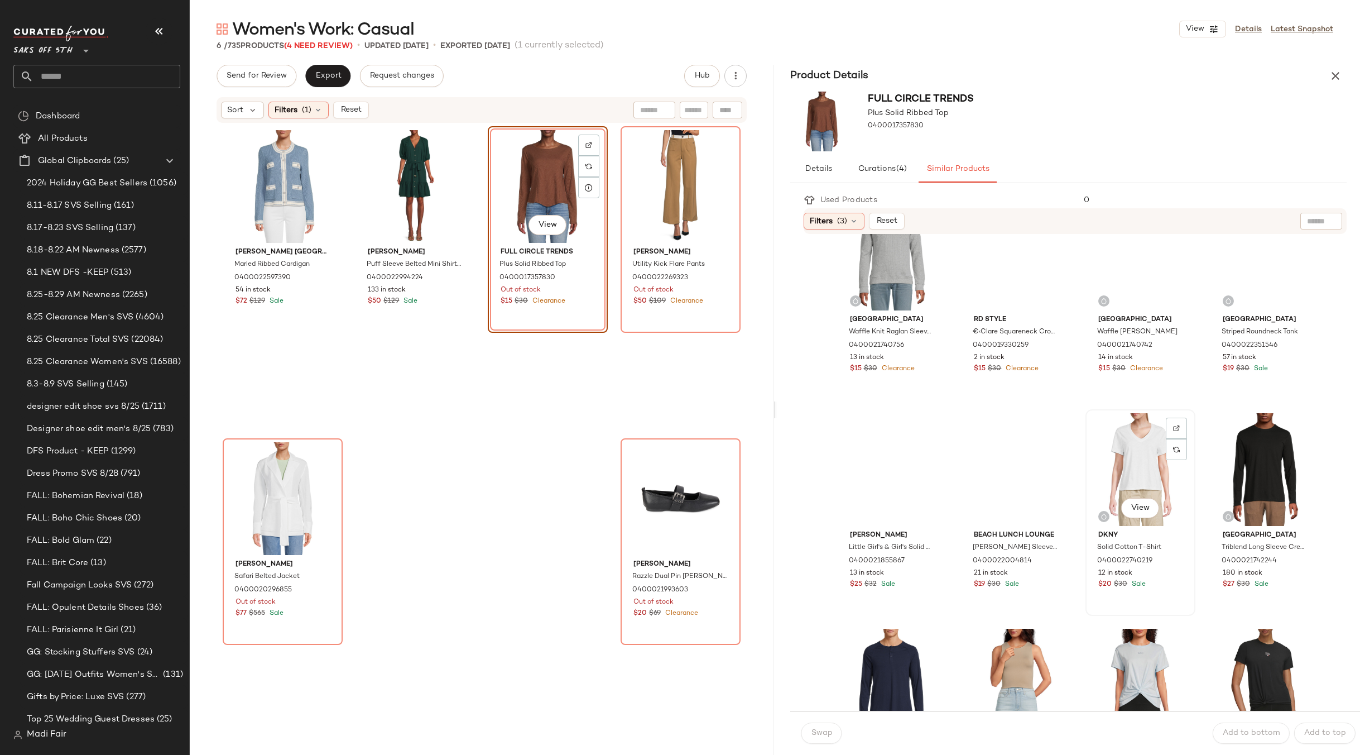
scroll to position [112, 0]
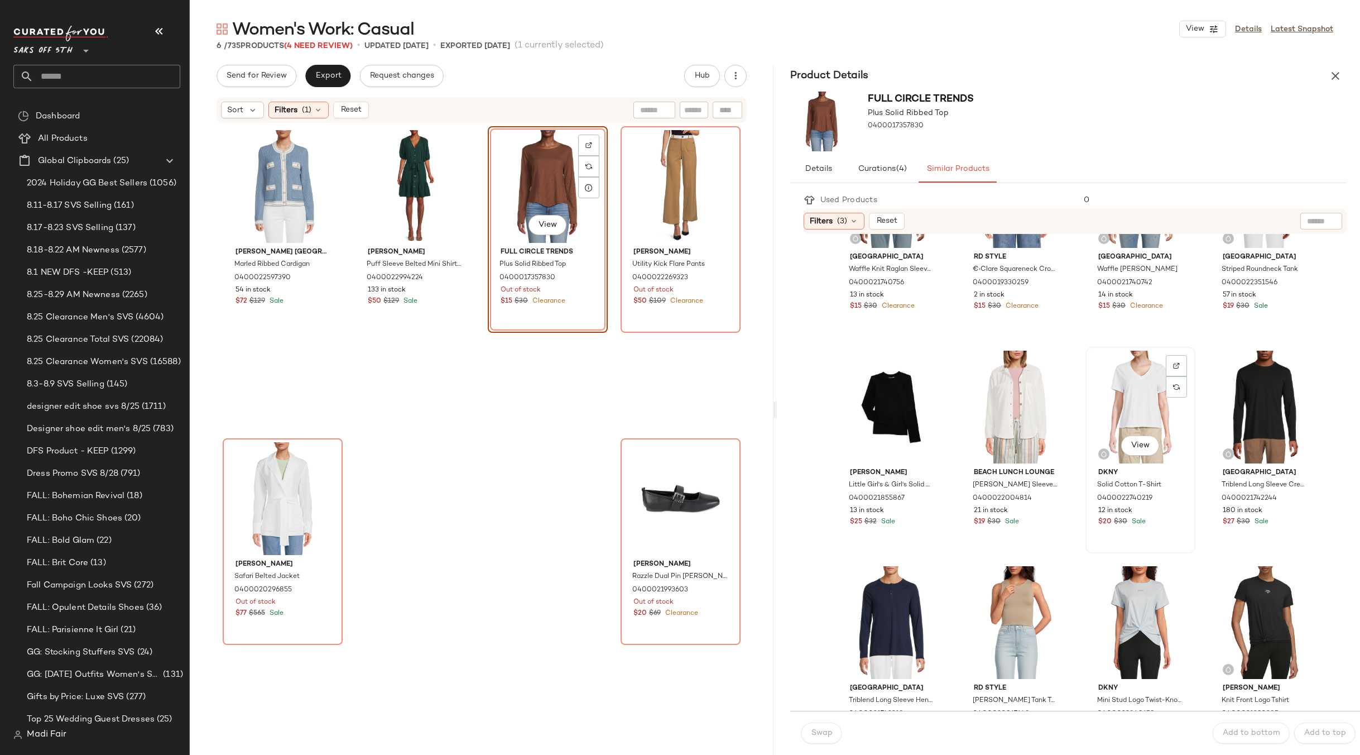
click at [1131, 382] on div "View" at bounding box center [1141, 407] width 102 height 113
click at [818, 732] on span "Swap" at bounding box center [822, 732] width 22 height 9
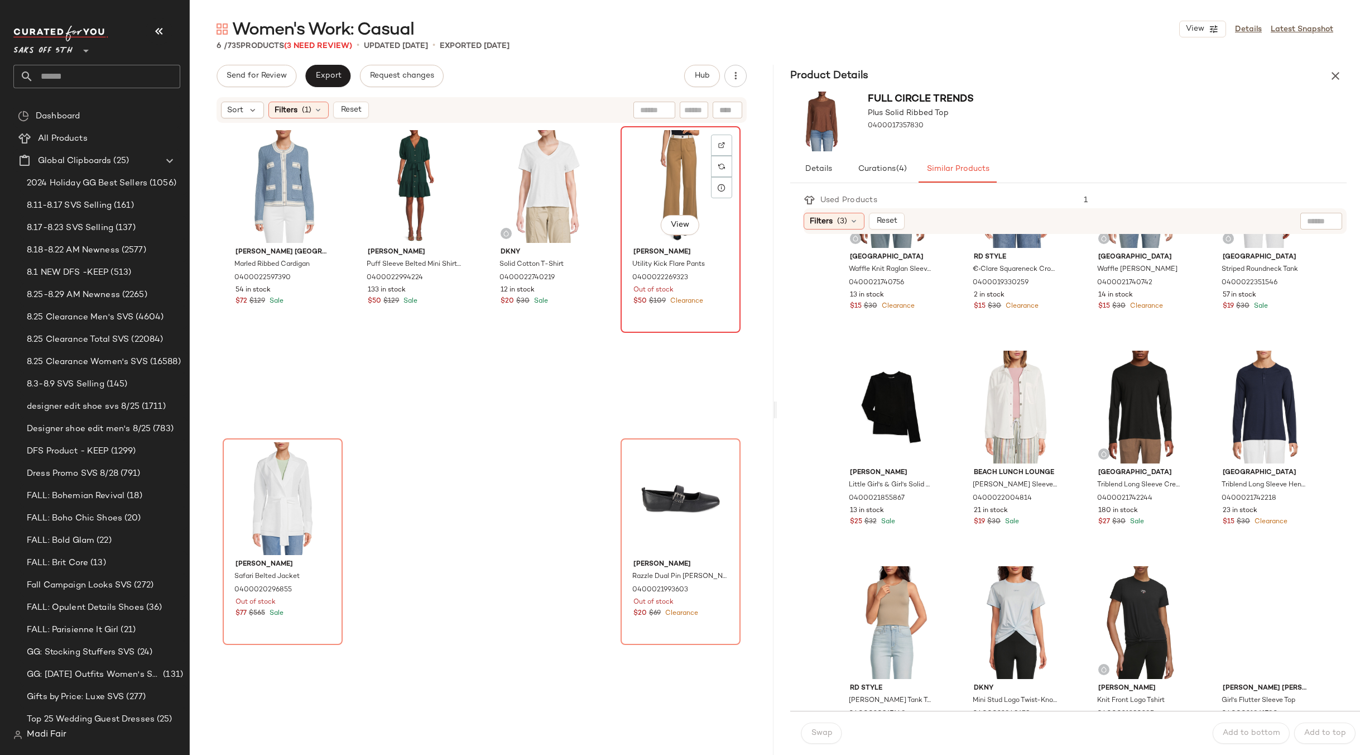
click at [633, 167] on div "View" at bounding box center [681, 186] width 112 height 113
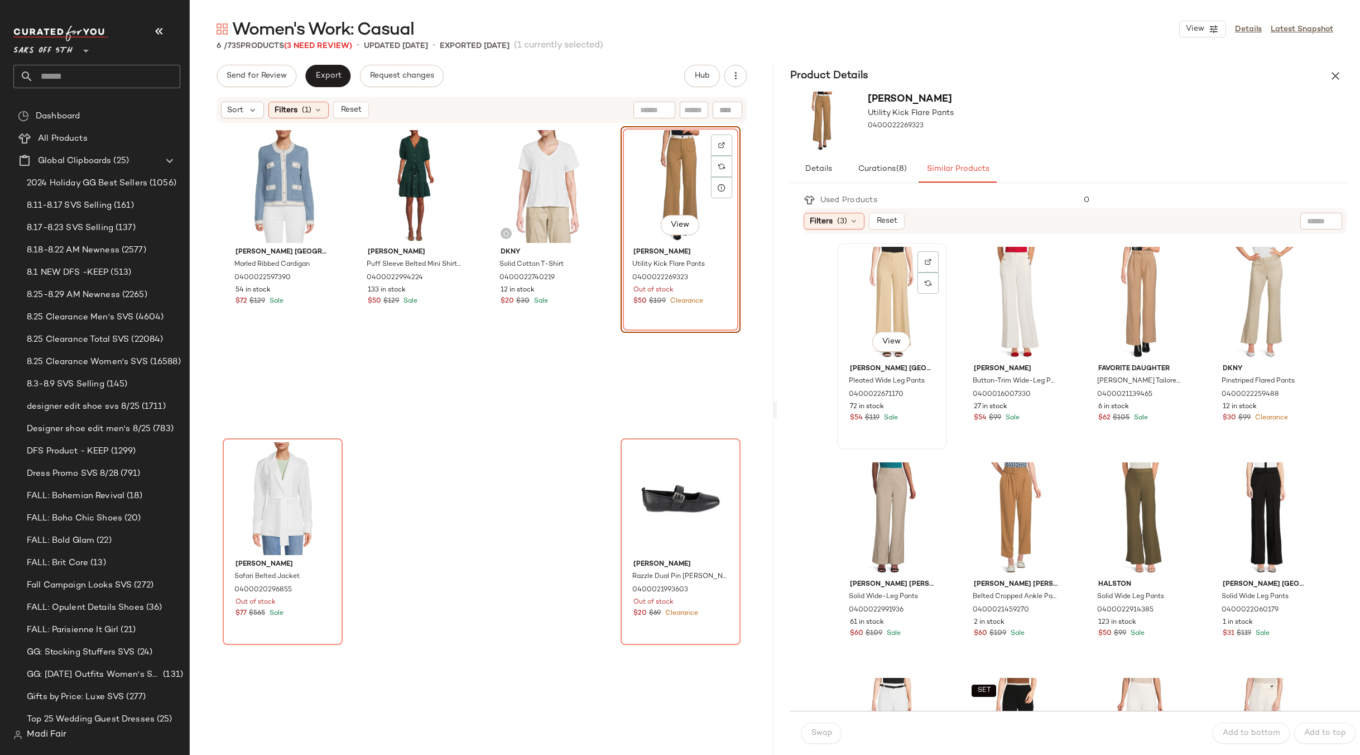
drag, startPoint x: 899, startPoint y: 297, endPoint x: 896, endPoint y: 322, distance: 24.7
click at [898, 297] on div "View" at bounding box center [892, 303] width 102 height 113
click at [833, 730] on button "Swap" at bounding box center [822, 732] width 41 height 21
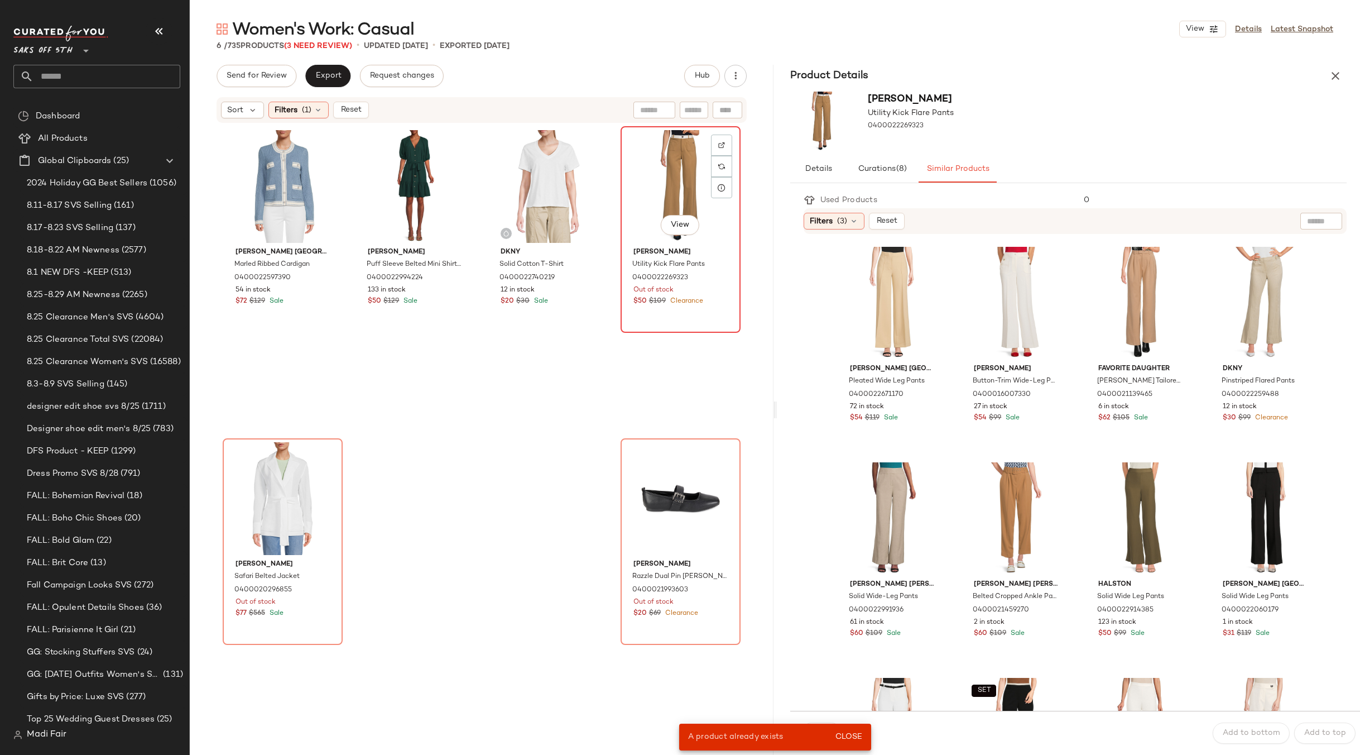
click at [644, 218] on div "View" at bounding box center [681, 186] width 112 height 113
click at [975, 290] on div "View" at bounding box center [1016, 303] width 102 height 113
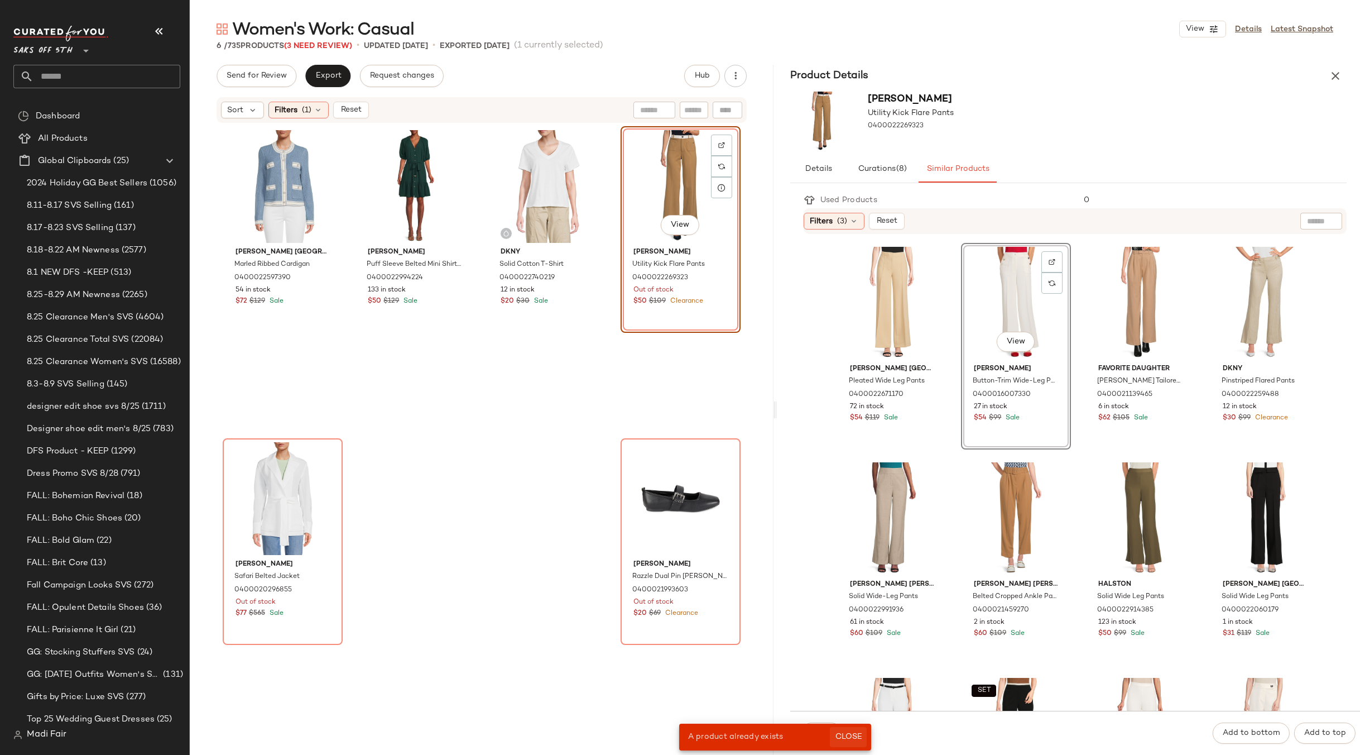
click at [857, 730] on button "Close" at bounding box center [848, 737] width 36 height 20
click at [826, 732] on span "Swap" at bounding box center [822, 732] width 22 height 9
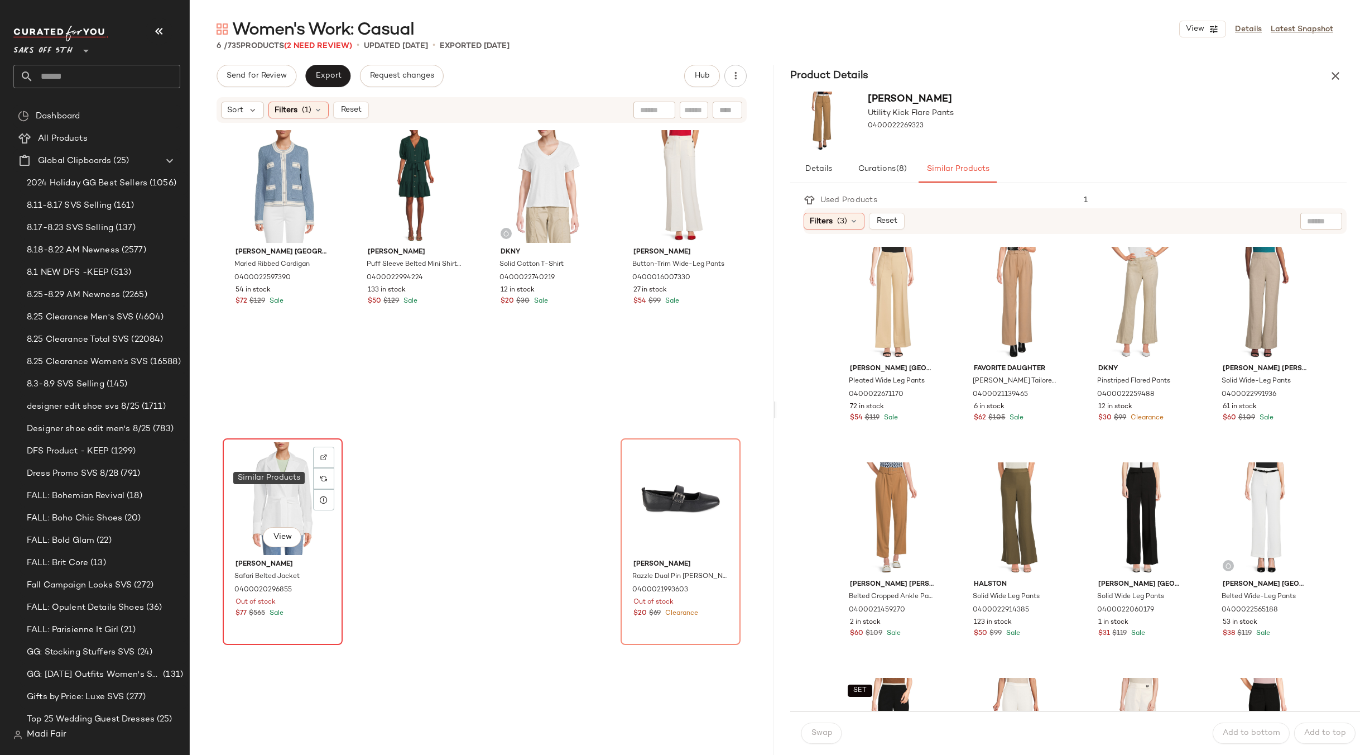
click at [234, 495] on div "View" at bounding box center [283, 498] width 112 height 113
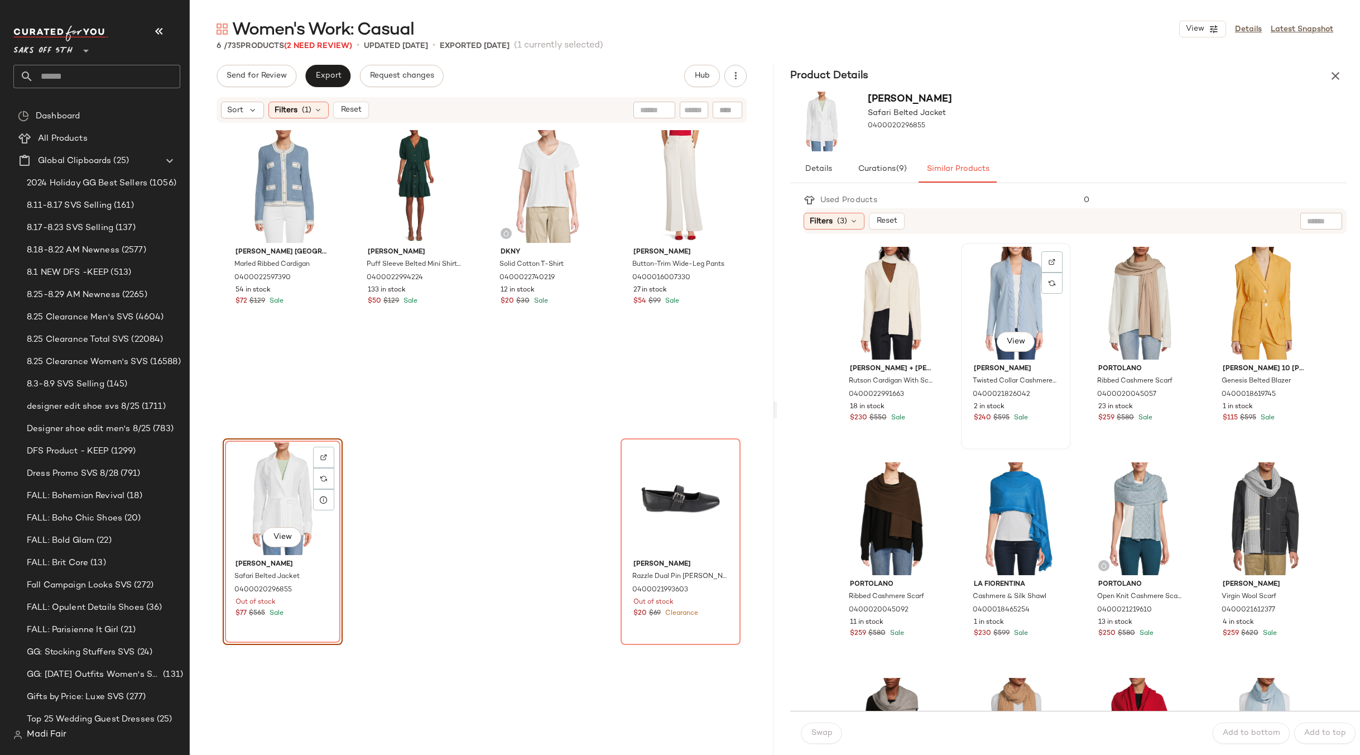
click at [975, 290] on div "View" at bounding box center [1016, 303] width 102 height 113
click at [837, 730] on button "Swap" at bounding box center [822, 732] width 41 height 21
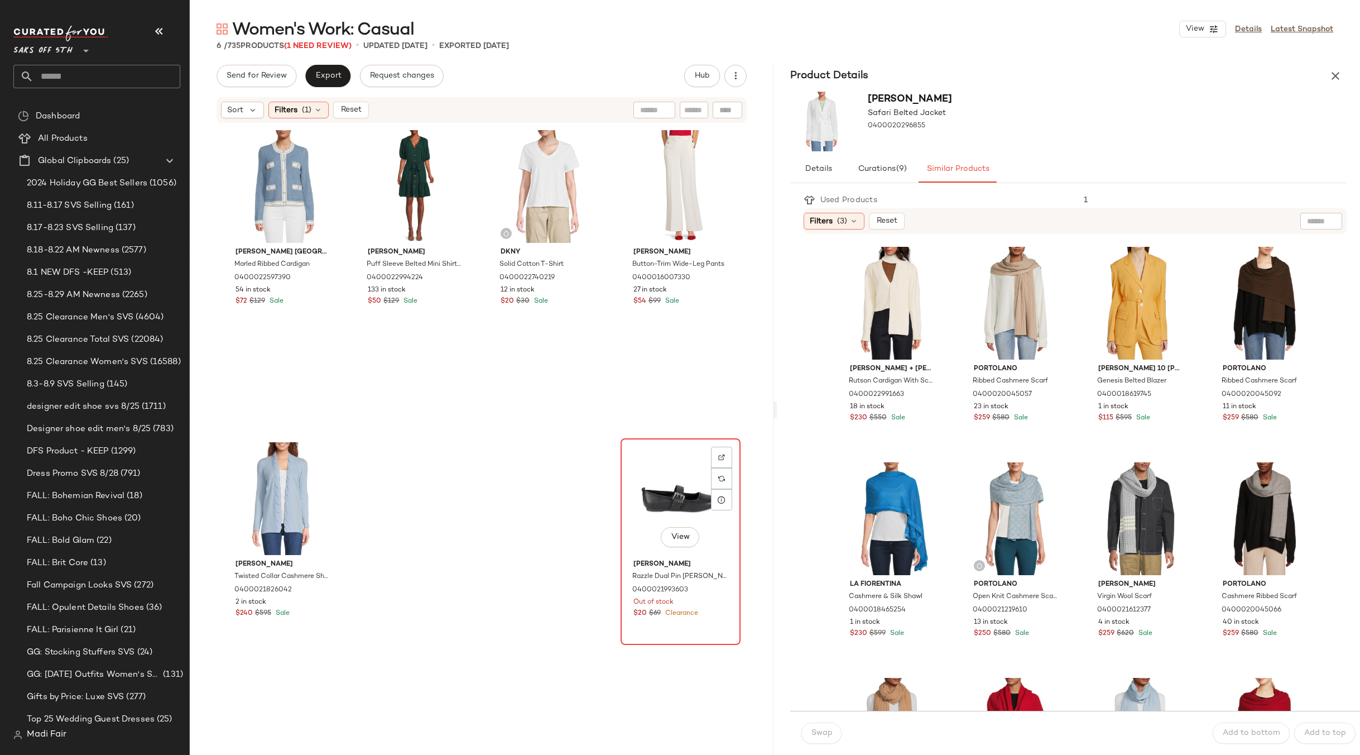
click at [663, 469] on div "View" at bounding box center [681, 498] width 112 height 113
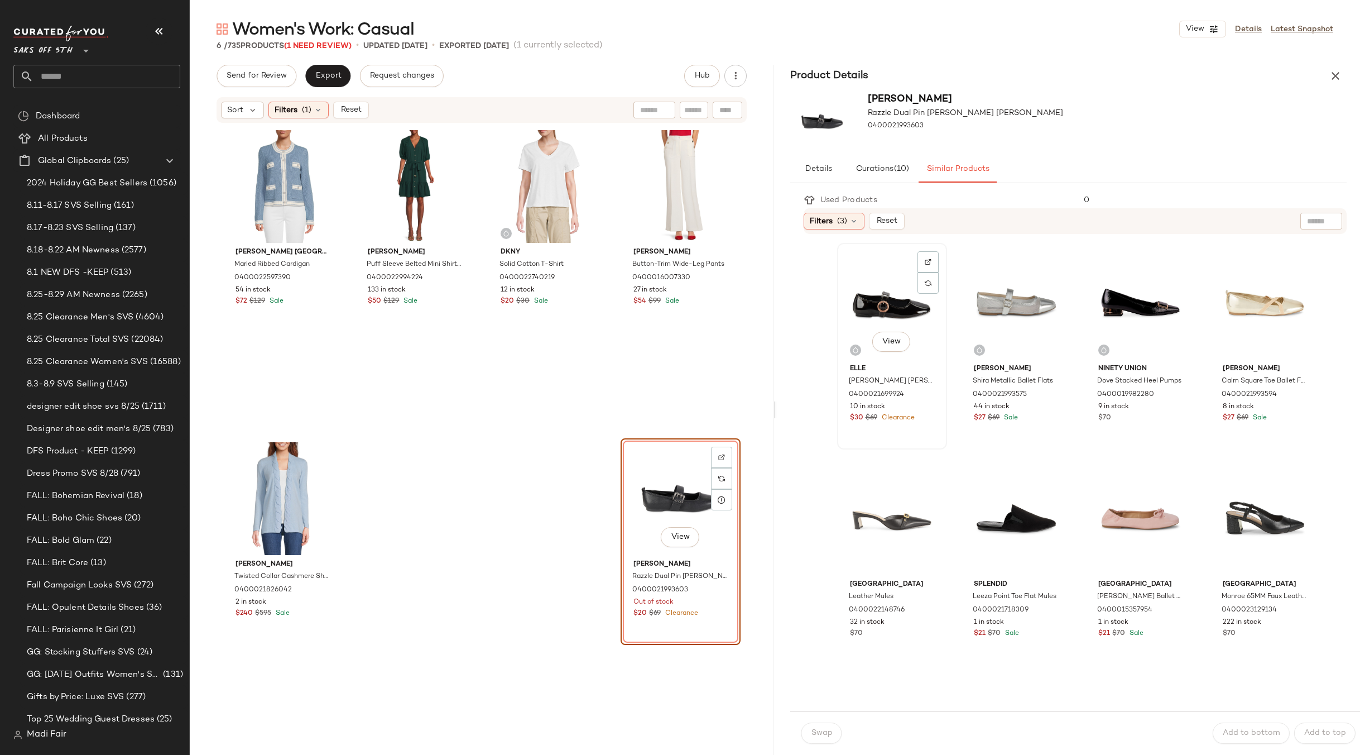
click at [886, 292] on div "View" at bounding box center [892, 303] width 102 height 113
click at [987, 279] on div "View" at bounding box center [1016, 303] width 102 height 113
click at [812, 730] on span "Swap" at bounding box center [822, 732] width 22 height 9
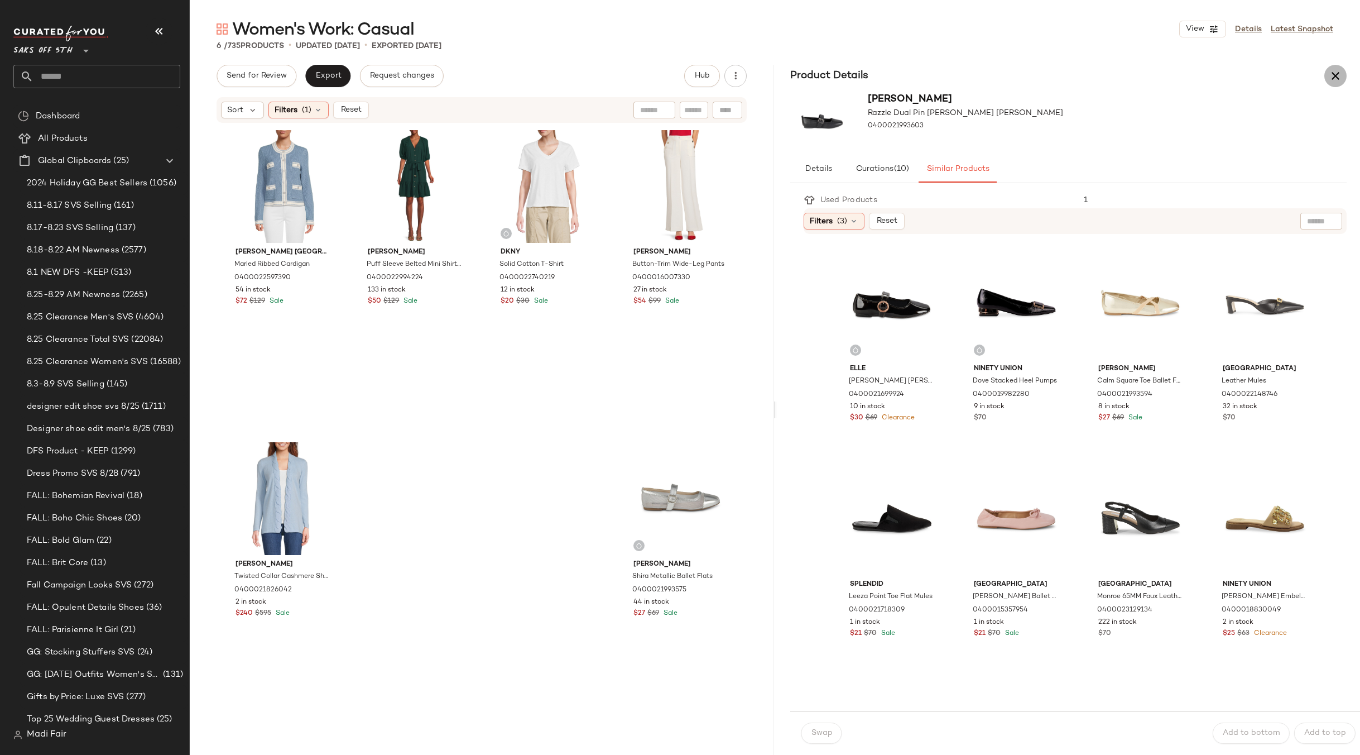
click at [1339, 73] on icon "button" at bounding box center [1335, 75] width 13 height 13
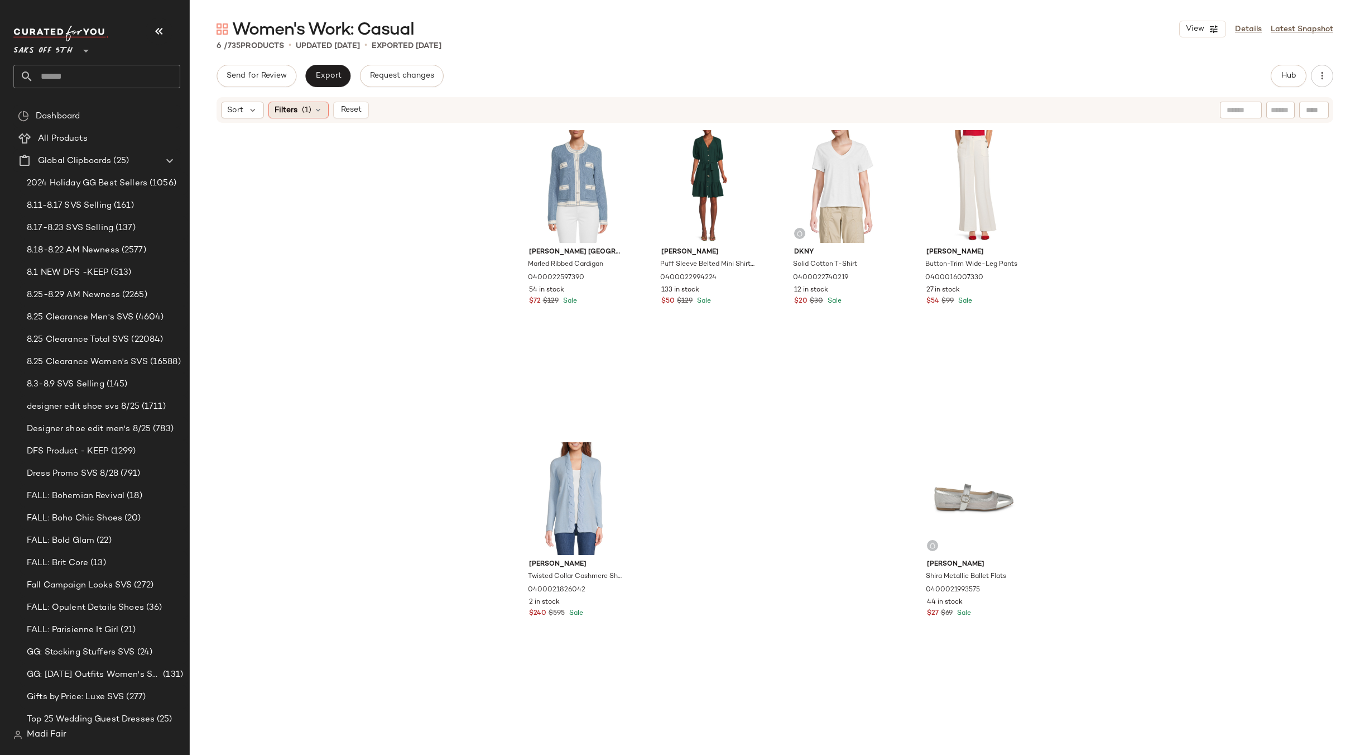
click at [318, 112] on icon at bounding box center [318, 110] width 9 height 9
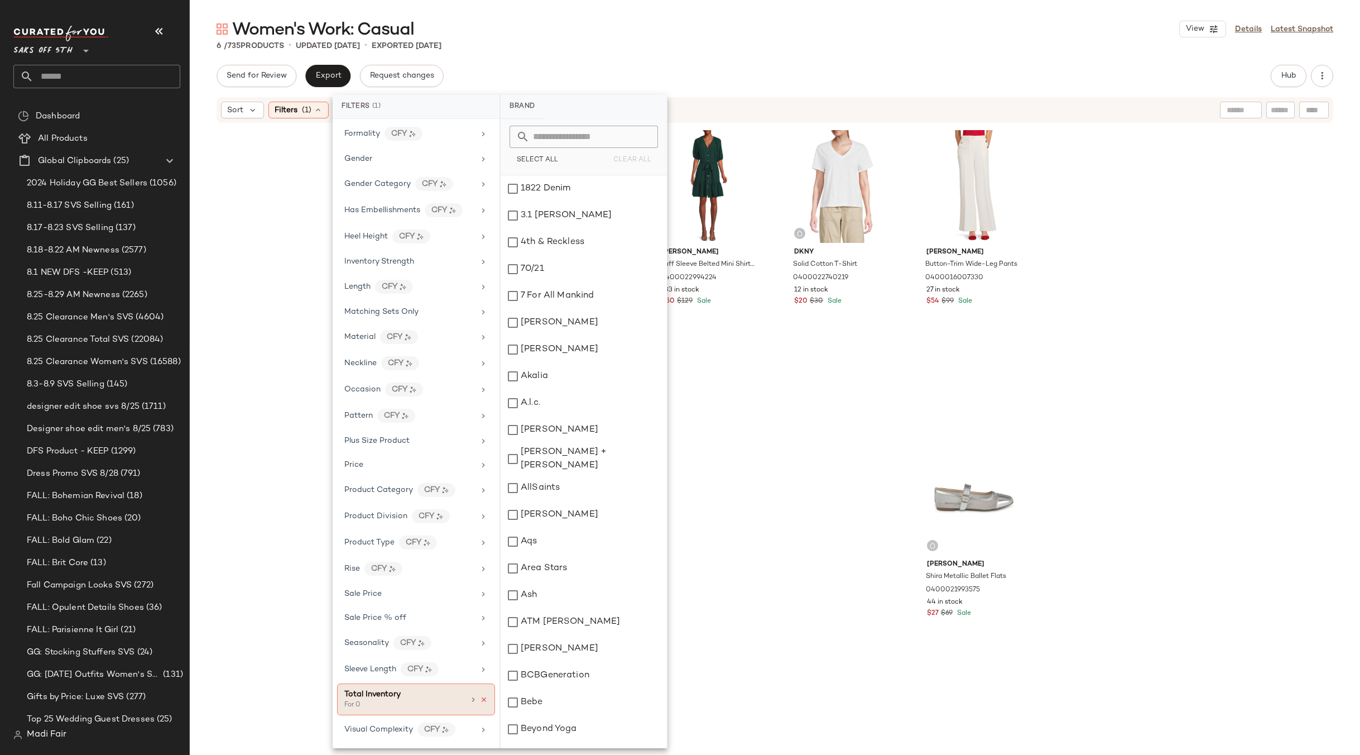
click at [481, 696] on icon at bounding box center [484, 700] width 8 height 8
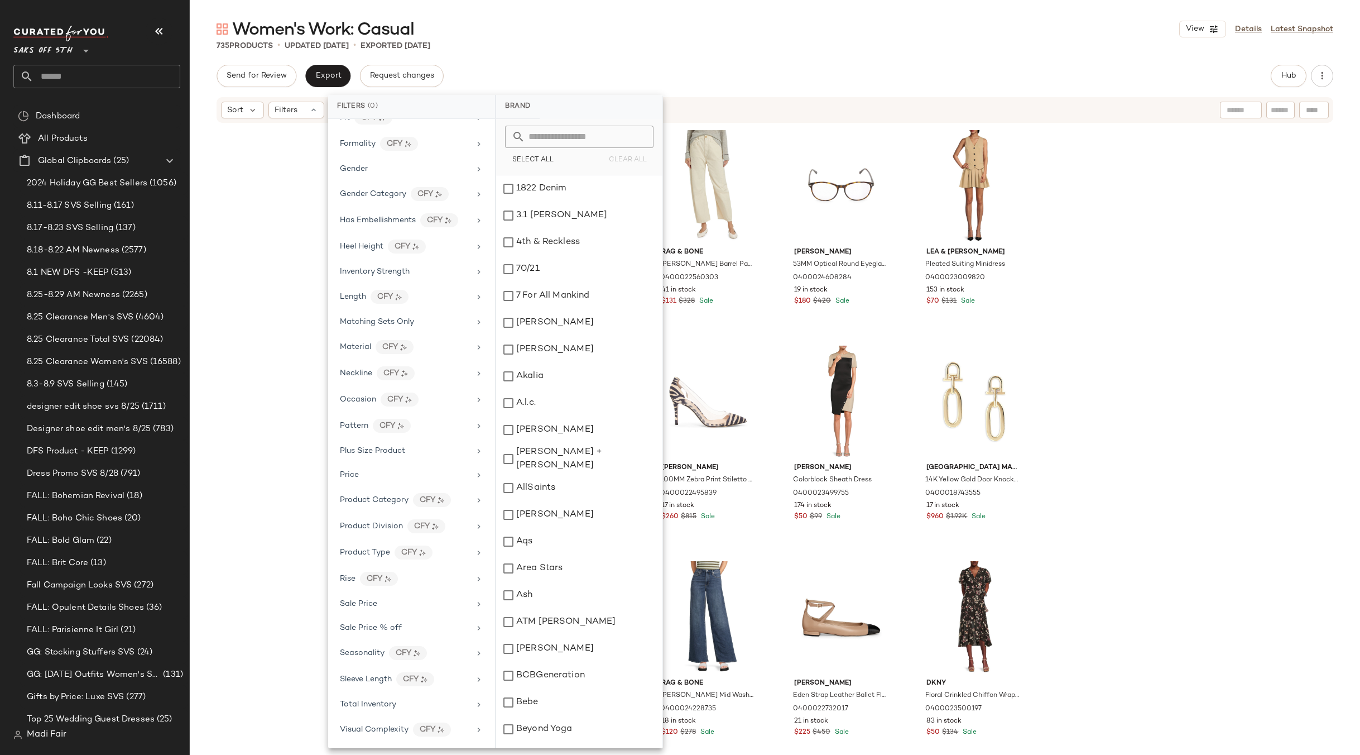
click at [272, 172] on div "Dkny Sleeveless Button-Front Twill Romper 0400022870837 60 in stock $70 $129 Sa…" at bounding box center [775, 432] width 1171 height 617
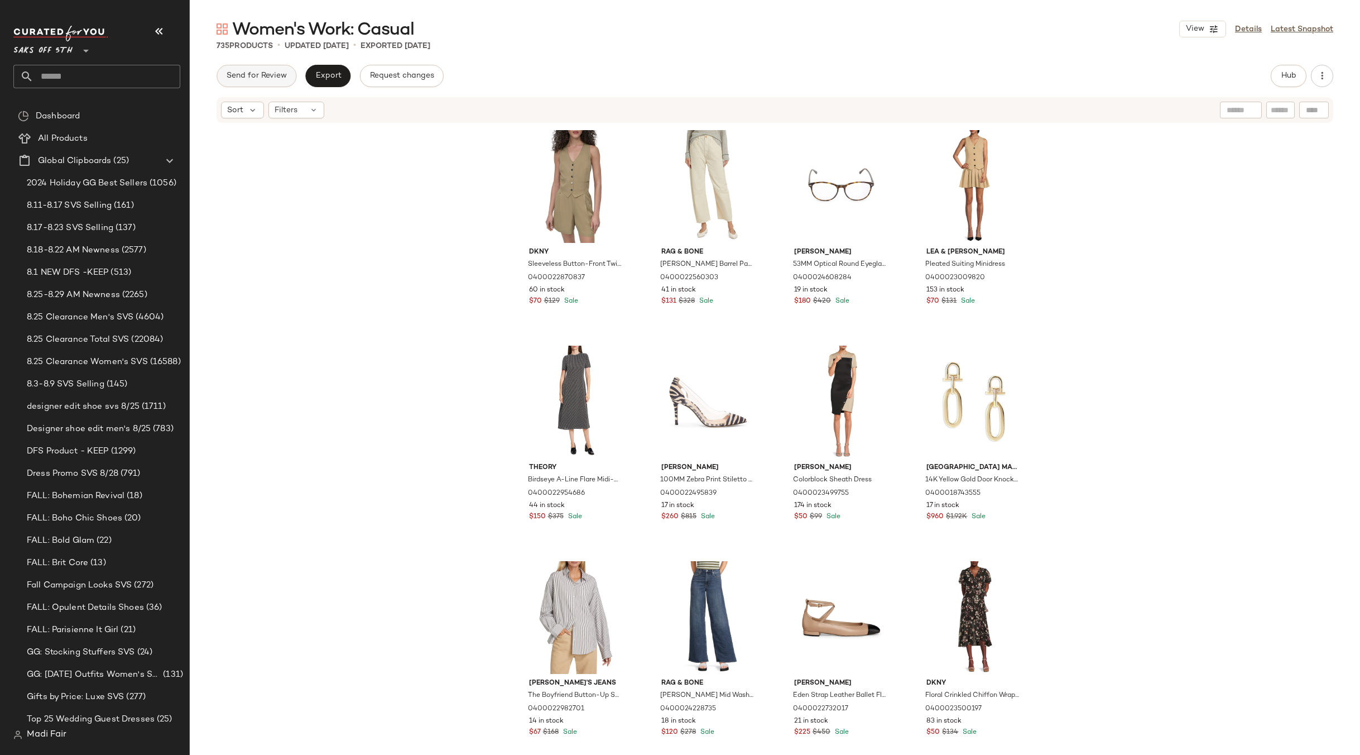
click at [284, 68] on button "Send for Review" at bounding box center [257, 76] width 80 height 22
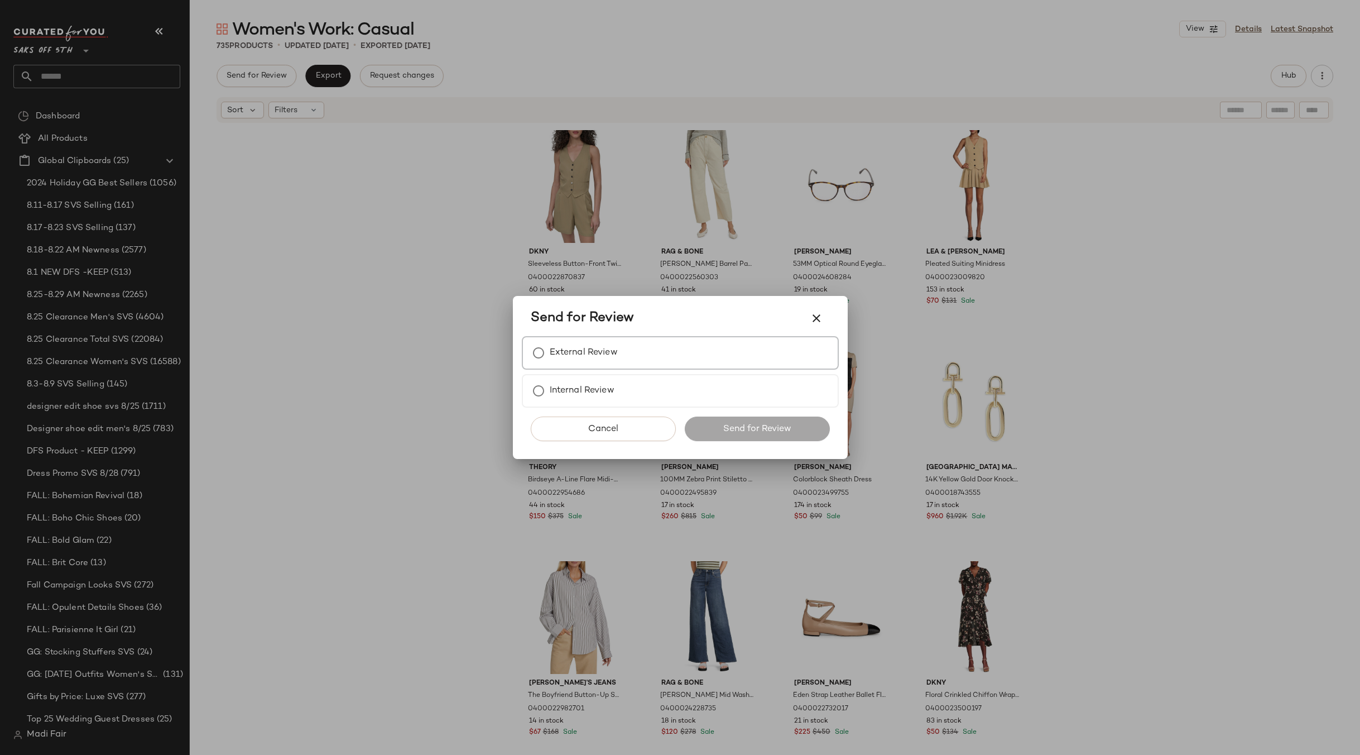
click at [584, 347] on label "External Review" at bounding box center [584, 353] width 68 height 22
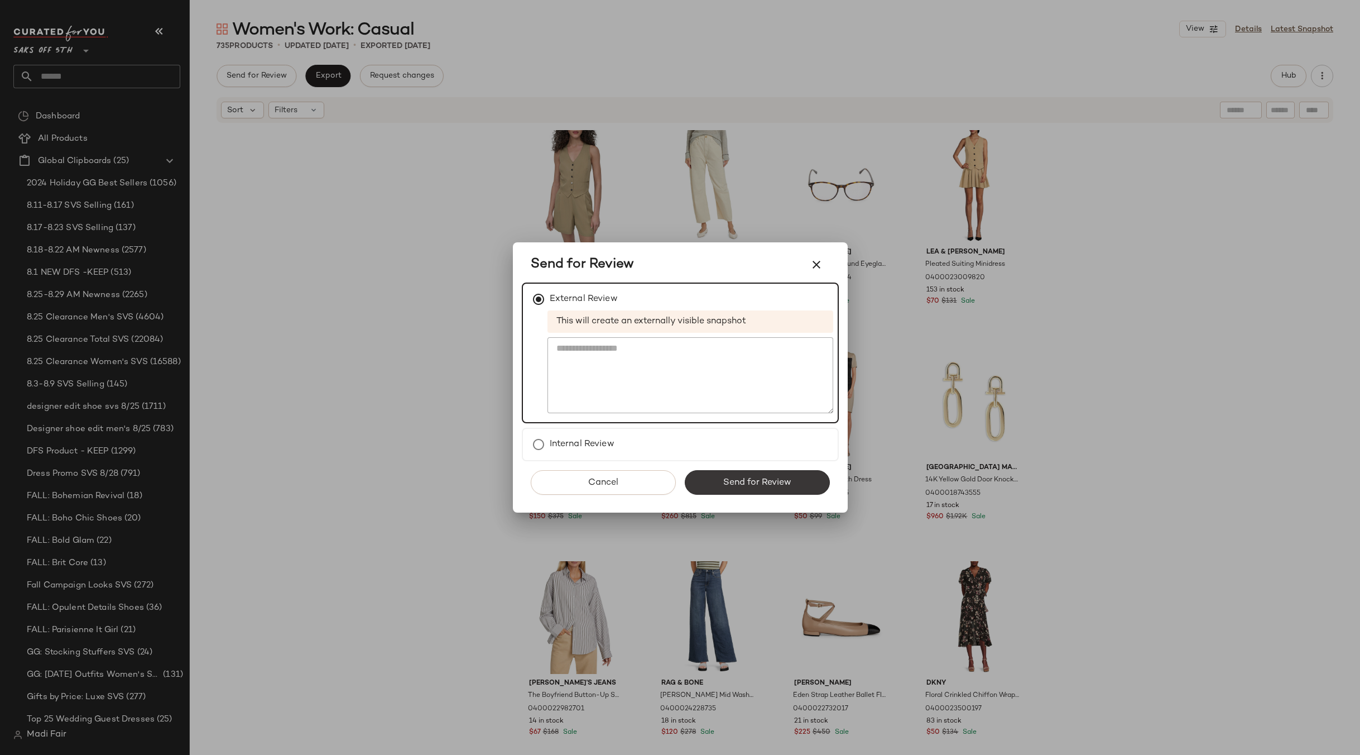
click at [756, 481] on span "Send for Review" at bounding box center [757, 482] width 69 height 11
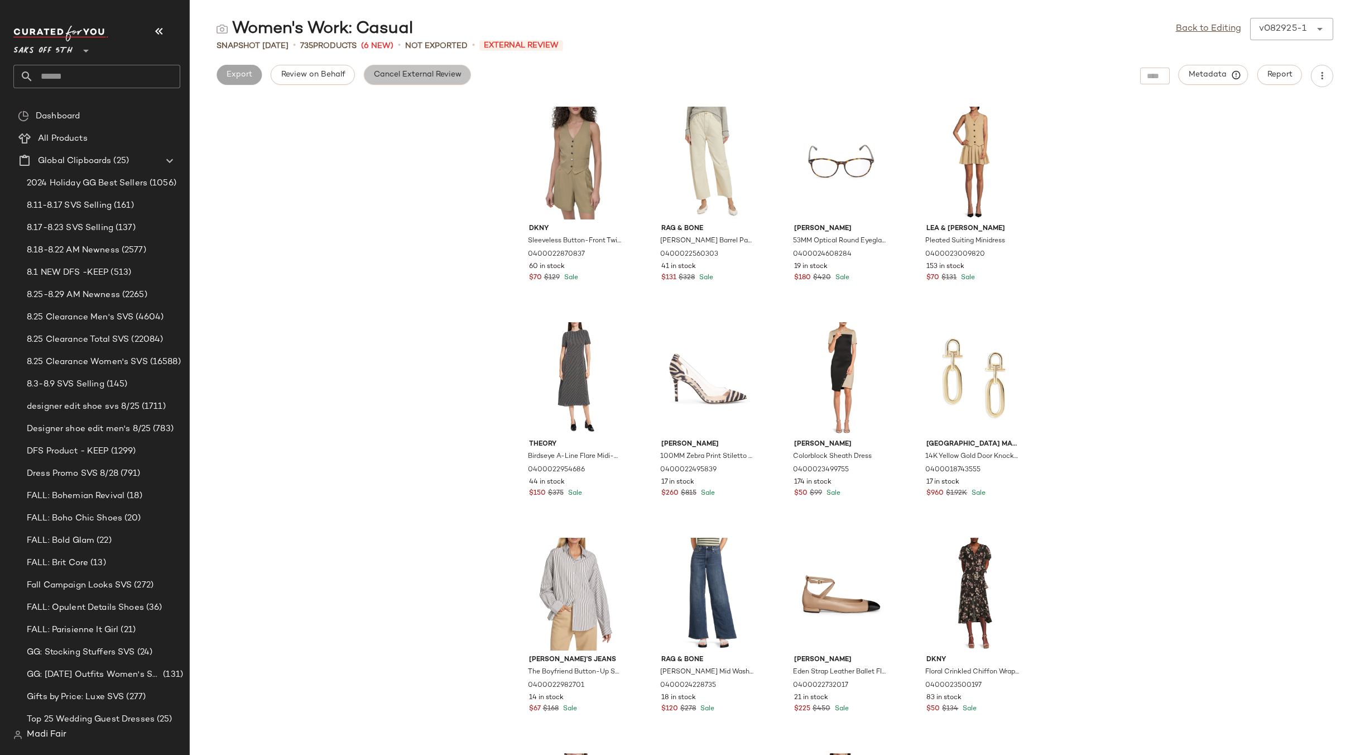
click at [415, 75] on span "Cancel External Review" at bounding box center [417, 74] width 88 height 9
click at [1186, 31] on link "Back to Editing" at bounding box center [1208, 28] width 65 height 13
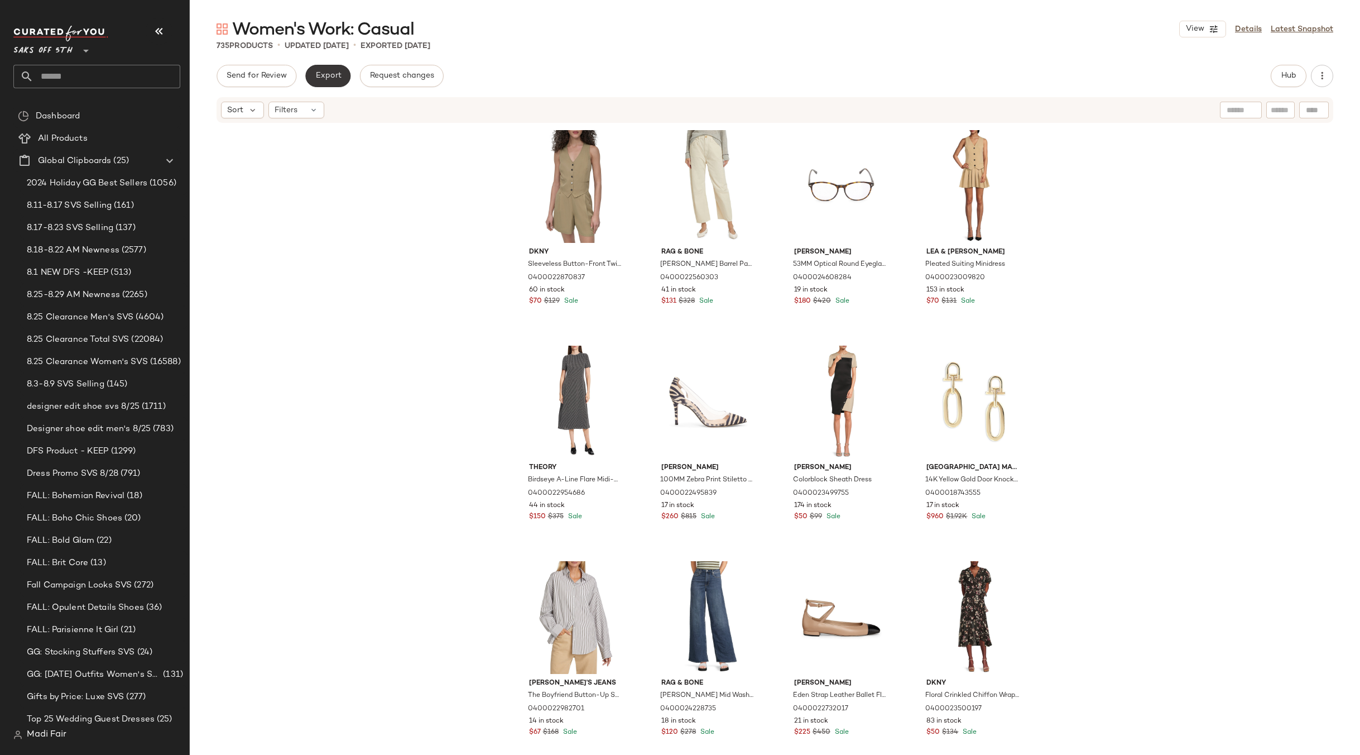
click at [322, 74] on span "Export" at bounding box center [328, 75] width 26 height 9
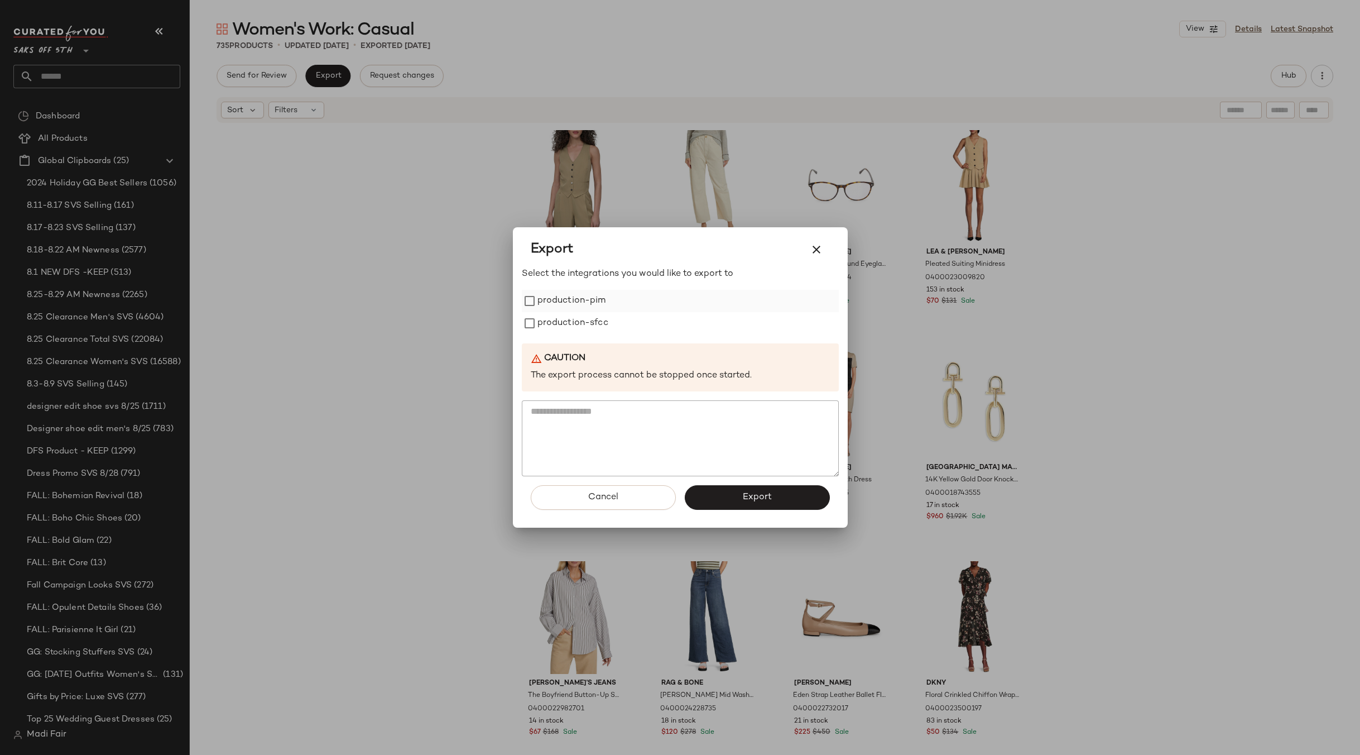
click at [591, 303] on label "production-pim" at bounding box center [572, 301] width 69 height 22
click at [592, 328] on label "production-sfcc" at bounding box center [573, 323] width 71 height 22
drag, startPoint x: 728, startPoint y: 502, endPoint x: 711, endPoint y: 490, distance: 21.2
click at [728, 503] on button "Export" at bounding box center [757, 497] width 145 height 25
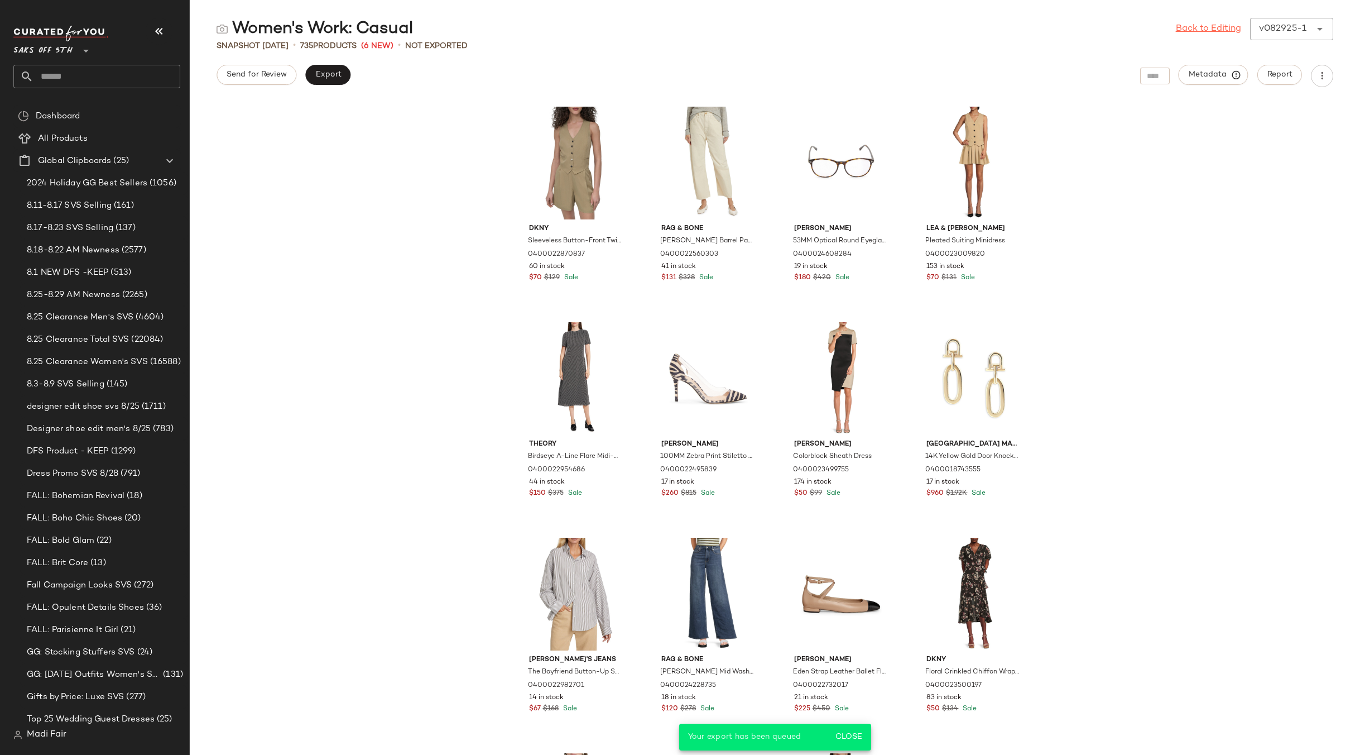
click at [1195, 28] on link "Back to Editing" at bounding box center [1208, 28] width 65 height 13
